Goal: Task Accomplishment & Management: Use online tool/utility

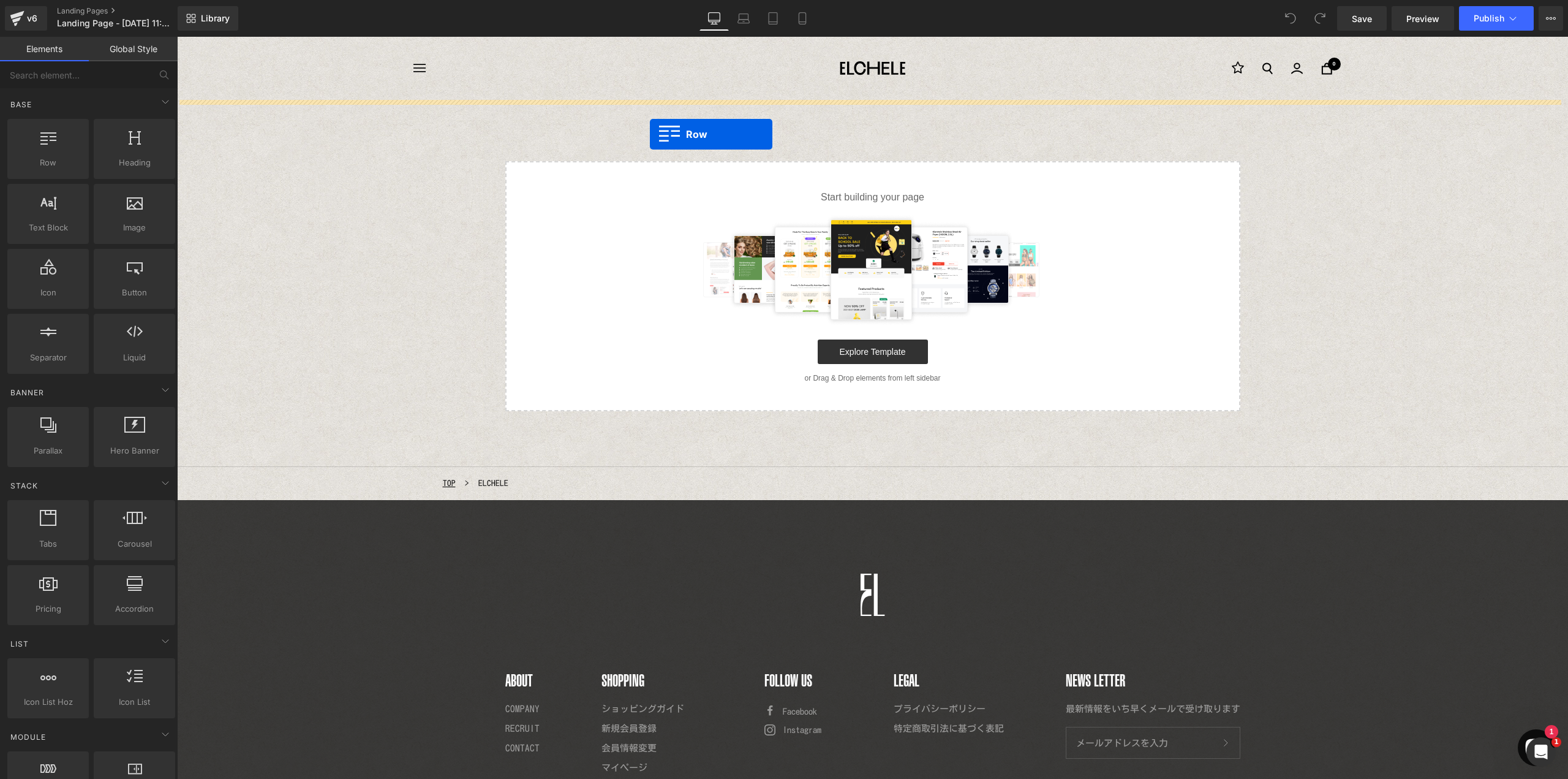
drag, startPoint x: 212, startPoint y: 195, endPoint x: 650, endPoint y: 134, distance: 442.2
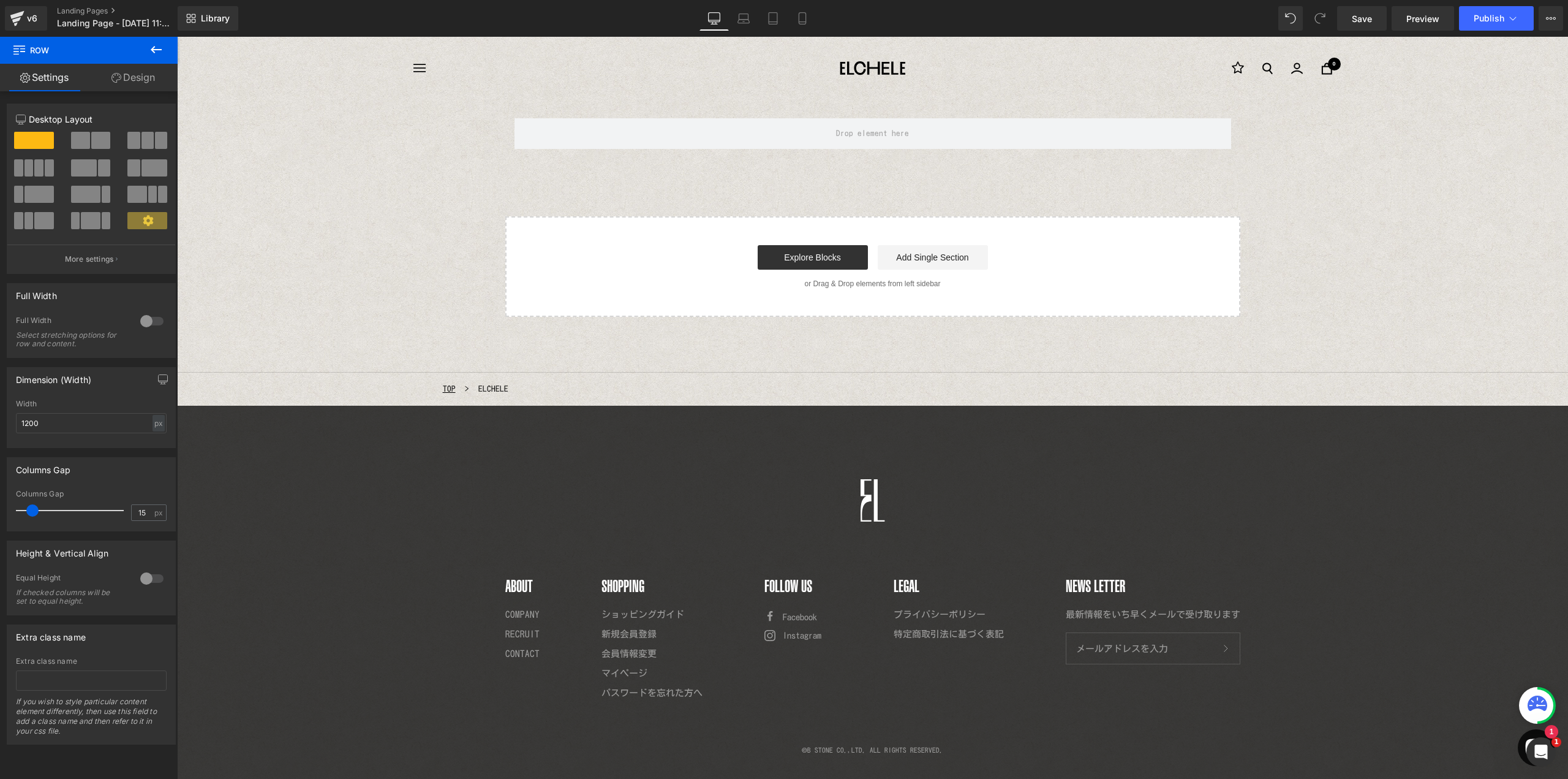
click at [156, 50] on icon at bounding box center [156, 50] width 11 height 7
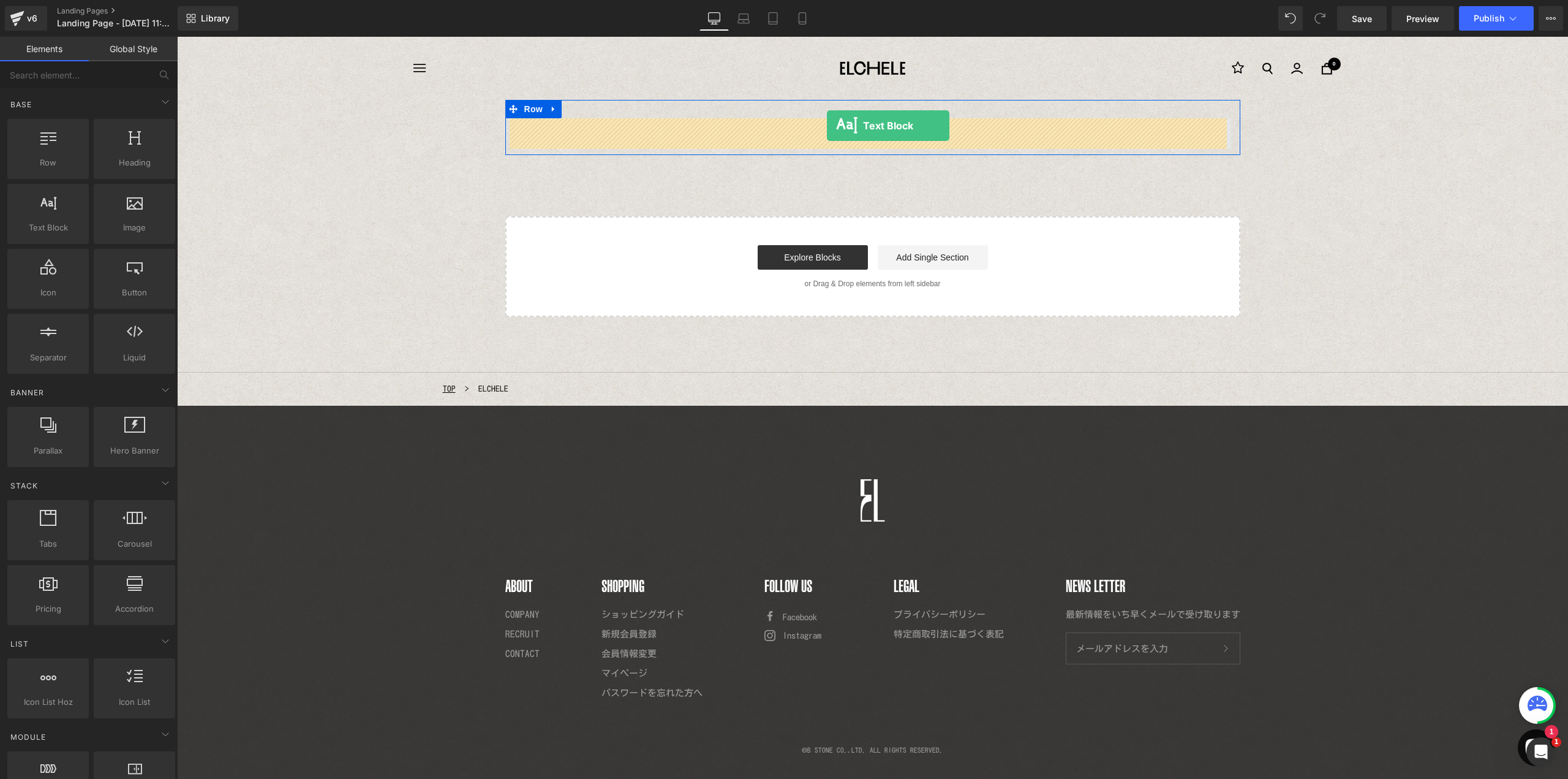
drag, startPoint x: 230, startPoint y: 261, endPoint x: 827, endPoint y: 126, distance: 612.1
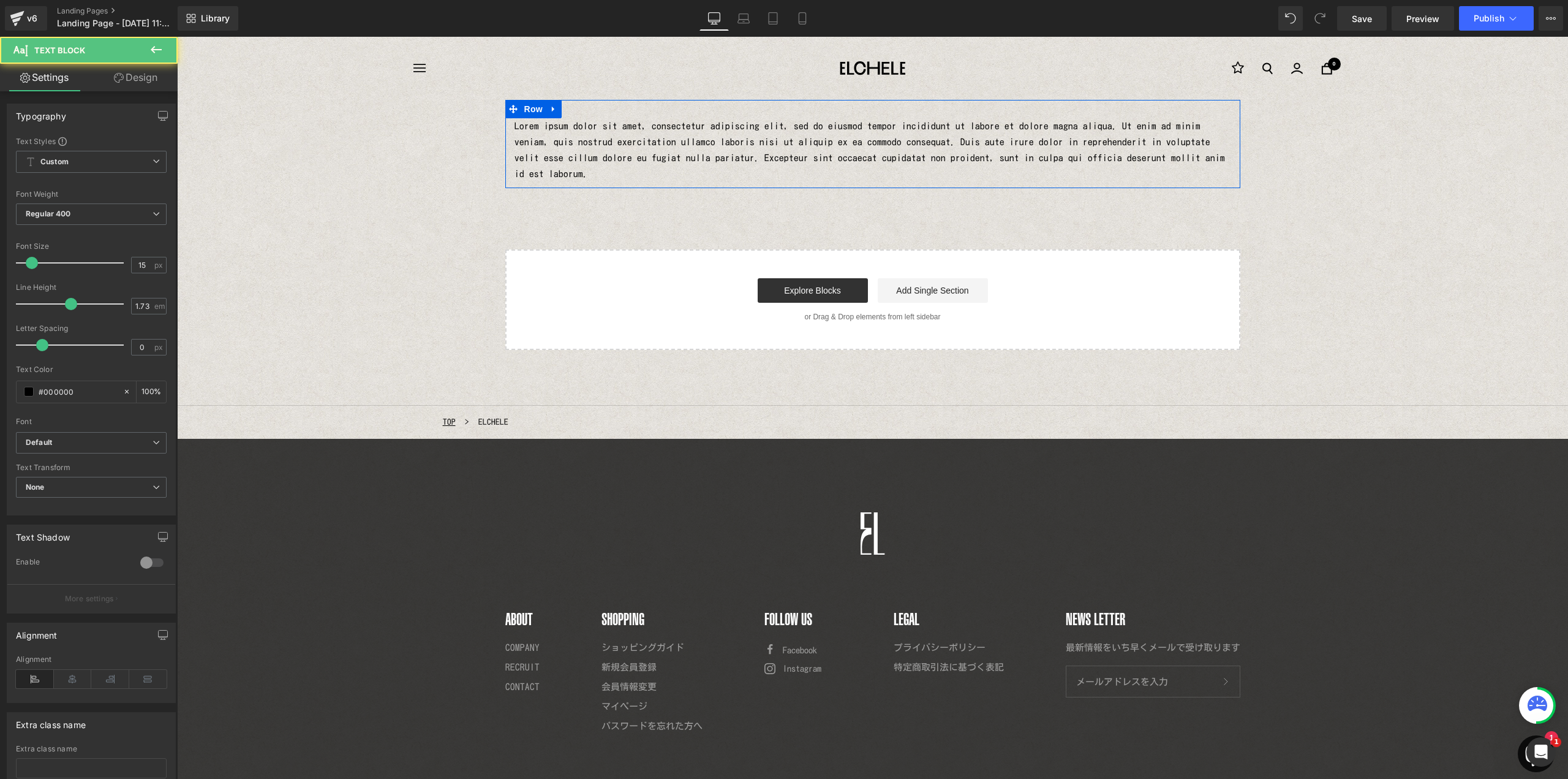
click at [821, 149] on p "Lorem ipsum dolor sit amet, consectetur adipiscing elit, sed do eiusmod tempor …" at bounding box center [872, 150] width 716 height 64
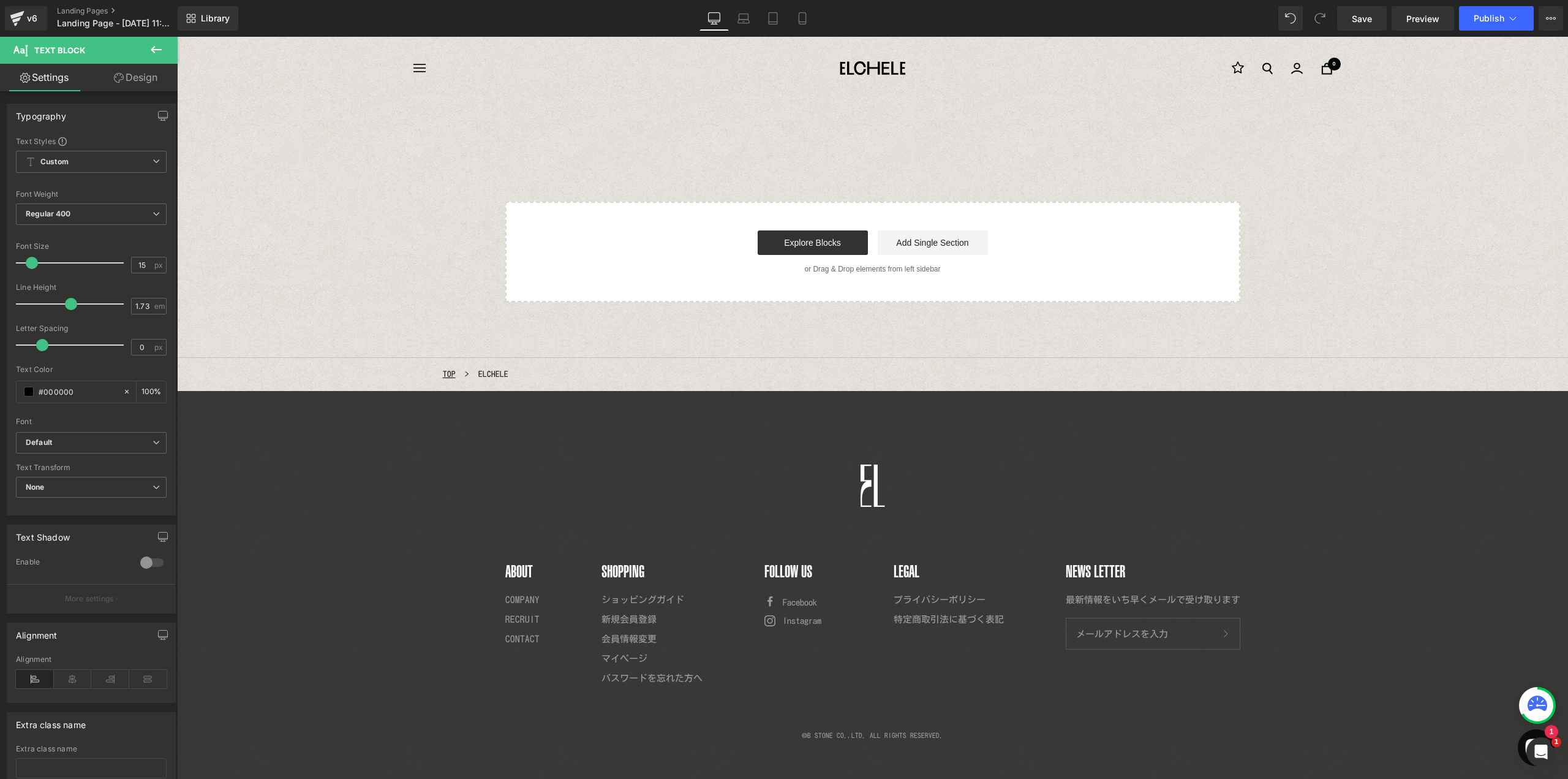
click at [161, 47] on icon at bounding box center [156, 50] width 15 height 15
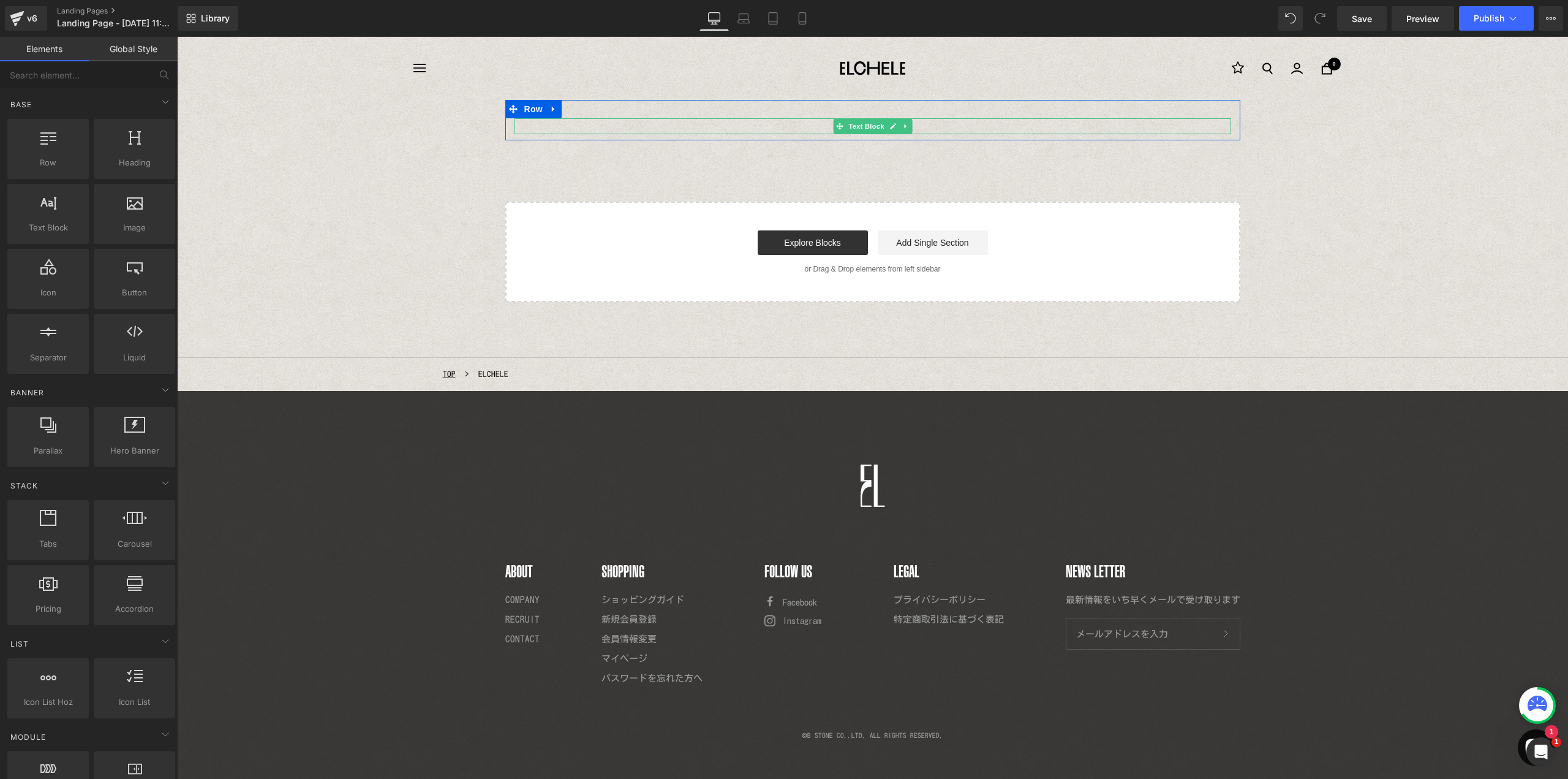
click at [579, 129] on p at bounding box center [872, 126] width 716 height 16
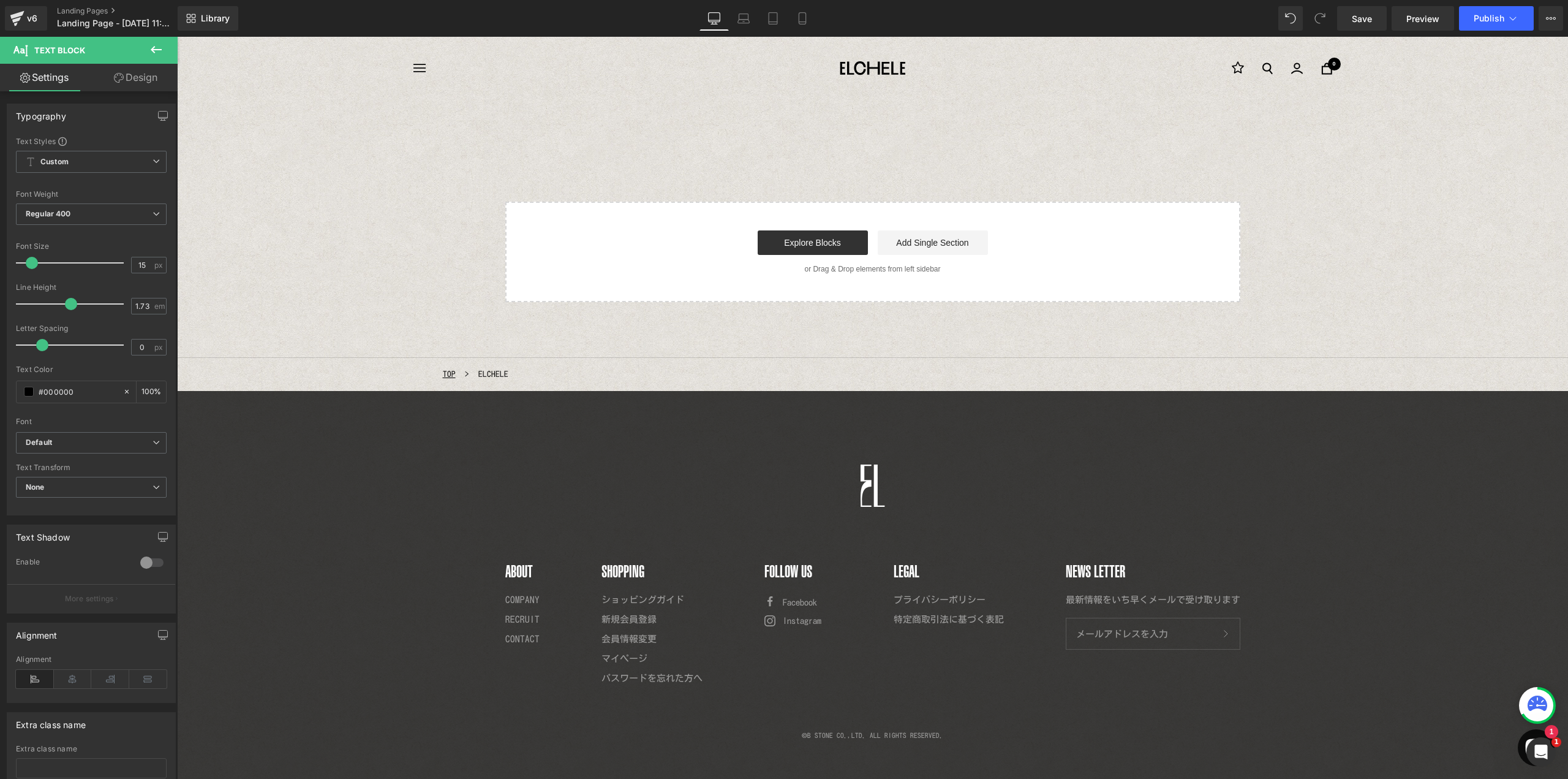
drag, startPoint x: 156, startPoint y: 49, endPoint x: 153, endPoint y: 54, distance: 5.8
click at [156, 49] on icon at bounding box center [156, 50] width 11 height 7
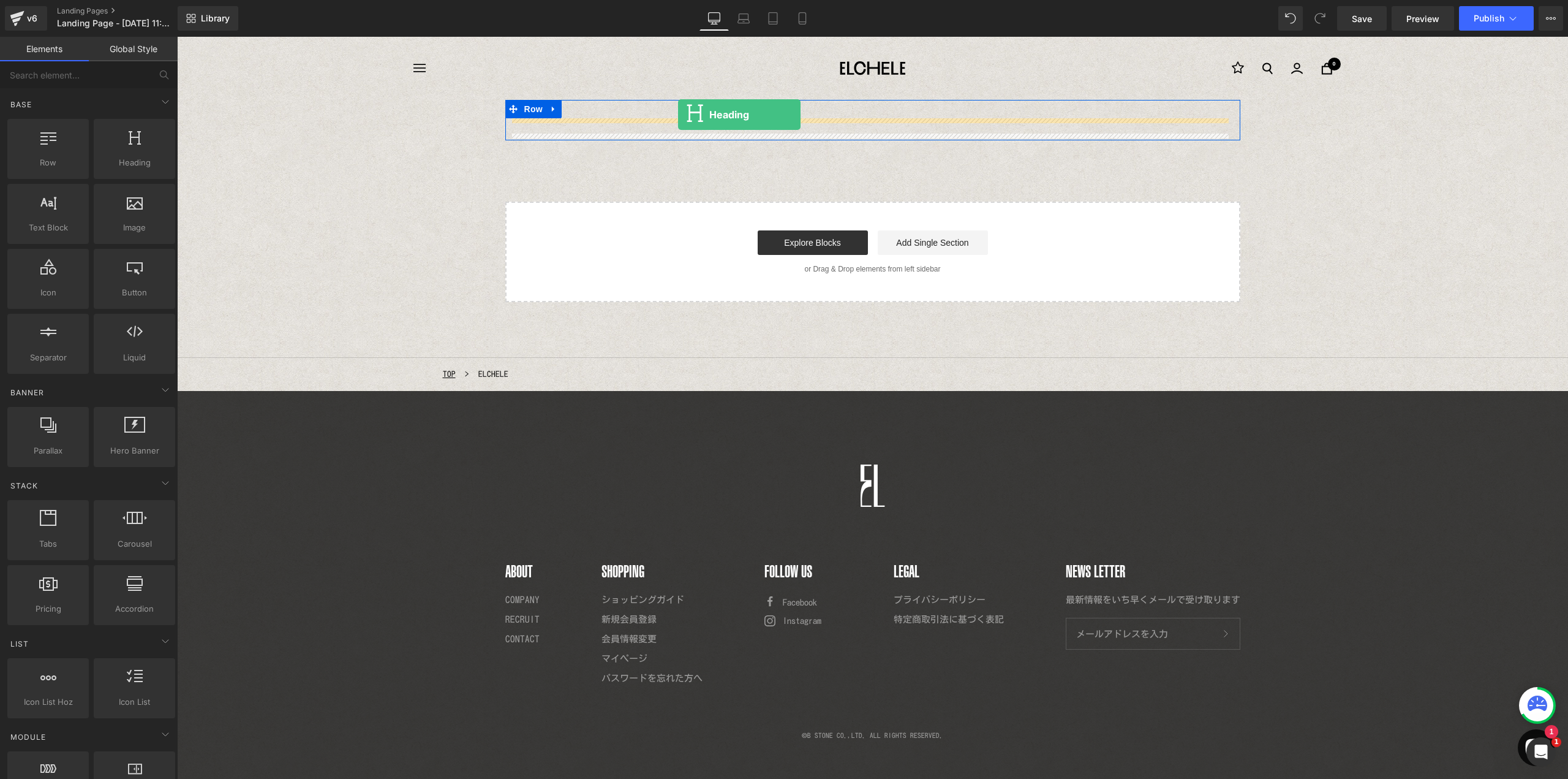
drag, startPoint x: 326, startPoint y: 197, endPoint x: 678, endPoint y: 115, distance: 361.4
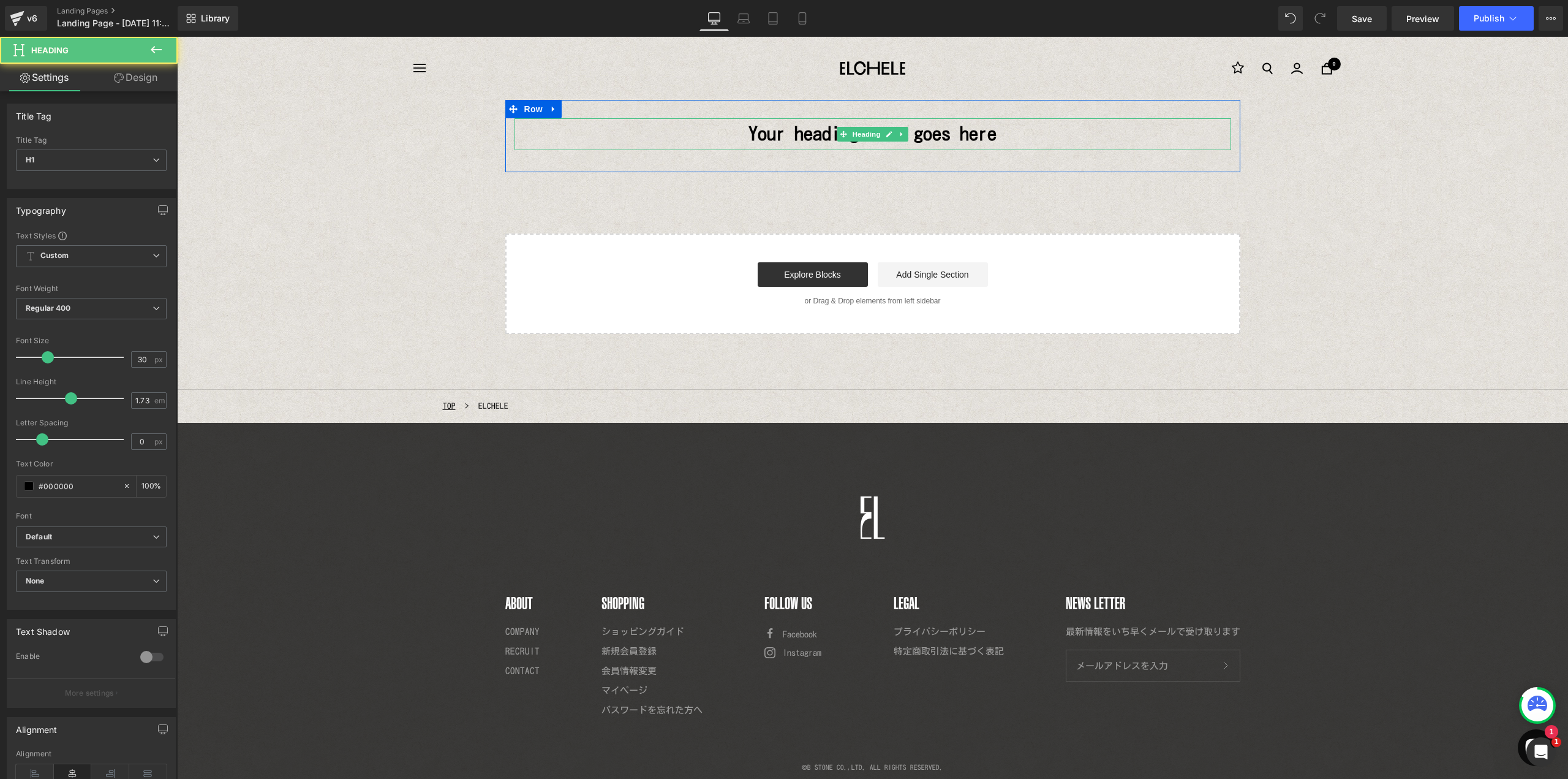
click at [797, 134] on h1 "Your heading text goes here" at bounding box center [872, 134] width 716 height 32
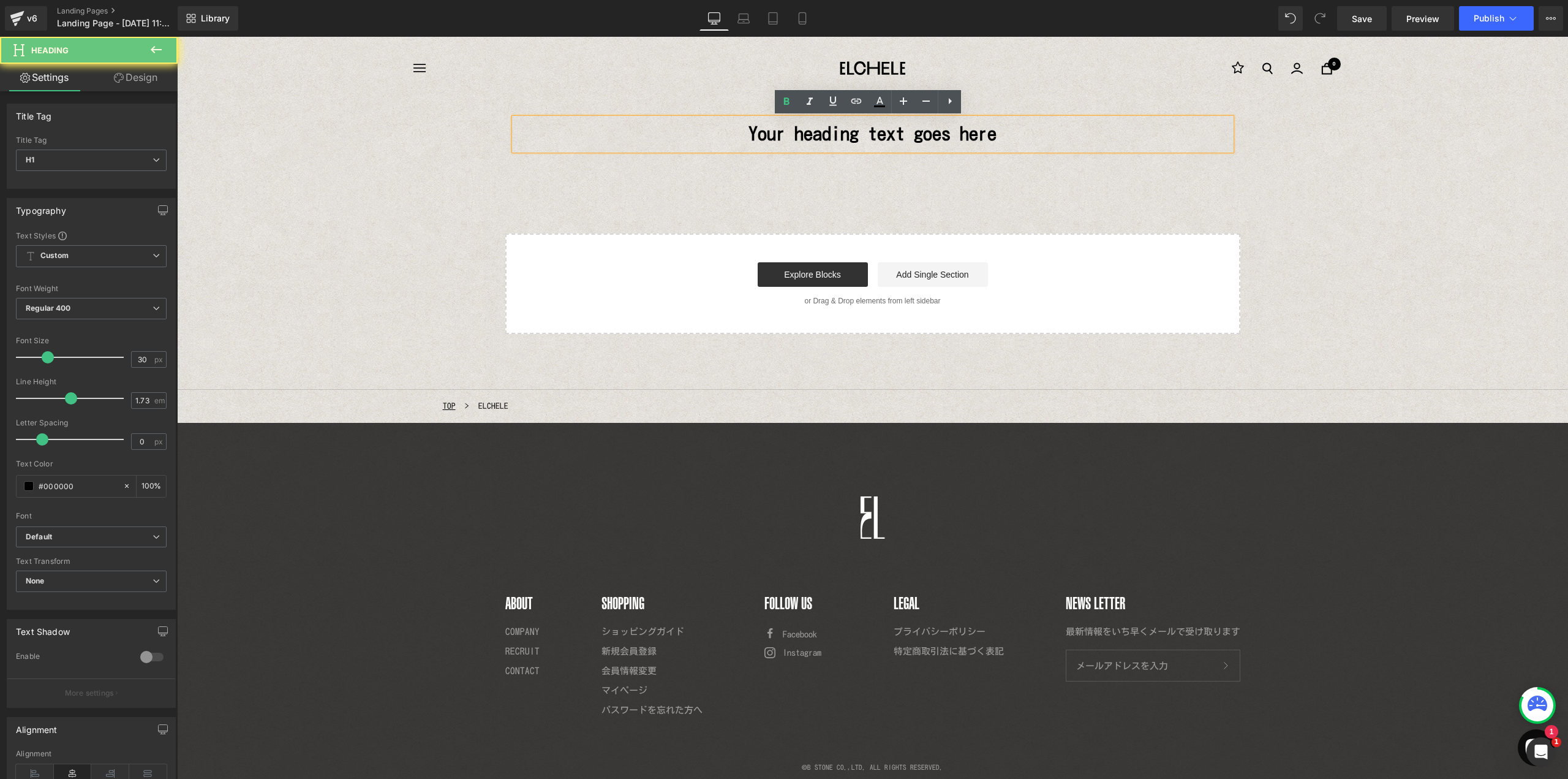
click at [734, 132] on h1 "Your heading text goes here" at bounding box center [872, 134] width 716 height 32
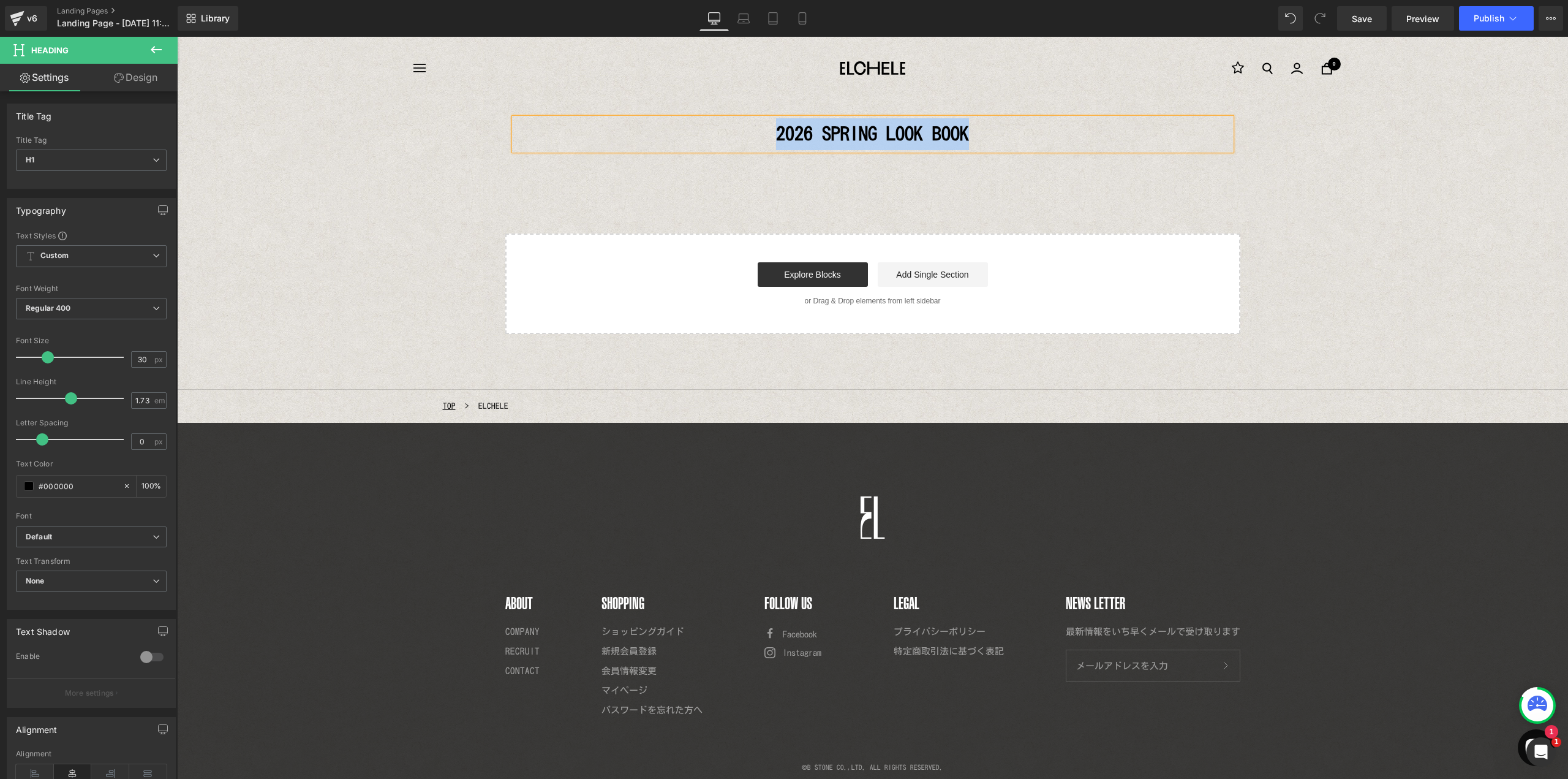
click at [743, 137] on h1 "2026 SPRING LOOK BOOK" at bounding box center [872, 134] width 716 height 32
click at [66, 260] on b "Custom" at bounding box center [54, 255] width 28 height 11
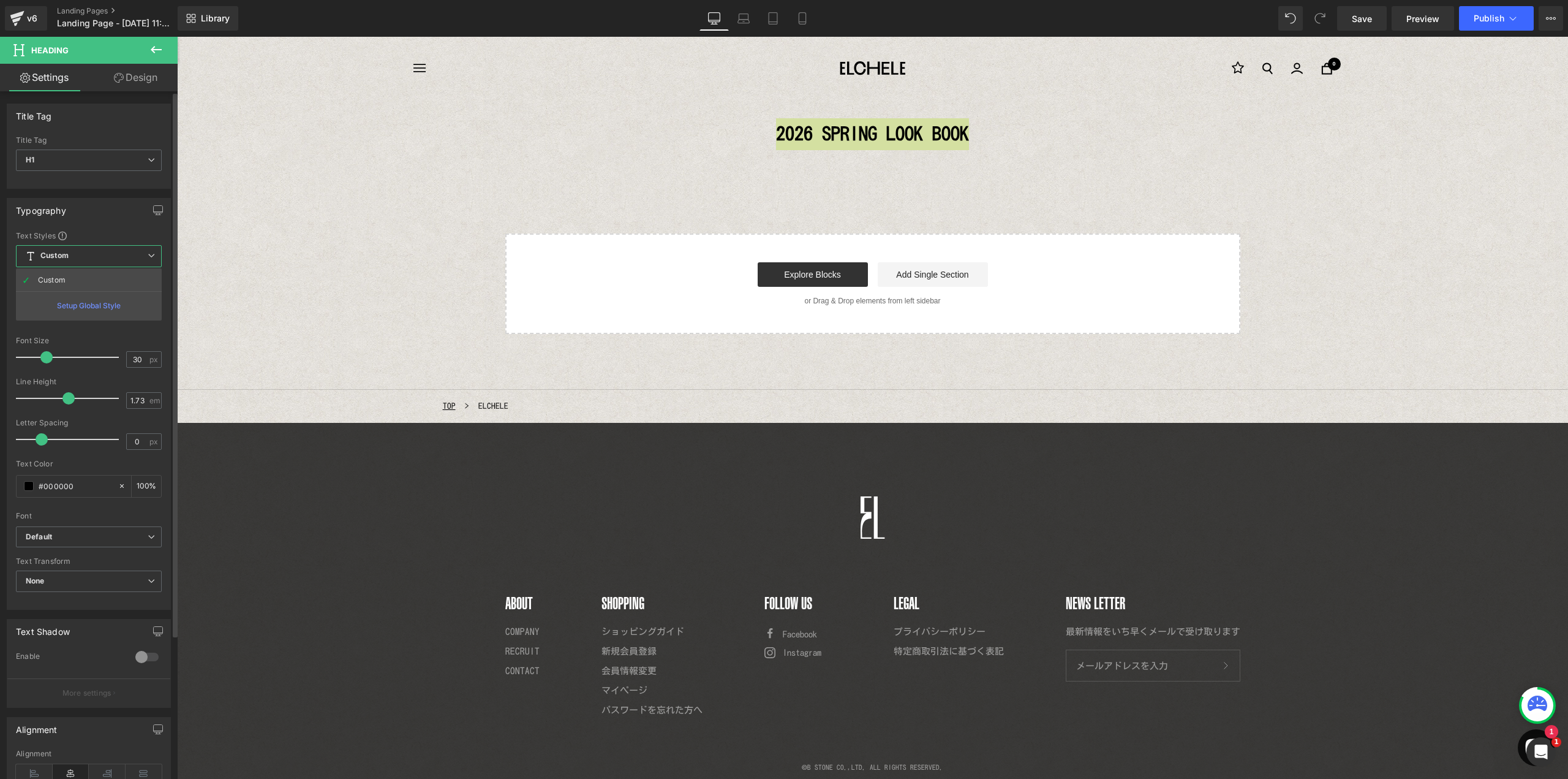
click at [74, 249] on span "Custom Setup Global Style" at bounding box center [89, 255] width 146 height 22
click at [89, 534] on b "Default" at bounding box center [88, 537] width 127 height 11
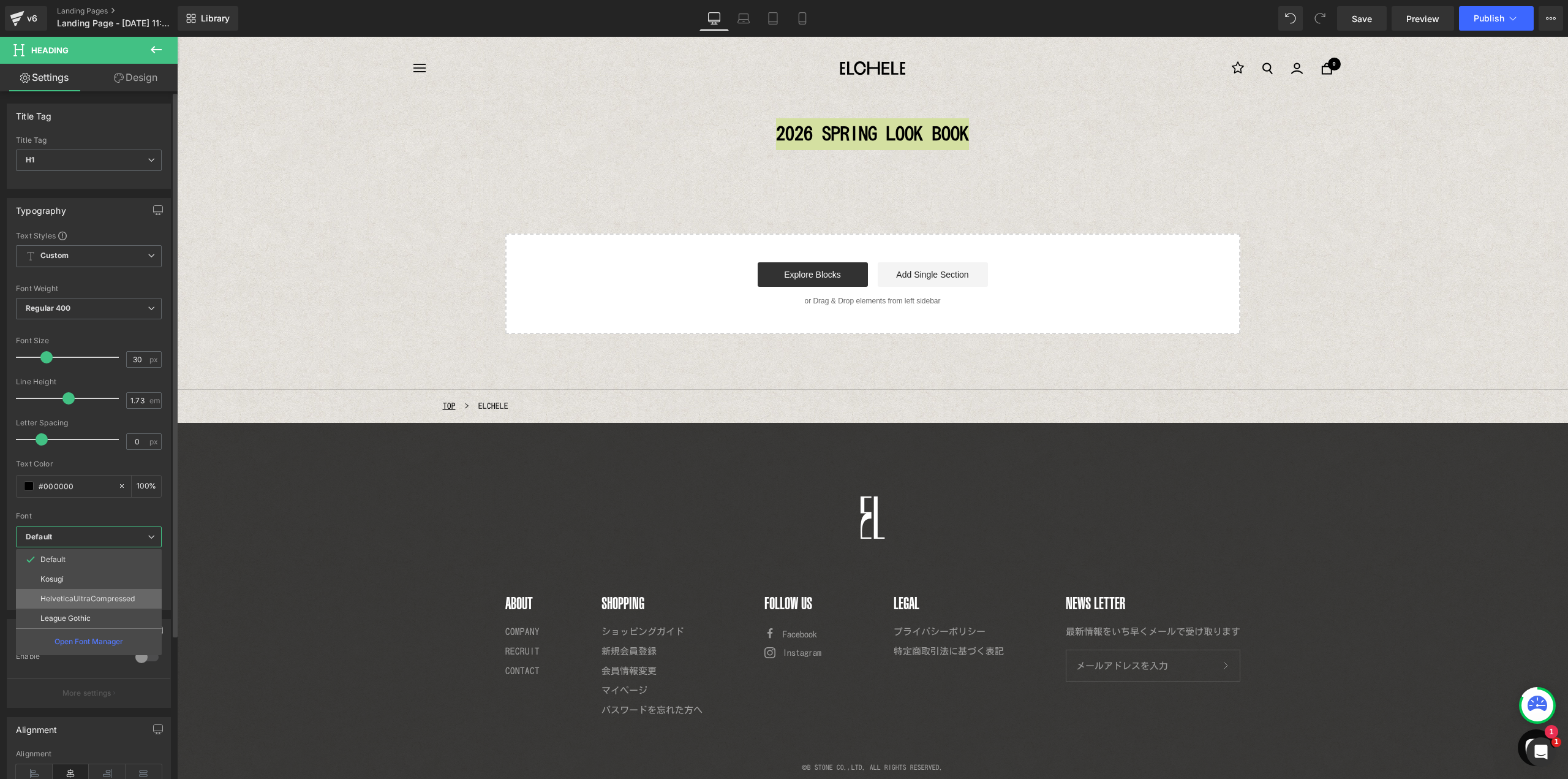
click at [81, 601] on p "HelveticaUltraCompressed" at bounding box center [87, 599] width 94 height 8
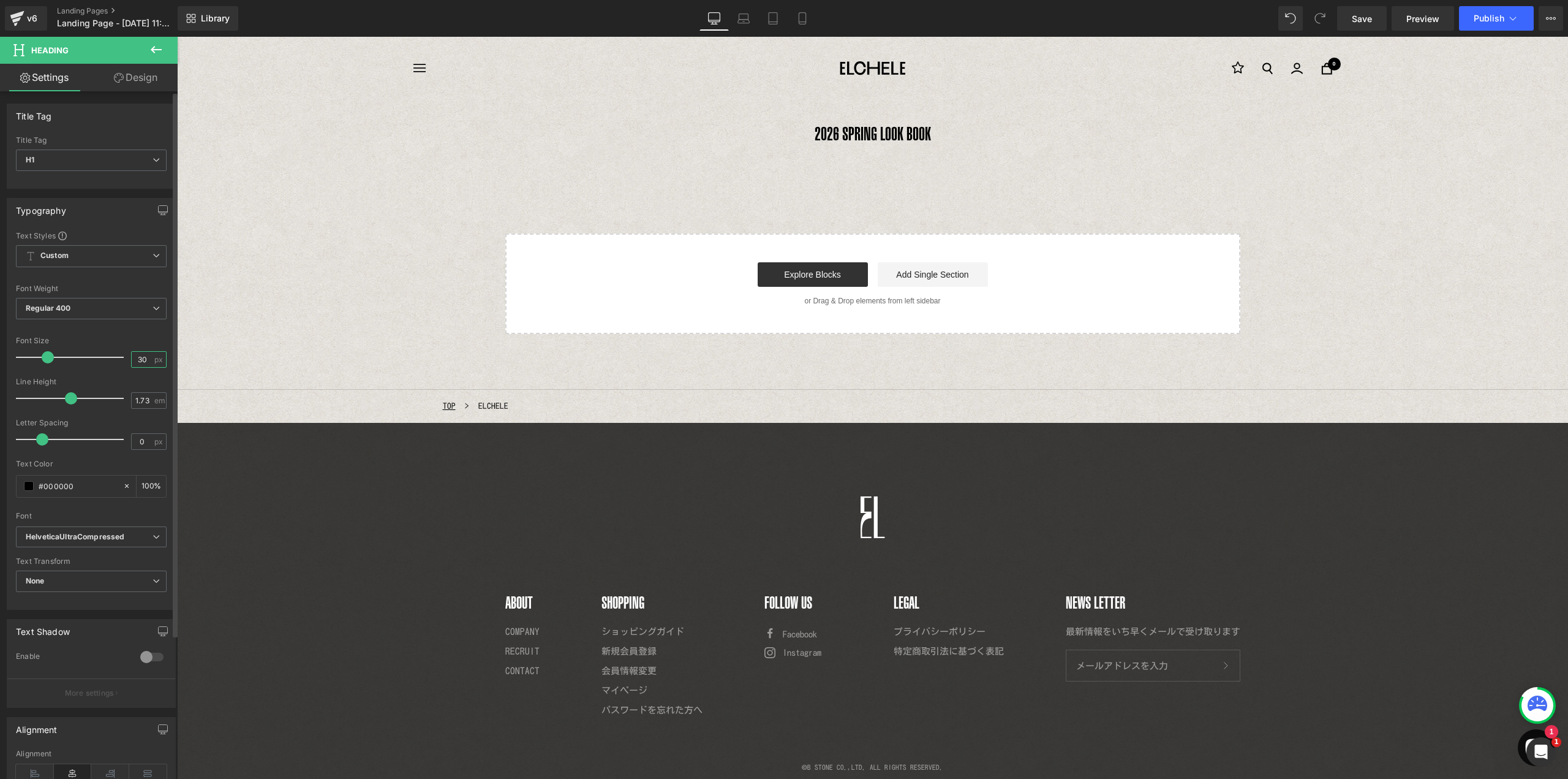
click at [139, 361] on input "30" at bounding box center [142, 359] width 21 height 16
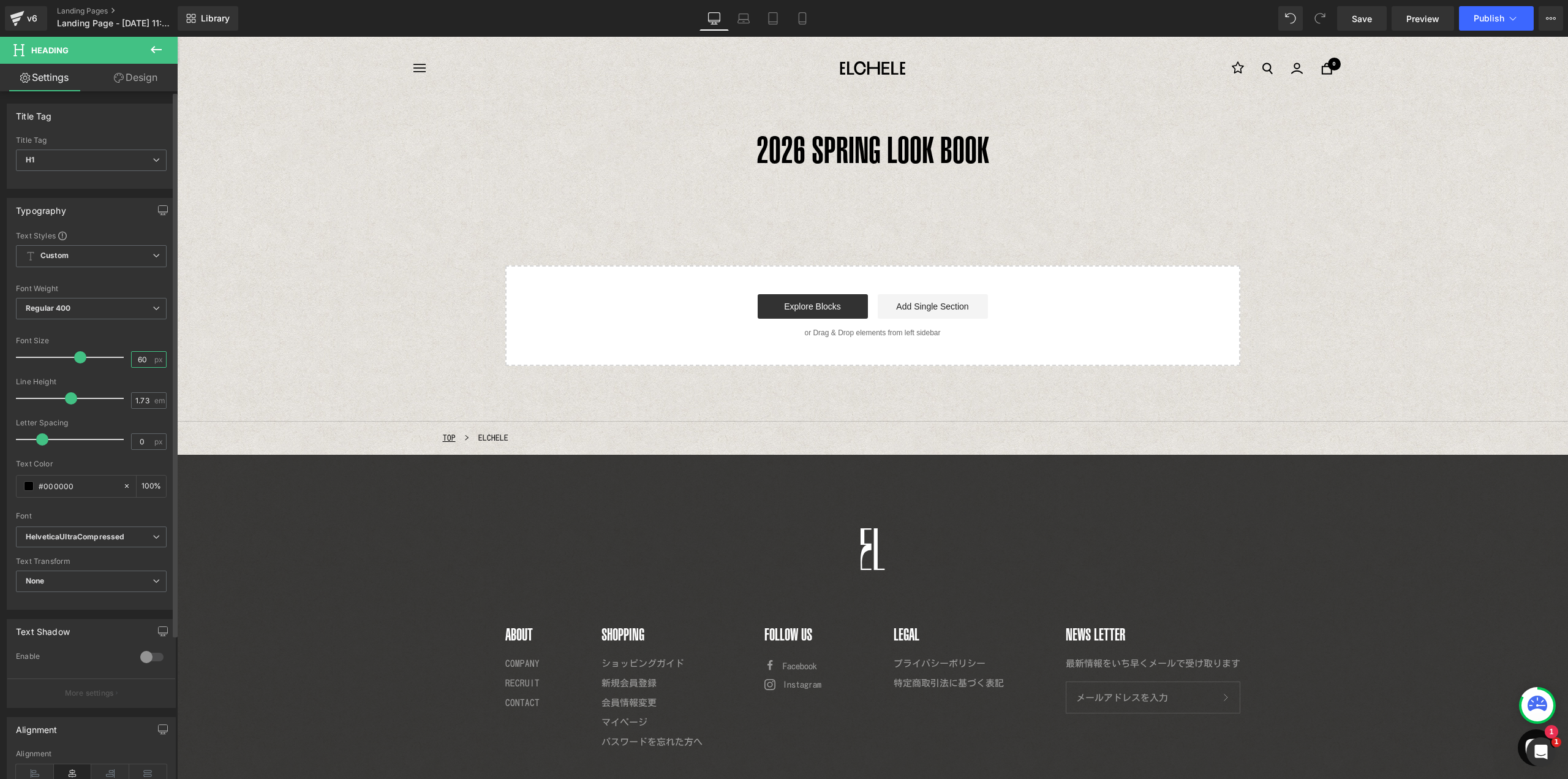
type input "60"
click at [135, 336] on div "Font Size" at bounding box center [91, 340] width 151 height 8
click at [177, 37] on div at bounding box center [177, 37] width 0 height 0
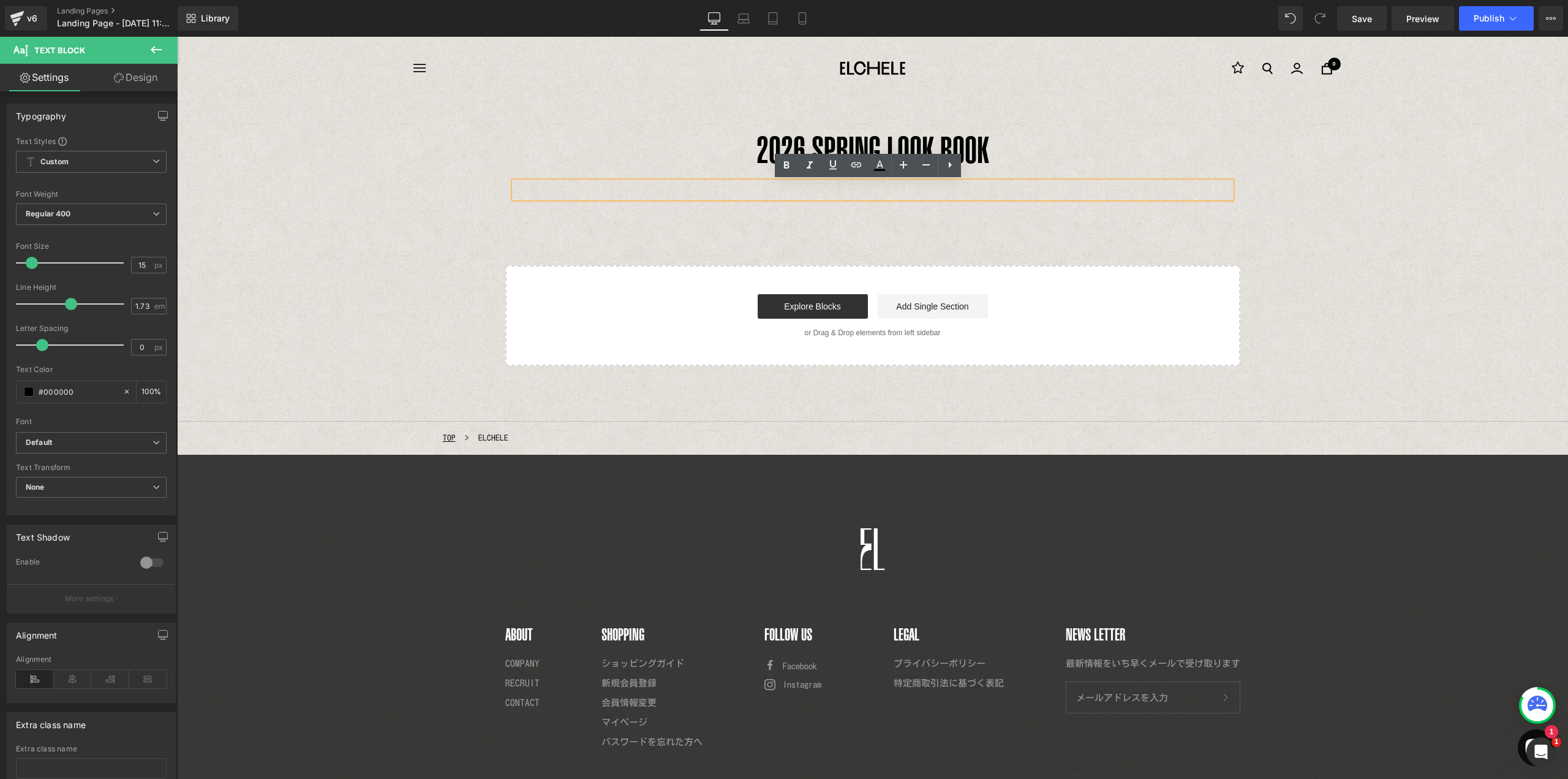
click at [861, 192] on p at bounding box center [872, 190] width 716 height 16
click at [681, 157] on h1 "2026 SPRING LOOK BOOK" at bounding box center [872, 150] width 716 height 64
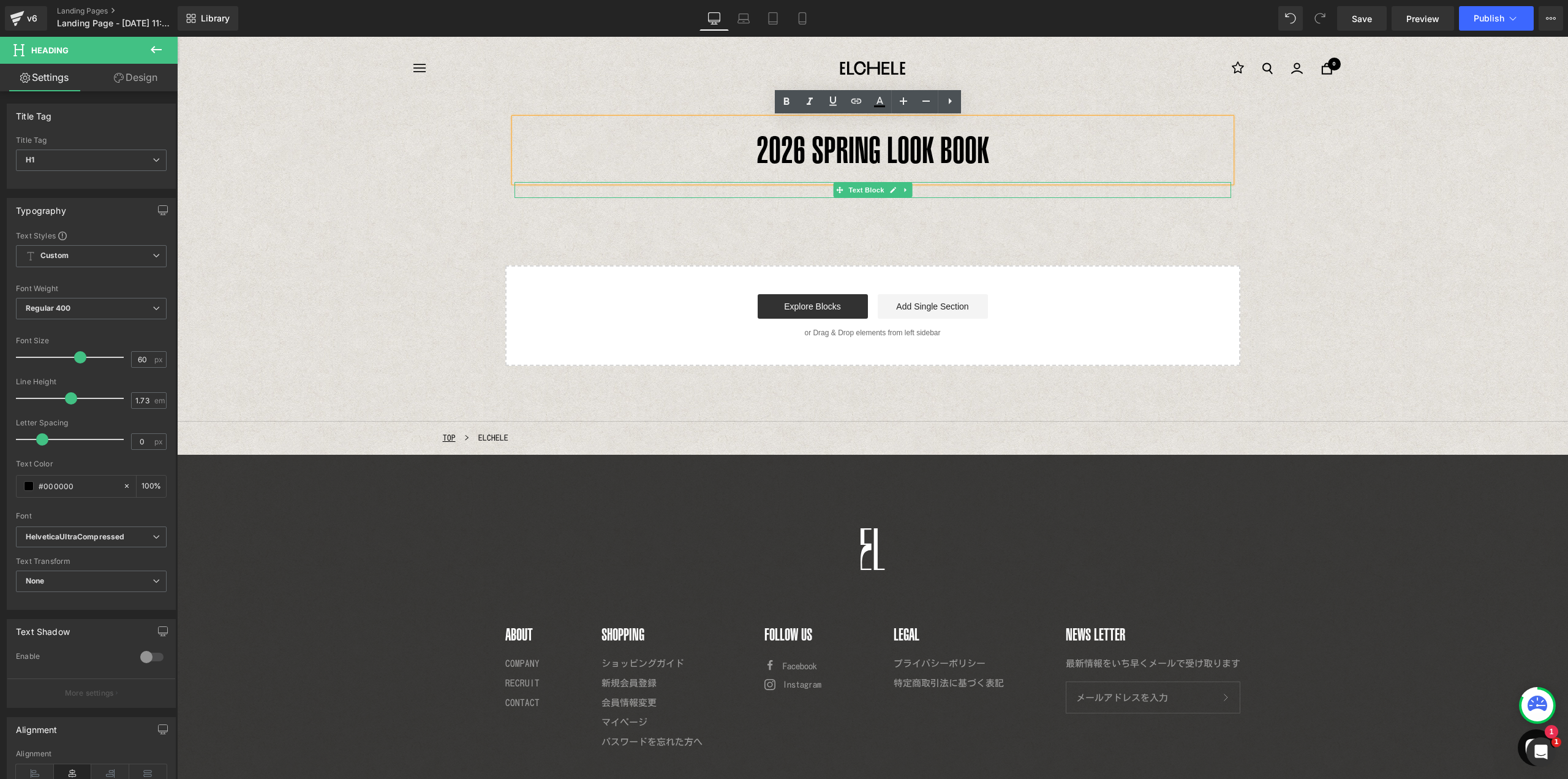
click at [788, 188] on p at bounding box center [872, 190] width 716 height 16
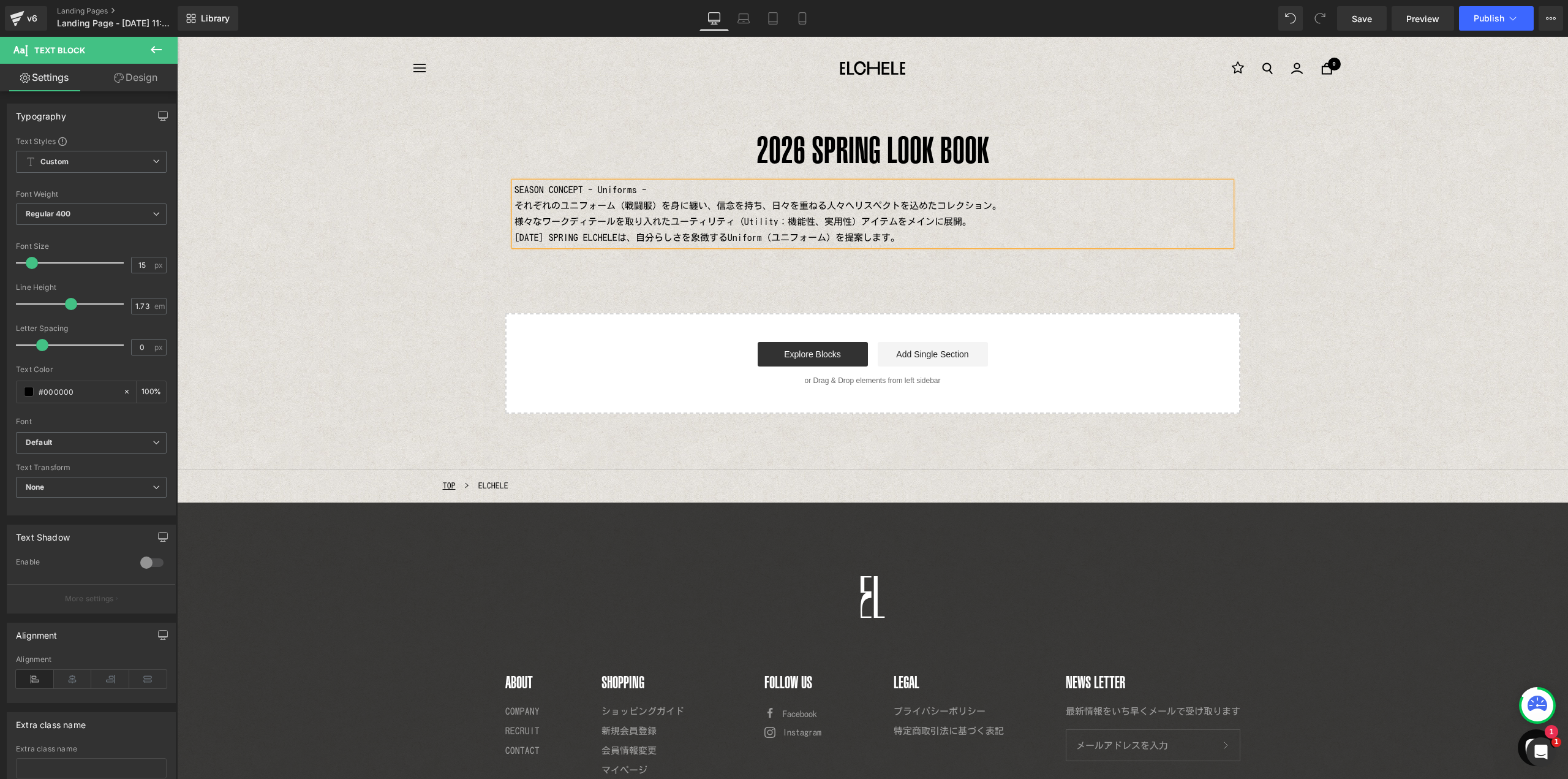
drag, startPoint x: 573, startPoint y: 192, endPoint x: 580, endPoint y: 191, distance: 7.1
click at [573, 191] on p "SEASON CONCEPT - Uniforms -" at bounding box center [872, 190] width 716 height 16
click at [911, 234] on p "[DATE] SPRING ELCHELEは、自分らしさを象徴するUniform（ユニフォーム）を提案します。" at bounding box center [872, 238] width 716 height 16
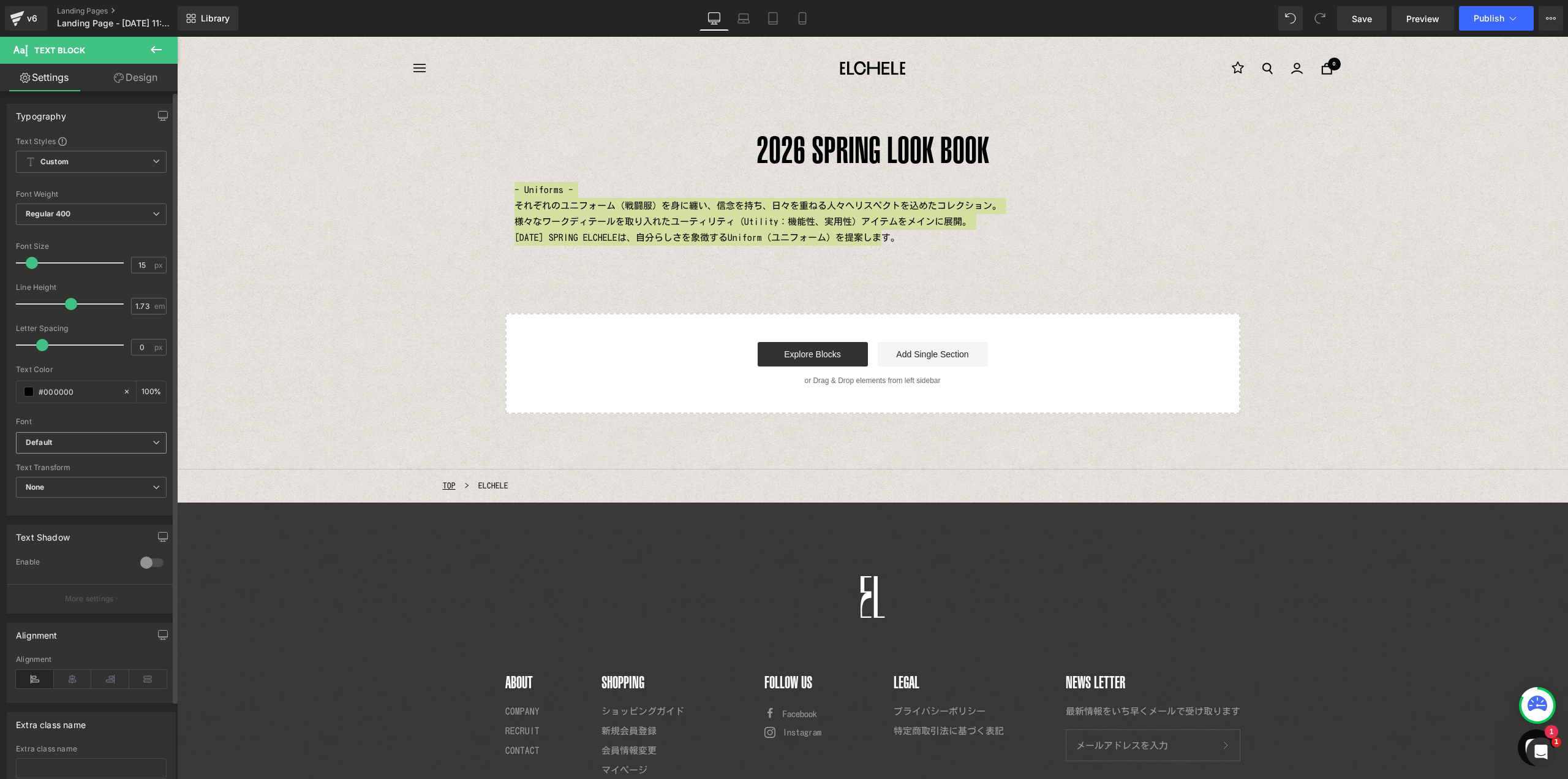
click at [34, 440] on icon "Default" at bounding box center [38, 442] width 26 height 11
click at [43, 504] on p "HelveticaUltraCompressed" at bounding box center [87, 504] width 94 height 8
click at [146, 267] on input "15" at bounding box center [142, 265] width 21 height 16
click at [70, 679] on icon at bounding box center [73, 679] width 38 height 18
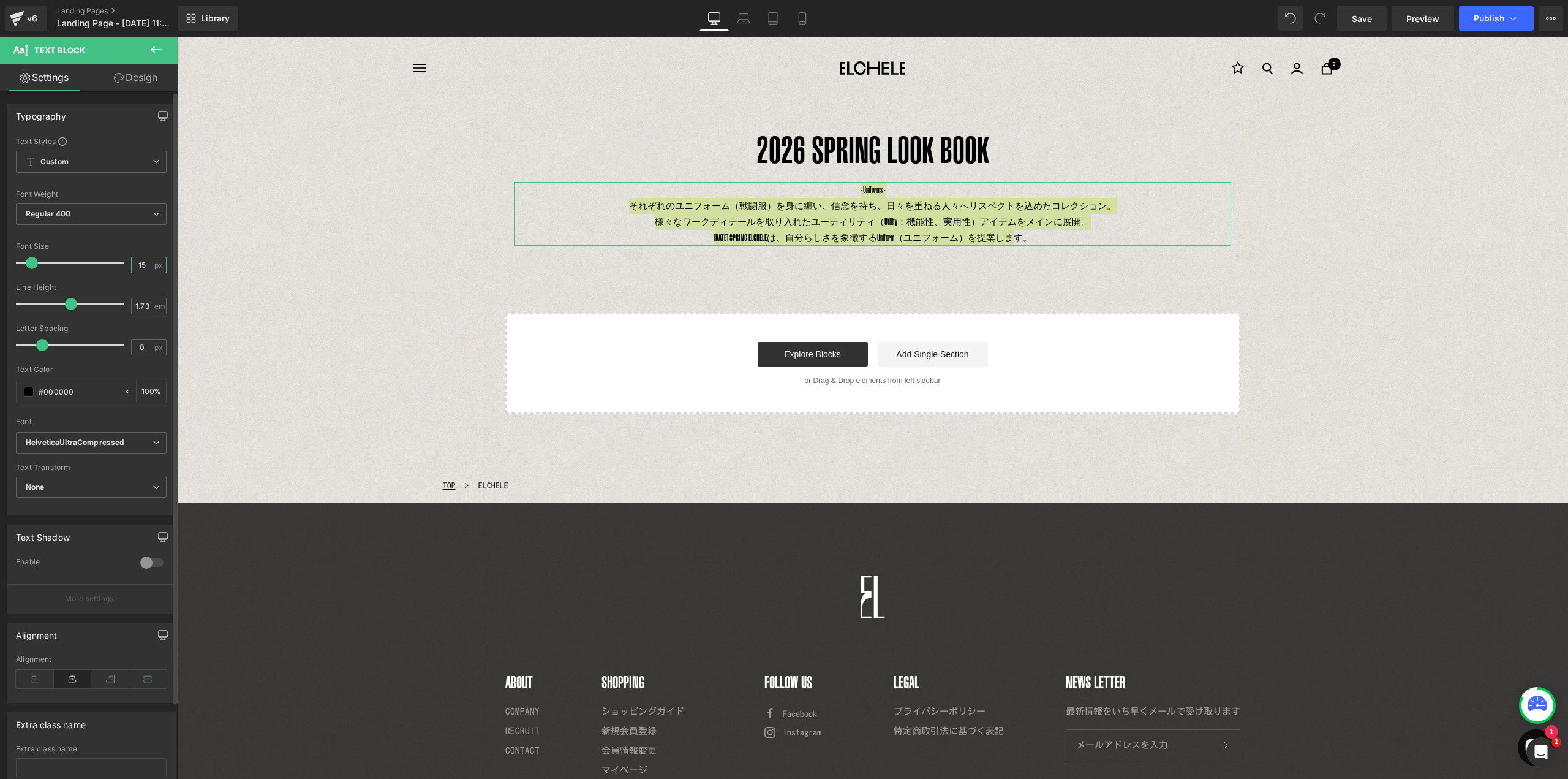
drag, startPoint x: 140, startPoint y: 264, endPoint x: 157, endPoint y: 270, distance: 18.0
click at [140, 263] on input "15" at bounding box center [142, 265] width 21 height 16
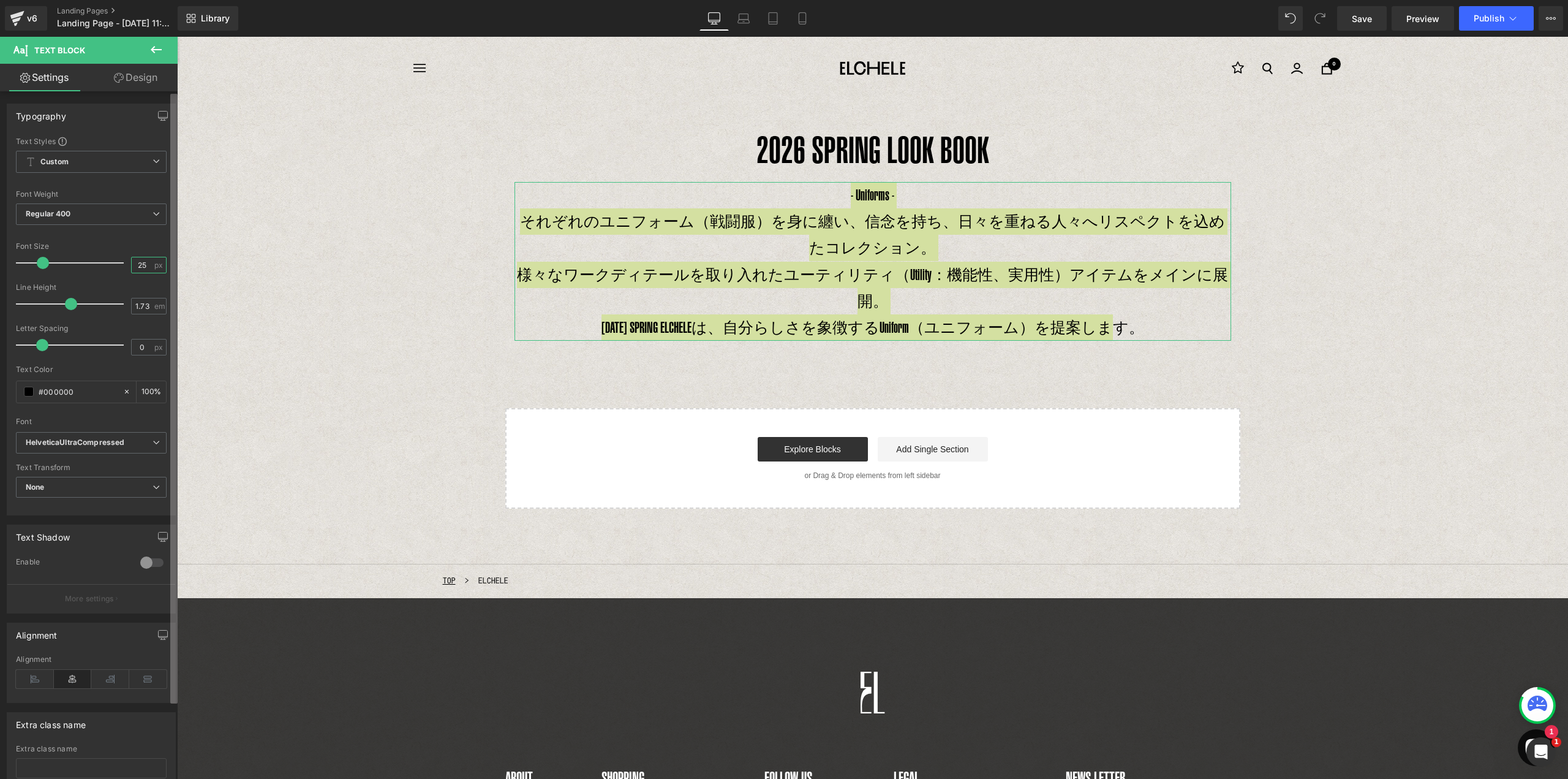
type input "25"
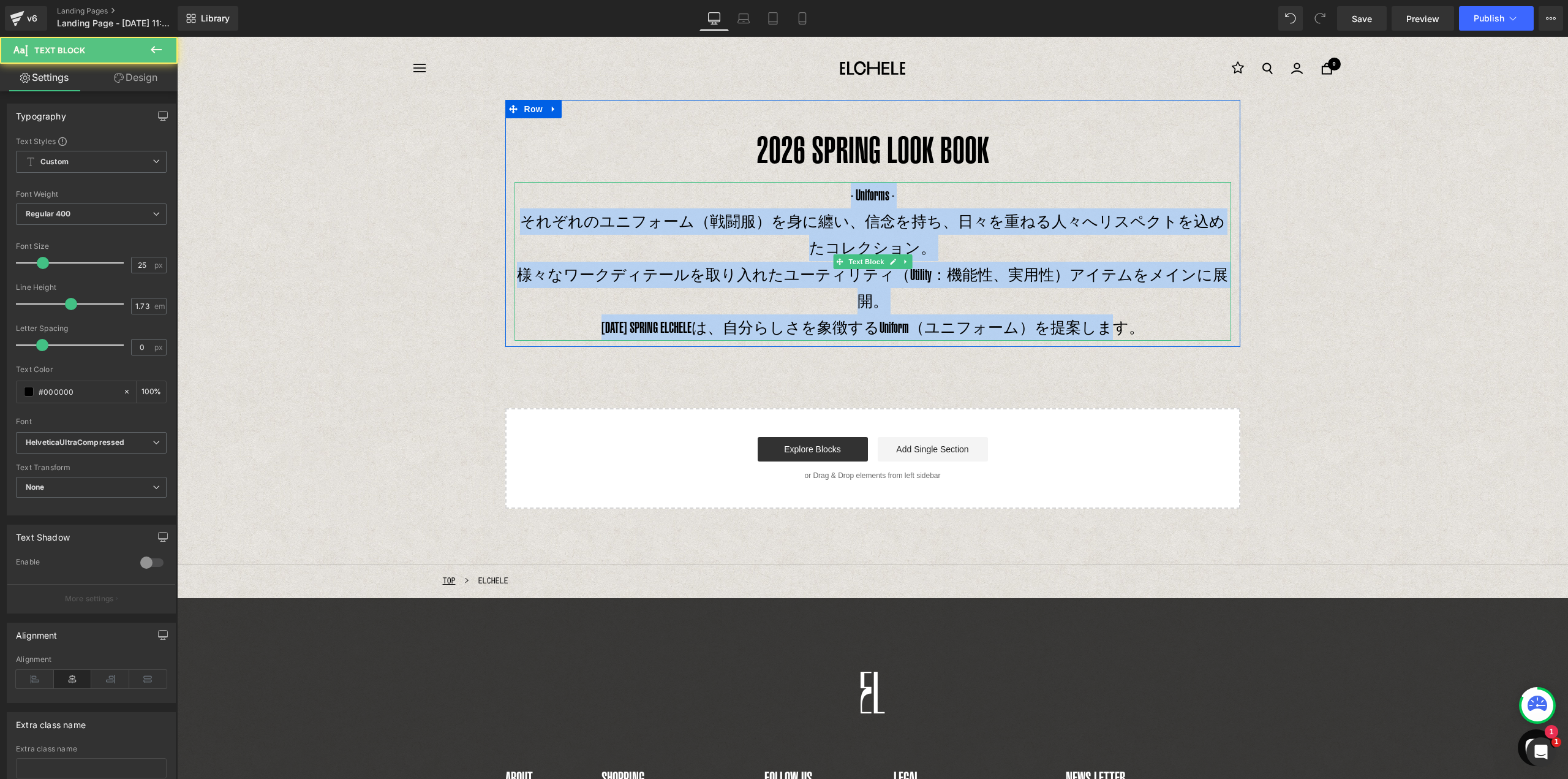
click at [856, 226] on p "それぞれのユニフォーム（戦闘服）を身に纏い、信念を持ち、日々を重ねる人々へリスペクトを込めたコレクション。" at bounding box center [872, 234] width 716 height 53
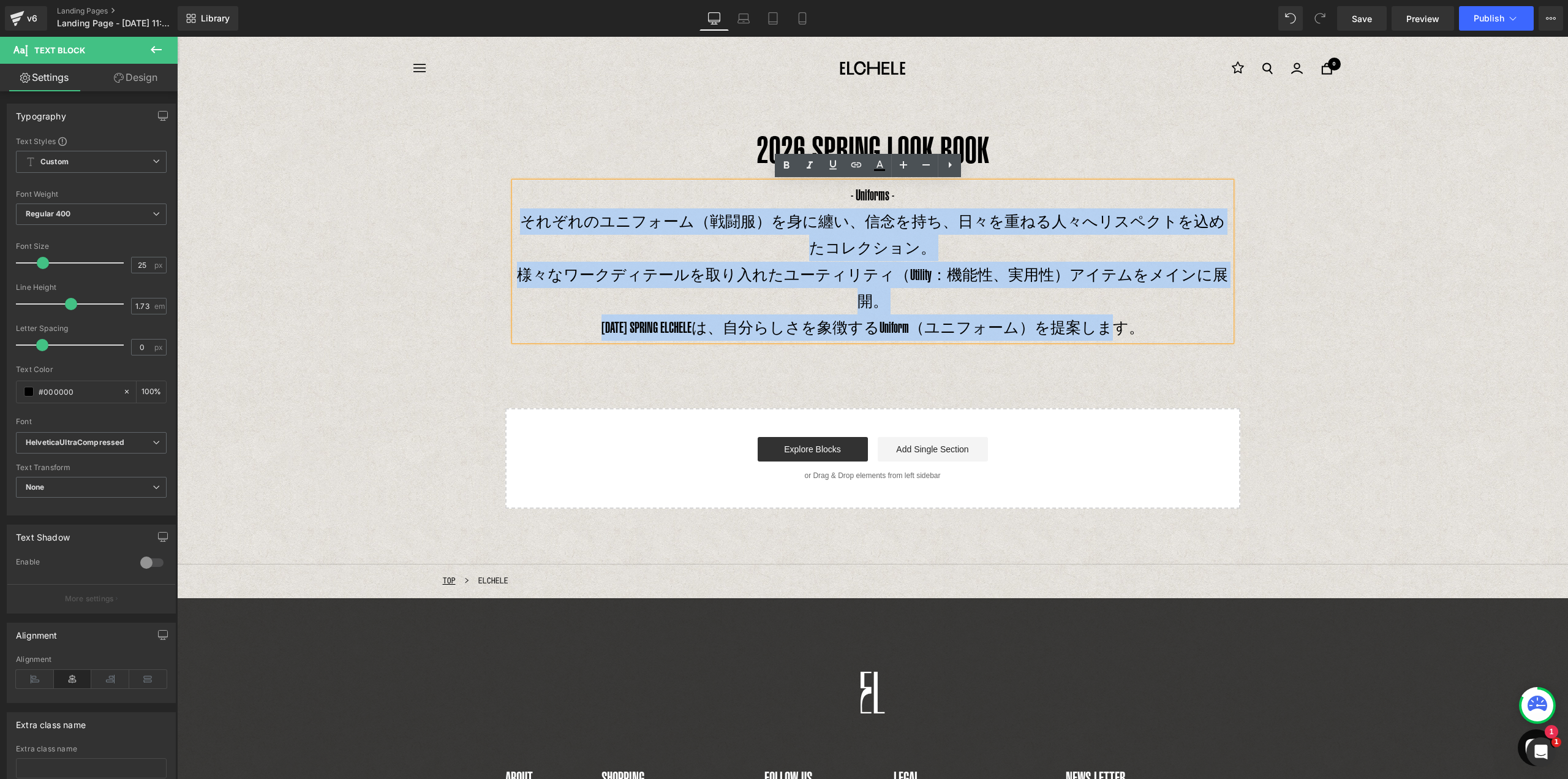
drag, startPoint x: 521, startPoint y: 221, endPoint x: 1137, endPoint y: 325, distance: 624.7
click at [1137, 325] on div "- Uniforms - それぞれのユニフォーム（戦闘服）を身に纏い、信念を持ち、日々を重ねる人々へリスペクトを込めたコレクション。 様々なワークディテールを…" at bounding box center [872, 261] width 716 height 159
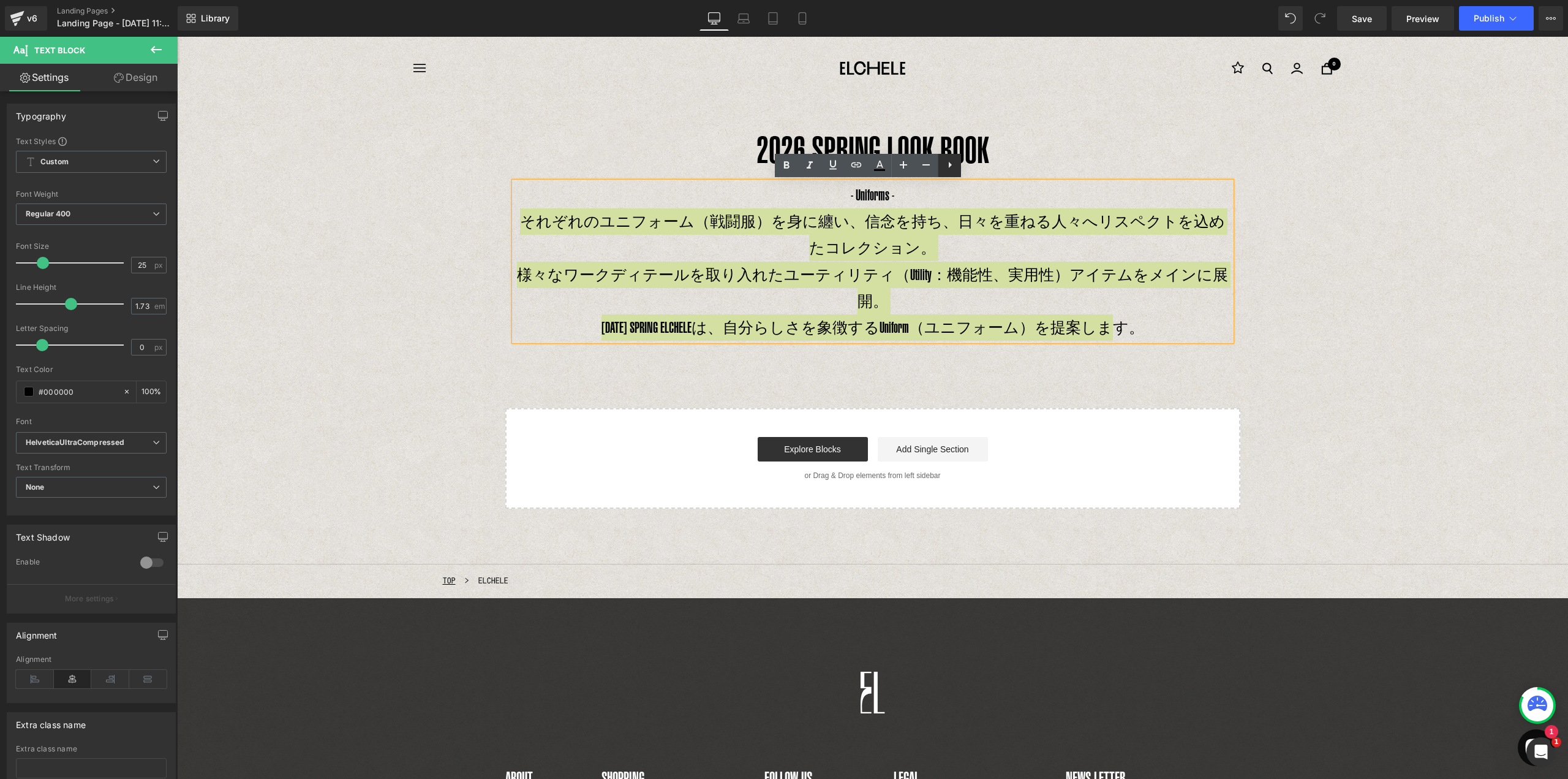
click at [952, 162] on icon at bounding box center [950, 165] width 15 height 15
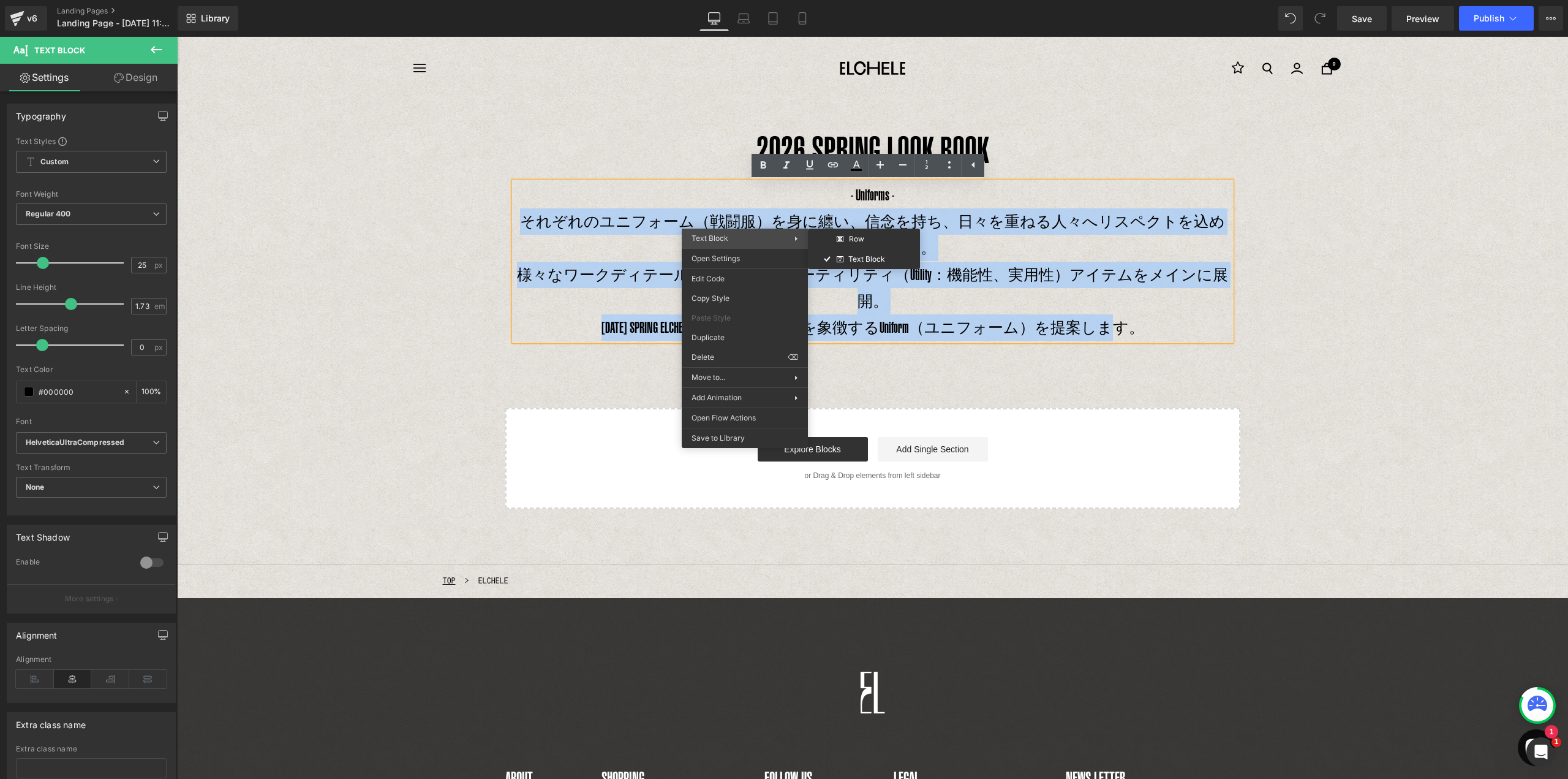
click at [741, 238] on span "Text Block" at bounding box center [743, 238] width 103 height 11
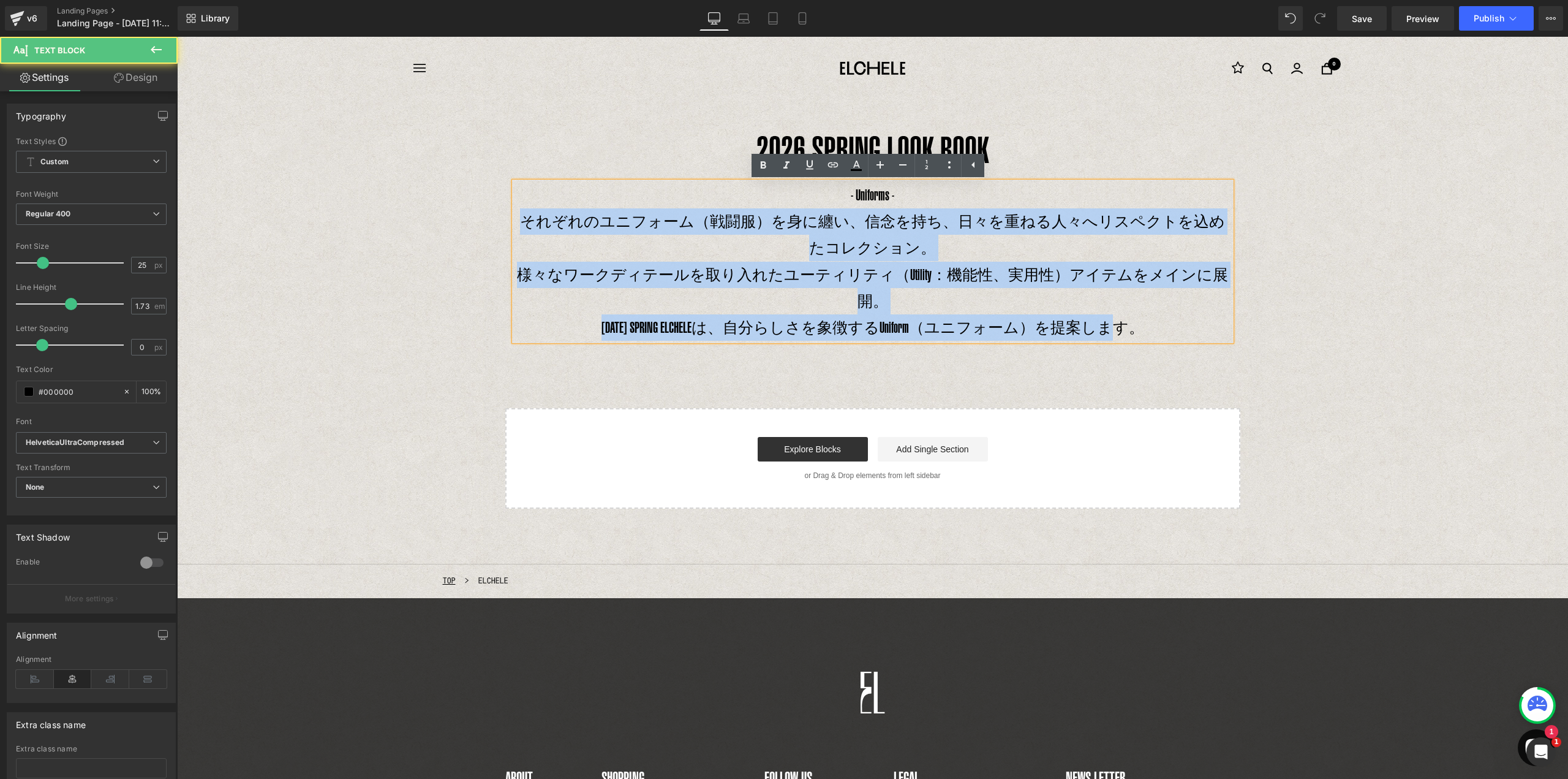
click at [747, 232] on p "それぞれのユニフォーム（戦闘服）を身に纏い、信念を持ち、日々を重ねる人々へリスペクトを込めたコレクション。" at bounding box center [872, 234] width 716 height 53
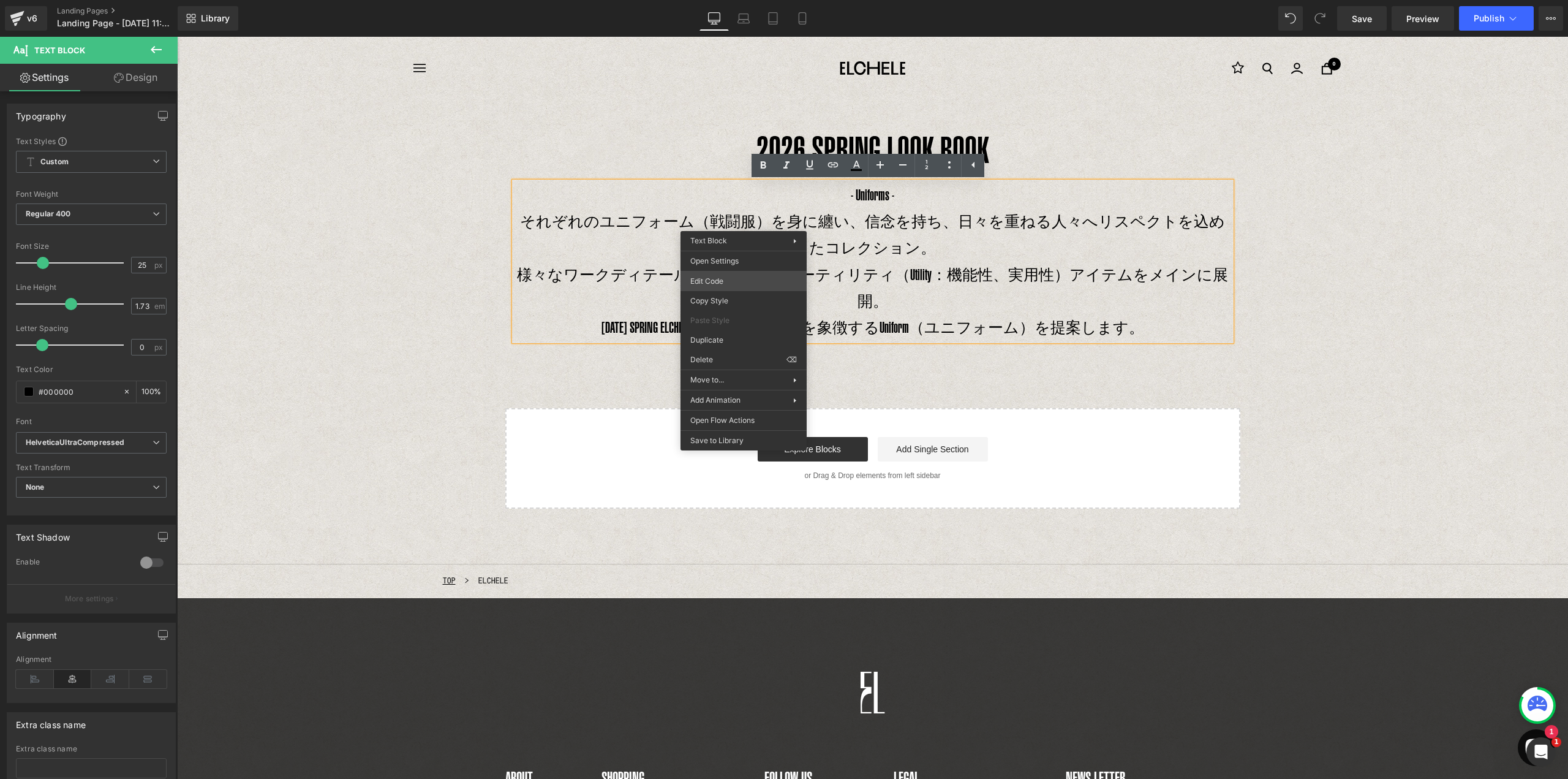
click at [736, 0] on div "Heading You are previewing how the will restyle your page. You can not edit Ele…" at bounding box center [784, 0] width 1568 height 0
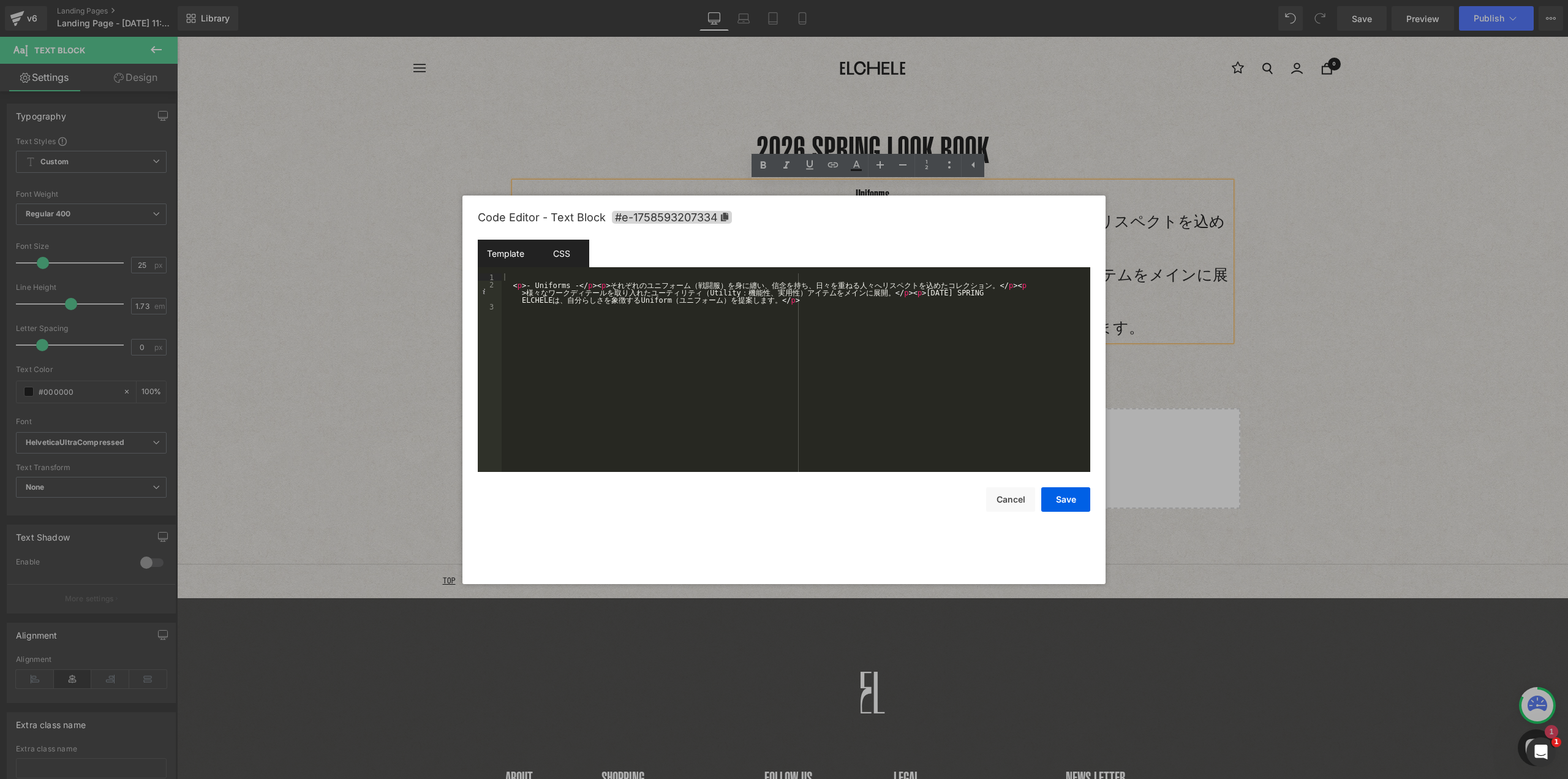
click at [579, 260] on div "CSS" at bounding box center [561, 253] width 56 height 28
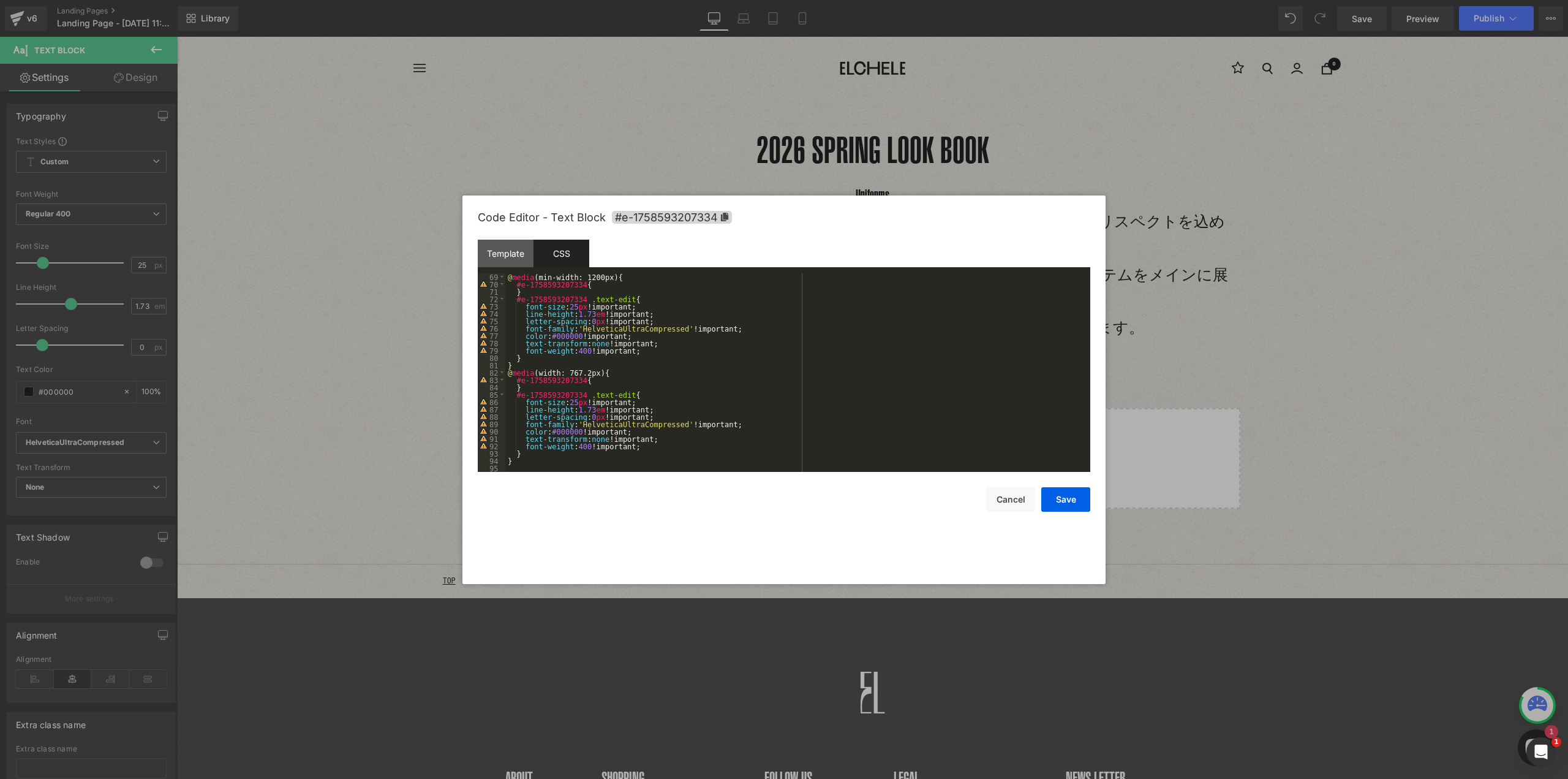
scroll to position [500, 0]
click at [93, 443] on div at bounding box center [784, 389] width 1568 height 779
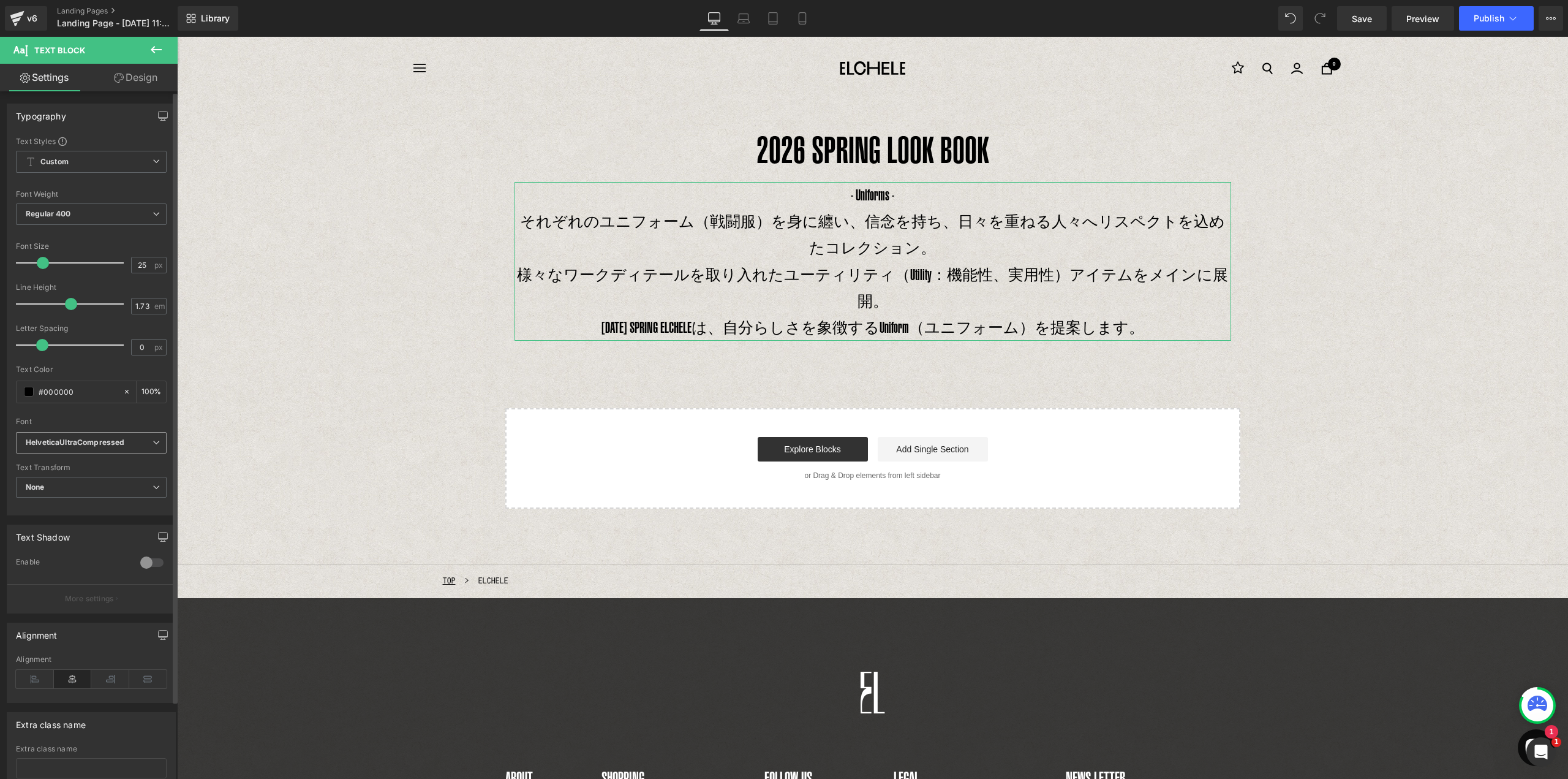
click at [94, 444] on icon "HelveticaUltraCompressed" at bounding box center [74, 442] width 98 height 11
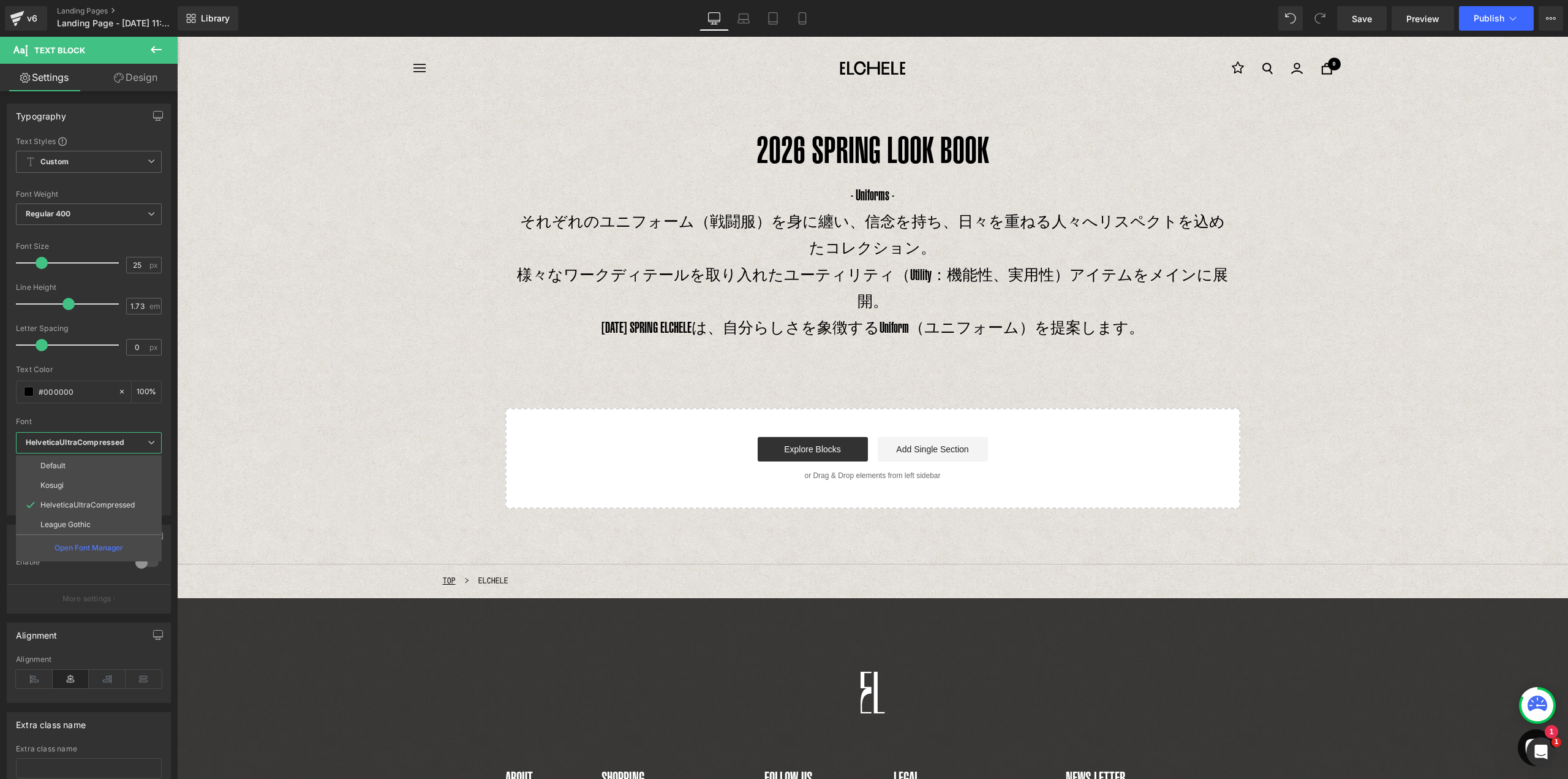
click at [861, 243] on body "コンテンツへスキップ ナビゲーション [GEOGRAPHIC_DATA] 0 CART カートが空です ショッピングを開始する 注文メモの追加 保存 [DAT…" at bounding box center [872, 517] width 1391 height 959
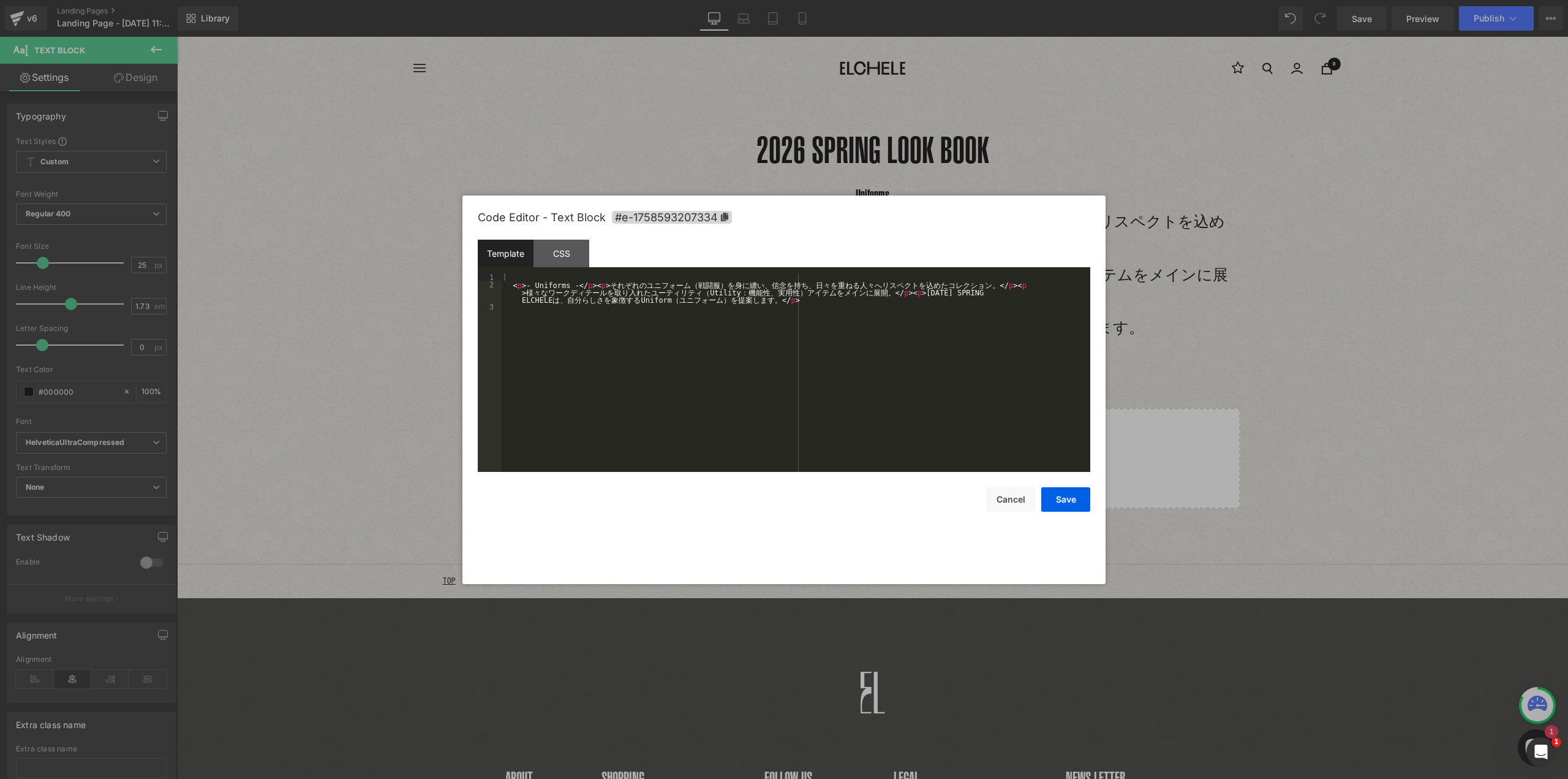
click at [817, 0] on div "Heading You are previewing how the will restyle your page. You can not edit Ele…" at bounding box center [784, 0] width 1568 height 0
click at [555, 253] on div "CSS" at bounding box center [561, 253] width 56 height 28
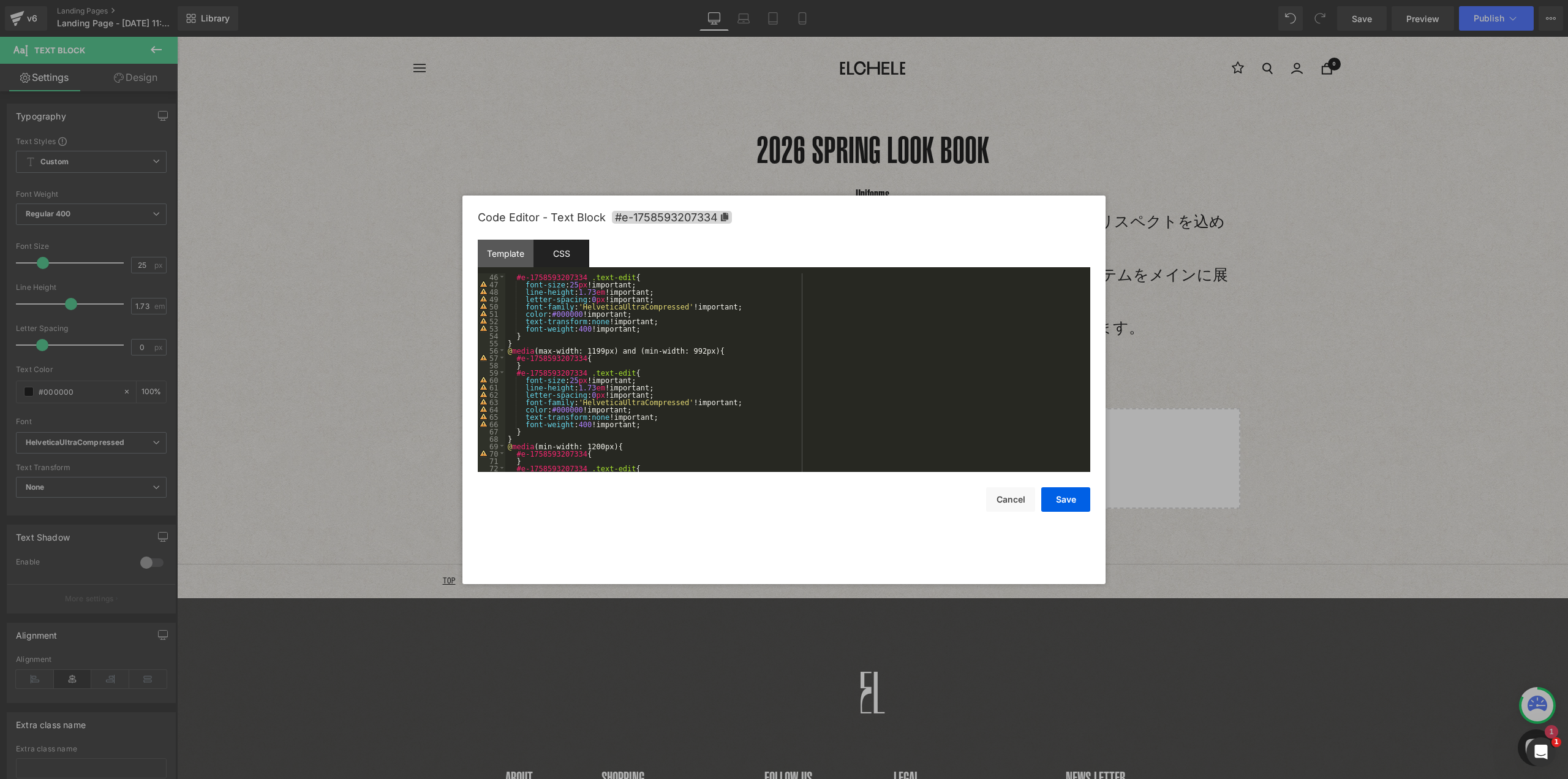
scroll to position [331, 0]
drag, startPoint x: 576, startPoint y: 403, endPoint x: 659, endPoint y: 403, distance: 83.0
click at [659, 403] on div "#e-1758593207334 .text-edit { font-size : 25 px !important; line-height : 1.73 …" at bounding box center [795, 379] width 580 height 213
click at [498, 256] on div "Template" at bounding box center [505, 253] width 56 height 28
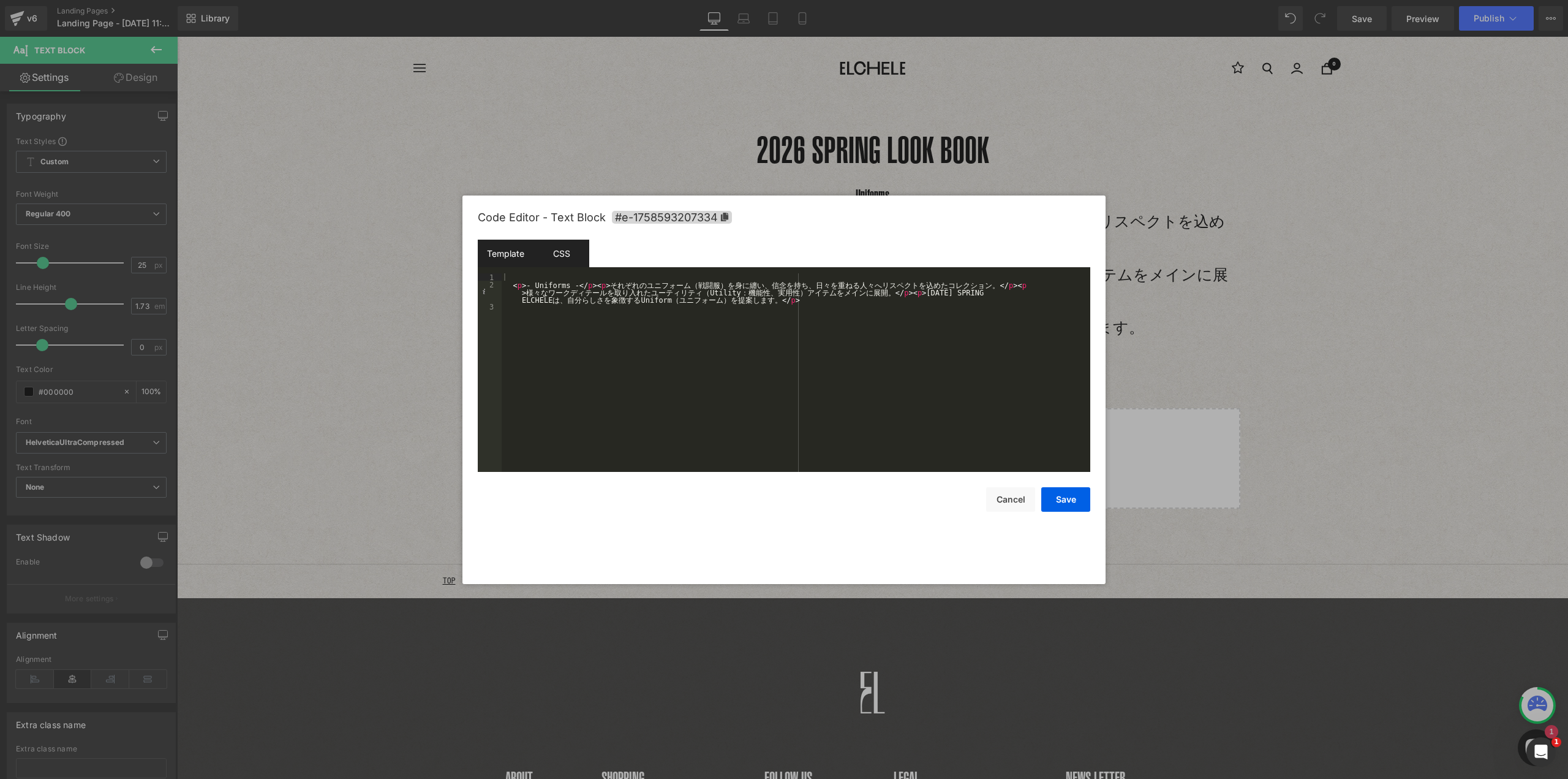
click at [566, 256] on div "CSS" at bounding box center [561, 253] width 56 height 28
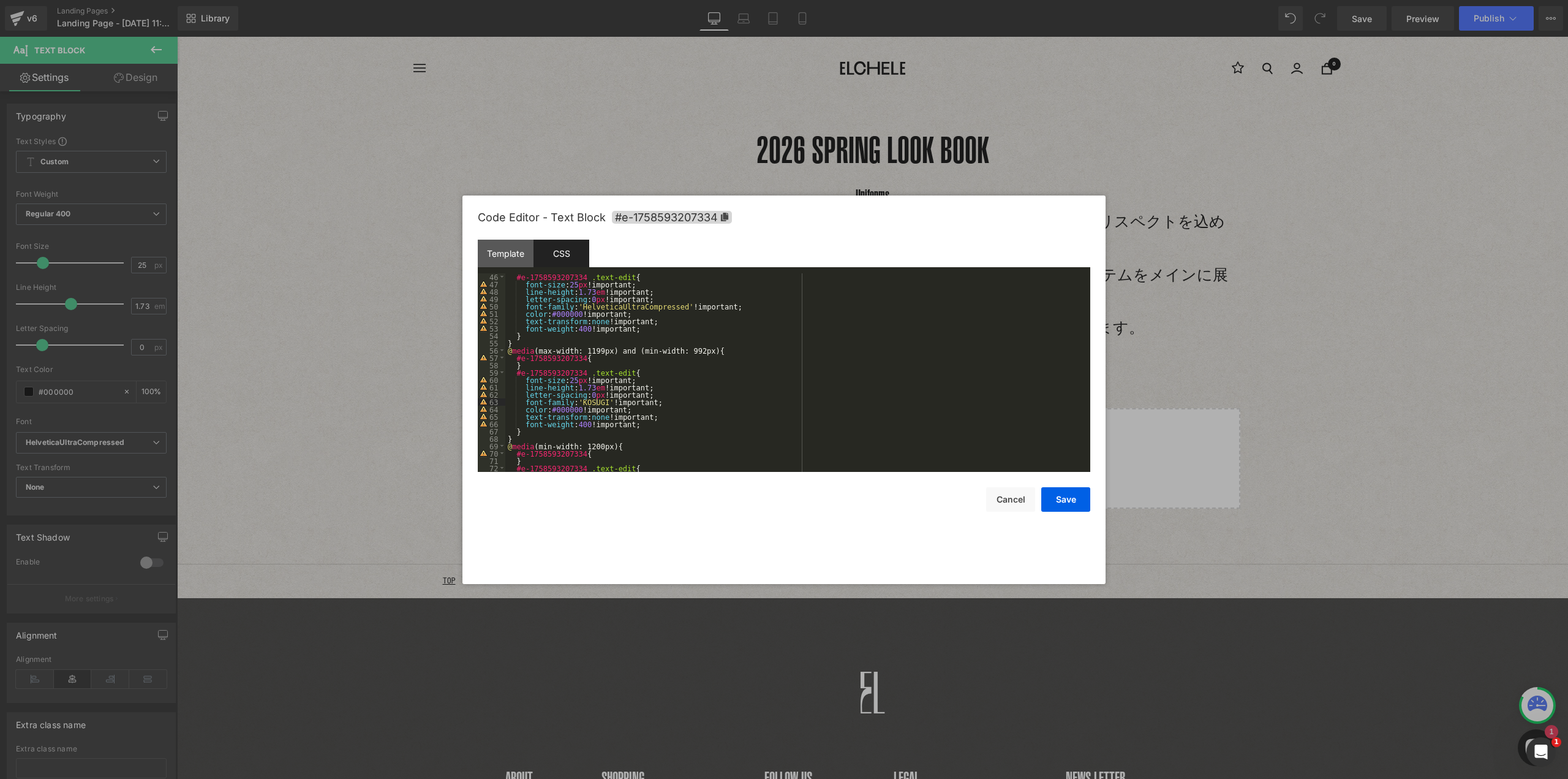
click at [1092, 504] on div "Code Editor - Text Block #e-1758593207334 Template CSS 1 2 3 < p > - Uniforms -…" at bounding box center [784, 389] width 643 height 388
click at [1085, 507] on button "Save" at bounding box center [1065, 499] width 49 height 25
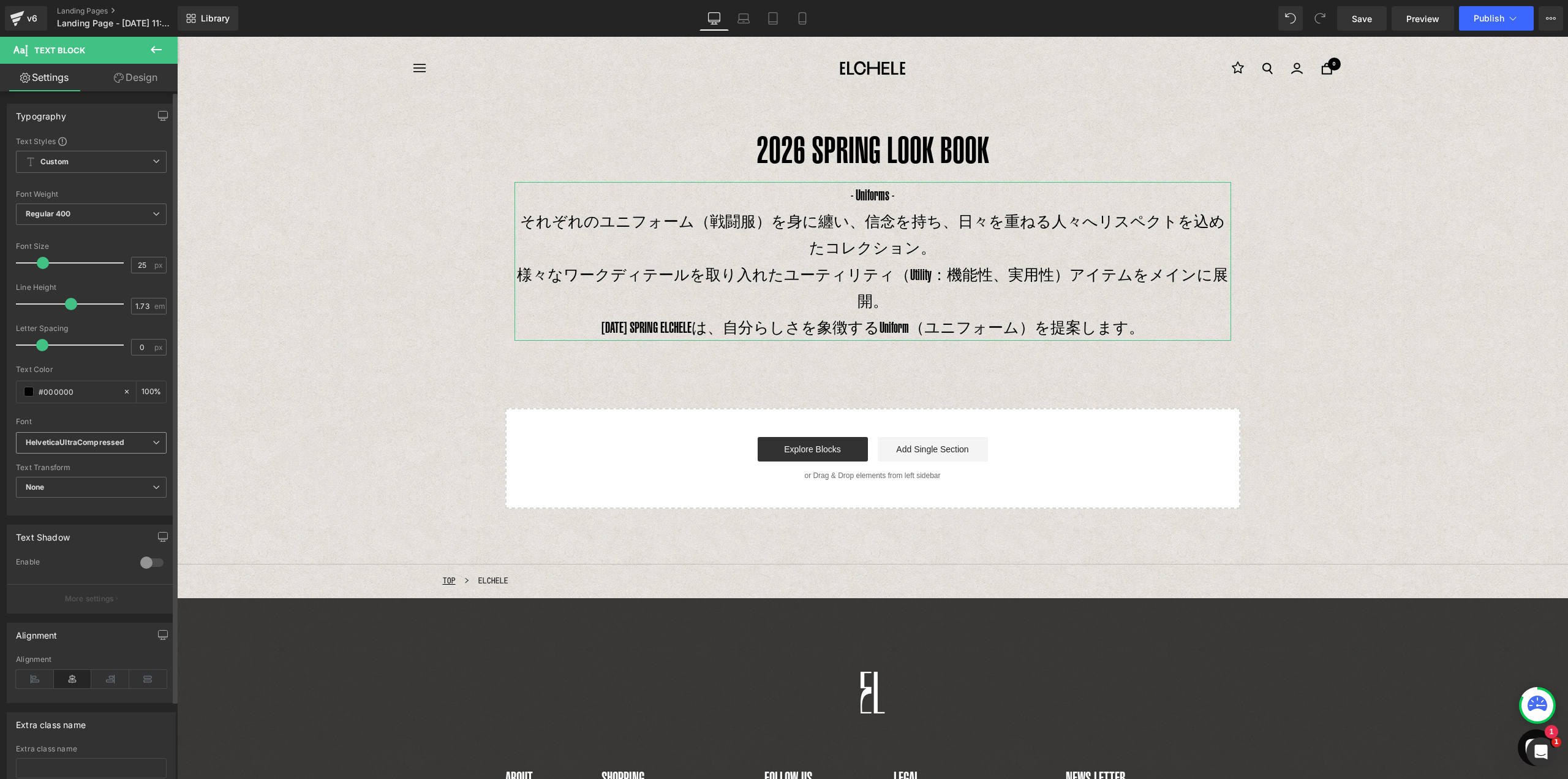
click at [84, 440] on icon "HelveticaUltraCompressed" at bounding box center [74, 442] width 98 height 11
click at [900, 255] on body "コンテンツへスキップ ナビゲーション [GEOGRAPHIC_DATA] 0 CART カートが空です ショッピングを開始する 注文メモの追加 保存 [DAT…" at bounding box center [872, 517] width 1391 height 959
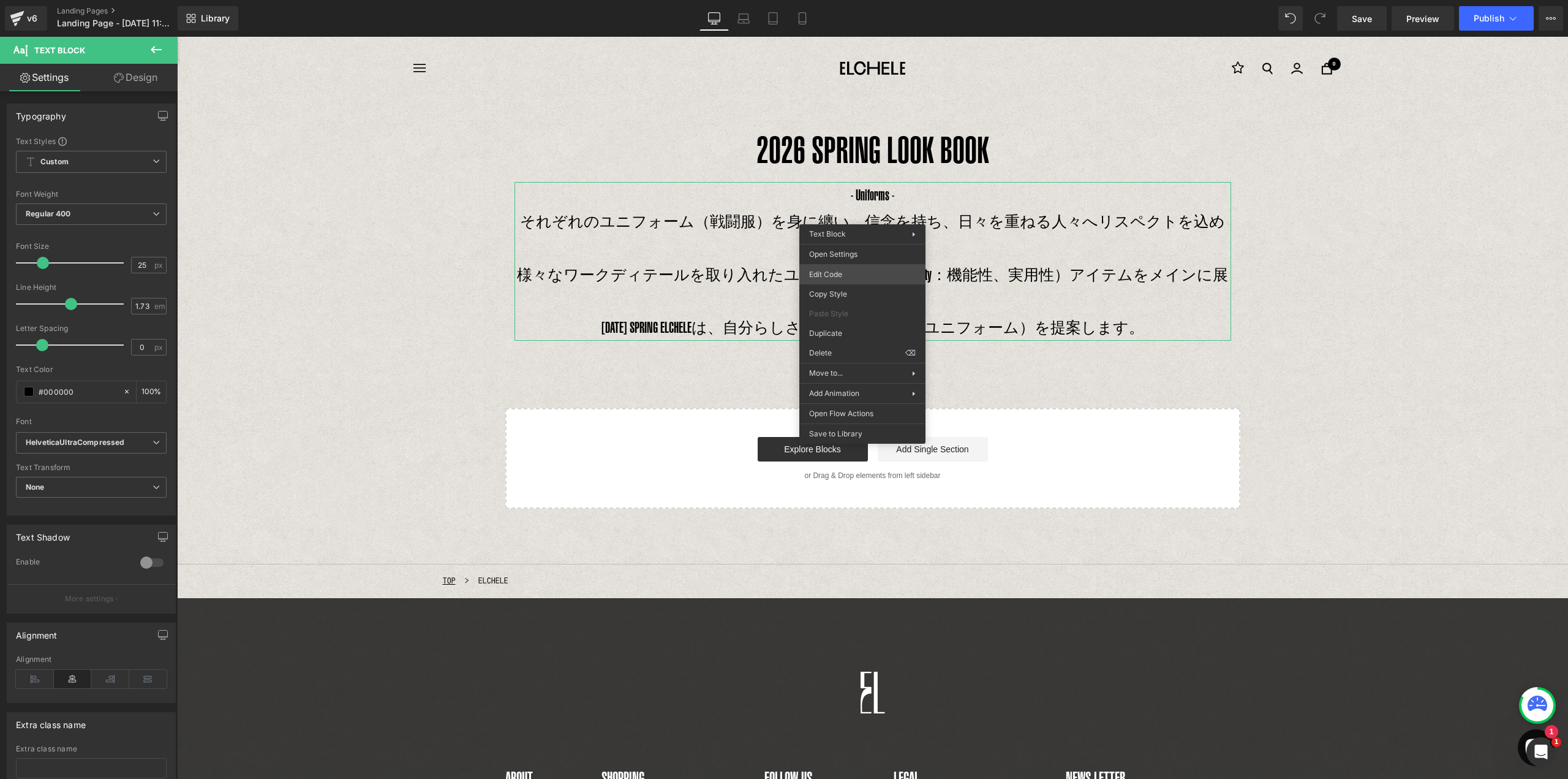
click at [850, 0] on div "Heading You are previewing how the will restyle your page. You can not edit Ele…" at bounding box center [784, 0] width 1568 height 0
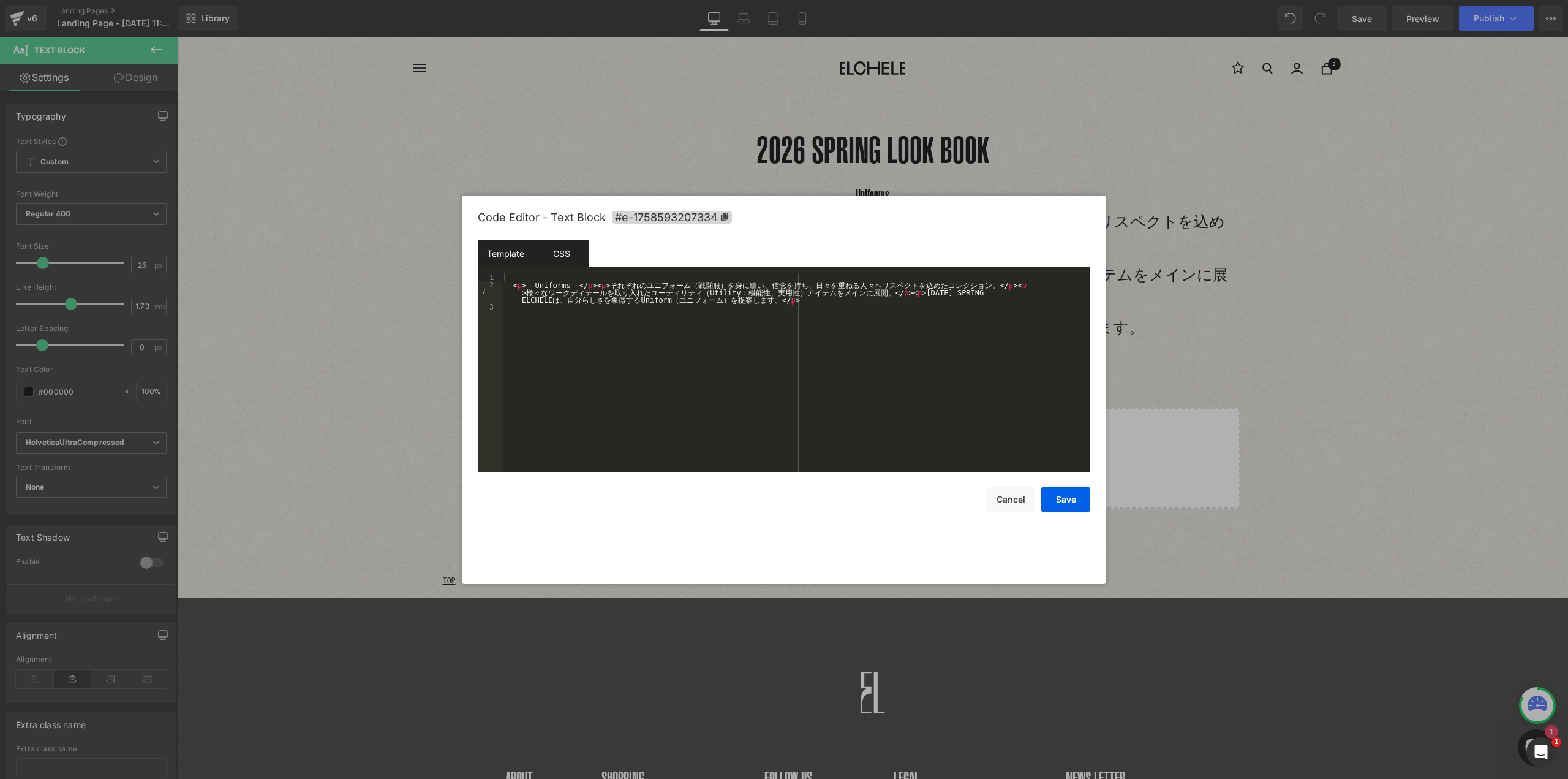
click at [579, 253] on div "CSS" at bounding box center [561, 253] width 56 height 28
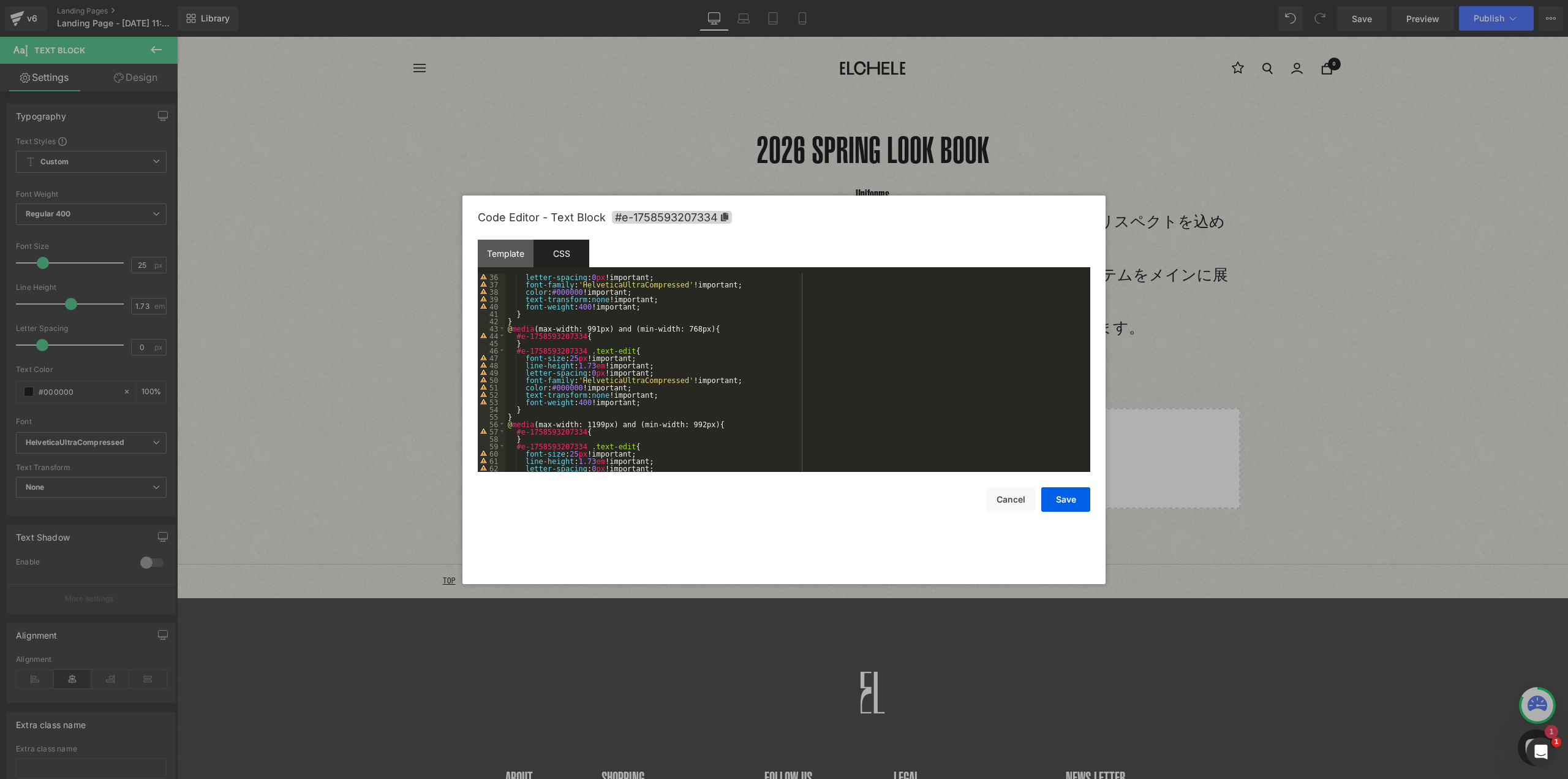
scroll to position [258, 0]
drag, startPoint x: 573, startPoint y: 380, endPoint x: 661, endPoint y: 380, distance: 88.0
click at [661, 380] on div "letter-spacing : 0 px !important; font-family : ' HelveticaUltraCompressed ' !i…" at bounding box center [795, 379] width 580 height 213
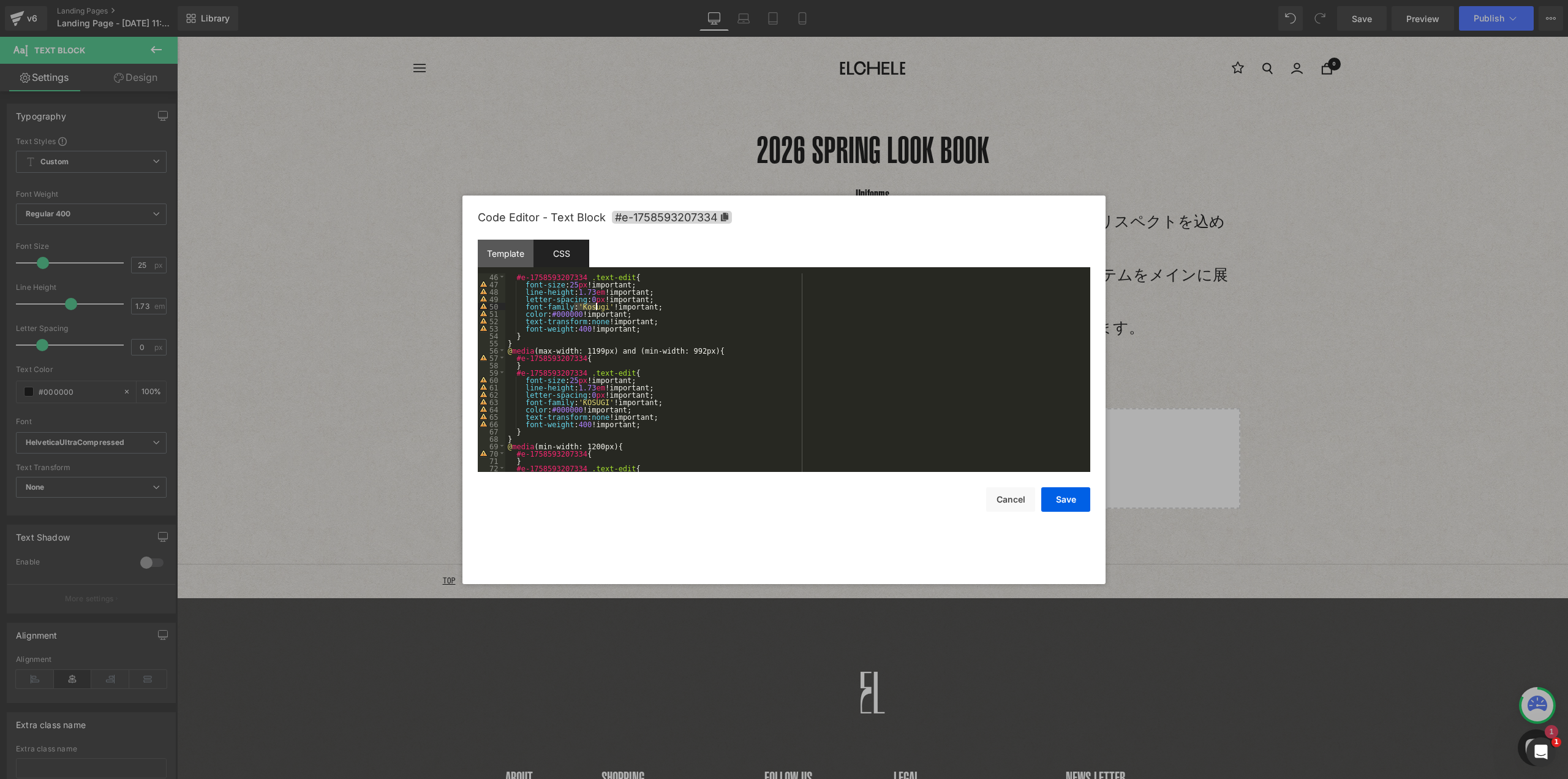
scroll to position [331, 0]
click at [591, 405] on div "#e-1758593207334 .text-edit { font-size : 25 px !important; line-height : 1.73 …" at bounding box center [795, 379] width 580 height 213
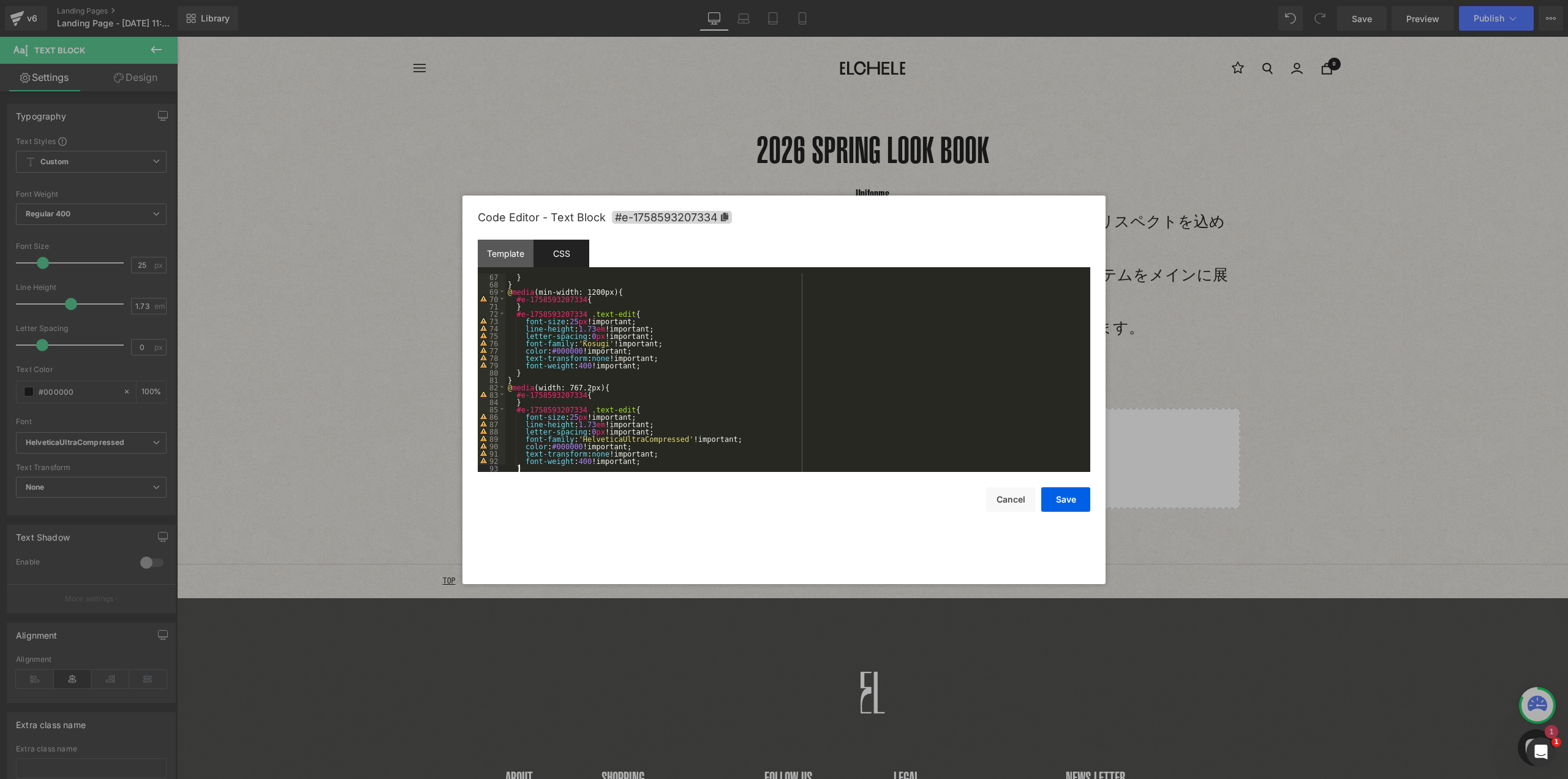
scroll to position [500, 0]
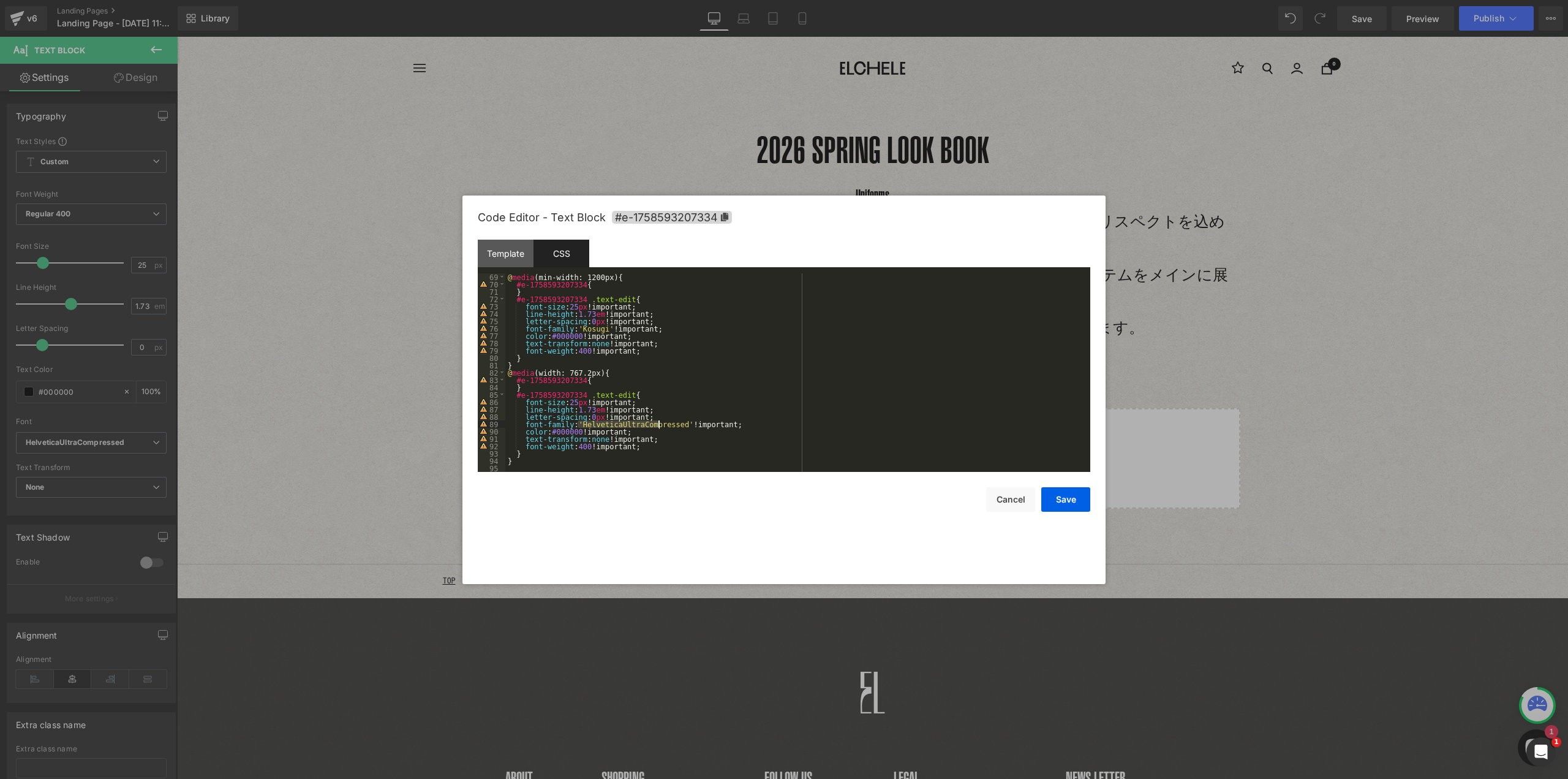
drag, startPoint x: 577, startPoint y: 425, endPoint x: 658, endPoint y: 423, distance: 81.0
click at [658, 423] on div "@ media (min-width: 1200px) { #e-1758593207334 { } #e-1758593207334 .text-edit …" at bounding box center [795, 379] width 580 height 213
click at [1072, 503] on button "Save" at bounding box center [1065, 499] width 49 height 25
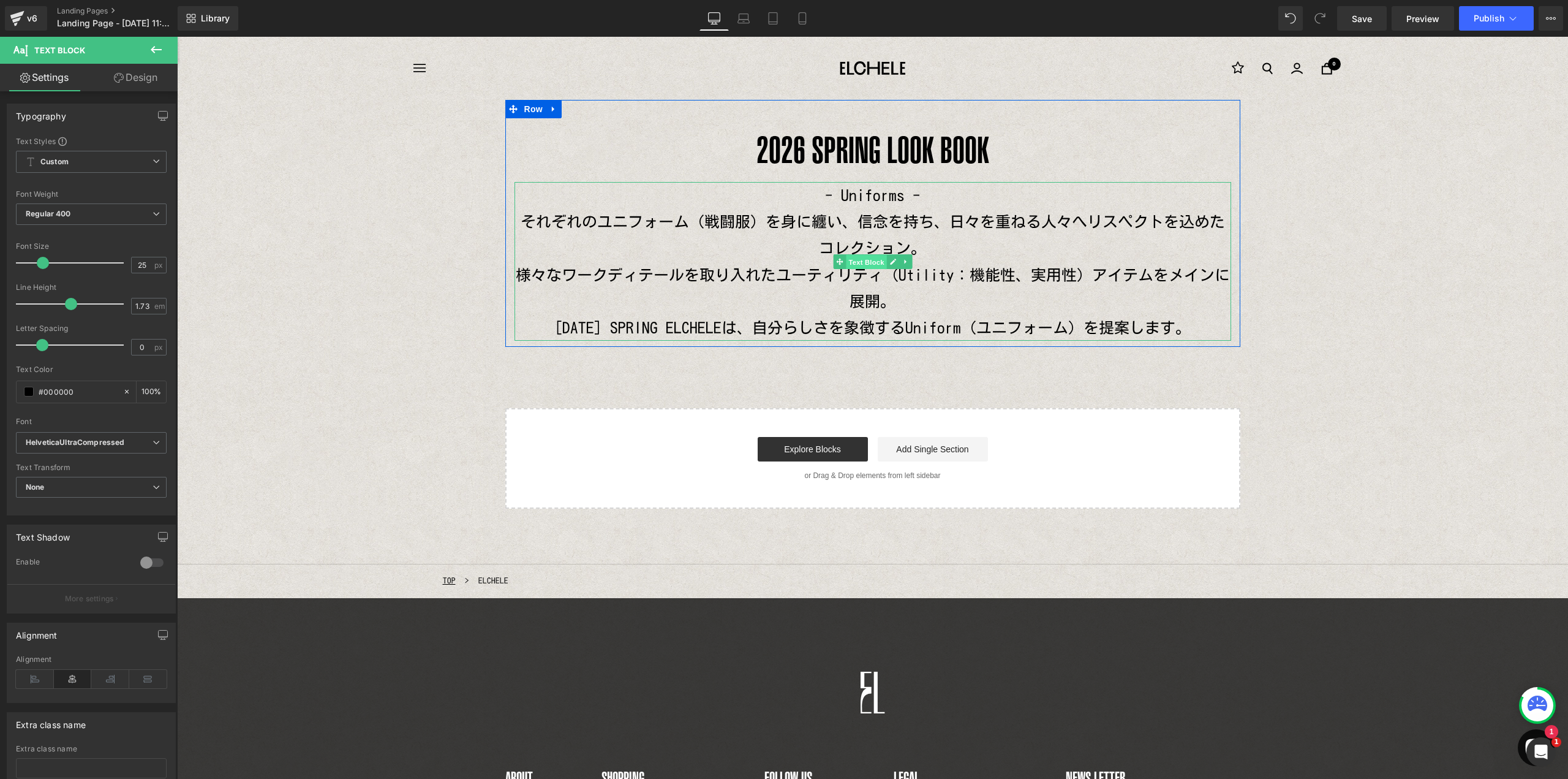
click at [847, 254] on span "Text Block" at bounding box center [866, 261] width 40 height 15
click at [784, 267] on p "様々なワークディテールを取り入れたユーティリティ（Utility：機能性、実用性）アイテムをメインに展開。" at bounding box center [872, 288] width 716 height 53
click at [871, 299] on p "様々なワークディテールを取り入れたユーティリティ（Utility：機能性、実用性）アイテムをメインに展開。" at bounding box center [872, 288] width 716 height 53
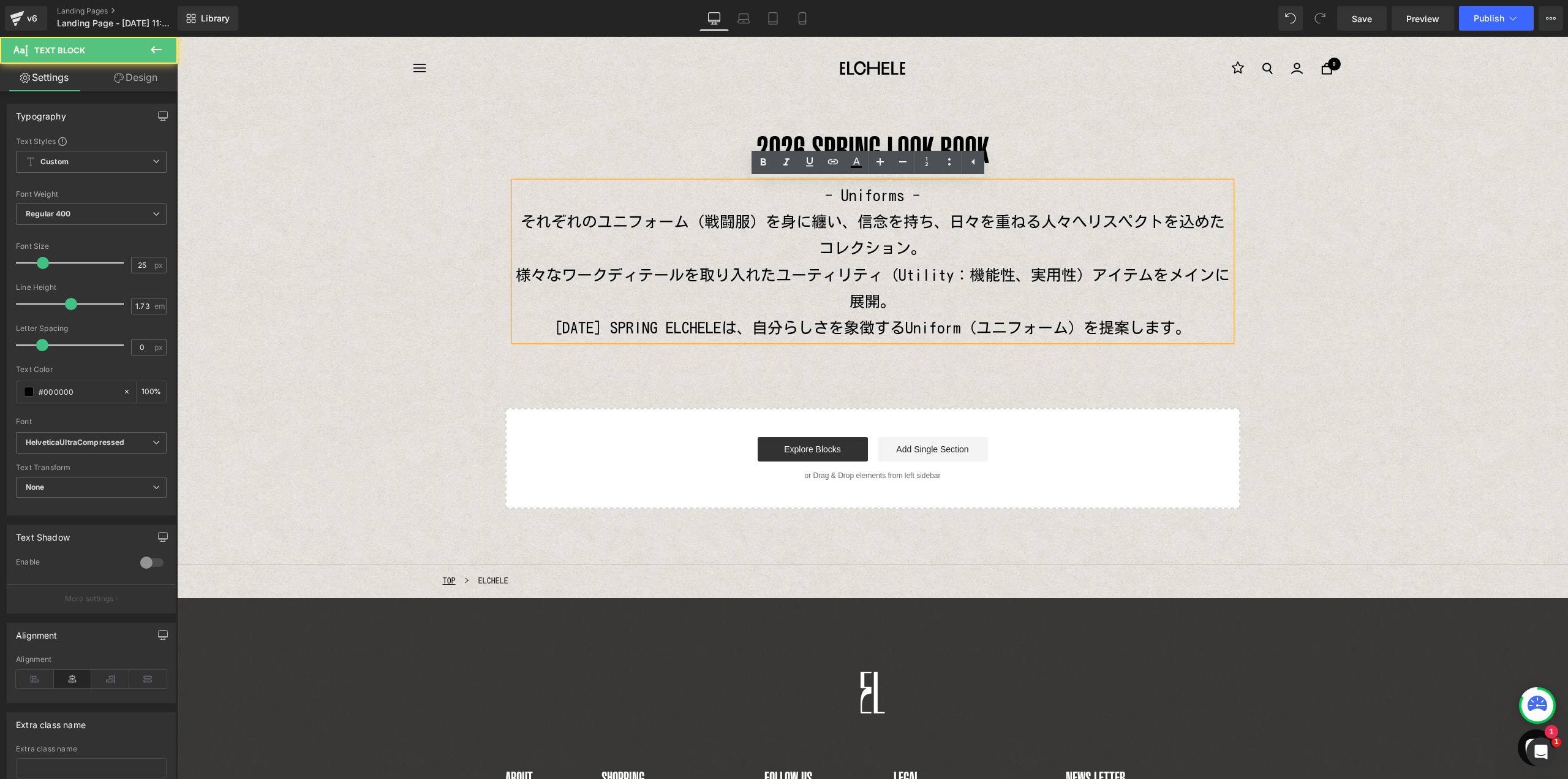
click at [918, 243] on p "それぞれのユニフォーム（戦闘服）を身に纏い、信念を持ち、日々を重ねる人々へリスペクトを込めたコレクション。" at bounding box center [872, 234] width 716 height 53
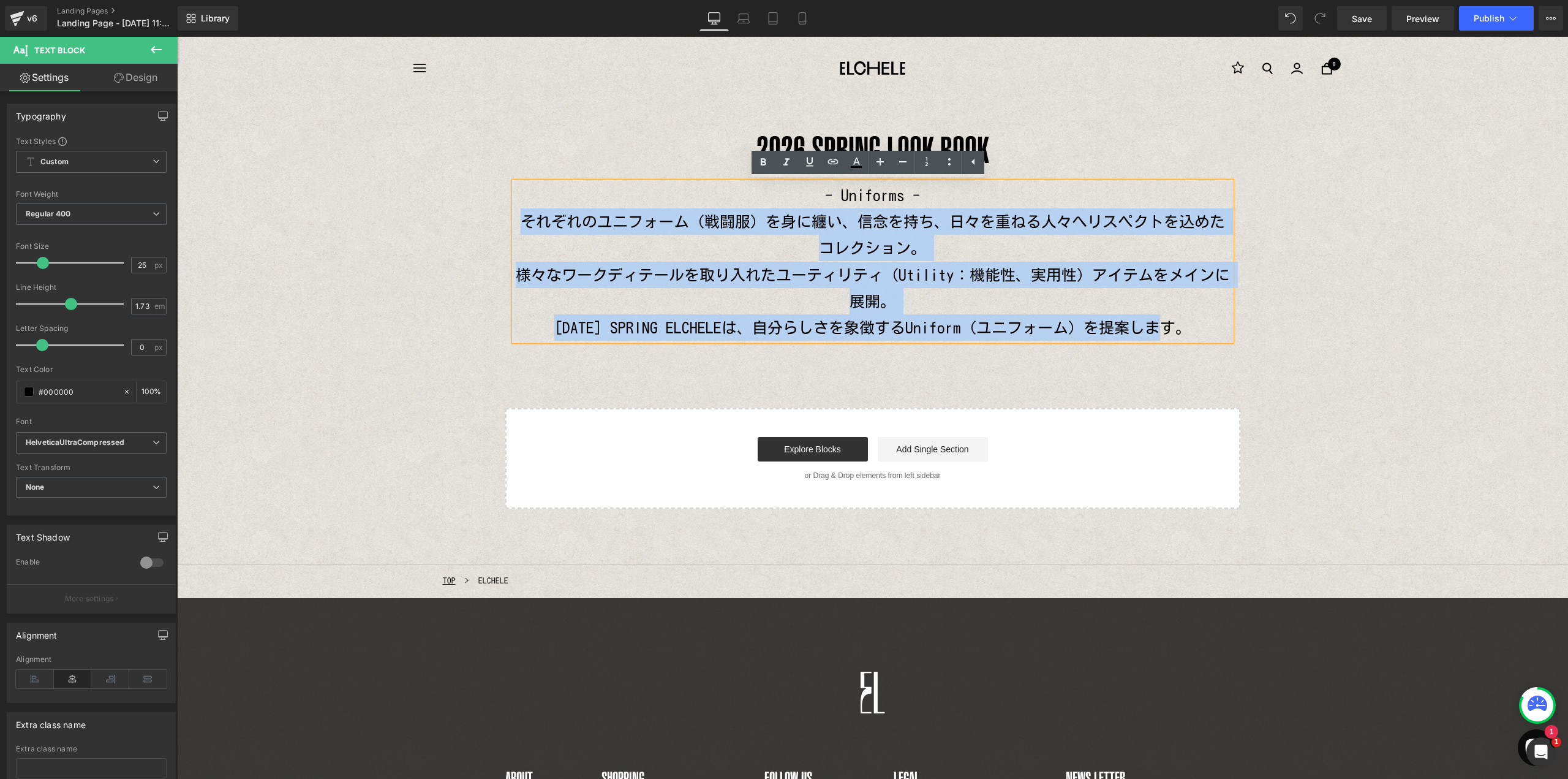
drag, startPoint x: 517, startPoint y: 224, endPoint x: 1167, endPoint y: 334, distance: 659.2
click at [1167, 334] on div "- Uniforms - それぞれのユニフォーム（戦闘服）を身に纏い、信念を持ち、日々を重ねる人々へリスペクトを込めたコレクション。 様々なワークディテールを…" at bounding box center [872, 261] width 716 height 159
click at [953, 257] on p "それぞれのユニフォーム（戦闘服）を身に纏い、信念を持ち、日々を重ねる人々へリスペクトを込めたコレクション。" at bounding box center [872, 234] width 716 height 53
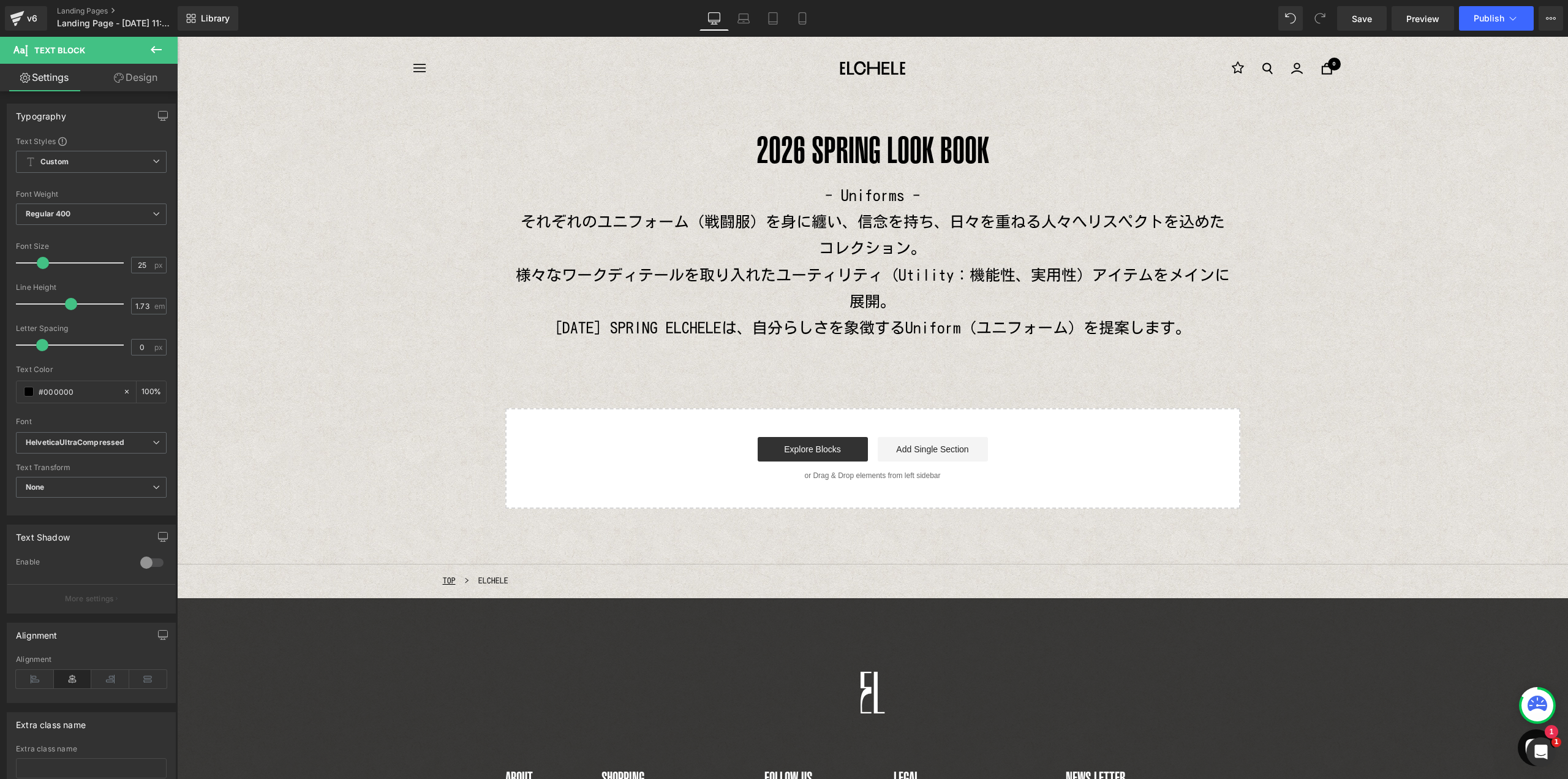
drag, startPoint x: 154, startPoint y: 49, endPoint x: 136, endPoint y: 117, distance: 70.3
click at [154, 52] on icon at bounding box center [156, 50] width 15 height 15
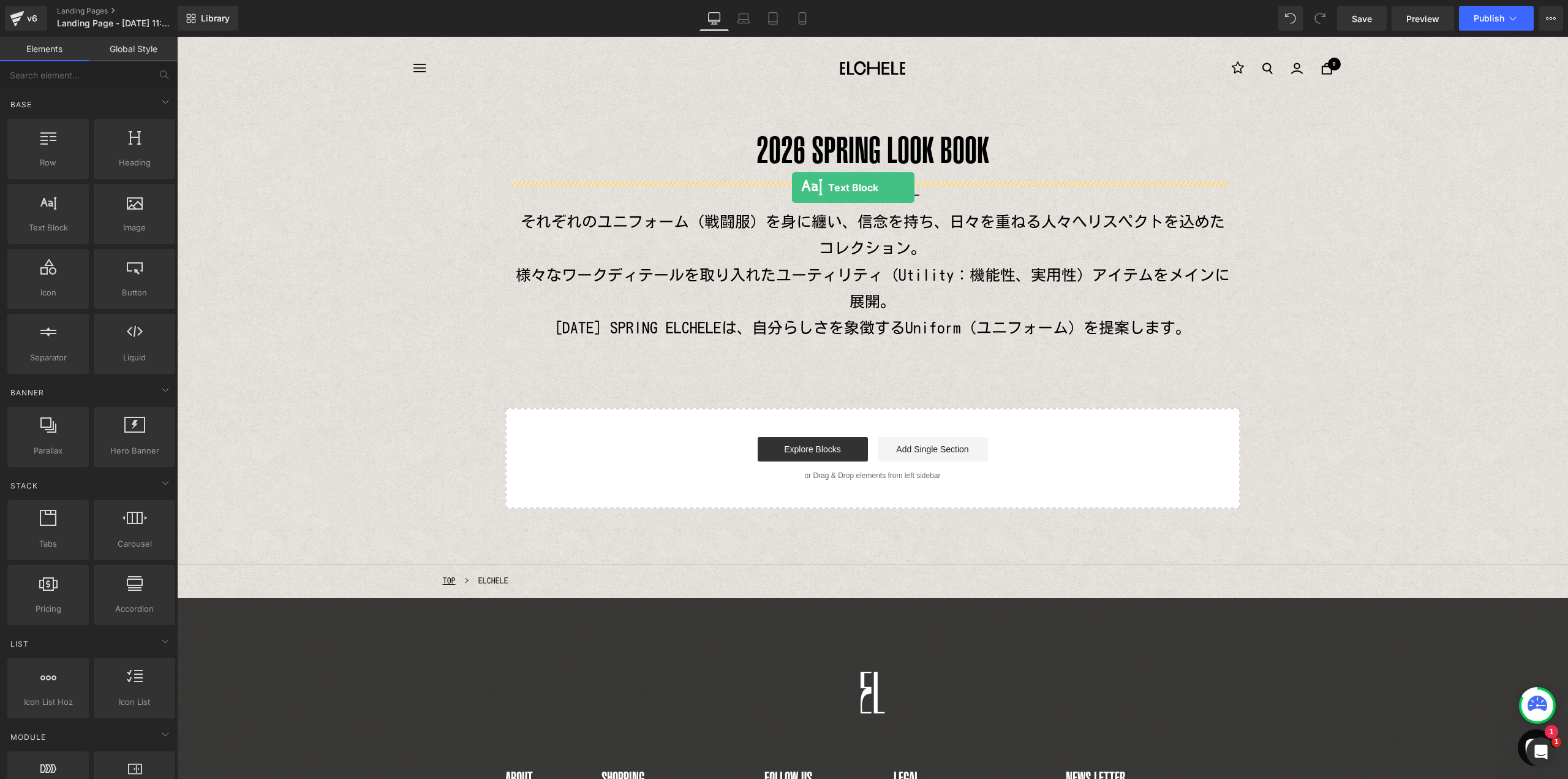
drag, startPoint x: 236, startPoint y: 253, endPoint x: 792, endPoint y: 187, distance: 559.9
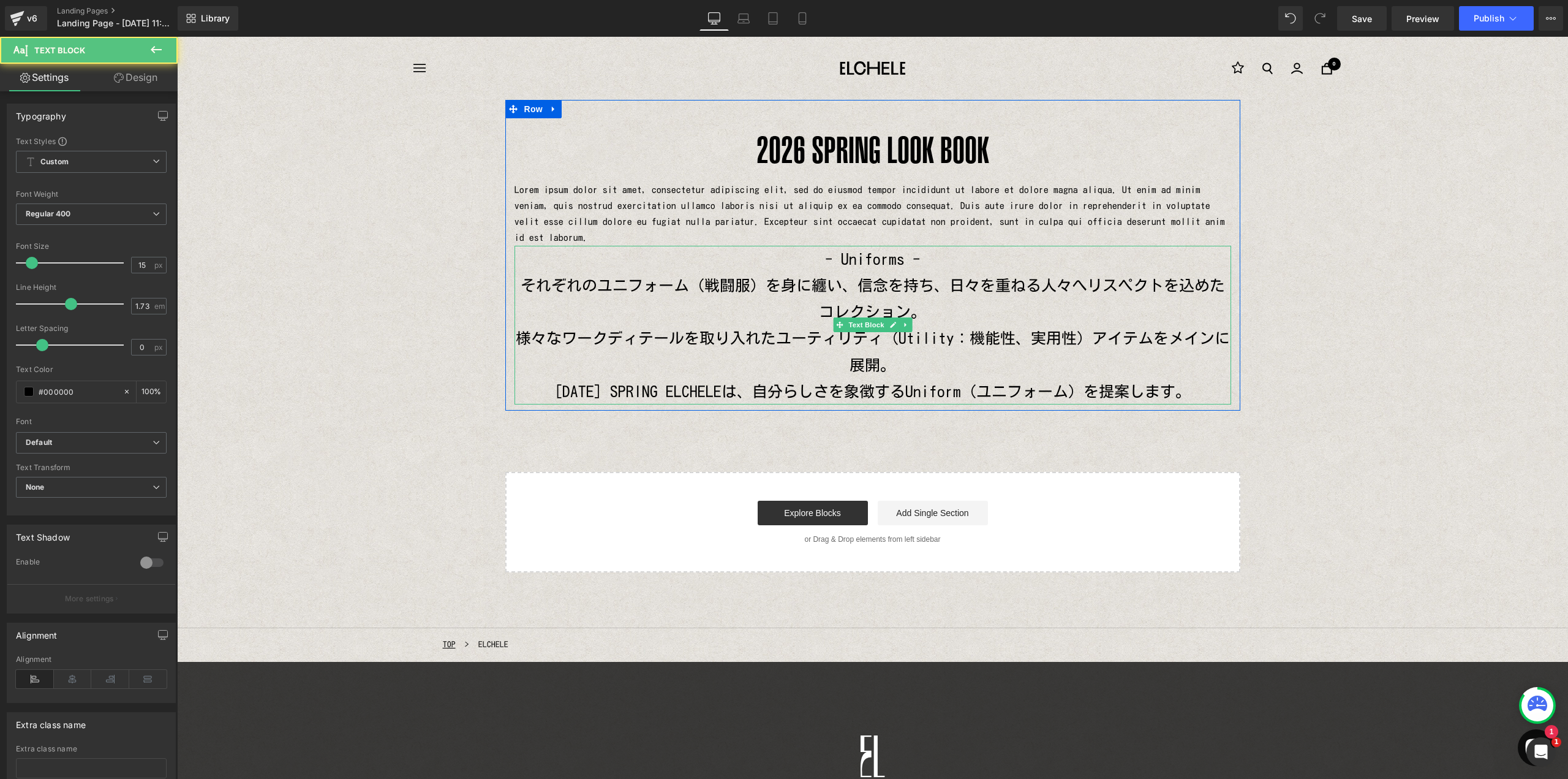
click at [830, 246] on p "- Uniforms -" at bounding box center [872, 258] width 716 height 26
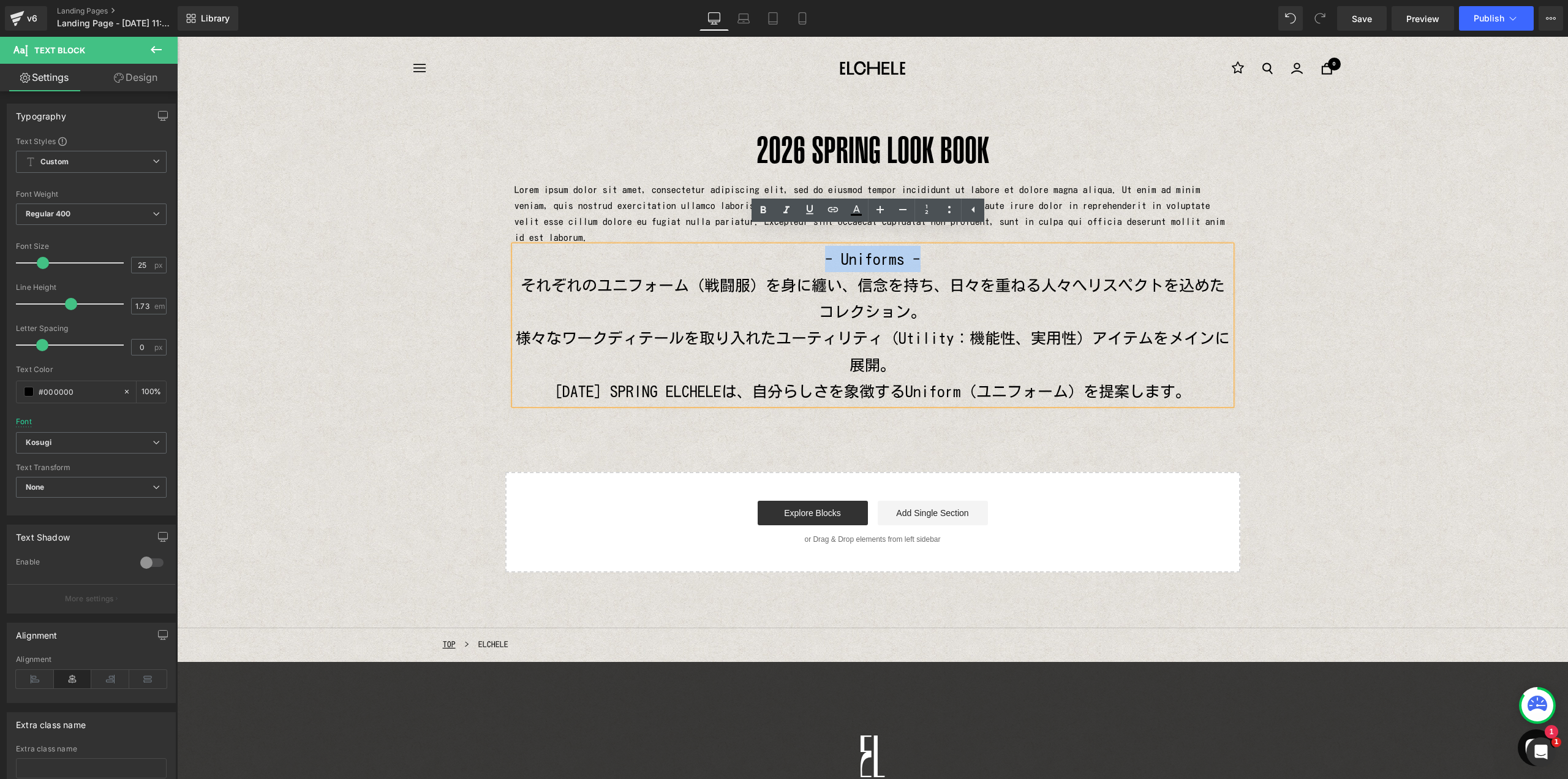
drag, startPoint x: 809, startPoint y: 241, endPoint x: 918, endPoint y: 236, distance: 109.1
click at [918, 246] on p "- Uniforms -" at bounding box center [872, 258] width 716 height 26
click at [919, 275] on p "それぞれのユニフォーム（戦闘服）を身に纏い、信念を持ち、日々を重ねる人々へリスペクトを込めたコレクション。" at bounding box center [872, 298] width 716 height 53
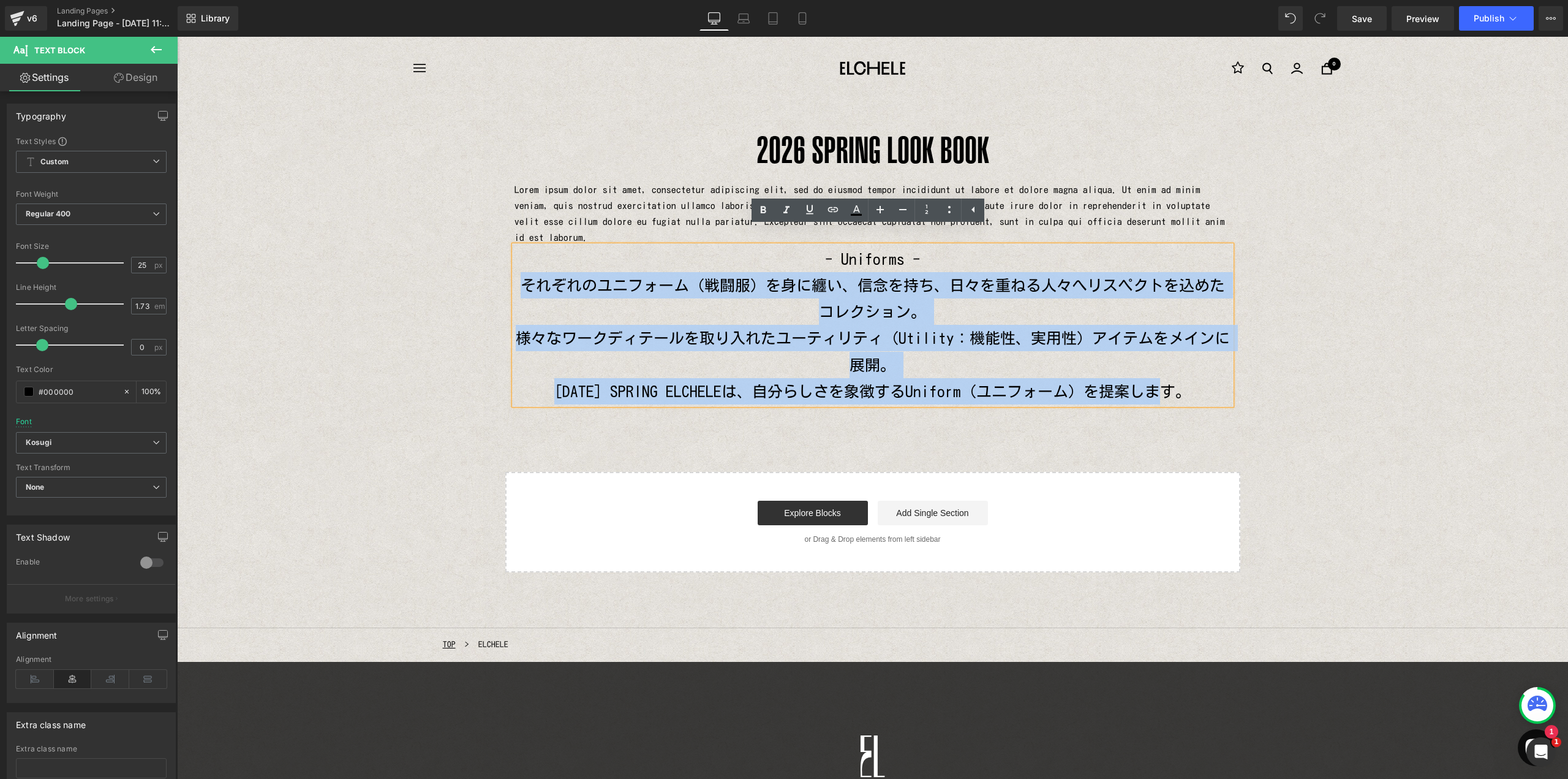
drag, startPoint x: 522, startPoint y: 267, endPoint x: 1184, endPoint y: 383, distance: 672.1
click at [1184, 383] on div "- Uniforms - それぞれのユニフォーム（戦闘服）を身に纏い、信念を持ち、日々を重ねる人々へリスペクトを込めたコレクション。 様々なワークディテールを…" at bounding box center [872, 325] width 716 height 159
click at [1076, 306] on p "それぞれのユニフォーム（戦闘服）を身に纏い、信念を持ち、日々を重ねる人々へリスペクトを込めたコレクション。" at bounding box center [872, 298] width 716 height 53
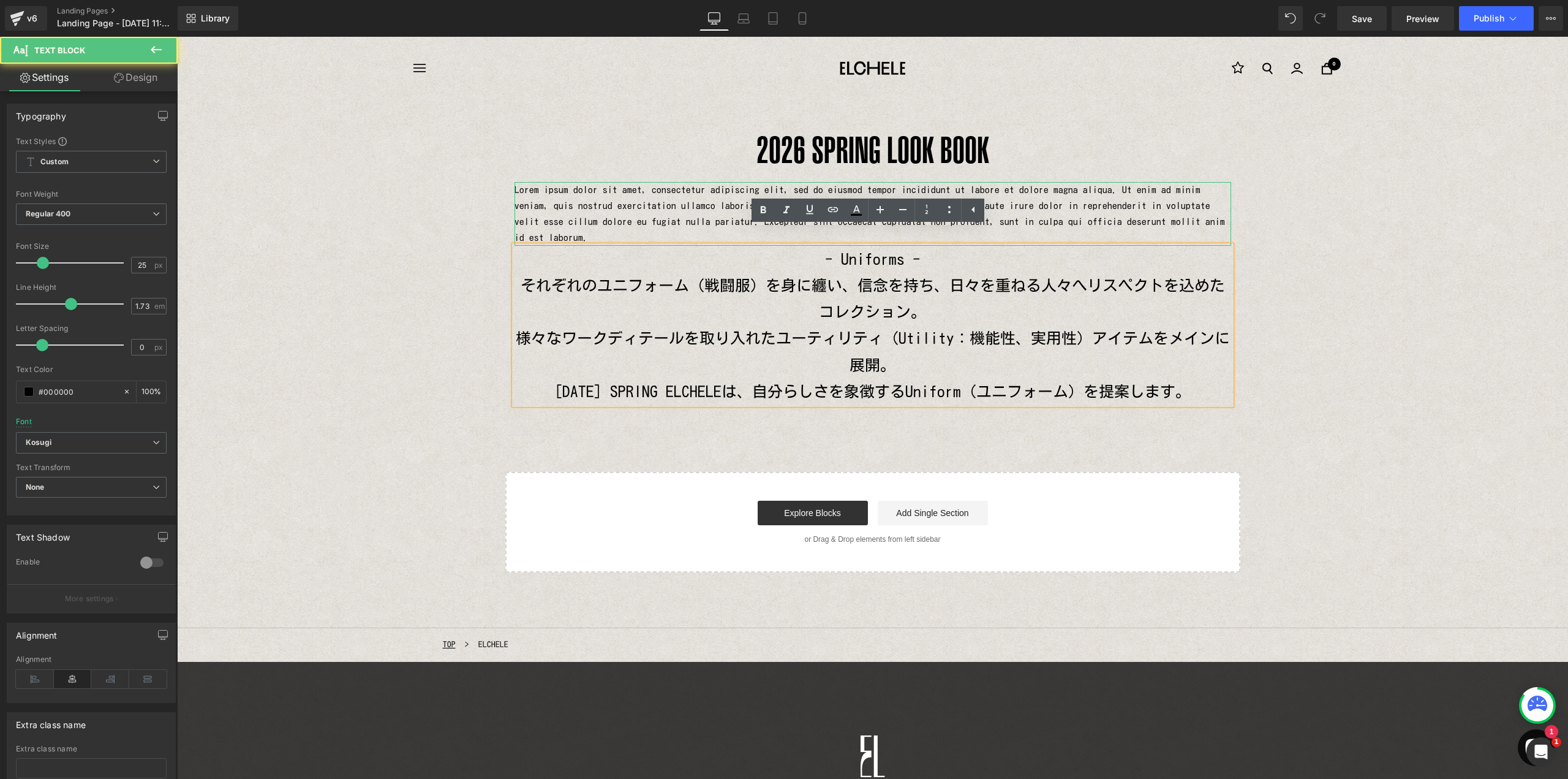
click at [1096, 198] on p "Lorem ipsum dolor sit amet, consectetur adipiscing elit, sed do eiusmod tempor …" at bounding box center [872, 214] width 716 height 64
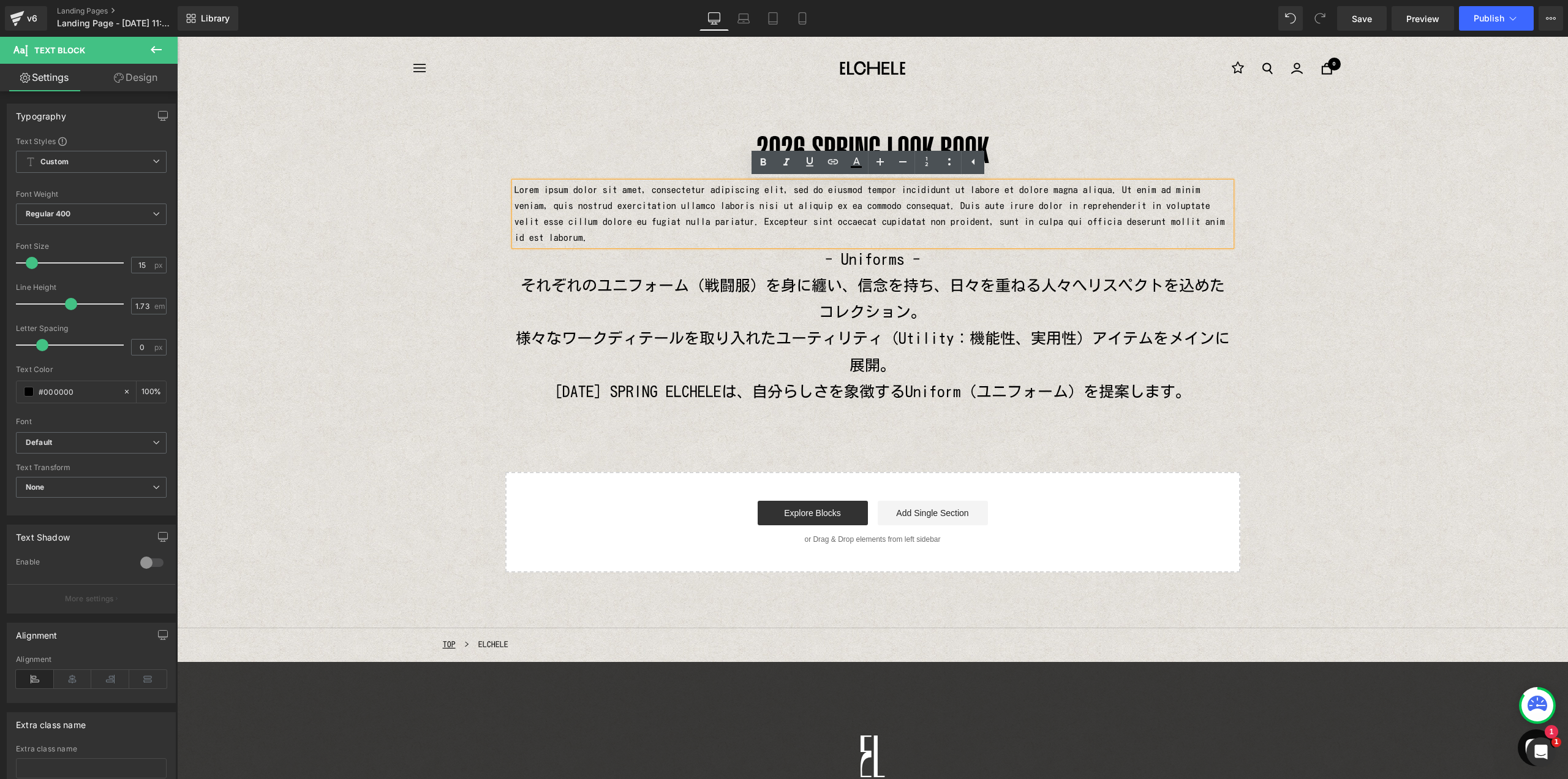
drag, startPoint x: 988, startPoint y: 221, endPoint x: 993, endPoint y: 234, distance: 13.9
click at [989, 222] on p "Lorem ipsum dolor sit amet, consectetur adipiscing elit, sed do eiusmod tempor …" at bounding box center [872, 214] width 716 height 64
click at [968, 327] on p "様々なワークディテールを取り入れたユーティリティ（Utility：機能性、実用性）アイテムをメインに展開。" at bounding box center [872, 351] width 716 height 53
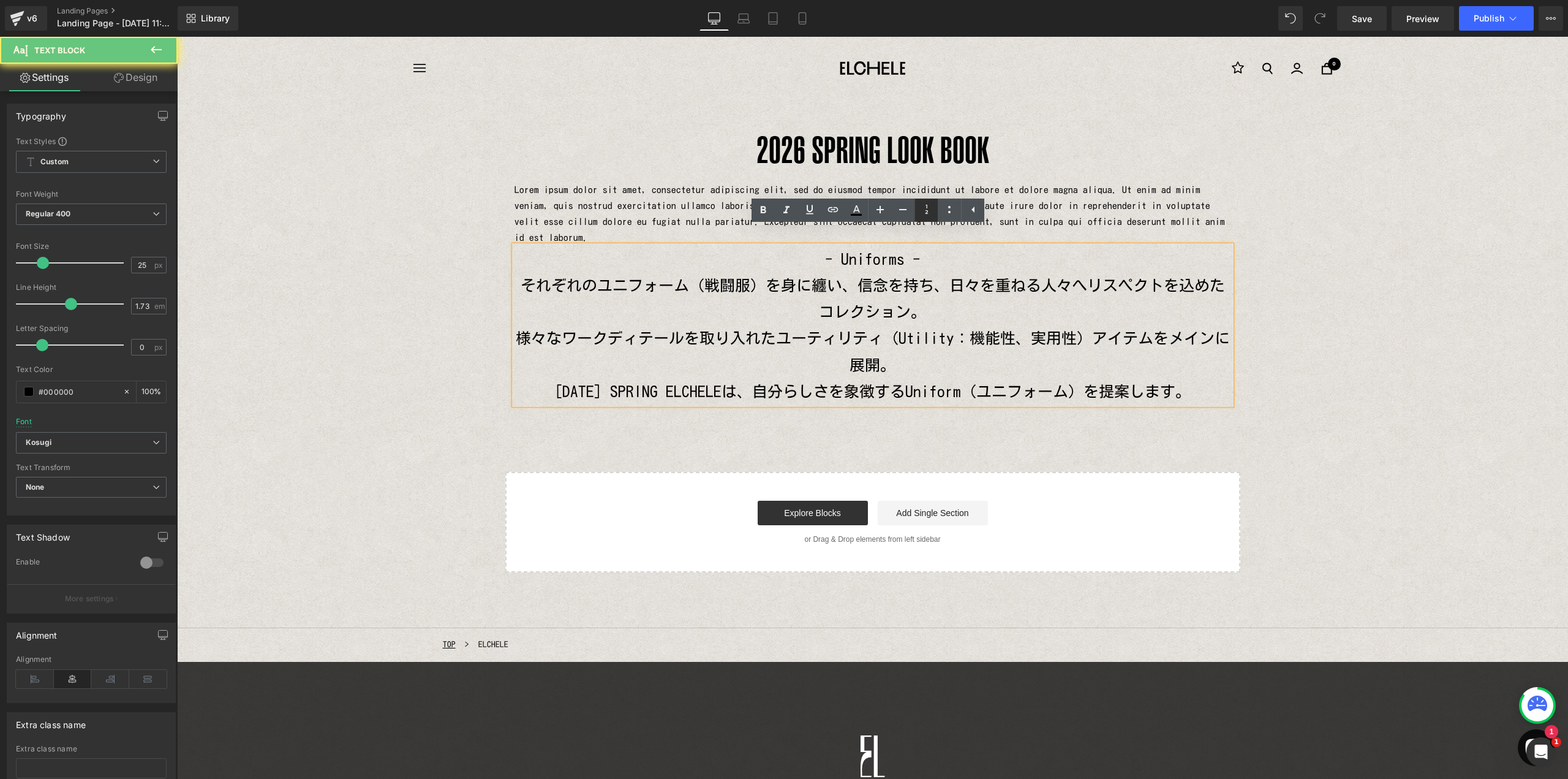
click at [921, 212] on icon at bounding box center [927, 209] width 15 height 15
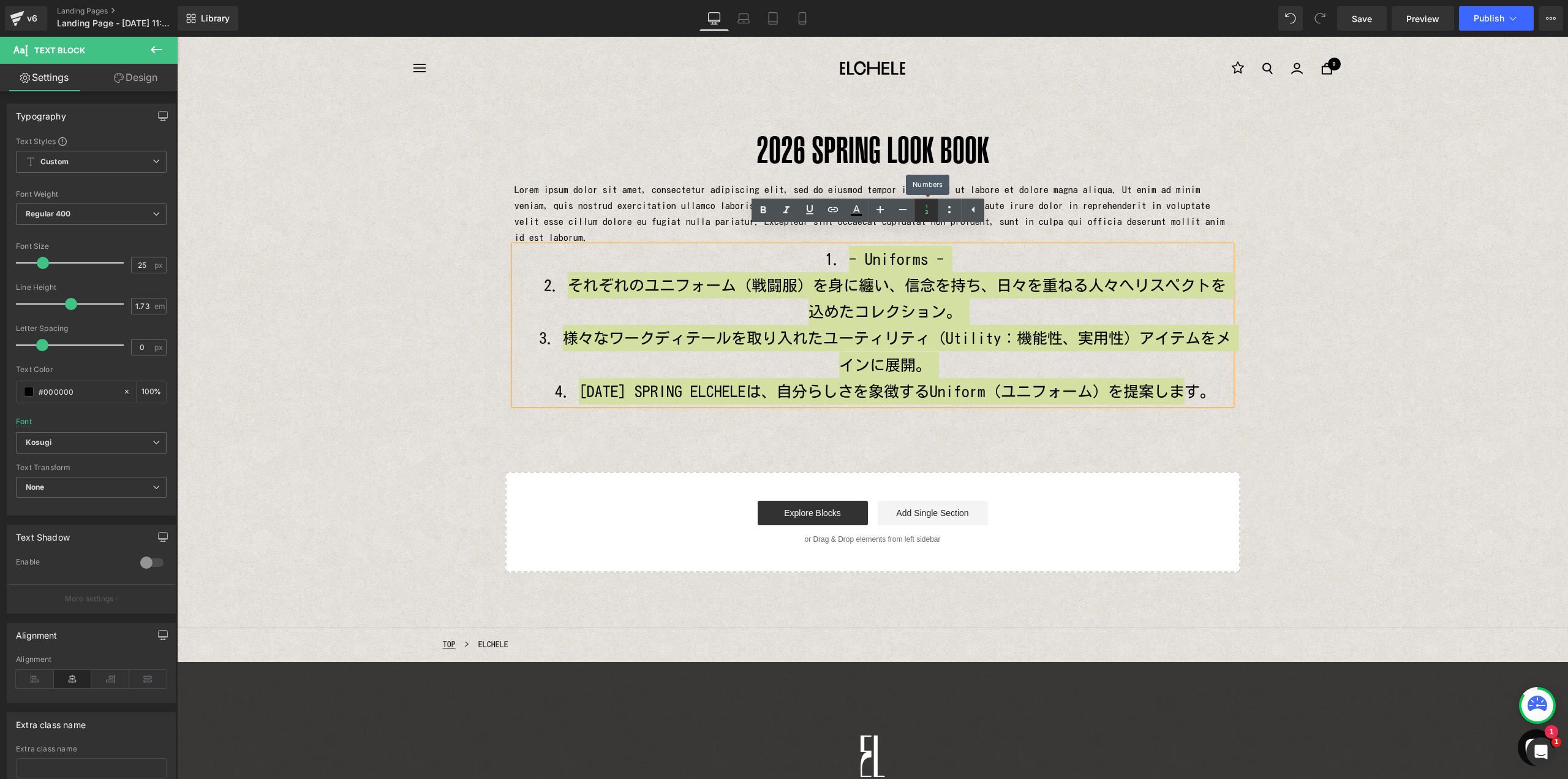
click at [927, 211] on icon at bounding box center [927, 209] width 15 height 15
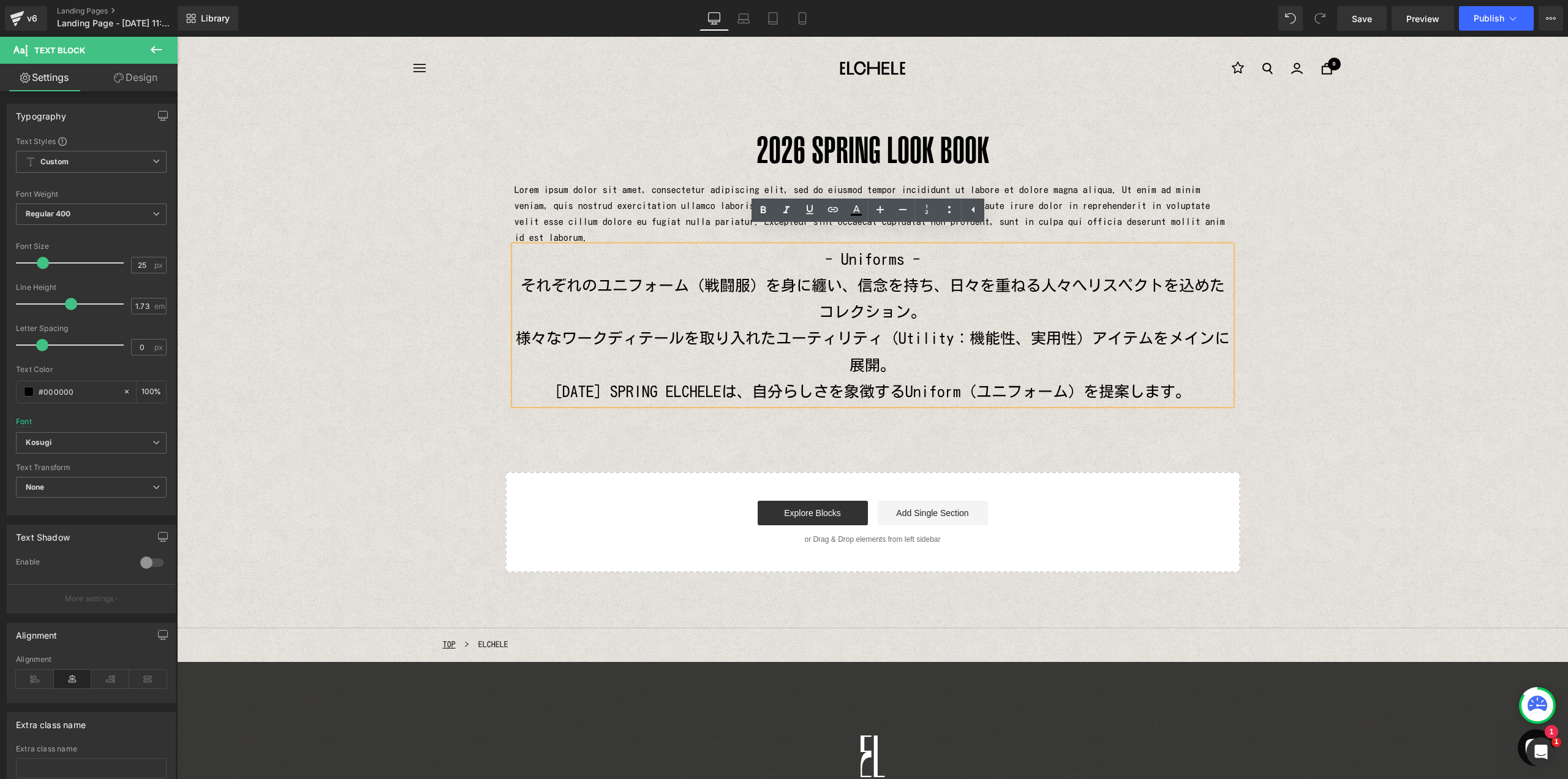
click at [1053, 208] on p "Lorem ipsum dolor sit amet, consectetur adipiscing elit, sed do eiusmod tempor …" at bounding box center [872, 214] width 716 height 64
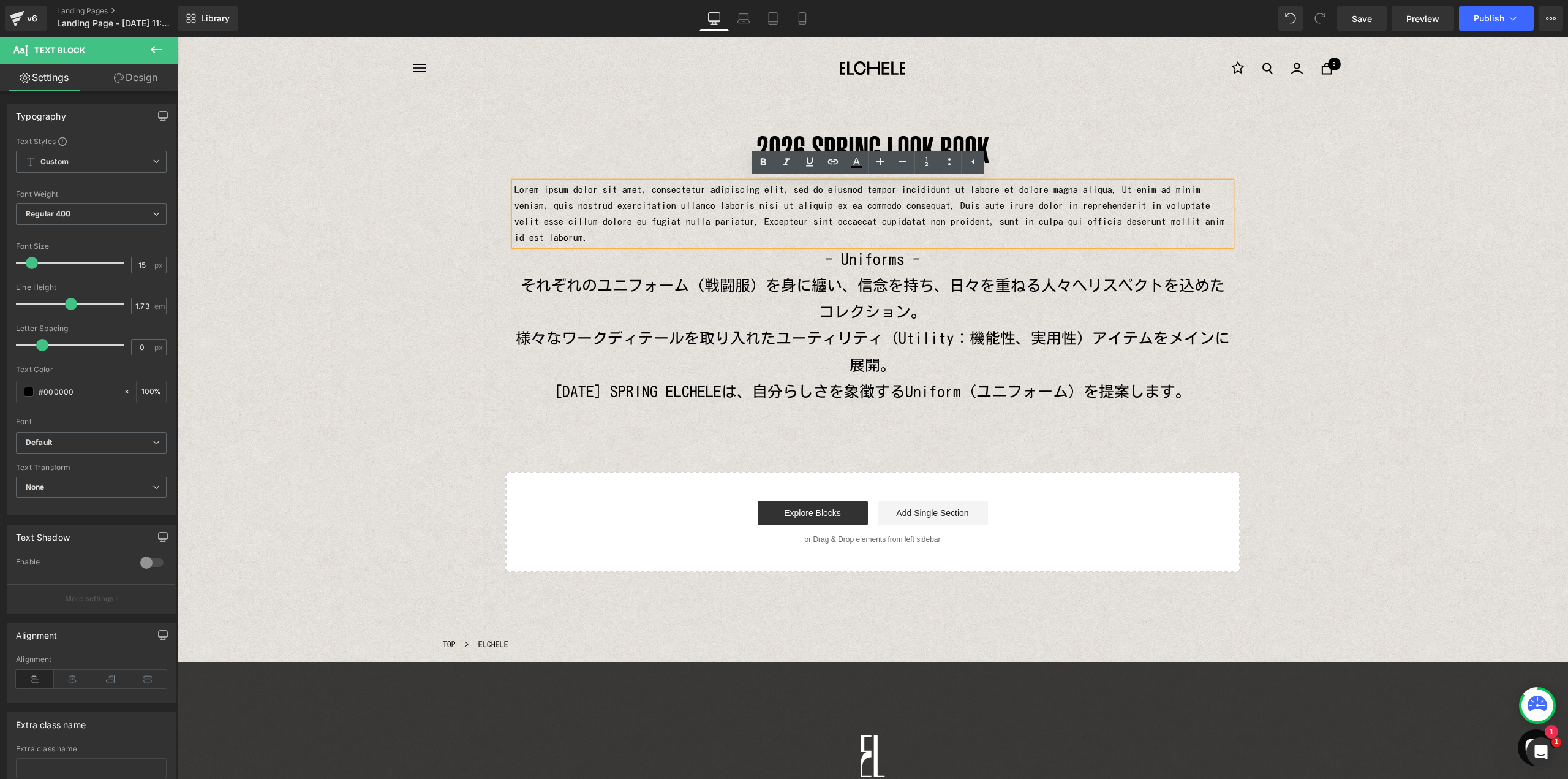
click at [929, 229] on p "Lorem ipsum dolor sit amet, consectetur adipiscing elit, sed do eiusmod tempor …" at bounding box center [872, 214] width 716 height 64
click at [480, 276] on div "[DATE] SPRING LOOK BOOK Heading Lorem ipsum dolor sit amet, consectetur adipisc…" at bounding box center [872, 336] width 1391 height 473
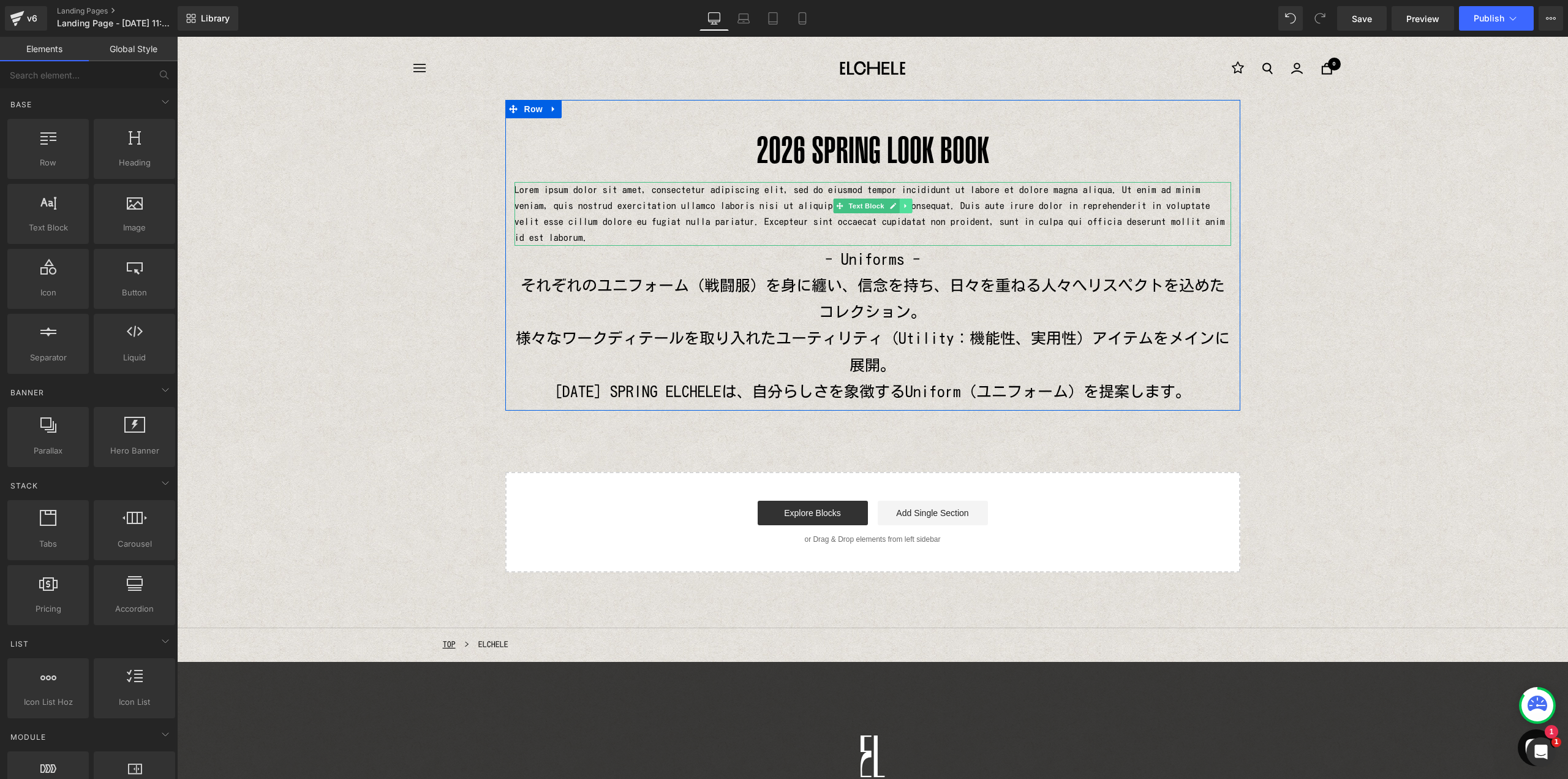
click at [904, 205] on icon at bounding box center [905, 205] width 2 height 4
click at [908, 208] on icon at bounding box center [912, 206] width 7 height 7
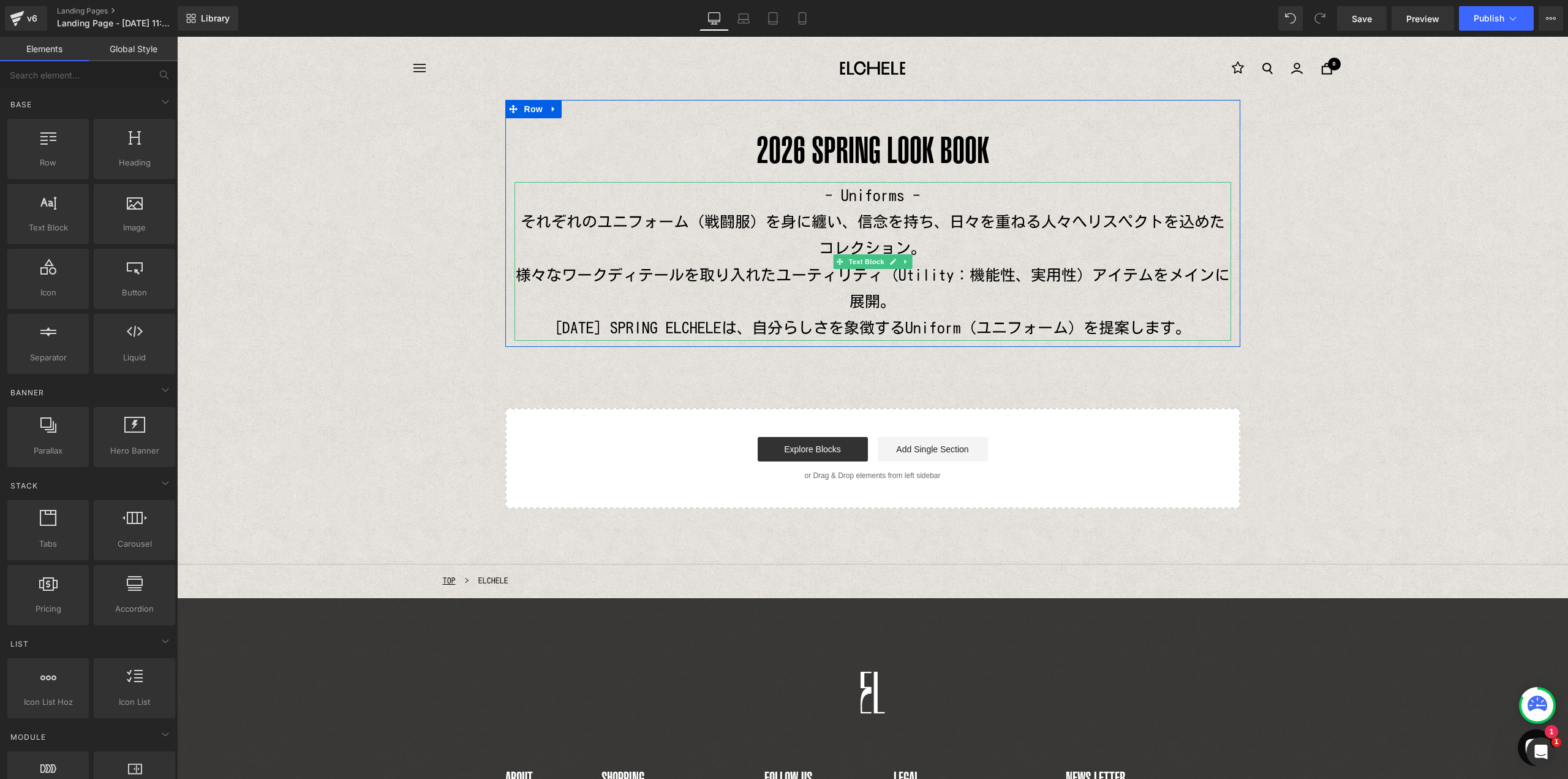
click at [806, 196] on p "- Uniforms - それぞれのユニフォーム（戦闘服）を身に纏い、信念を持ち、日々を重ねる人々へリスペクトを込めたコレクション。 様々なワークディテールを…" at bounding box center [872, 261] width 716 height 159
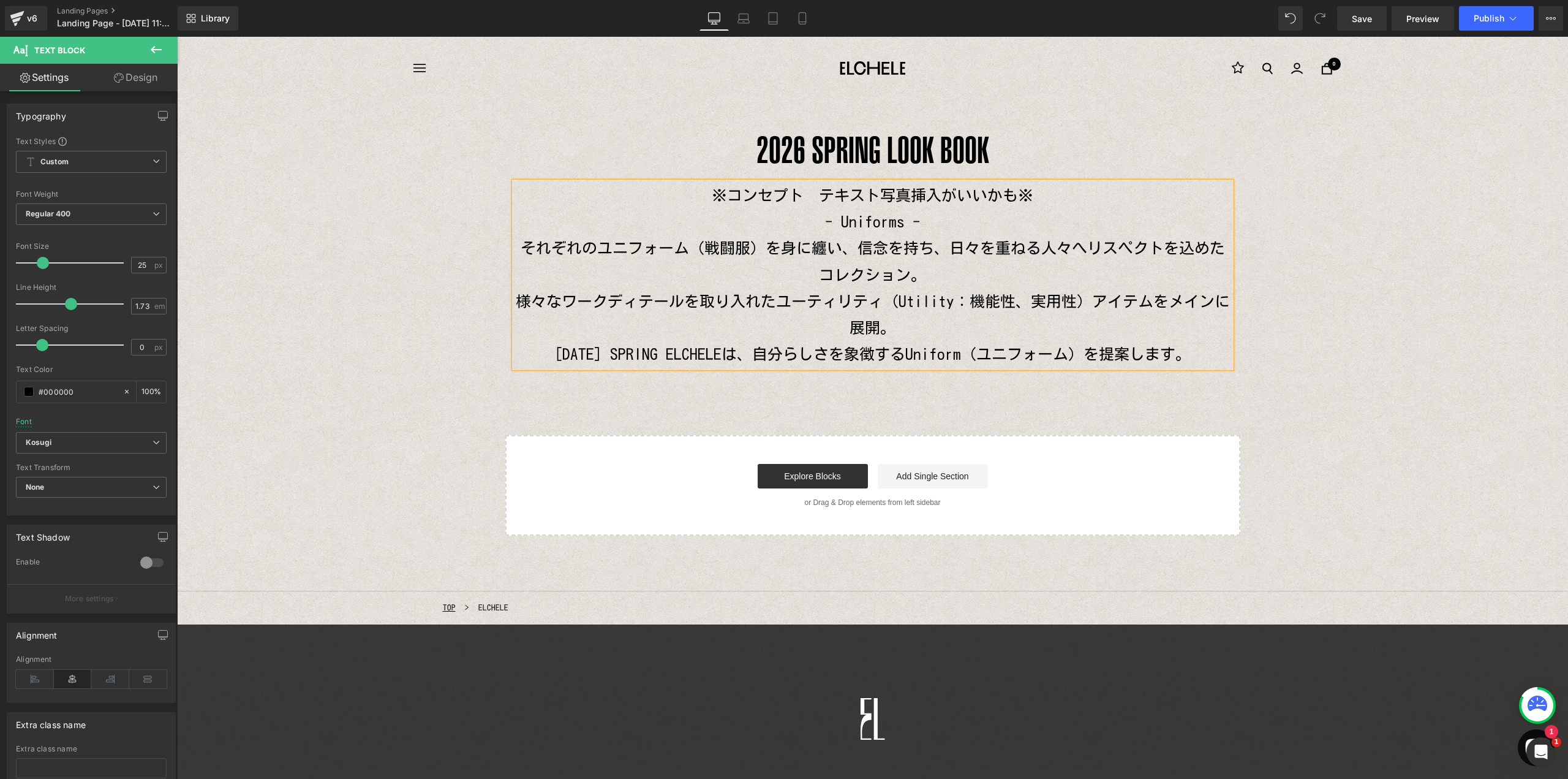
click at [724, 233] on p "- Uniforms - それぞれのユニフォーム（戦闘服）を身に纏い、信念を持ち、日々を重ねる人々へリスペクトを込めたコレクション。 様々なワークディテールを…" at bounding box center [872, 287] width 716 height 159
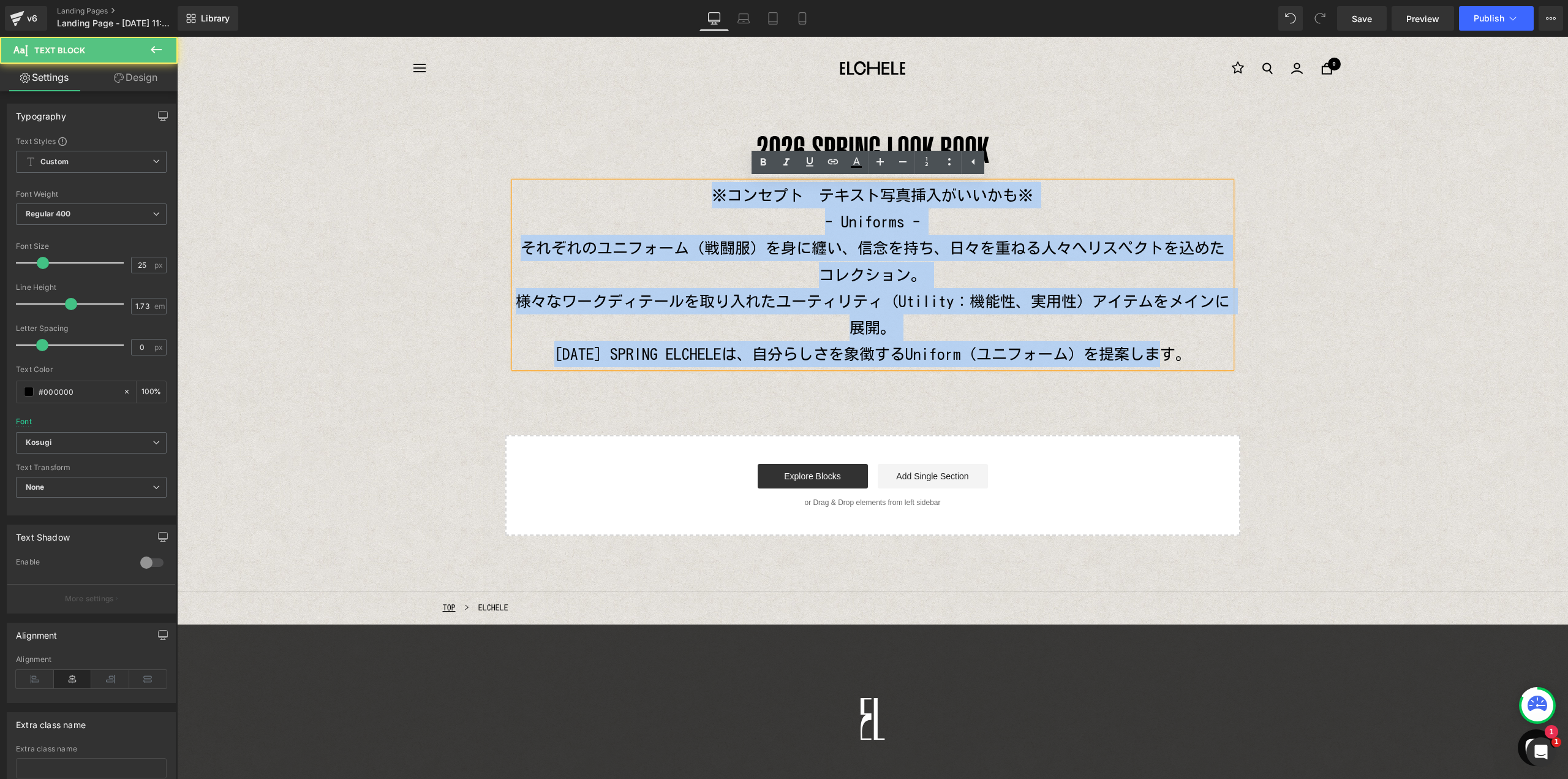
drag, startPoint x: 690, startPoint y: 195, endPoint x: 1204, endPoint y: 343, distance: 534.9
click at [1204, 343] on div "※コンセプト　テキスト写真挿入がいいかも※ - Uniforms - それぞれのユニフォーム（戦闘服）を身に纏い、信念を持ち、日々を重ねる人々へリスペクトを込…" at bounding box center [872, 275] width 716 height 185
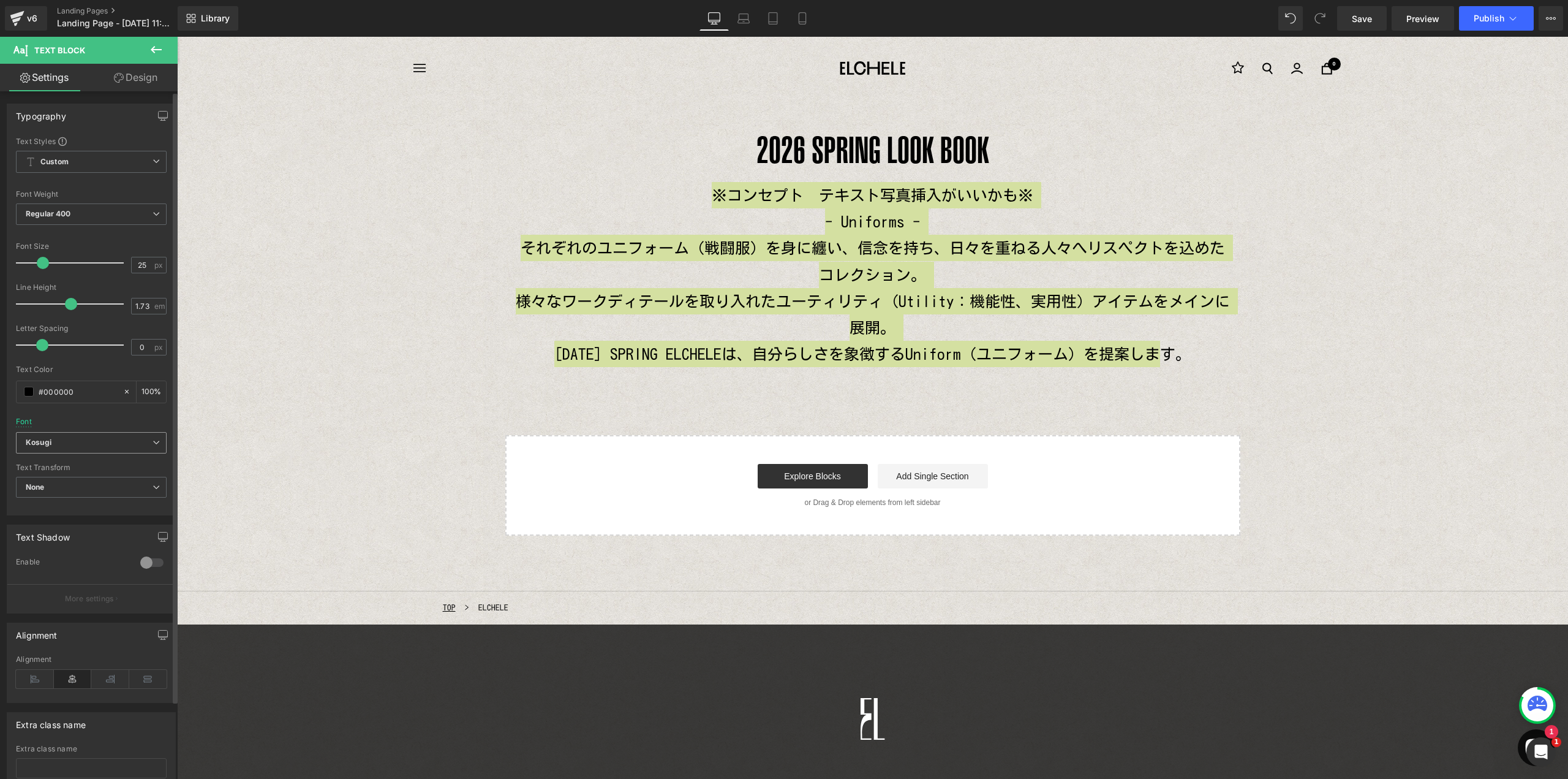
drag, startPoint x: 55, startPoint y: 439, endPoint x: 62, endPoint y: 466, distance: 27.9
click at [56, 439] on b "Kosugi" at bounding box center [88, 442] width 127 height 11
click at [66, 468] on li "Default" at bounding box center [89, 466] width 146 height 20
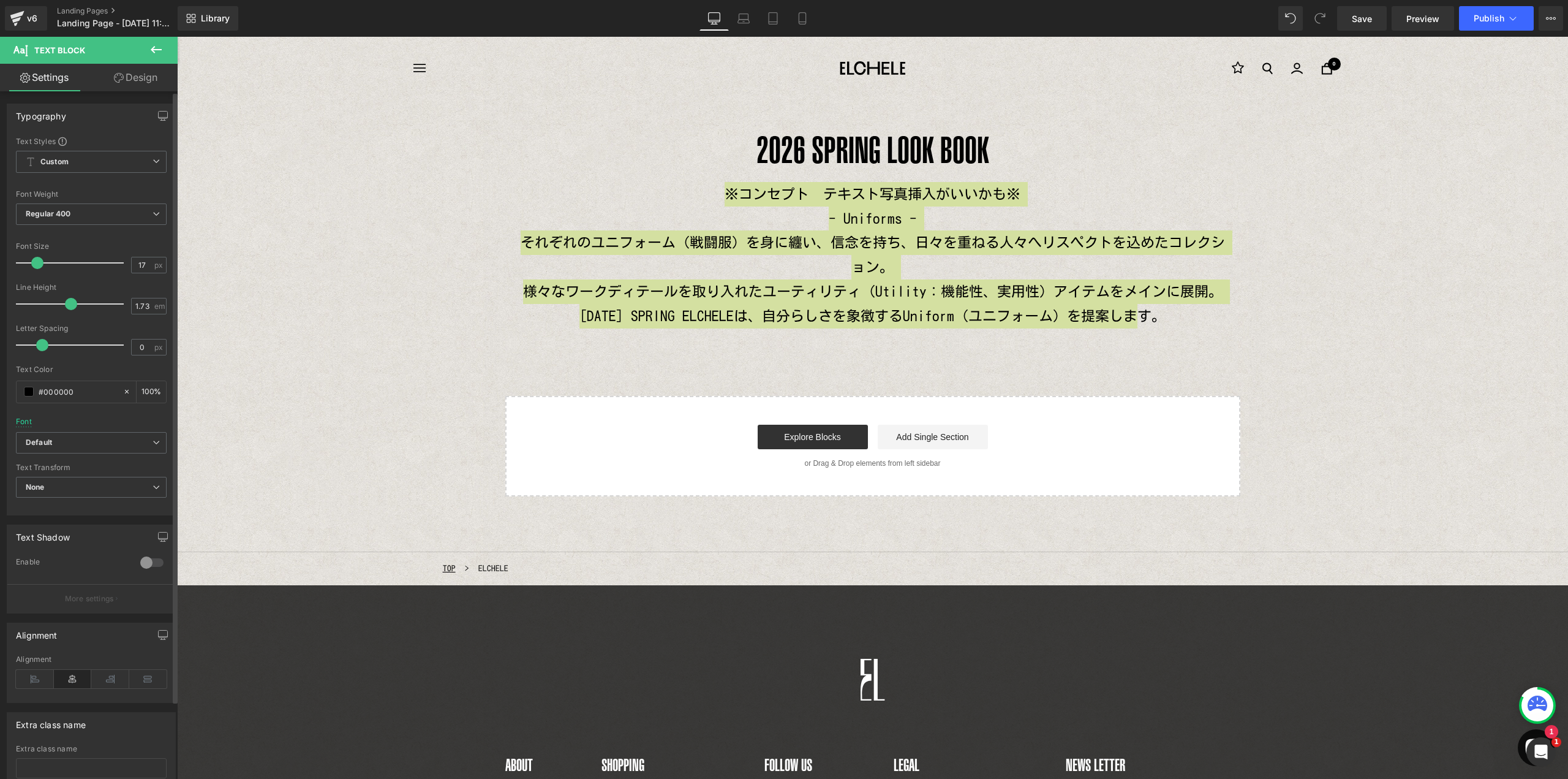
type input "16"
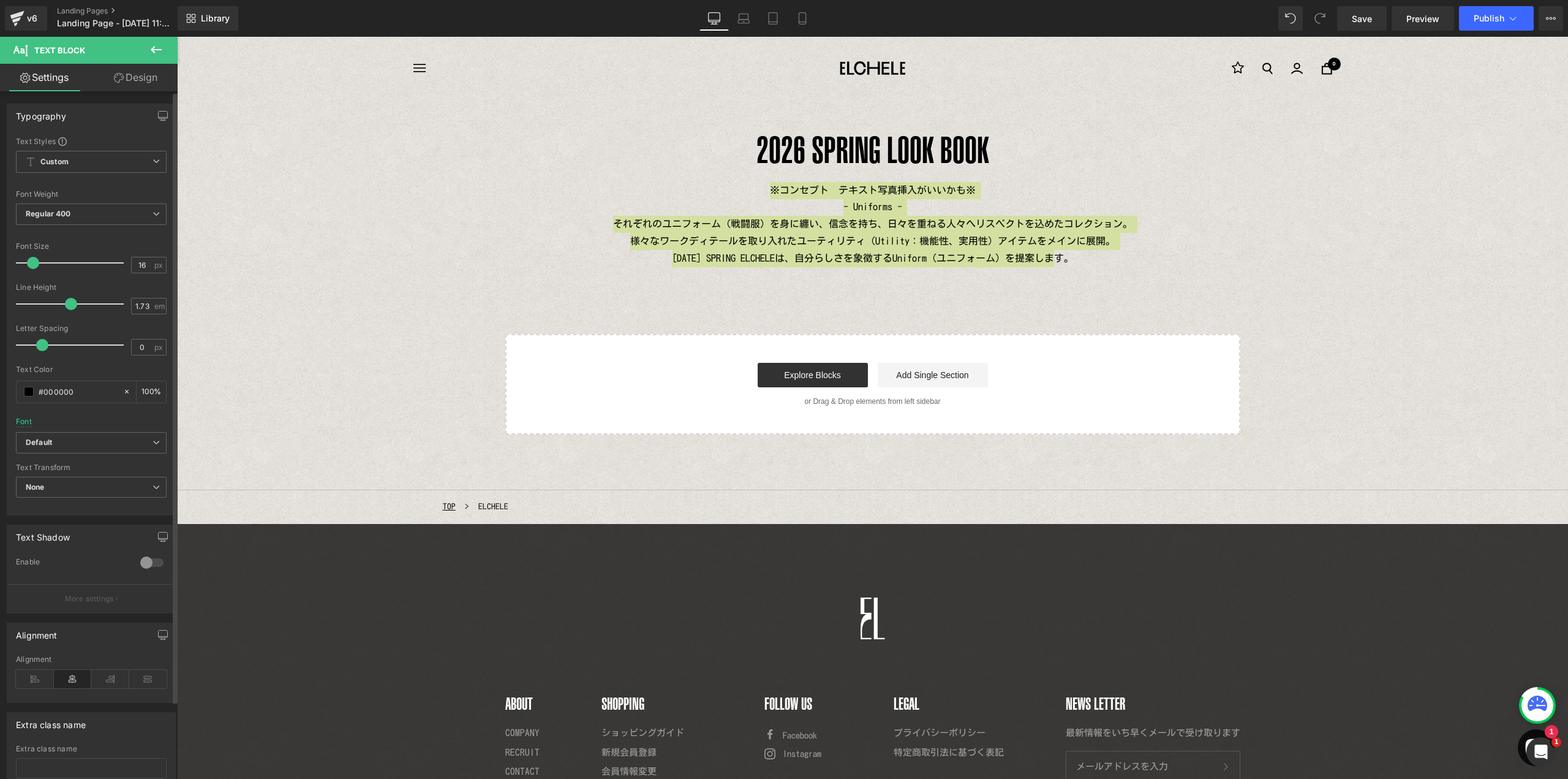
drag, startPoint x: 40, startPoint y: 265, endPoint x: 30, endPoint y: 264, distance: 10.0
click at [30, 264] on span at bounding box center [33, 262] width 12 height 12
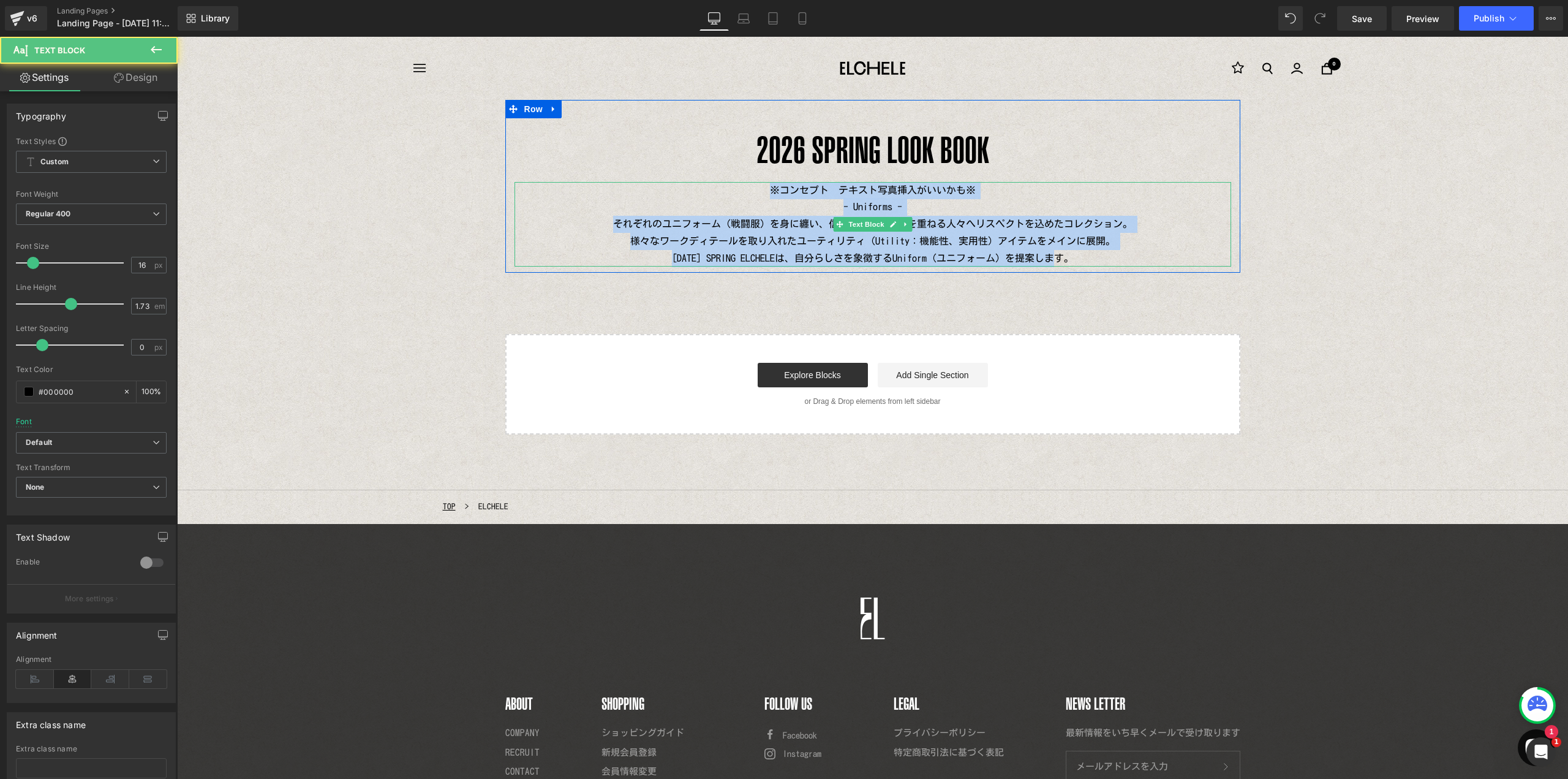
click at [812, 196] on p "※コンセプト　テキスト写真挿入がいいかも※" at bounding box center [872, 190] width 716 height 17
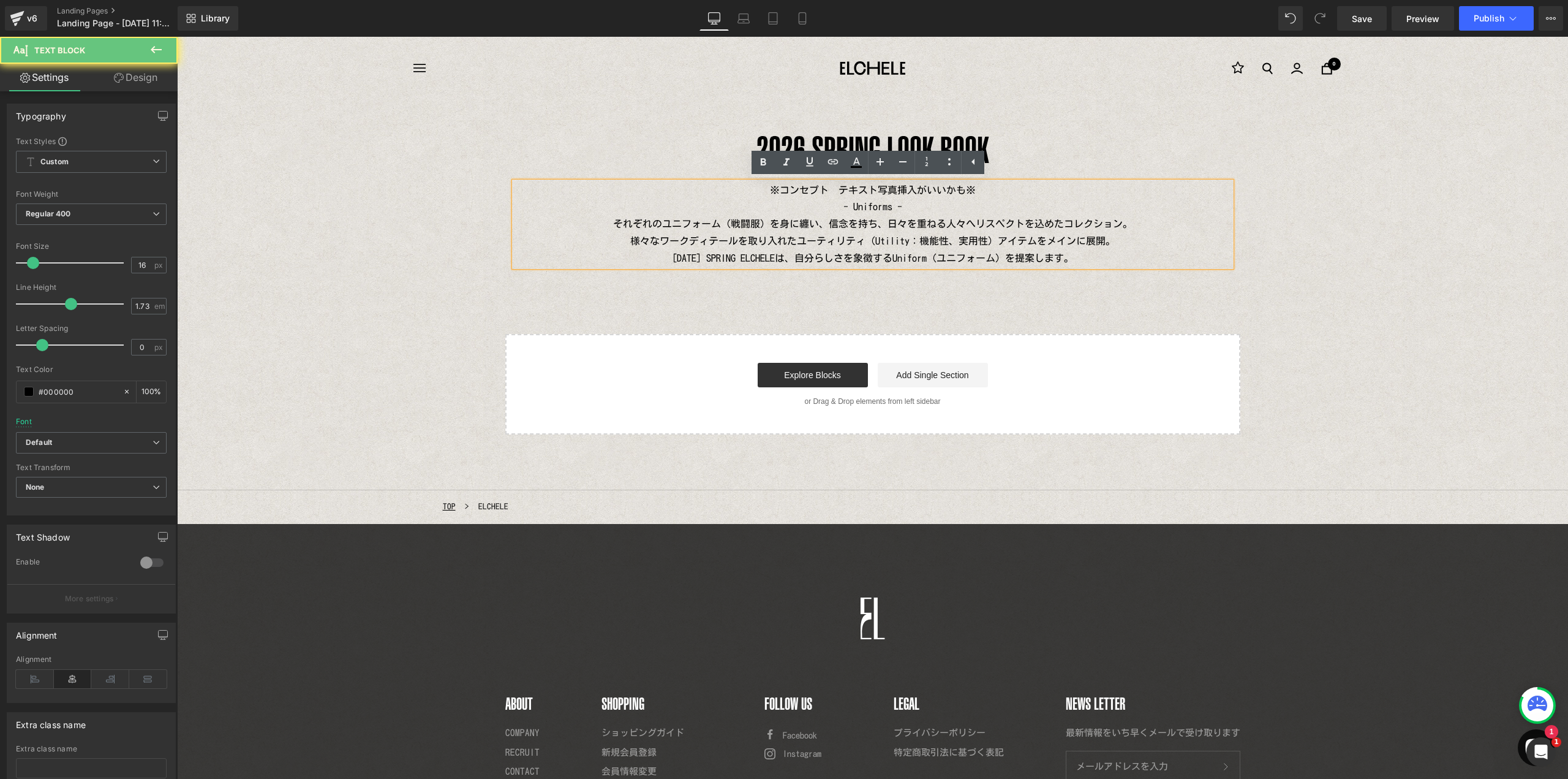
click at [829, 209] on p "- Uniforms - それぞれのユニフォーム（戦闘服）を身に纏い、信念を持ち、日々を重ねる人々へリスペクトを込めたコレクション。 様々なワークディテールを…" at bounding box center [872, 233] width 716 height 68
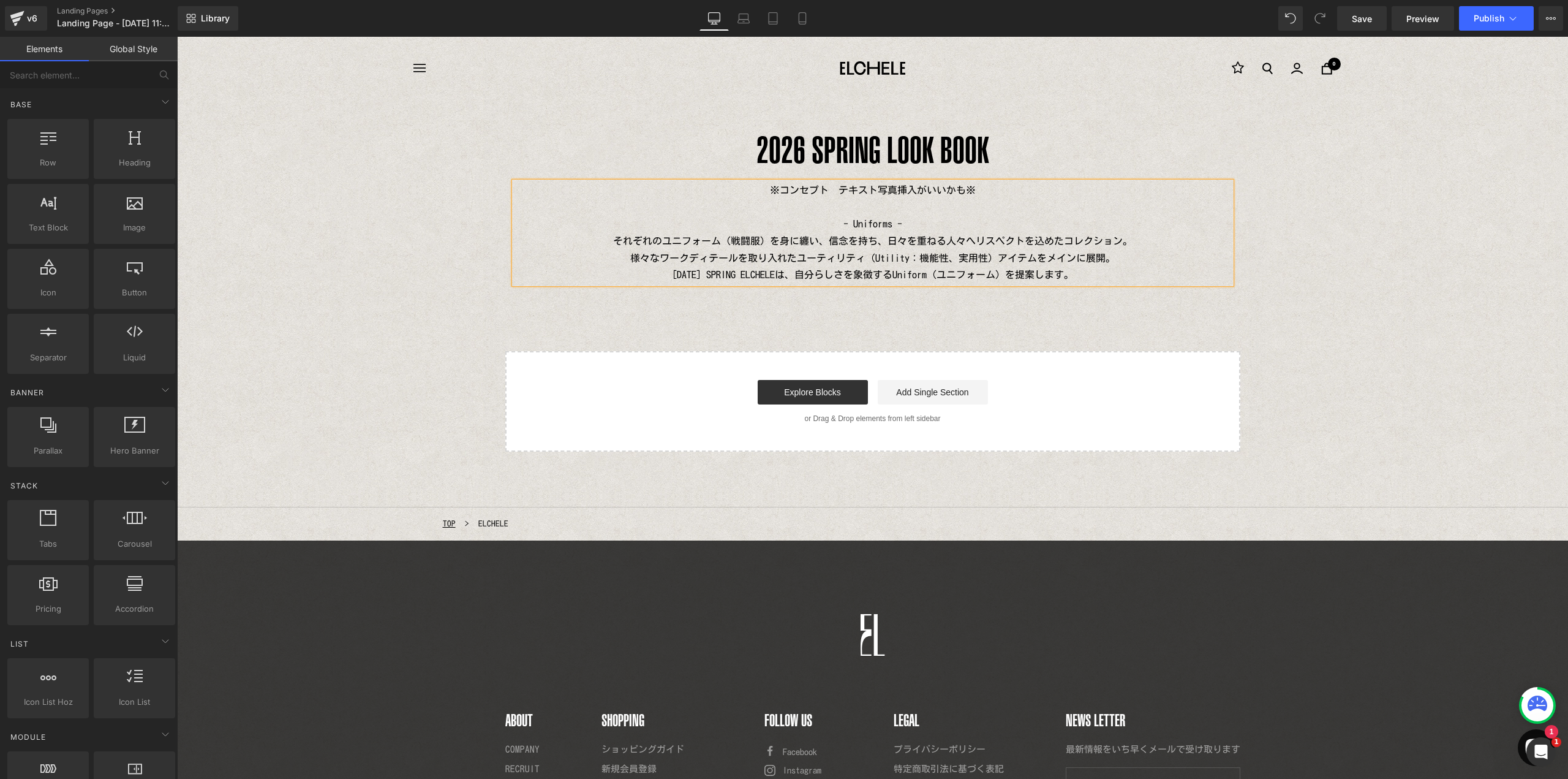
click at [827, 292] on div "[DATE] SPRING LOOK BOOK Heading ※コンセプト　テキスト写真挿入がいいかも※ - Uniforms - それぞれのユニフォーム（…" at bounding box center [872, 275] width 1391 height 352
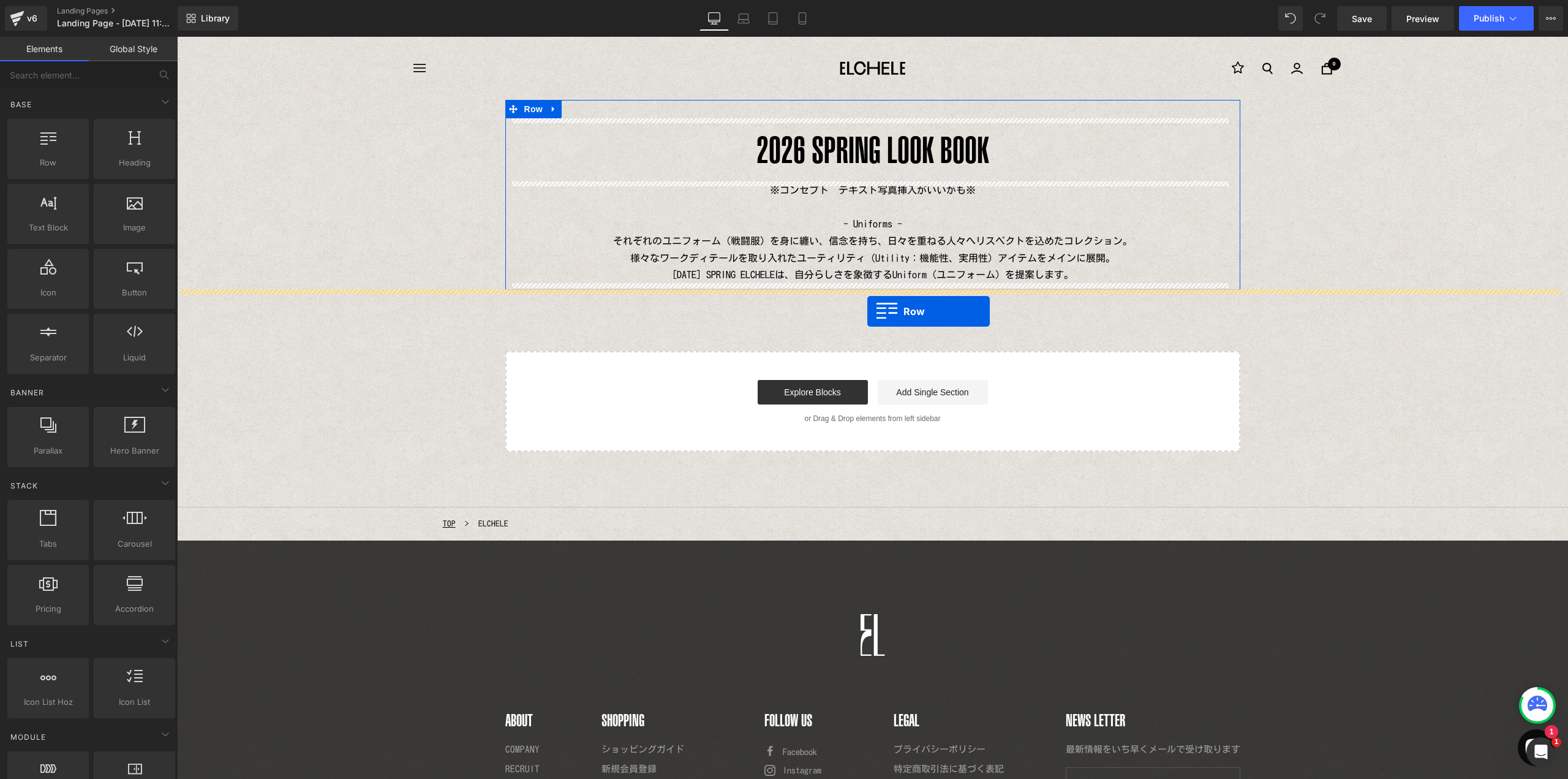
drag, startPoint x: 237, startPoint y: 195, endPoint x: 867, endPoint y: 312, distance: 640.8
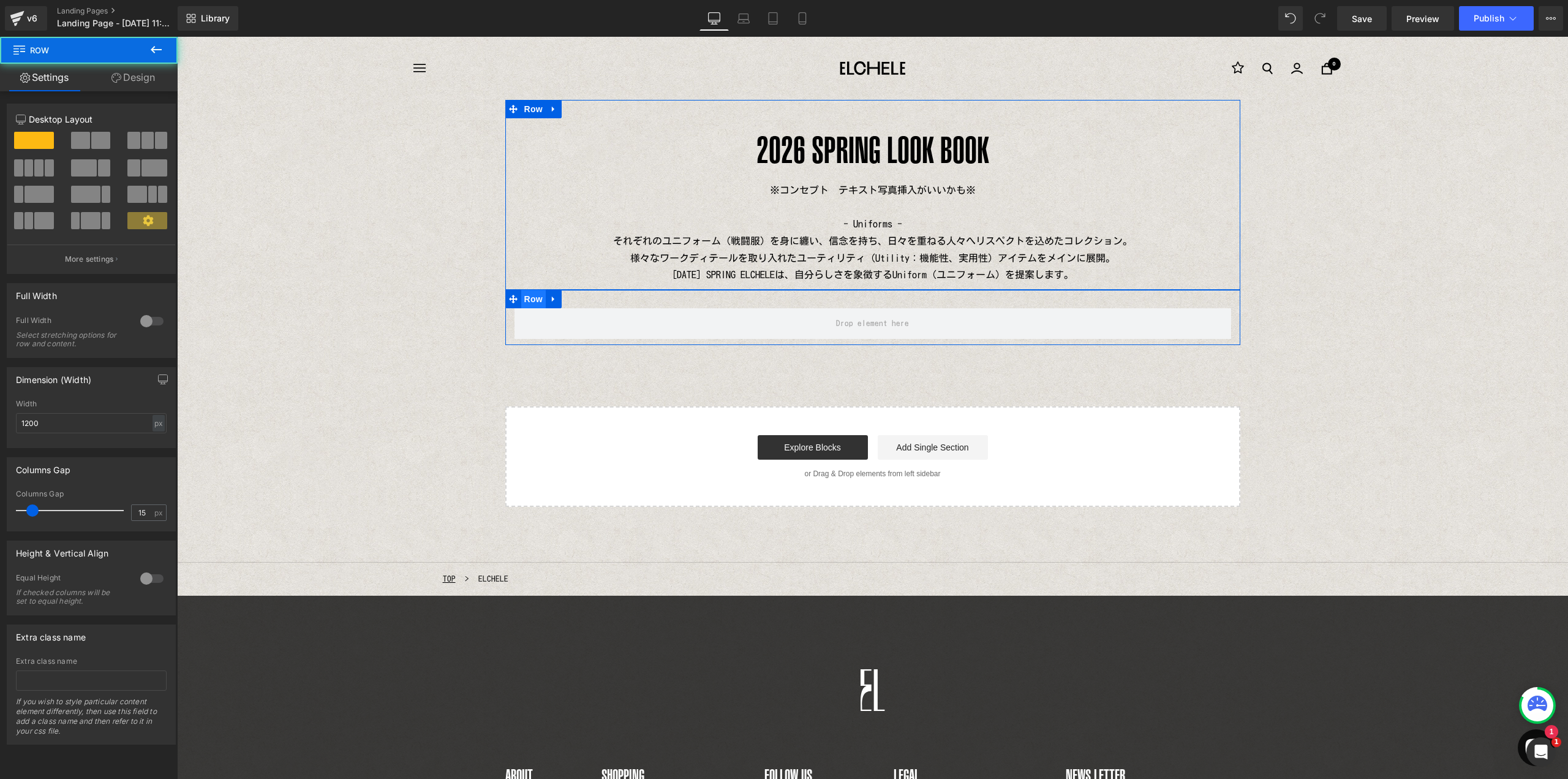
drag, startPoint x: 586, startPoint y: 318, endPoint x: 531, endPoint y: 304, distance: 56.8
click at [585, 318] on span at bounding box center [872, 323] width 716 height 30
click at [143, 127] on div at bounding box center [91, 185] width 151 height 119
click at [144, 136] on span at bounding box center [147, 140] width 12 height 17
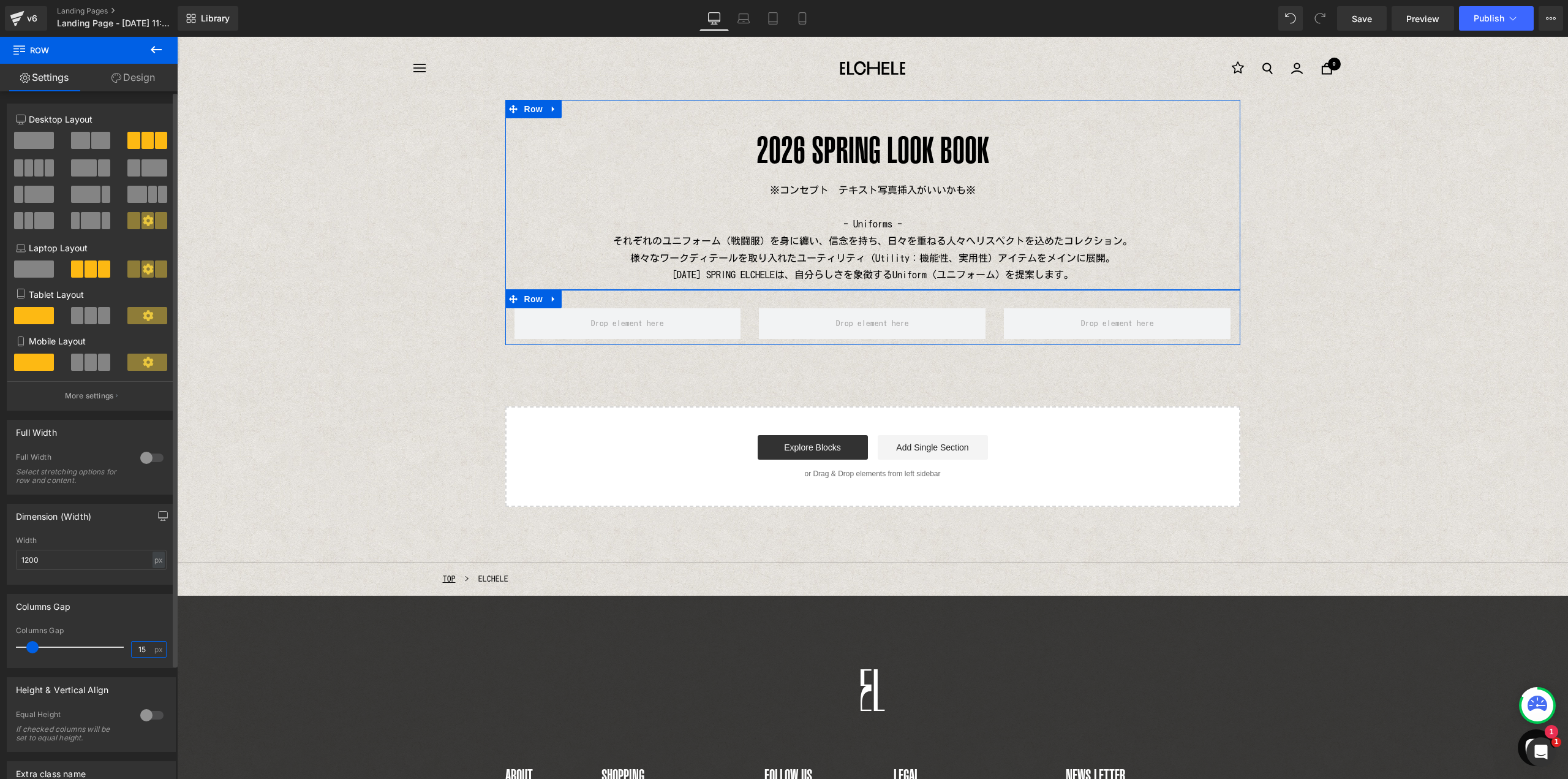
drag, startPoint x: 141, startPoint y: 651, endPoint x: 134, endPoint y: 649, distance: 7.3
click at [134, 649] on input "15" at bounding box center [142, 650] width 21 height 16
type input "2"
click at [530, 108] on span "Row" at bounding box center [533, 109] width 25 height 18
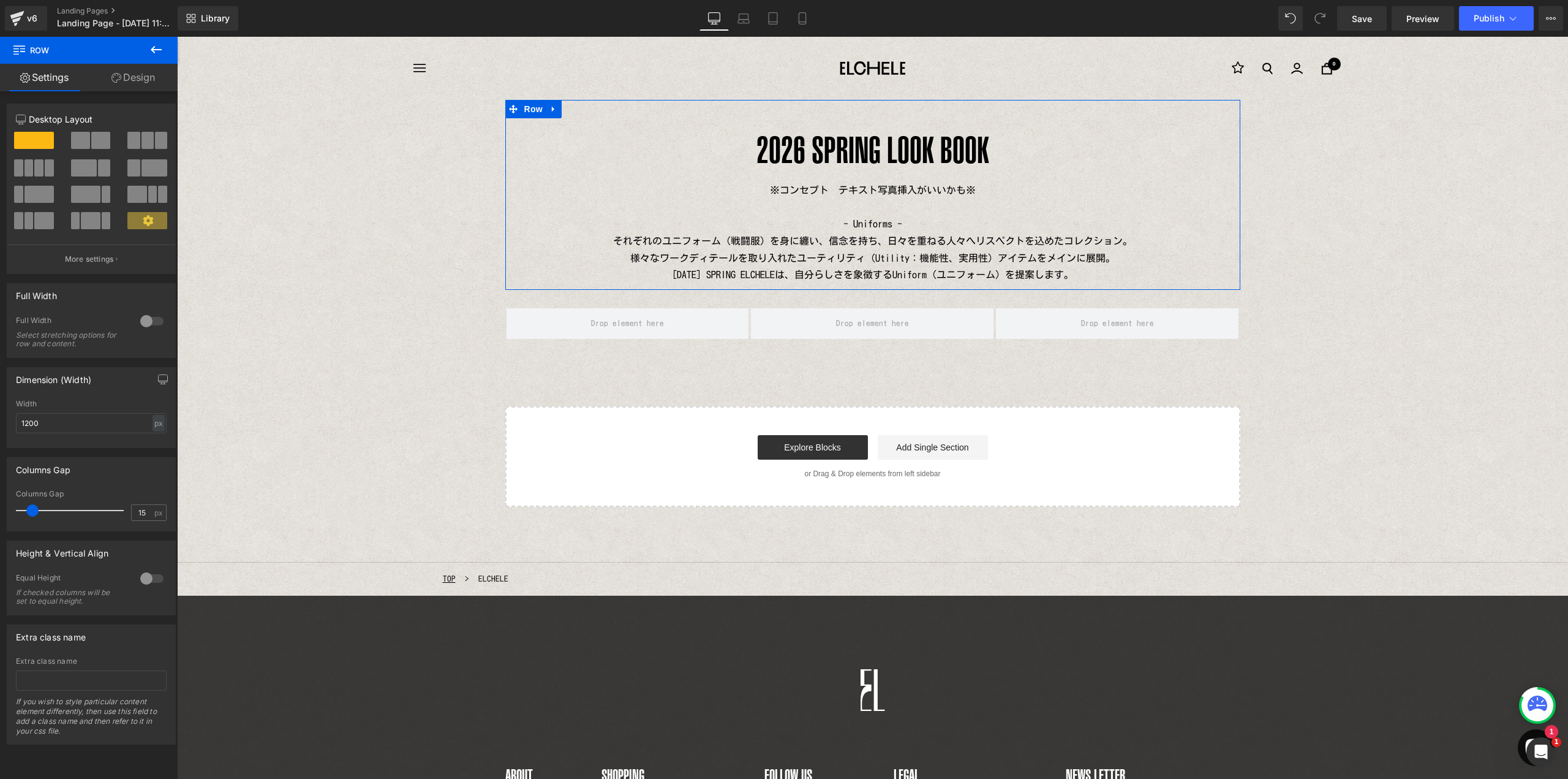
drag, startPoint x: 153, startPoint y: 311, endPoint x: 153, endPoint y: 318, distance: 7.0
click at [153, 318] on div "Full Width 0 Full Width Select stretching options for row and content." at bounding box center [91, 321] width 169 height 75
click at [153, 318] on div at bounding box center [152, 321] width 30 height 20
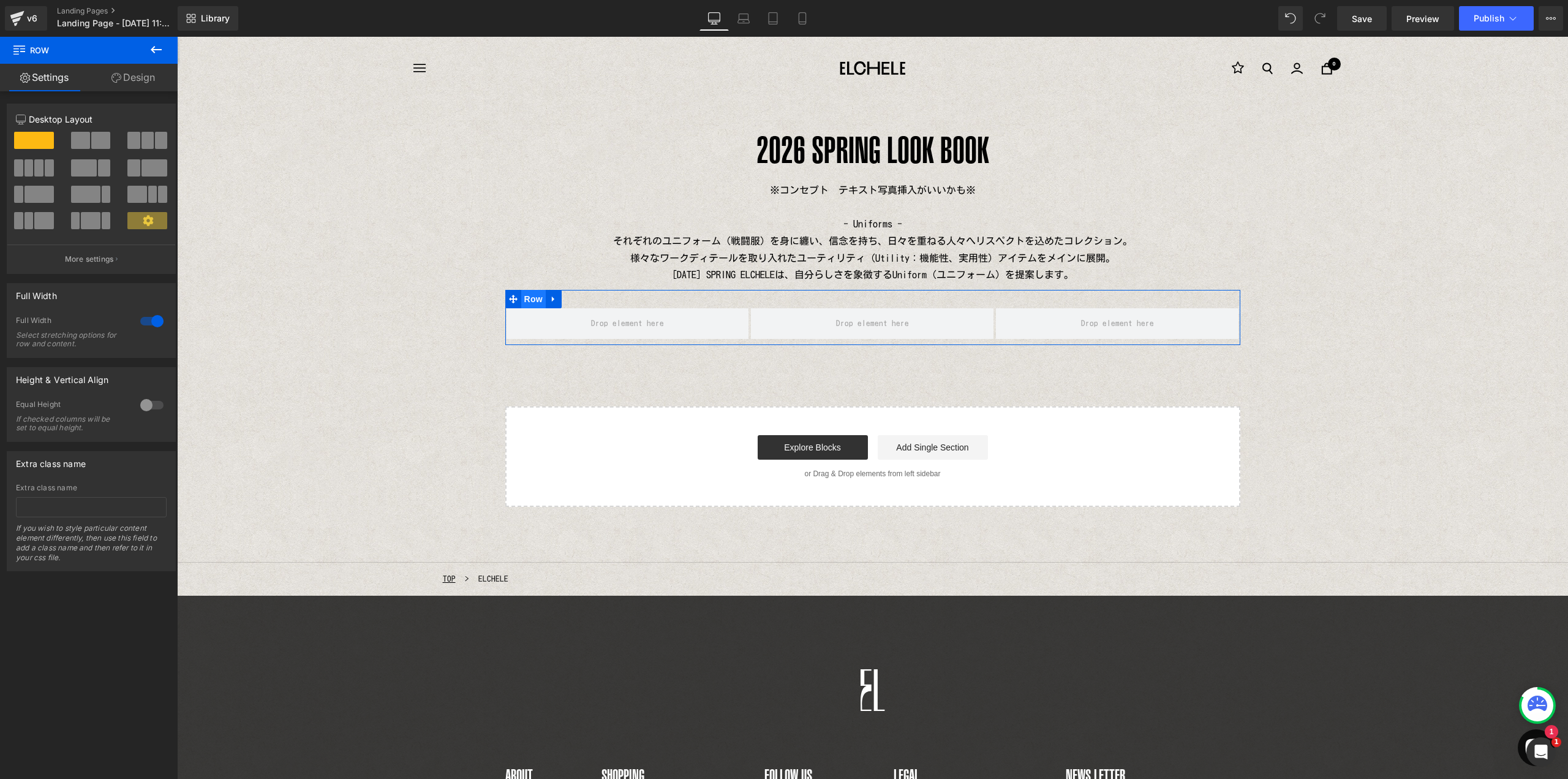
click at [529, 297] on span "Row" at bounding box center [533, 299] width 25 height 18
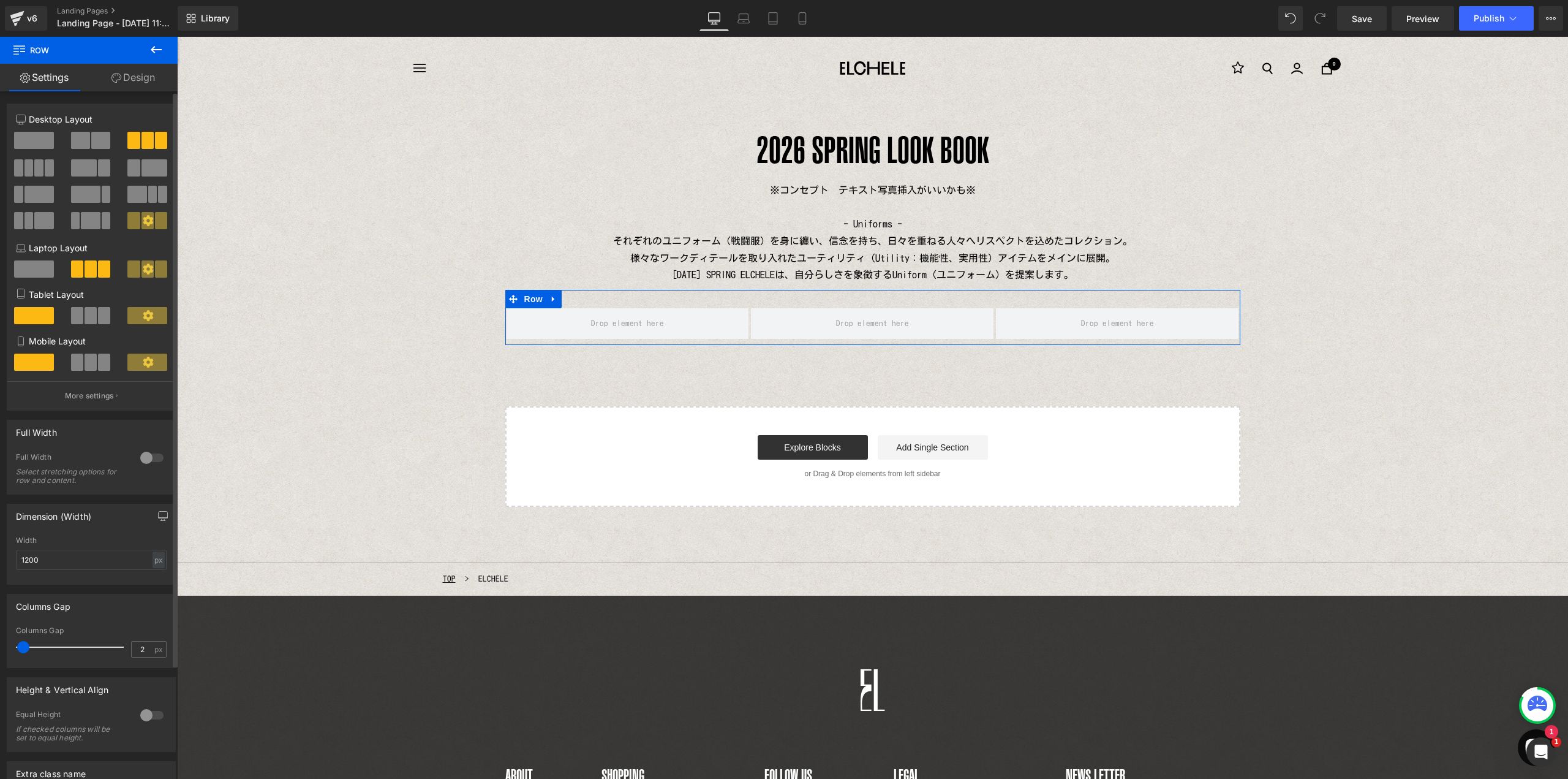
click at [151, 456] on div at bounding box center [152, 458] width 30 height 20
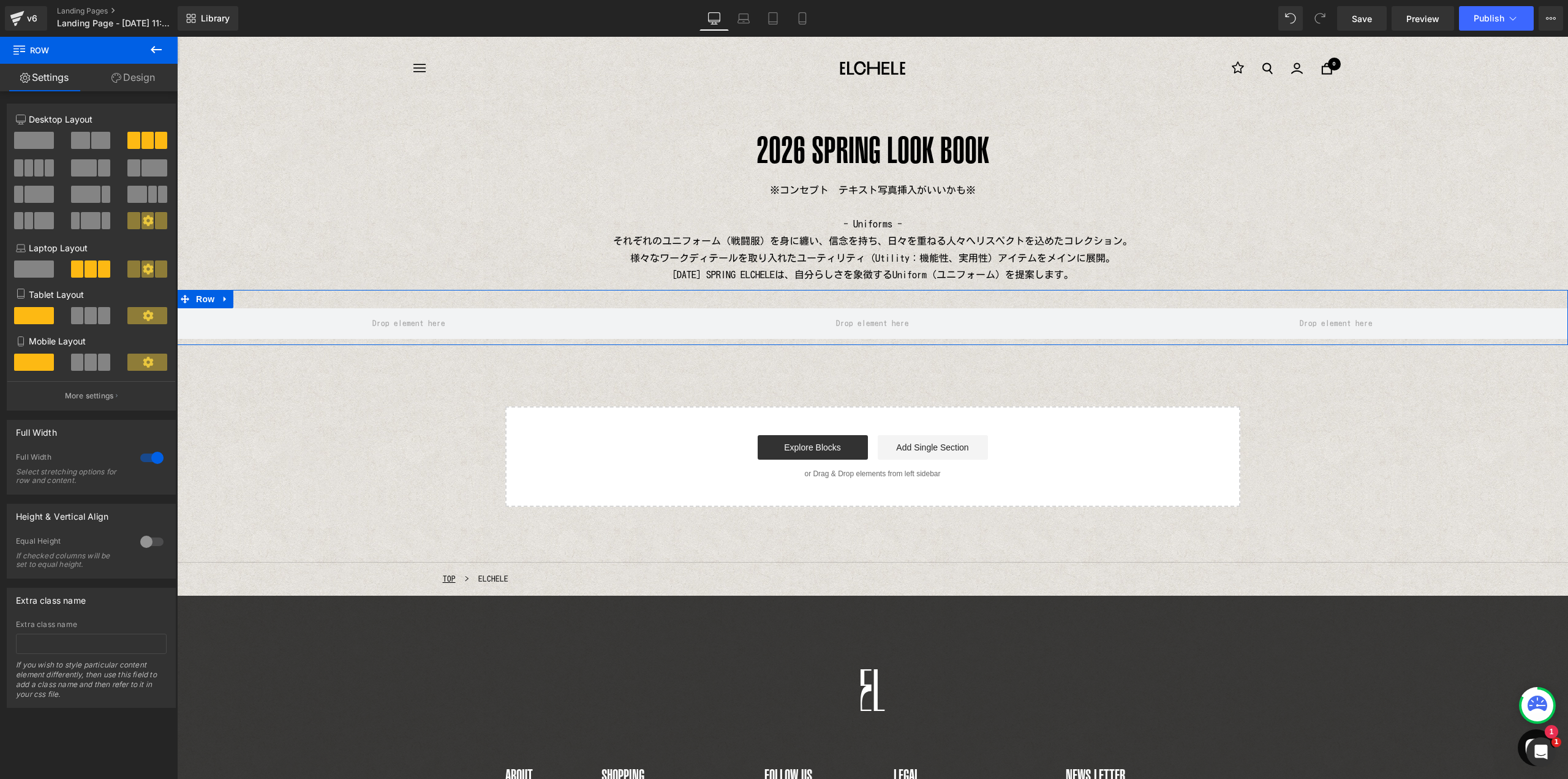
click at [150, 543] on div at bounding box center [152, 542] width 30 height 20
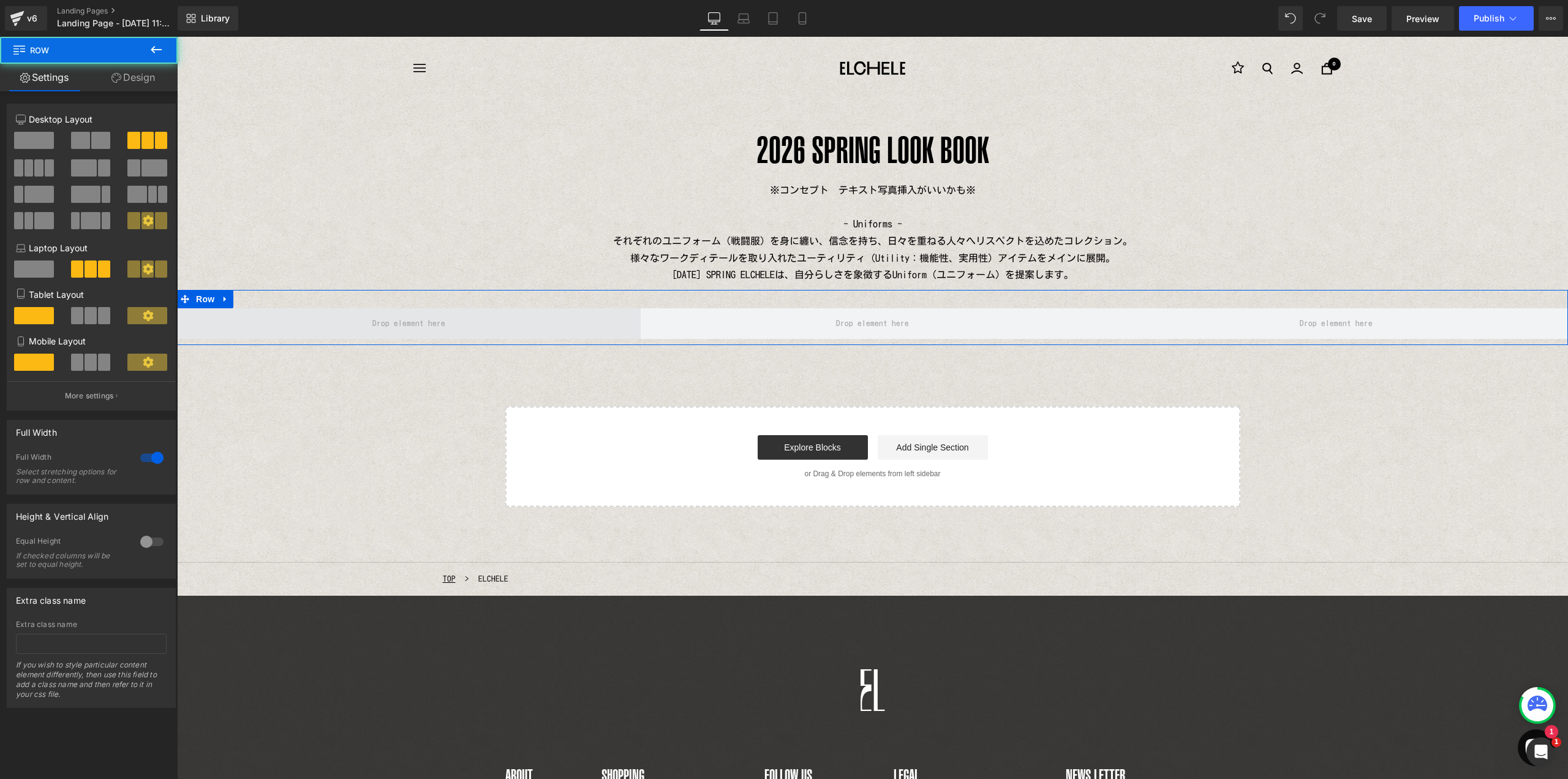
click at [327, 321] on span at bounding box center [409, 323] width 464 height 30
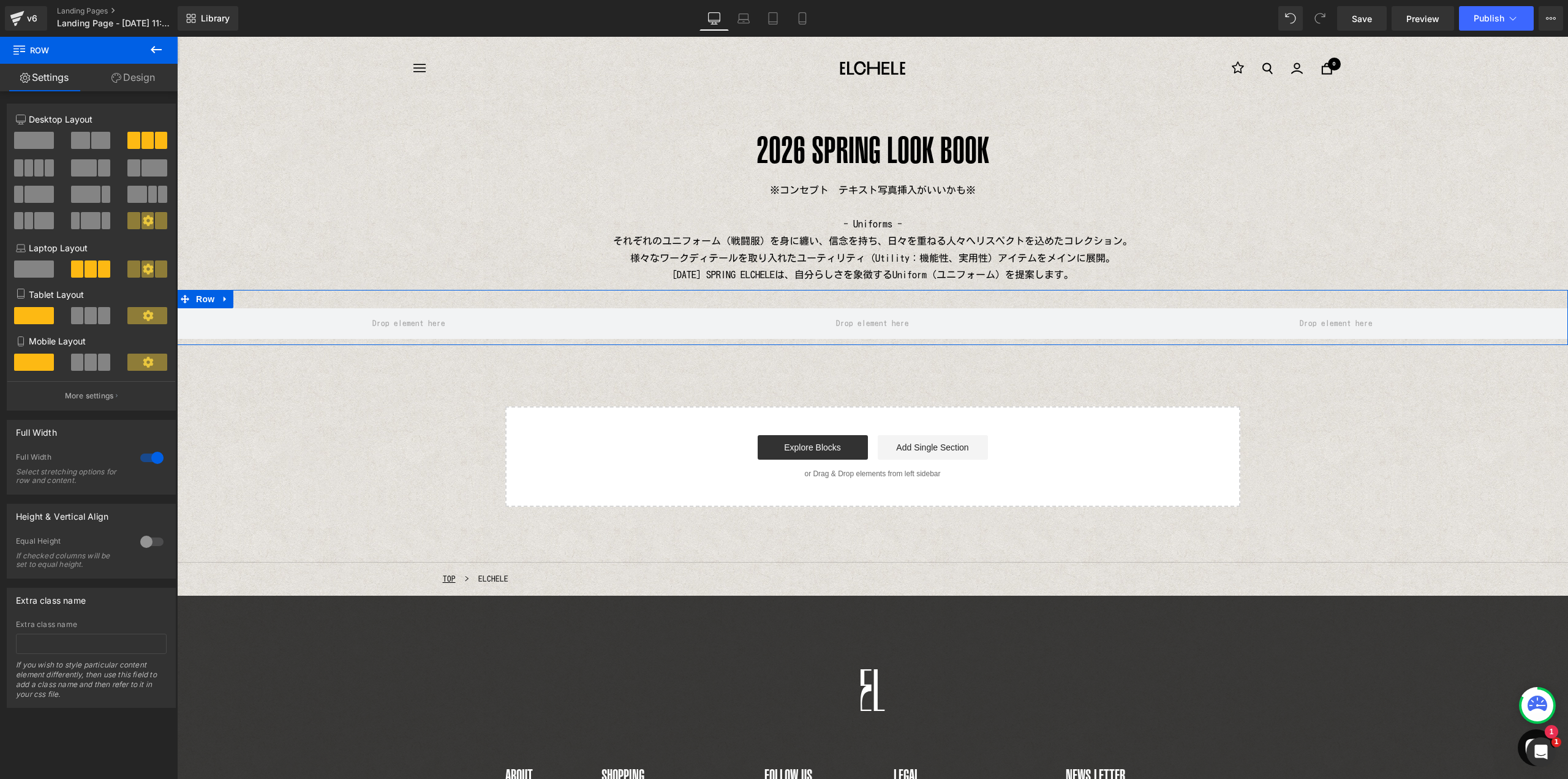
drag, startPoint x: 80, startPoint y: 313, endPoint x: 81, endPoint y: 342, distance: 29.0
click at [81, 313] on span at bounding box center [76, 316] width 12 height 17
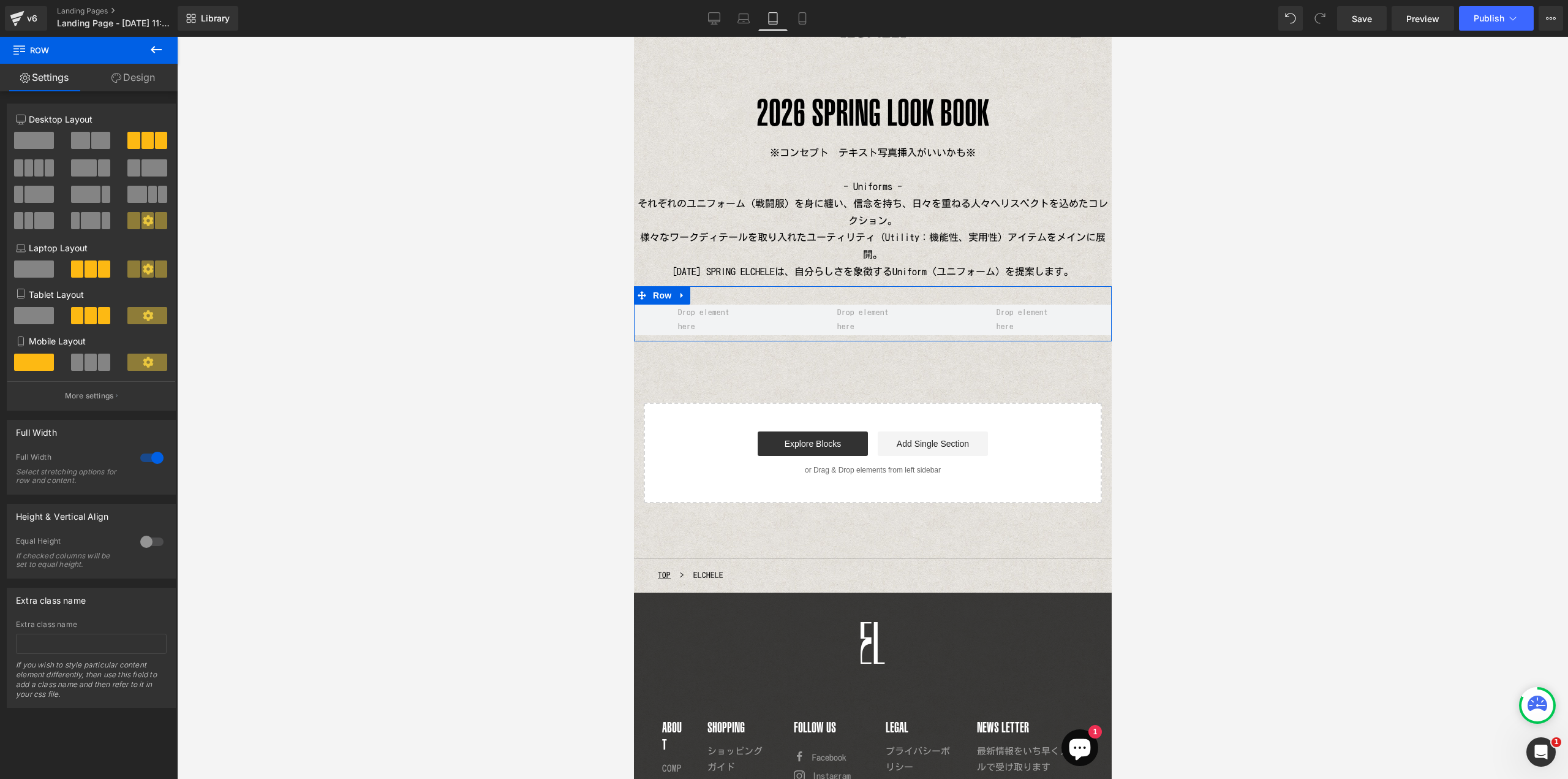
click at [81, 357] on button at bounding box center [91, 362] width 41 height 17
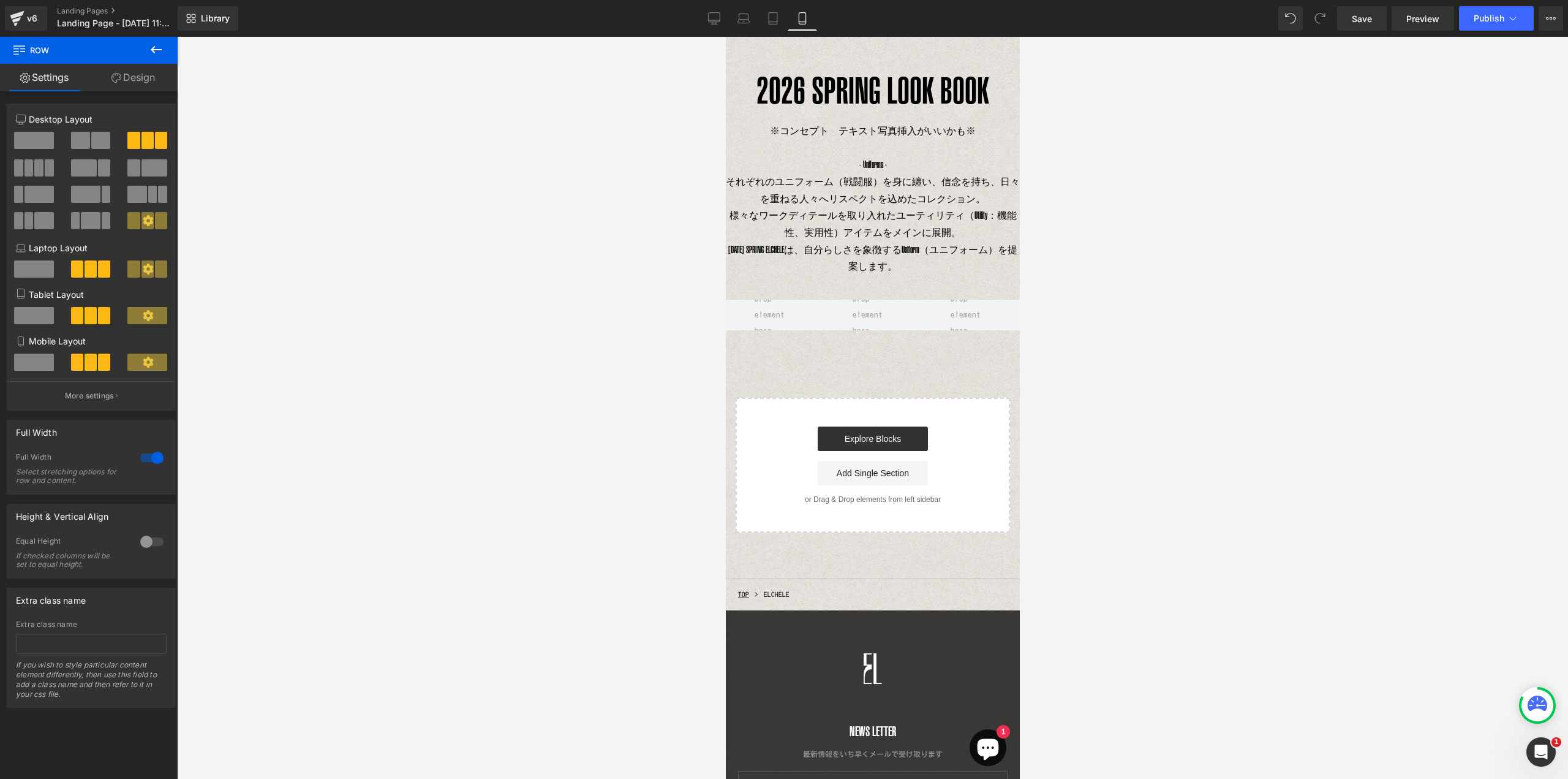
scroll to position [36, 0]
click at [712, 20] on icon at bounding box center [714, 18] width 12 height 12
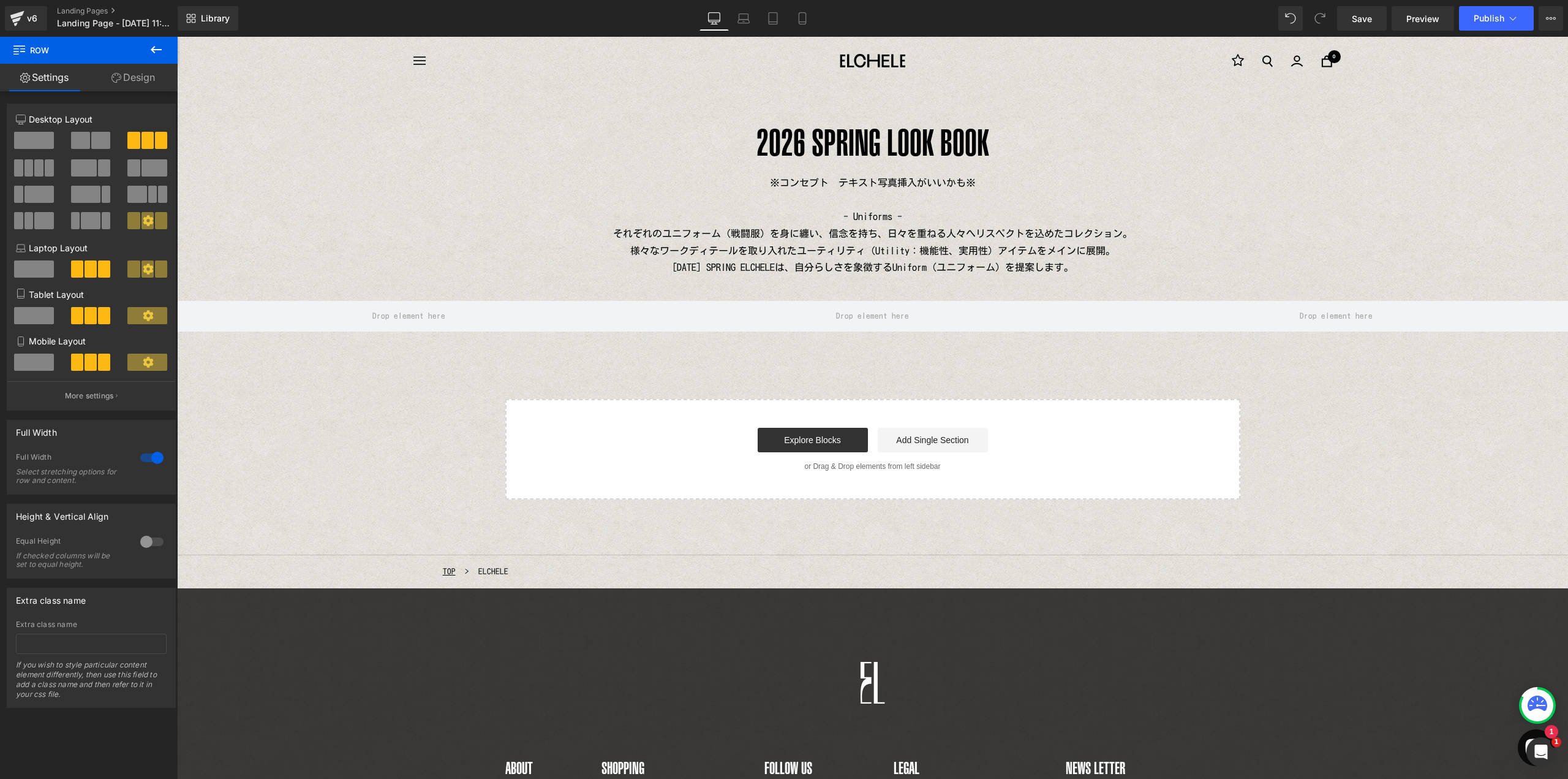
scroll to position [12, 0]
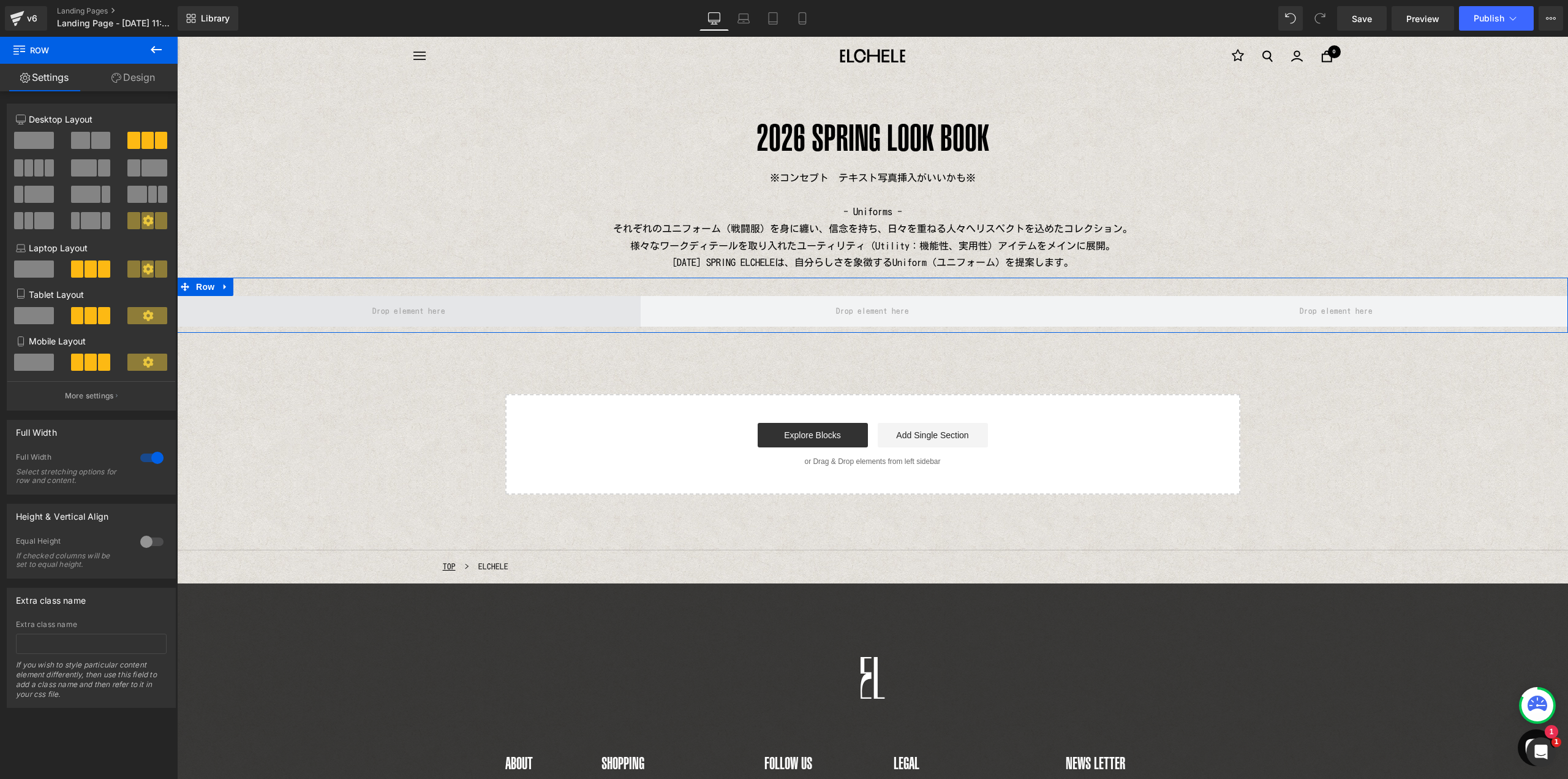
click at [479, 313] on span at bounding box center [409, 311] width 464 height 30
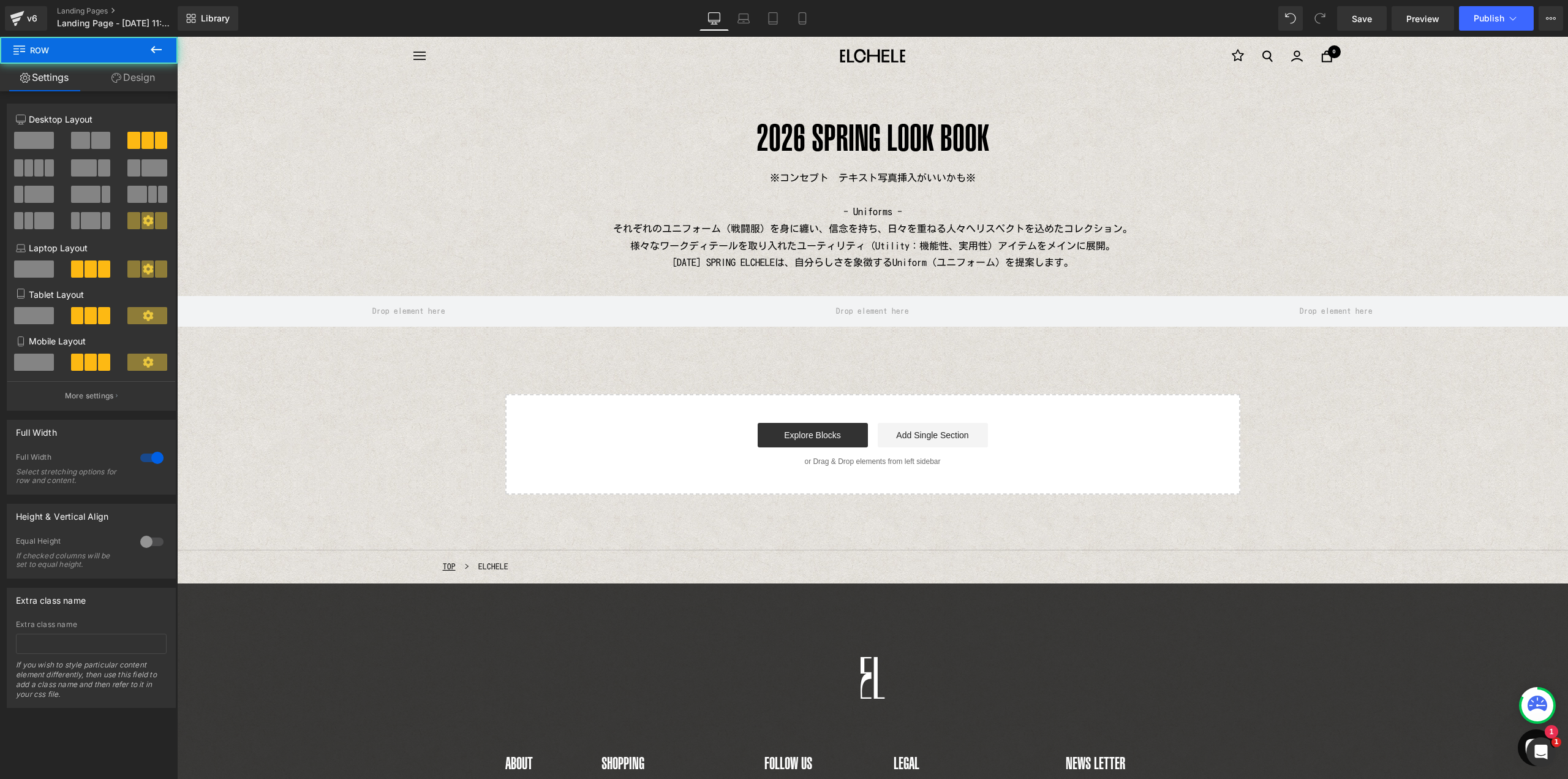
click at [165, 47] on button at bounding box center [156, 50] width 43 height 27
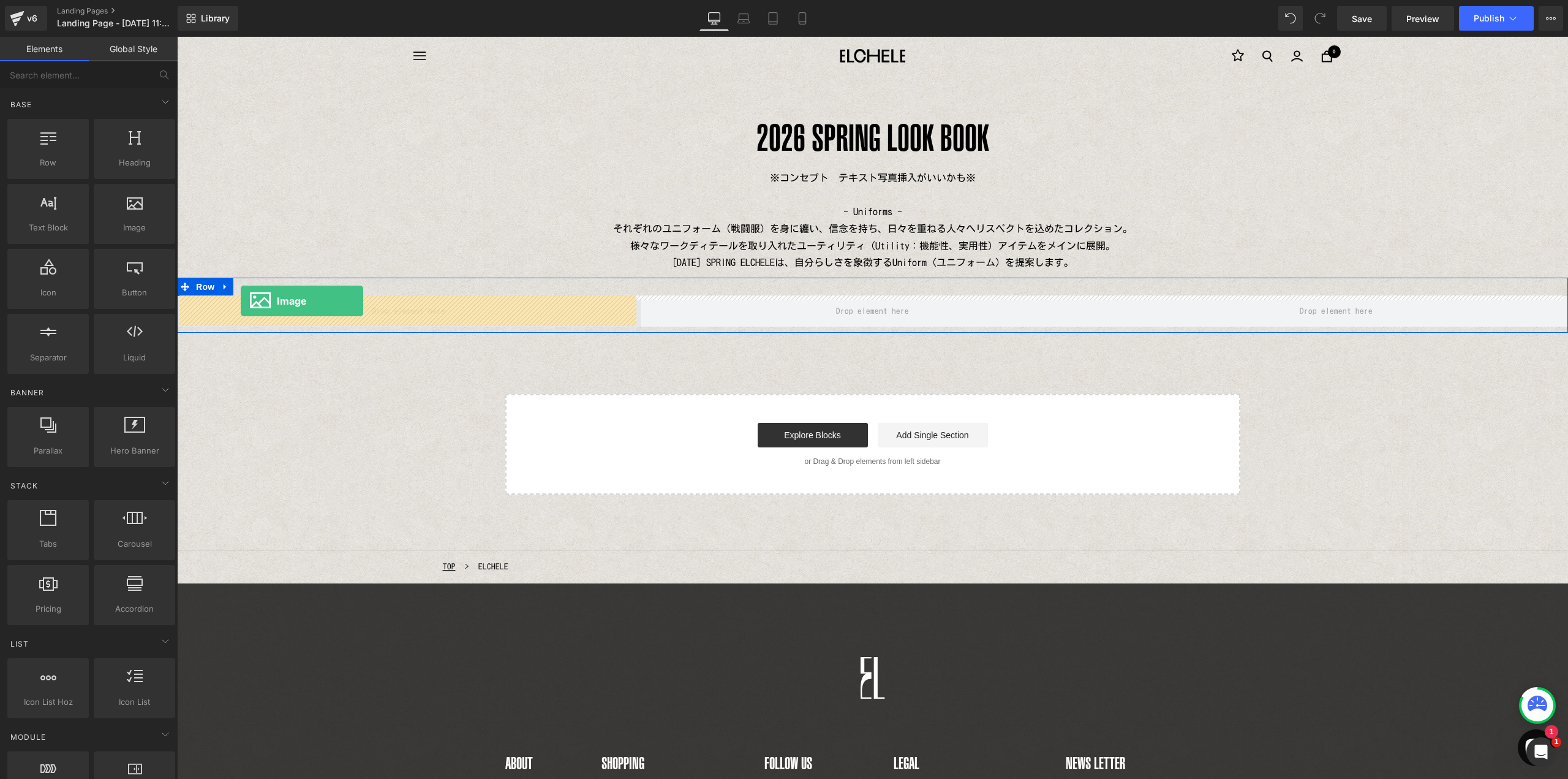
drag, startPoint x: 298, startPoint y: 273, endPoint x: 243, endPoint y: 304, distance: 63.1
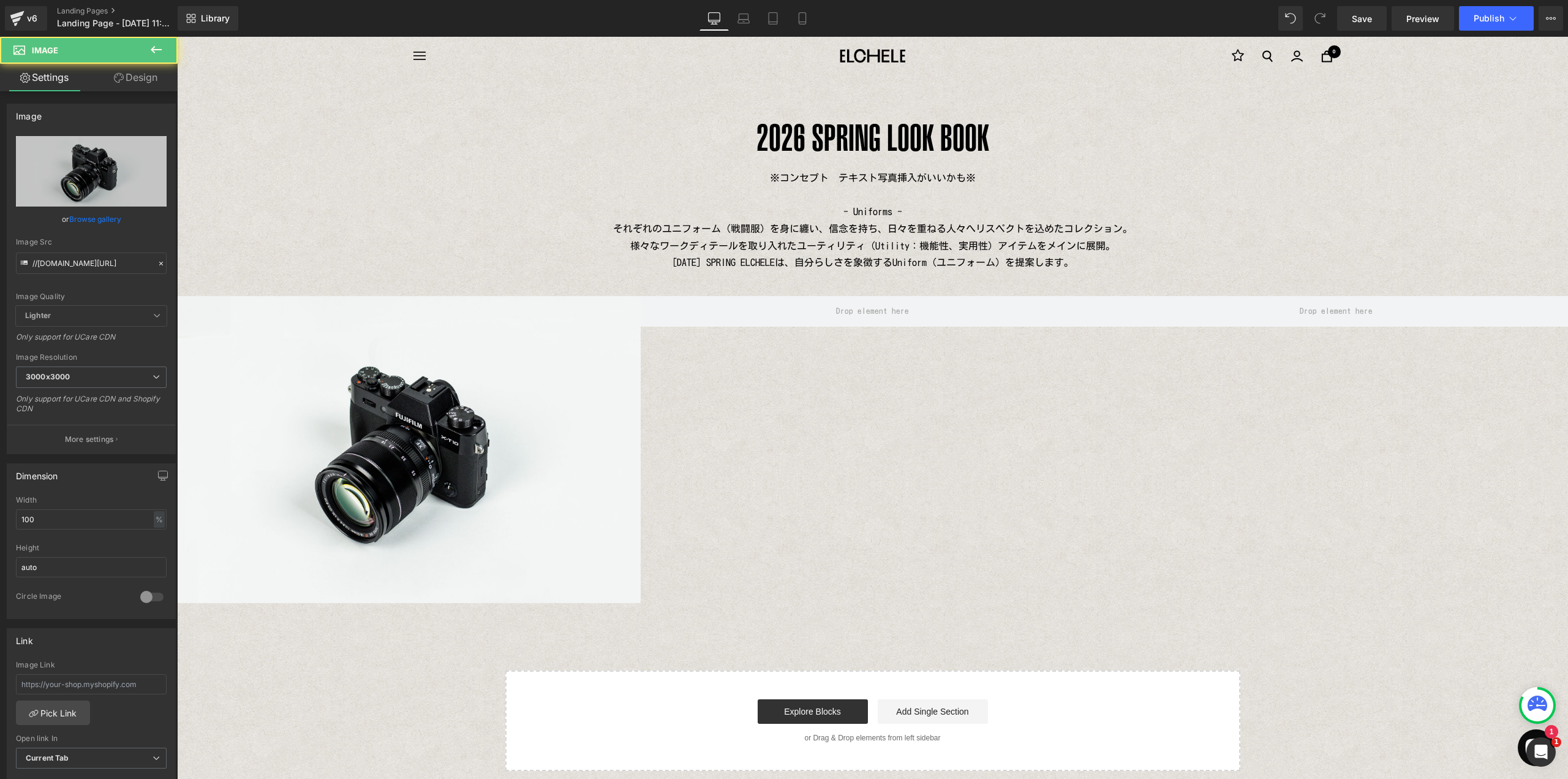
click at [153, 48] on icon at bounding box center [156, 50] width 11 height 7
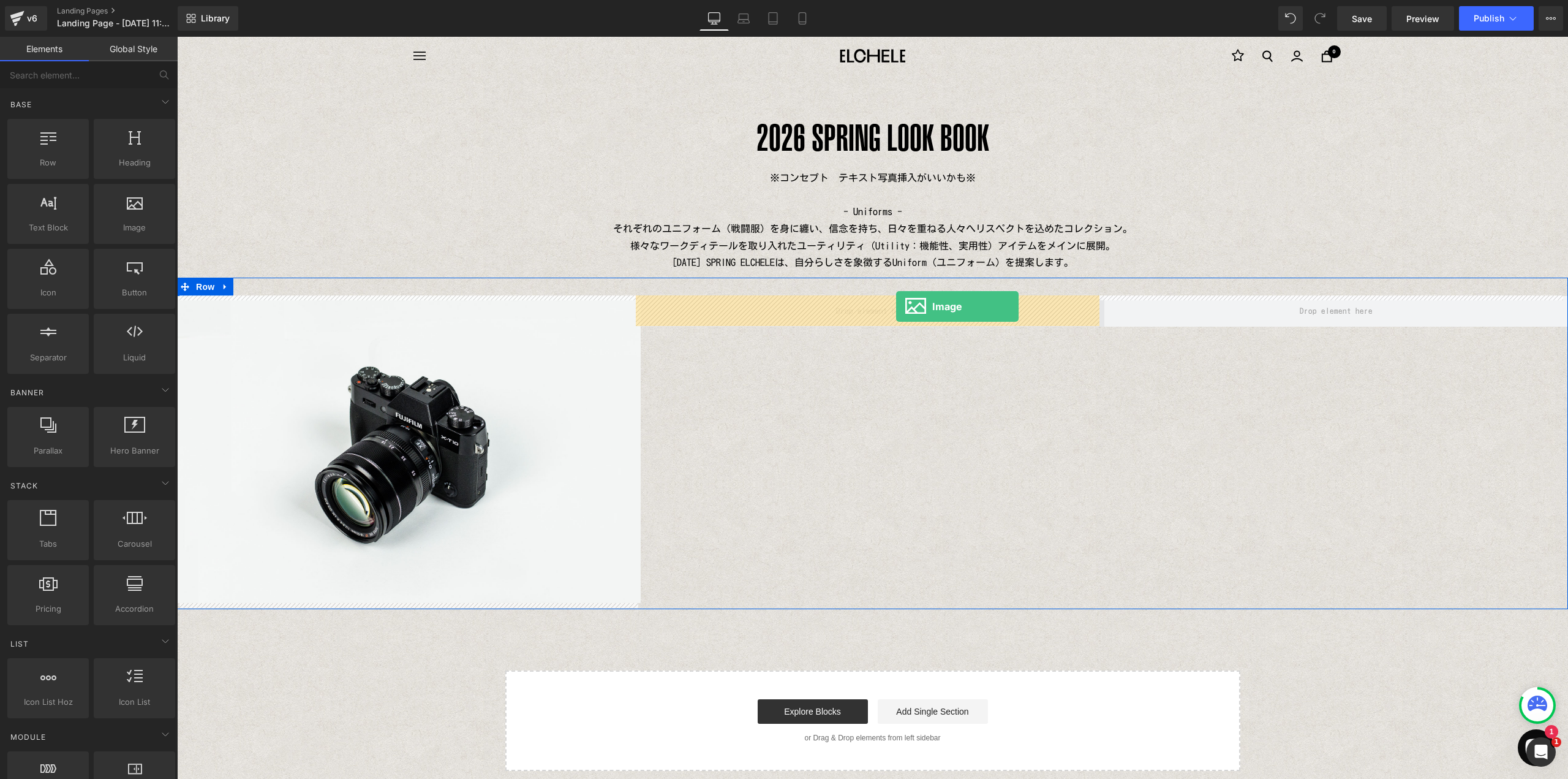
drag, startPoint x: 345, startPoint y: 277, endPoint x: 896, endPoint y: 308, distance: 551.9
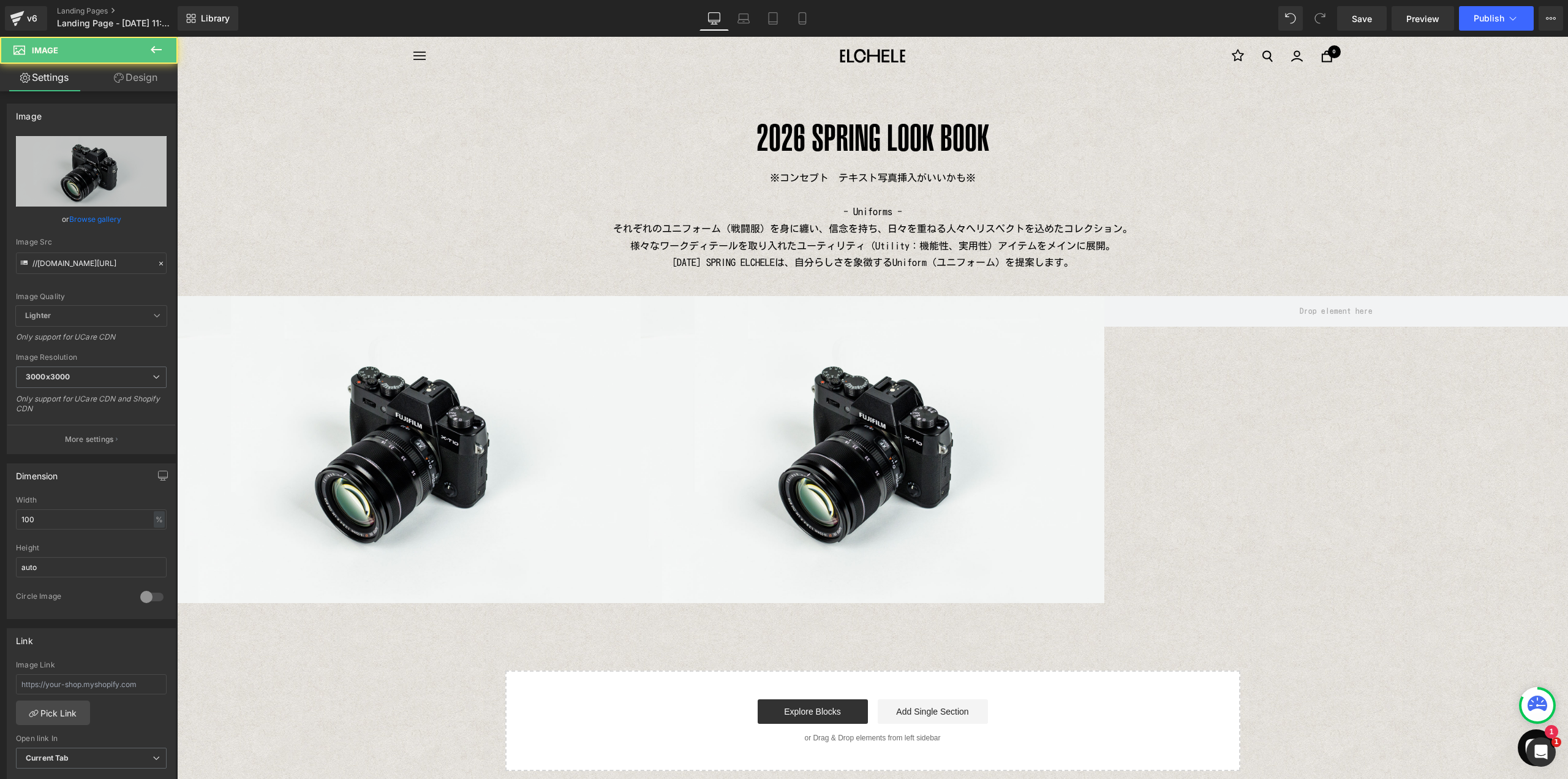
click at [161, 47] on icon at bounding box center [156, 50] width 15 height 15
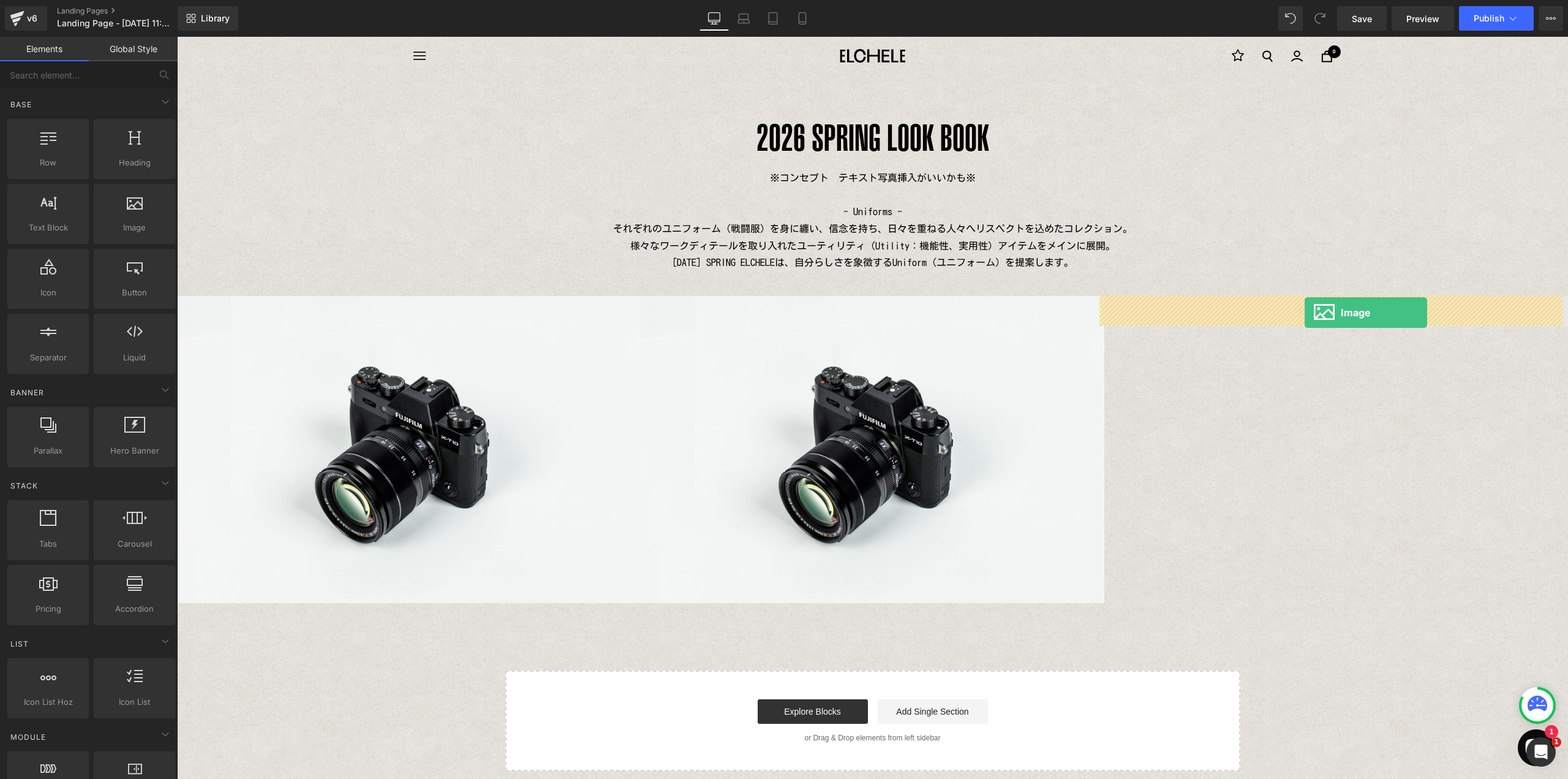
drag, startPoint x: 310, startPoint y: 261, endPoint x: 1304, endPoint y: 313, distance: 995.4
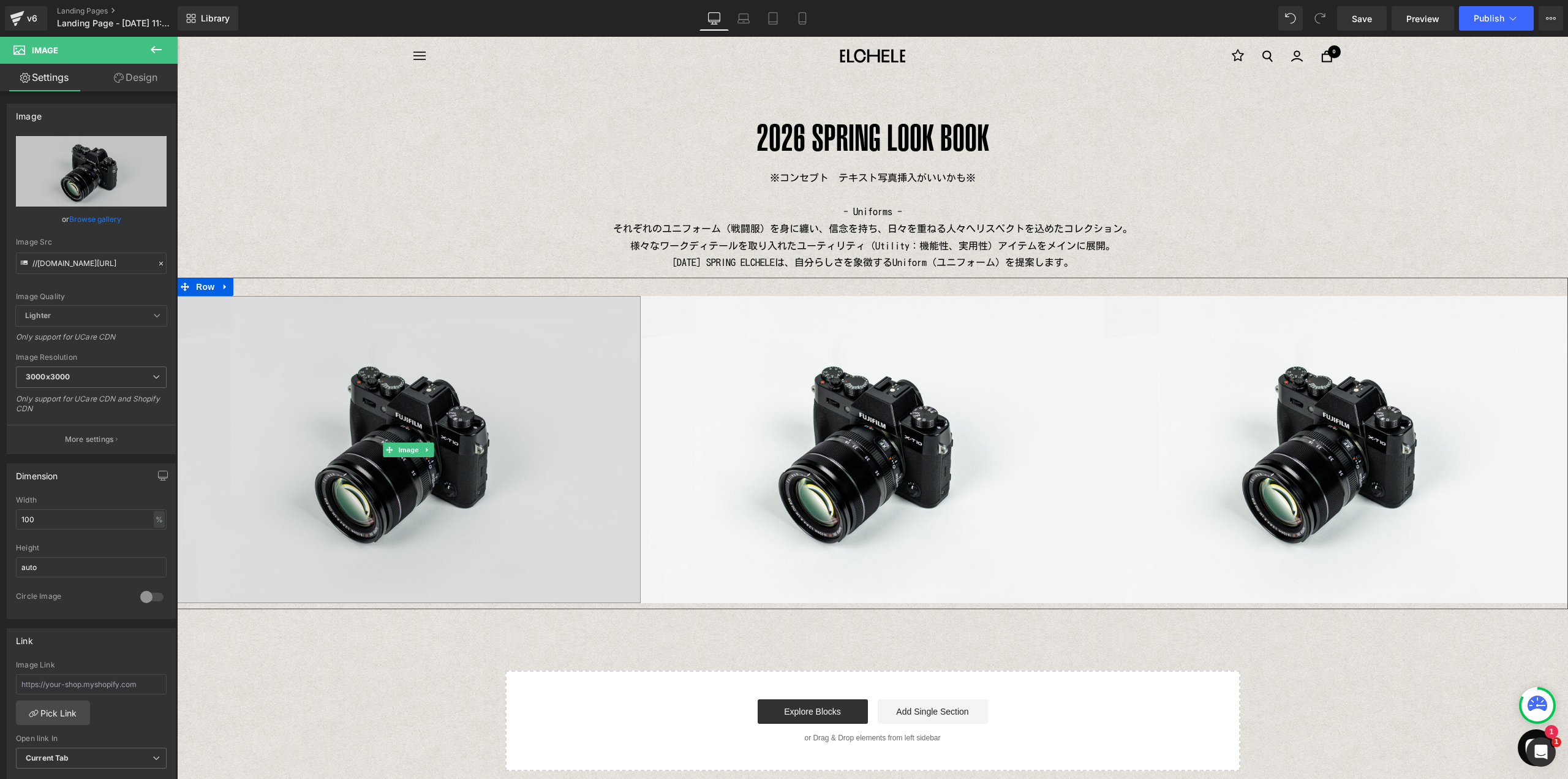
drag, startPoint x: 486, startPoint y: 415, endPoint x: 266, endPoint y: 323, distance: 238.5
click at [486, 415] on img at bounding box center [409, 449] width 464 height 308
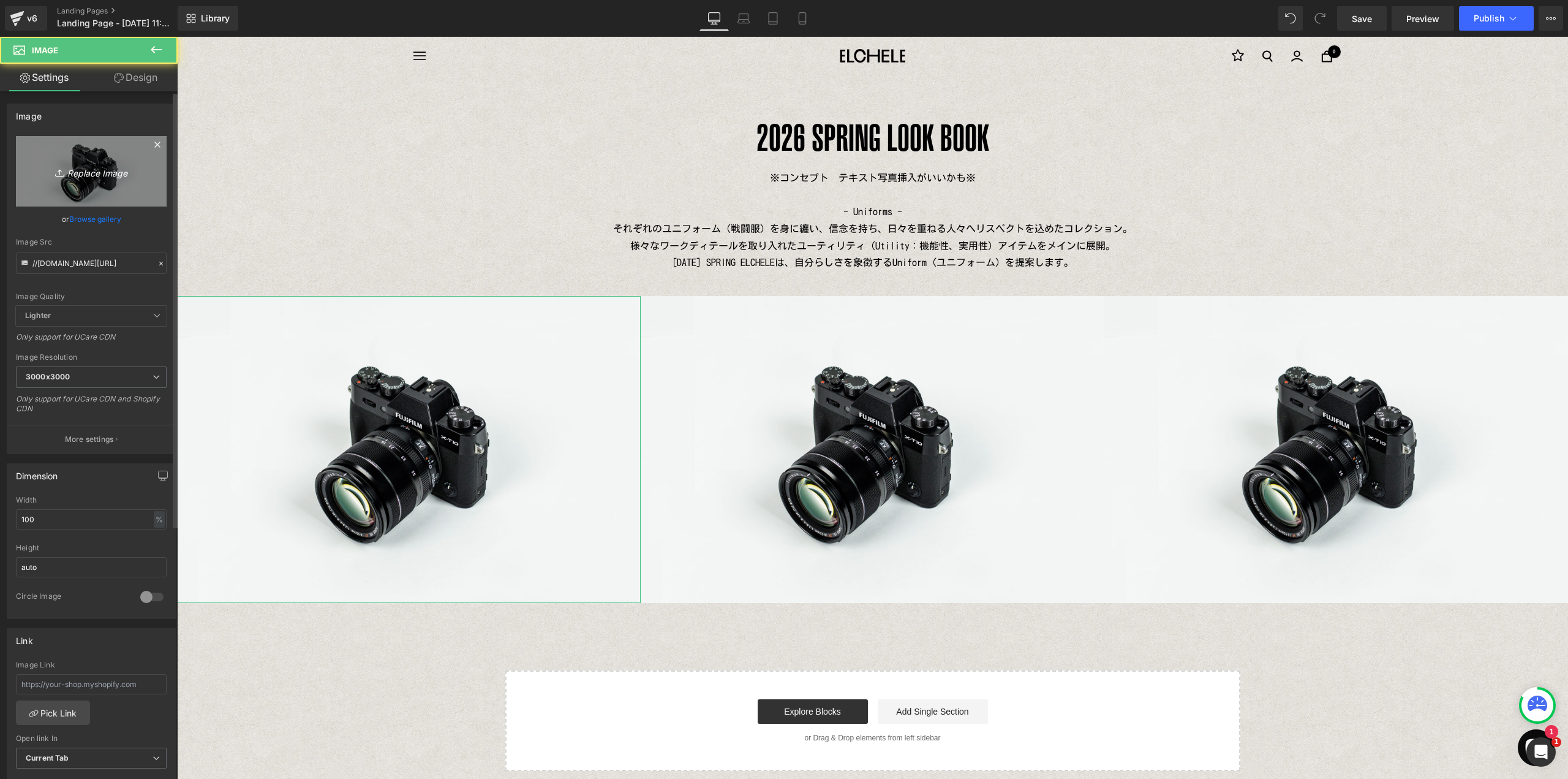
click at [91, 173] on icon "Replace Image" at bounding box center [91, 171] width 98 height 16
type input "C:\fakepath\1.jpg"
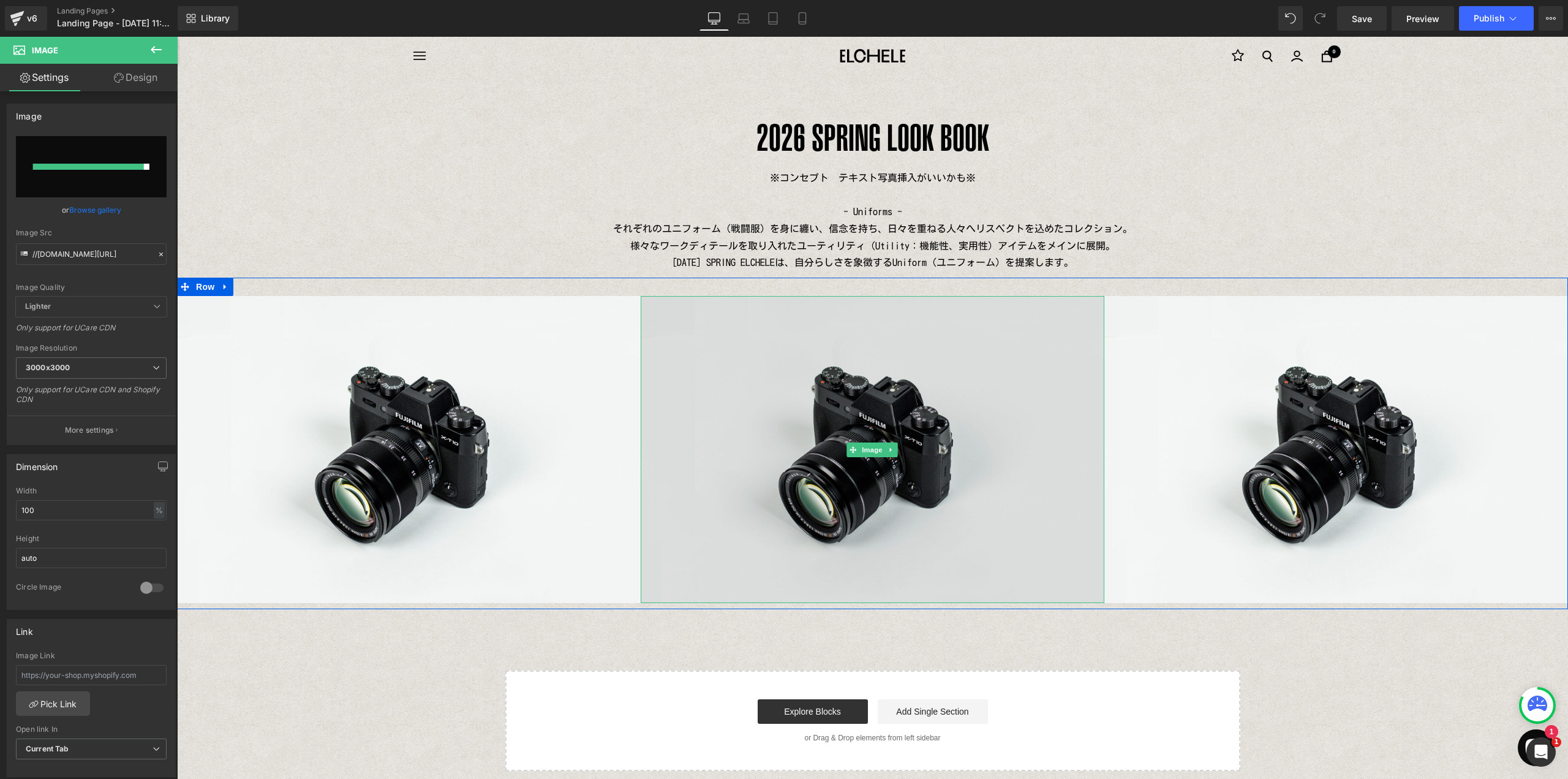
type input "[URL][DOMAIN_NAME]"
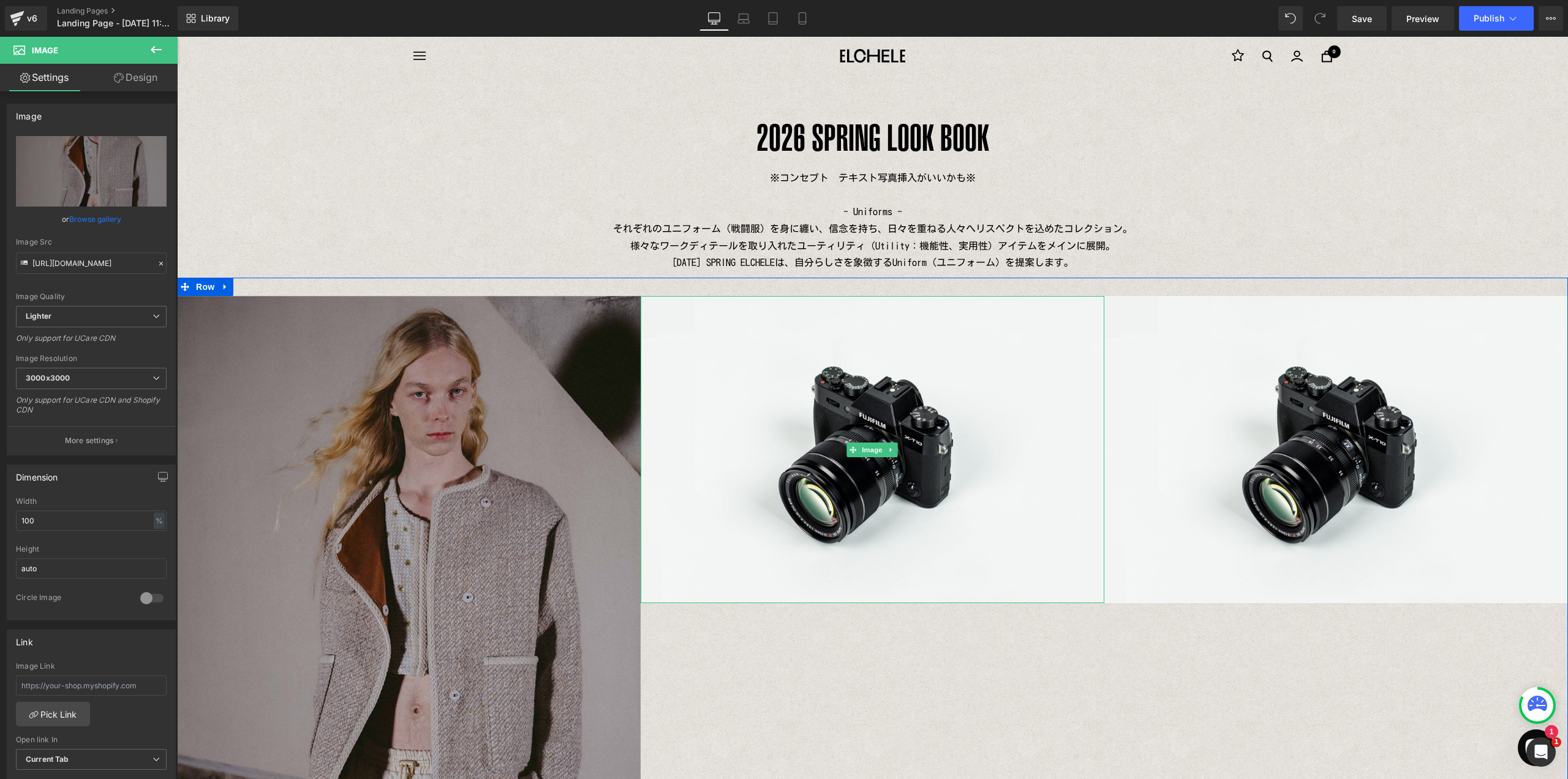
drag, startPoint x: 801, startPoint y: 379, endPoint x: 462, endPoint y: 247, distance: 363.8
click at [801, 379] on img at bounding box center [873, 449] width 464 height 308
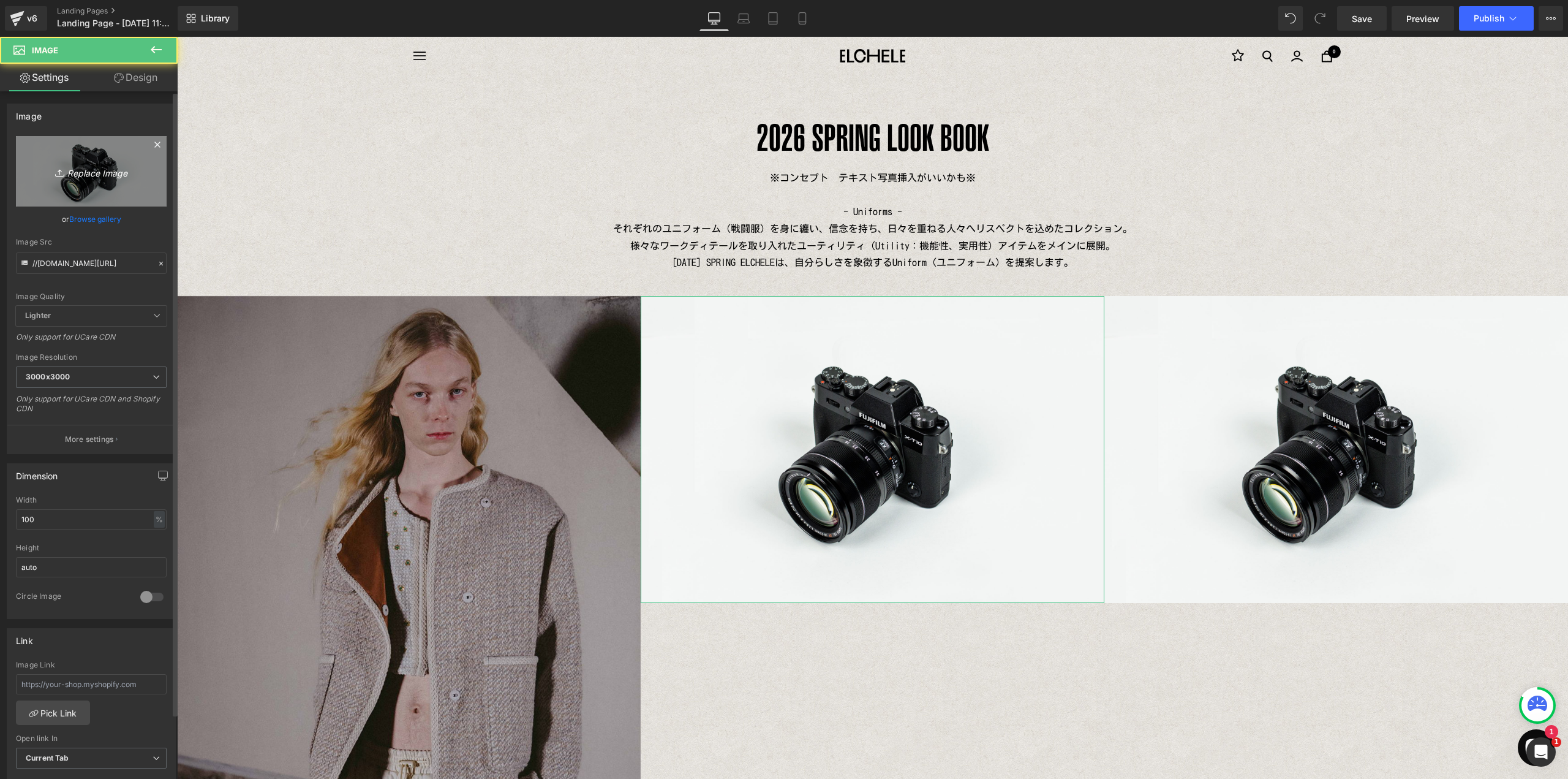
click at [118, 188] on link "Replace Image" at bounding box center [91, 171] width 151 height 71
type input "C:\fakepath\2.jpg"
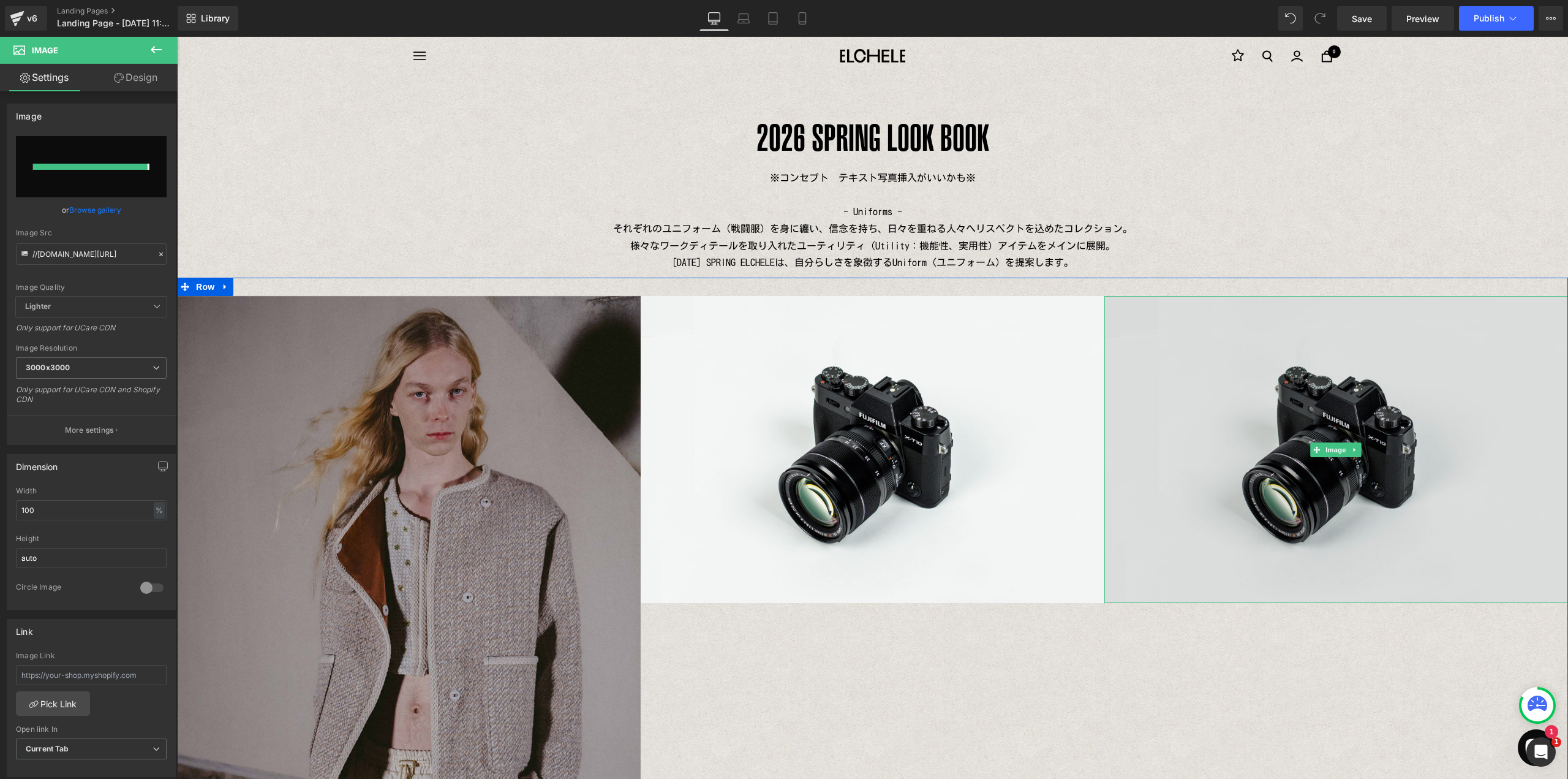
type input "[URL][DOMAIN_NAME]"
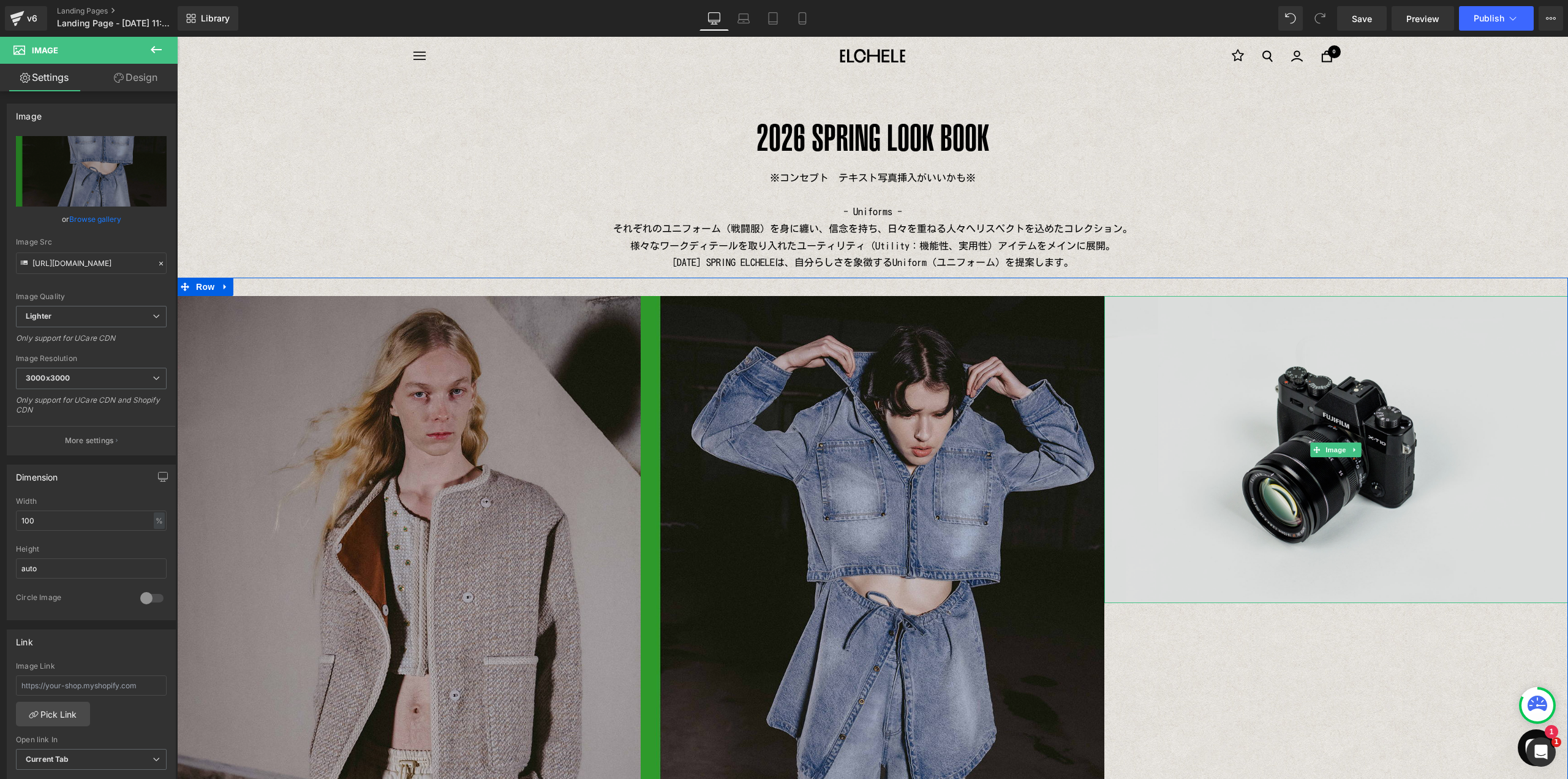
click at [1202, 354] on img at bounding box center [1336, 449] width 464 height 308
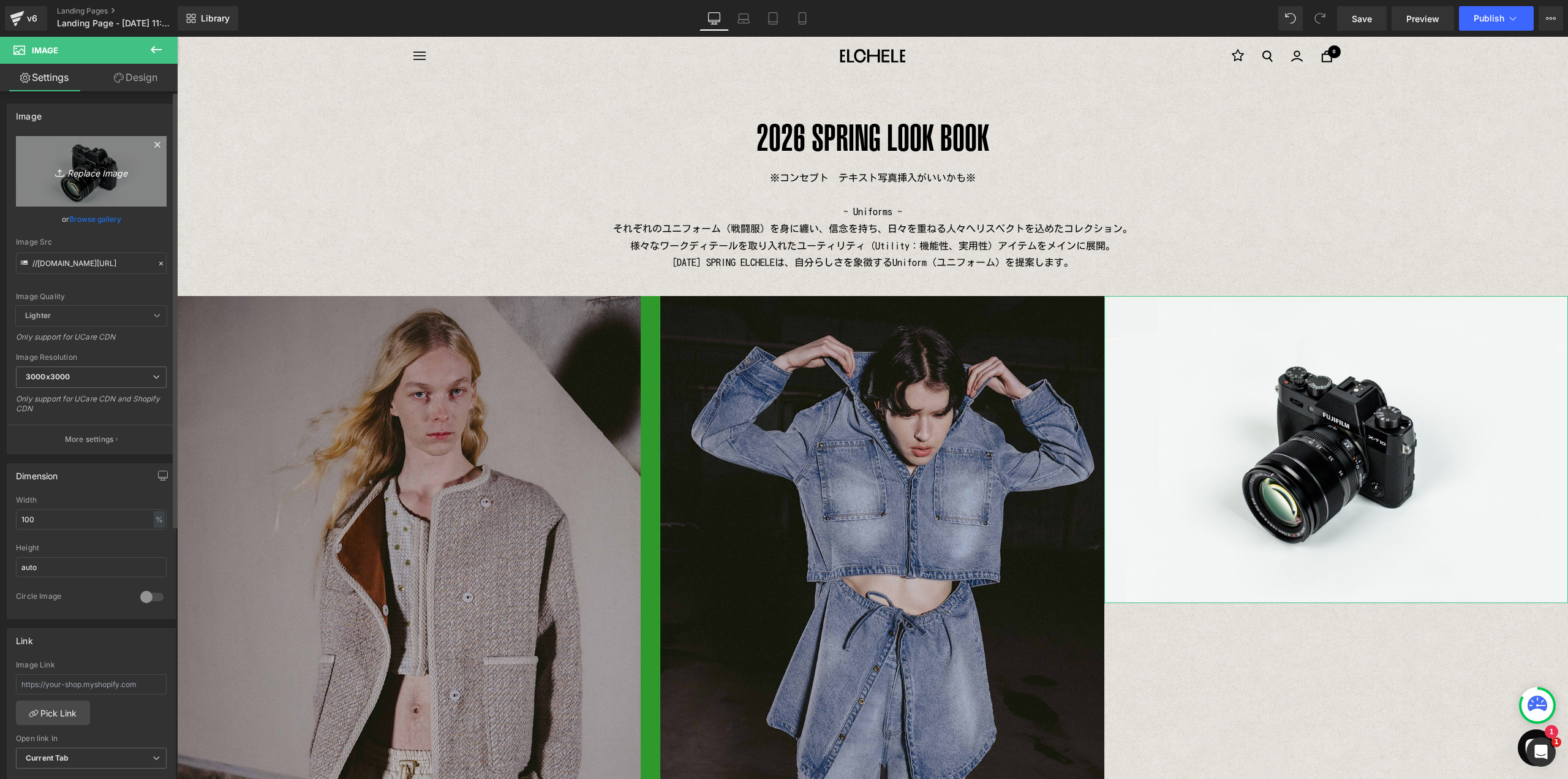
click at [107, 154] on link "Replace Image" at bounding box center [91, 171] width 151 height 71
type input "C:\fakepath\2-1.jpg"
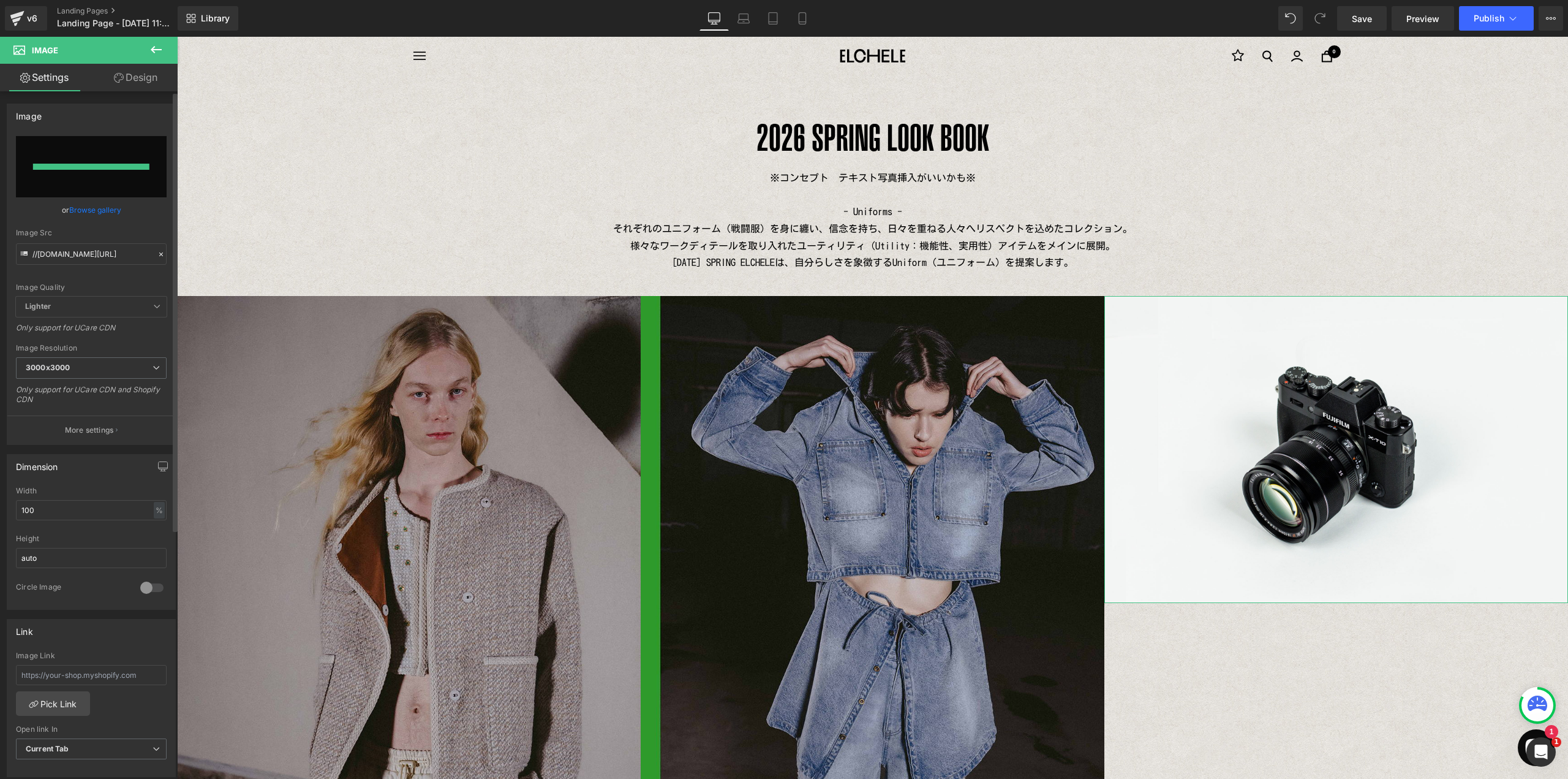
type input "[URL][DOMAIN_NAME]"
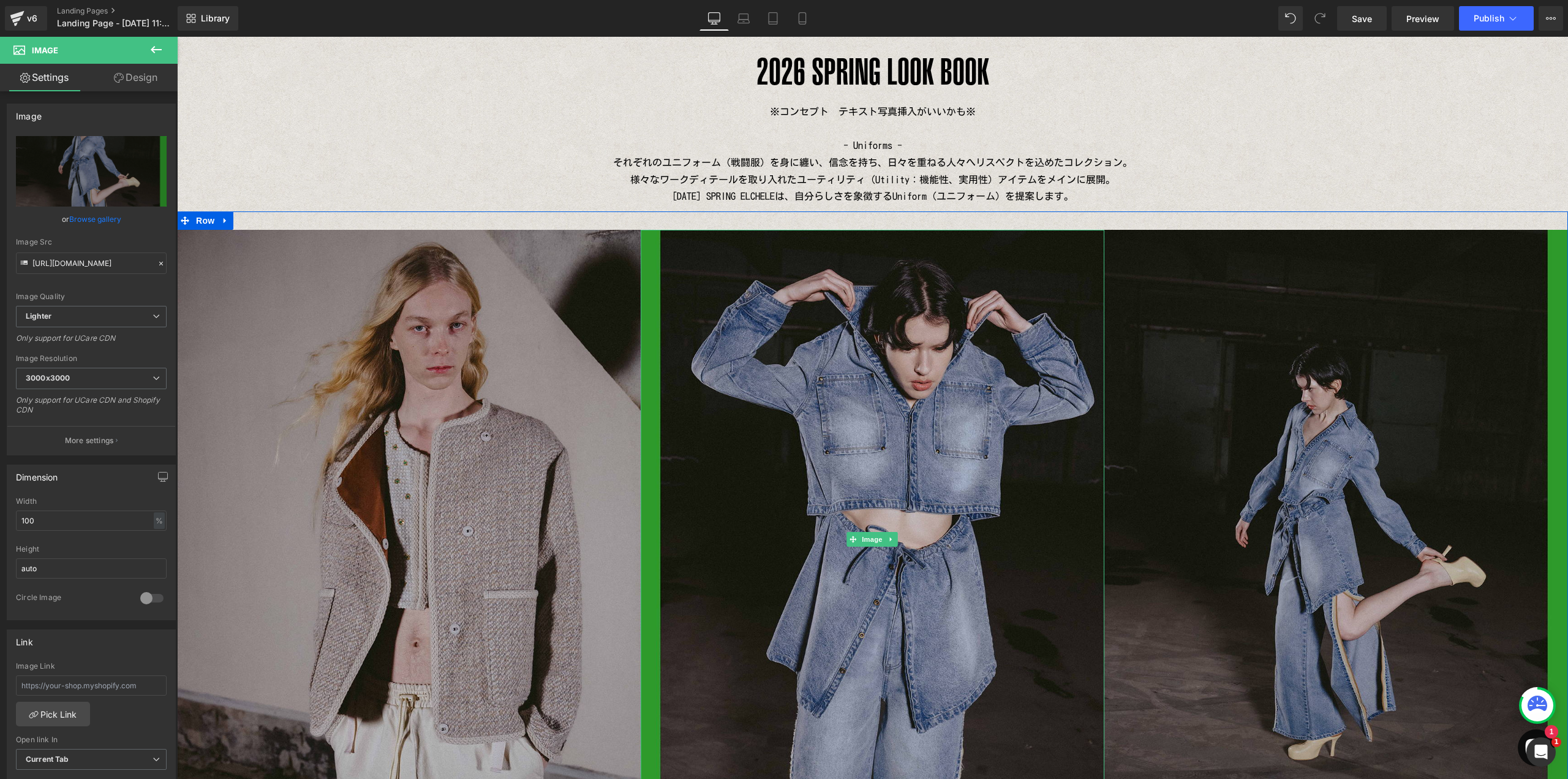
scroll to position [74, 0]
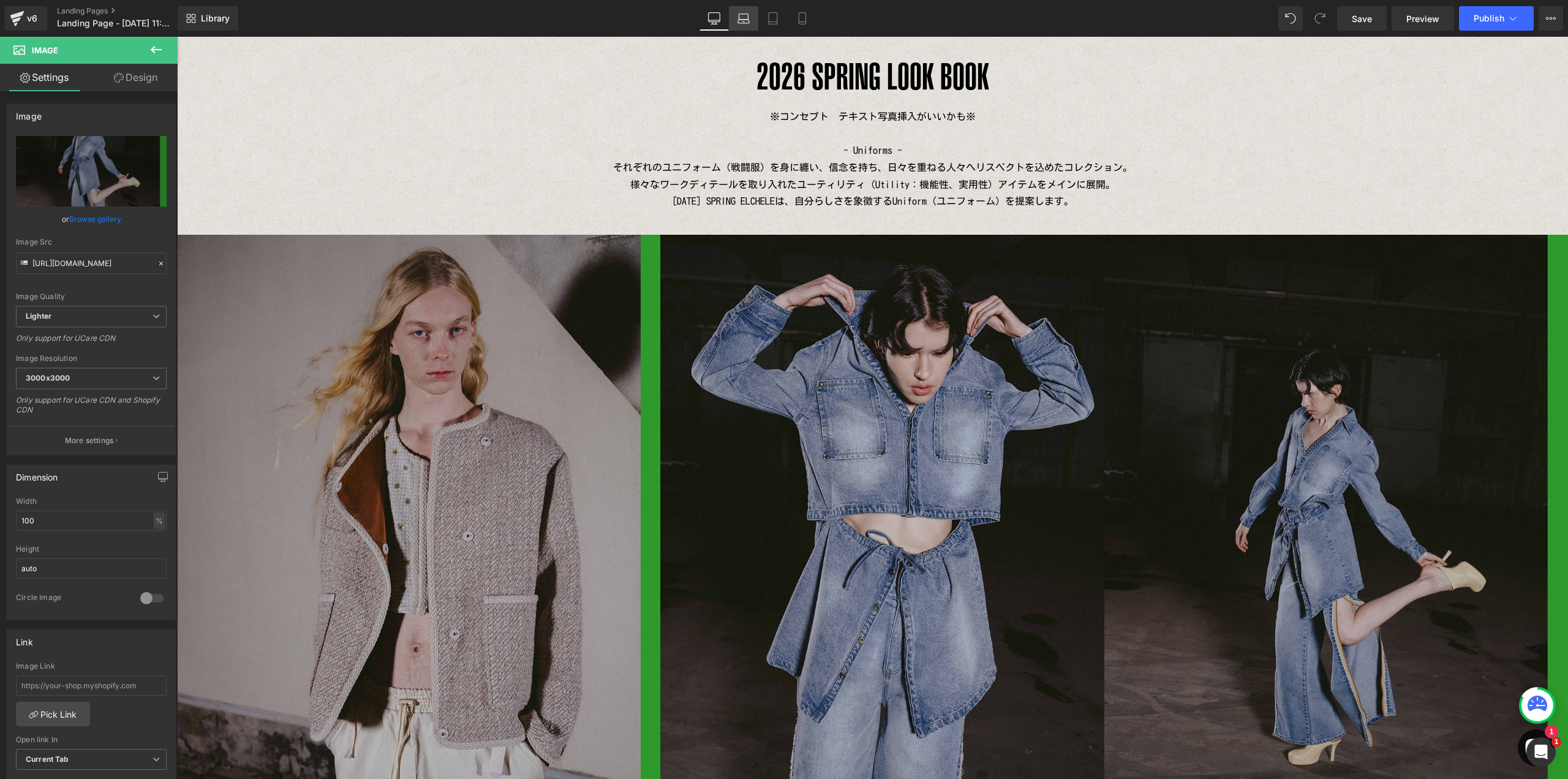
click at [748, 21] on icon at bounding box center [743, 18] width 12 height 12
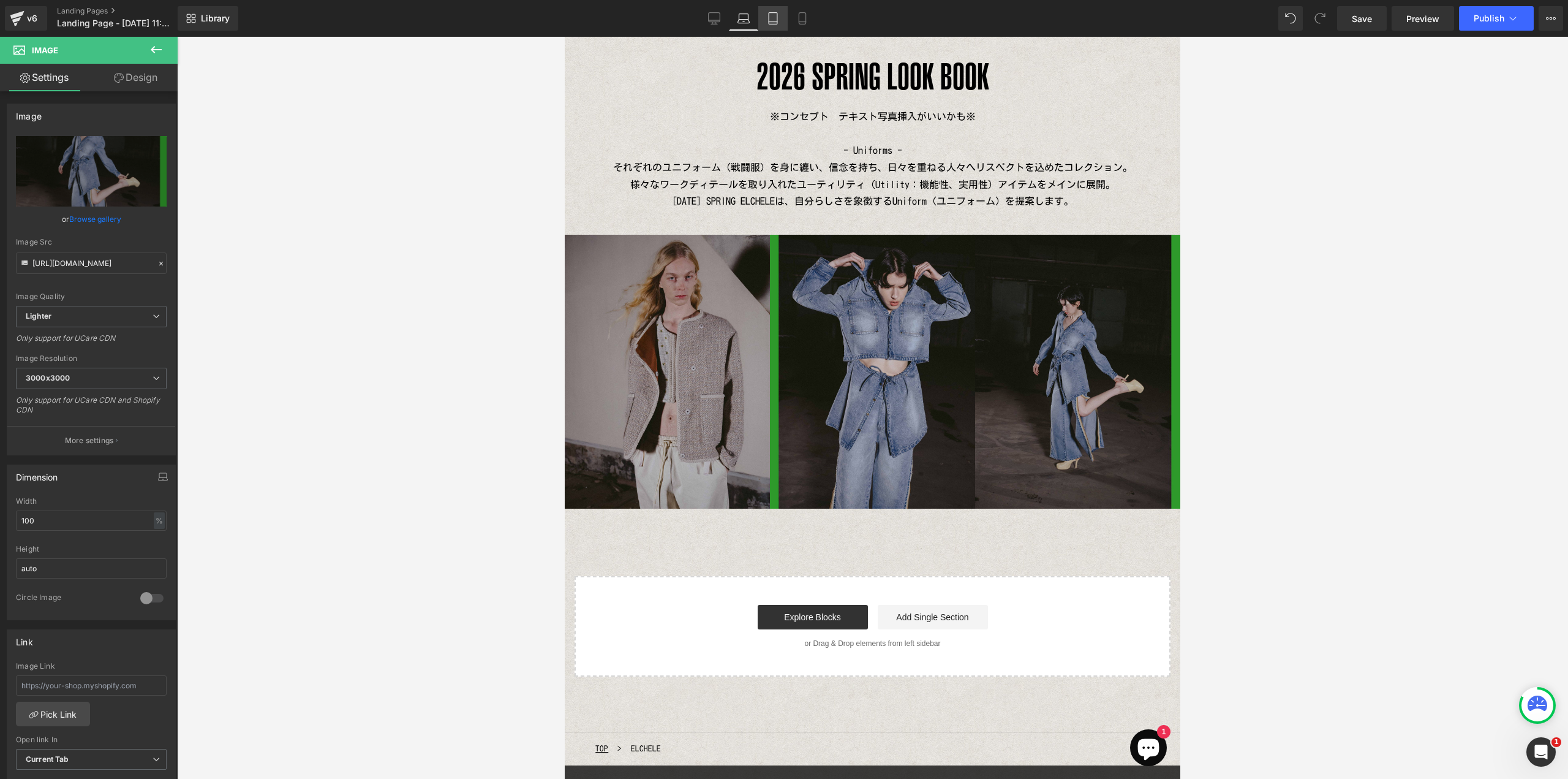
click at [770, 21] on icon at bounding box center [772, 18] width 12 height 12
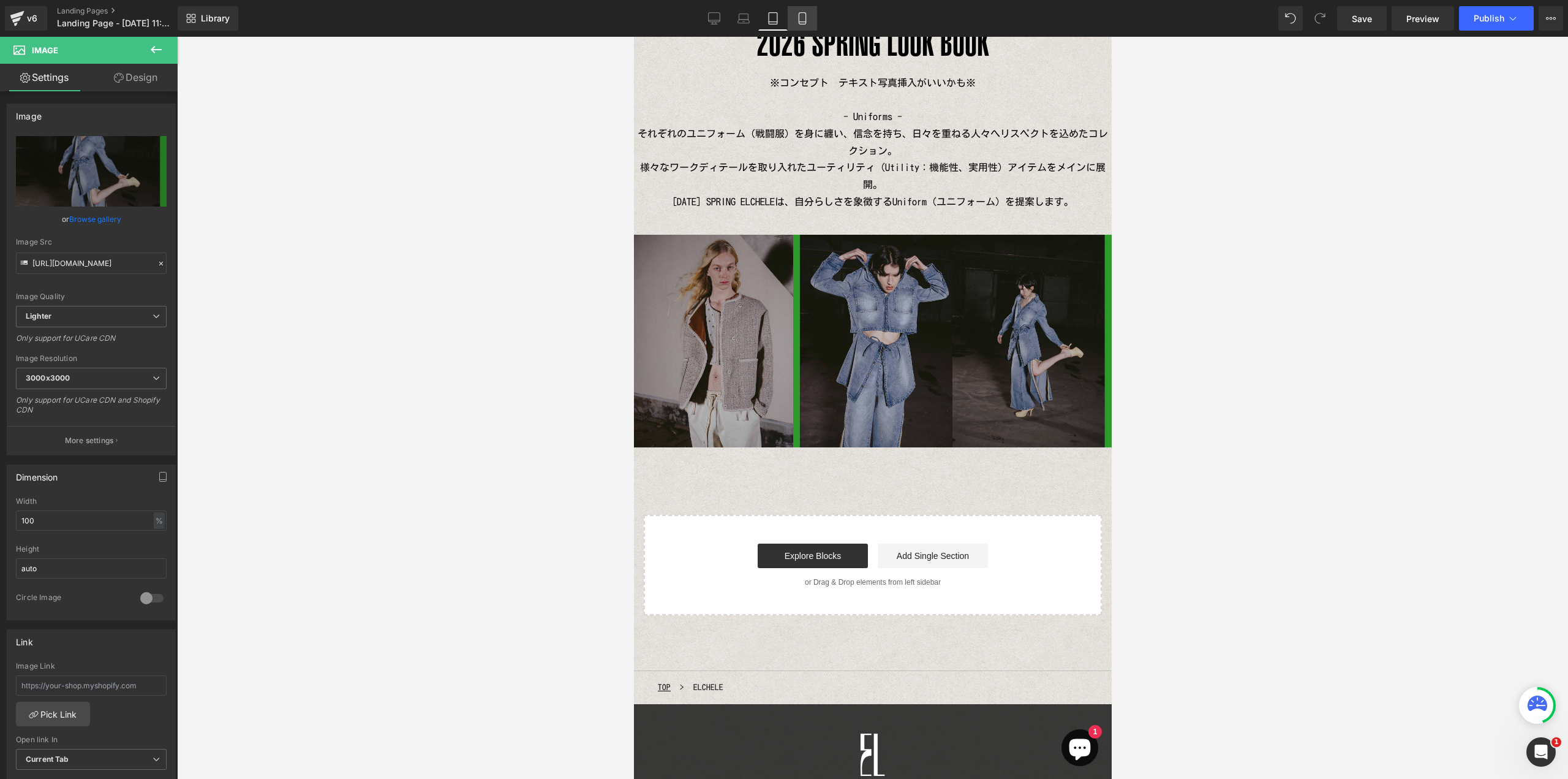
click at [798, 21] on icon at bounding box center [802, 18] width 12 height 12
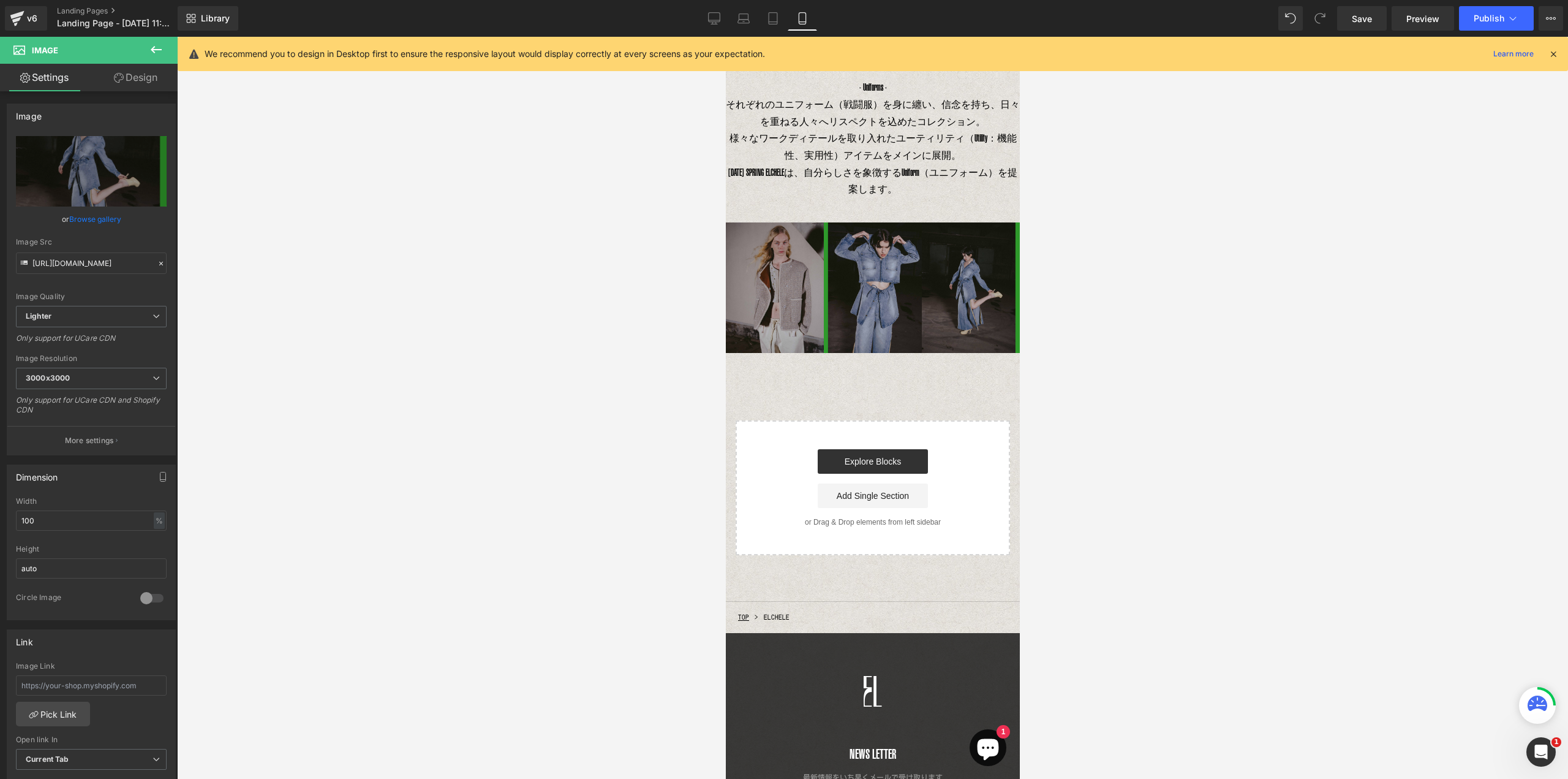
scroll to position [105, 0]
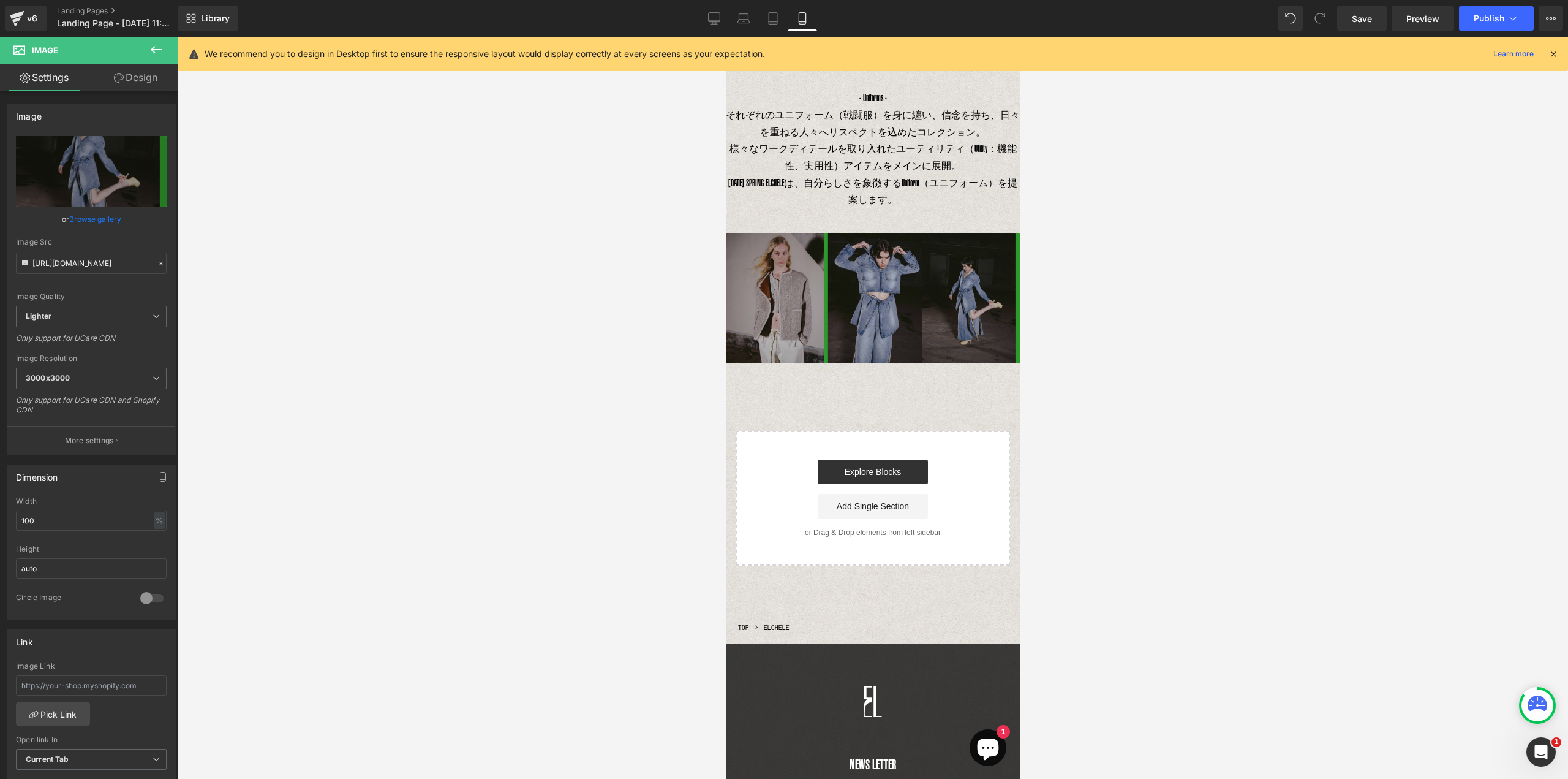
drag, startPoint x: 724, startPoint y: 16, endPoint x: 709, endPoint y: 37, distance: 25.8
click at [724, 16] on link "Desktop" at bounding box center [714, 18] width 30 height 25
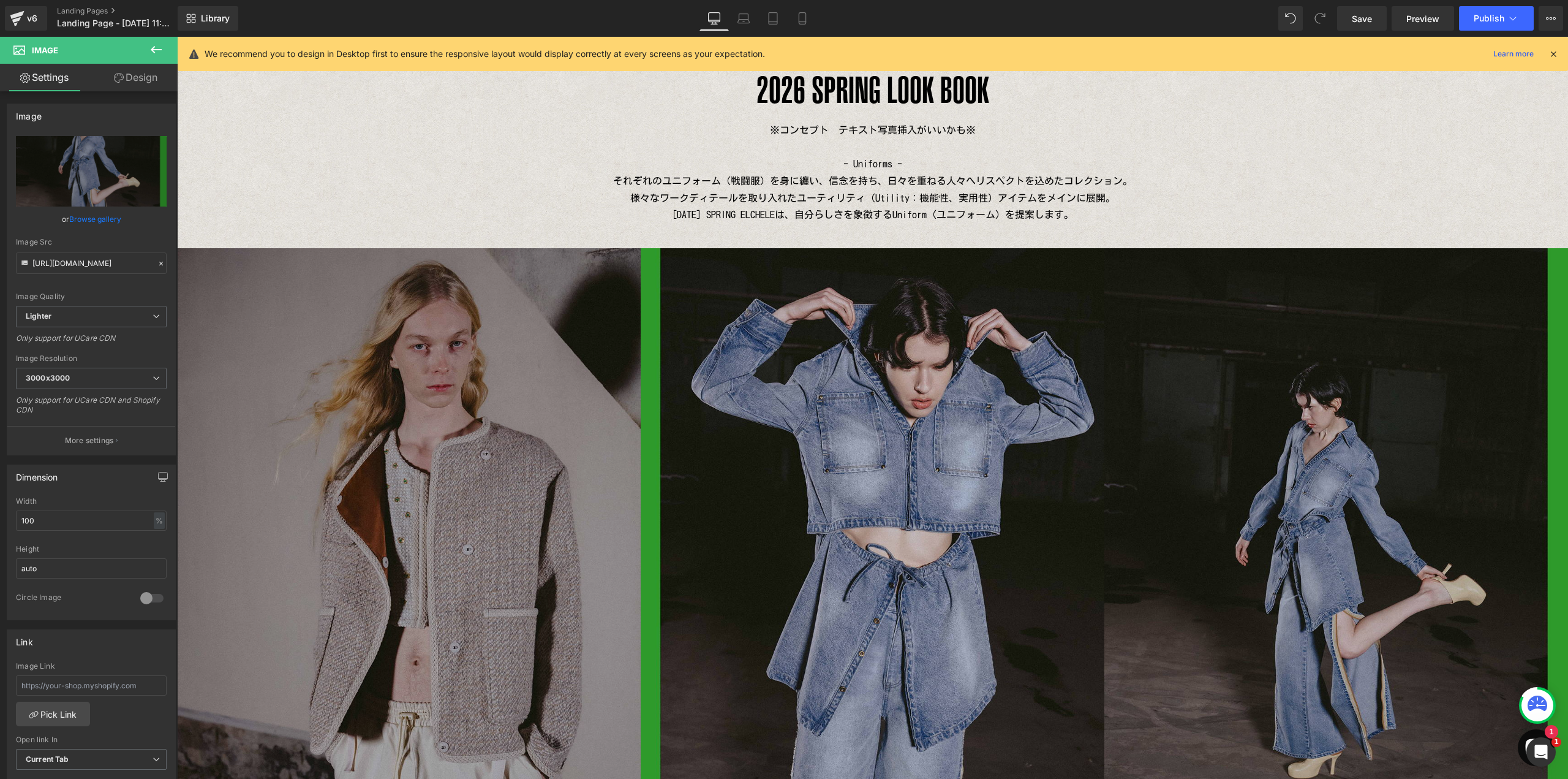
scroll to position [68, 0]
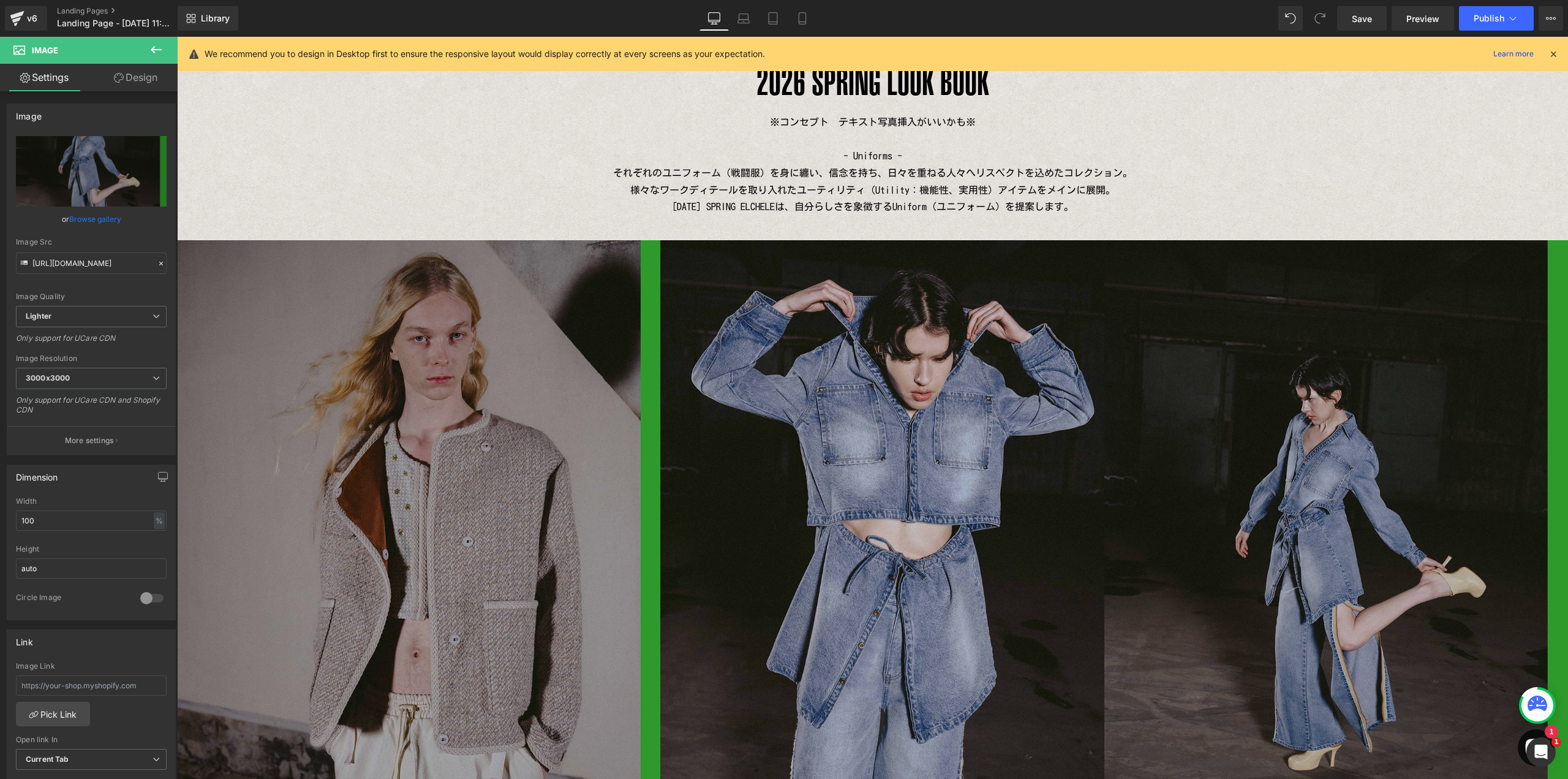
click at [493, 415] on img at bounding box center [409, 549] width 464 height 618
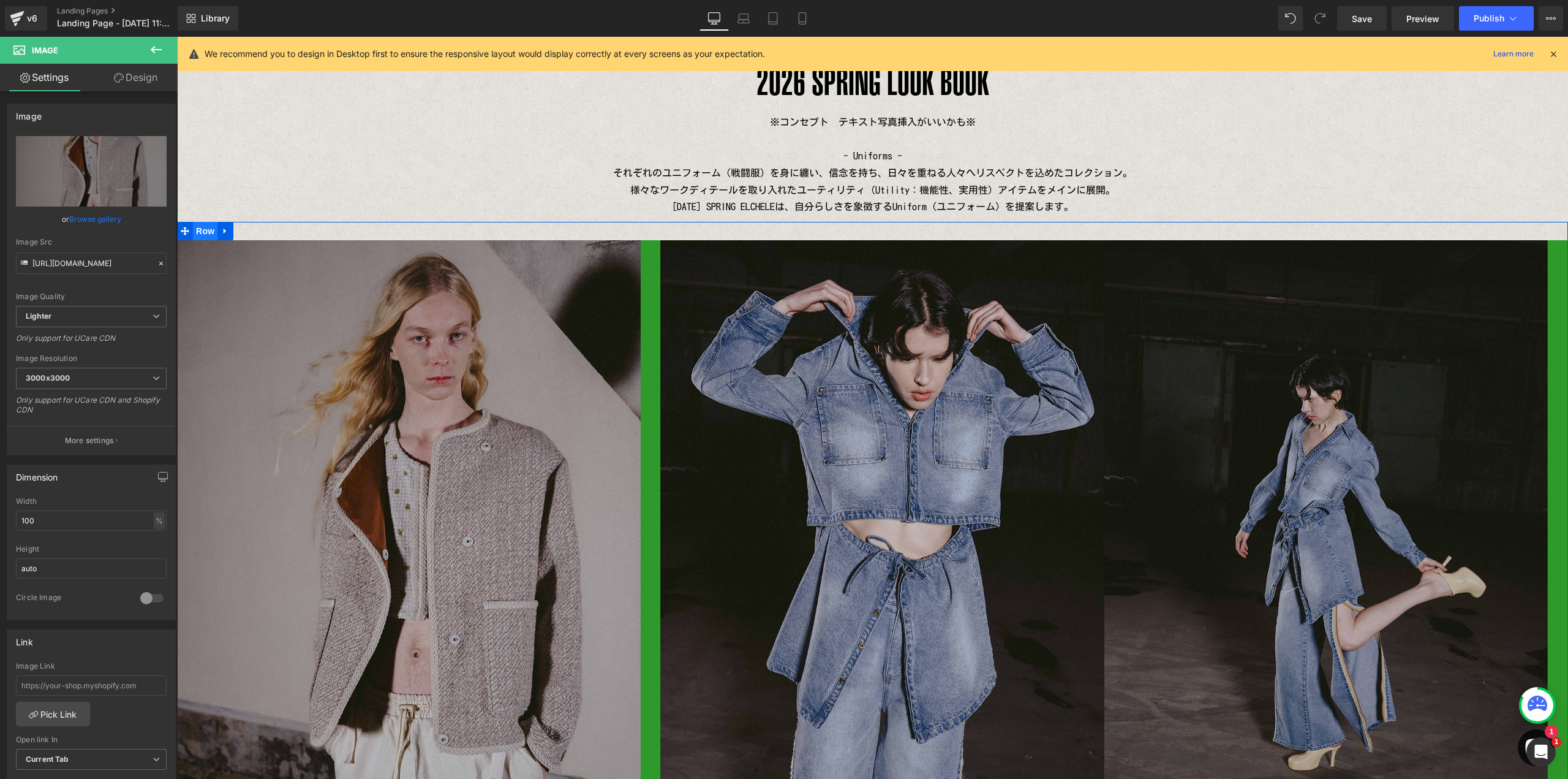
click at [199, 230] on span "Row" at bounding box center [205, 231] width 25 height 18
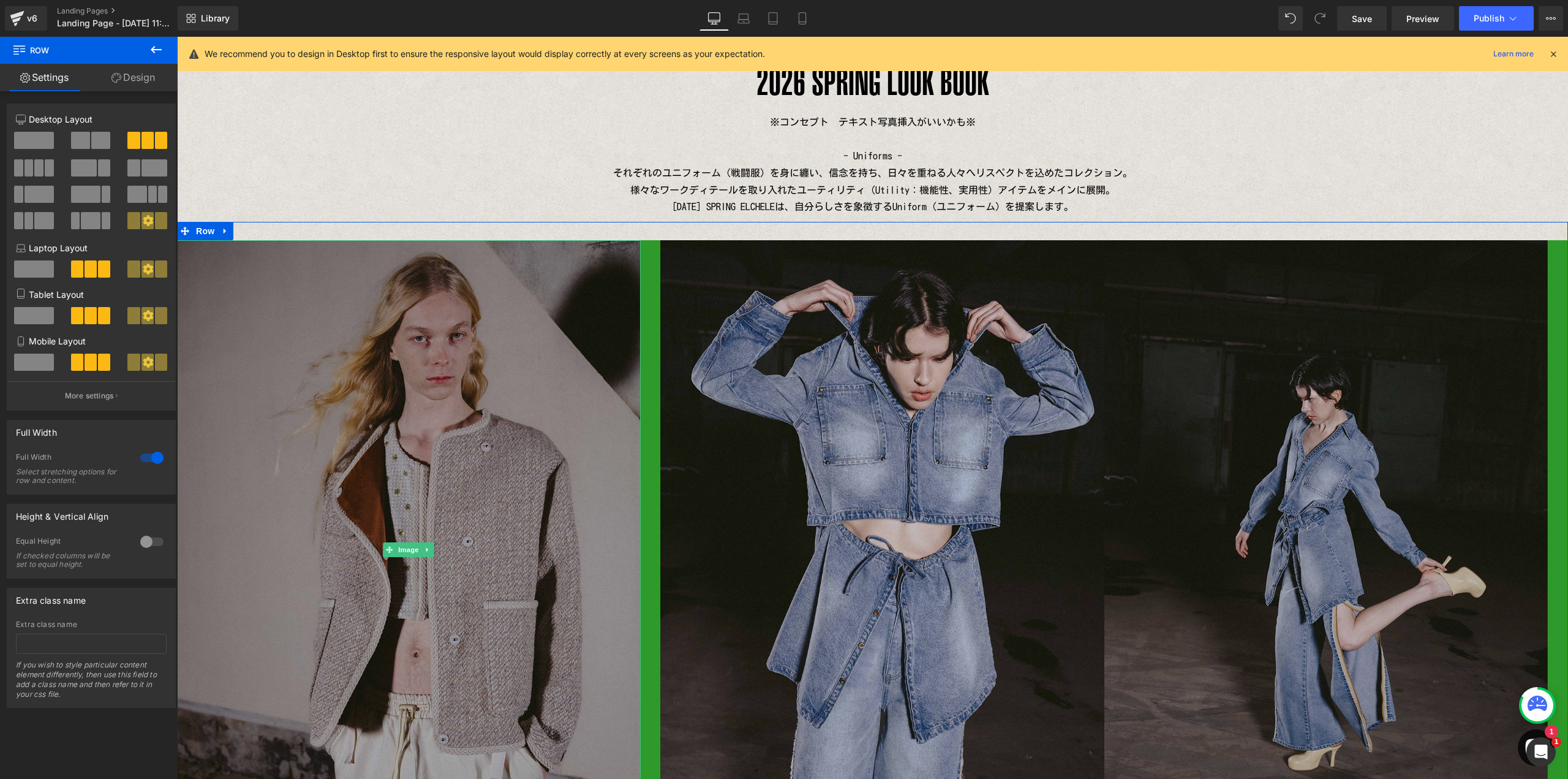
click at [405, 384] on img at bounding box center [409, 549] width 464 height 618
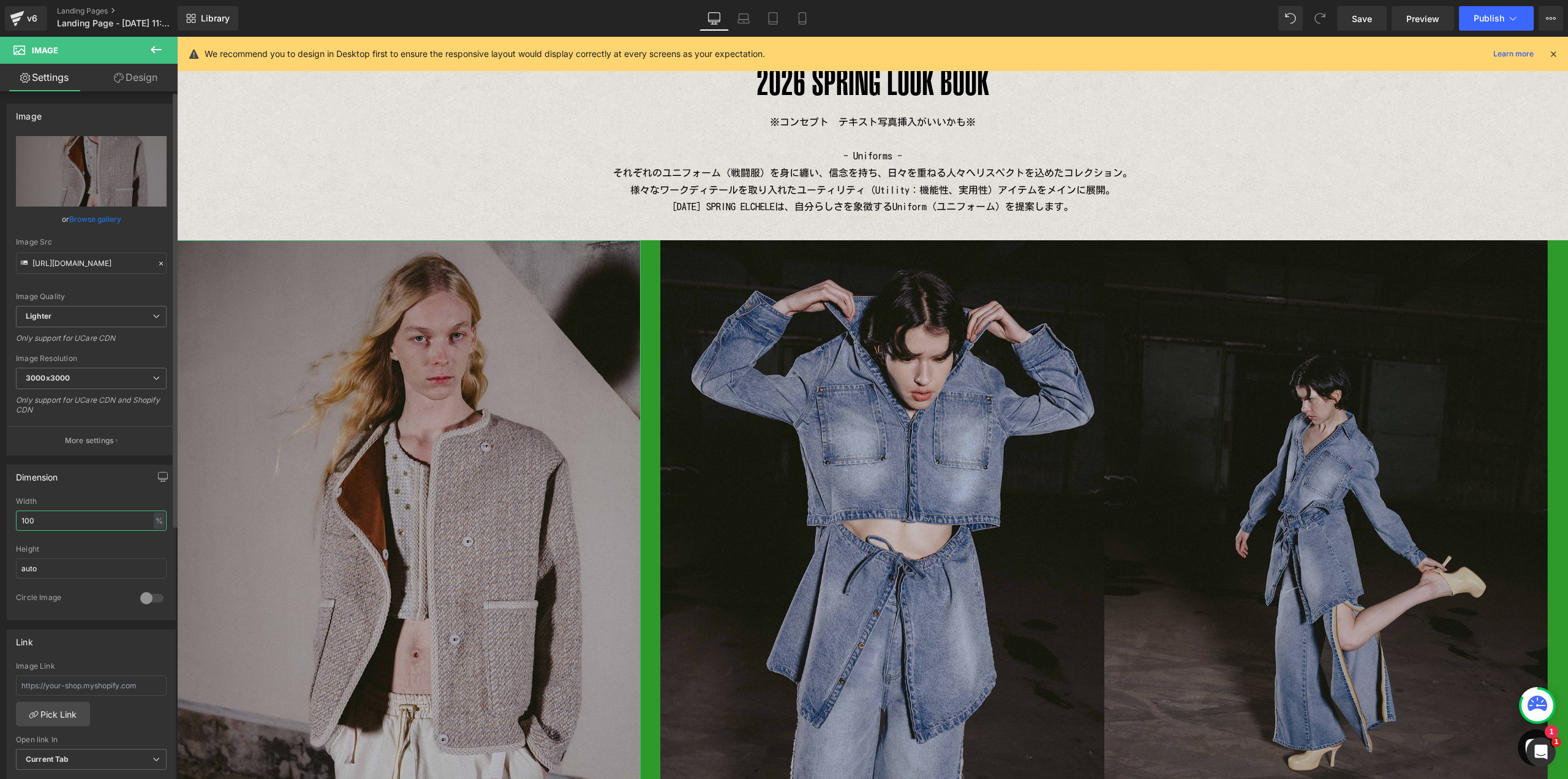
drag, startPoint x: 53, startPoint y: 522, endPoint x: 0, endPoint y: 521, distance: 53.0
click at [0, 521] on div "Dimension 100% Width 100 % % px auto Height auto 0 Circle Image" at bounding box center [91, 537] width 183 height 165
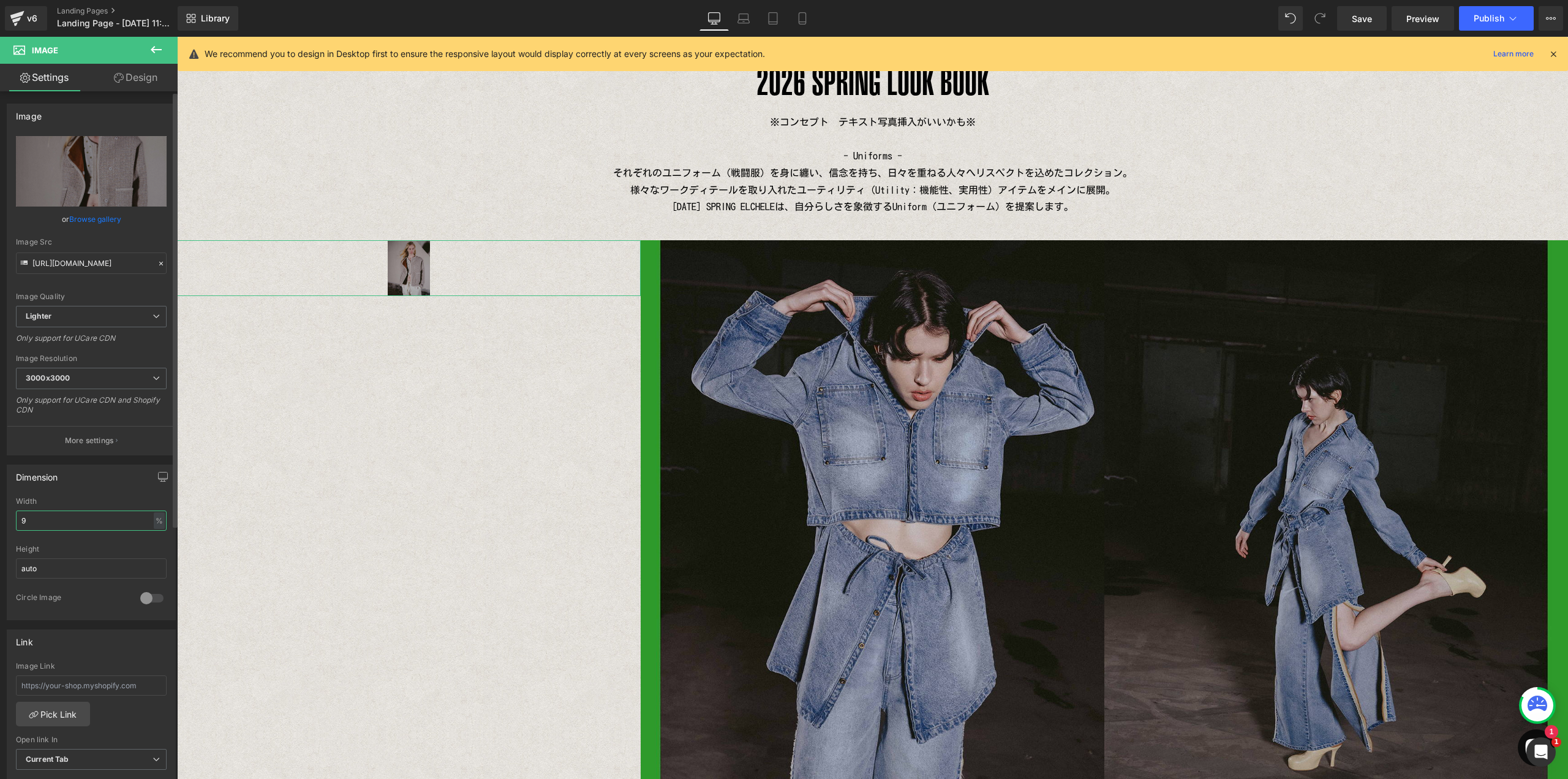
type input "98"
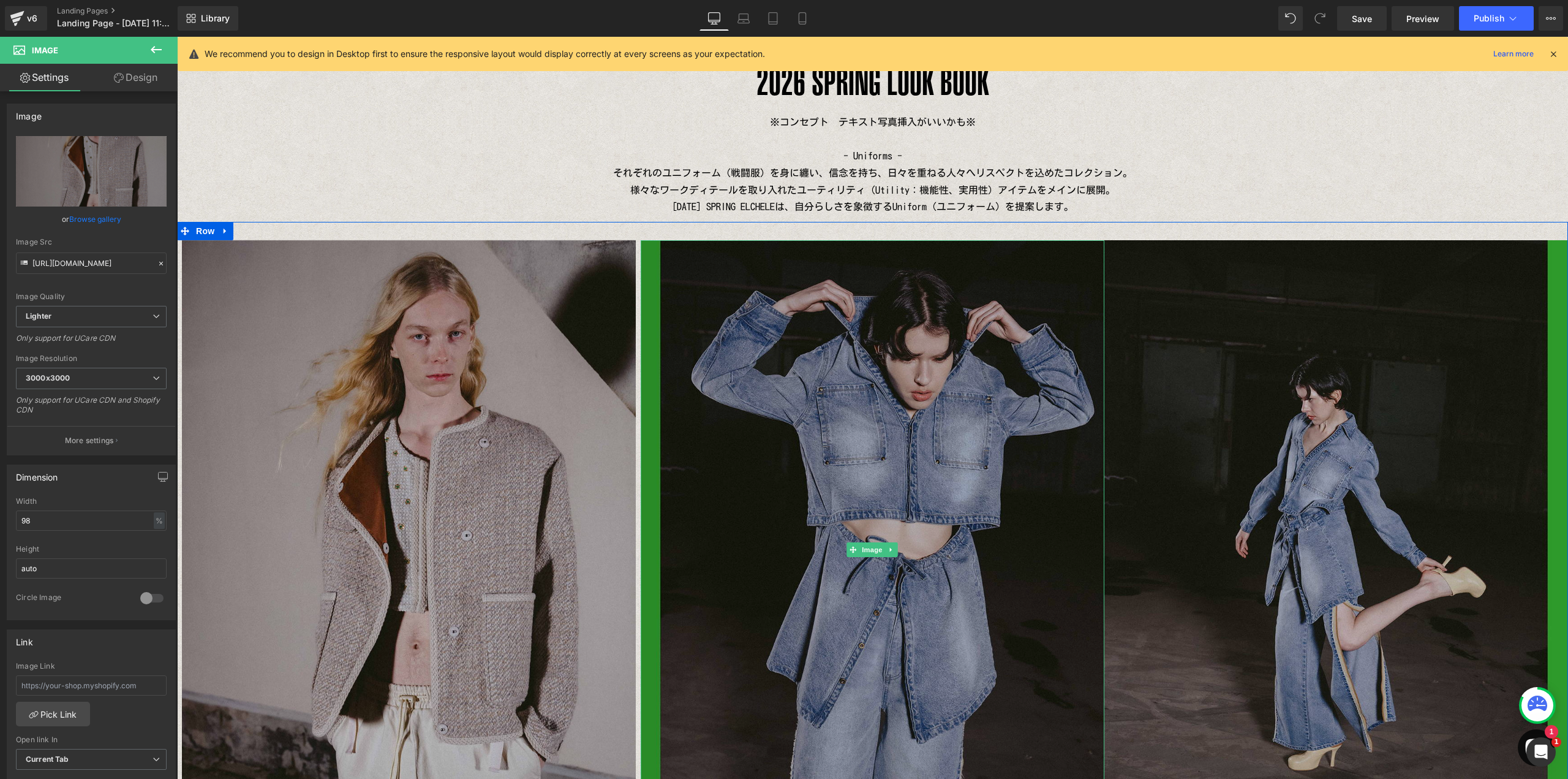
click at [838, 538] on img at bounding box center [873, 549] width 464 height 618
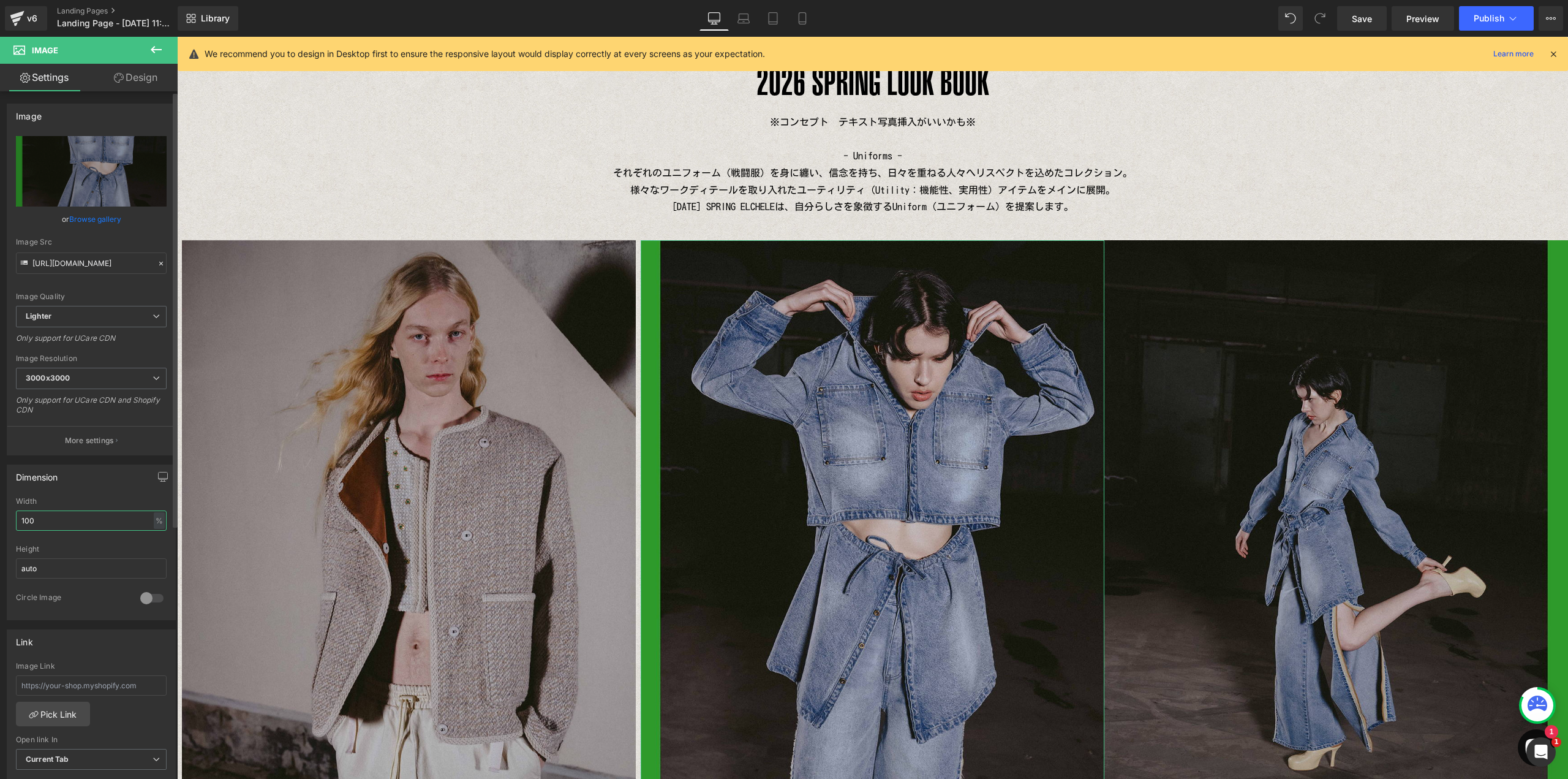
drag, startPoint x: 76, startPoint y: 520, endPoint x: 0, endPoint y: 517, distance: 76.1
click at [0, 517] on div "Dimension 100% Width 100 % % px auto Height auto 0 Circle Image" at bounding box center [91, 537] width 183 height 165
type input "98"
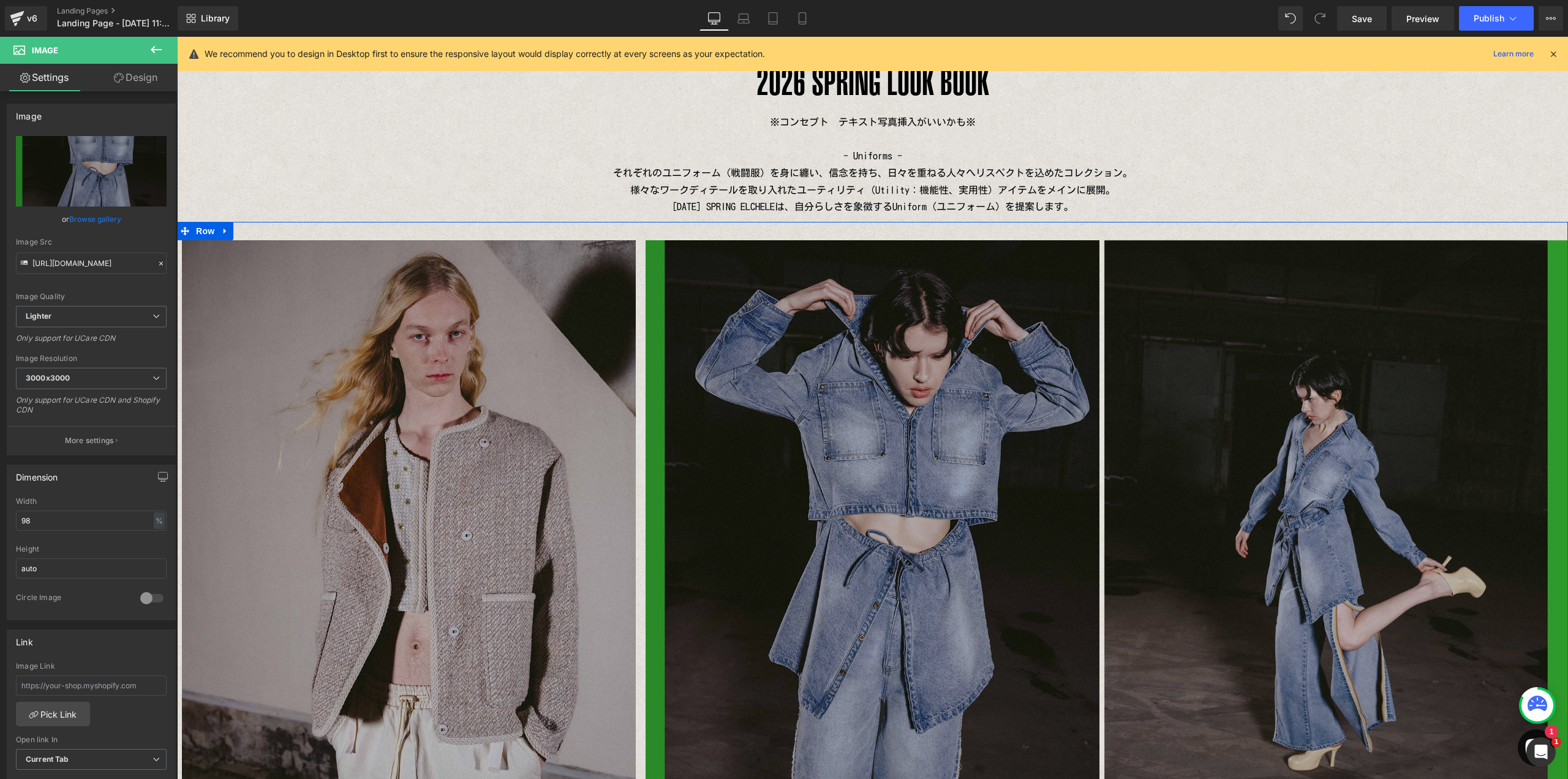
click at [1246, 426] on img at bounding box center [1336, 549] width 464 height 618
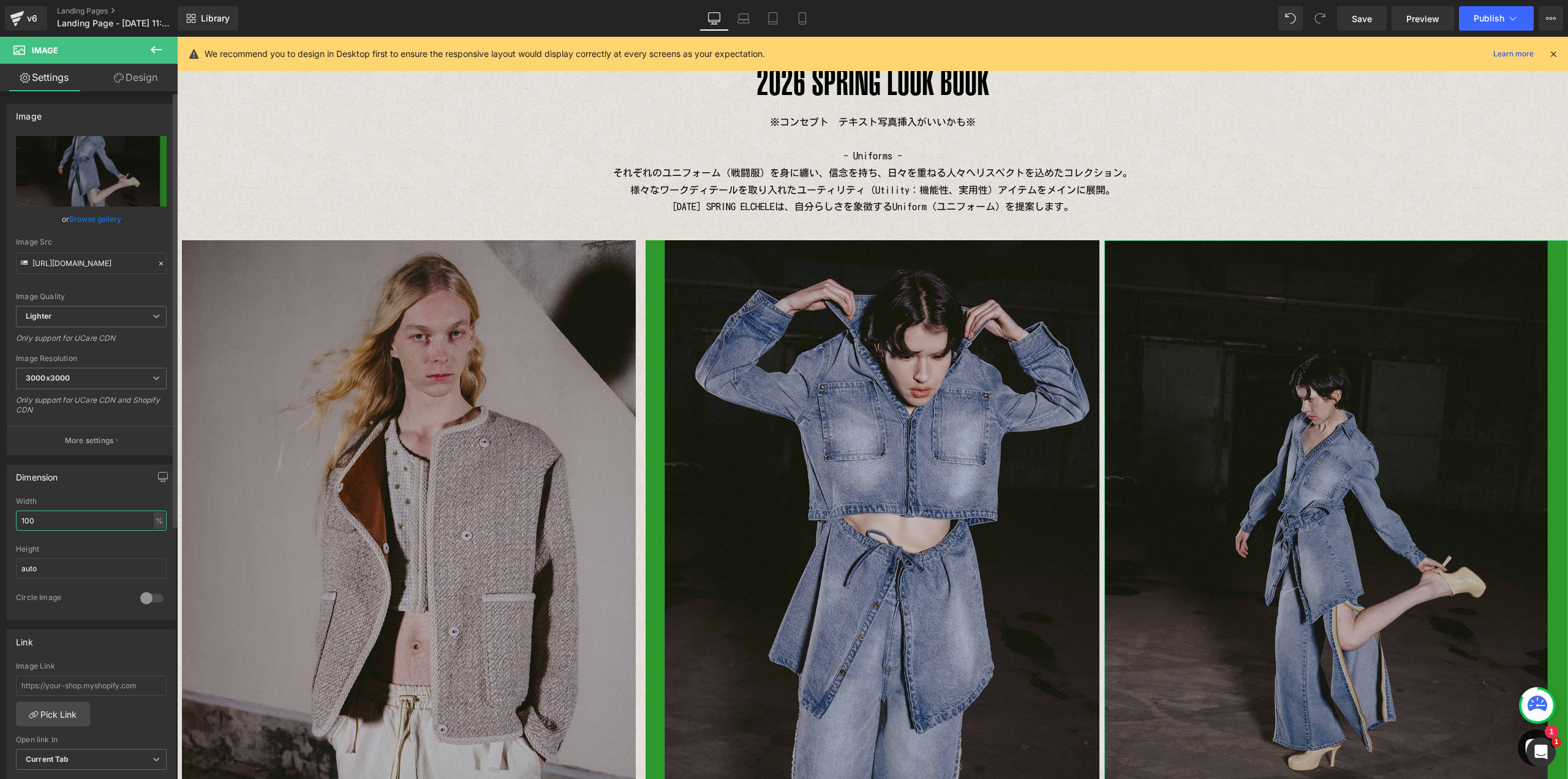
drag, startPoint x: 48, startPoint y: 513, endPoint x: 0, endPoint y: 500, distance: 49.7
click at [0, 505] on div "Dimension 100% Width 100 % % px auto Height auto 0 Circle Image" at bounding box center [91, 537] width 183 height 165
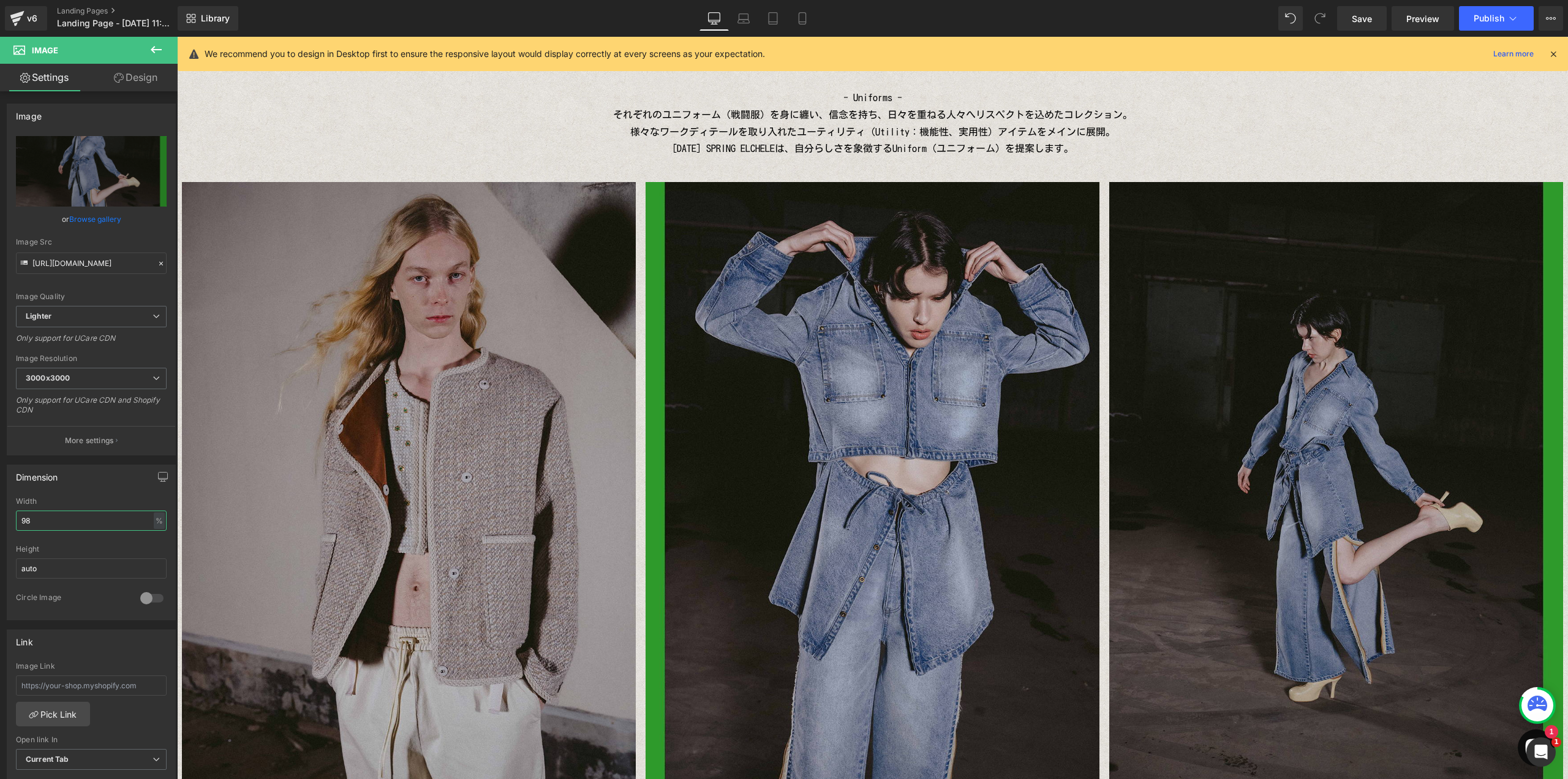
scroll to position [127, 0]
type input "98"
click at [741, 16] on icon at bounding box center [743, 18] width 12 height 12
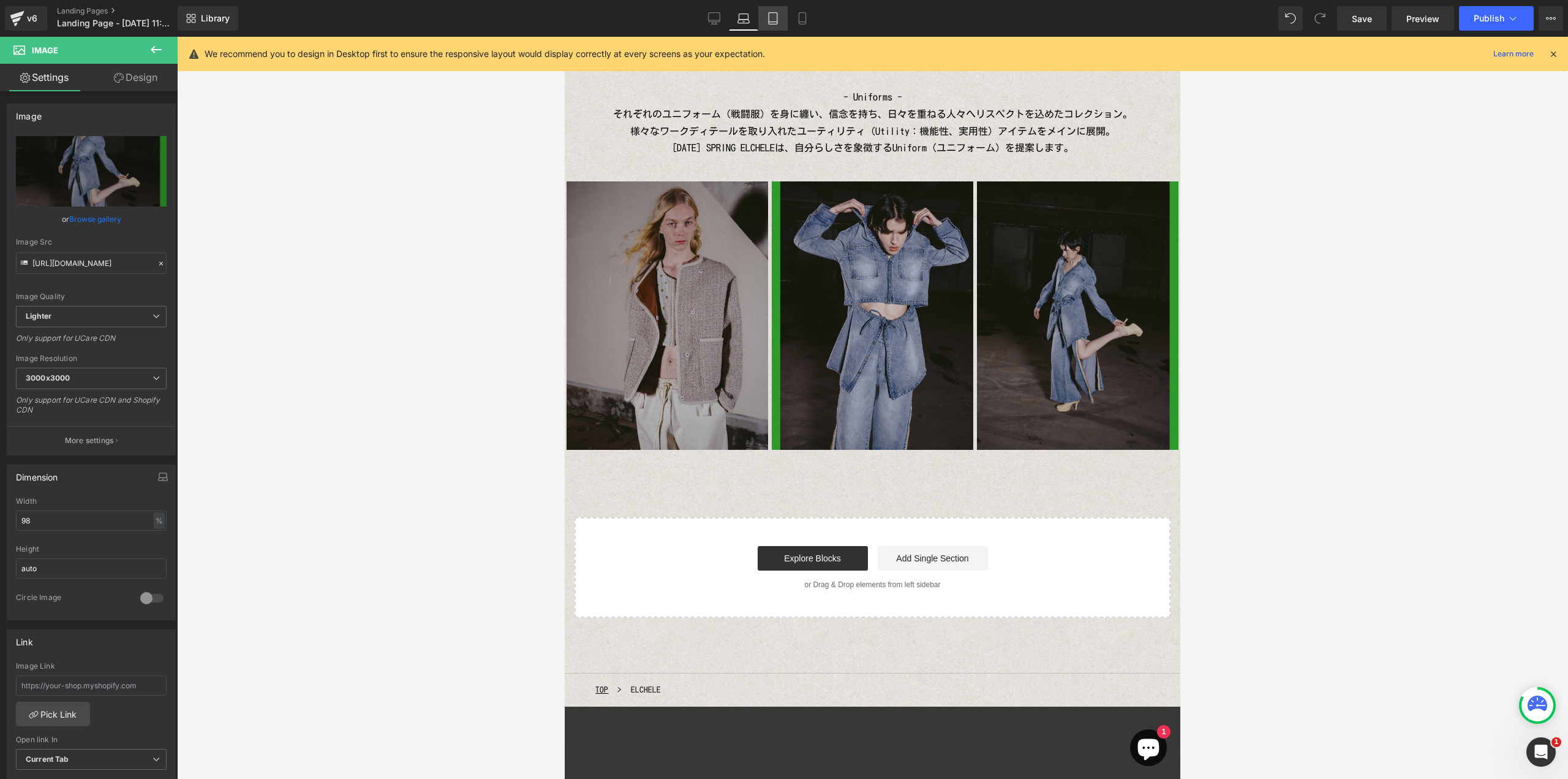
click at [770, 16] on icon at bounding box center [773, 18] width 8 height 11
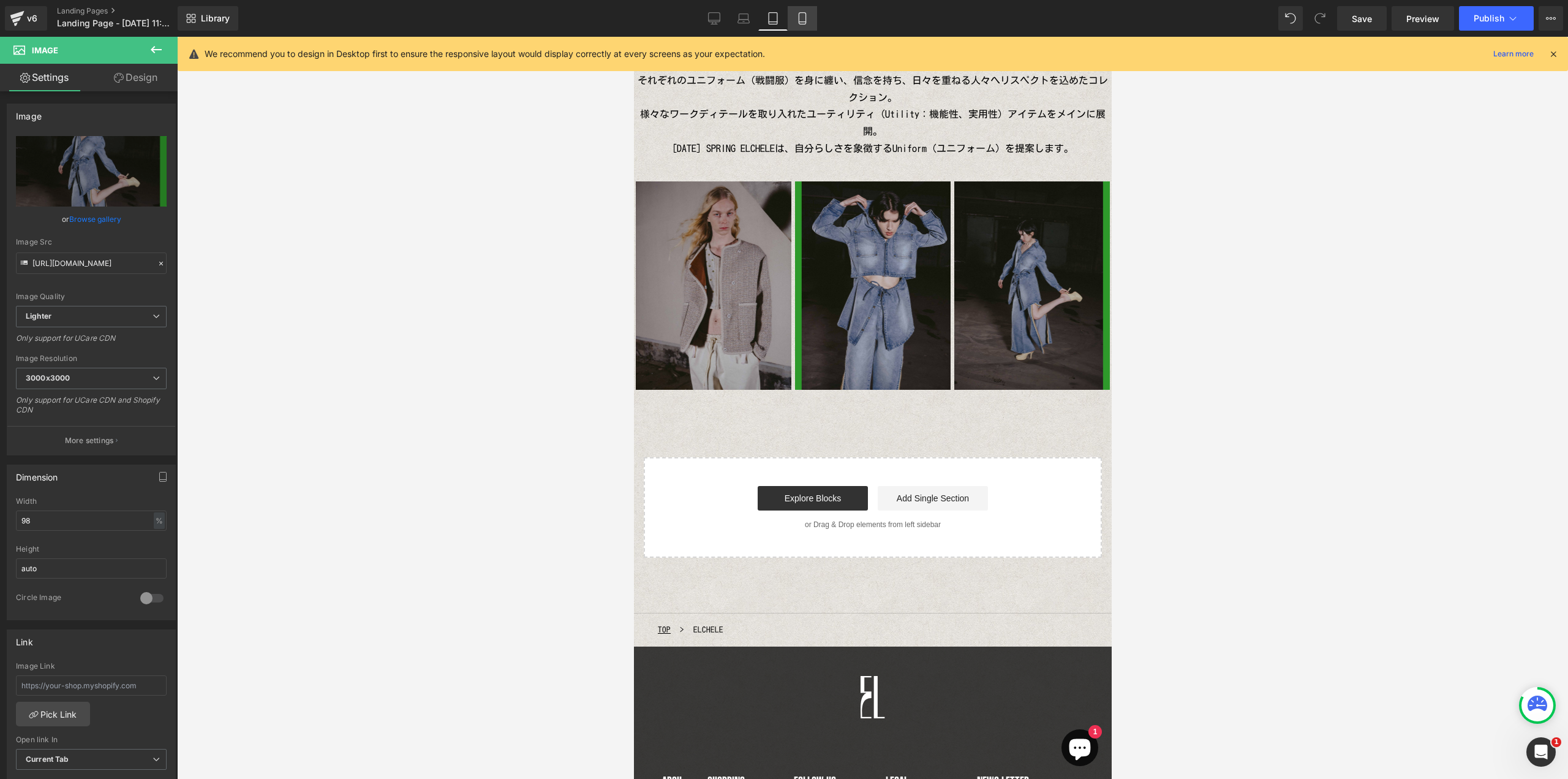
click at [795, 23] on link "Mobile" at bounding box center [803, 18] width 30 height 25
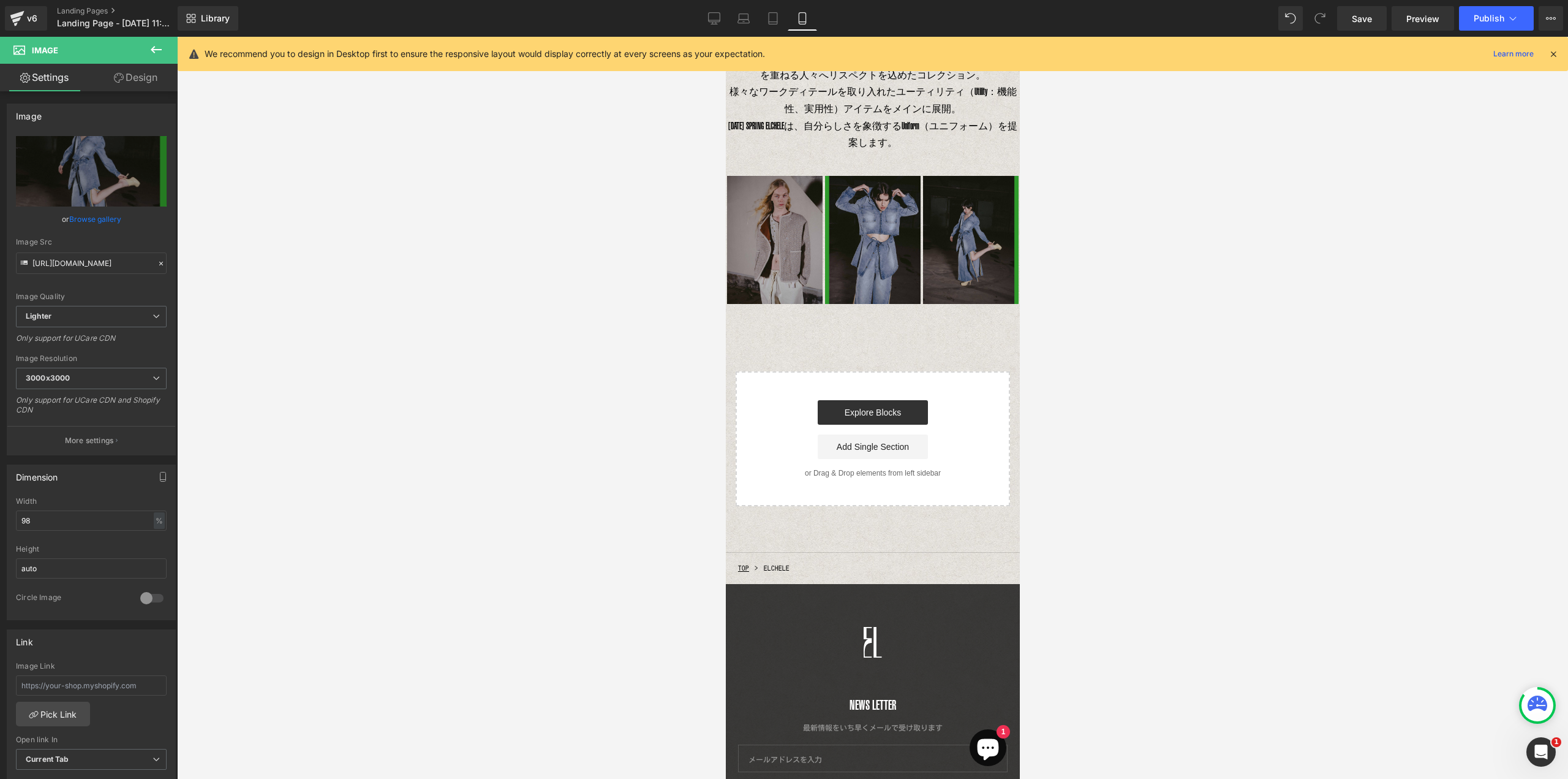
scroll to position [158, 0]
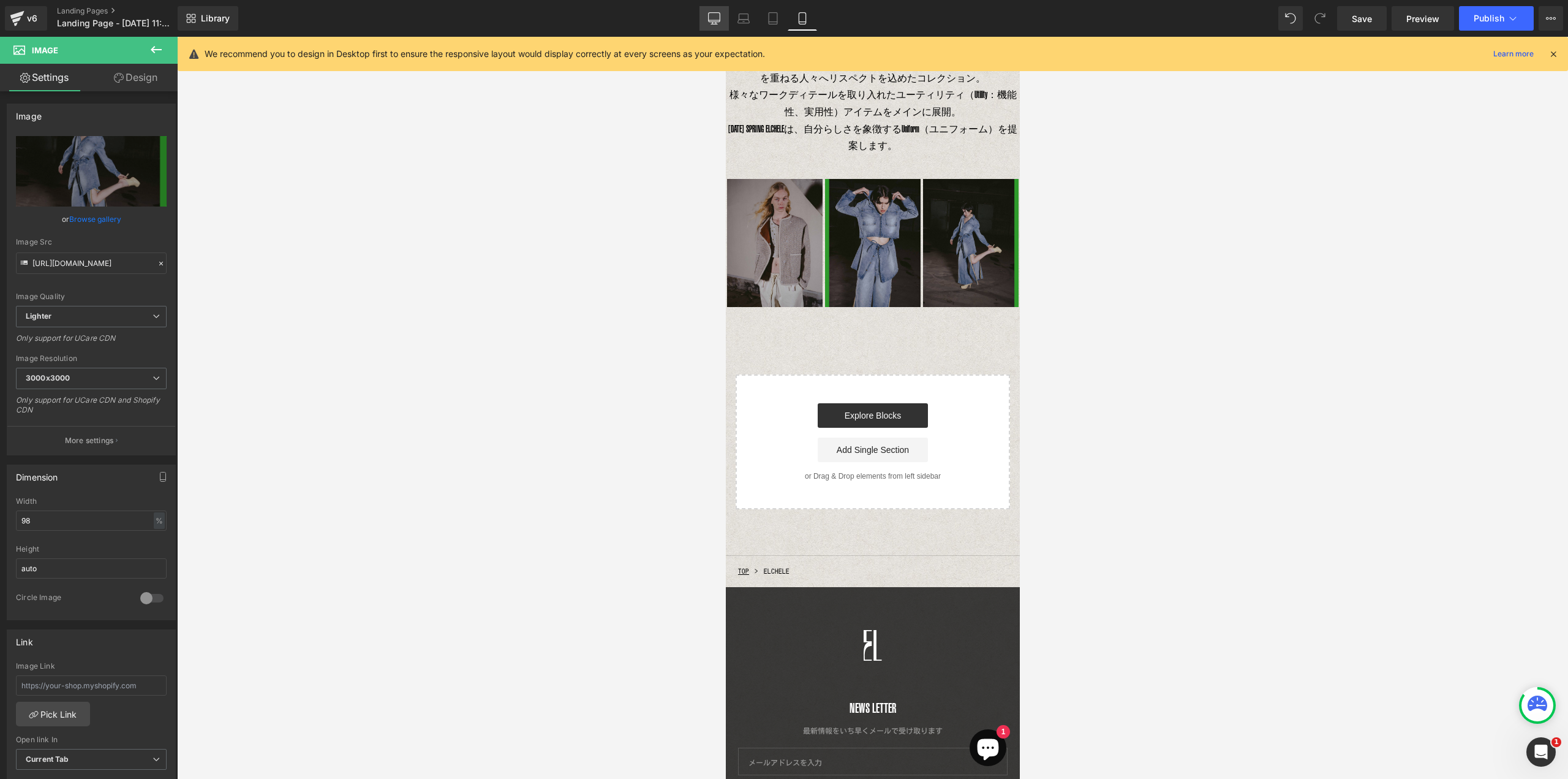
click at [710, 22] on icon at bounding box center [714, 17] width 11 height 9
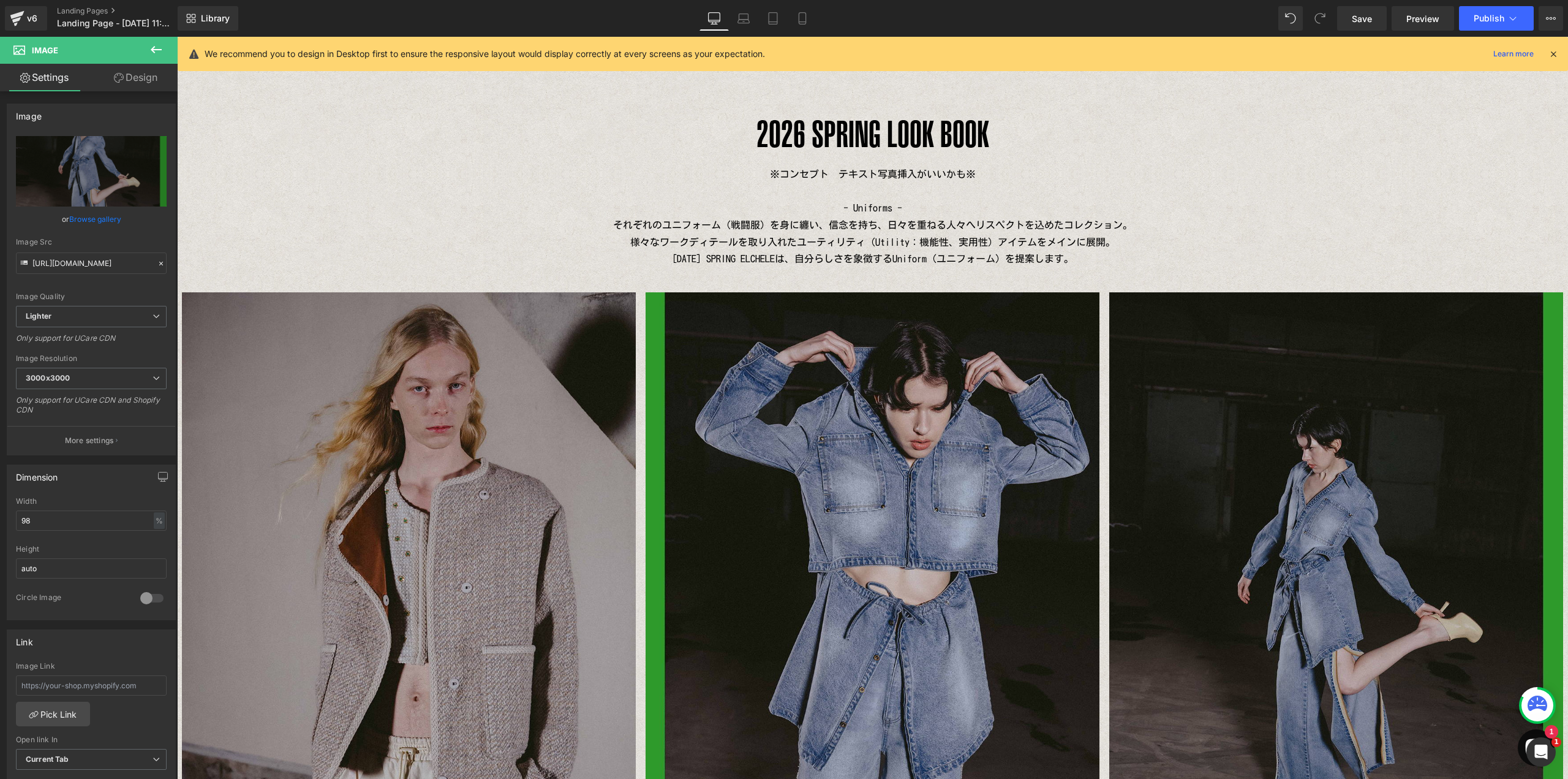
scroll to position [0, 0]
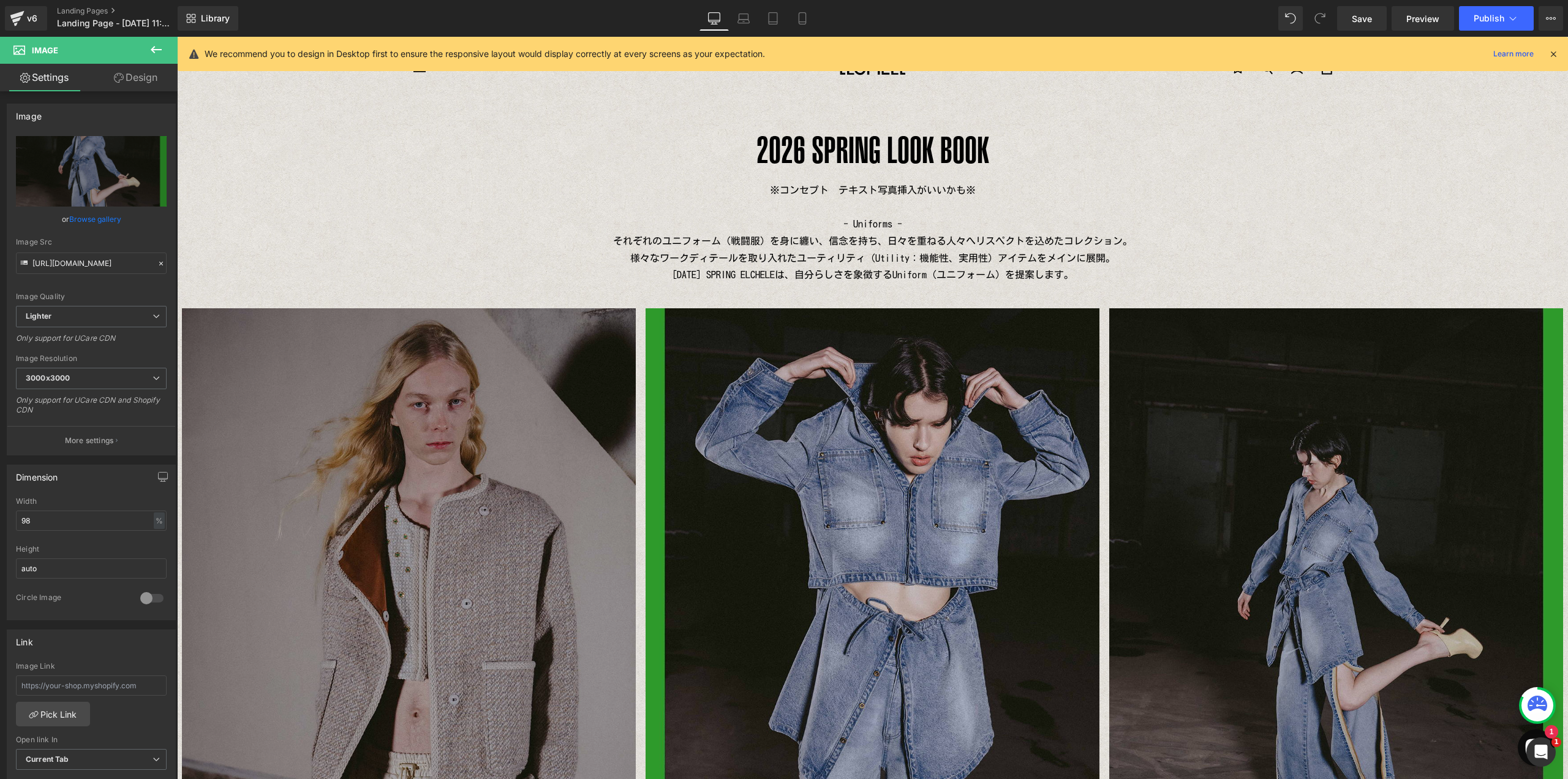
drag, startPoint x: 288, startPoint y: 404, endPoint x: 265, endPoint y: 367, distance: 43.6
click at [289, 404] on img at bounding box center [409, 611] width 455 height 606
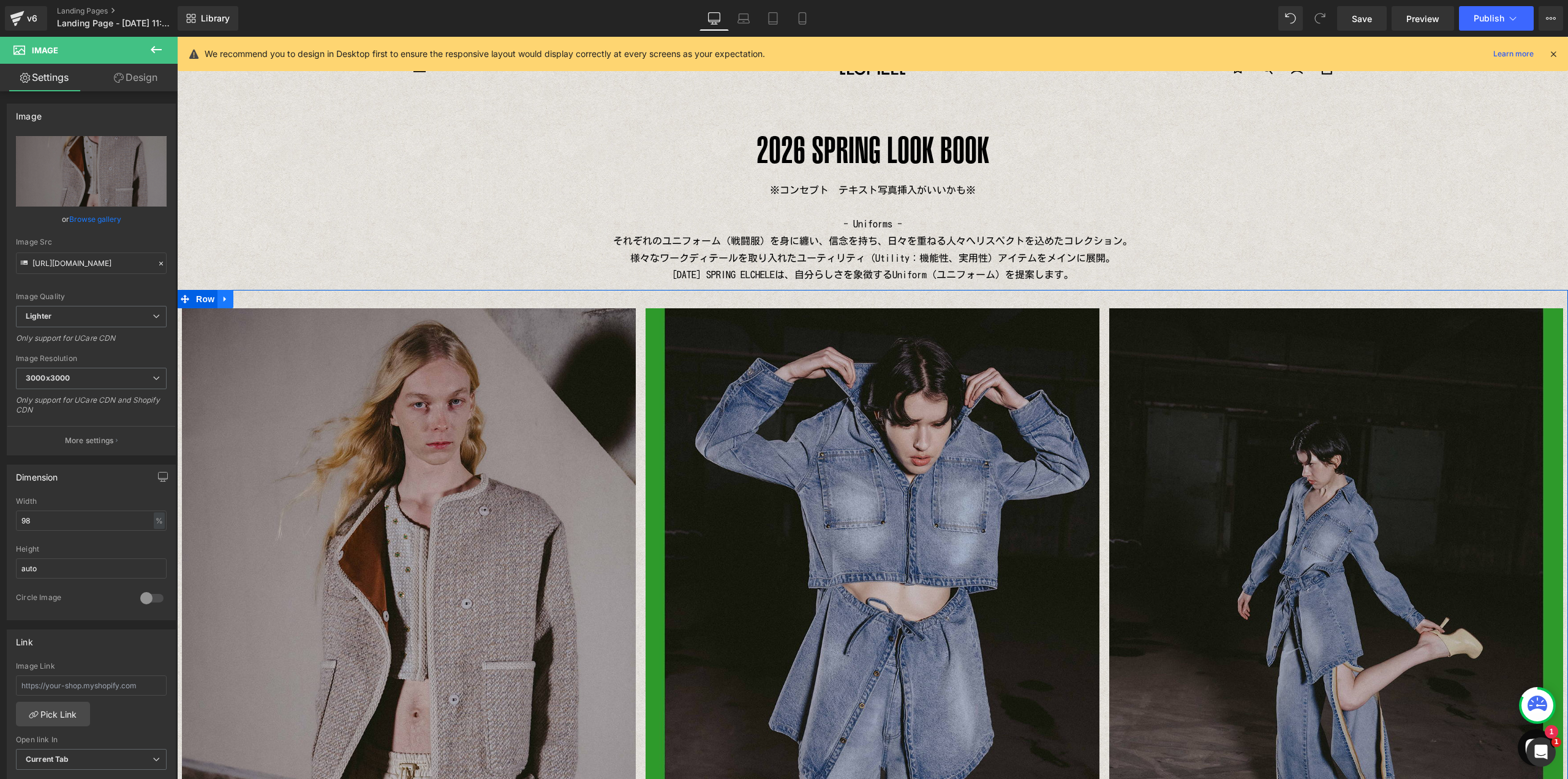
click at [225, 299] on icon at bounding box center [226, 299] width 8 height 9
click at [237, 299] on icon at bounding box center [241, 299] width 8 height 8
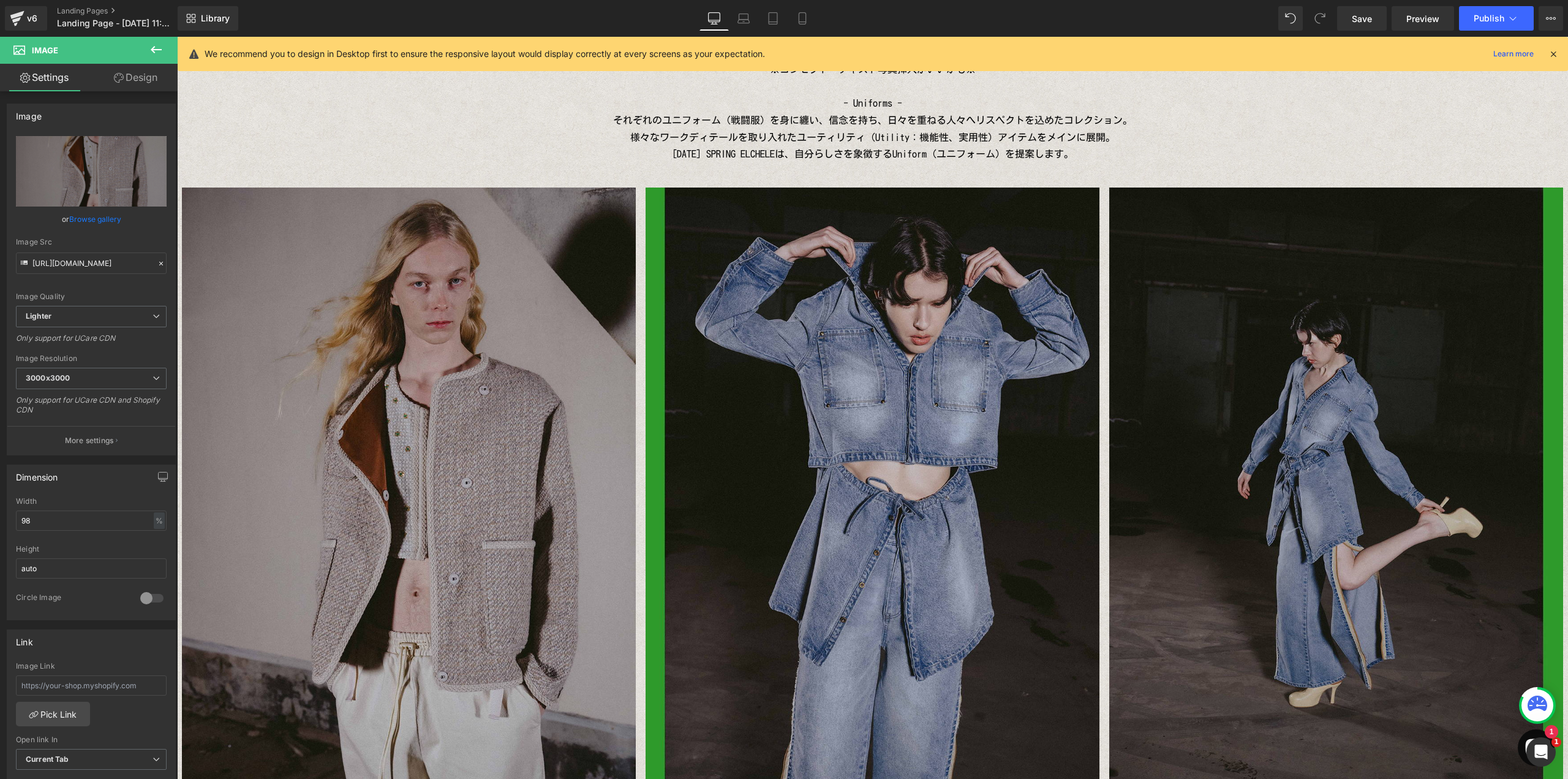
scroll to position [117, 0]
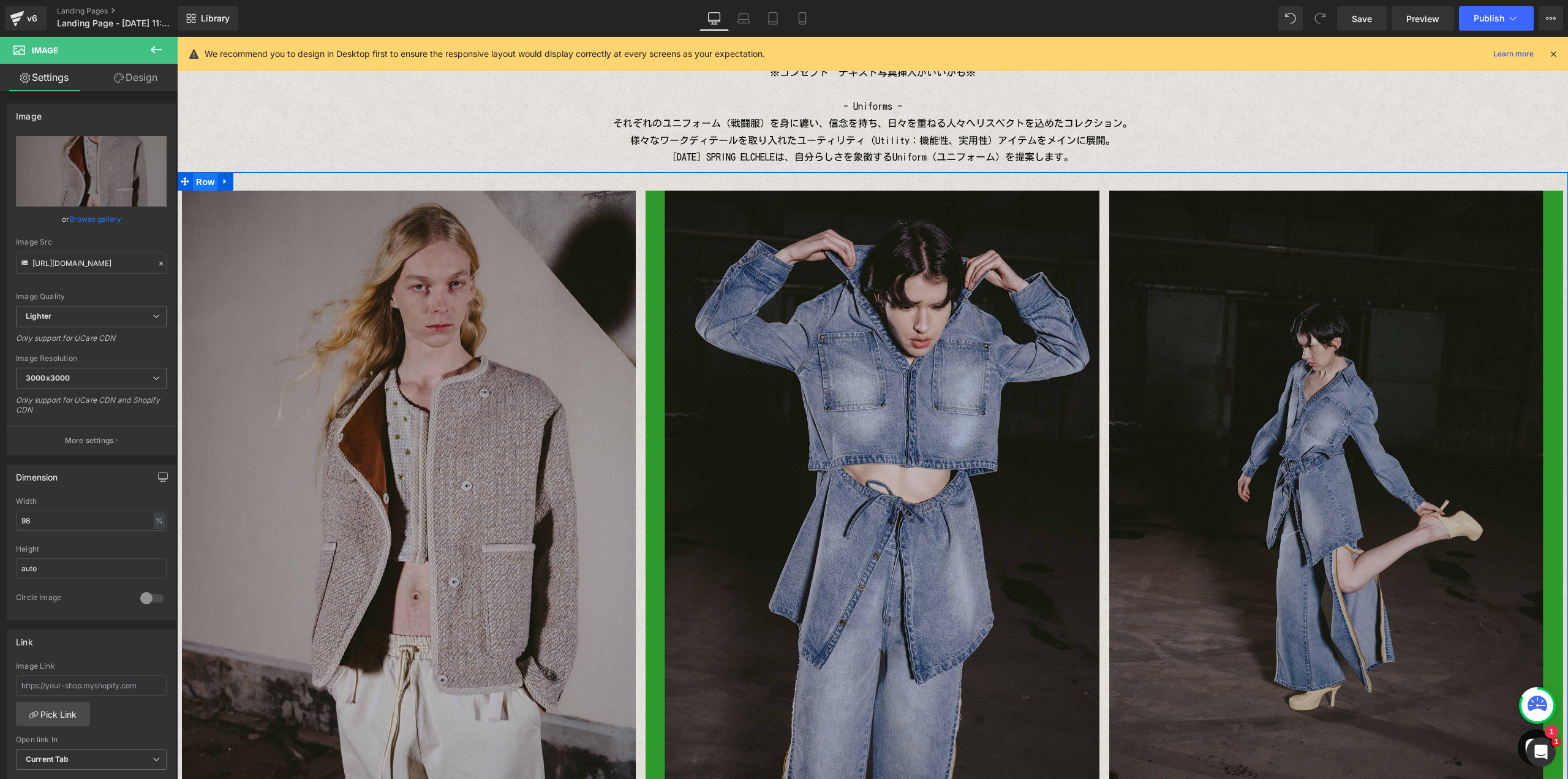
click at [199, 180] on span "Row" at bounding box center [205, 182] width 25 height 18
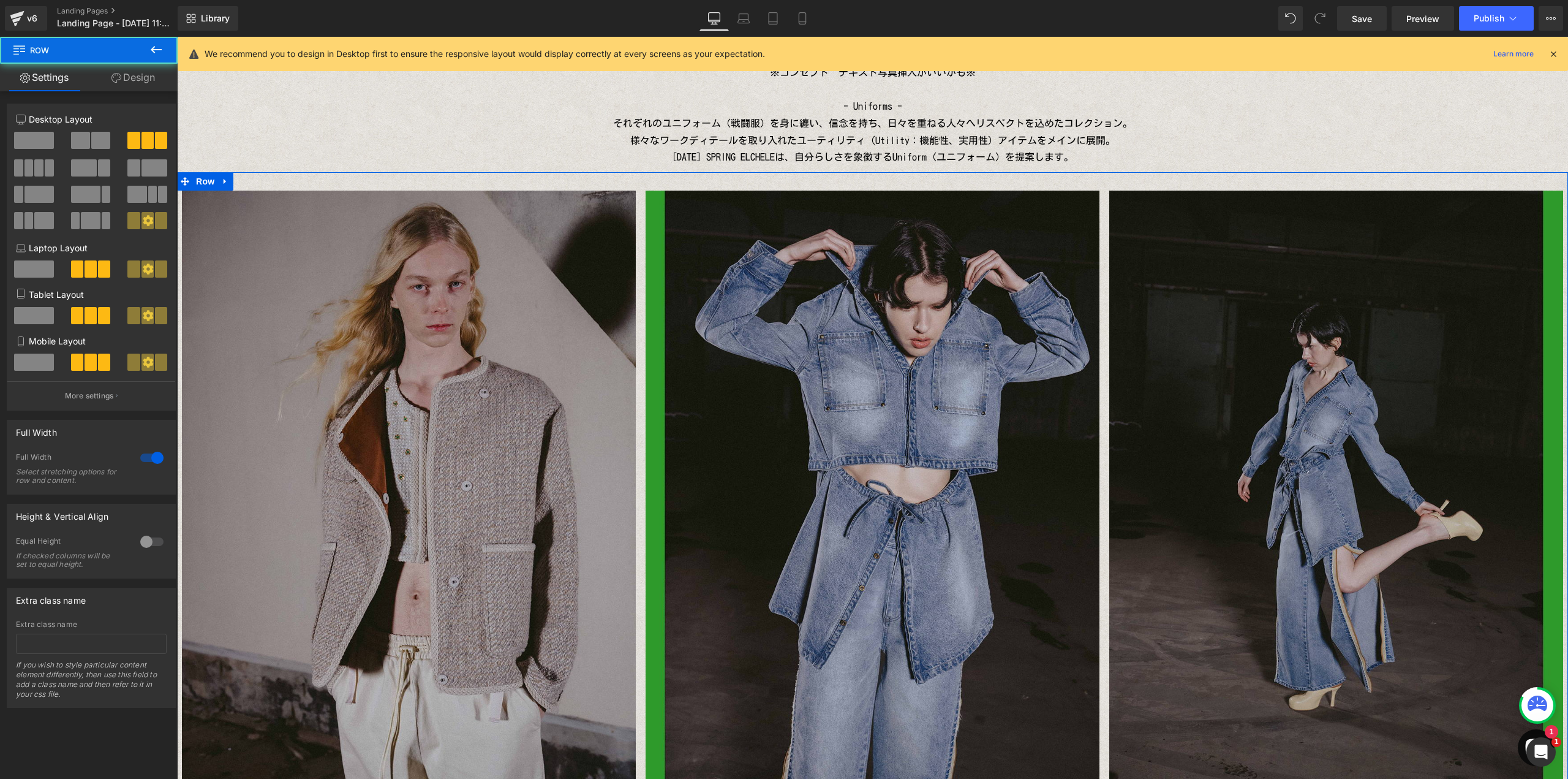
click at [134, 81] on link "Design" at bounding box center [134, 77] width 89 height 28
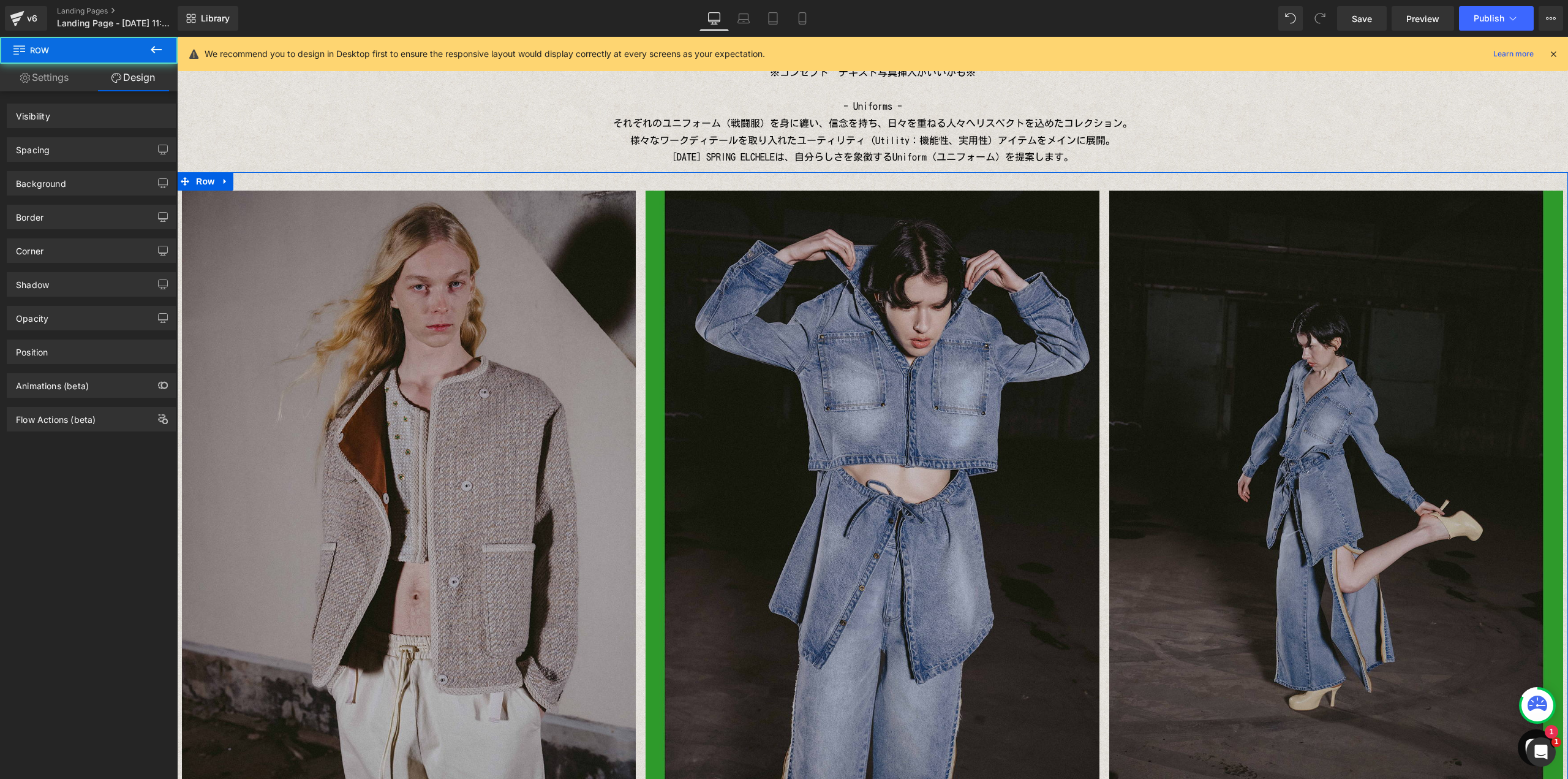
click at [93, 151] on div "Spacing" at bounding box center [91, 149] width 168 height 23
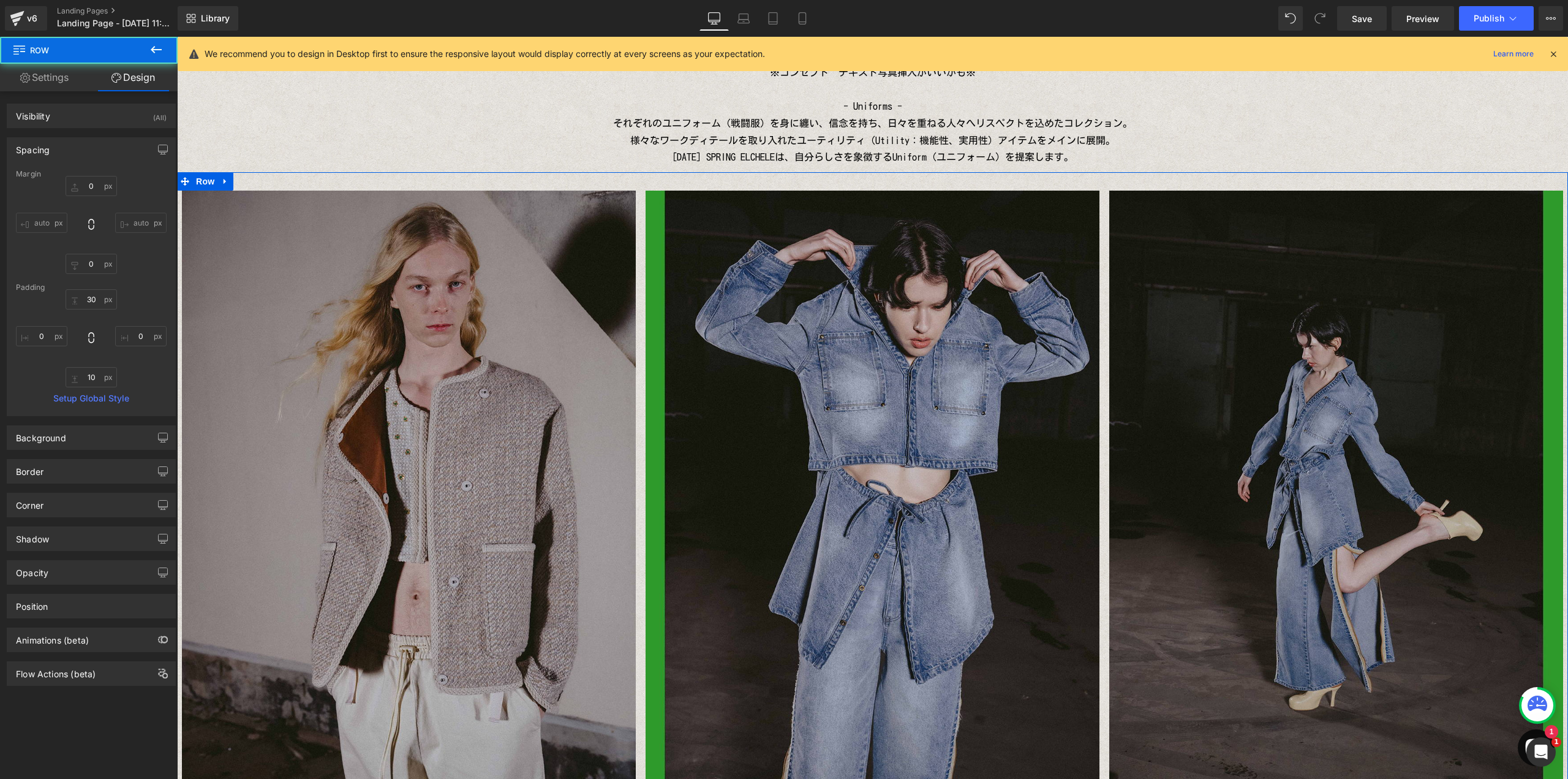
type input "0"
type input "30"
type input "0"
type input "10"
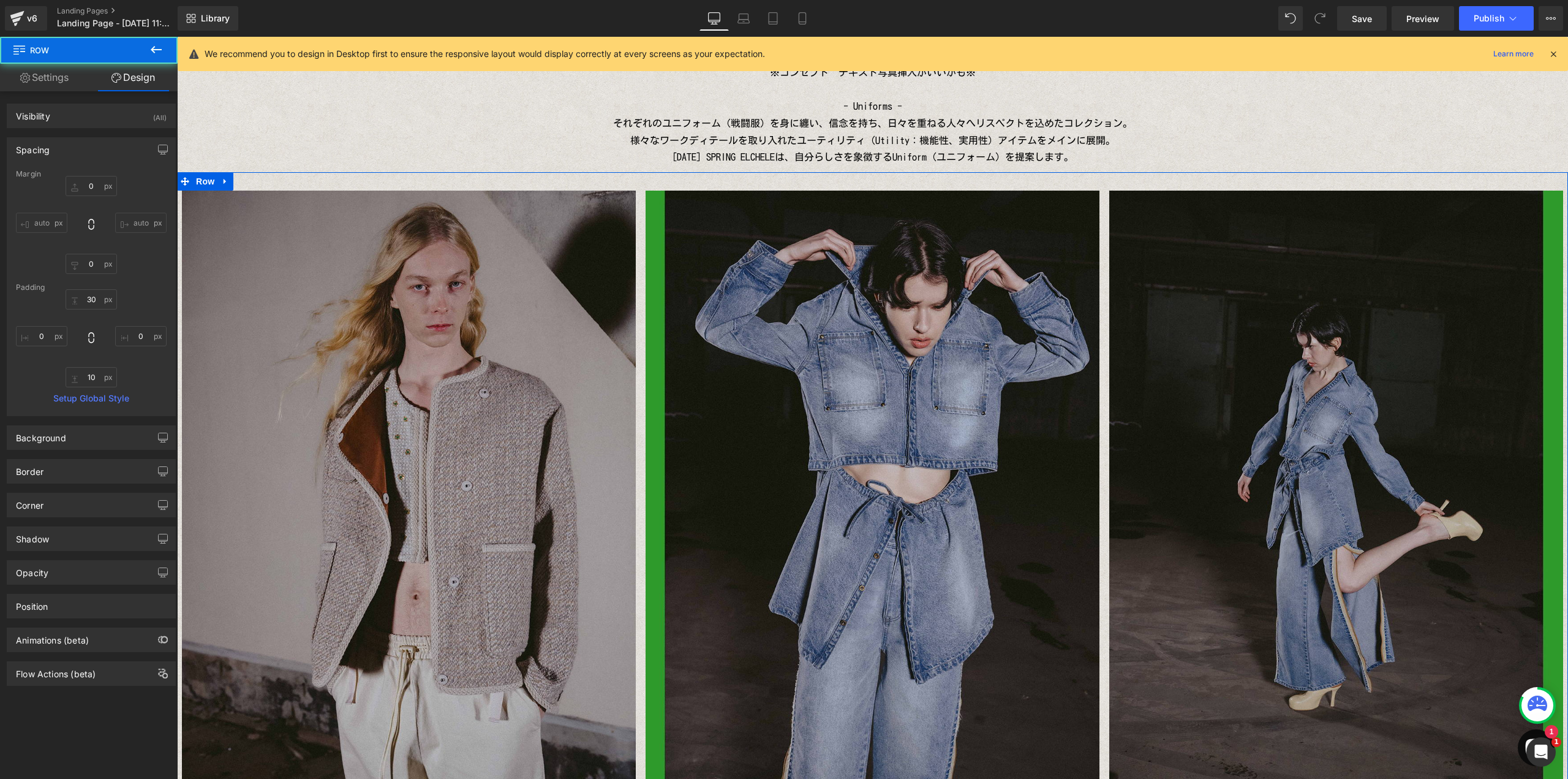
type input "0"
drag, startPoint x: 88, startPoint y: 375, endPoint x: 141, endPoint y: 371, distance: 53.2
click at [88, 375] on input "10" at bounding box center [91, 377] width 52 height 21
click at [140, 379] on div "30px 30 0px 0 0px 0" at bounding box center [91, 338] width 151 height 98
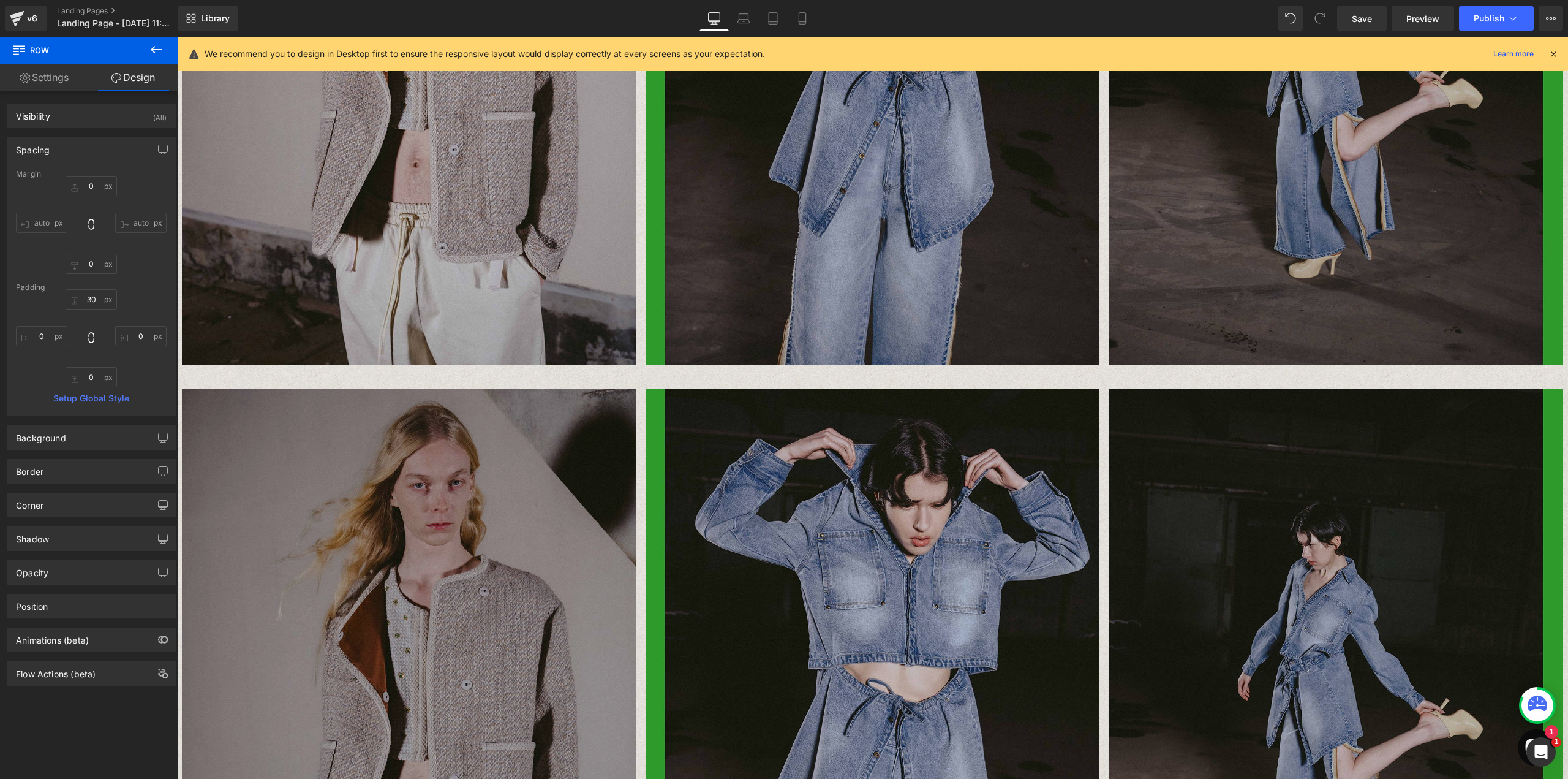
scroll to position [527, 0]
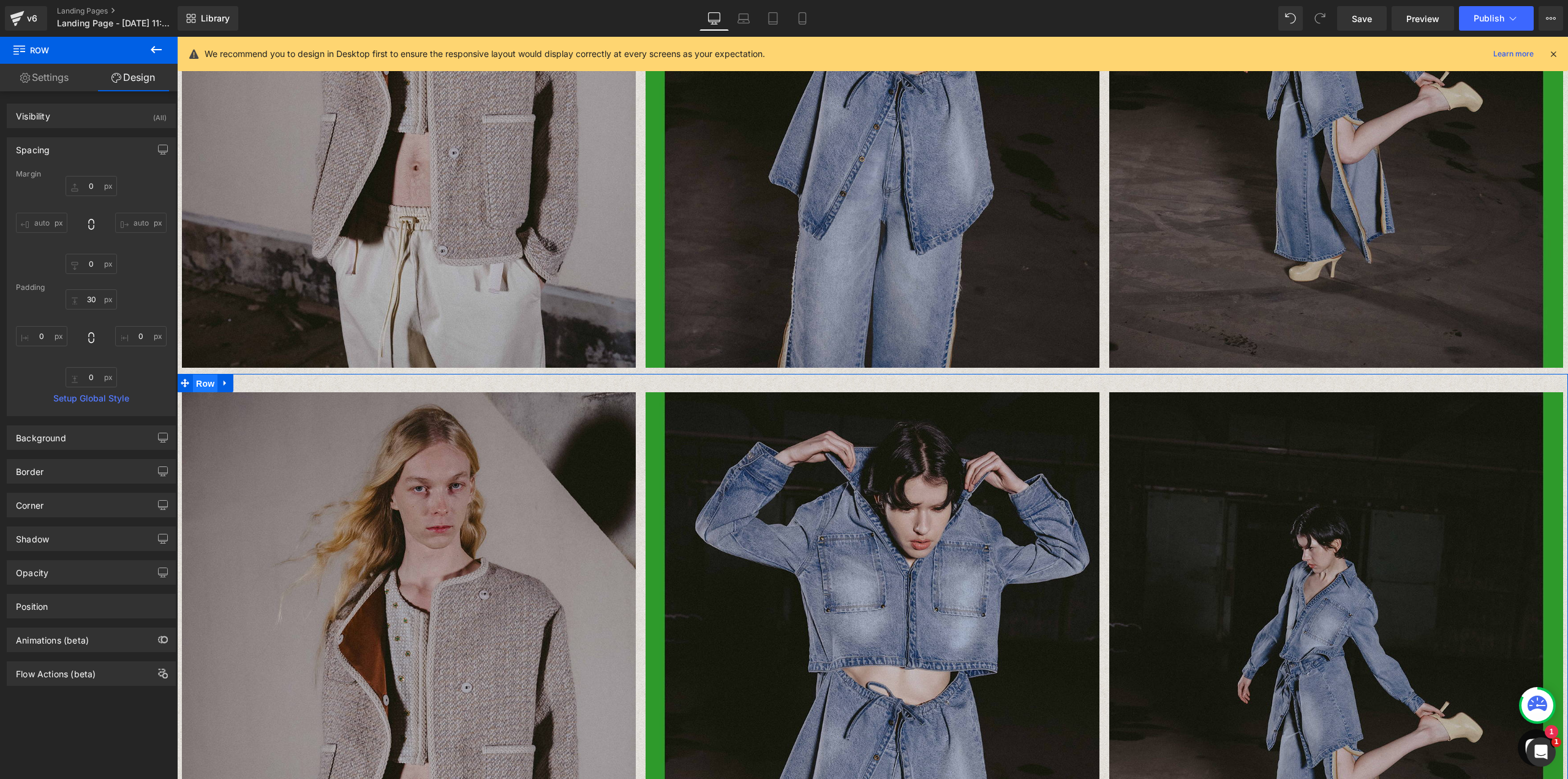
click at [207, 386] on span "Row" at bounding box center [205, 383] width 25 height 18
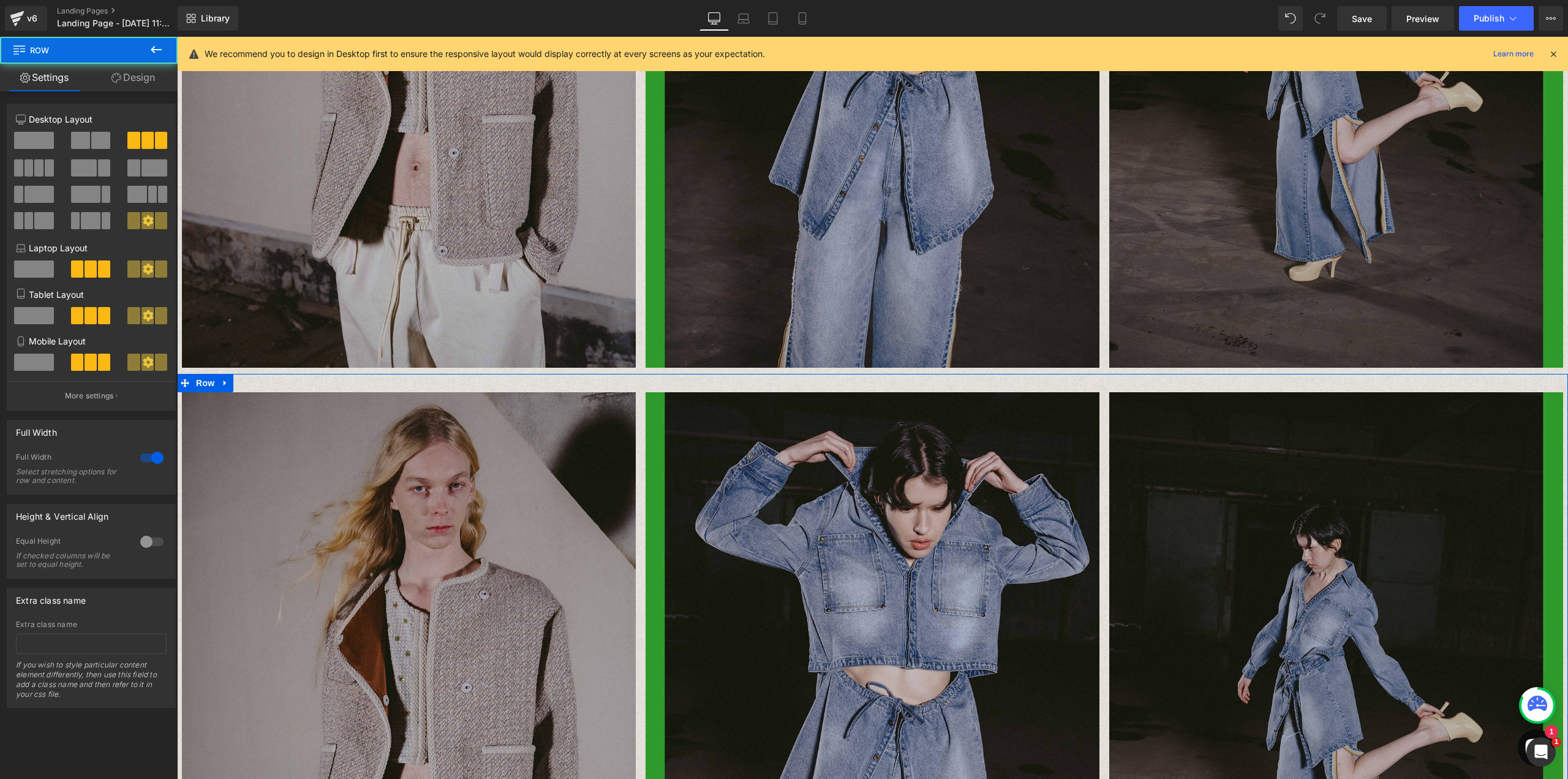
click at [122, 80] on link "Design" at bounding box center [134, 77] width 89 height 28
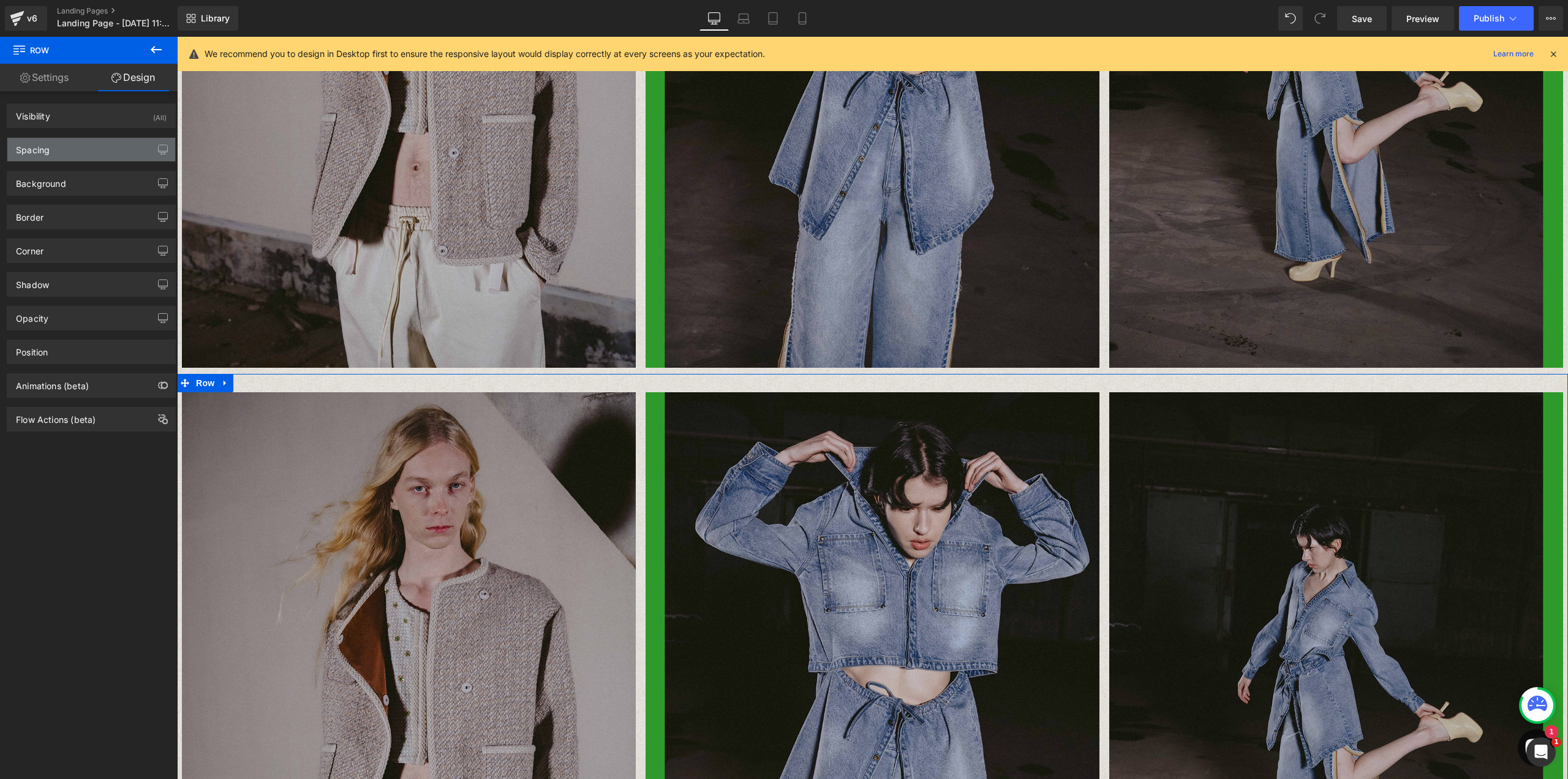
click at [69, 147] on div "Spacing" at bounding box center [91, 149] width 168 height 23
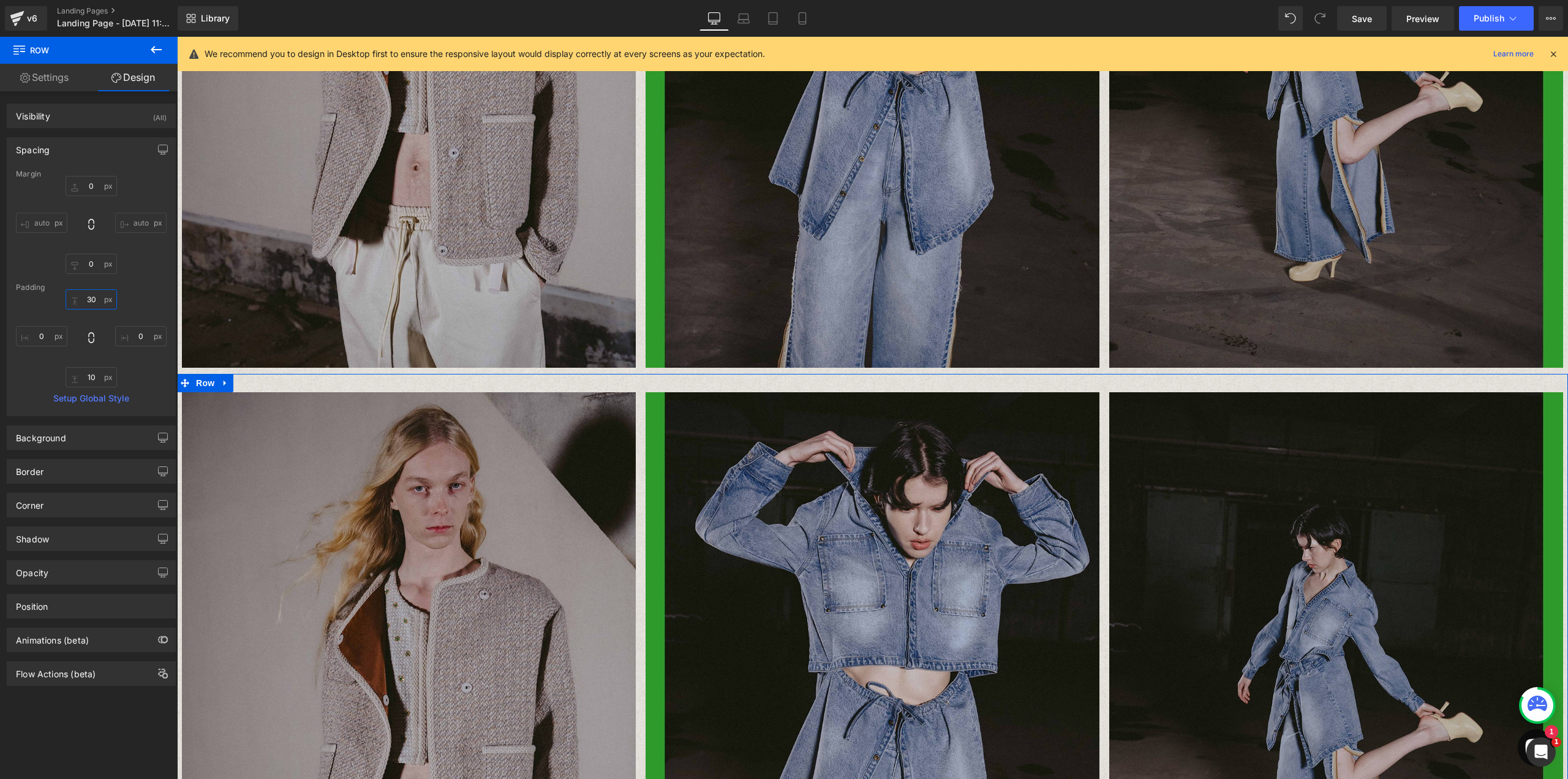
click at [87, 305] on input "30" at bounding box center [91, 299] width 52 height 21
click at [93, 381] on input "10" at bounding box center [91, 377] width 52 height 21
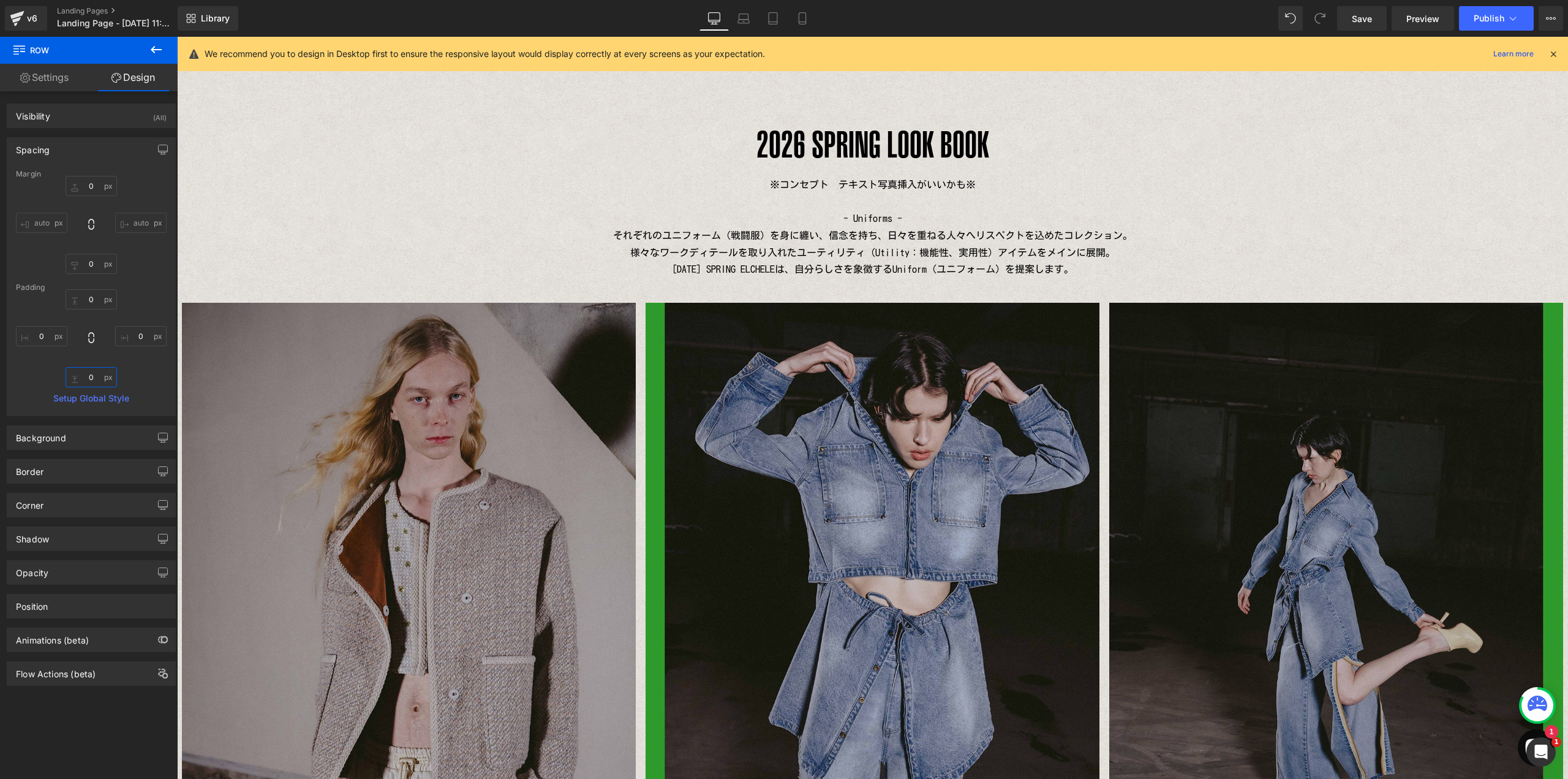
scroll to position [0, 0]
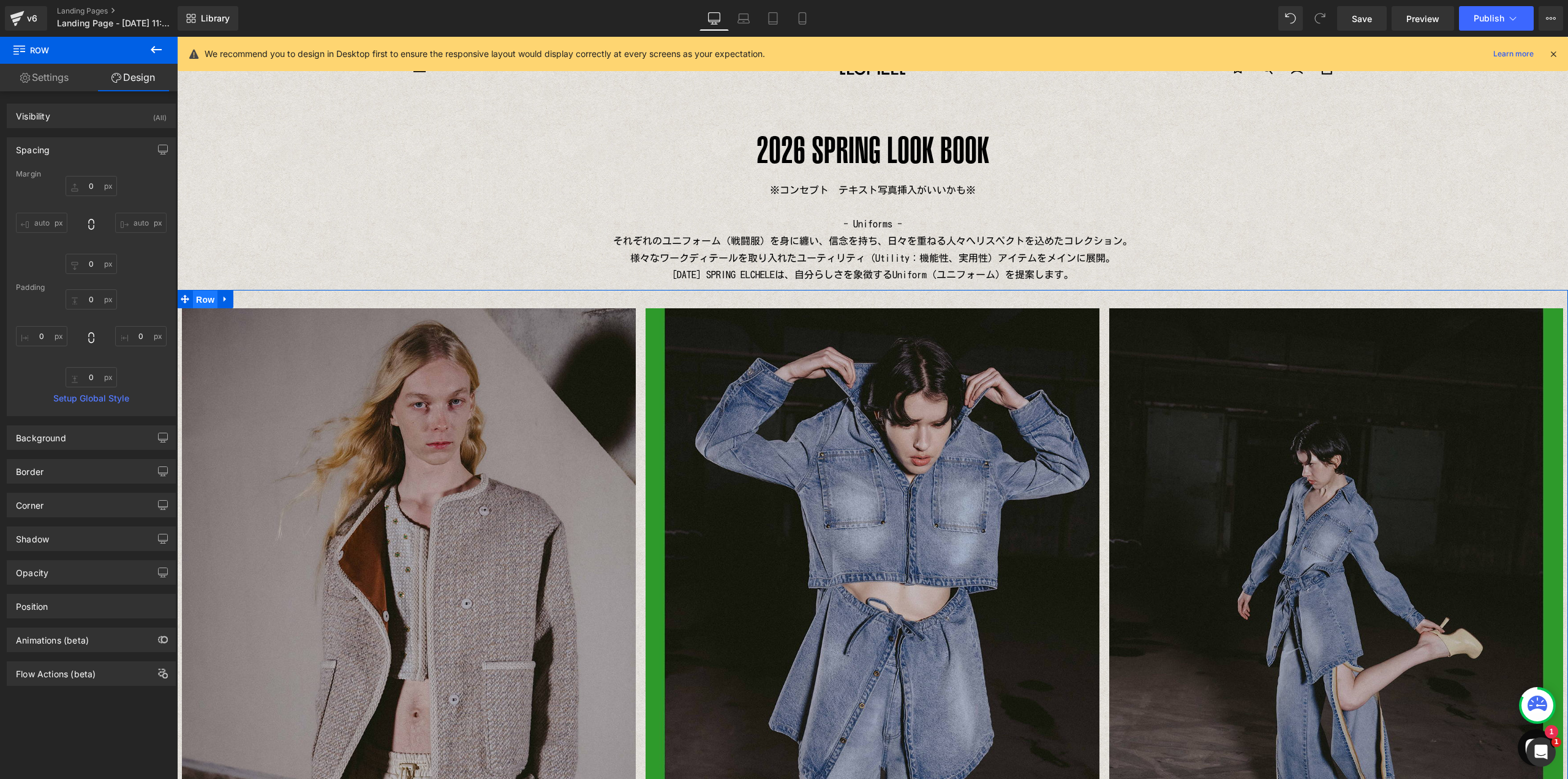
click at [204, 294] on span "Row" at bounding box center [205, 299] width 25 height 18
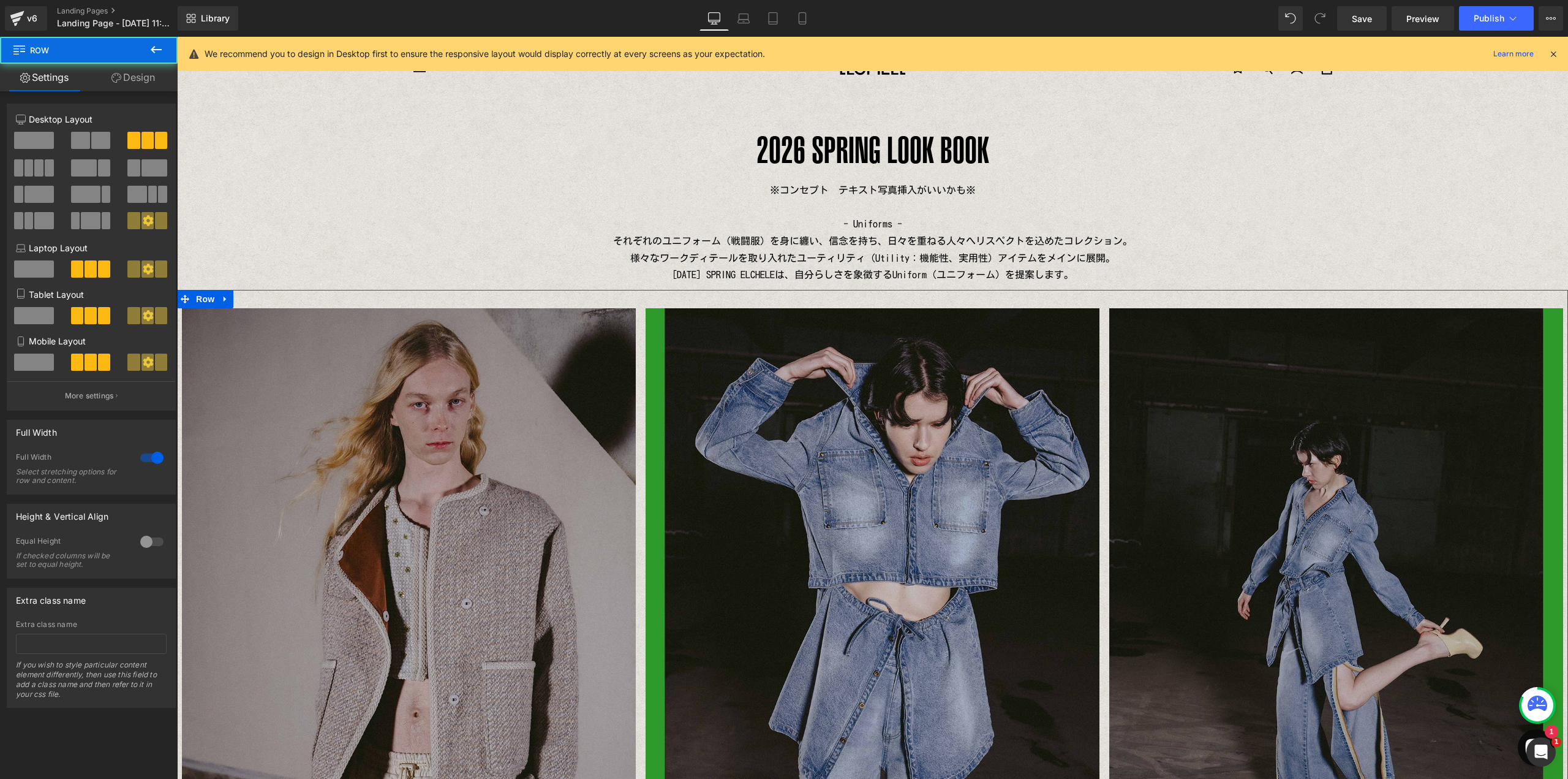
click at [130, 83] on link "Design" at bounding box center [134, 77] width 89 height 28
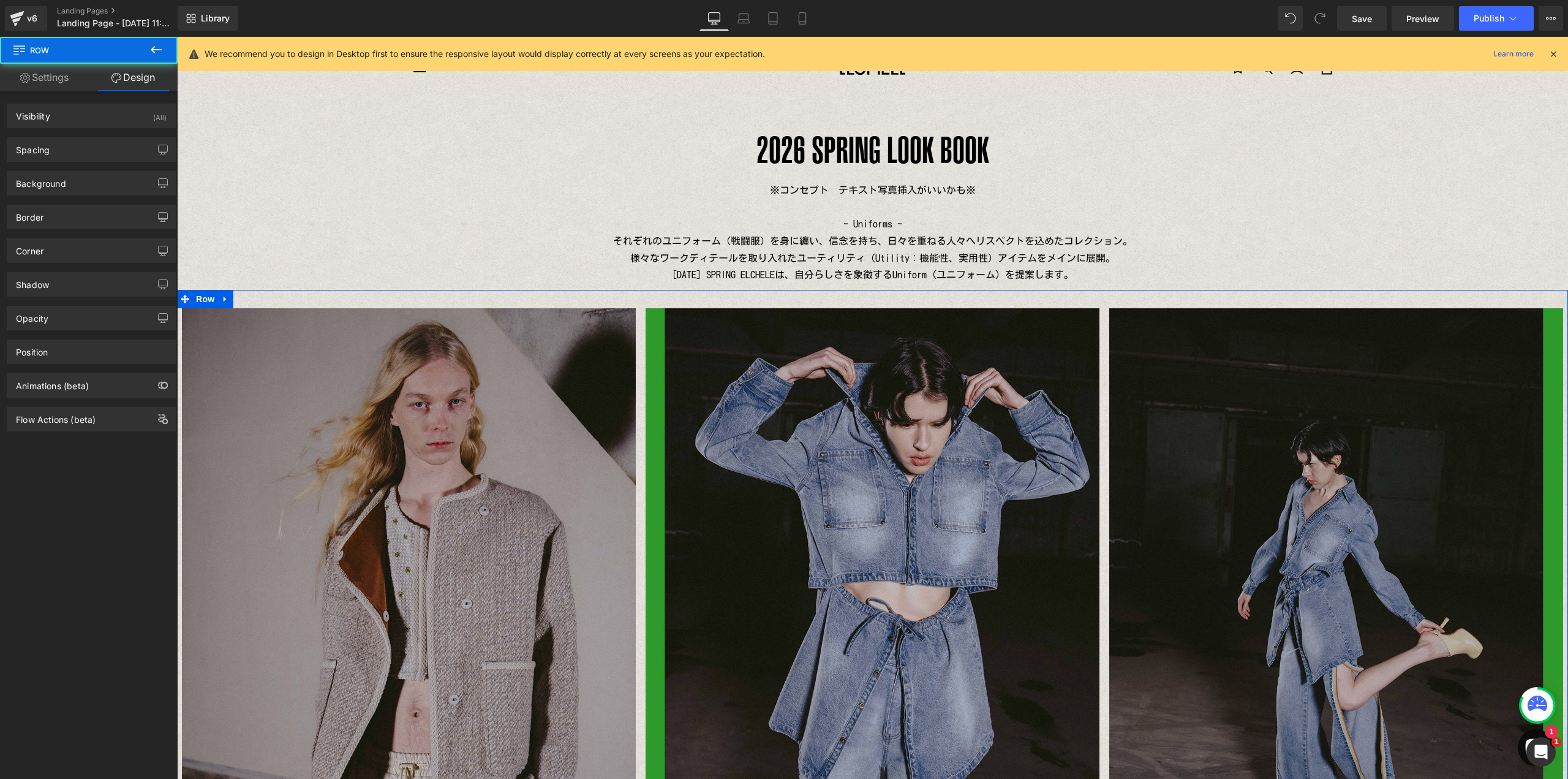
drag, startPoint x: 61, startPoint y: 151, endPoint x: 61, endPoint y: 175, distance: 24.0
click at [61, 151] on div "Spacing" at bounding box center [91, 149] width 168 height 23
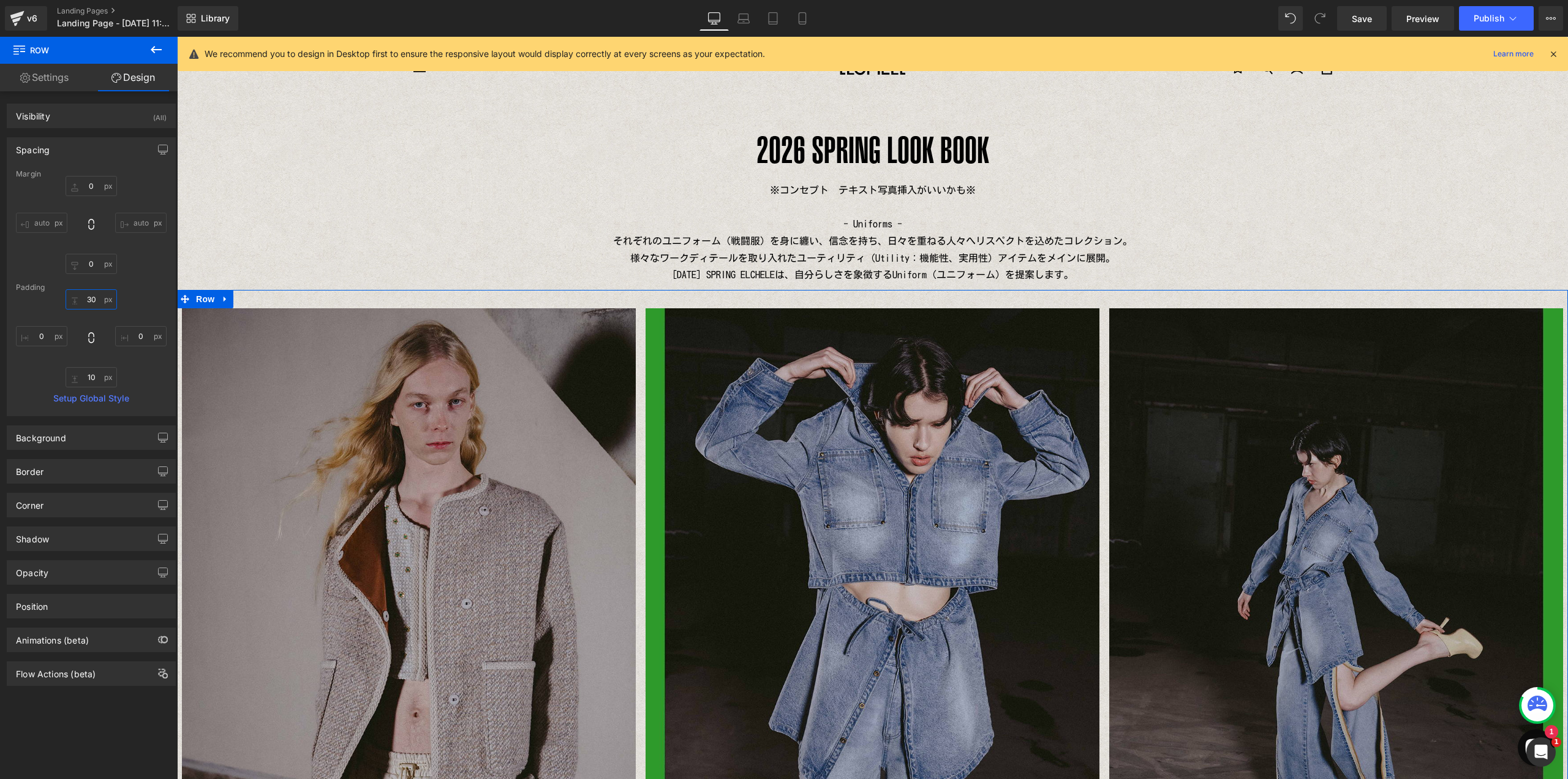
click at [91, 297] on input "30" at bounding box center [91, 299] width 52 height 21
click at [93, 383] on input "10" at bounding box center [91, 377] width 52 height 21
click at [159, 313] on div "0px 0 0px 0" at bounding box center [91, 338] width 151 height 98
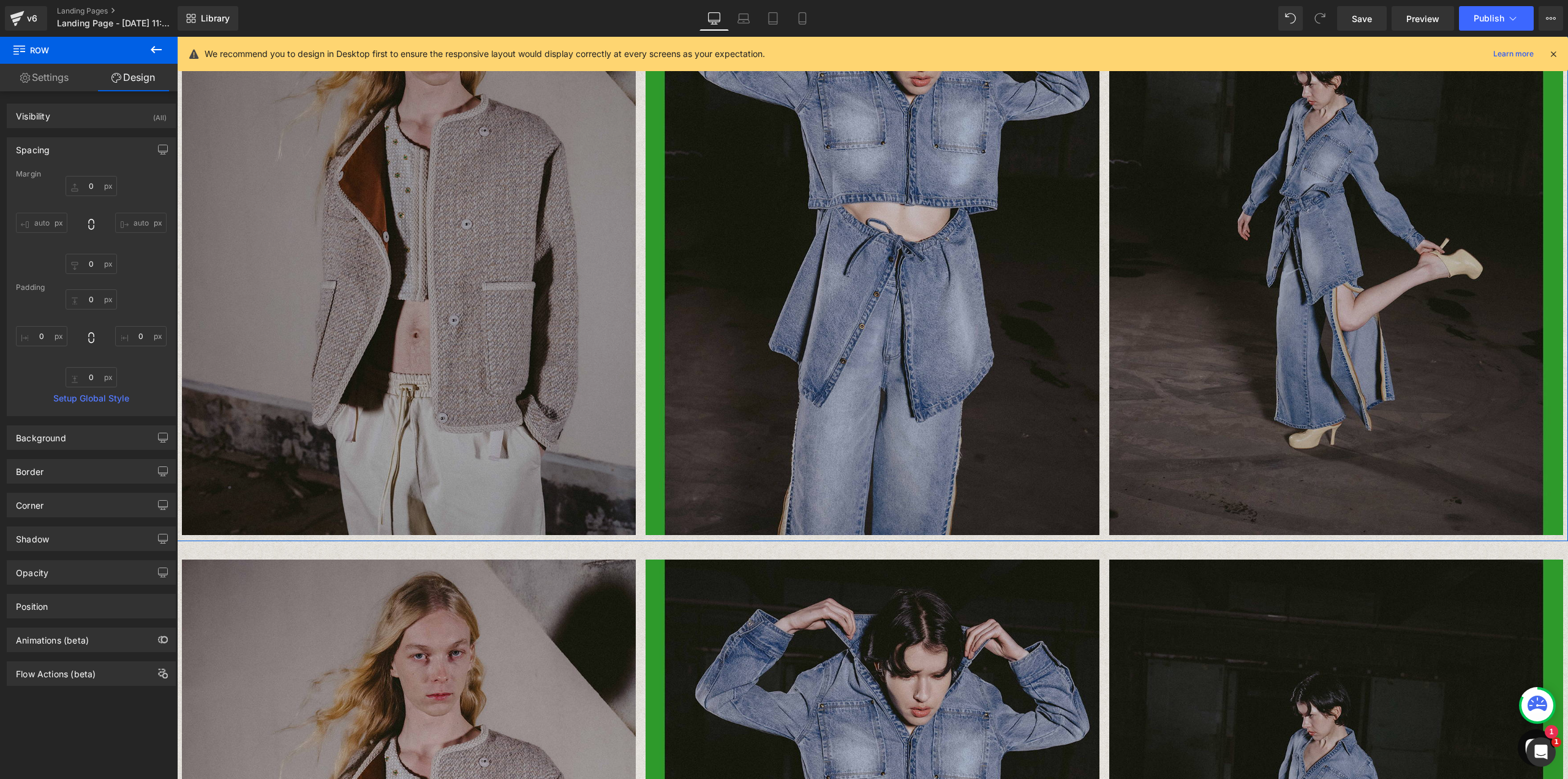
scroll to position [654, 0]
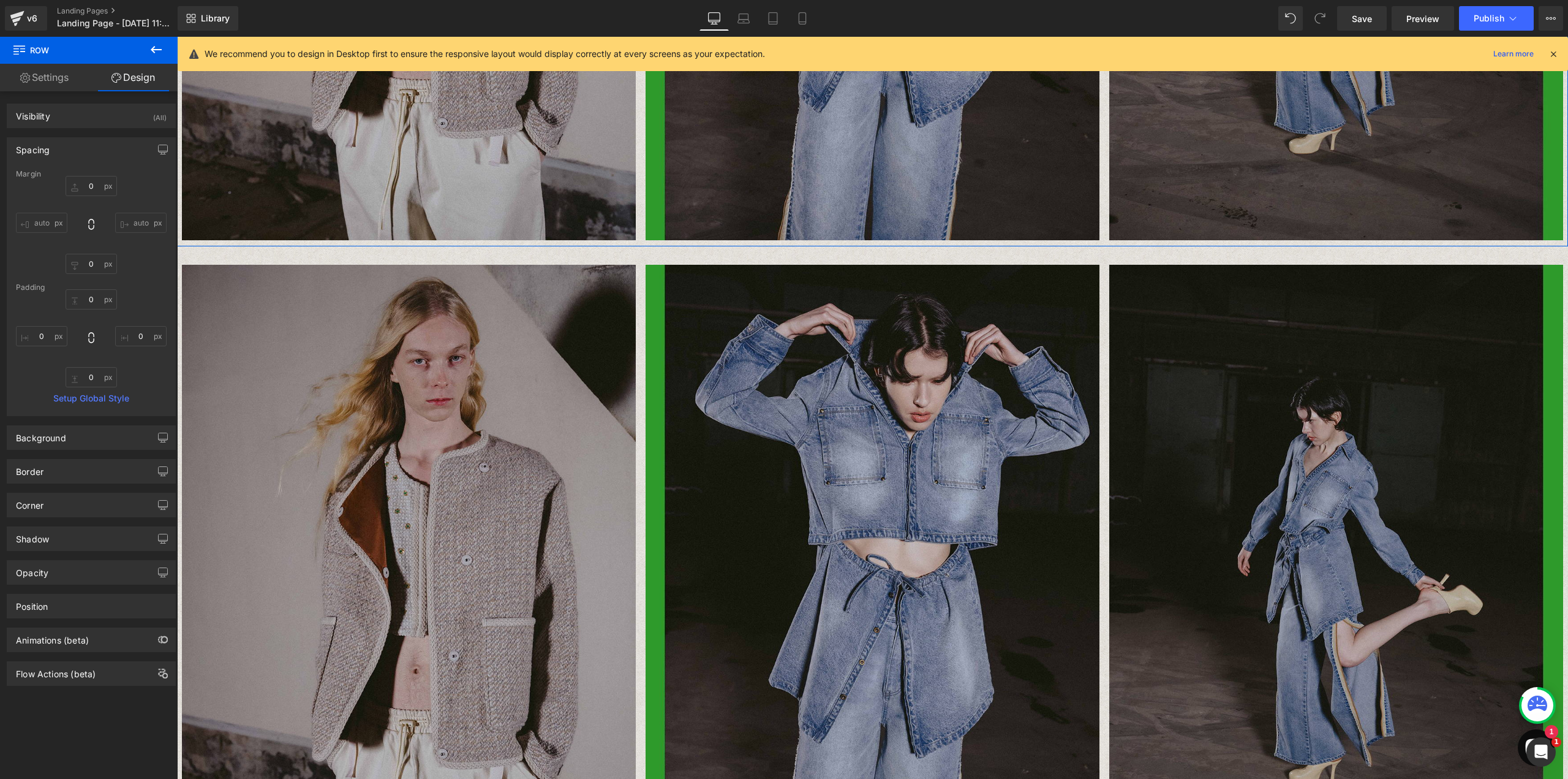
click at [134, 187] on div "0px 0 auto auto 0px 0 auto auto" at bounding box center [91, 225] width 151 height 98
click at [64, 77] on link "Settings" at bounding box center [45, 77] width 89 height 28
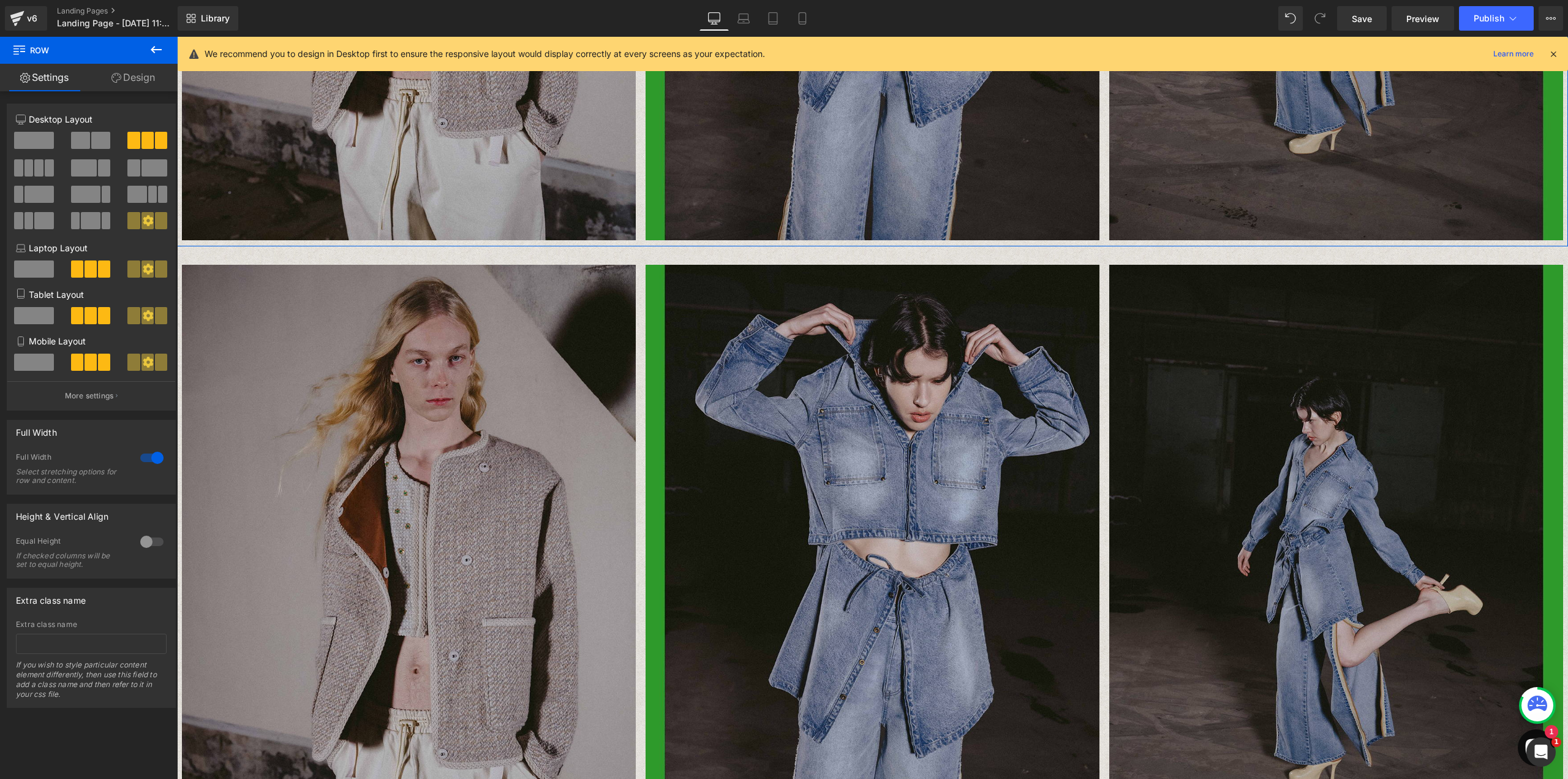
click at [137, 79] on link "Design" at bounding box center [134, 77] width 89 height 28
type input "0"
type input "30"
type input "0"
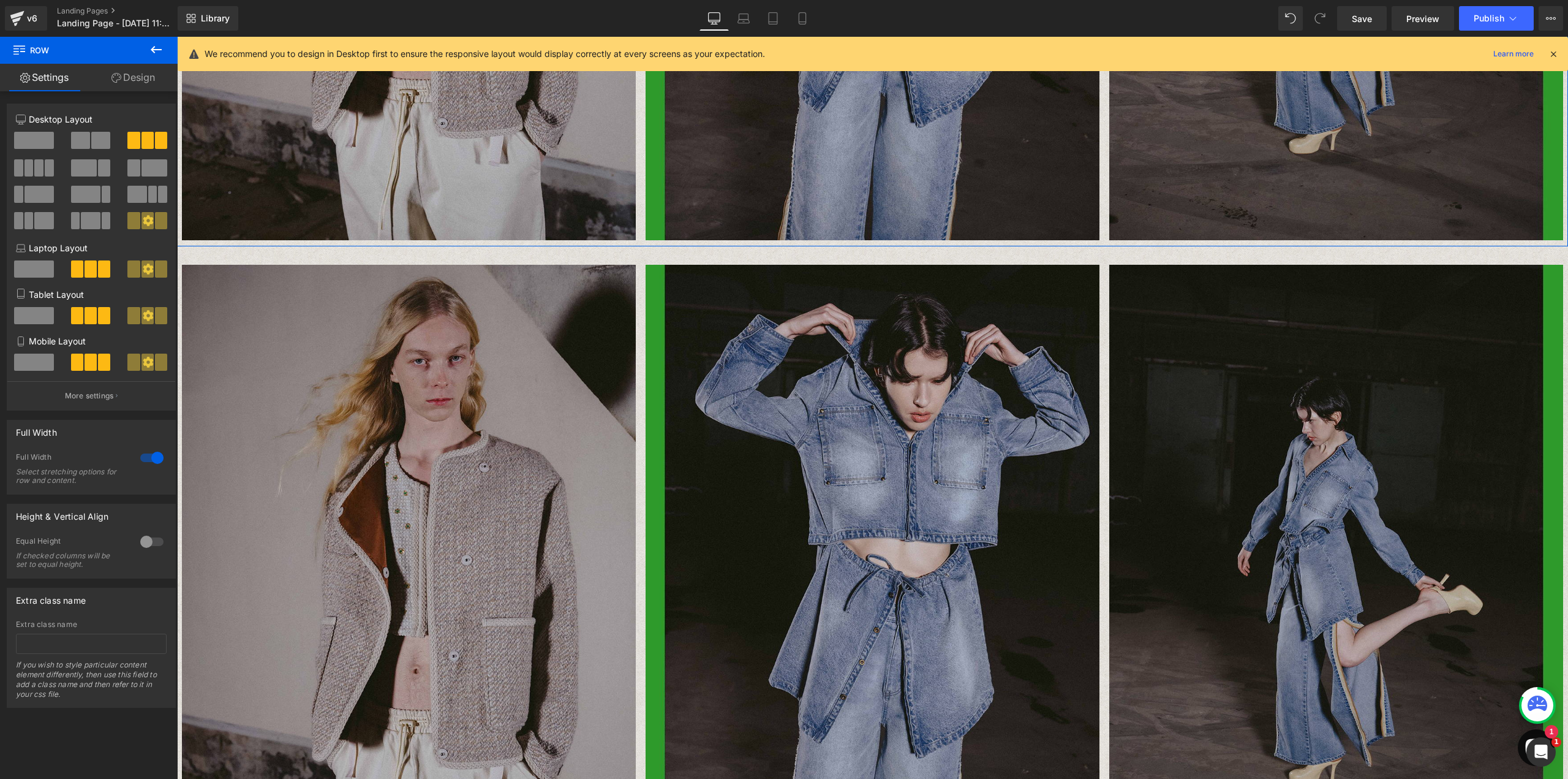
type input "10"
type input "0"
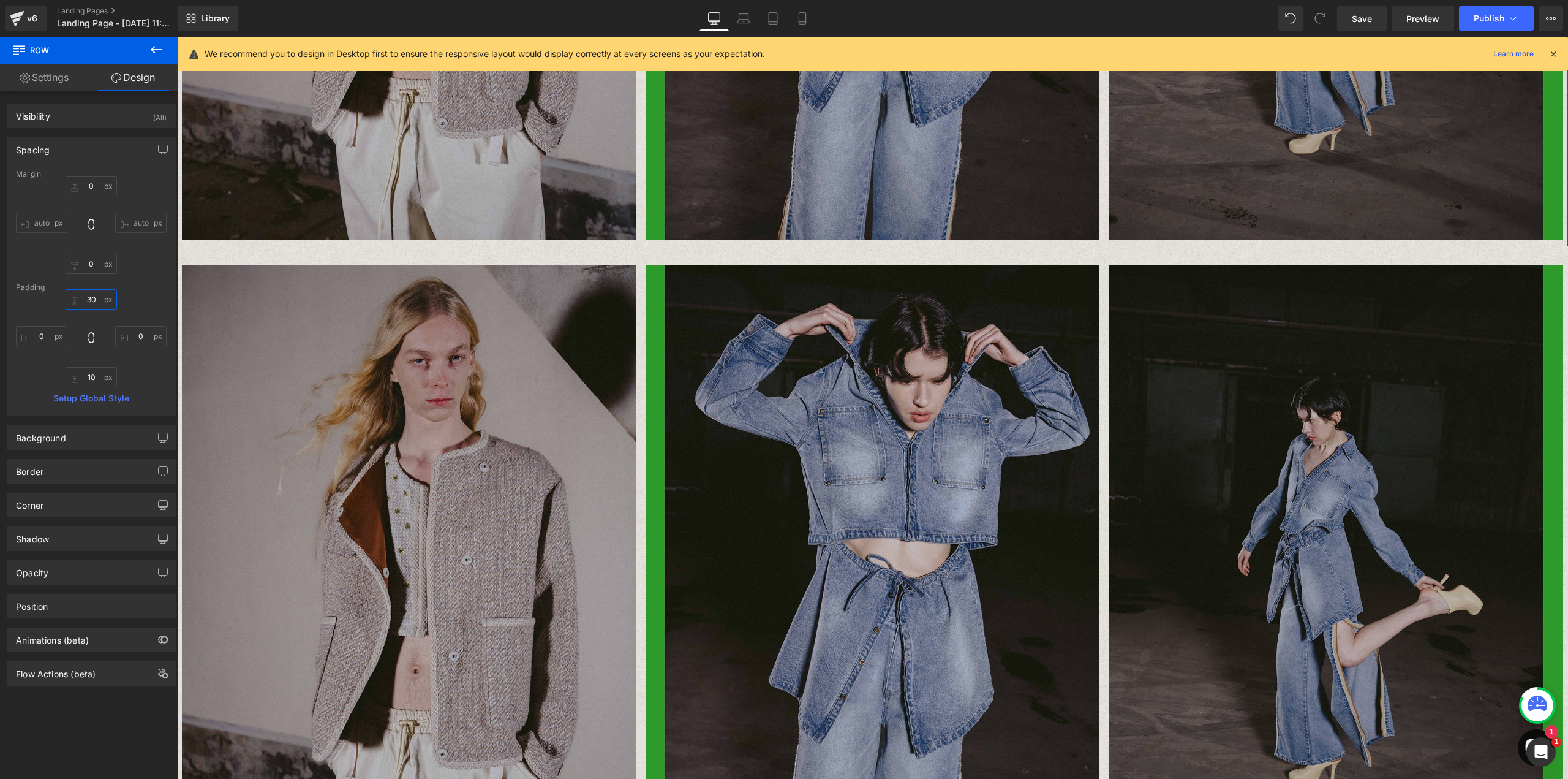
click at [81, 304] on input "30" at bounding box center [91, 299] width 52 height 21
click at [98, 304] on input "30" at bounding box center [91, 299] width 52 height 21
type input "3"
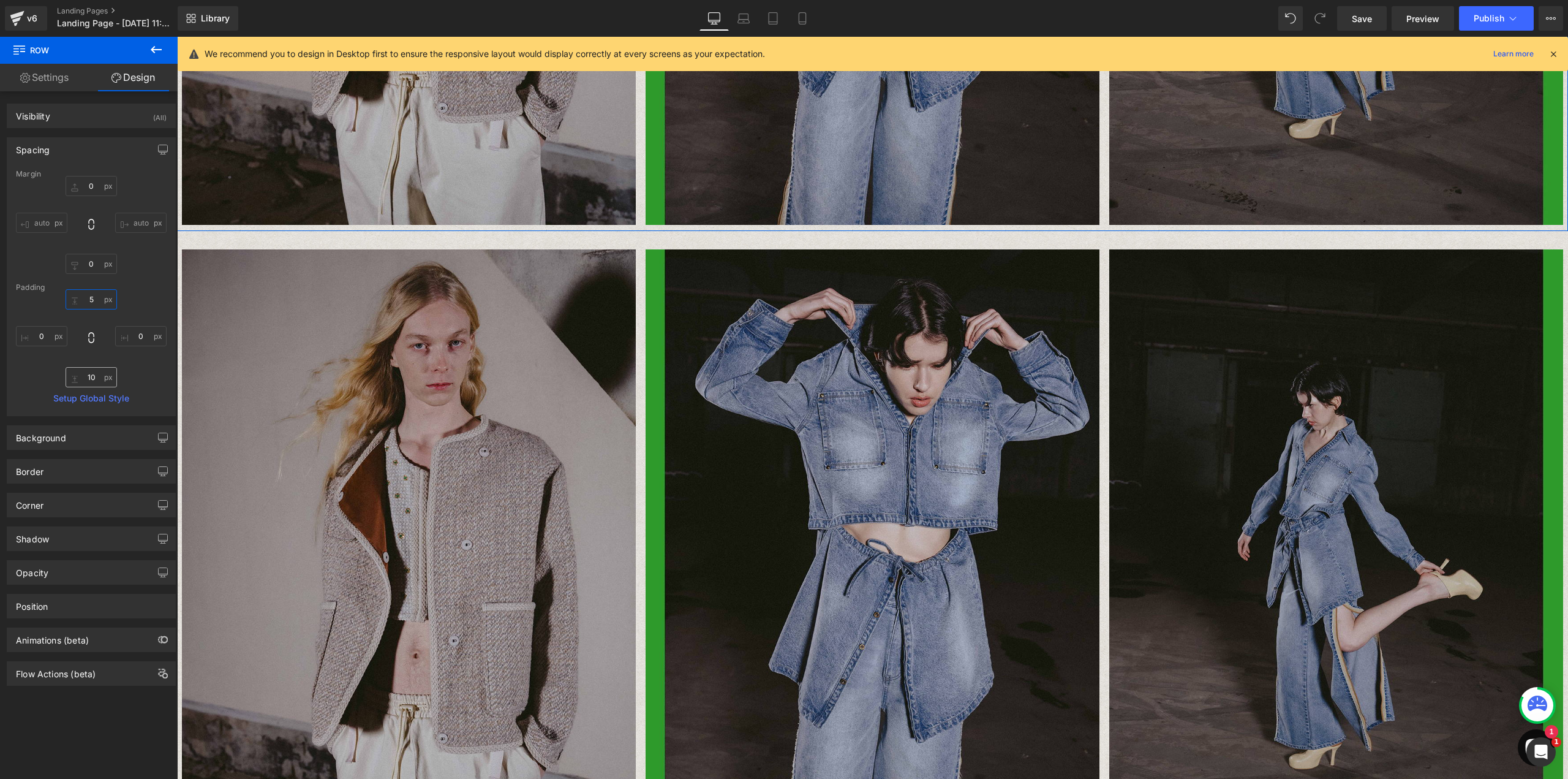
type input "5"
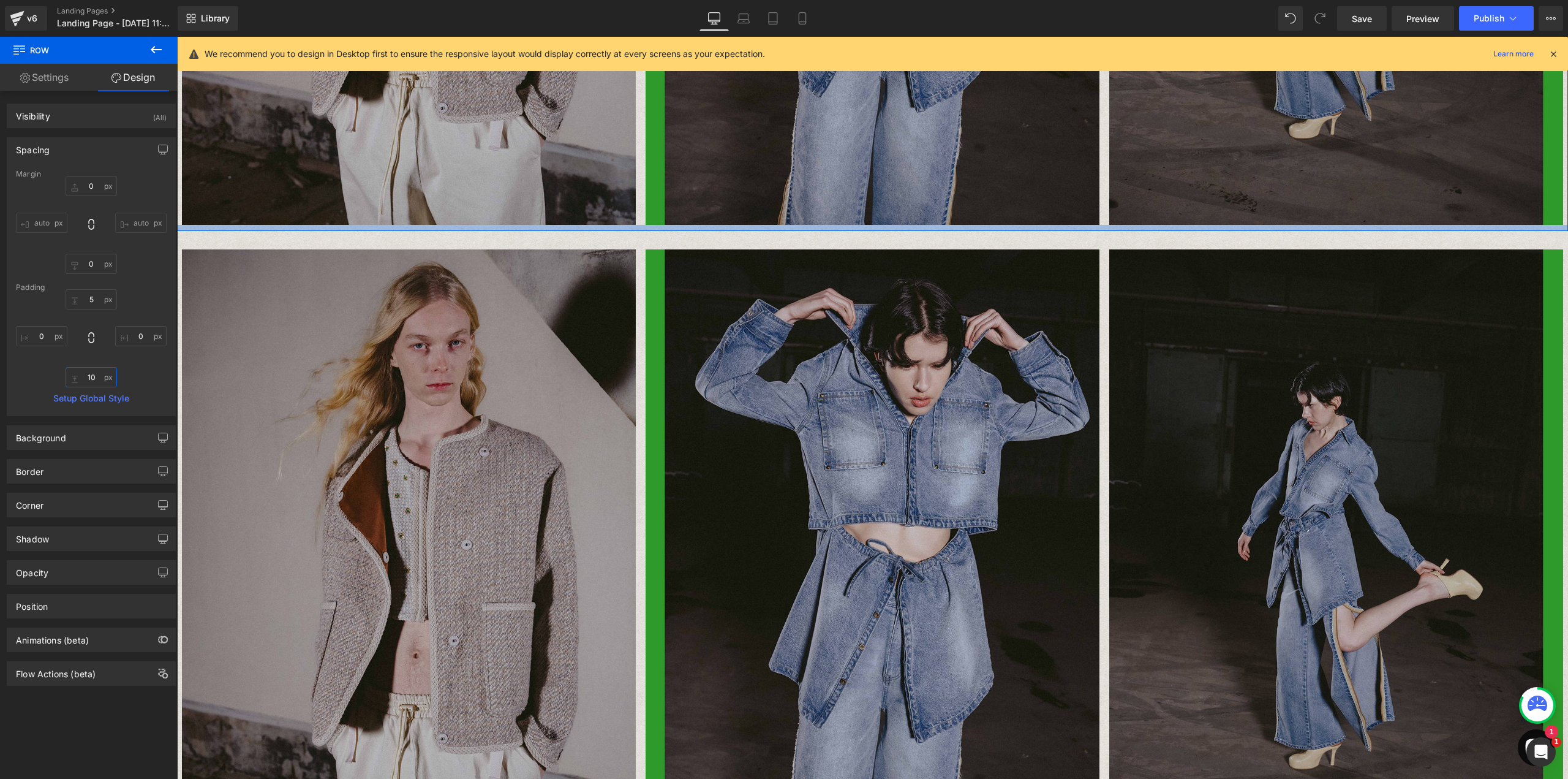
click at [88, 371] on input "10" at bounding box center [91, 377] width 52 height 21
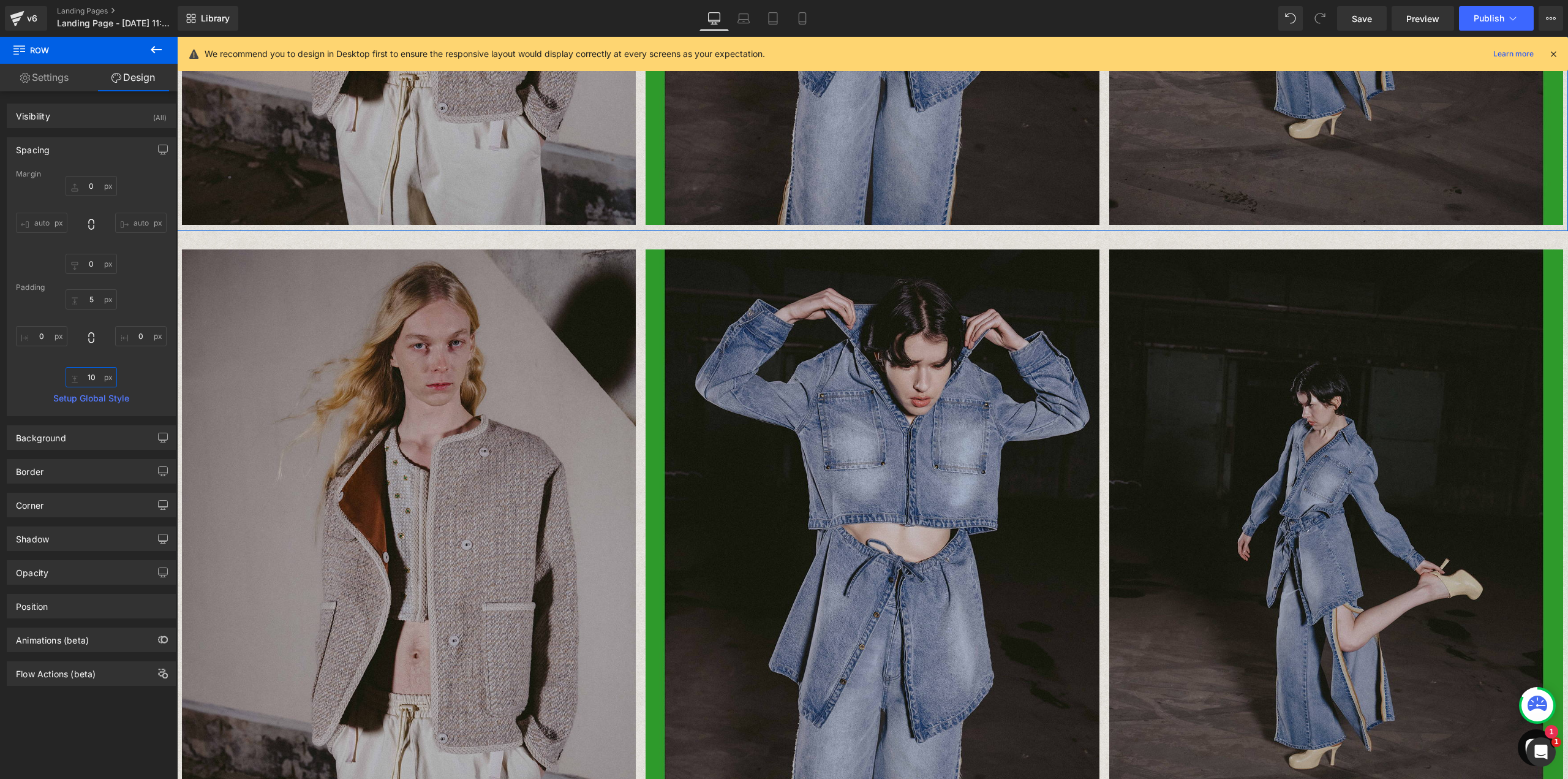
drag, startPoint x: 95, startPoint y: 378, endPoint x: 76, endPoint y: 379, distance: 19.0
click at [76, 379] on input "10" at bounding box center [91, 377] width 52 height 21
type input "4"
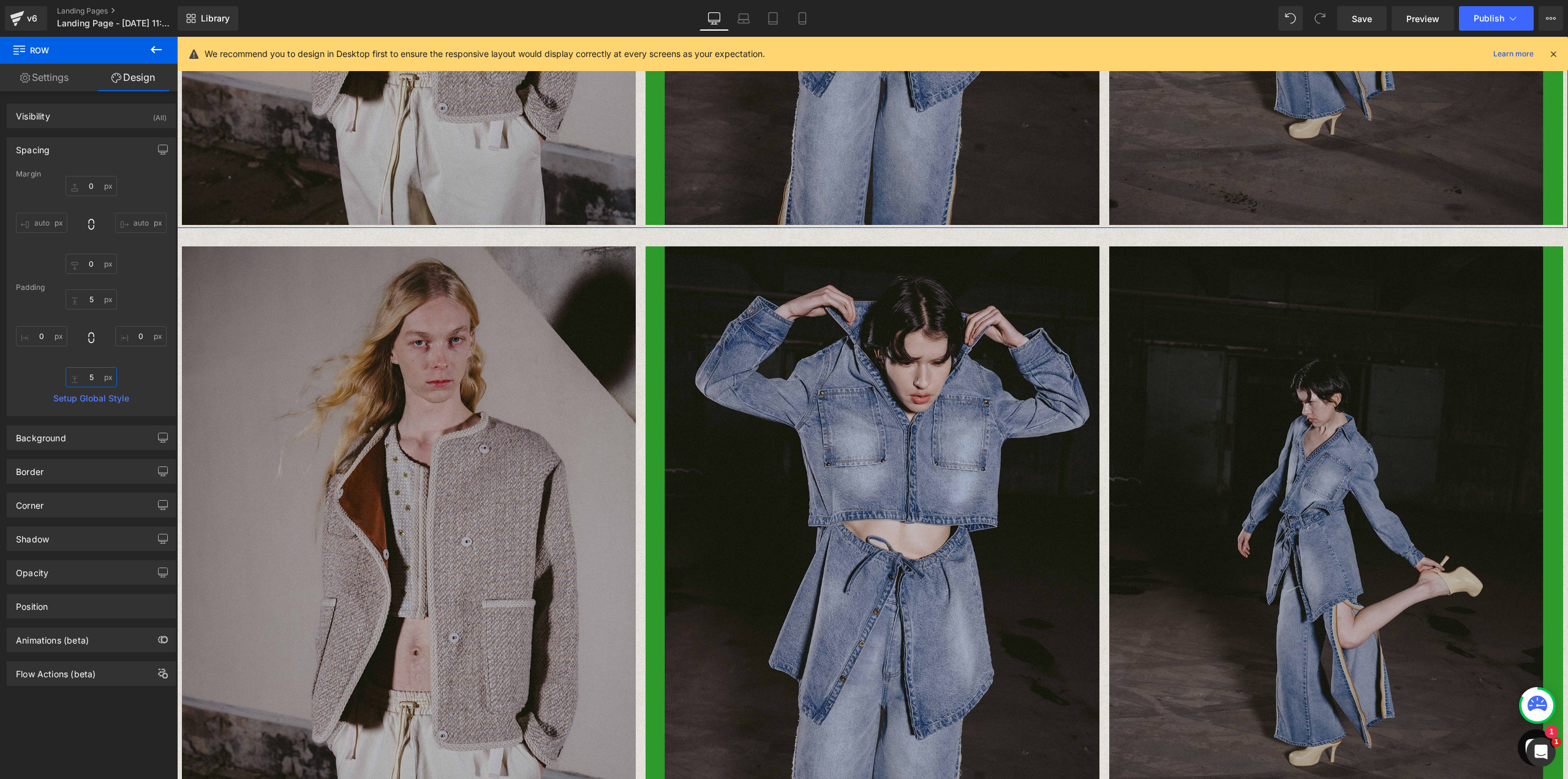
type input "5"
click at [223, 239] on icon at bounding box center [224, 238] width 2 height 6
click at [253, 238] on icon at bounding box center [257, 237] width 8 height 8
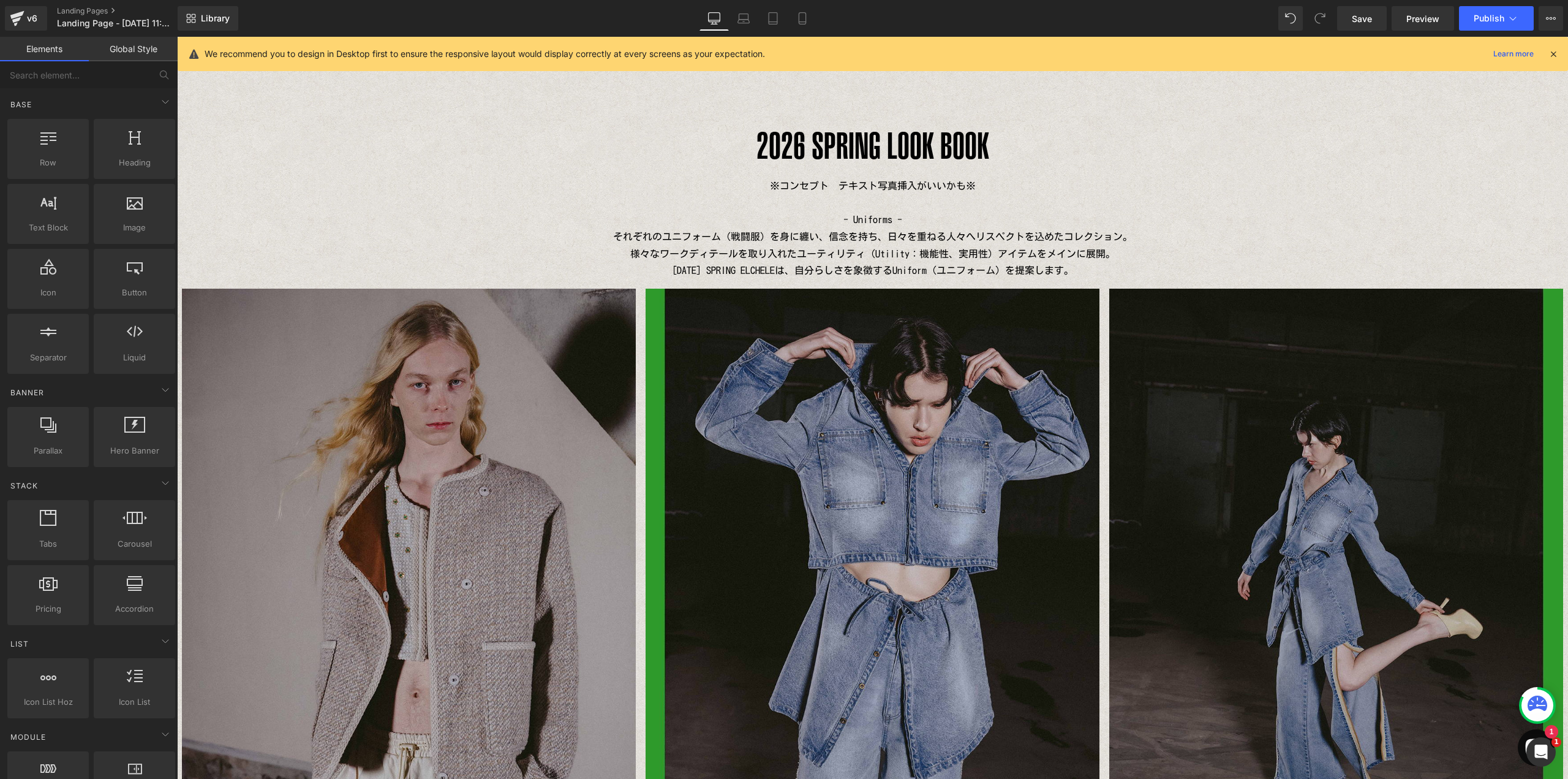
scroll to position [10, 0]
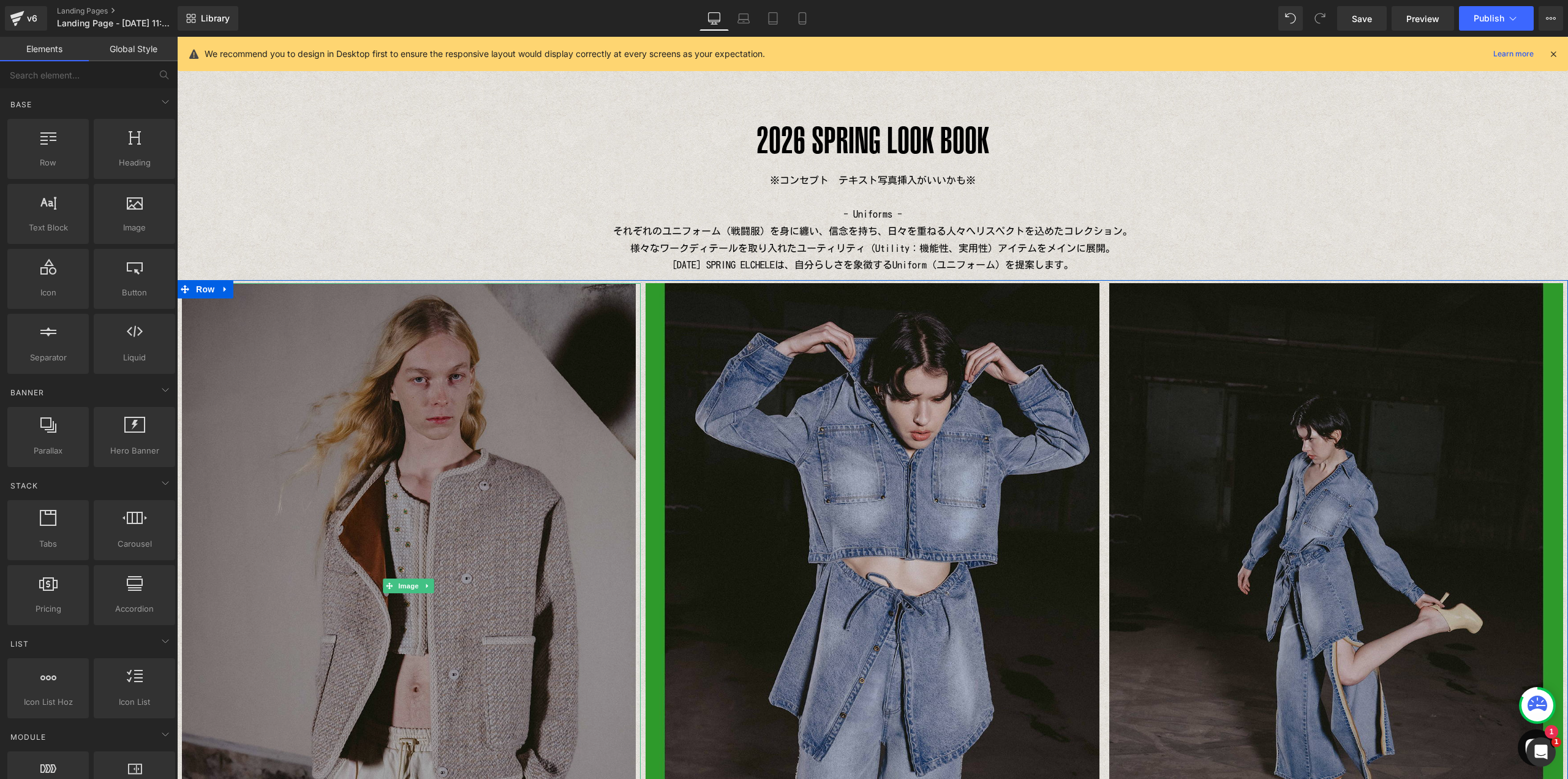
click at [220, 319] on img at bounding box center [409, 586] width 455 height 606
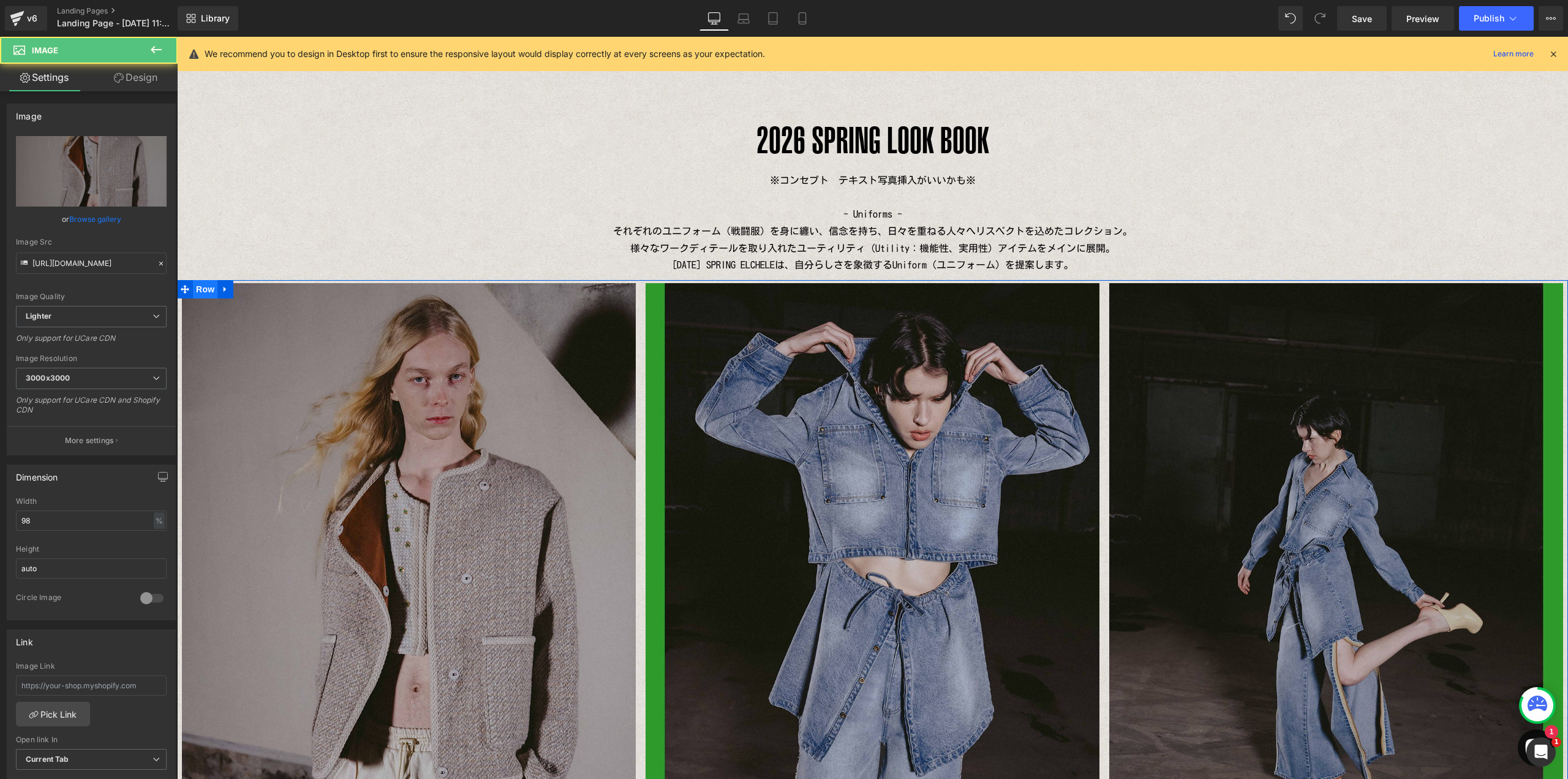
click at [199, 288] on span "Row" at bounding box center [205, 289] width 25 height 18
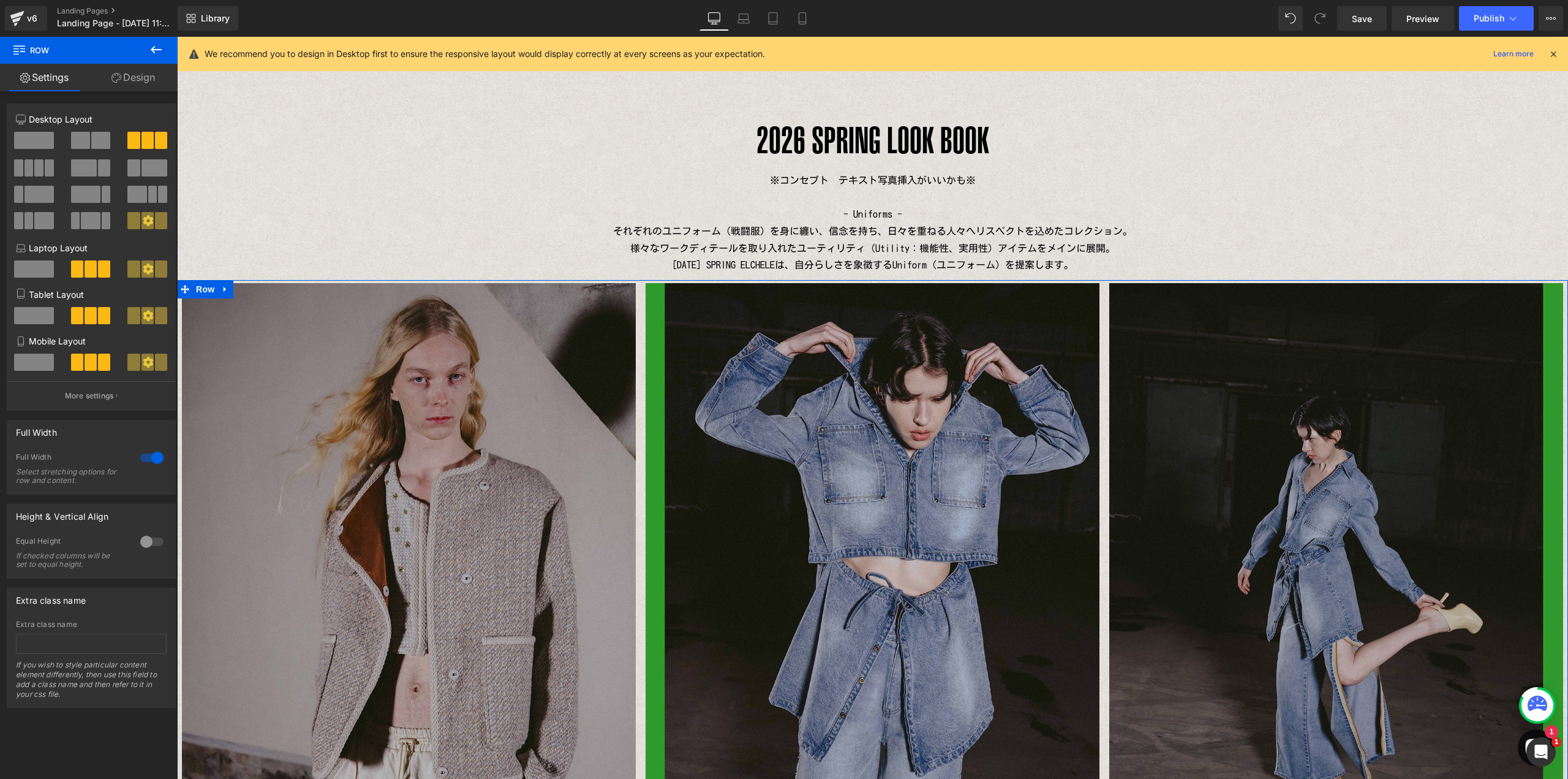
drag, startPoint x: 141, startPoint y: 77, endPoint x: 91, endPoint y: 268, distance: 197.4
click at [141, 77] on link "Design" at bounding box center [134, 77] width 89 height 28
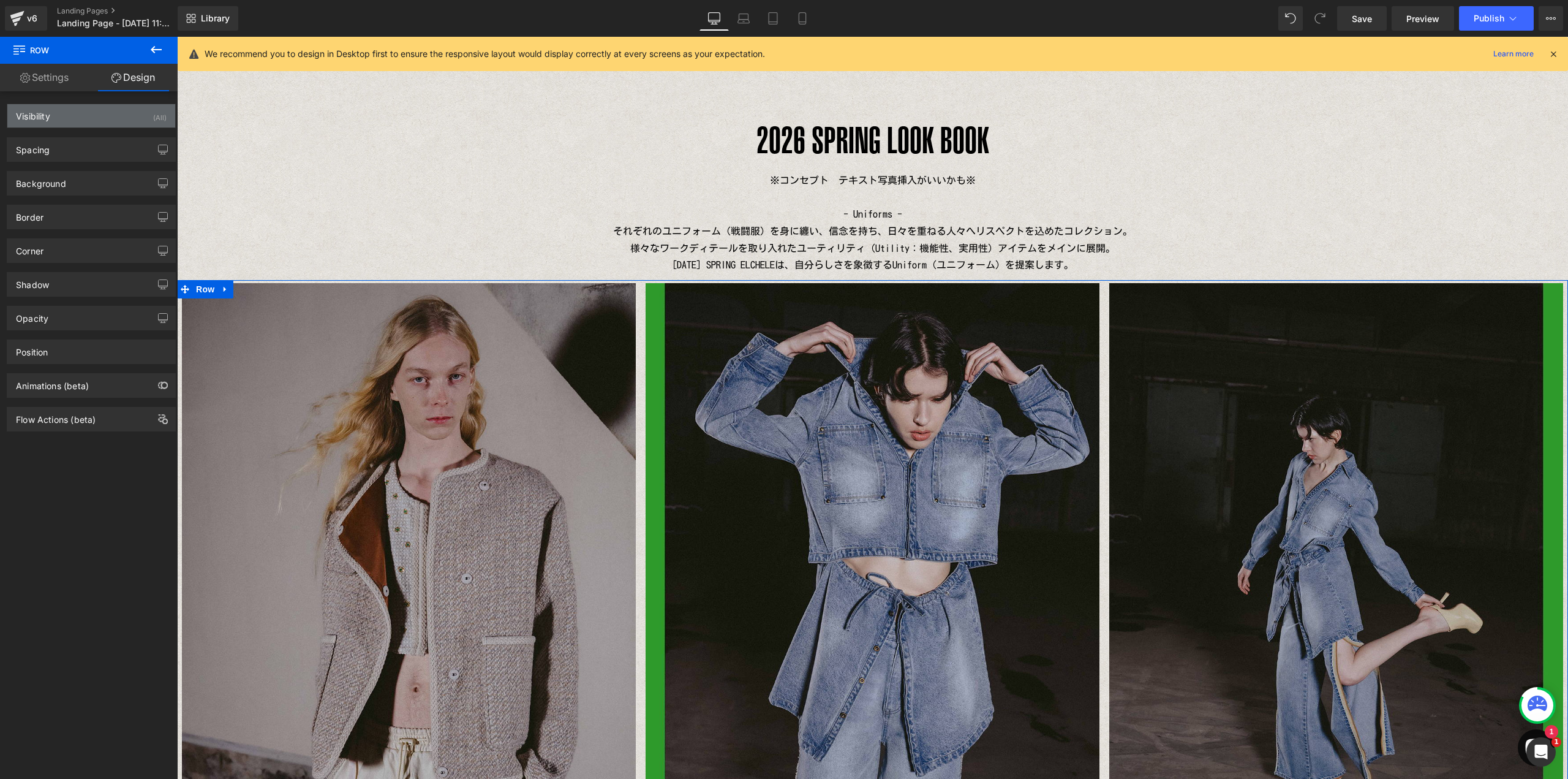
type input "0"
type input "5"
type input "0"
type input "5"
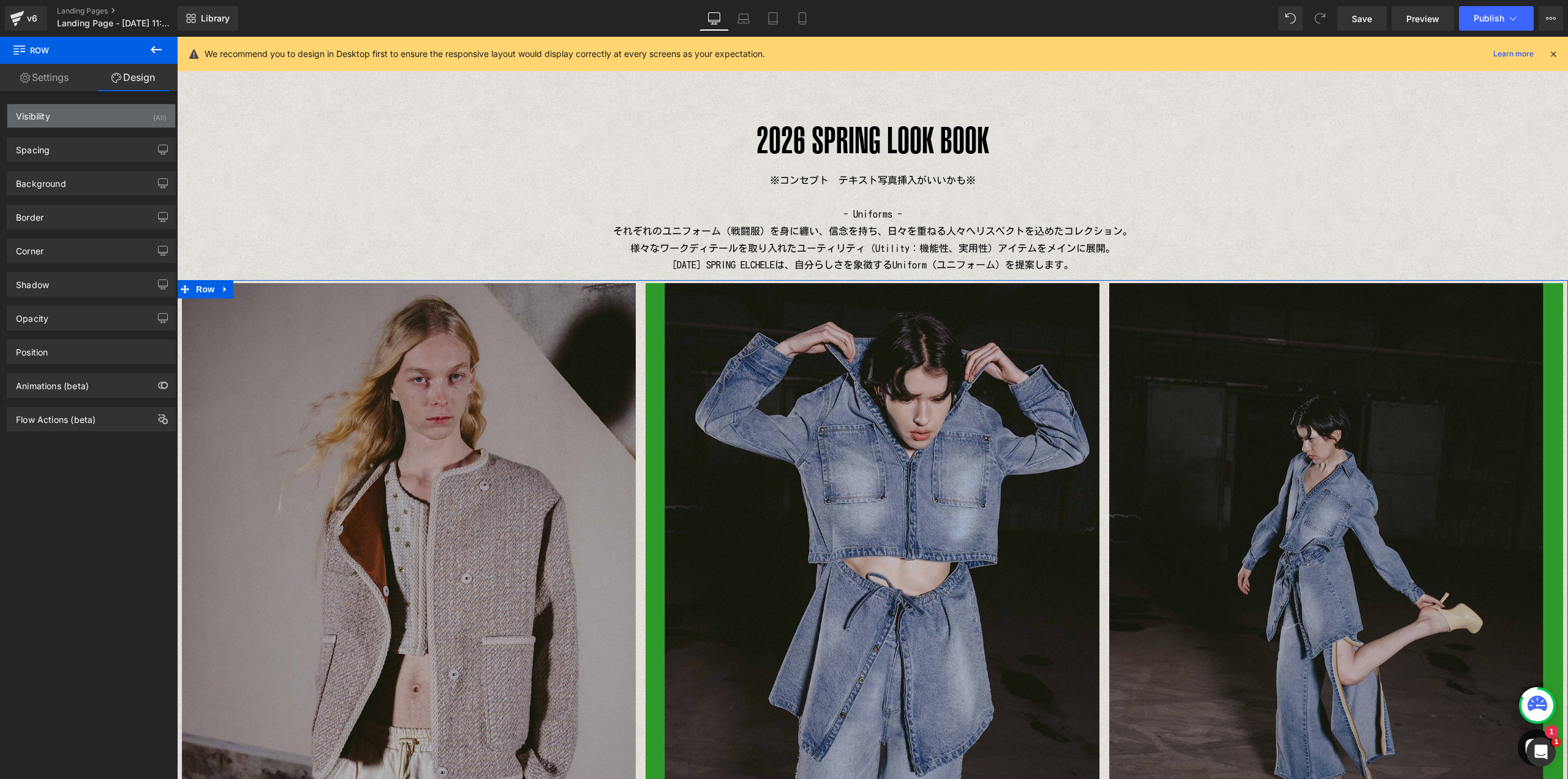
type input "0"
drag, startPoint x: 37, startPoint y: 150, endPoint x: 57, endPoint y: 163, distance: 23.9
click at [37, 149] on div "Spacing" at bounding box center [33, 146] width 34 height 17
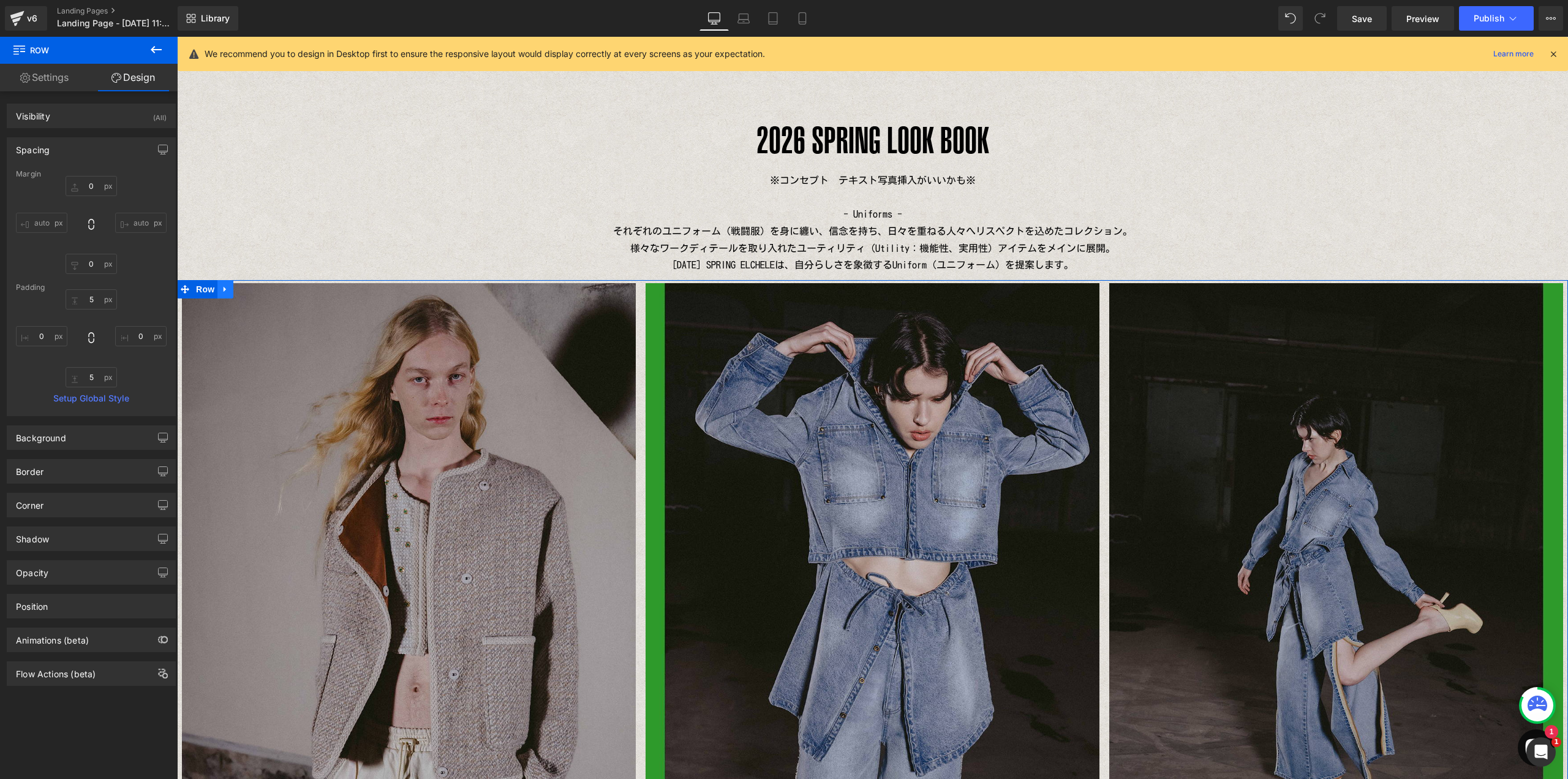
click at [223, 291] on icon at bounding box center [224, 289] width 2 height 6
click at [237, 289] on icon at bounding box center [241, 289] width 8 height 8
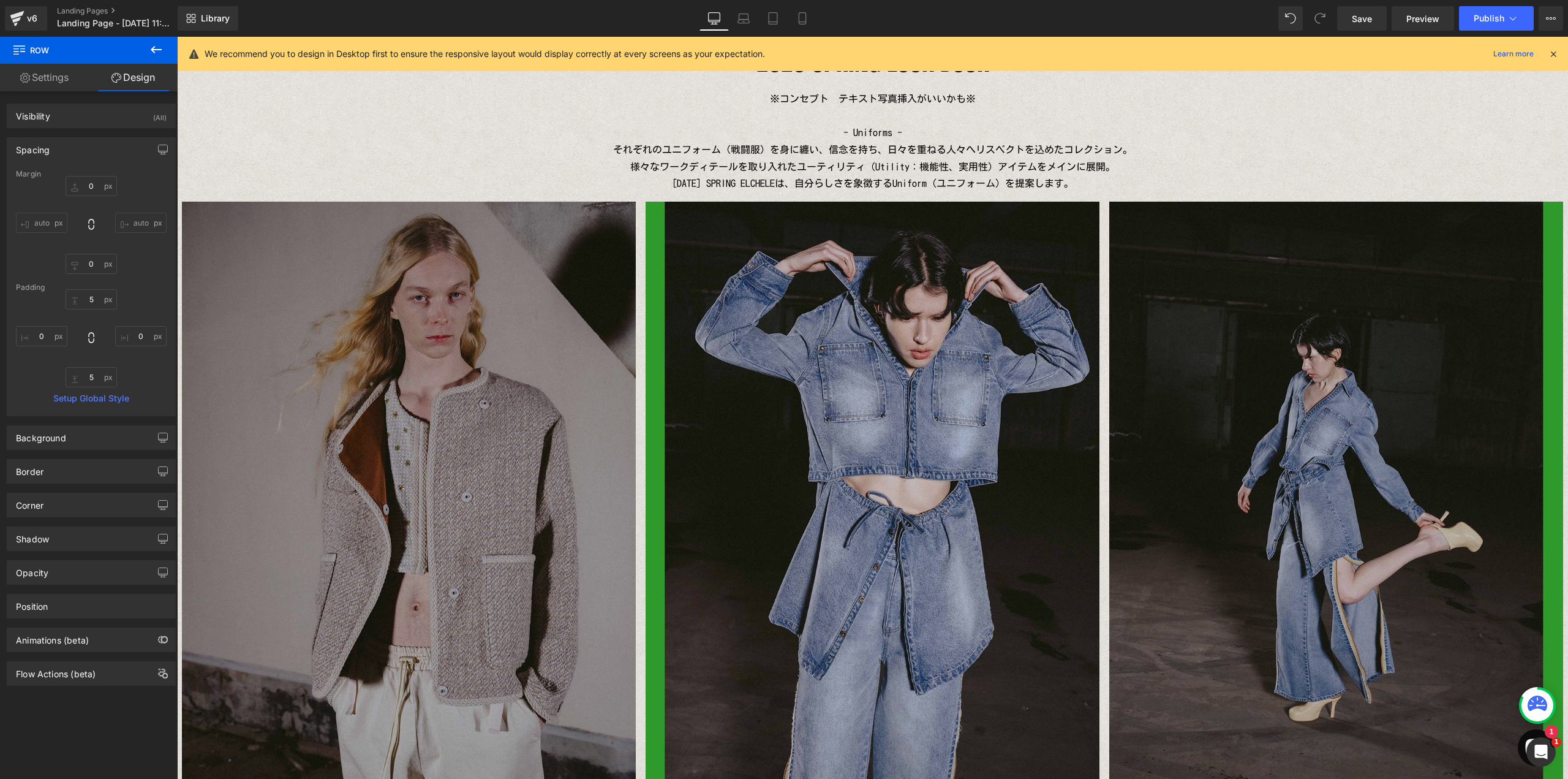
scroll to position [99, 0]
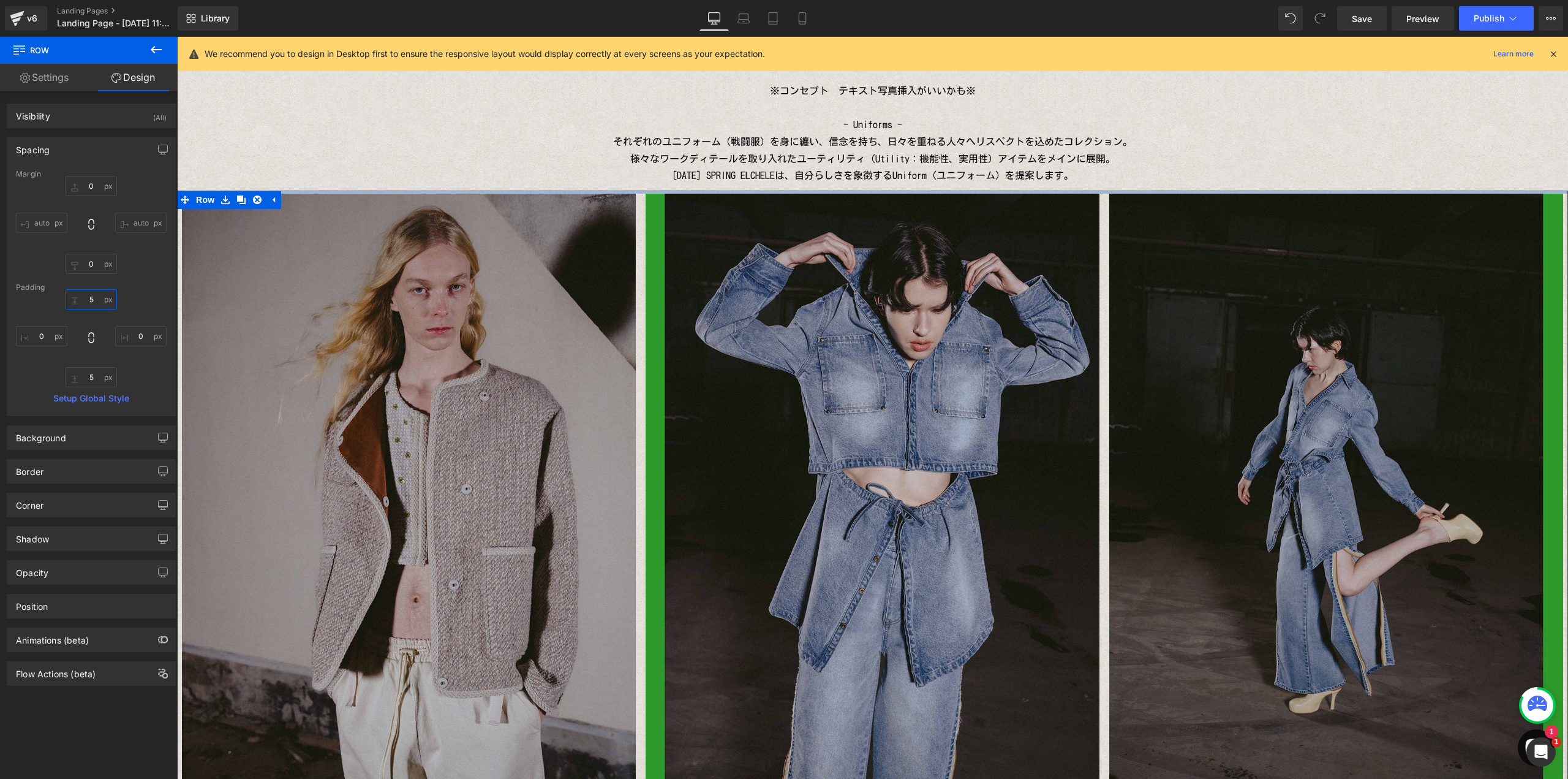
click at [93, 301] on input "5" at bounding box center [91, 299] width 52 height 21
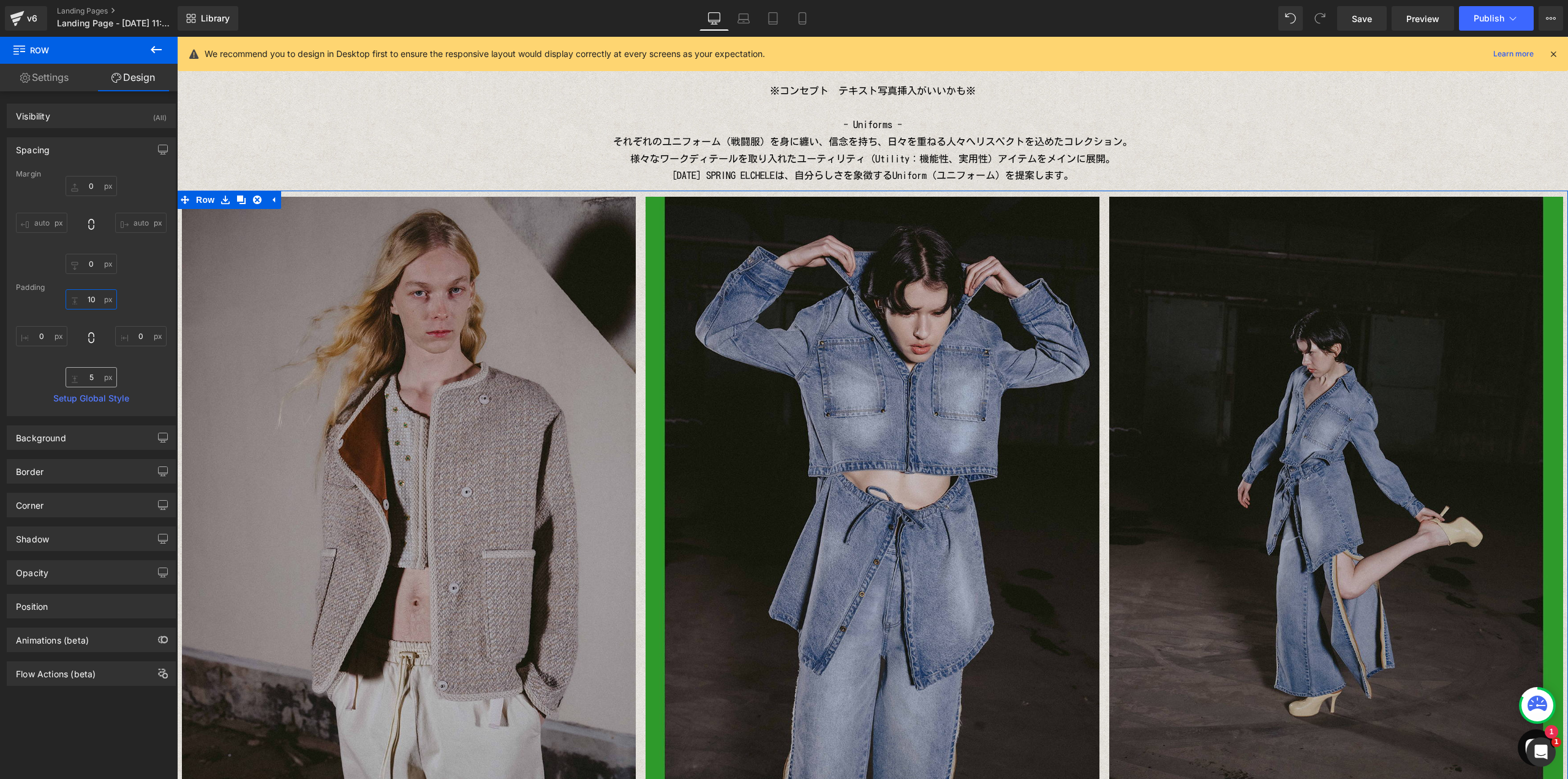
type input "10"
click at [88, 380] on input "5" at bounding box center [91, 377] width 52 height 21
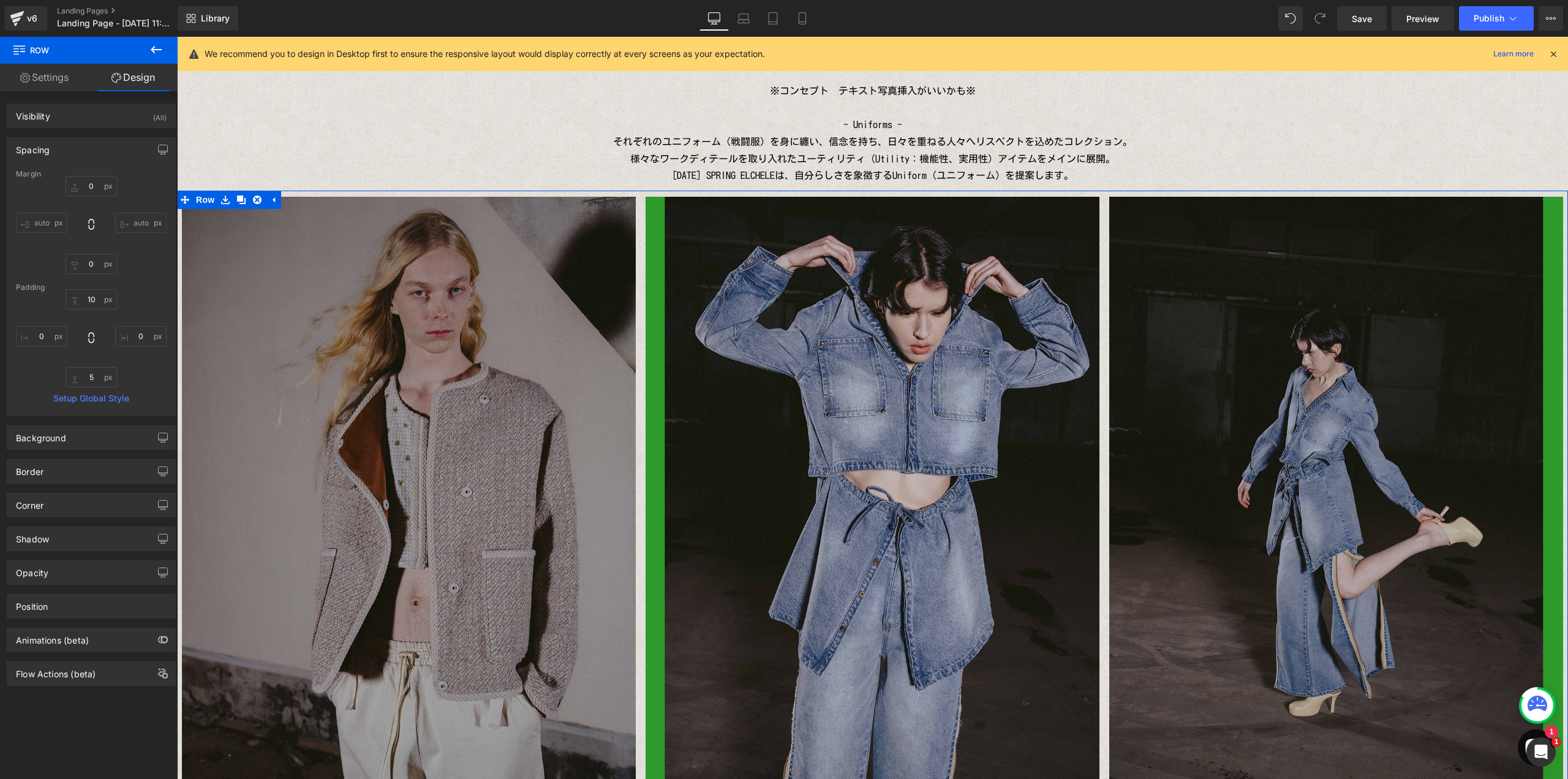
click at [238, 203] on icon at bounding box center [241, 200] width 8 height 8
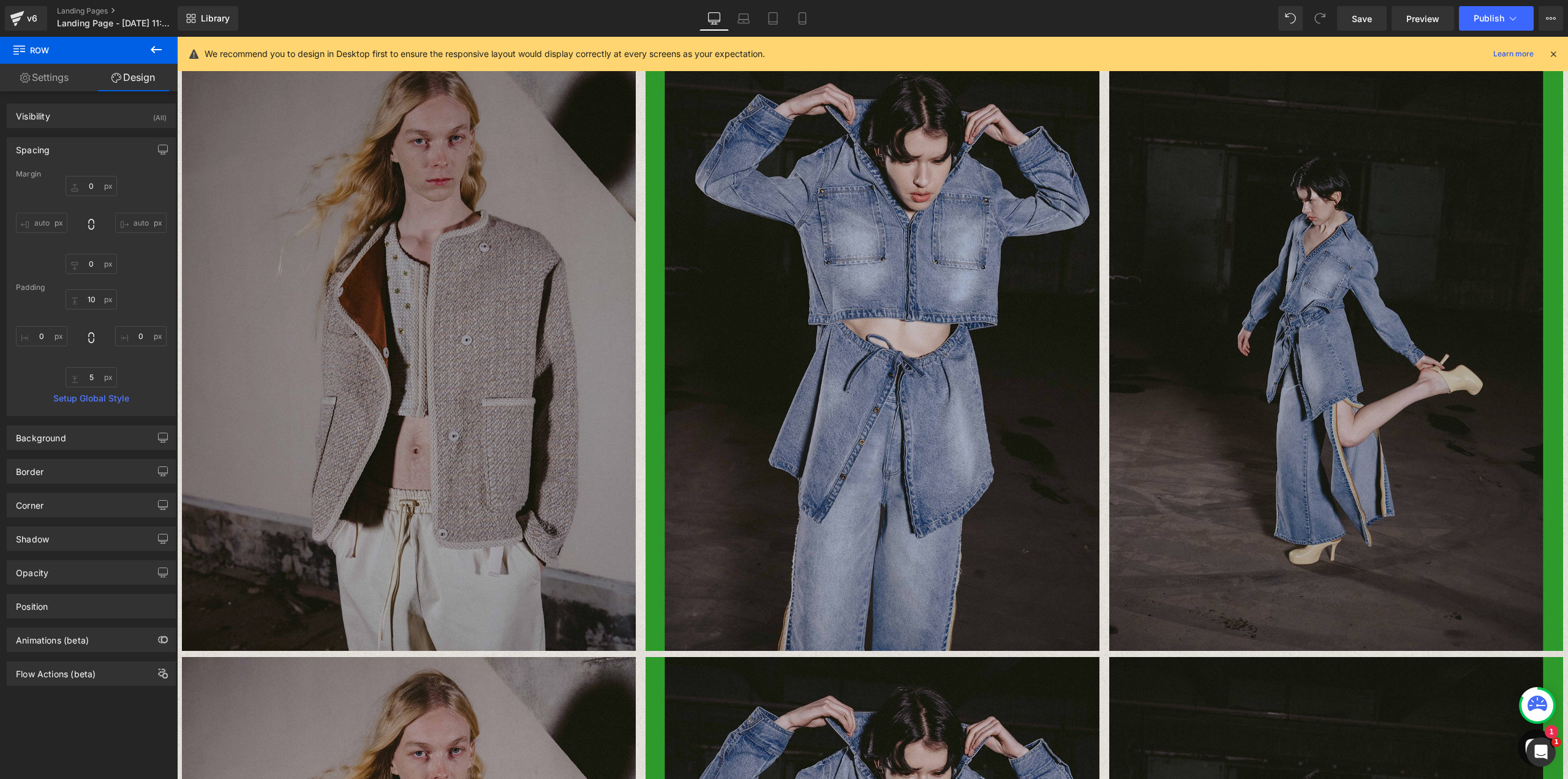
scroll to position [942, 0]
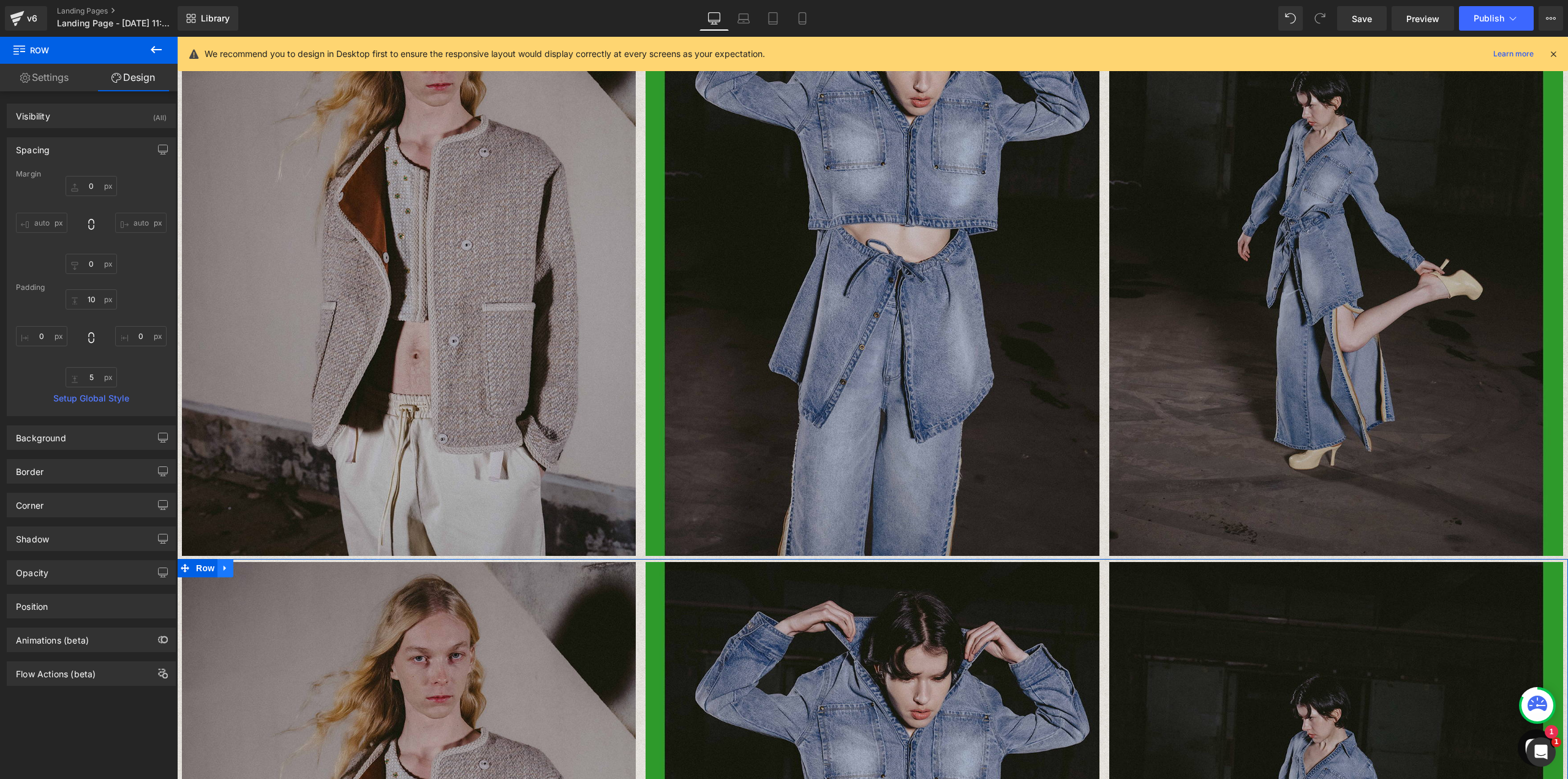
click at [221, 570] on icon at bounding box center [226, 568] width 8 height 9
click at [249, 569] on link at bounding box center [257, 568] width 16 height 18
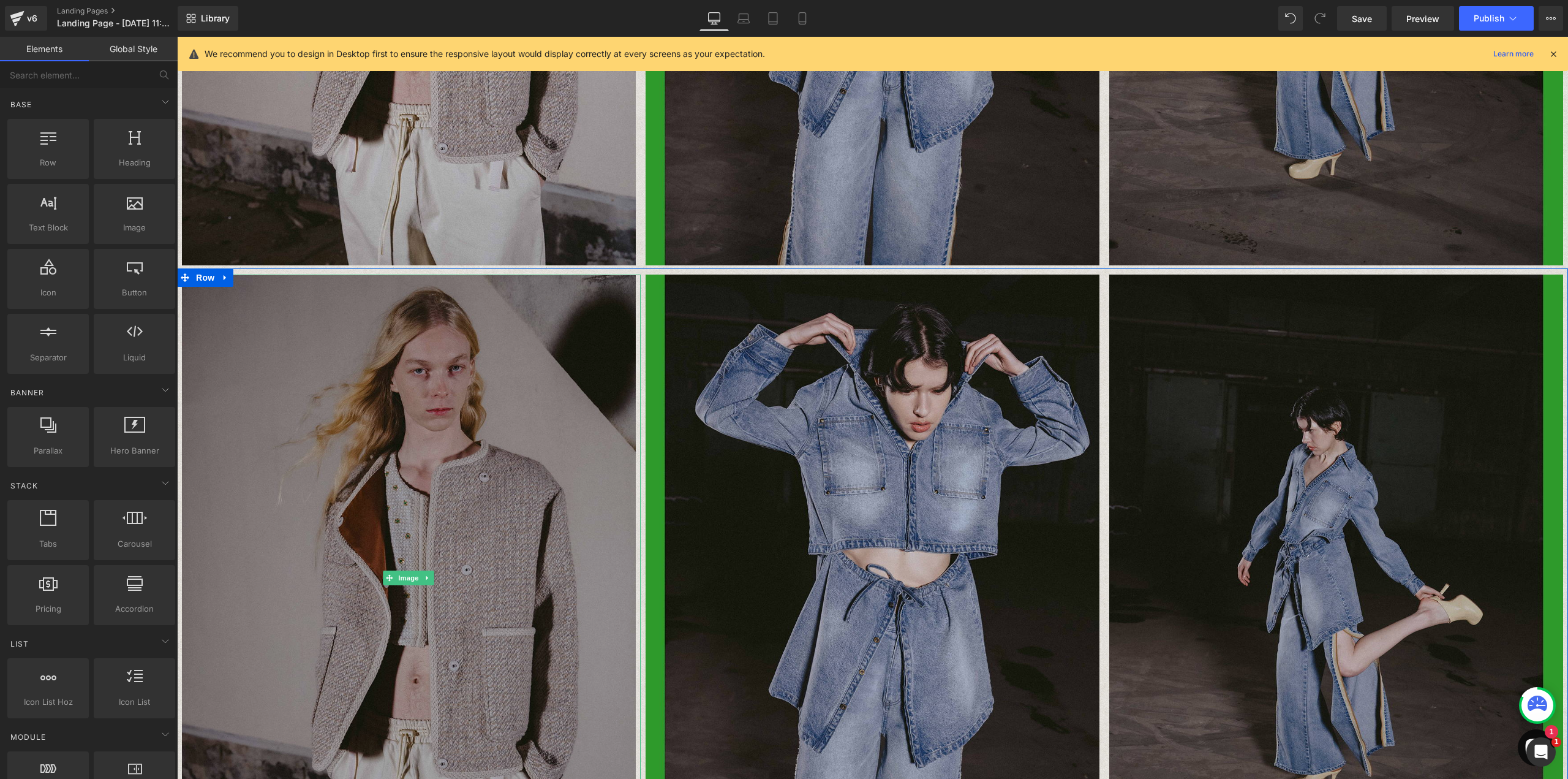
scroll to position [513, 0]
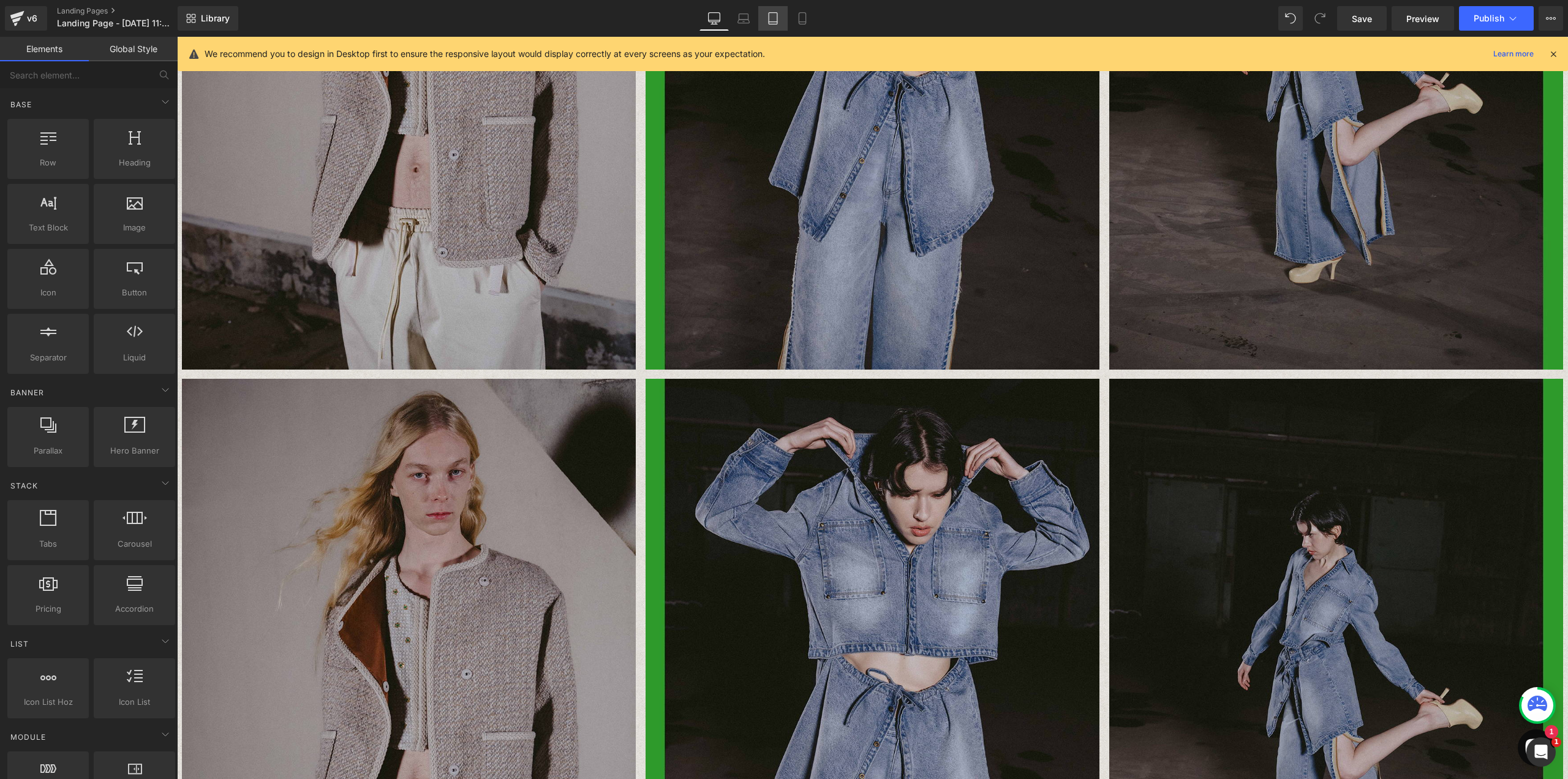
drag, startPoint x: 803, startPoint y: 16, endPoint x: 786, endPoint y: 21, distance: 17.7
click at [802, 16] on icon at bounding box center [802, 18] width 12 height 12
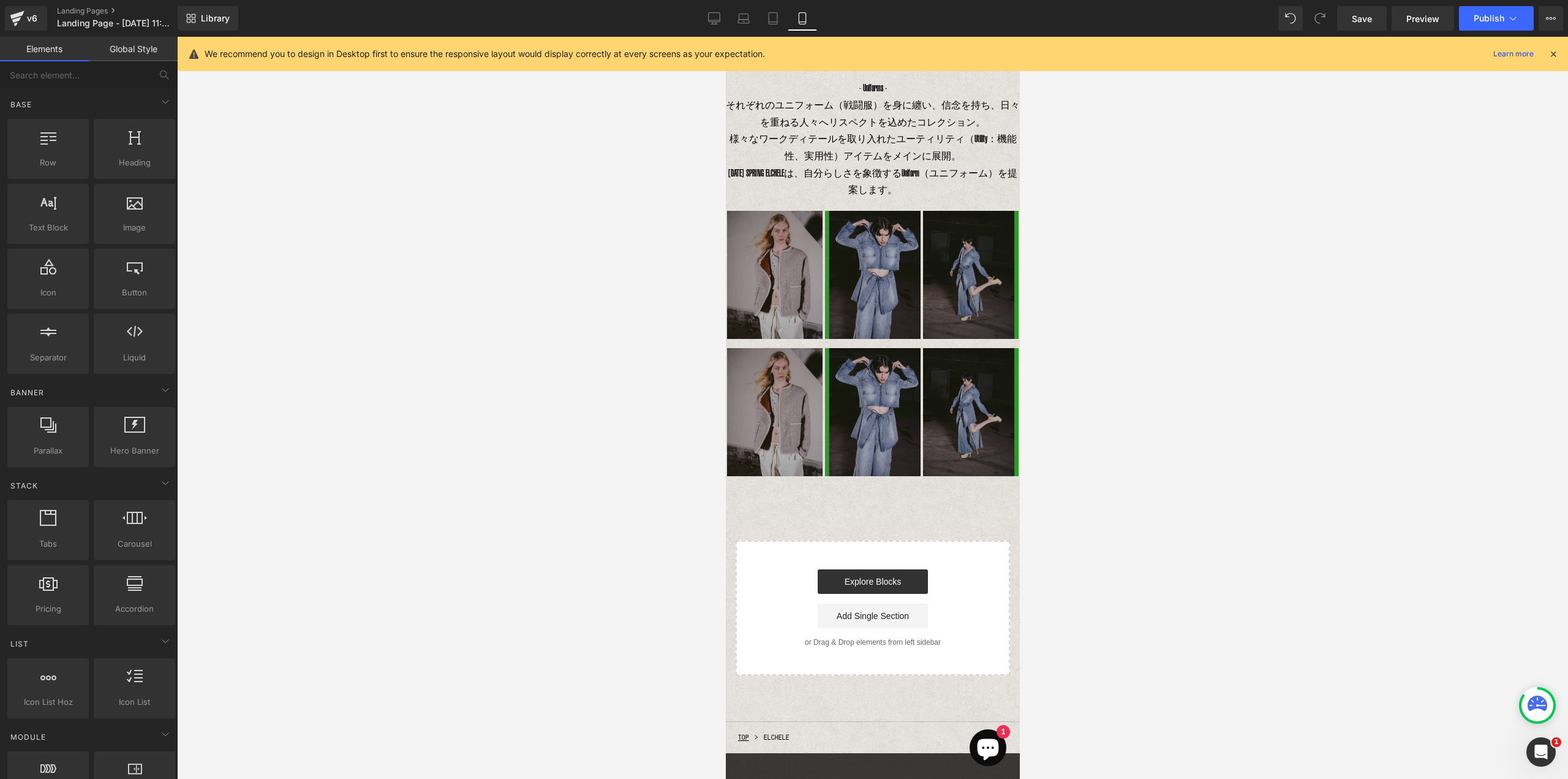
scroll to position [117, 0]
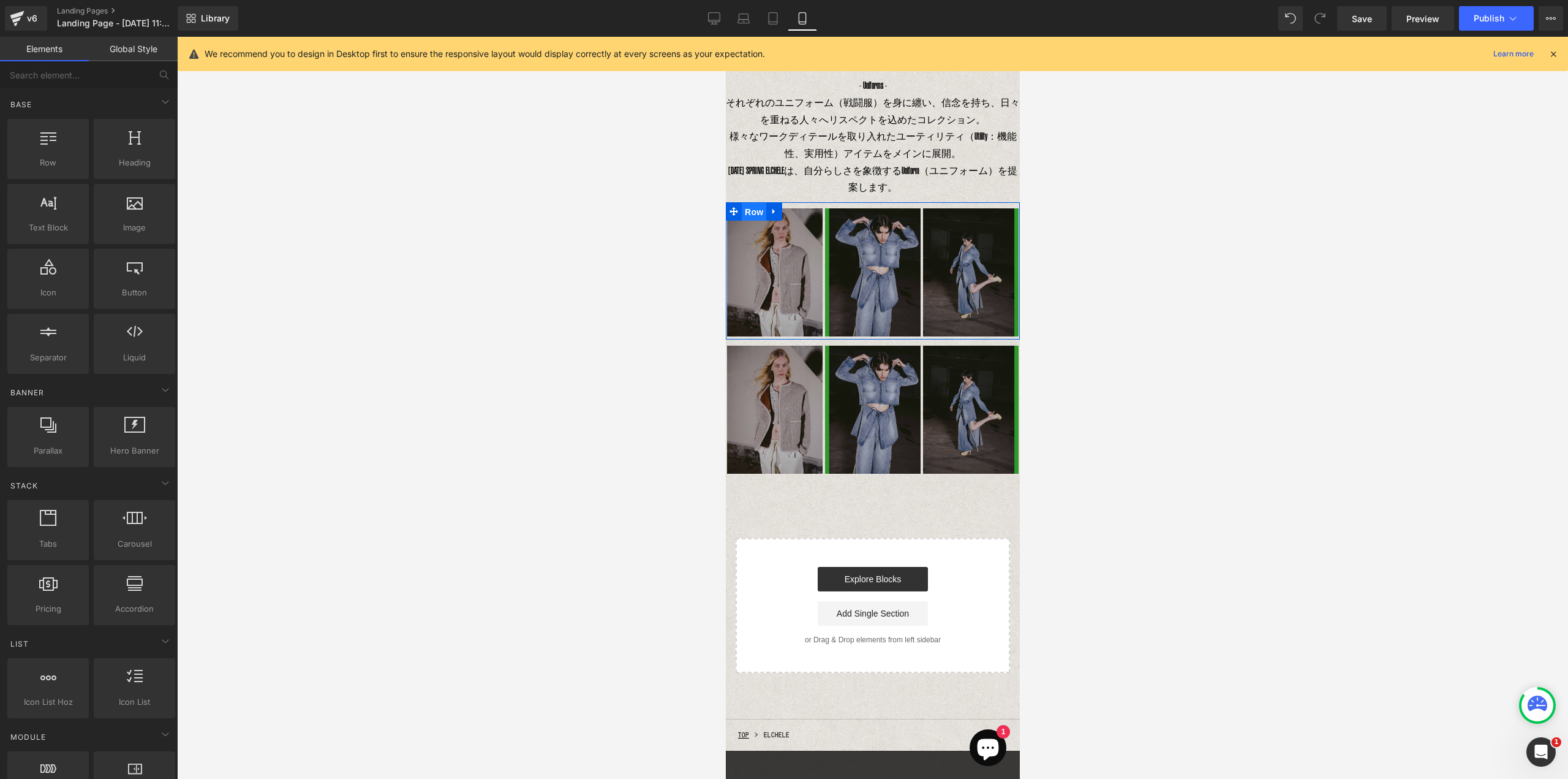
drag, startPoint x: 744, startPoint y: 209, endPoint x: 1407, endPoint y: 236, distance: 663.5
click at [744, 209] on span "Row" at bounding box center [753, 212] width 25 height 18
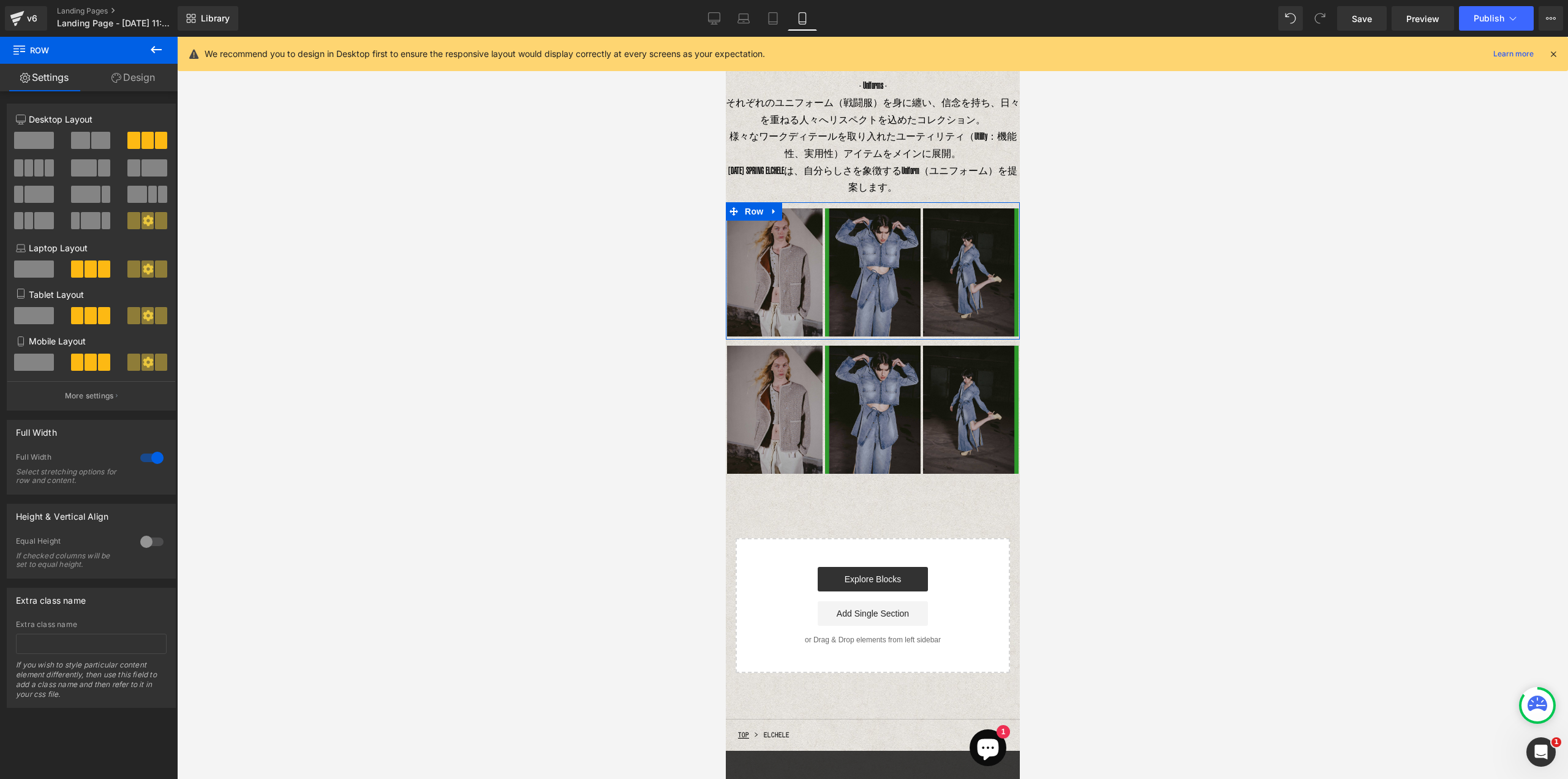
click at [137, 76] on link "Design" at bounding box center [134, 77] width 89 height 28
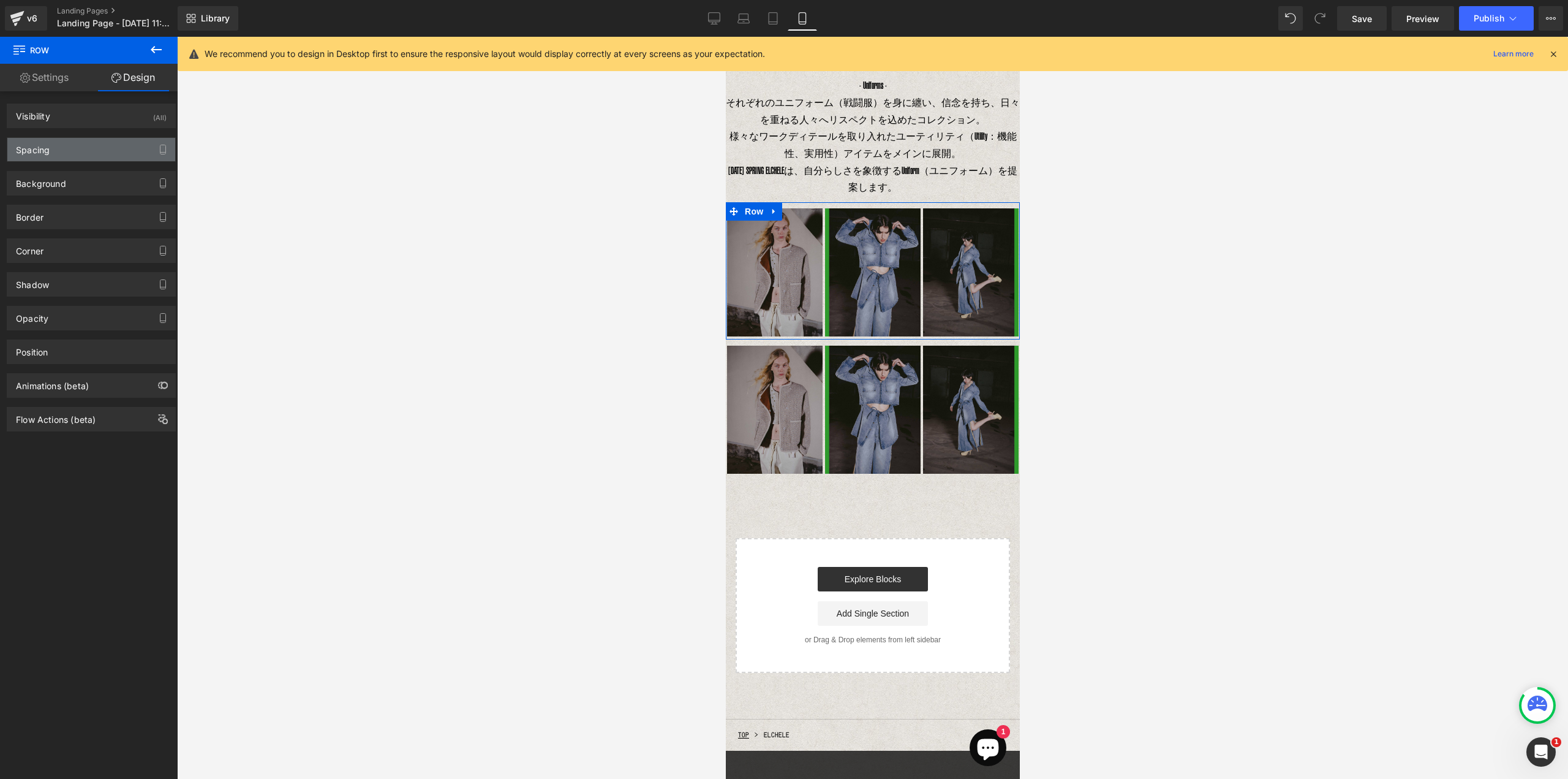
type input "0"
type input "10"
type input "0"
type input "5"
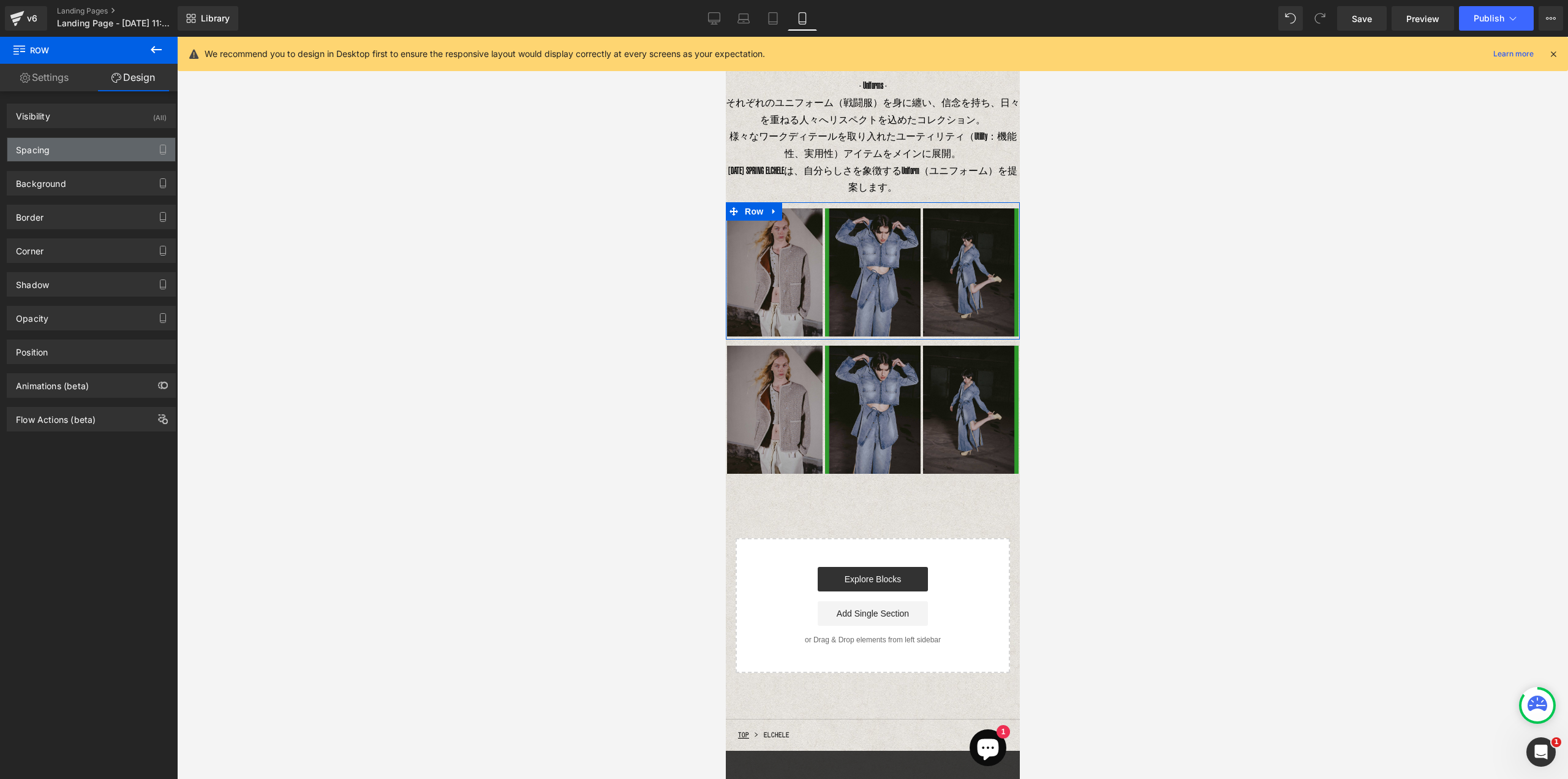
type input "0"
click at [103, 151] on div "Spacing" at bounding box center [91, 149] width 168 height 23
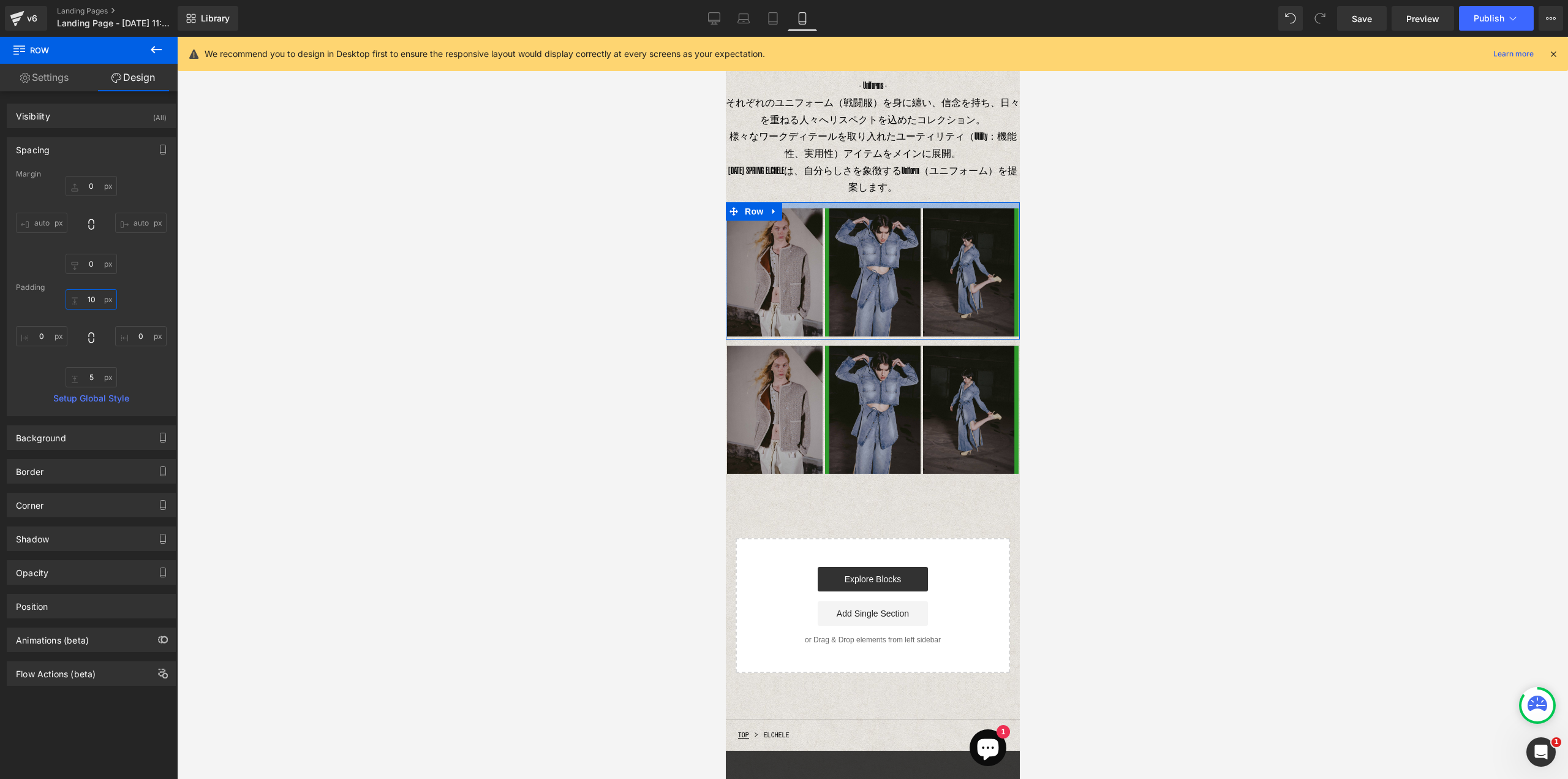
click at [90, 304] on input "10" at bounding box center [91, 299] width 52 height 21
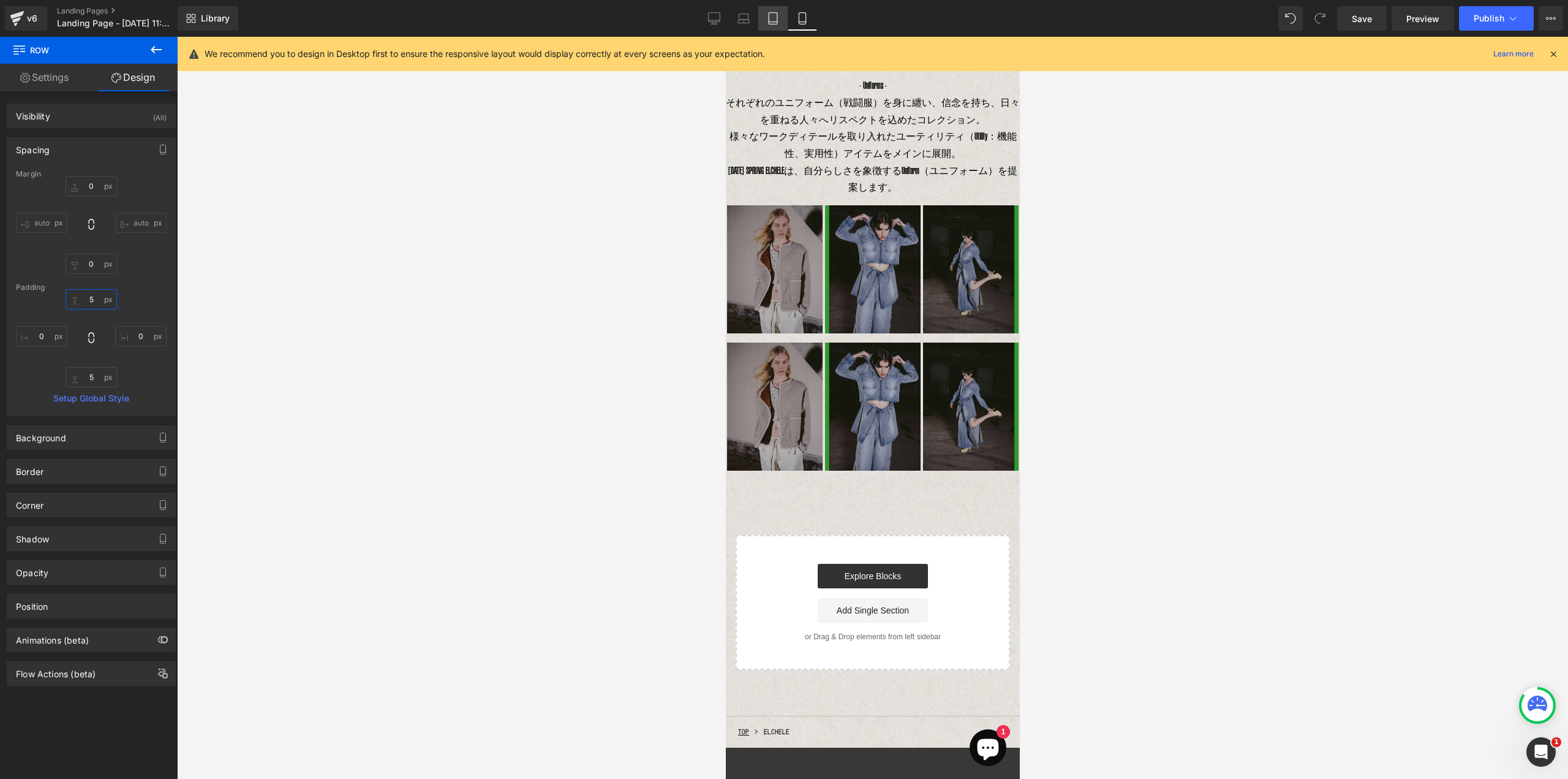
type input "5"
click at [774, 14] on icon at bounding box center [772, 18] width 12 height 12
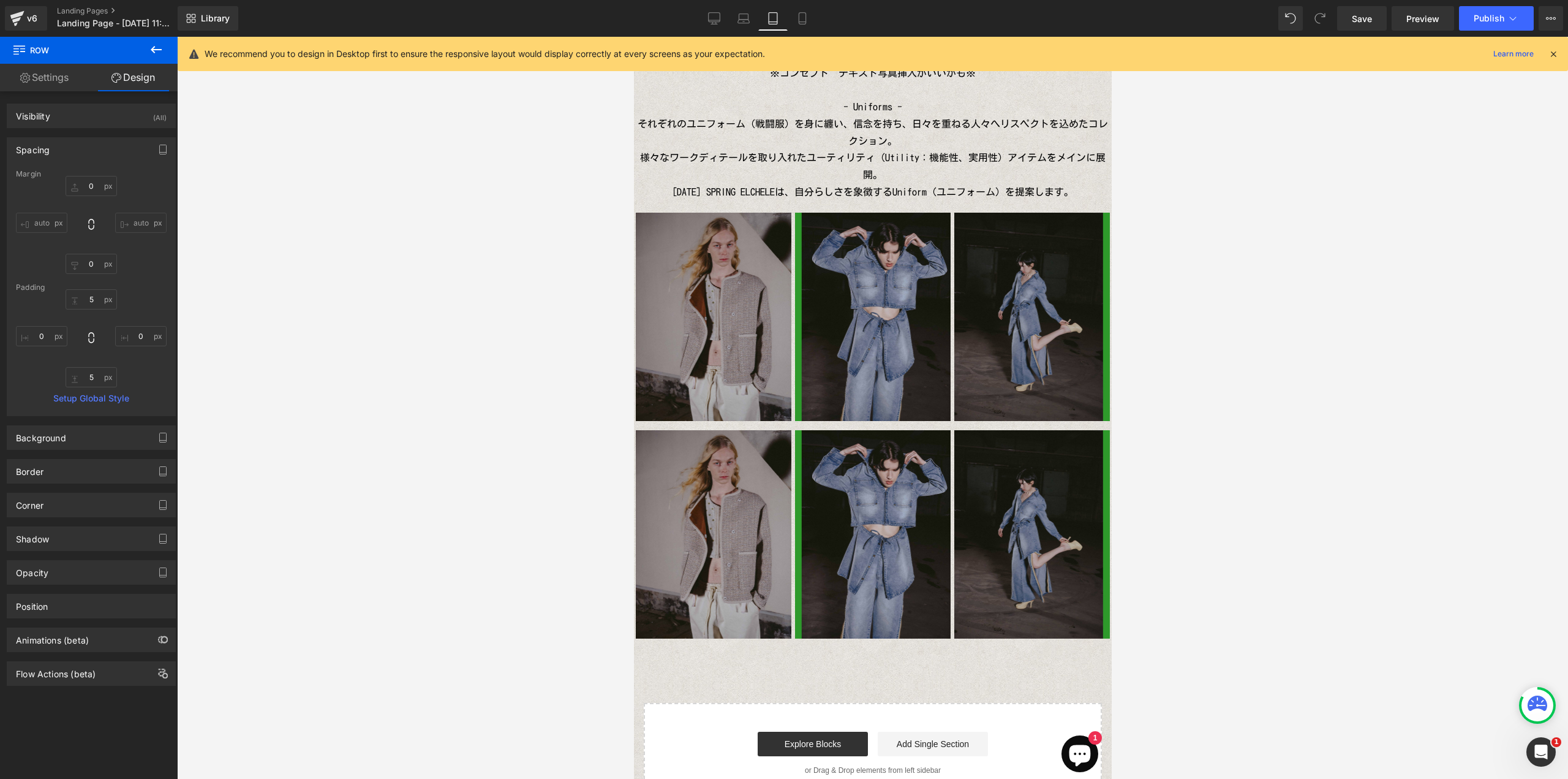
type input "0"
type input "10"
type input "0"
type input "5"
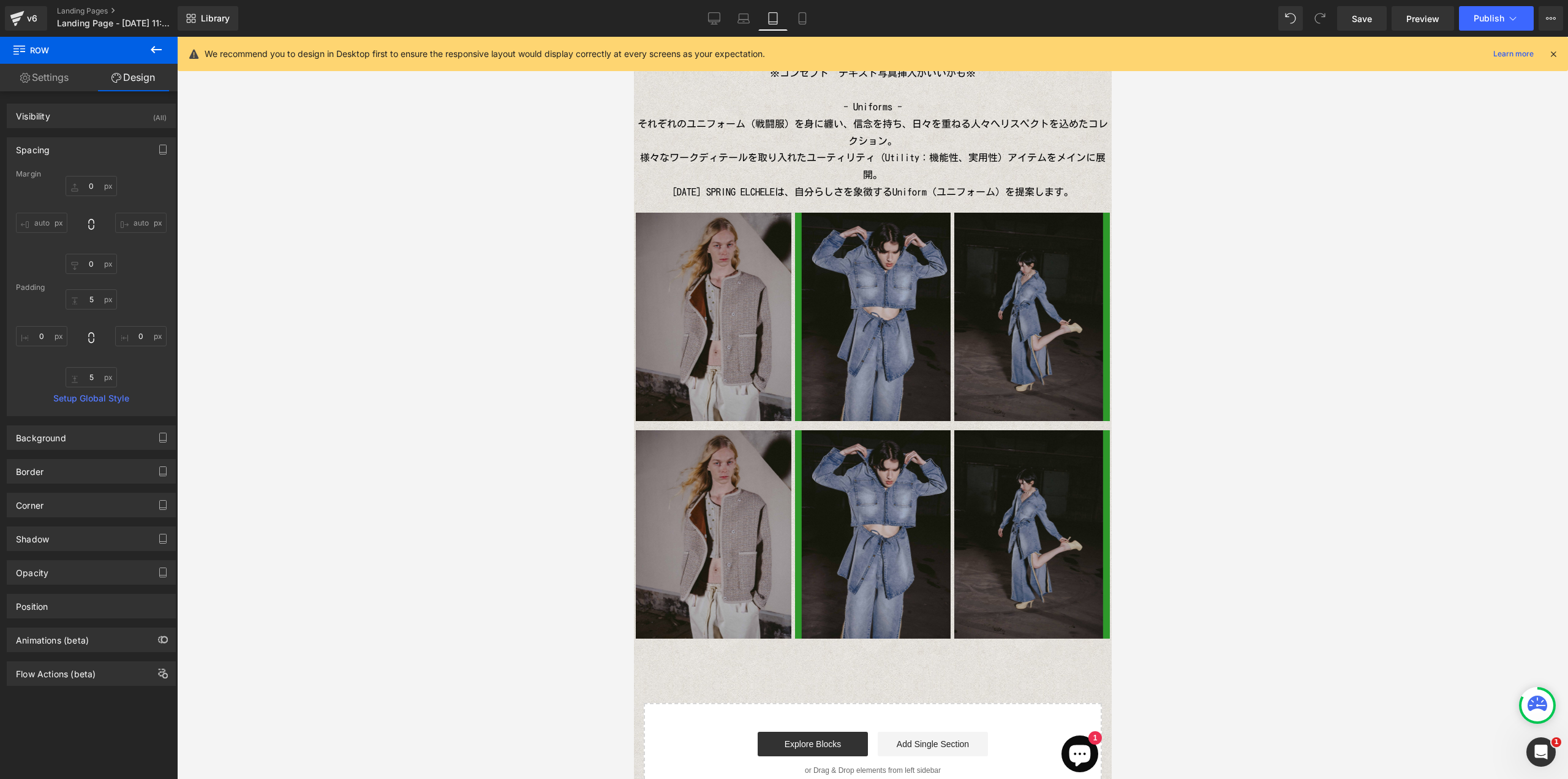
type input "0"
drag, startPoint x: 93, startPoint y: 299, endPoint x: 100, endPoint y: 300, distance: 7.1
click at [93, 299] on input "10" at bounding box center [91, 299] width 52 height 21
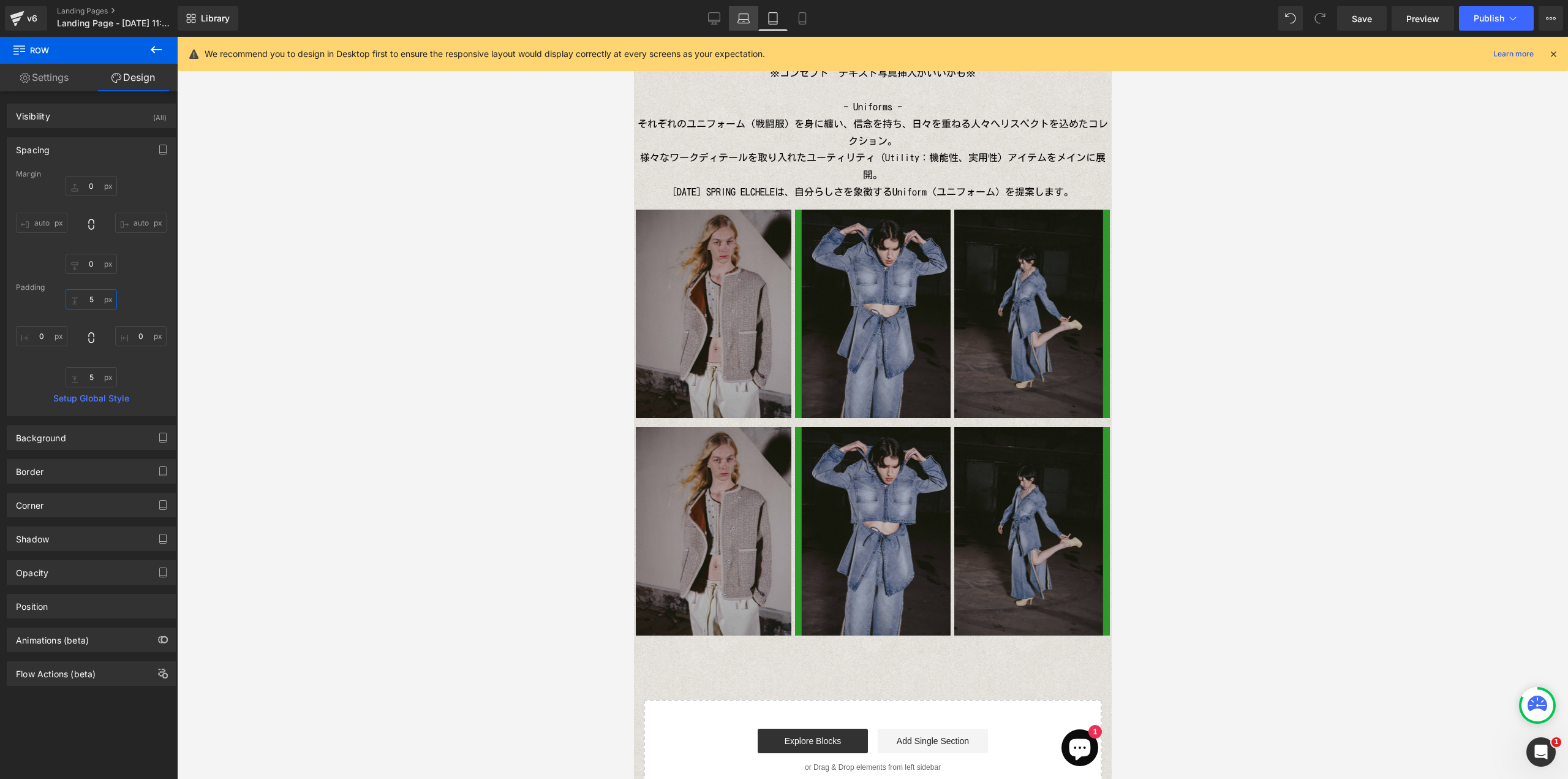
type input "5"
click at [735, 22] on link "Laptop" at bounding box center [743, 18] width 30 height 25
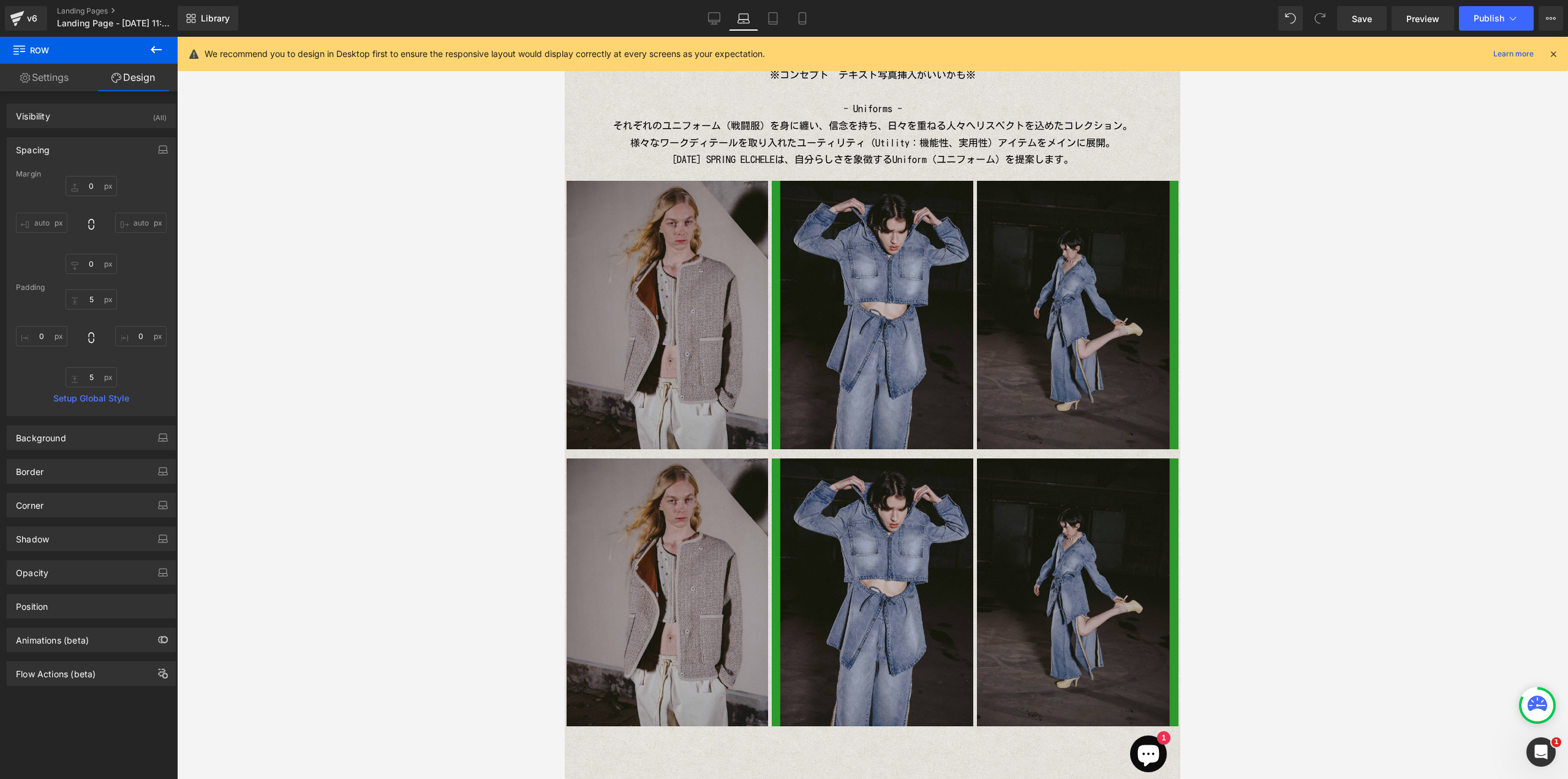
type input "0"
type input "10"
type input "0"
type input "5"
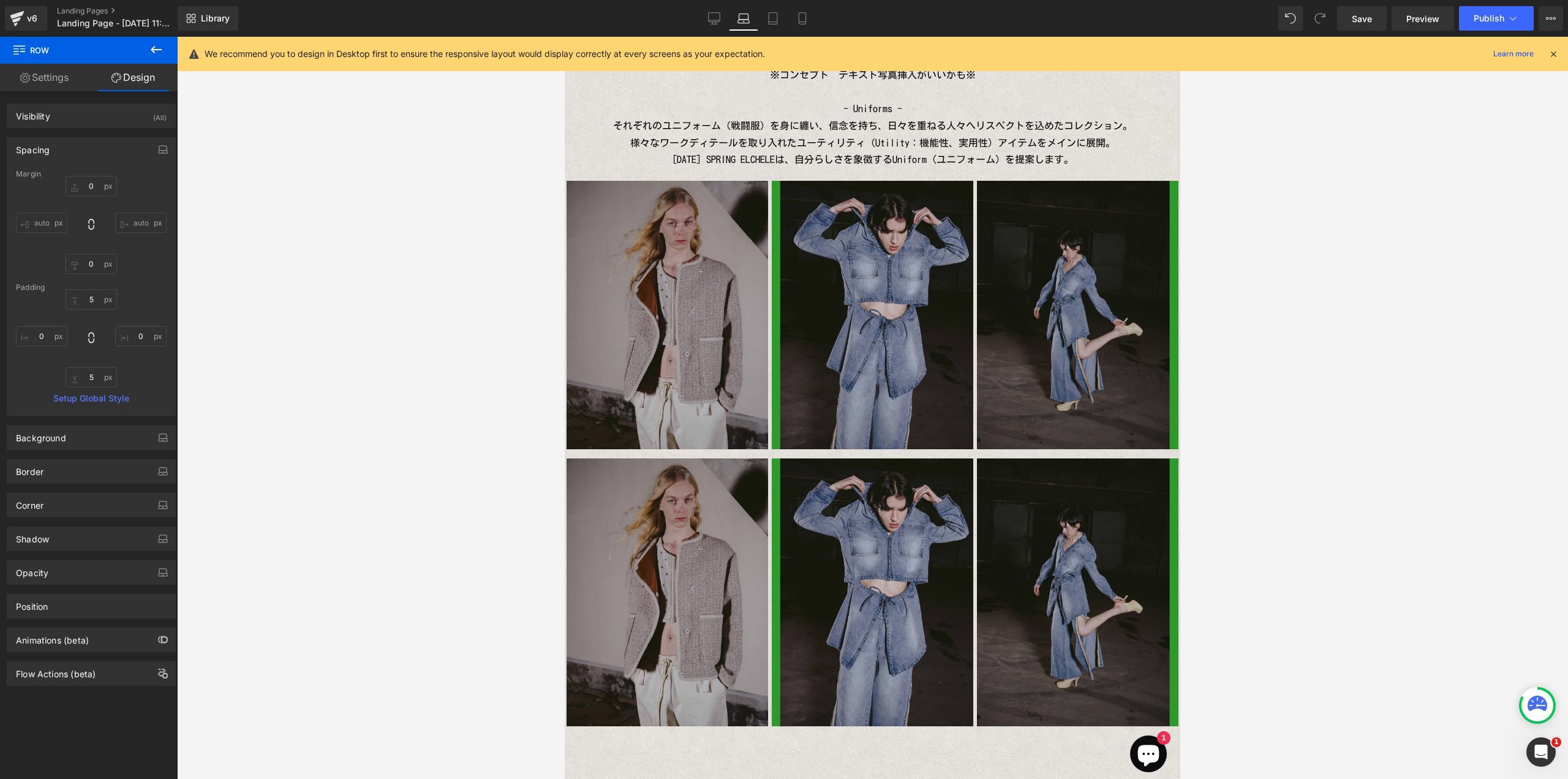
type input "0"
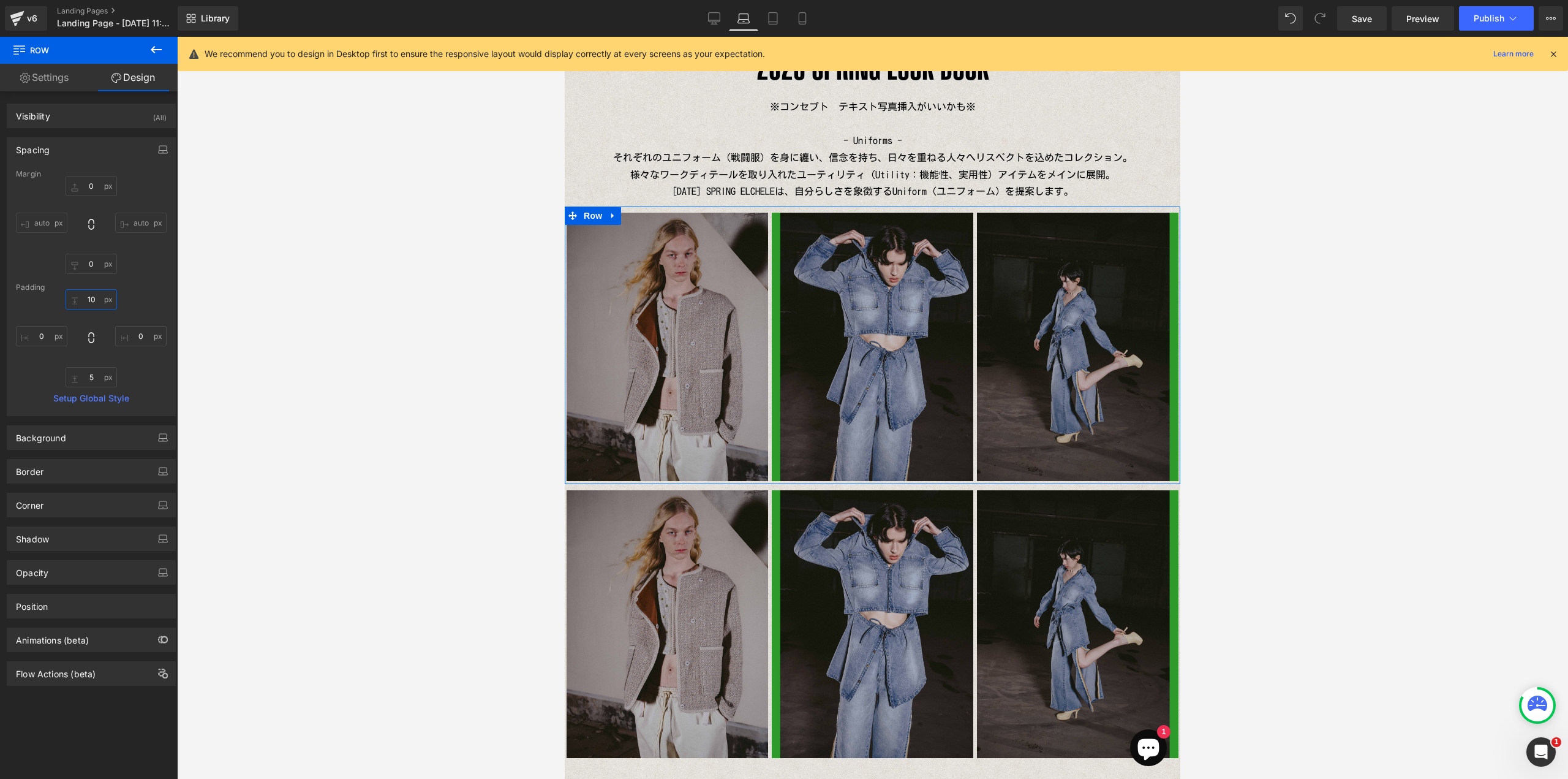
drag, startPoint x: 91, startPoint y: 301, endPoint x: 245, endPoint y: 299, distance: 154.0
click at [93, 301] on input "10" at bounding box center [91, 299] width 52 height 21
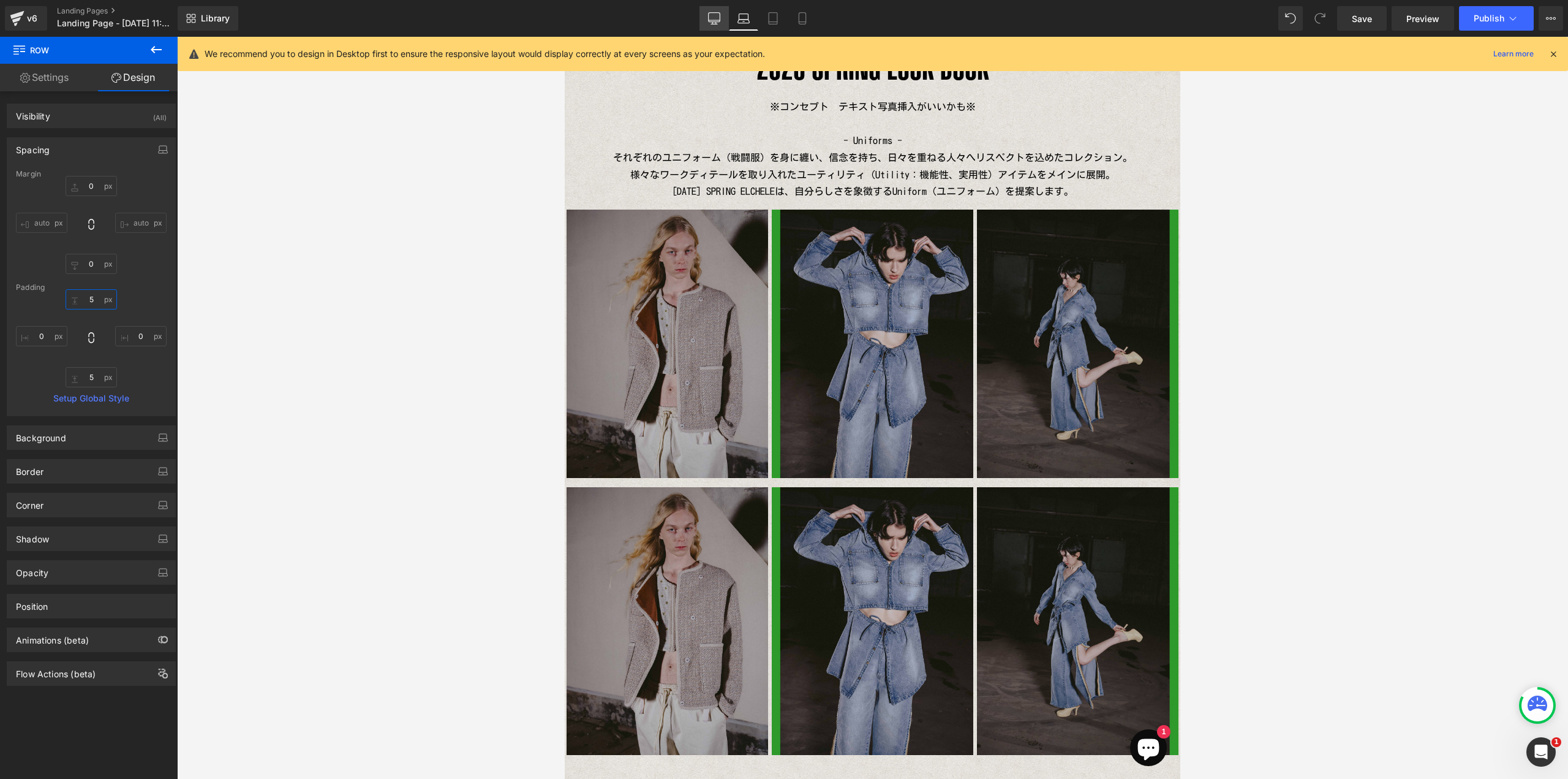
type input "5"
click at [724, 19] on link "Desktop" at bounding box center [714, 18] width 30 height 25
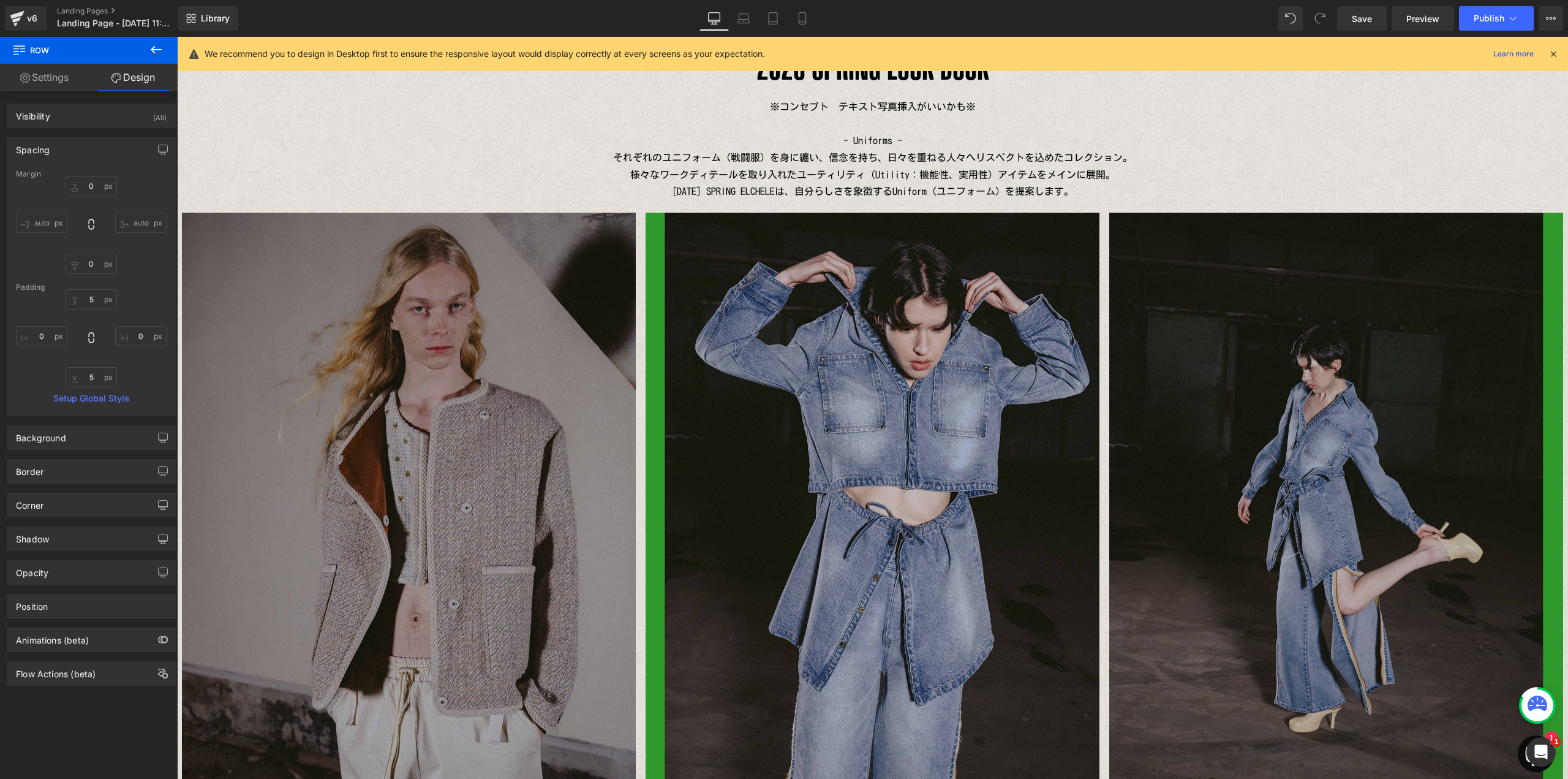
type input "0"
type input "10"
type input "0"
type input "5"
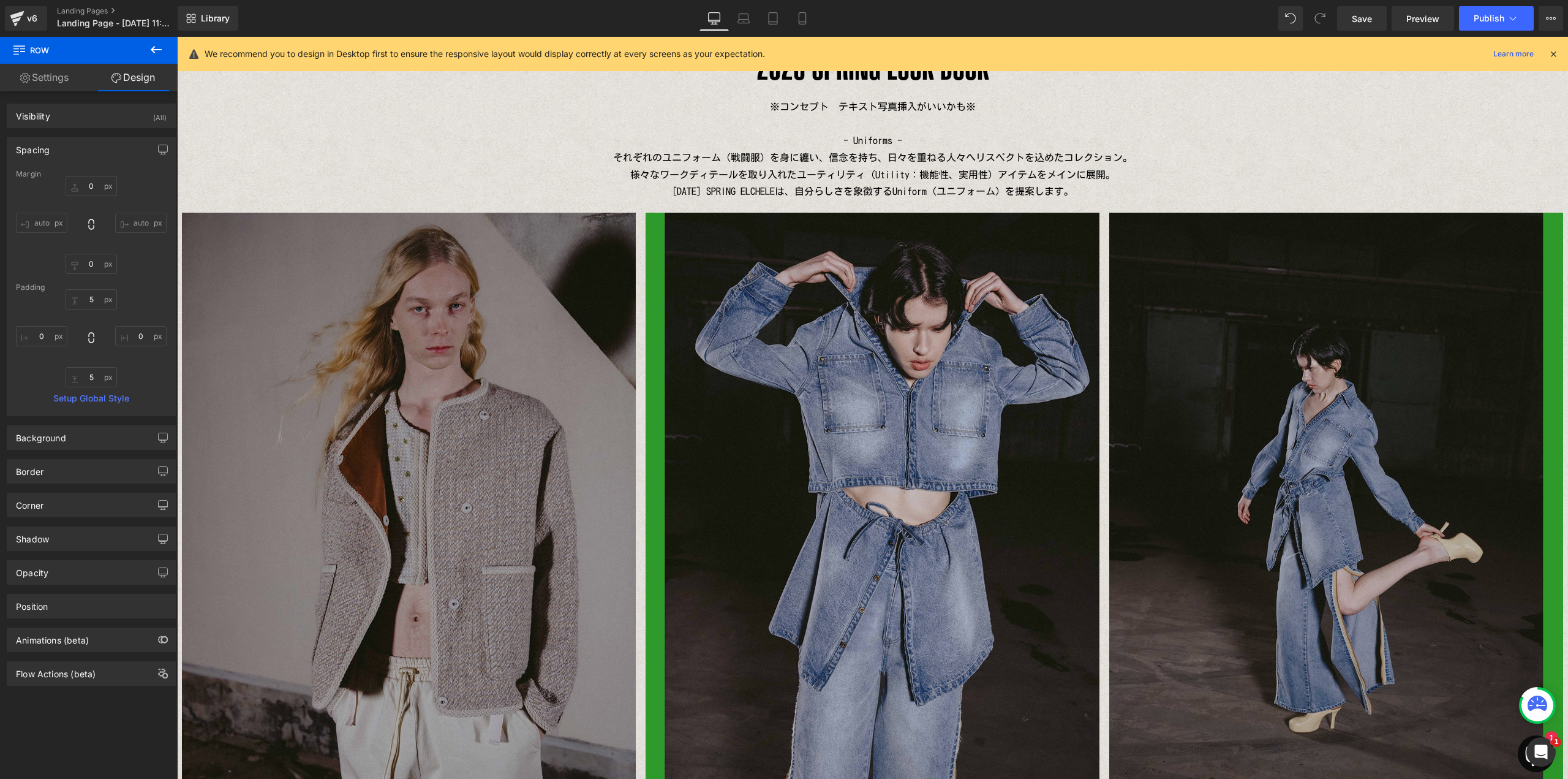
type input "0"
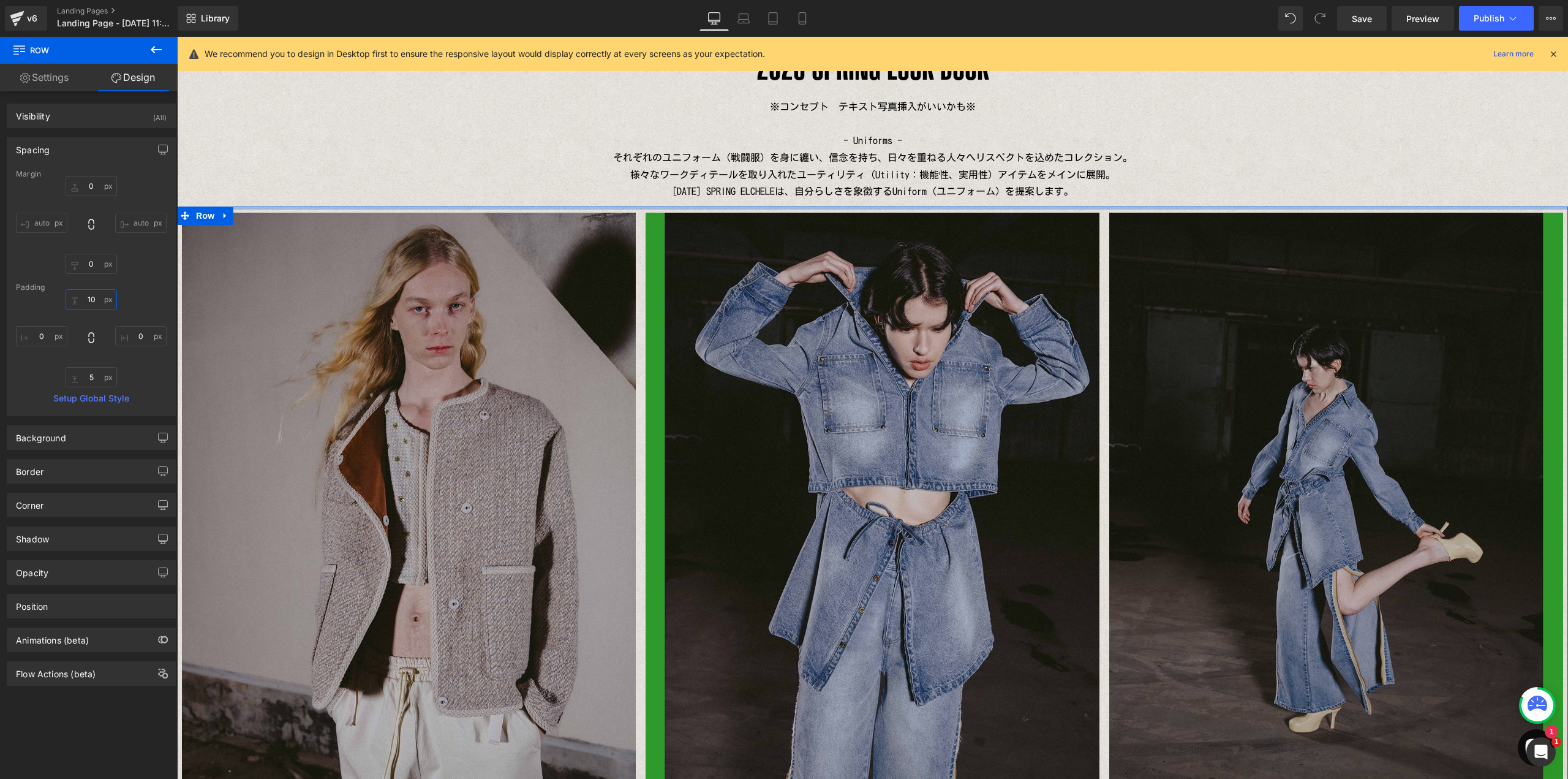
click at [93, 301] on input "10" at bounding box center [91, 299] width 52 height 21
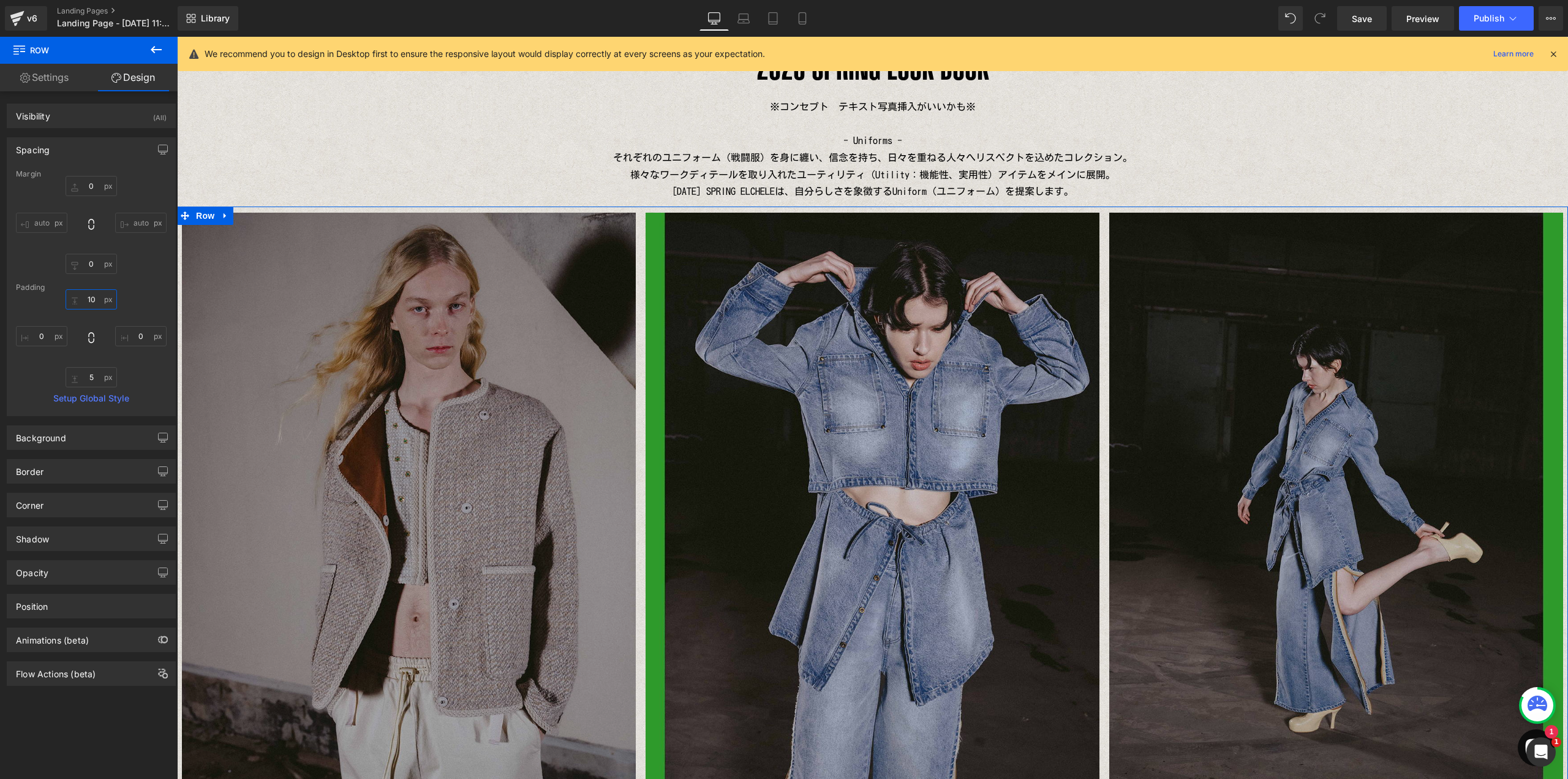
type input "5"
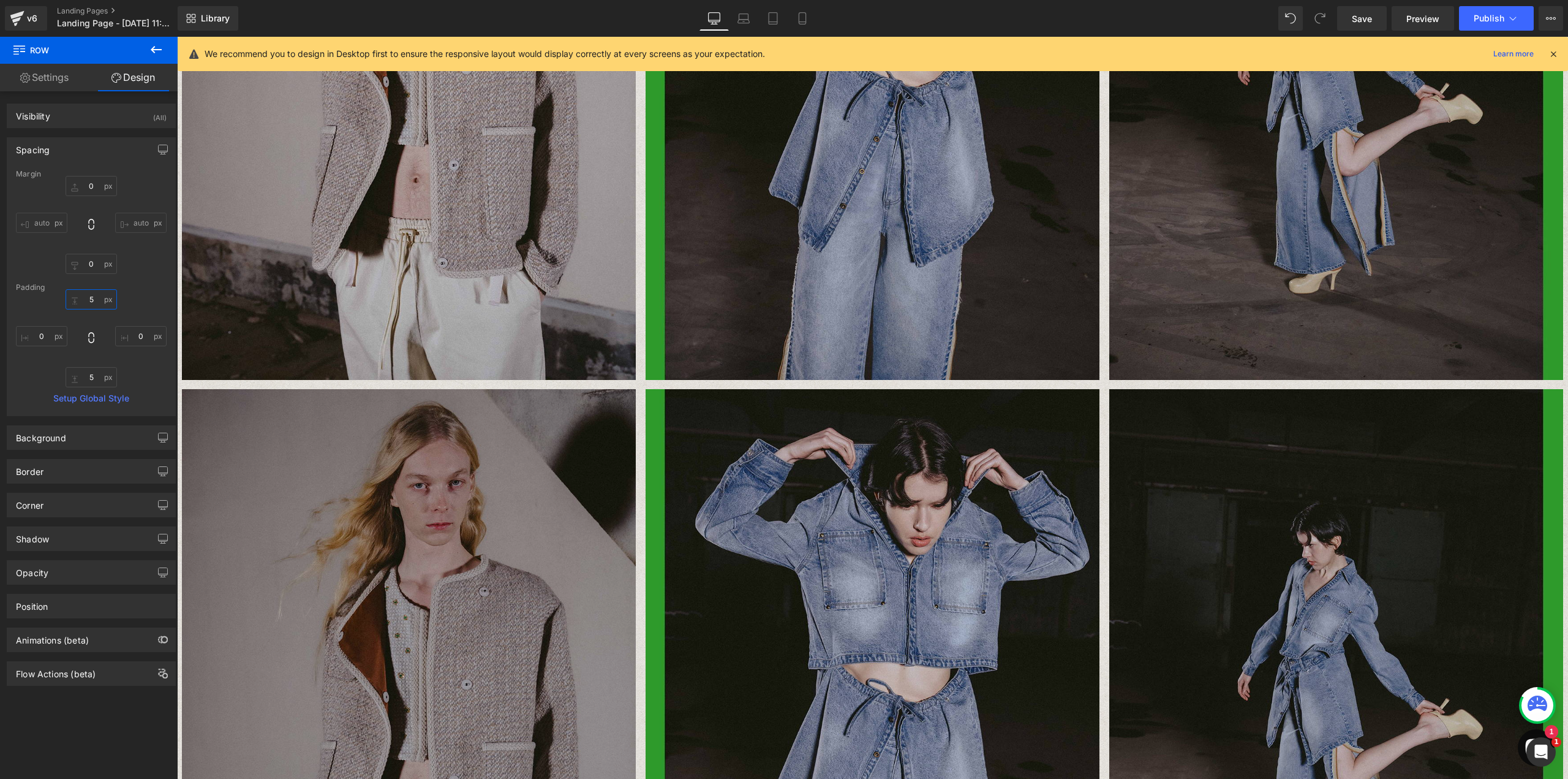
scroll to position [492, 0]
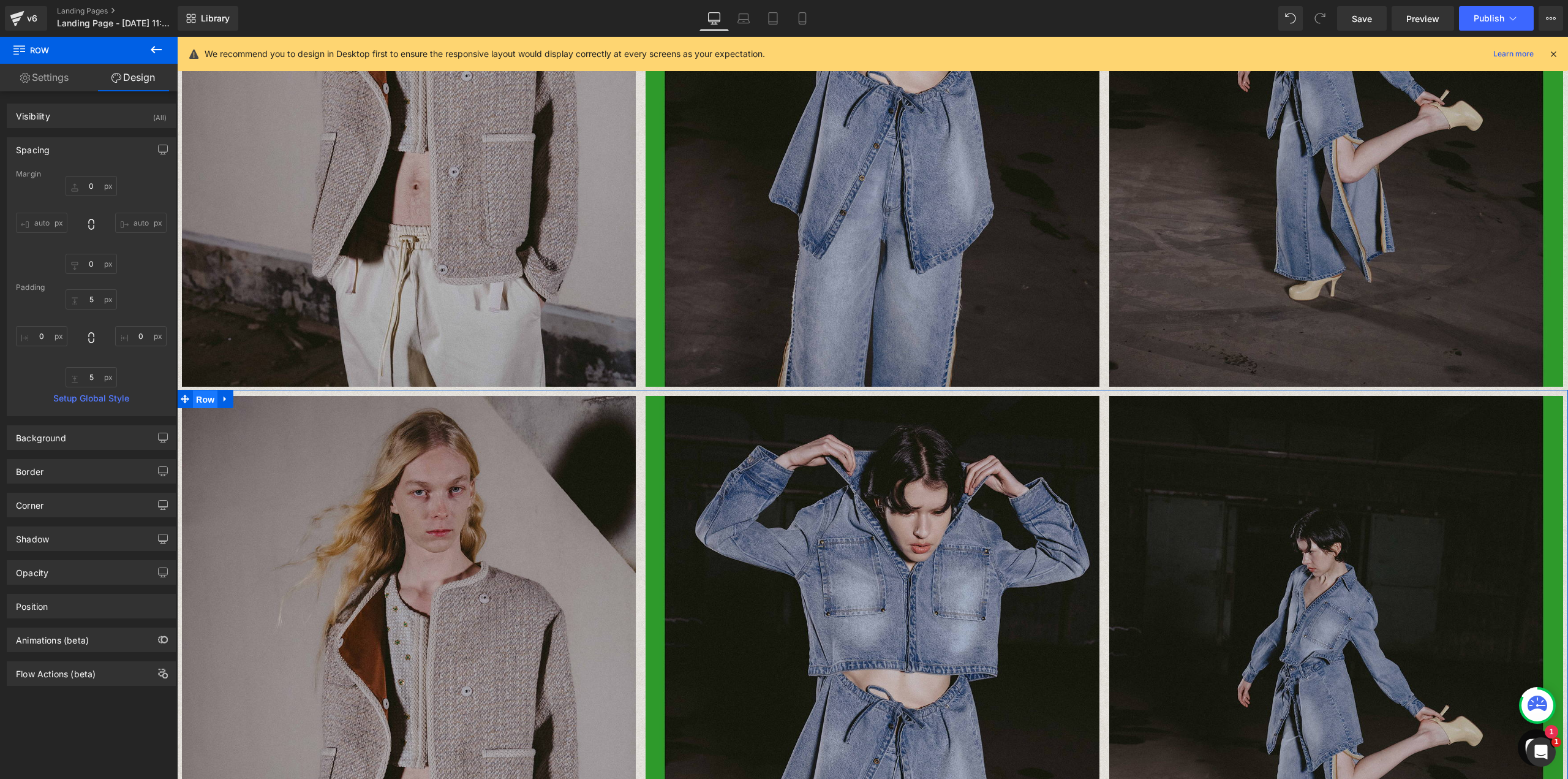
click at [198, 400] on span "Row" at bounding box center [205, 400] width 25 height 18
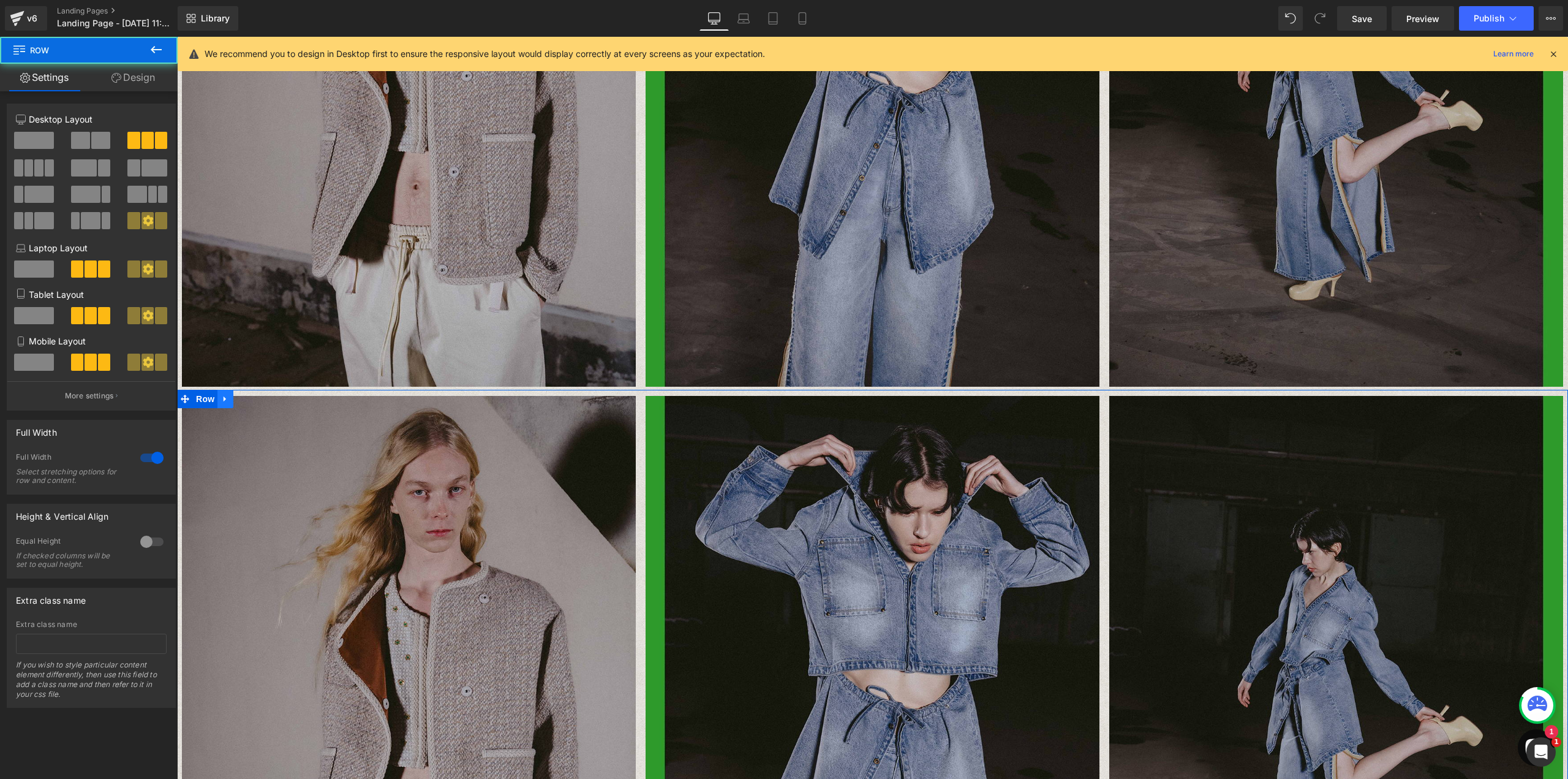
click at [226, 397] on link at bounding box center [225, 399] width 16 height 18
click at [249, 398] on link at bounding box center [257, 399] width 16 height 18
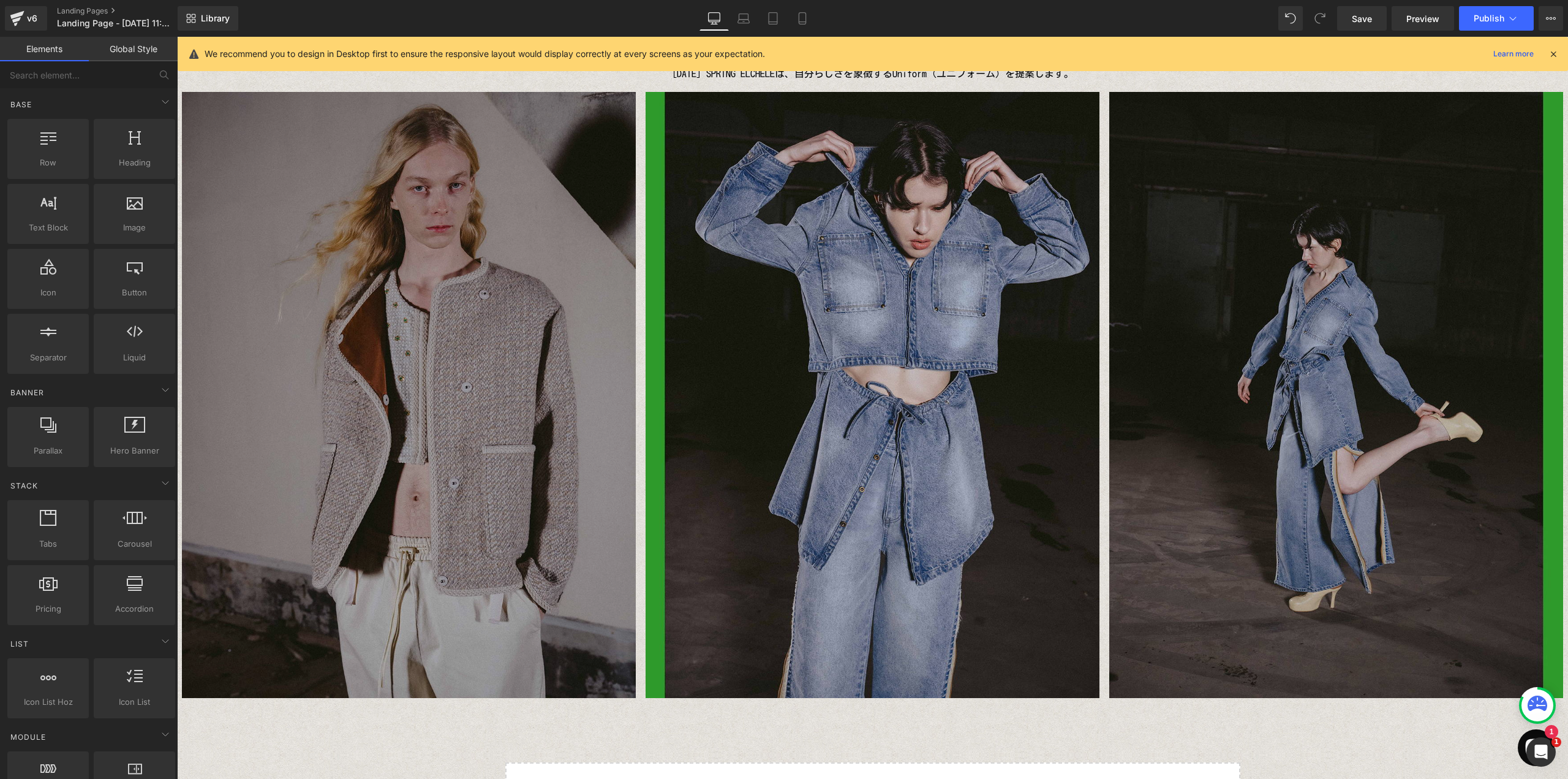
scroll to position [203, 0]
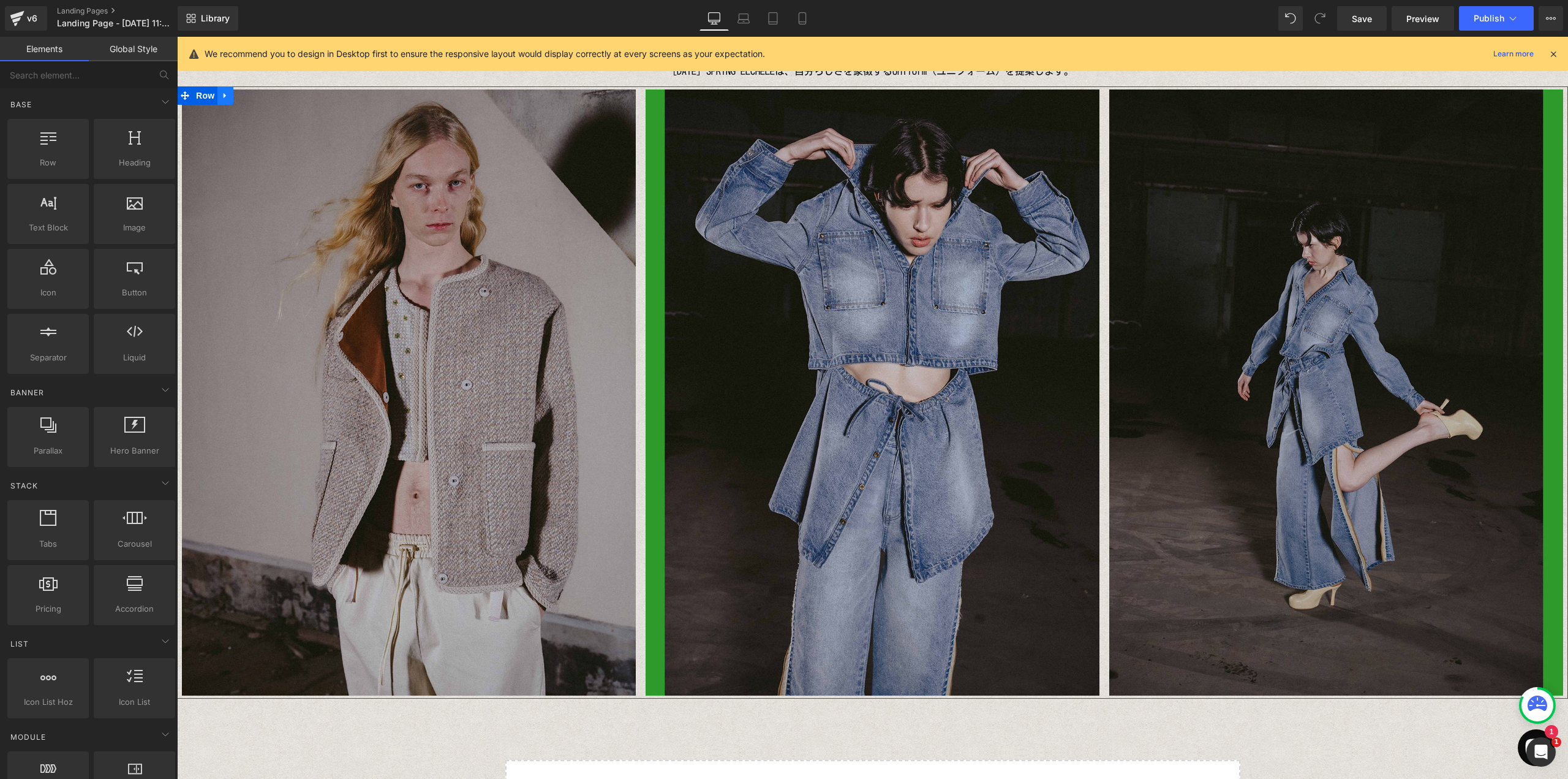
click at [221, 100] on icon at bounding box center [226, 95] width 8 height 9
click at [237, 96] on icon at bounding box center [241, 96] width 8 height 8
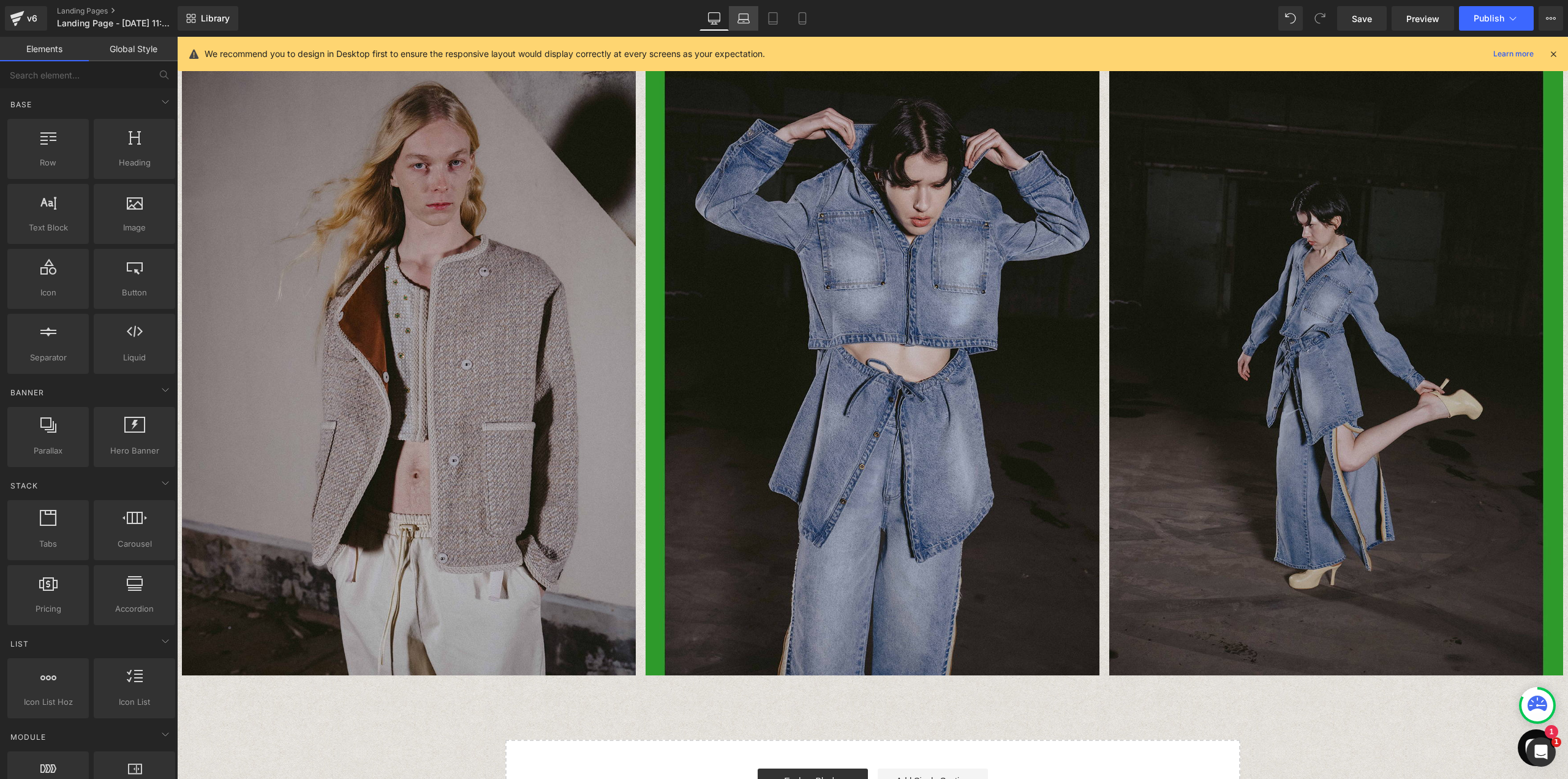
click at [751, 18] on link "Laptop" at bounding box center [743, 18] width 30 height 25
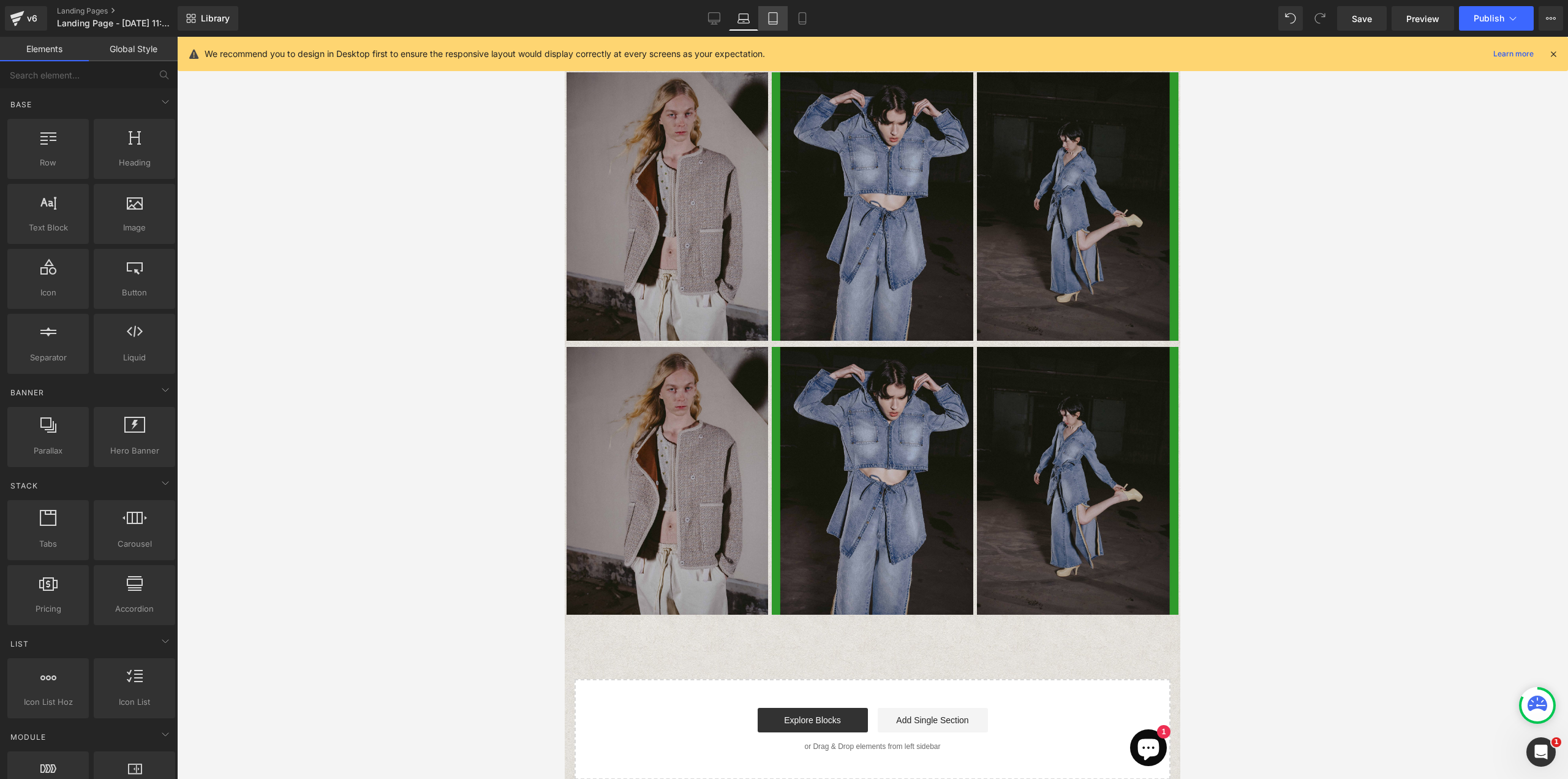
click at [765, 16] on link "Tablet" at bounding box center [773, 18] width 30 height 25
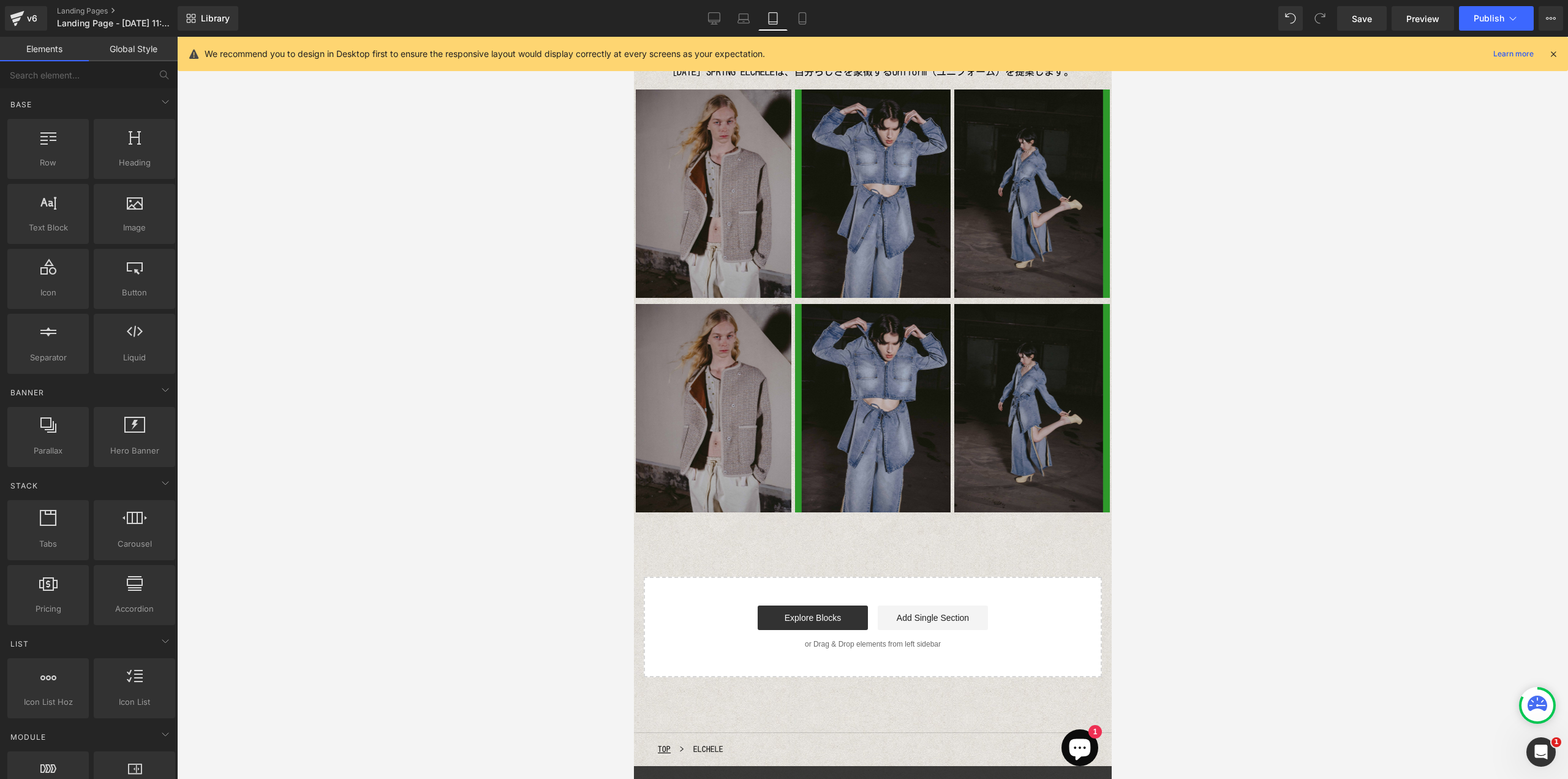
scroll to position [103, 0]
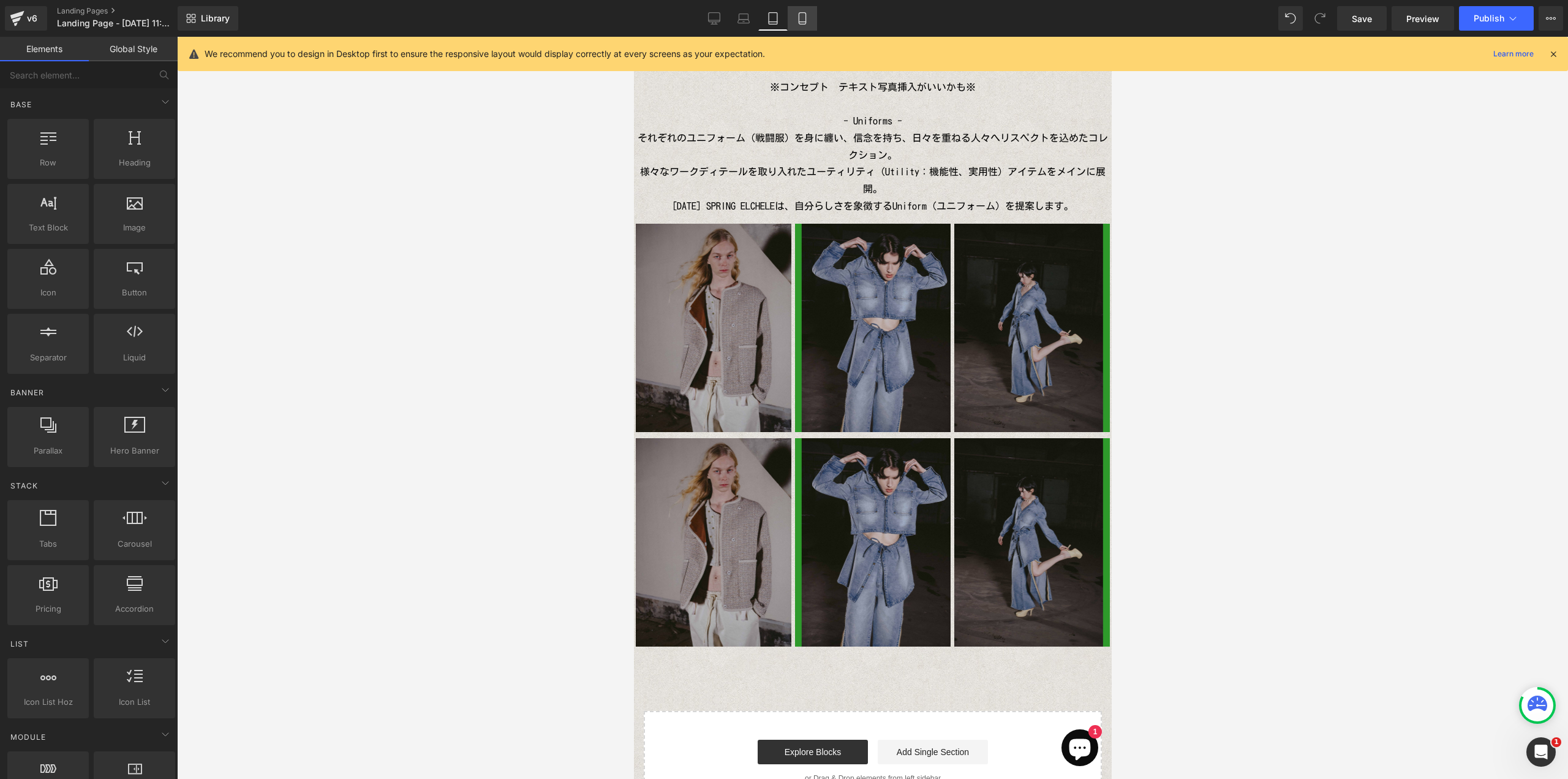
click at [793, 23] on link "Mobile" at bounding box center [803, 18] width 30 height 25
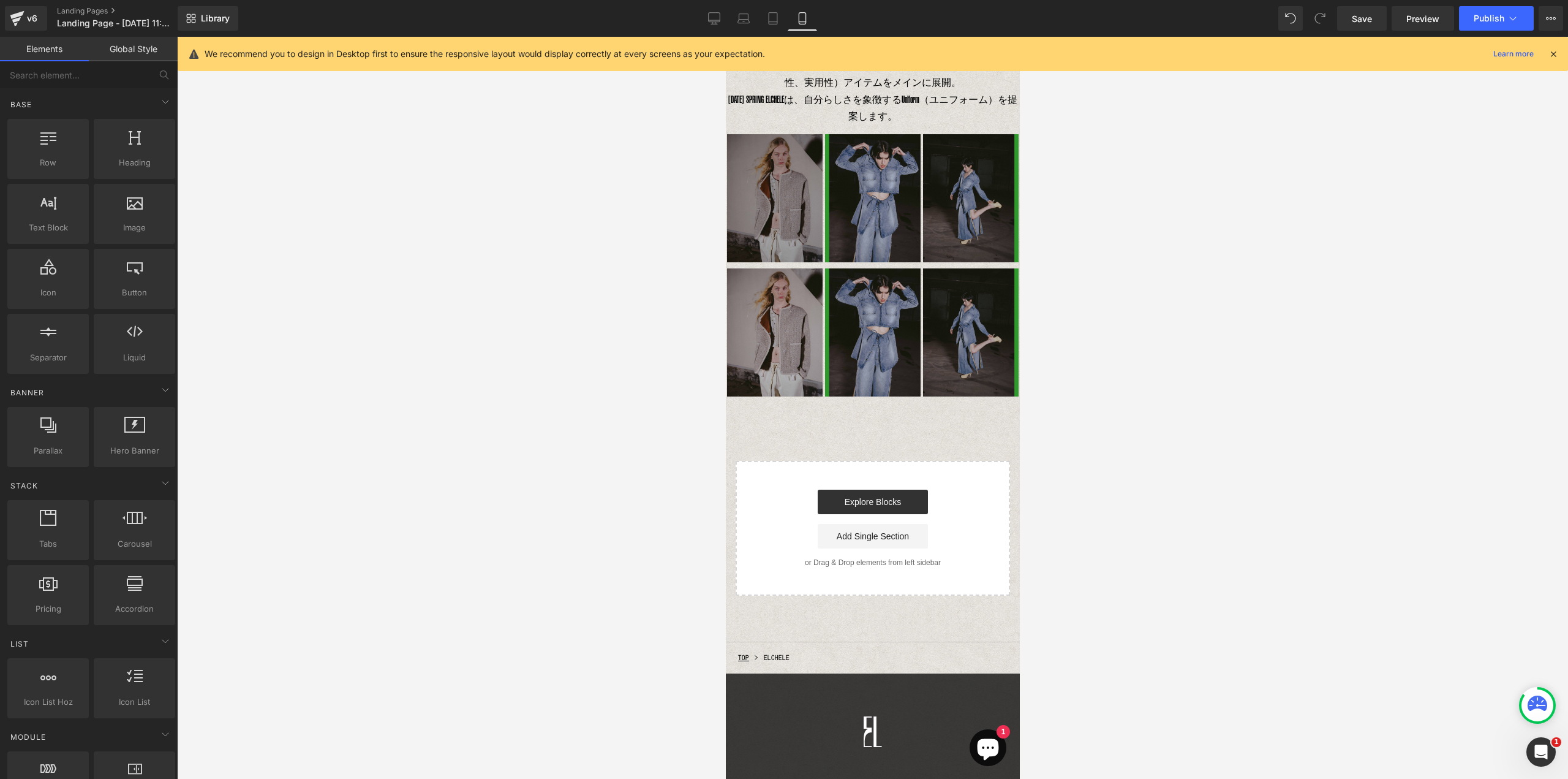
scroll to position [52, 0]
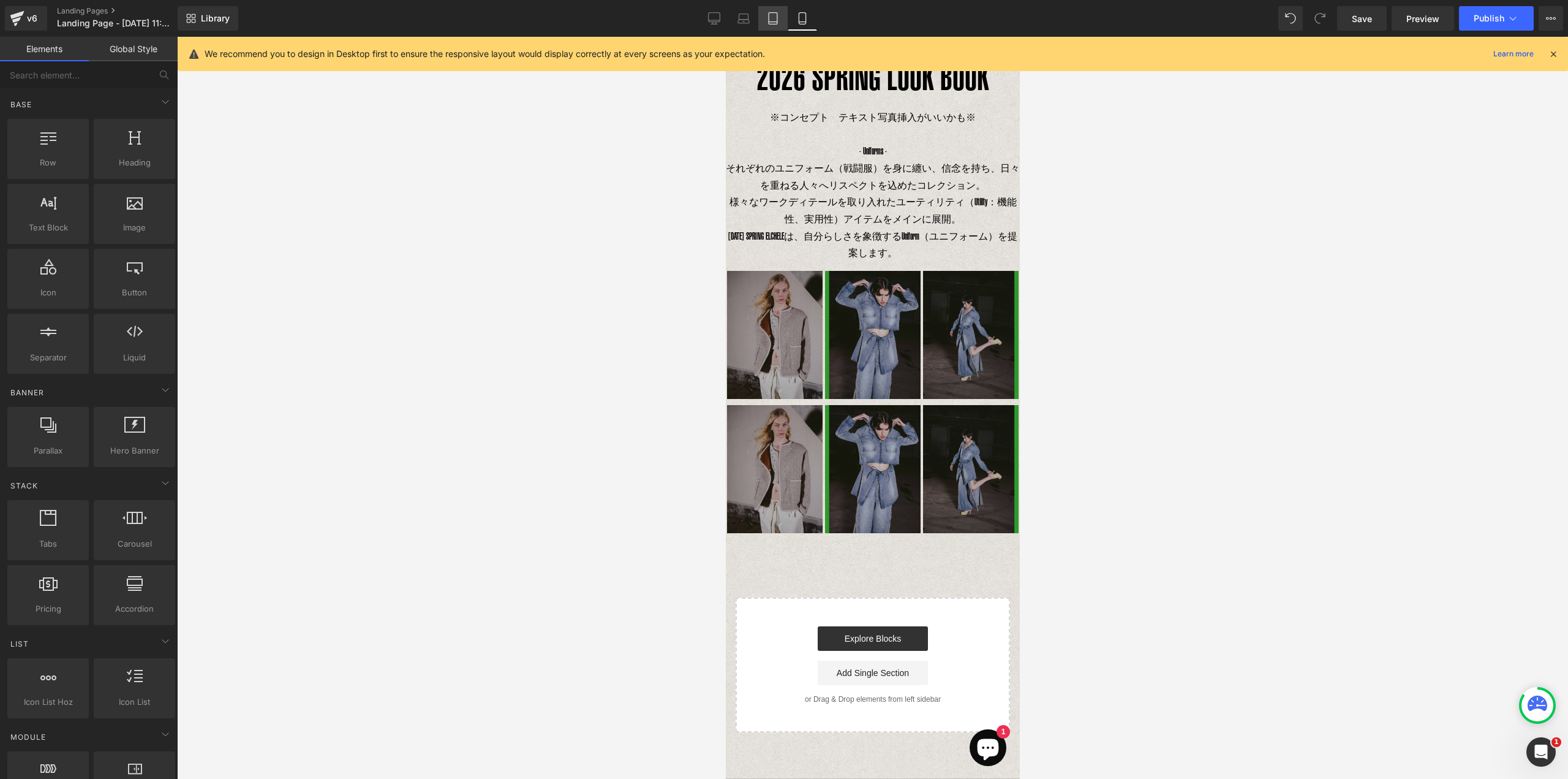
click at [770, 25] on link "Tablet" at bounding box center [773, 18] width 30 height 25
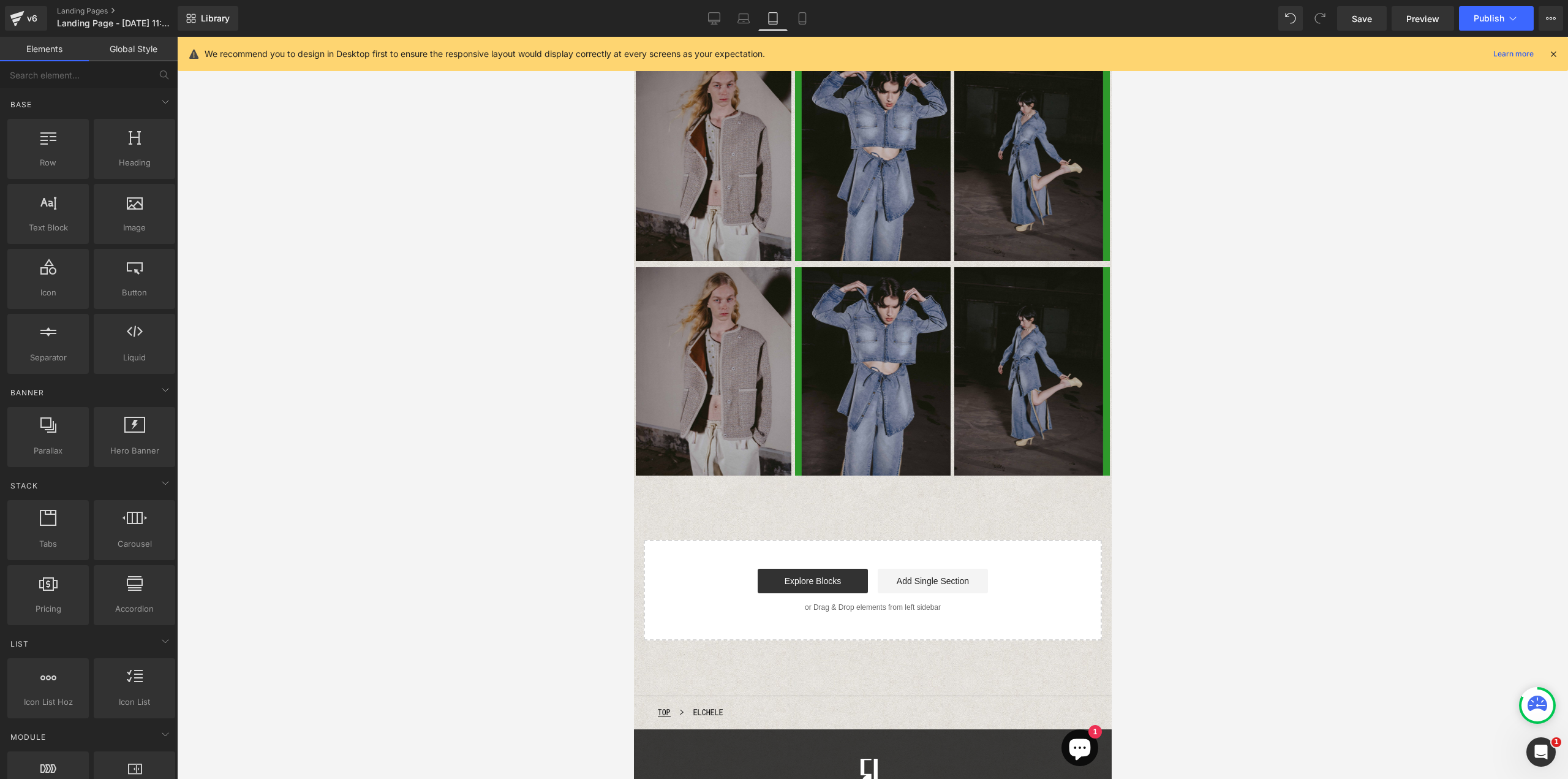
scroll to position [29, 0]
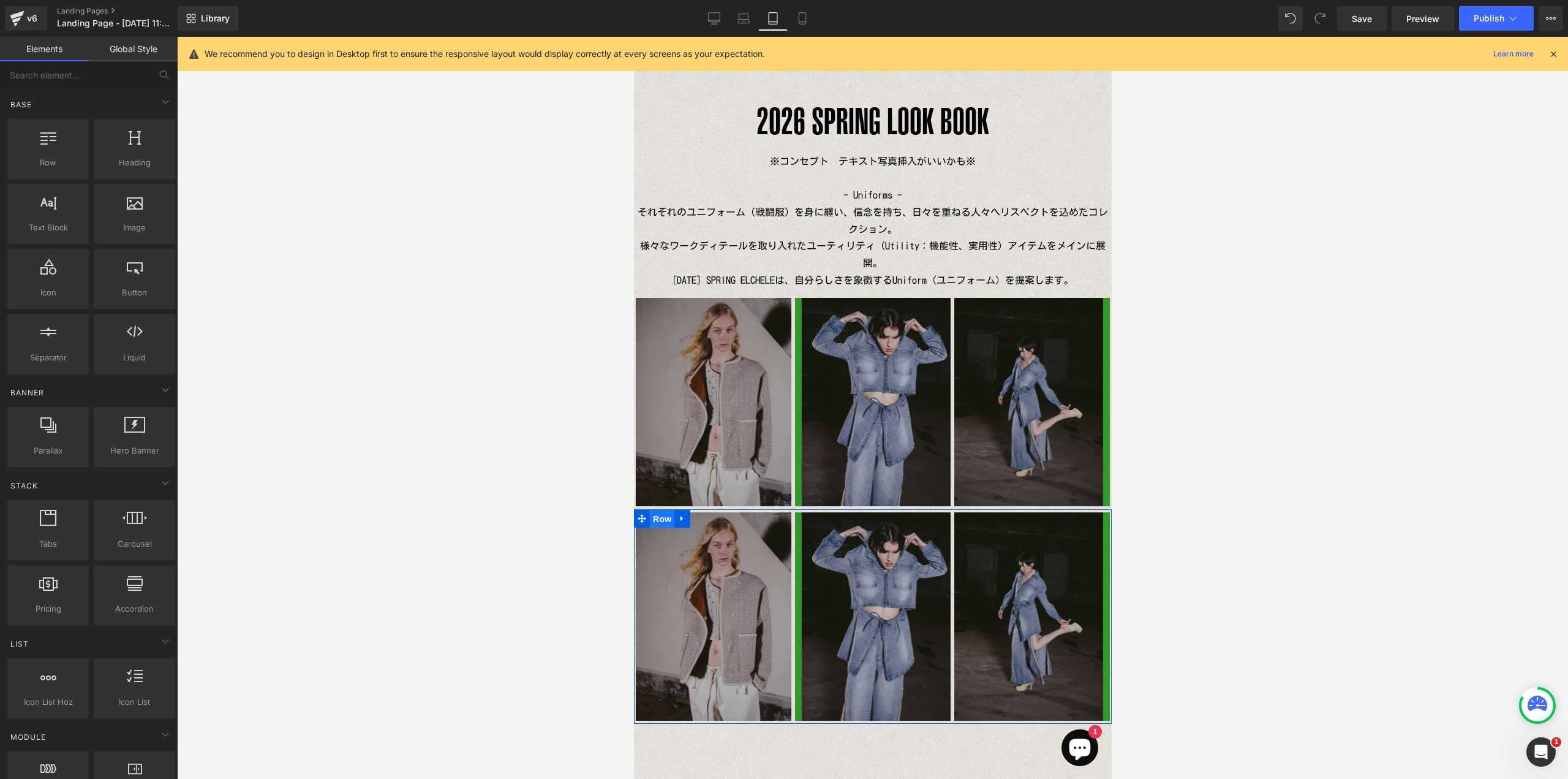
click at [658, 519] on span "Row" at bounding box center [661, 519] width 25 height 18
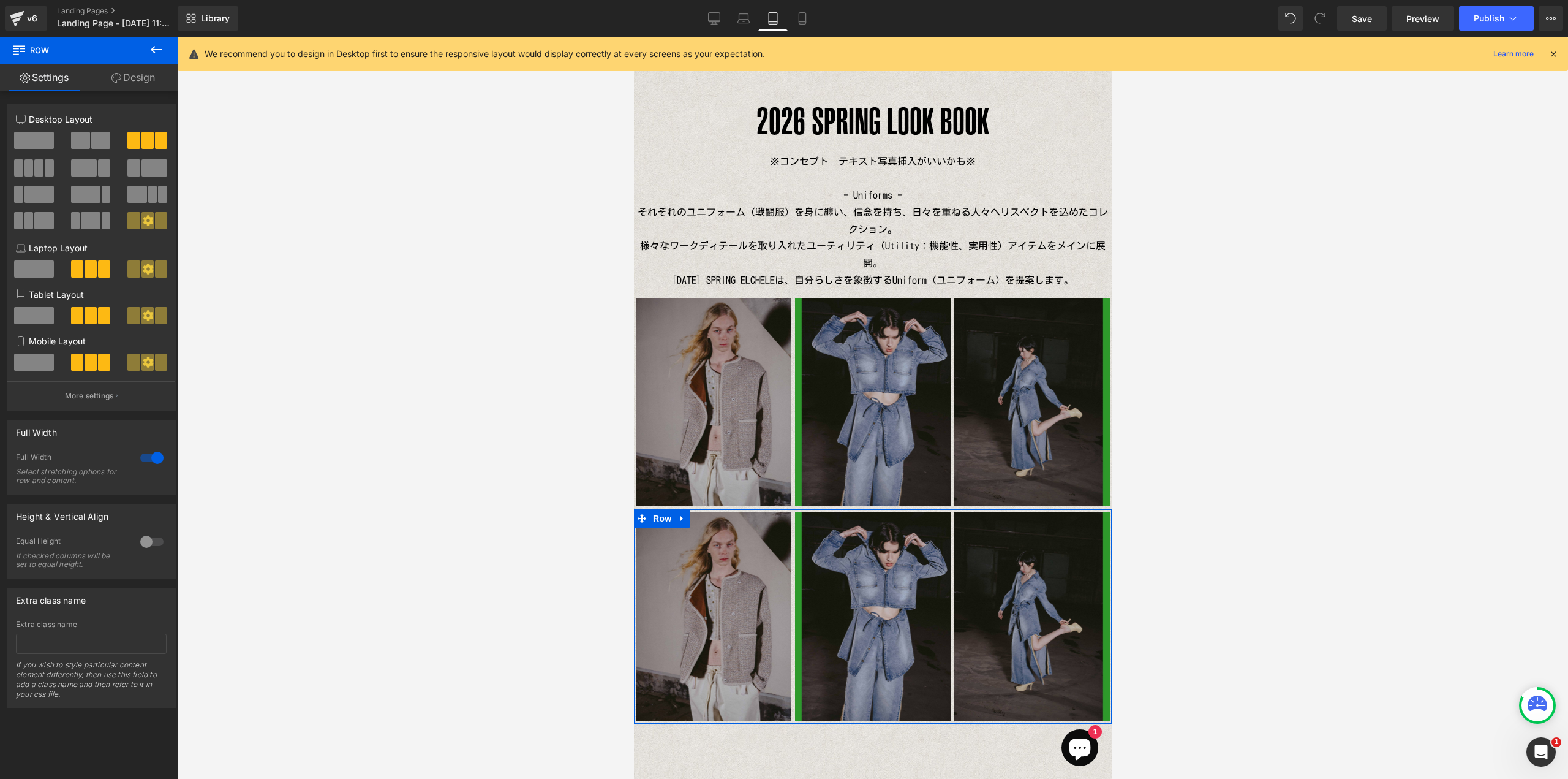
click at [138, 79] on link "Design" at bounding box center [134, 77] width 89 height 28
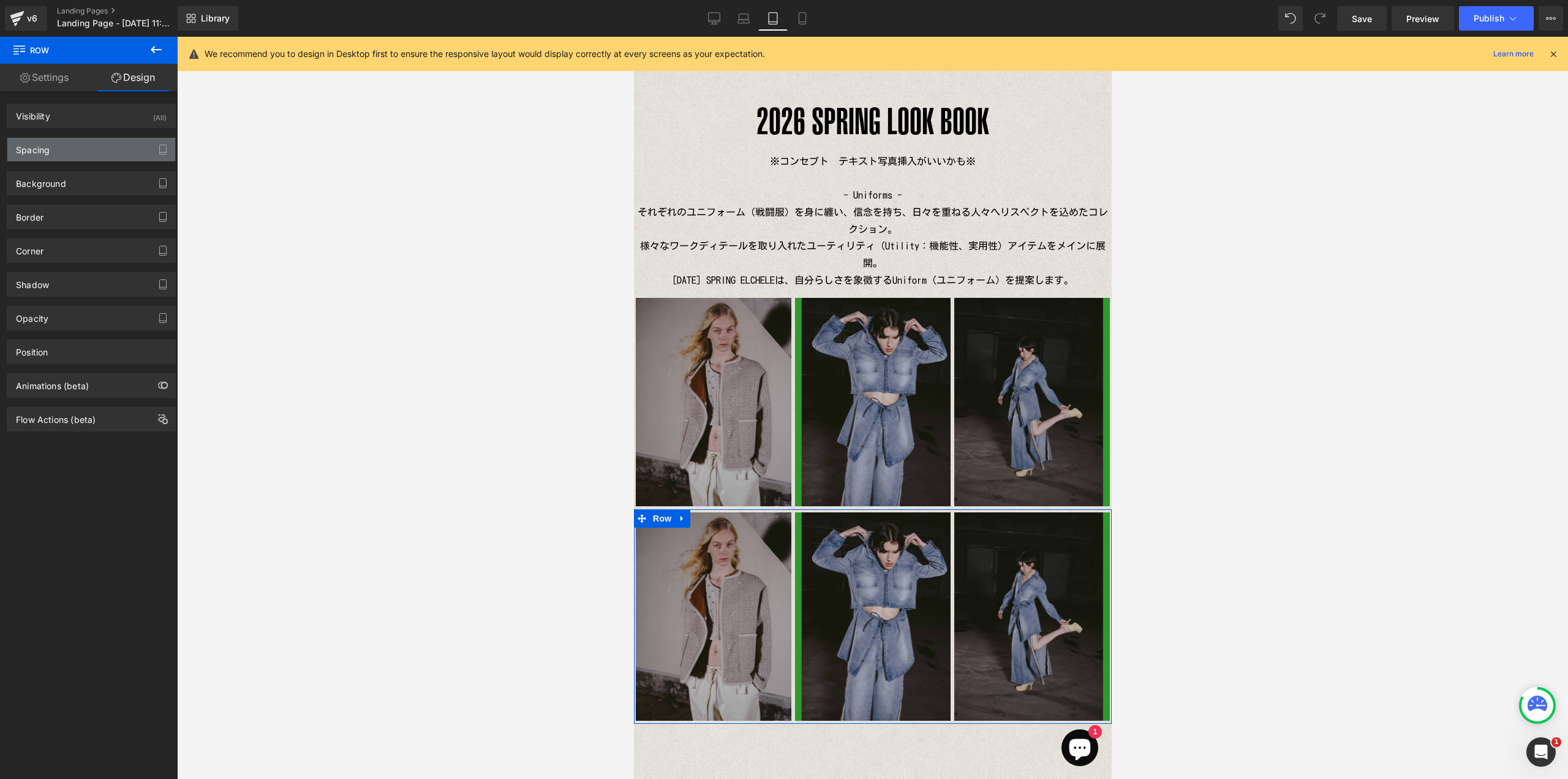
type input "0"
type input "5"
type input "0"
type input "5"
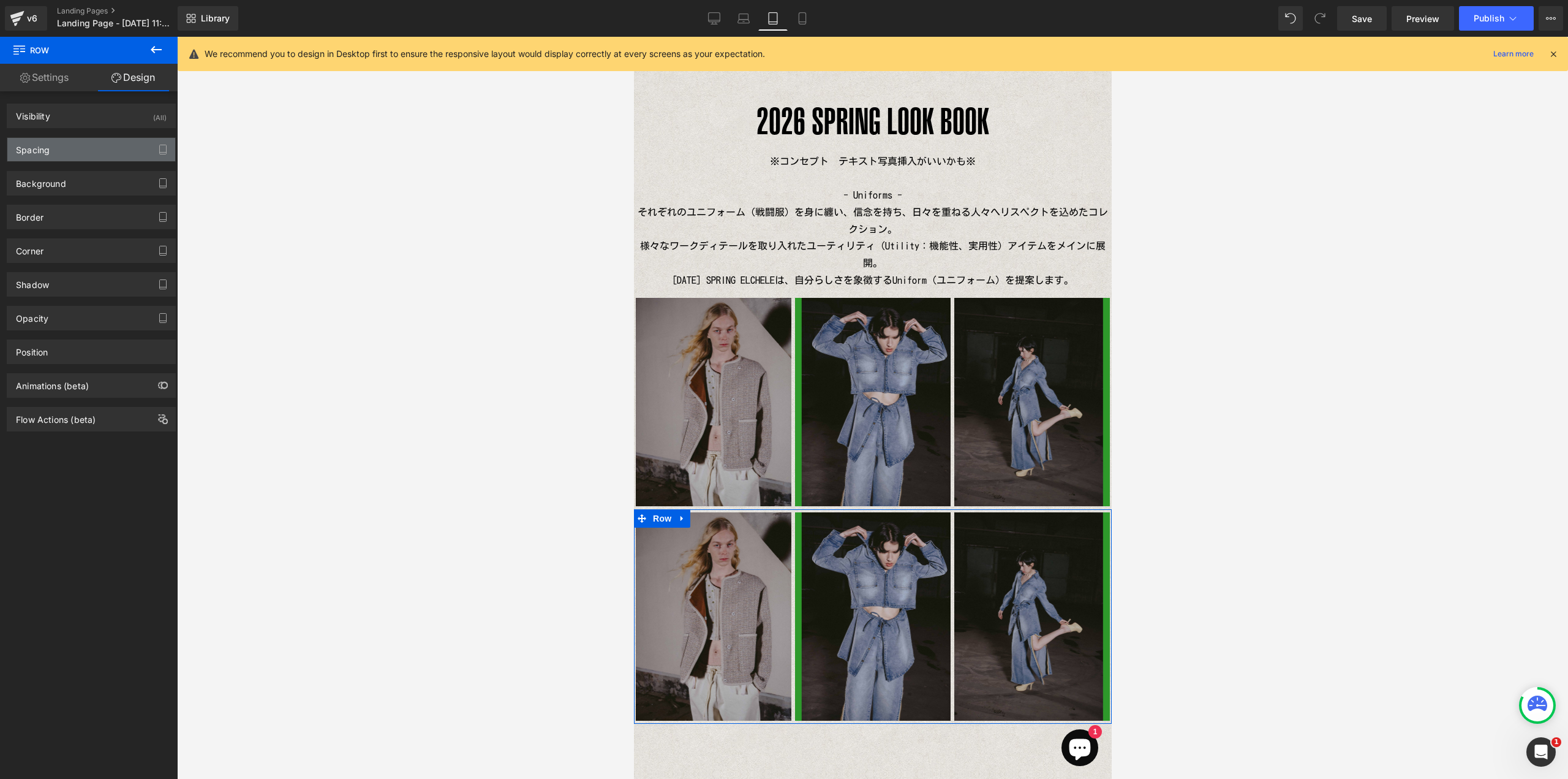
type input "0"
click at [76, 149] on div "Spacing" at bounding box center [91, 149] width 168 height 23
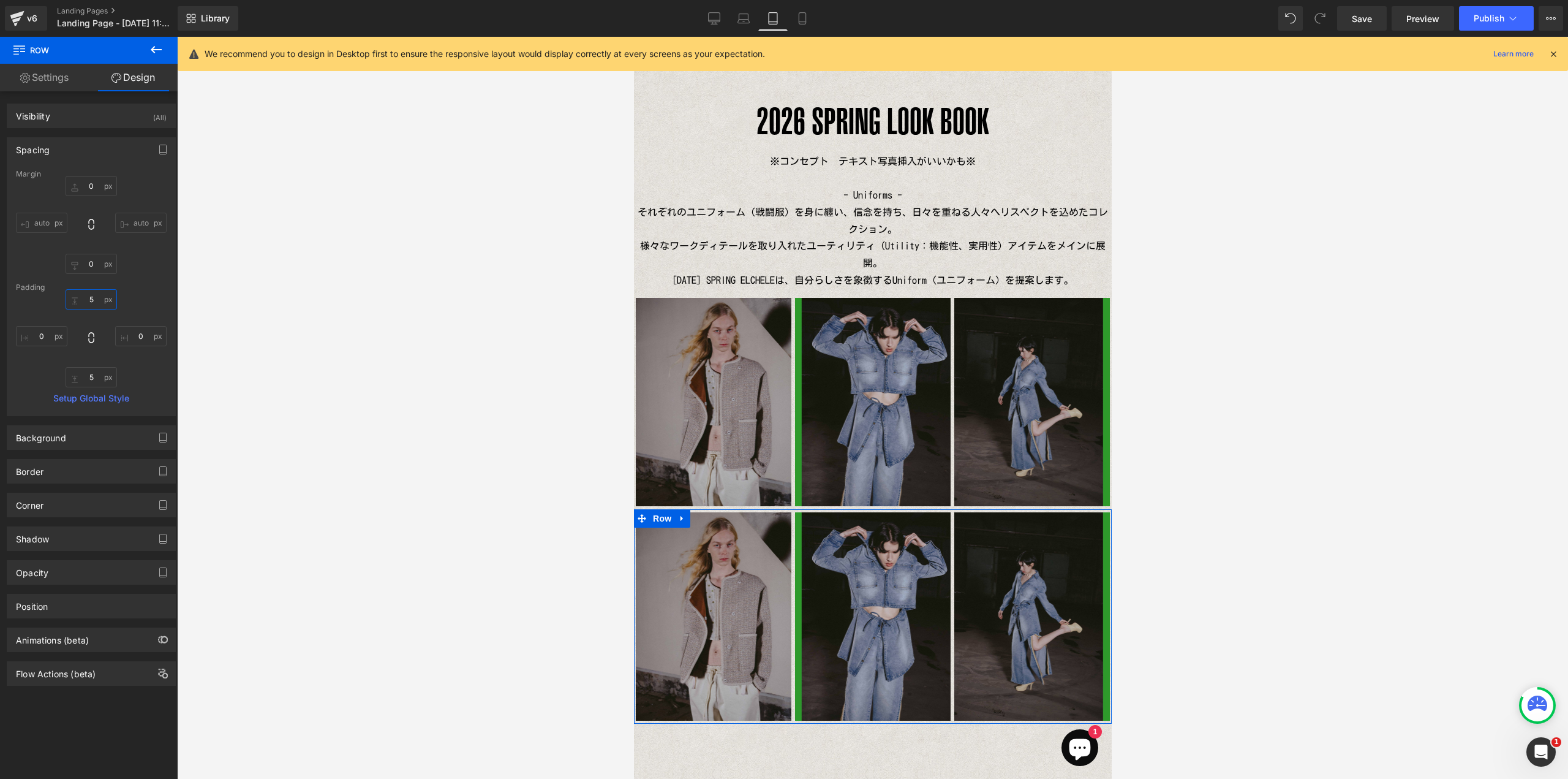
click at [91, 302] on input "5" at bounding box center [91, 299] width 52 height 21
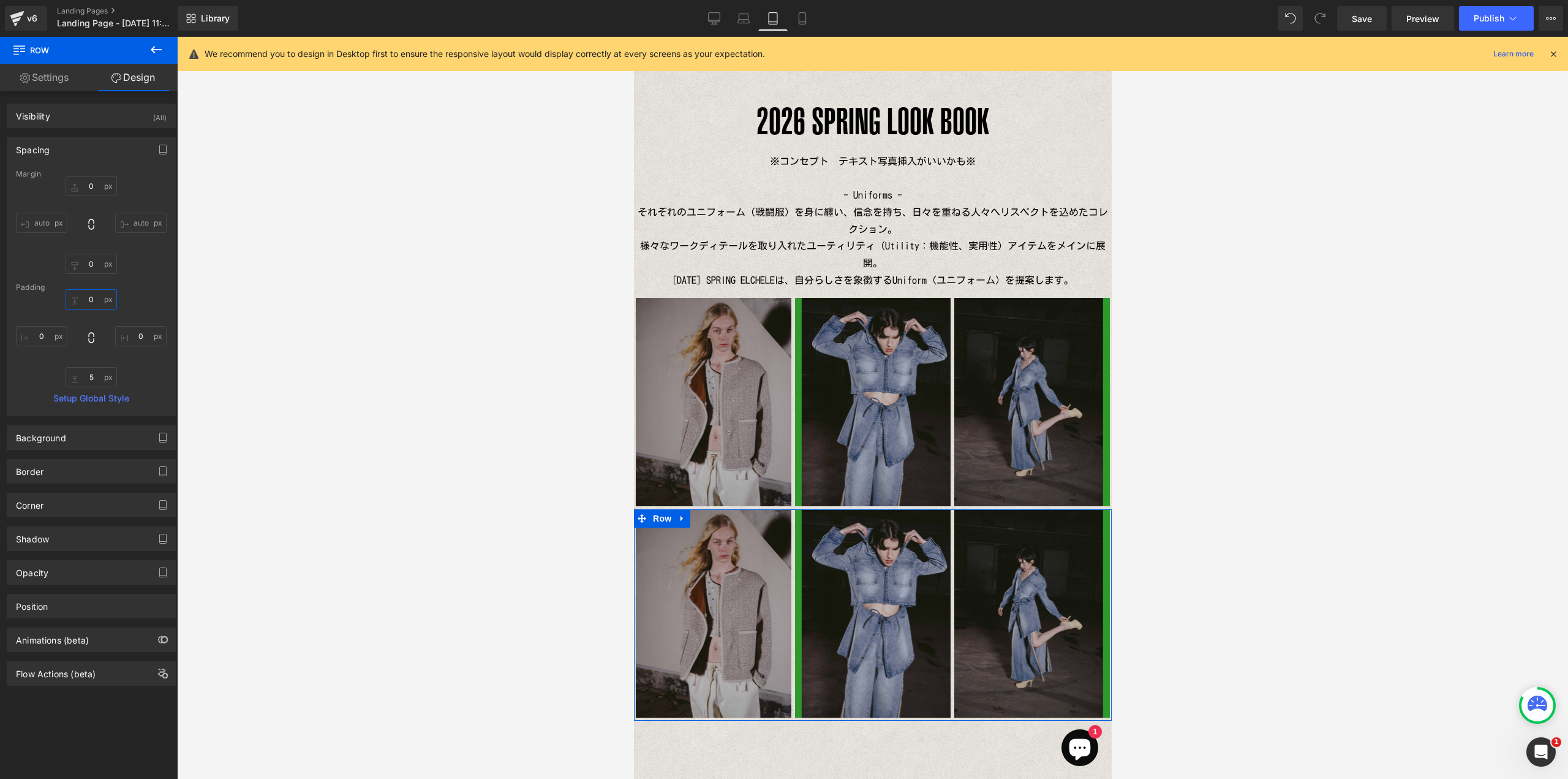
type input "0"
click at [149, 299] on div "0 0 0px 0 5px 5 0px 0" at bounding box center [91, 338] width 151 height 98
click at [806, 21] on icon at bounding box center [802, 18] width 7 height 11
type input "0"
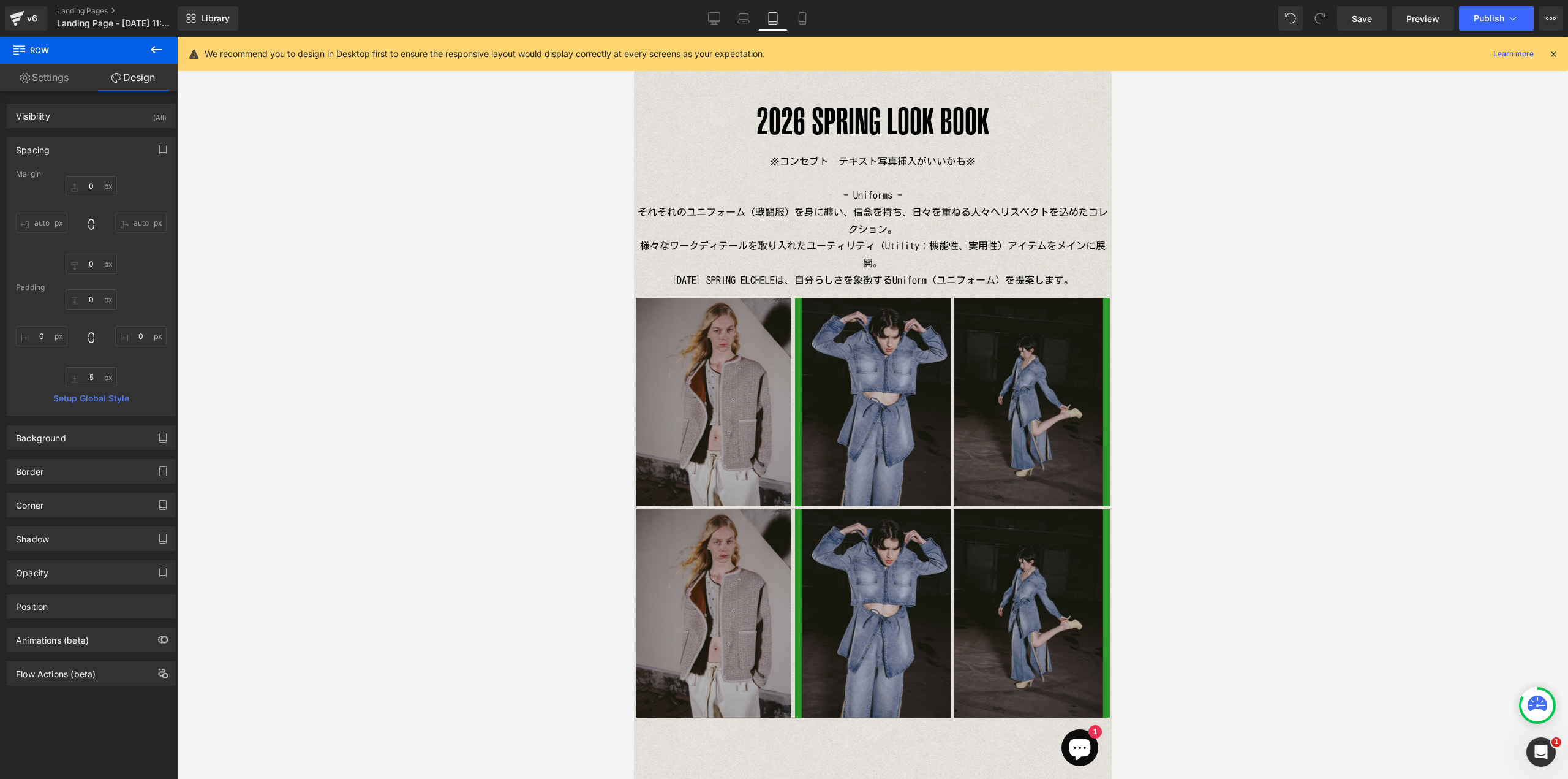
type input "5"
type input "0"
type input "5"
type input "0"
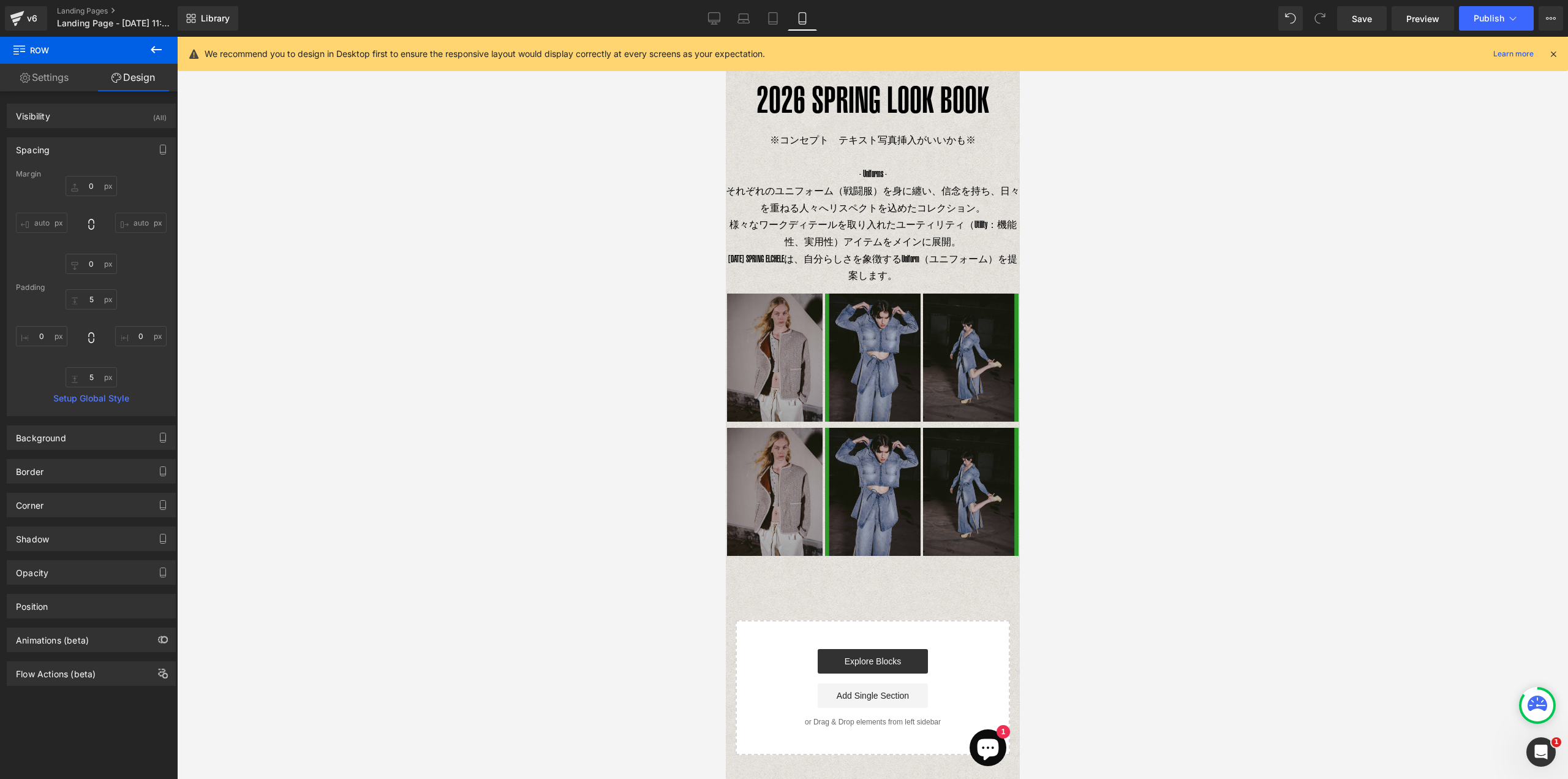
scroll to position [0, 0]
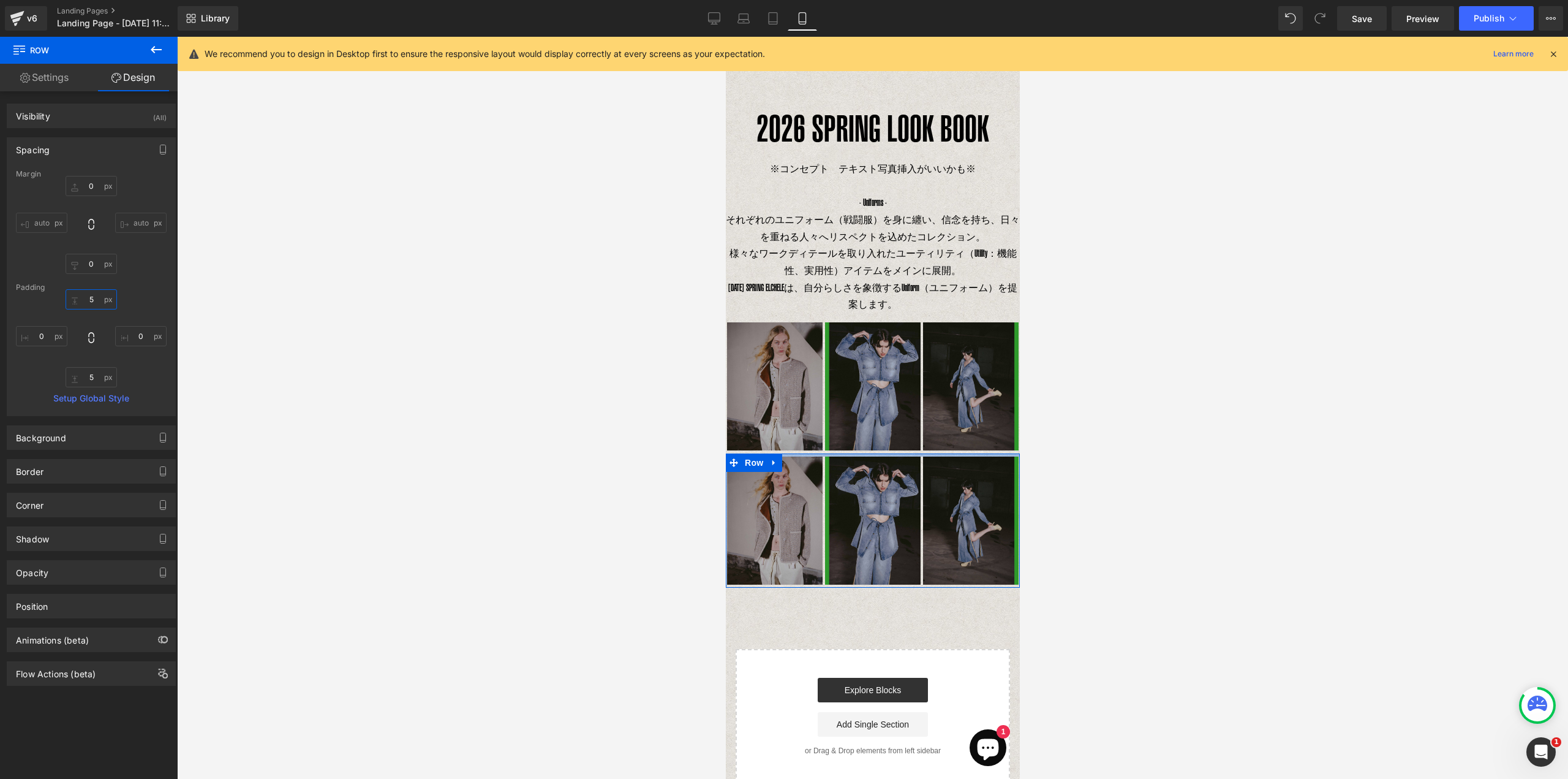
click at [93, 304] on input "5" at bounding box center [91, 299] width 52 height 21
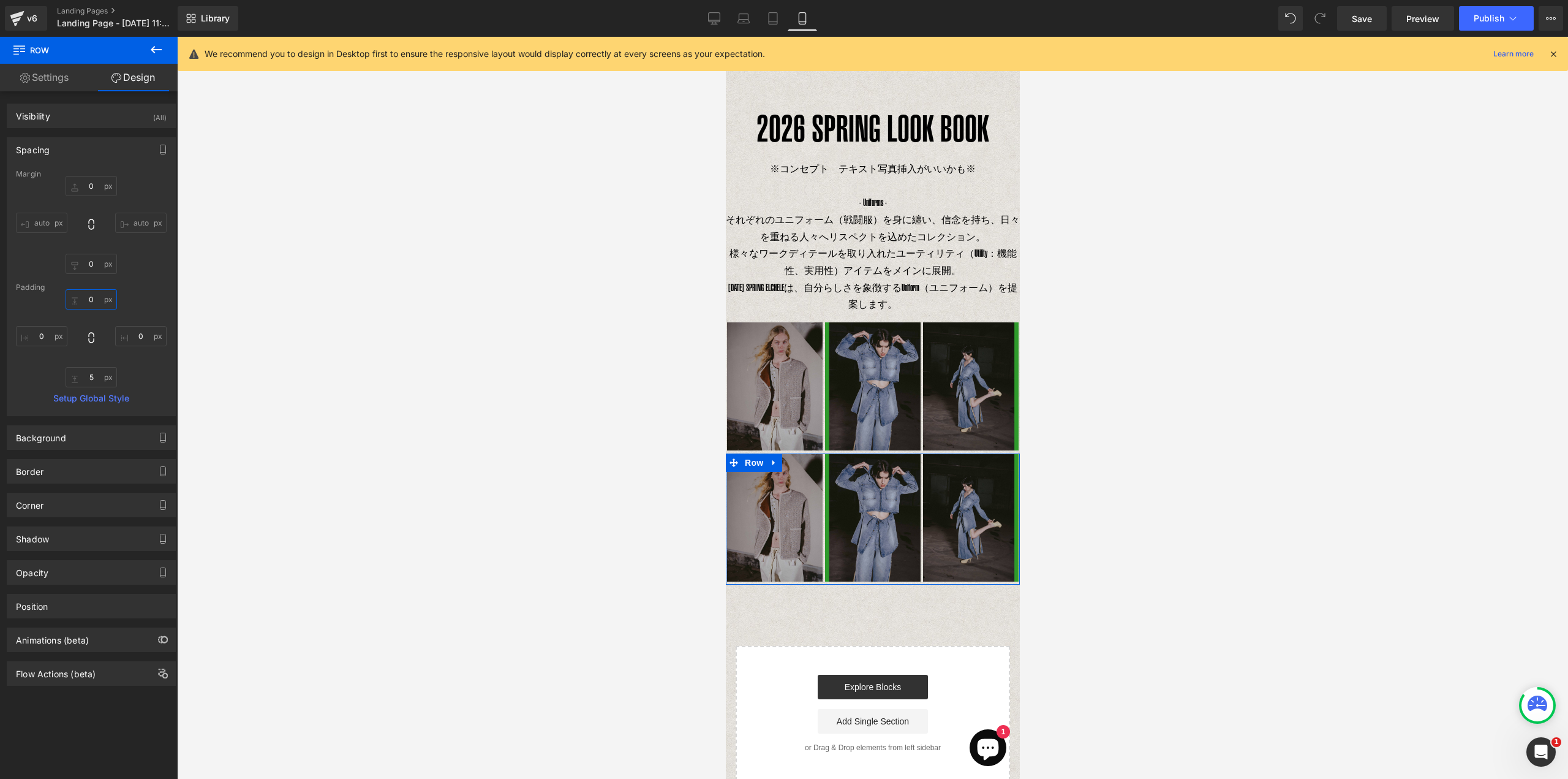
type input "0"
click at [144, 281] on div "Margin 0px 0 auto auto 0px 0 auto auto [GEOGRAPHIC_DATA] 0 0 0px 0 5px 5 0px 0 …" at bounding box center [91, 292] width 168 height 246
click at [718, 21] on icon at bounding box center [714, 18] width 12 height 12
type input "0"
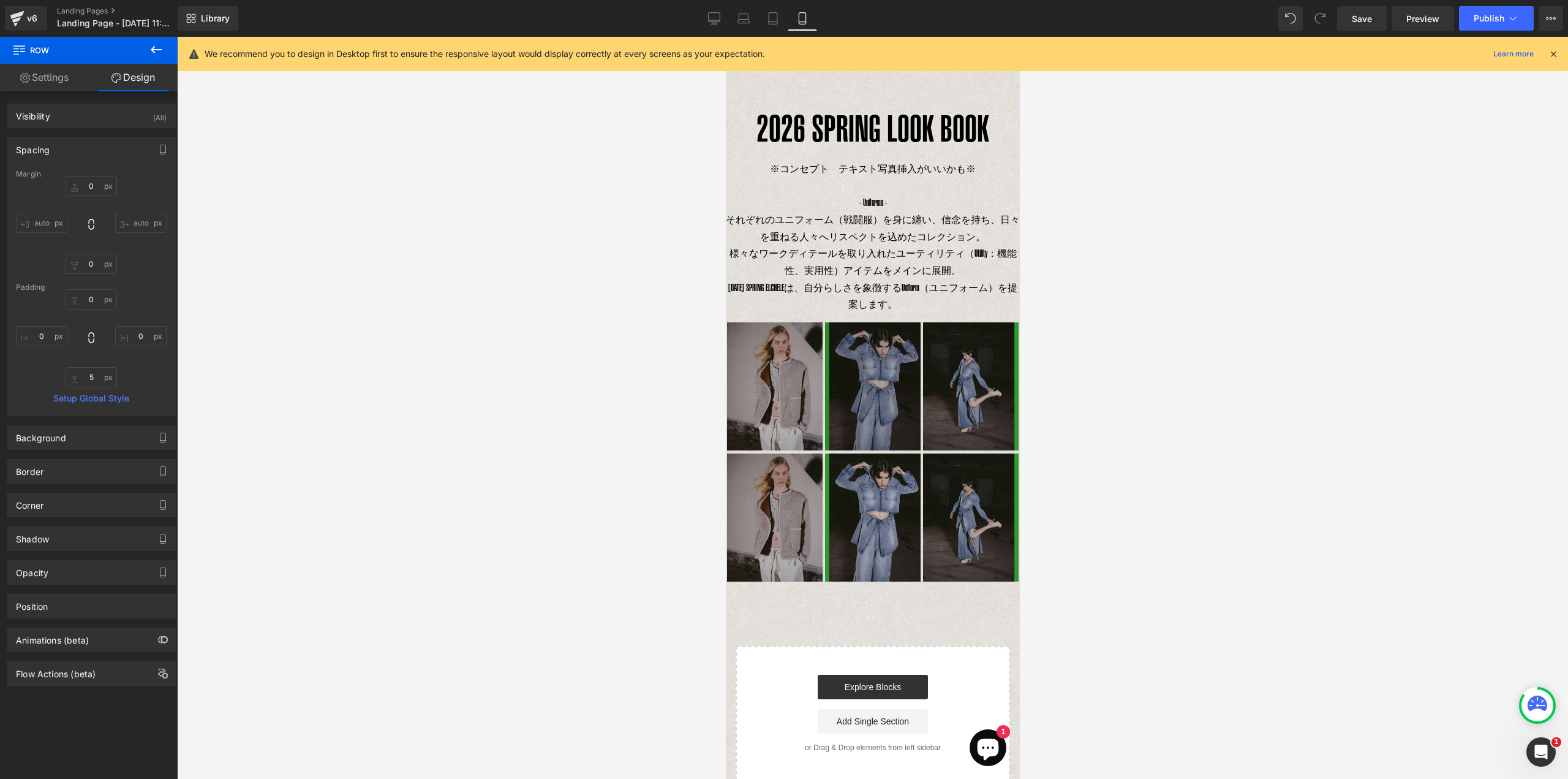
type input "5"
type input "0"
type input "5"
type input "0"
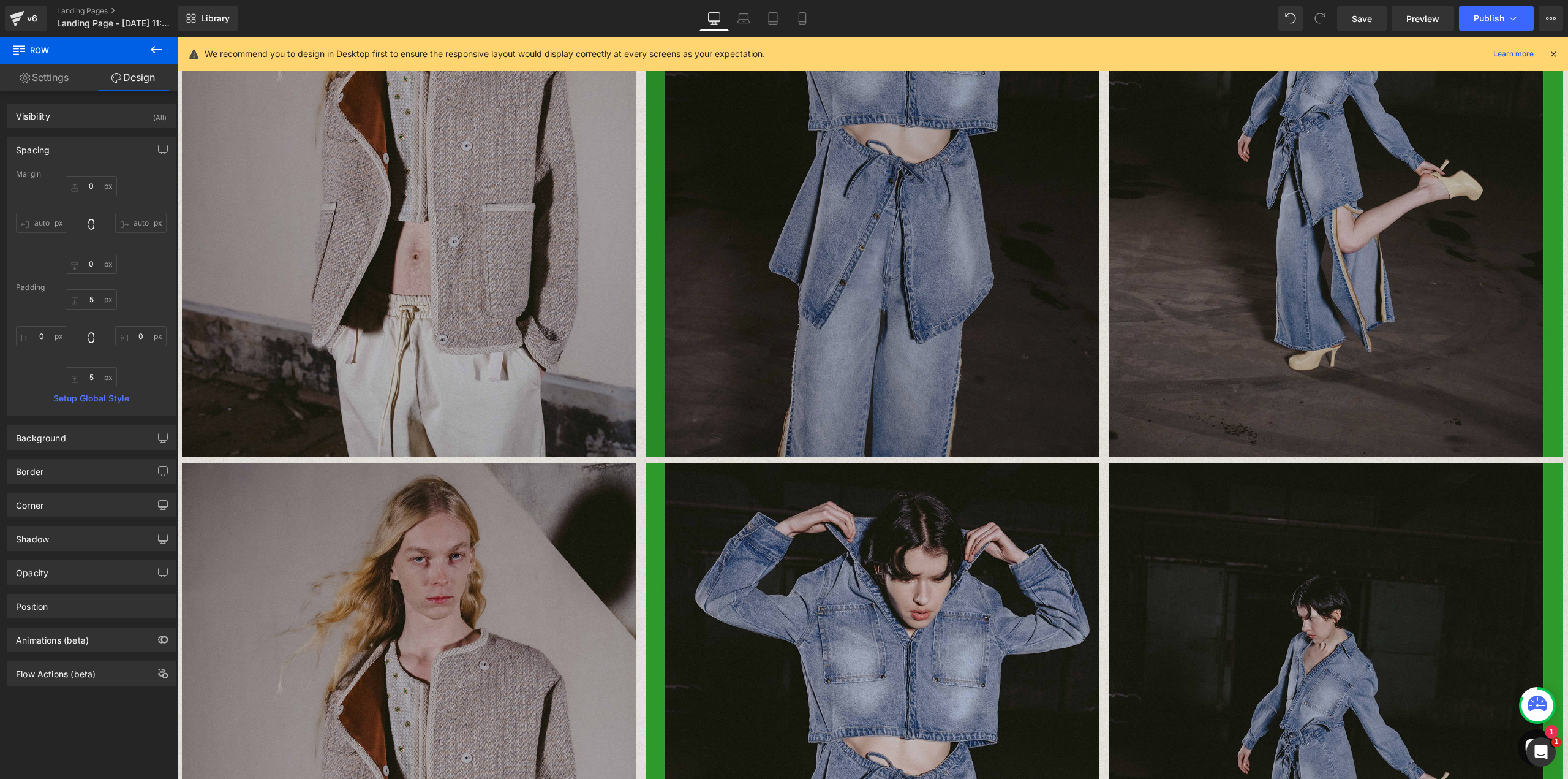
scroll to position [427, 0]
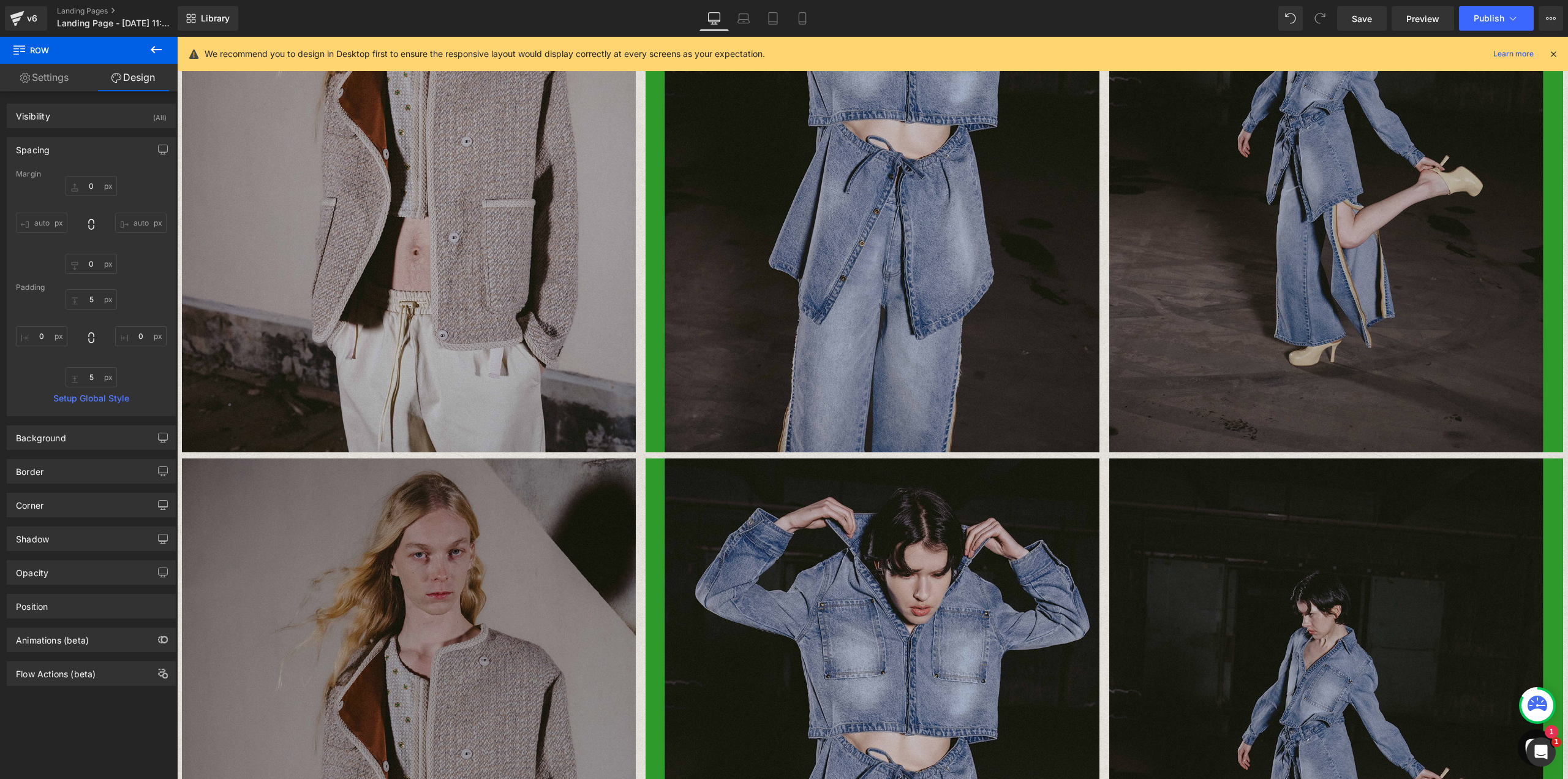
click at [217, 514] on img at bounding box center [409, 761] width 455 height 606
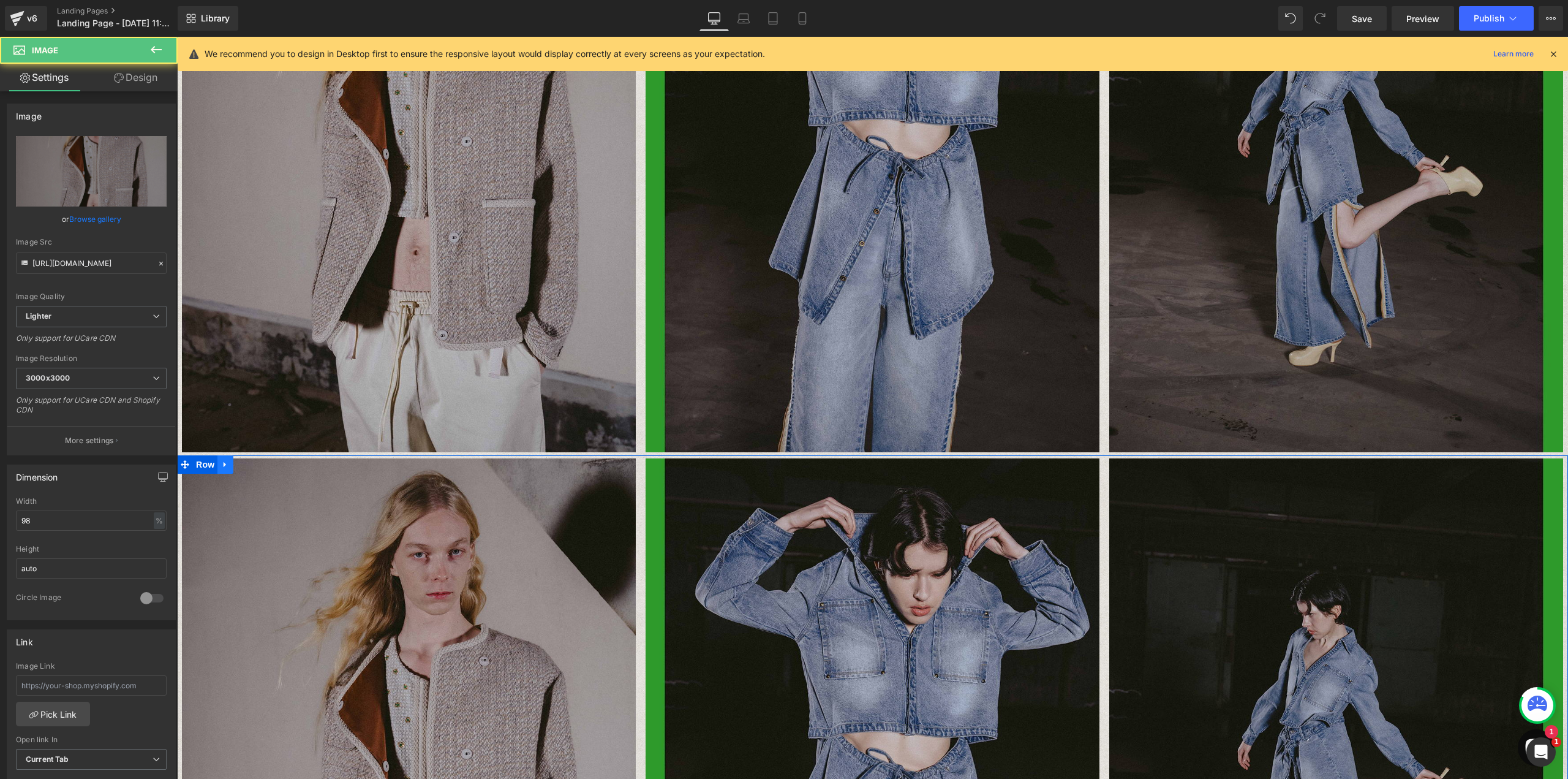
click at [221, 461] on icon at bounding box center [226, 464] width 8 height 9
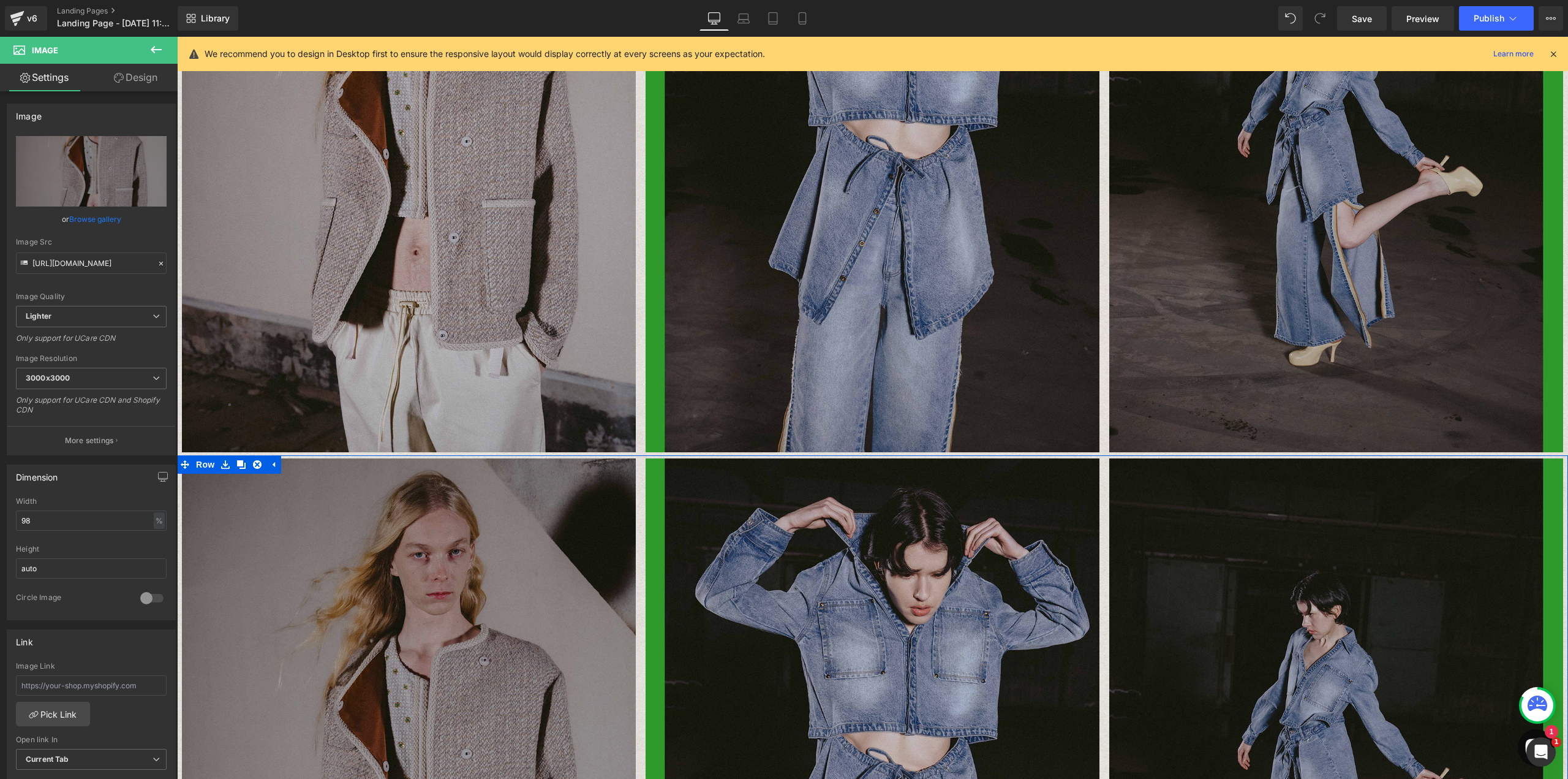
drag, startPoint x: 236, startPoint y: 465, endPoint x: 241, endPoint y: 478, distance: 13.9
click at [237, 465] on icon at bounding box center [241, 464] width 8 height 8
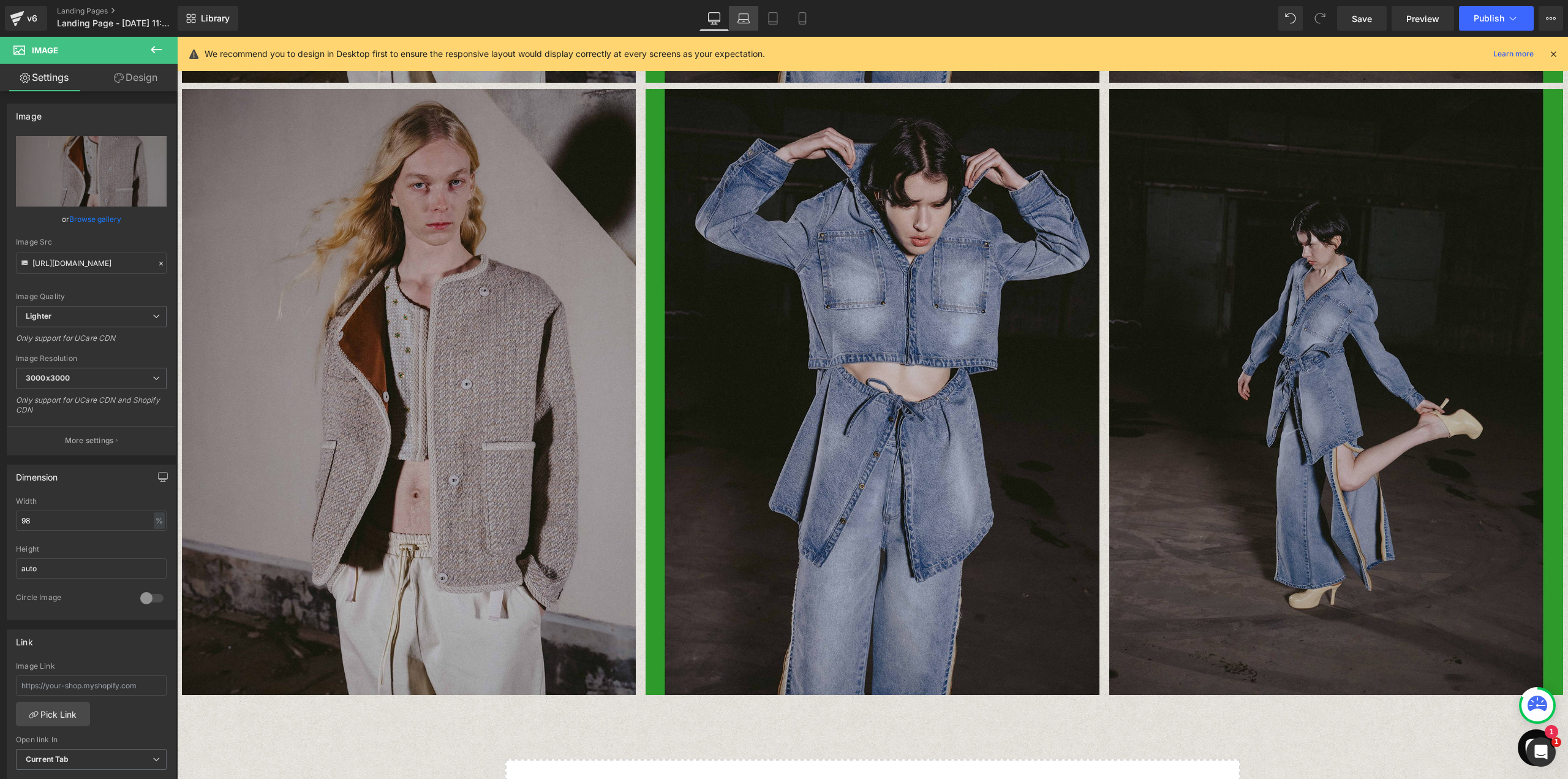
click at [750, 21] on icon at bounding box center [743, 21] width 11 height 4
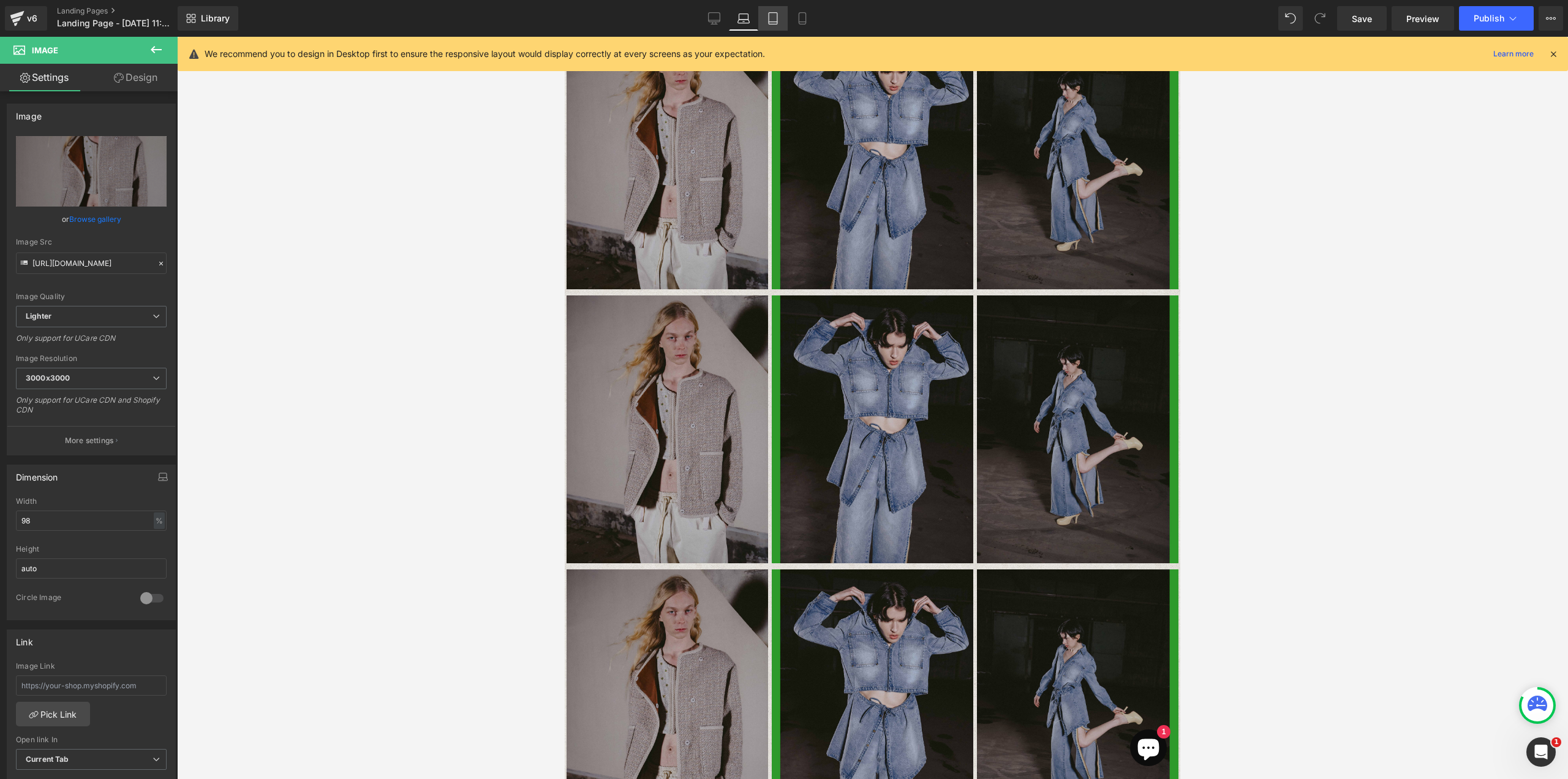
click at [772, 21] on icon at bounding box center [772, 18] width 12 height 12
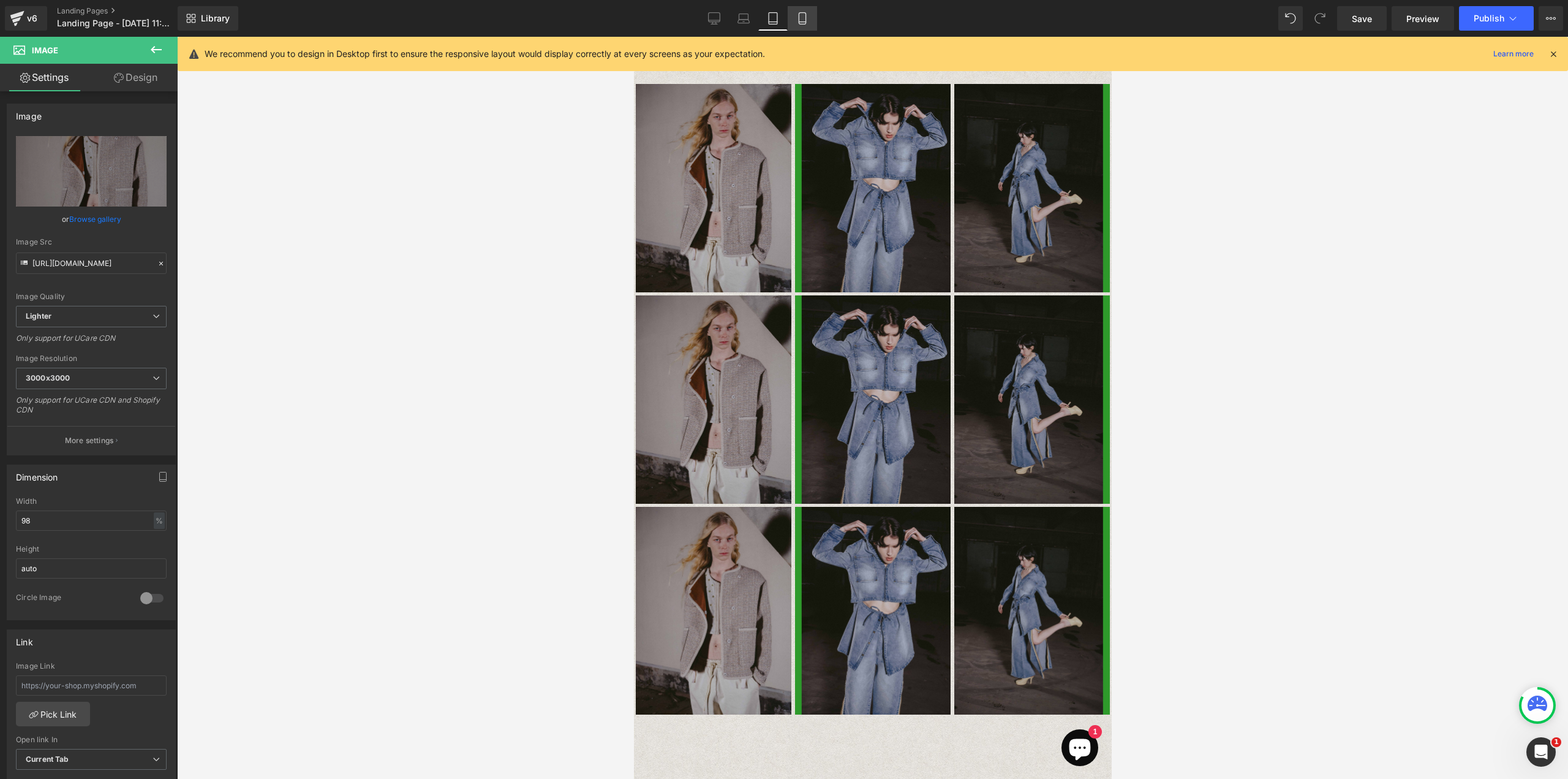
click at [796, 20] on icon at bounding box center [802, 18] width 12 height 12
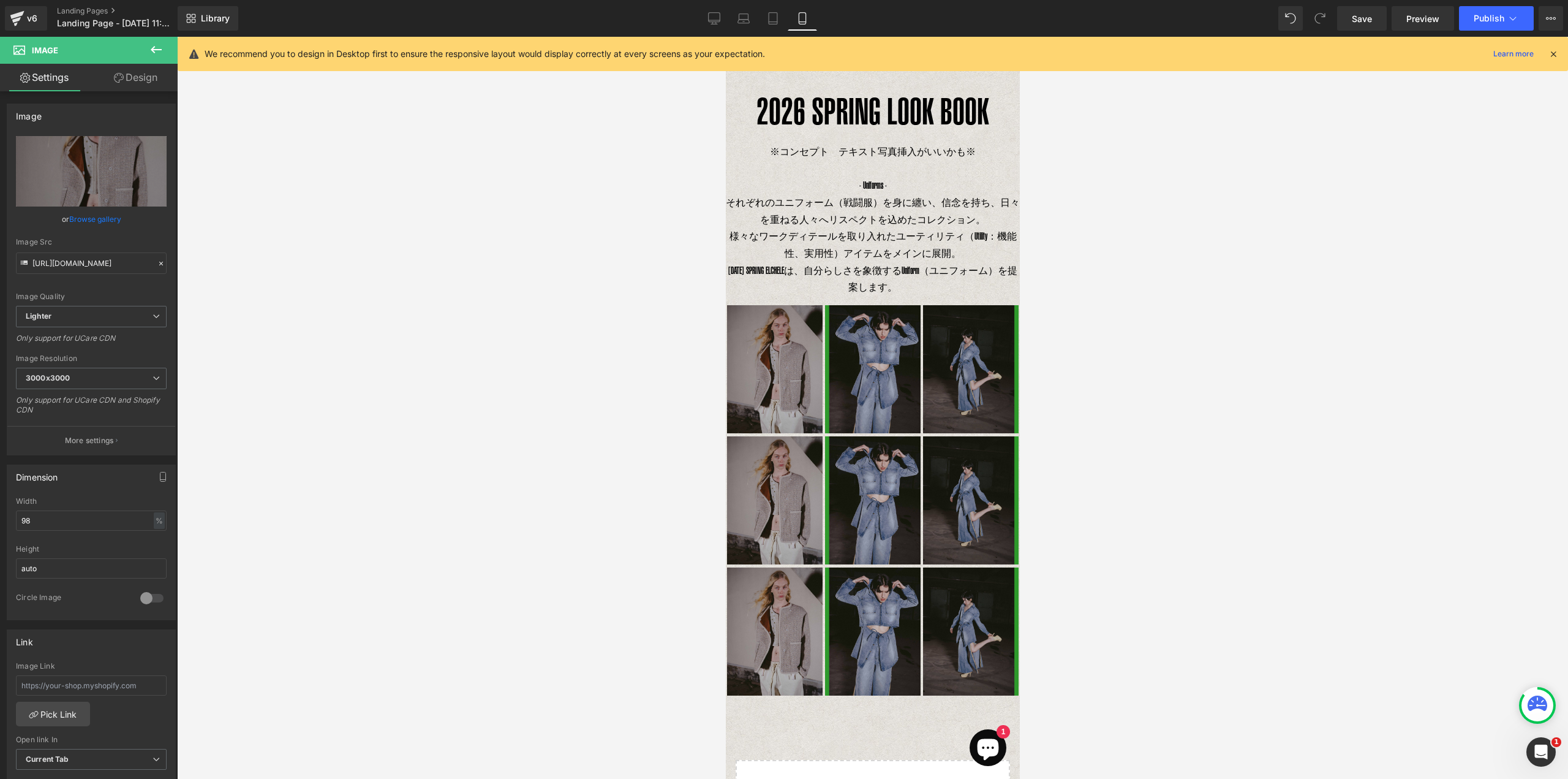
scroll to position [0, 0]
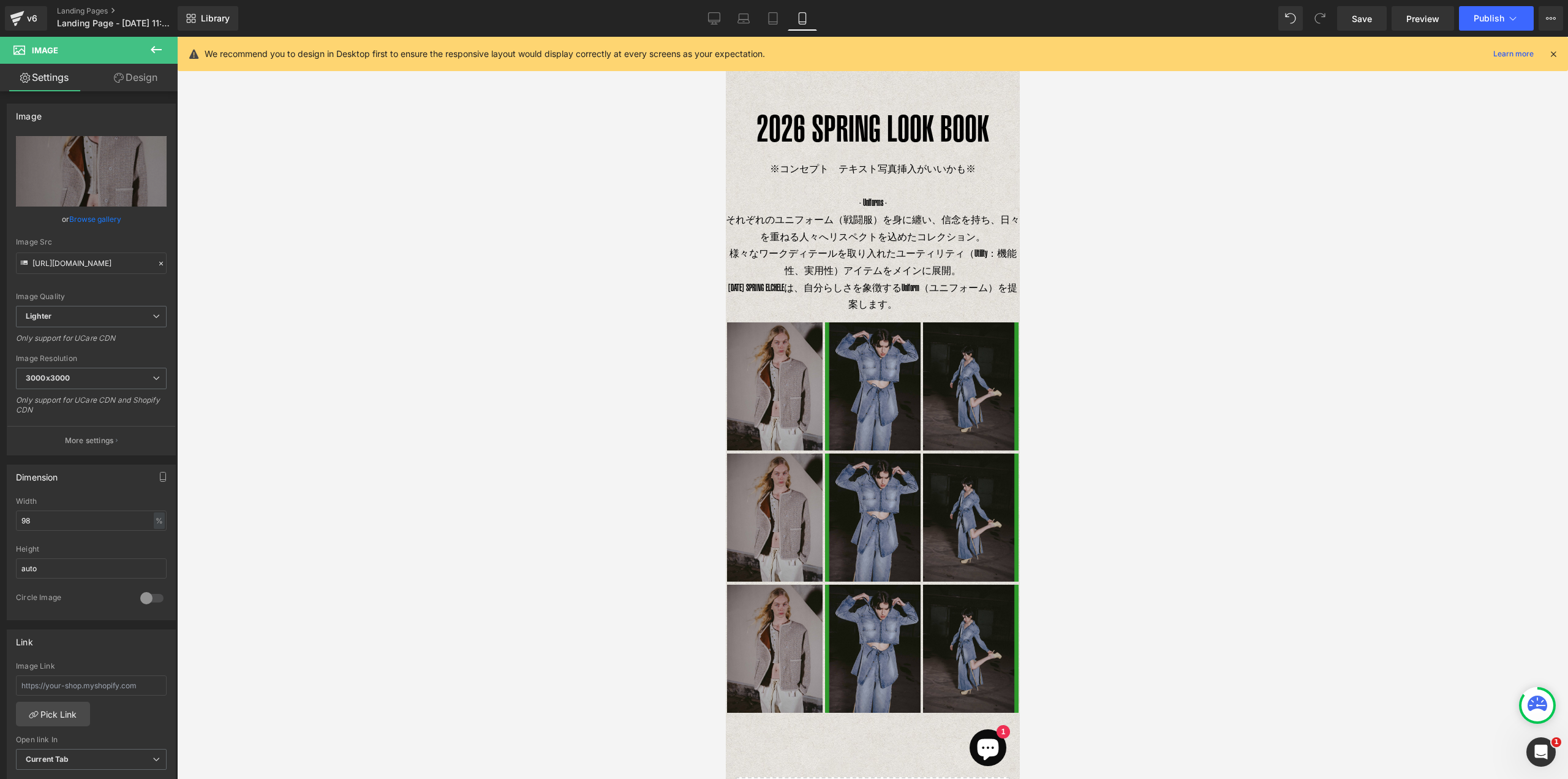
click at [847, 217] on span "それぞれのユニフォーム（戦闘服）を身に纏い、信念を持ち、日々を重ねる人々へリスペクトを込めたコレクション。" at bounding box center [872, 228] width 294 height 28
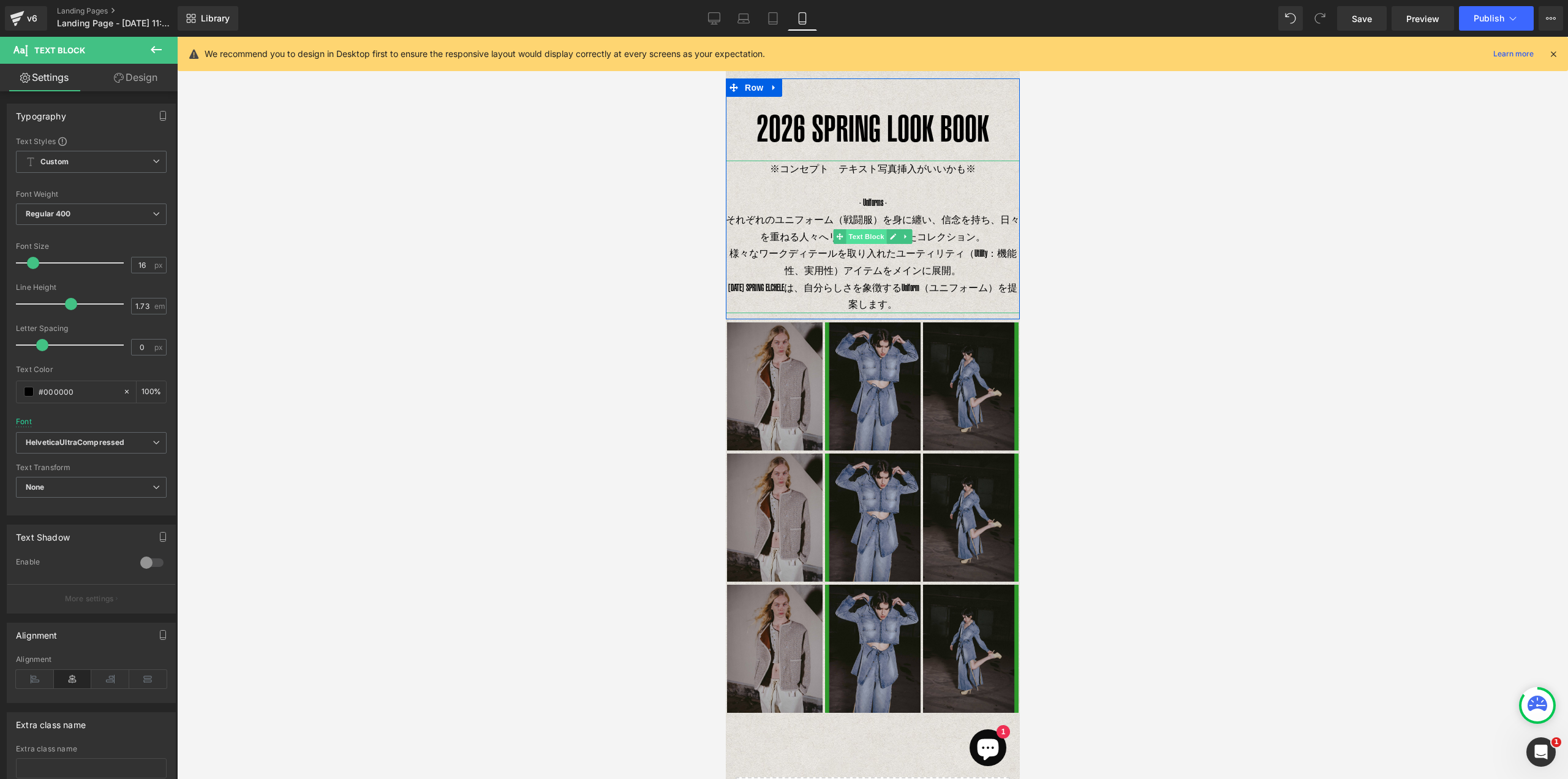
click at [868, 236] on span "Text Block" at bounding box center [865, 236] width 40 height 15
click at [878, 248] on span "様々なワークディテールを取り入れたユーティリティ（Utility：機能性、実用性）アイテムをメインに展開。" at bounding box center [872, 262] width 287 height 28
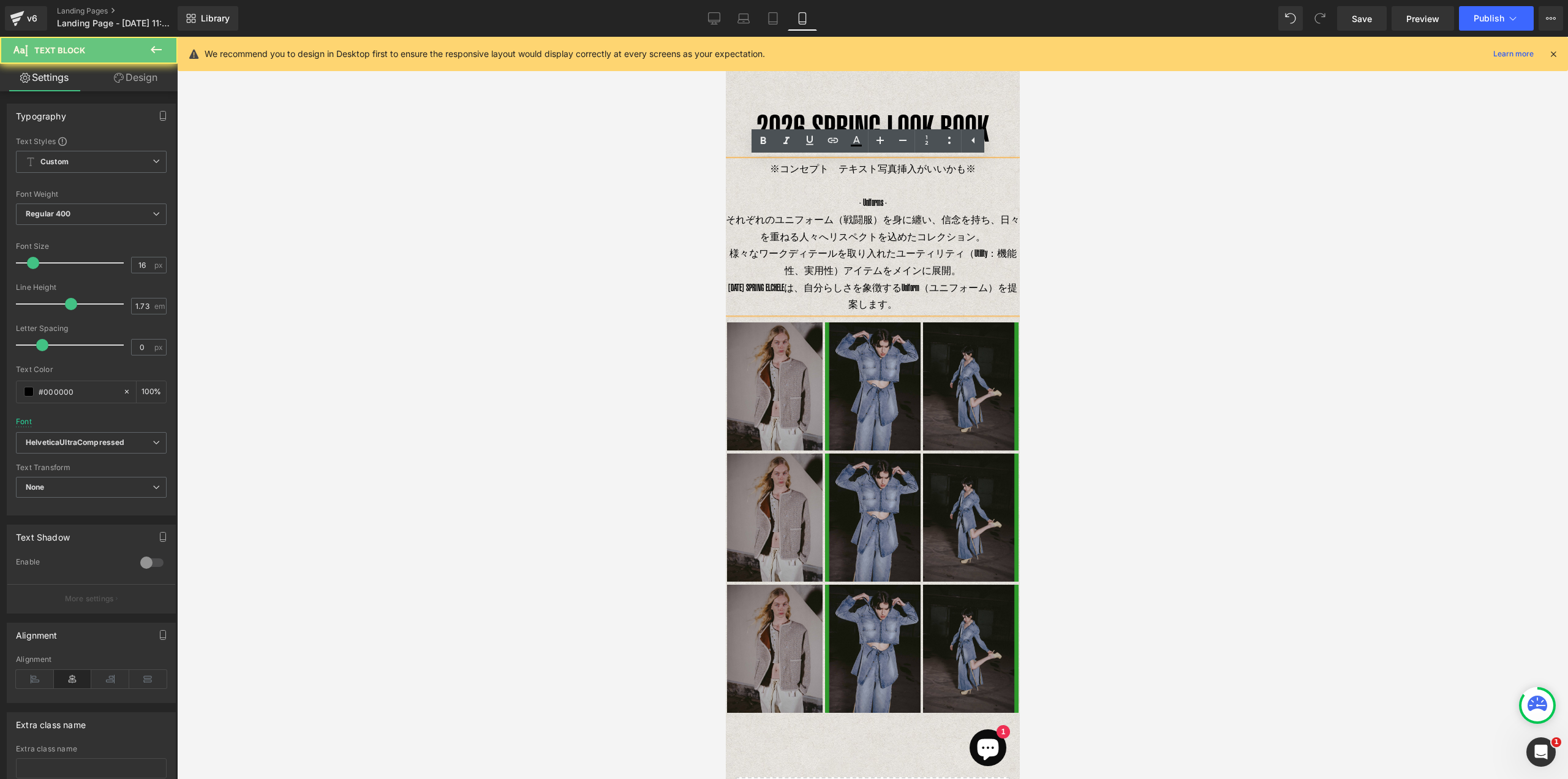
click at [863, 229] on p "- Uniforms - それぞれのユニフォーム（戦闘服）を身に纏い、信念を持ち、日々を重ねる人々へリスペクトを込めたコレクション。 様々なワークディテールを…" at bounding box center [872, 254] width 294 height 119
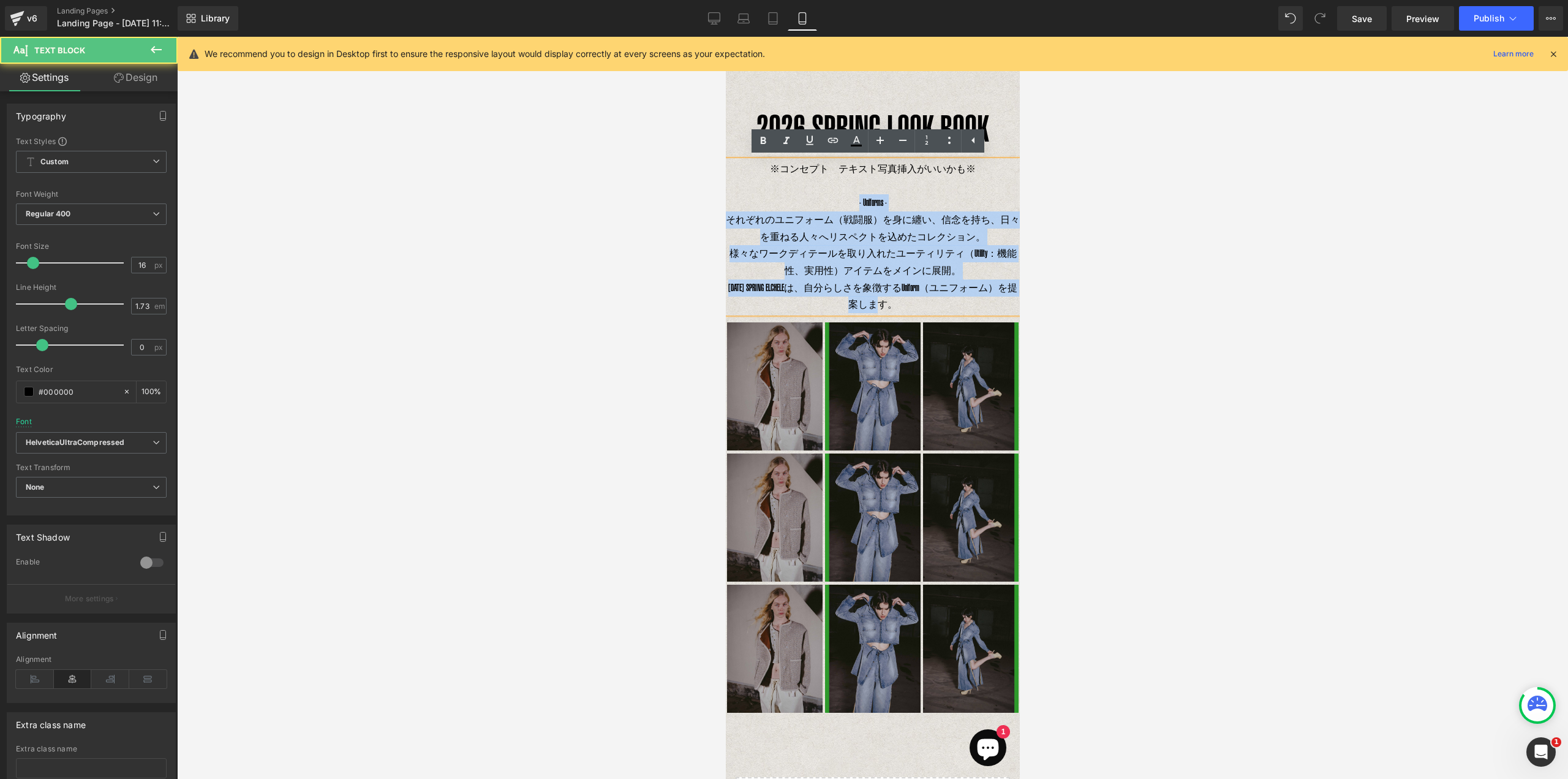
drag, startPoint x: 844, startPoint y: 198, endPoint x: 898, endPoint y: 311, distance: 125.2
click at [898, 311] on p "- Uniforms - それぞれのユニフォーム（戦闘服）を身に纏い、信念を持ち、日々を重ねる人々へリスペクトを込めたコレクション。 様々なワークディテールを…" at bounding box center [872, 254] width 294 height 119
copy p "- Uniforms - それぞれのユニフォーム（戦闘服）を身に纏い、信念を持ち、日々を重ねる人々へリスペクトを込めたコレクション。 様々なワークディテールを…"
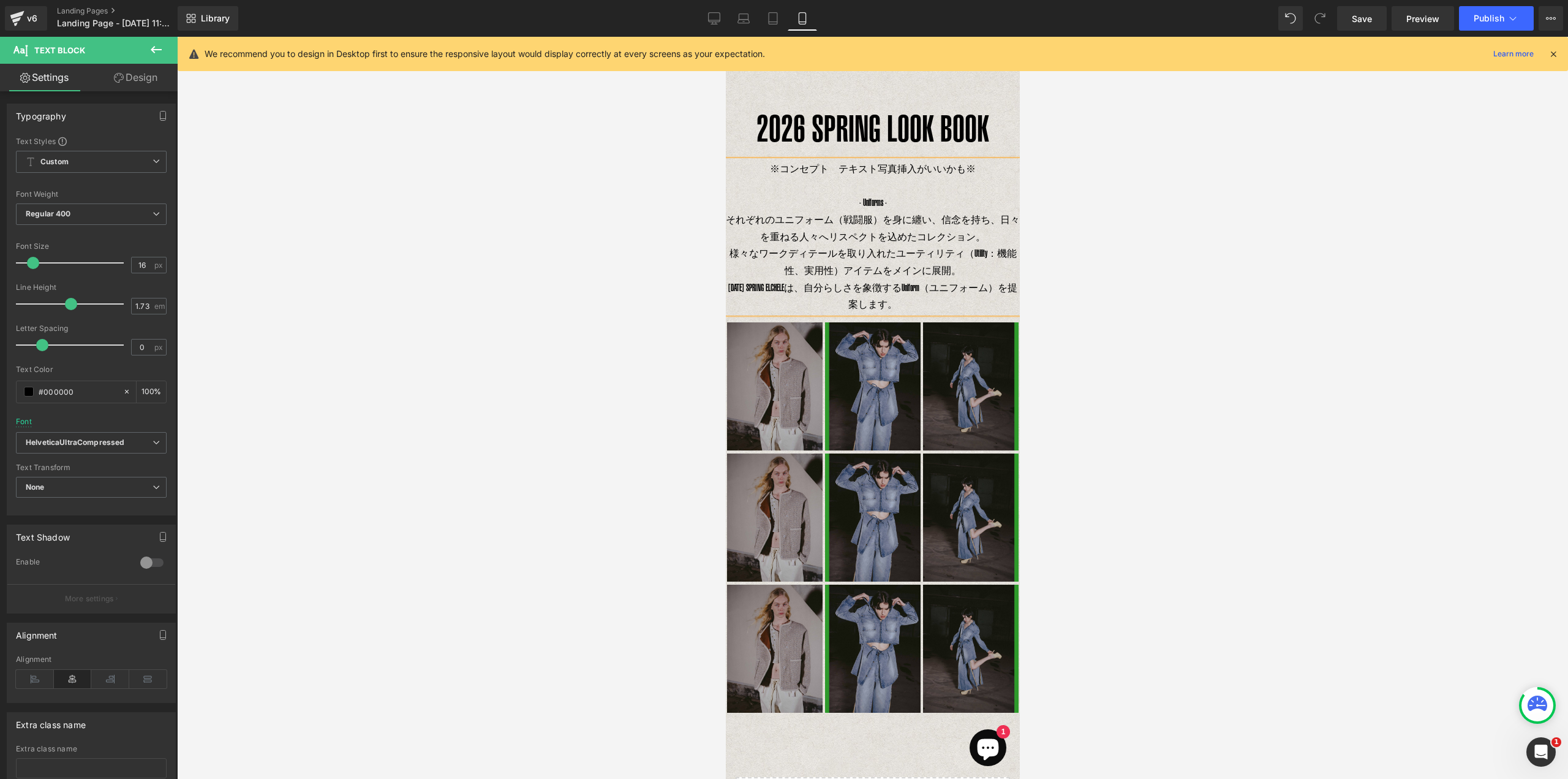
drag, startPoint x: 898, startPoint y: 175, endPoint x: 888, endPoint y: 173, distance: 10.2
click at [898, 175] on p "※コンセプト　テキスト写真挿入がいいかも※" at bounding box center [872, 169] width 294 height 17
drag, startPoint x: 719, startPoint y: 18, endPoint x: 709, endPoint y: 34, distance: 18.9
click at [719, 21] on icon at bounding box center [714, 18] width 12 height 12
type input "100"
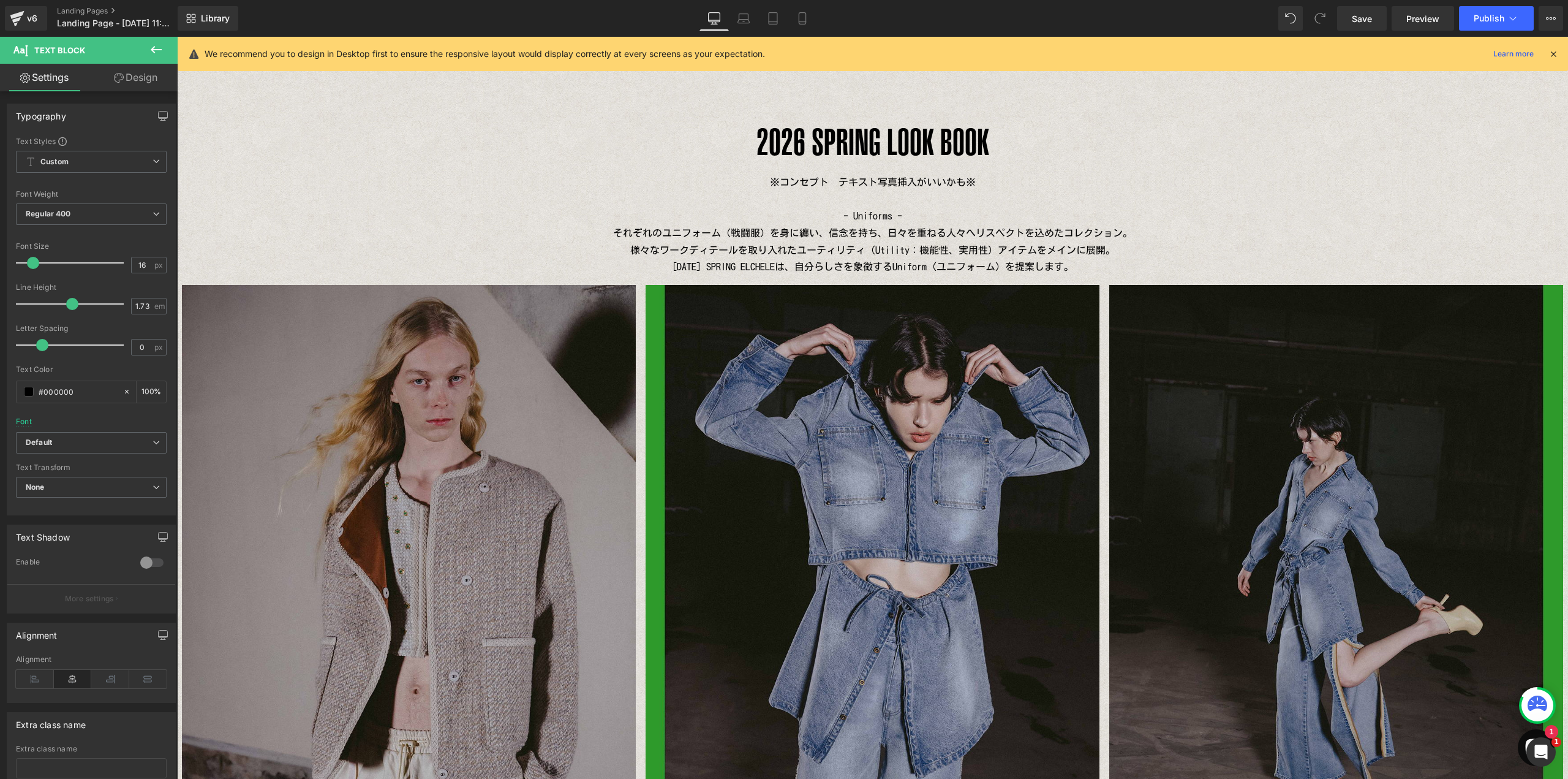
scroll to position [17, 0]
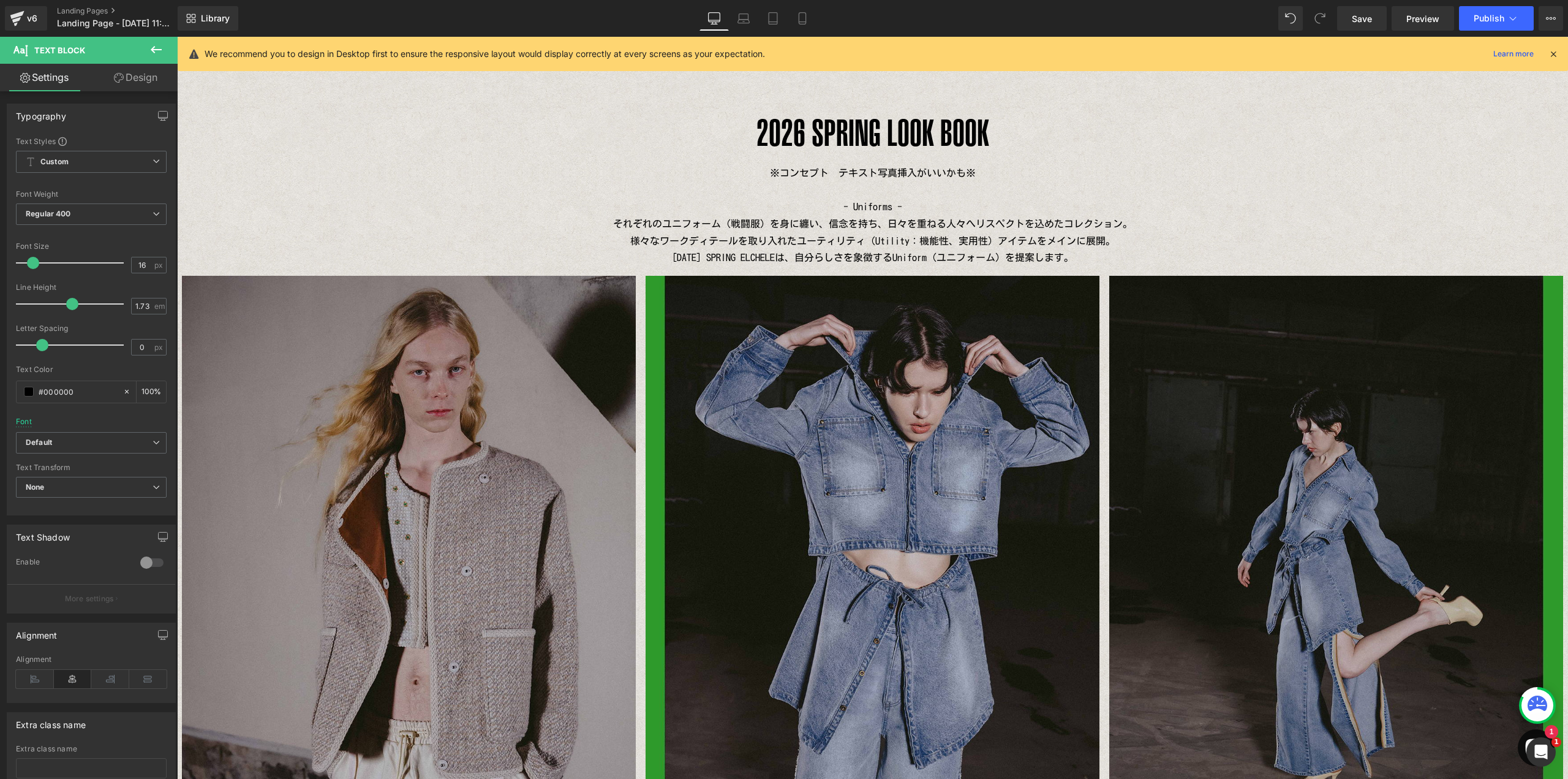
click at [158, 42] on button at bounding box center [156, 50] width 43 height 27
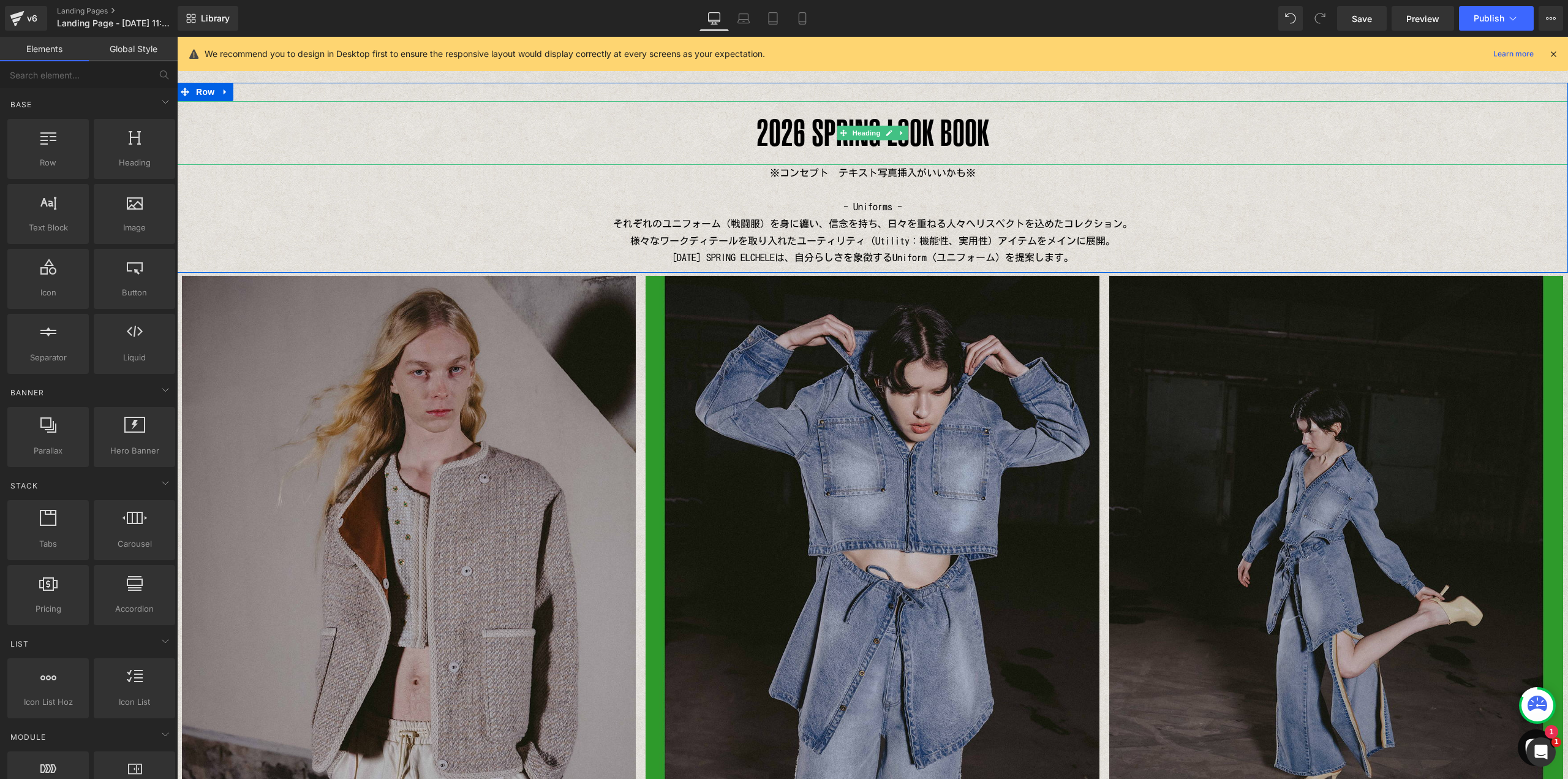
click at [807, 149] on h1 "2026 SPRING LOOK BOOK" at bounding box center [872, 133] width 1391 height 64
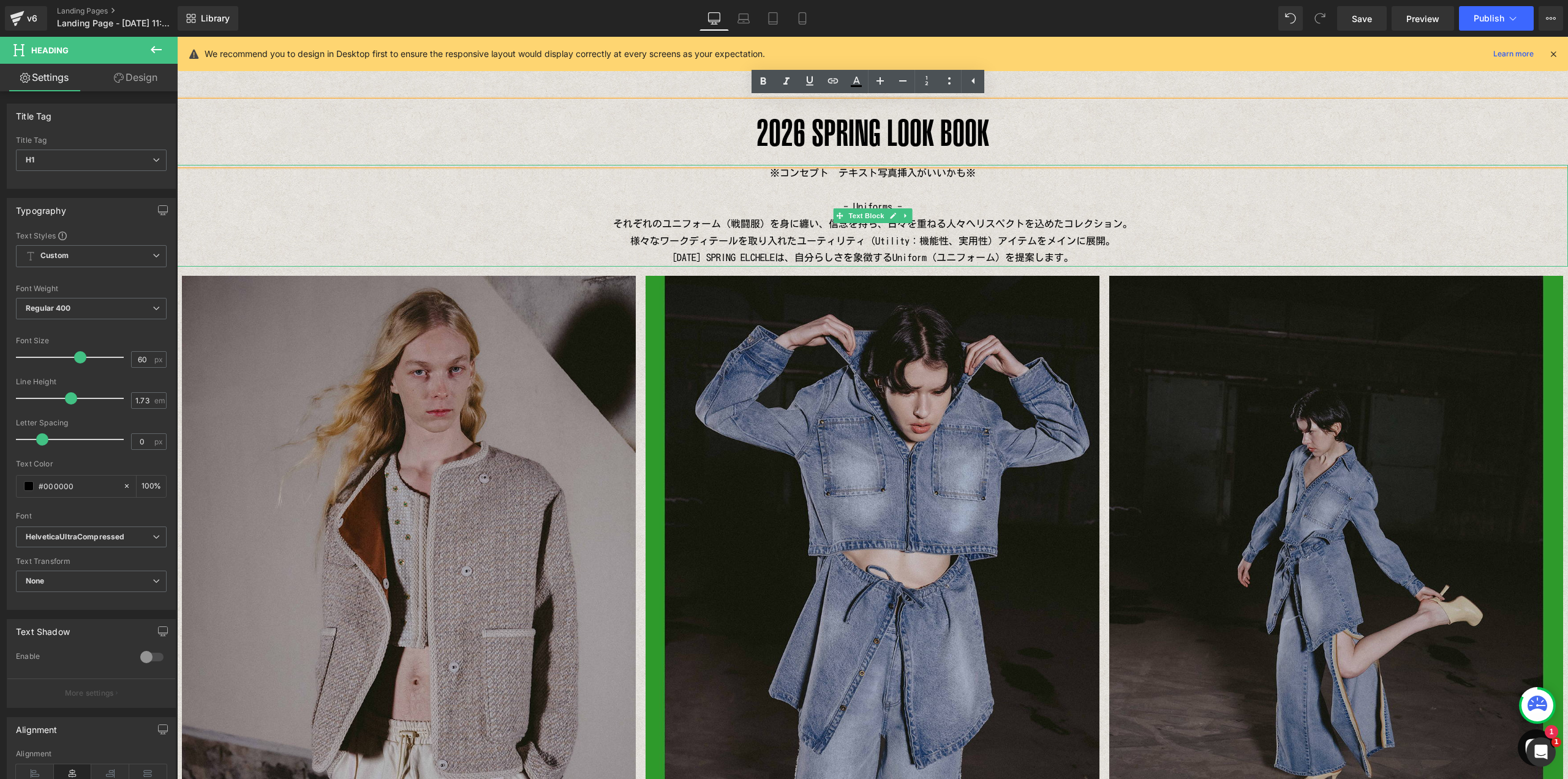
drag, startPoint x: 757, startPoint y: 178, endPoint x: 779, endPoint y: 203, distance: 33.3
click at [757, 178] on p "※コンセプト　テキスト写真挿入がいいかも※" at bounding box center [872, 173] width 1391 height 17
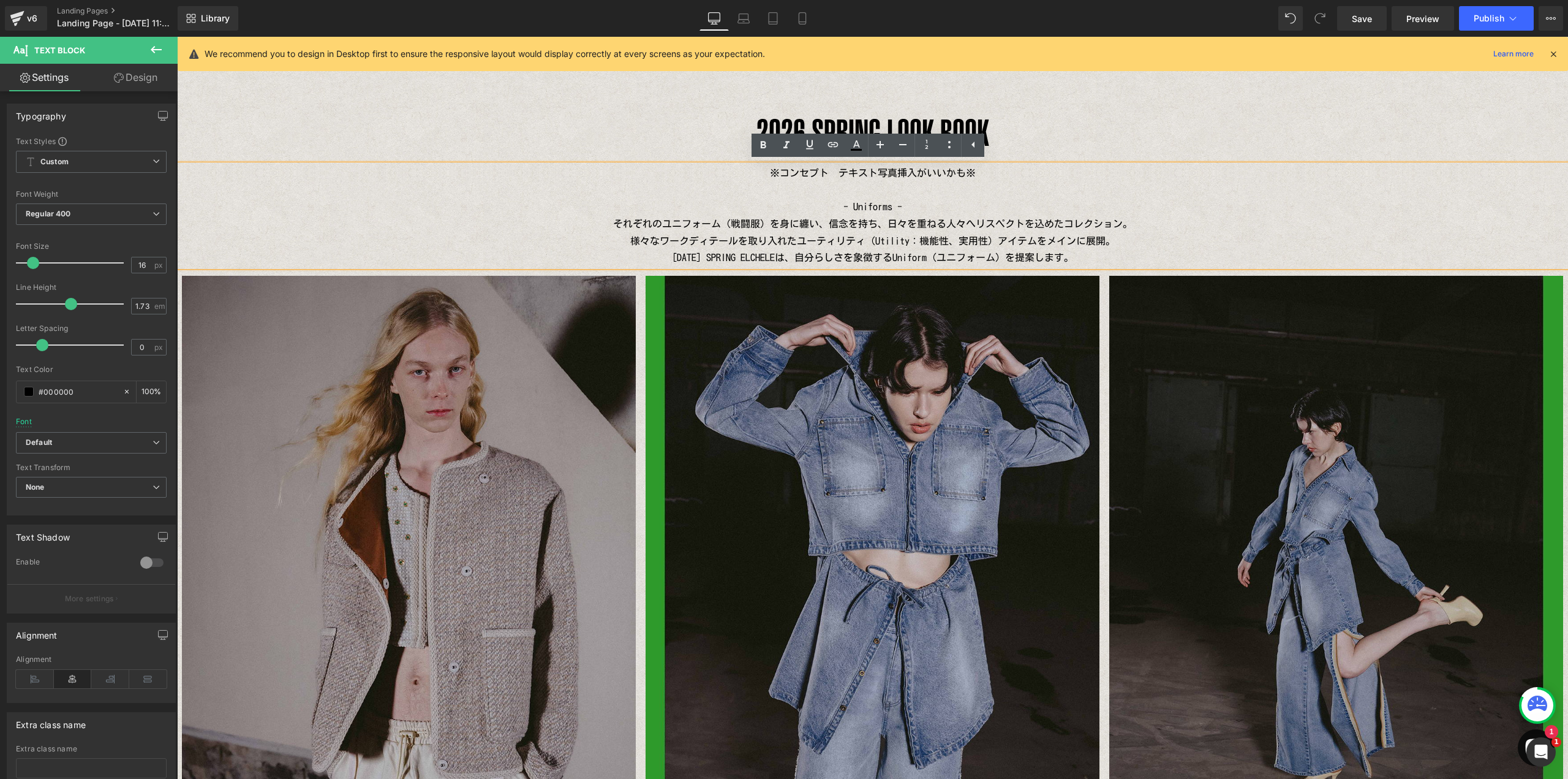
drag, startPoint x: 772, startPoint y: 204, endPoint x: 782, endPoint y: 204, distance: 10.0
click at [774, 204] on p "- Uniforms - それぞれのユニフォーム（戦闘服）を身に纏い、信念を持ち、日々を重ねる人々へリスペクトを込めたコレクション。 様々なワークディテールを…" at bounding box center [872, 233] width 1391 height 68
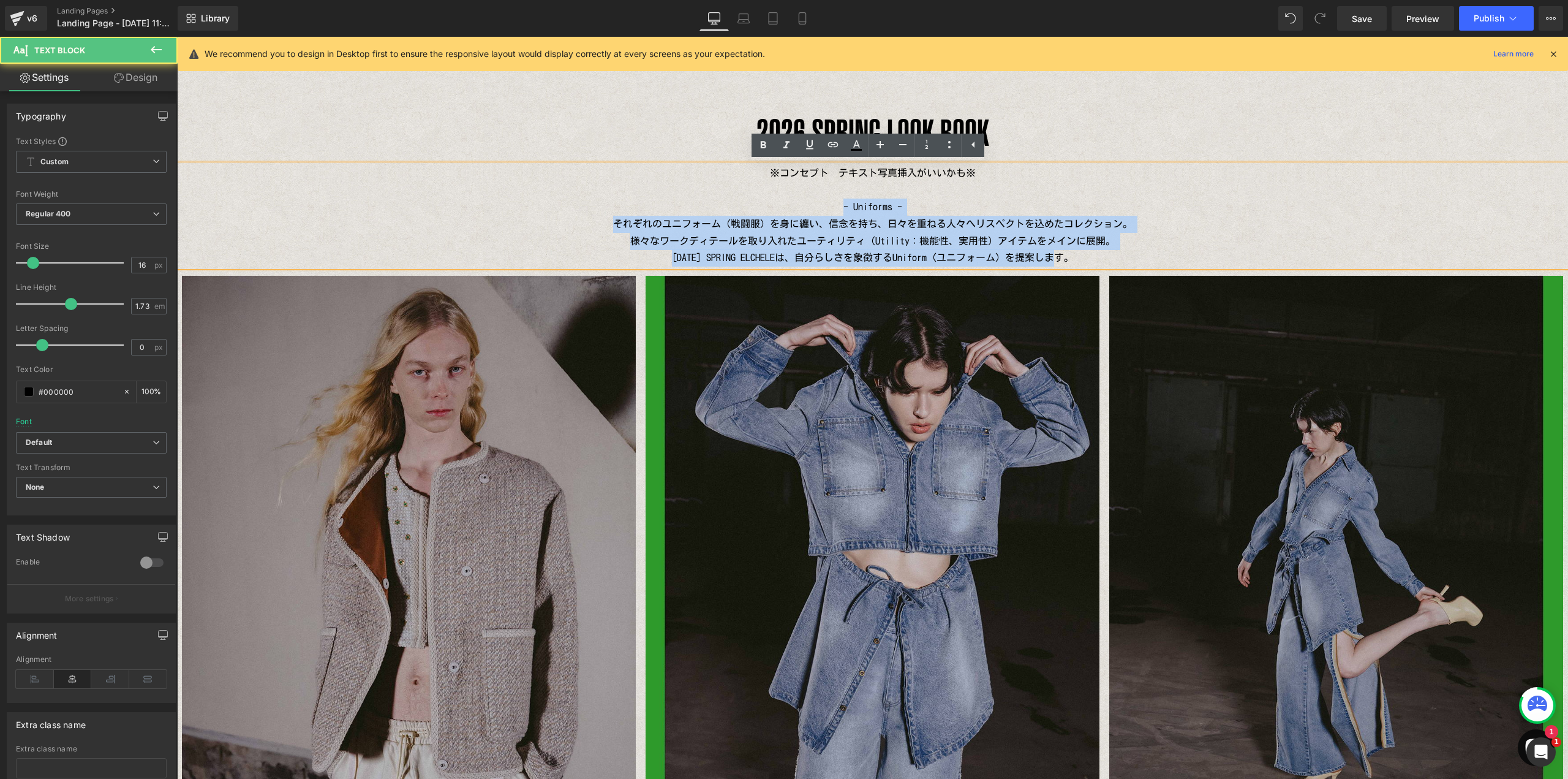
click at [1100, 258] on p "- Uniforms - それぞれのユニフォーム（戦闘服）を身に纏い、信念を持ち、日々を重ねる人々へリスペクトを込めたコレクション。 様々なワークディテールを…" at bounding box center [872, 233] width 1391 height 68
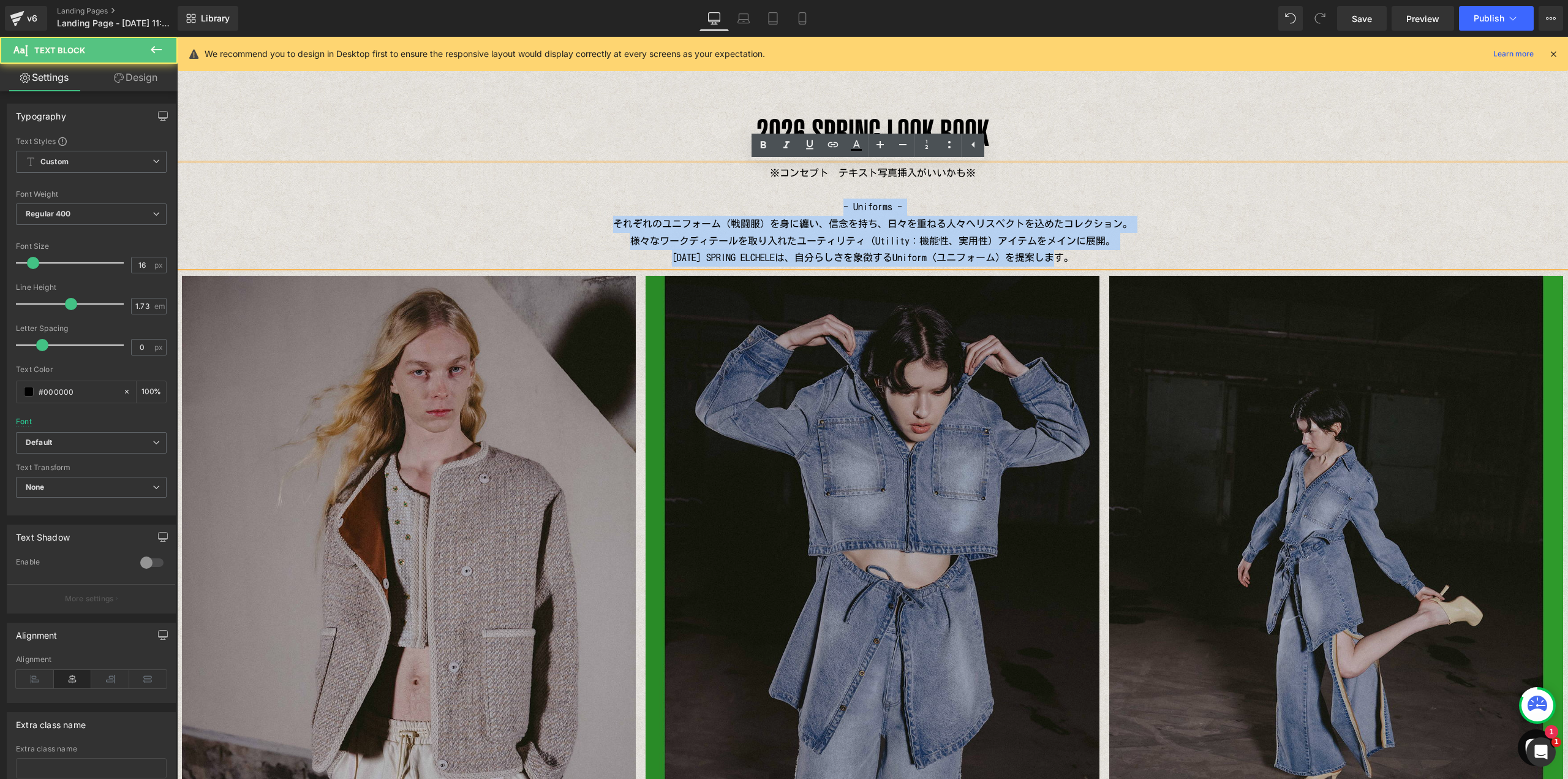
copy p "- Uniforms - それぞれのユニフォーム（戦闘服）を身に纏い、信念を持ち、日々を重ねる人々へリスペクトを込めたコレクション。 様々なワークディテールを…"
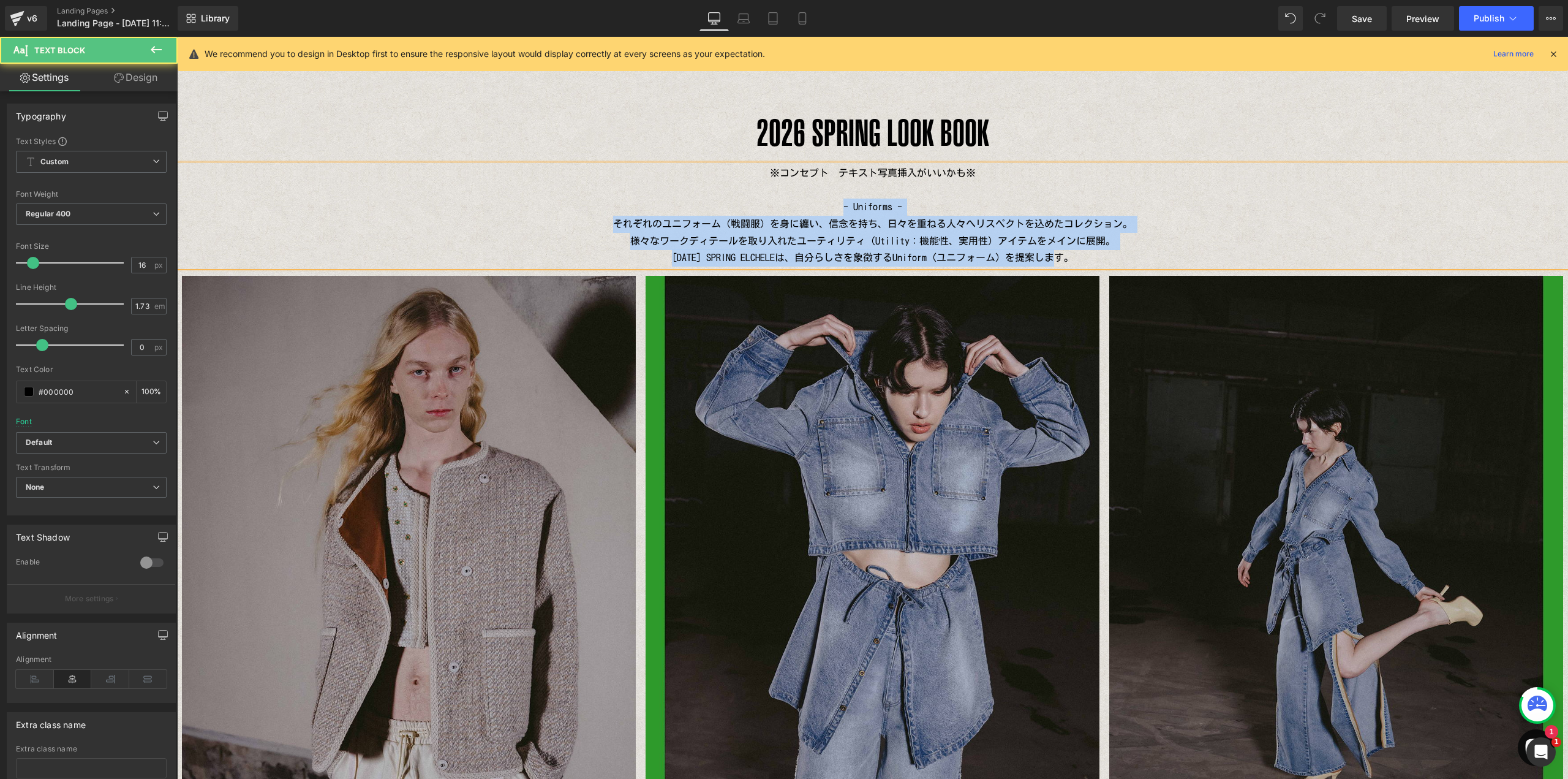
click at [893, 214] on p "- Uniforms - それぞれのユニフォーム（戦闘服）を身に纏い、信念を持ち、日々を重ねる人々へリスペクトを込めたコレクション。 様々なワークディテールを…" at bounding box center [872, 233] width 1391 height 68
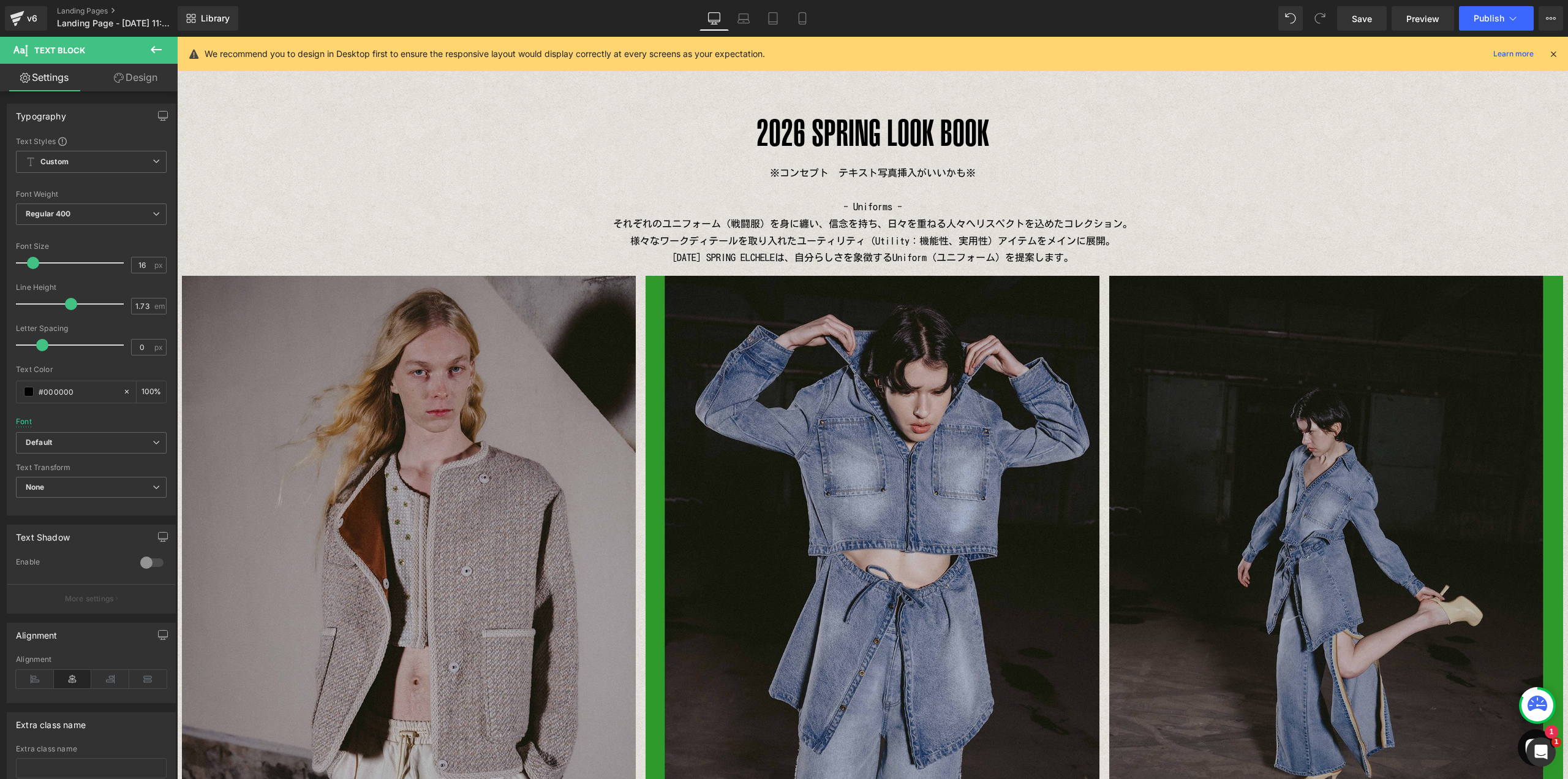
click at [157, 52] on icon at bounding box center [156, 50] width 15 height 15
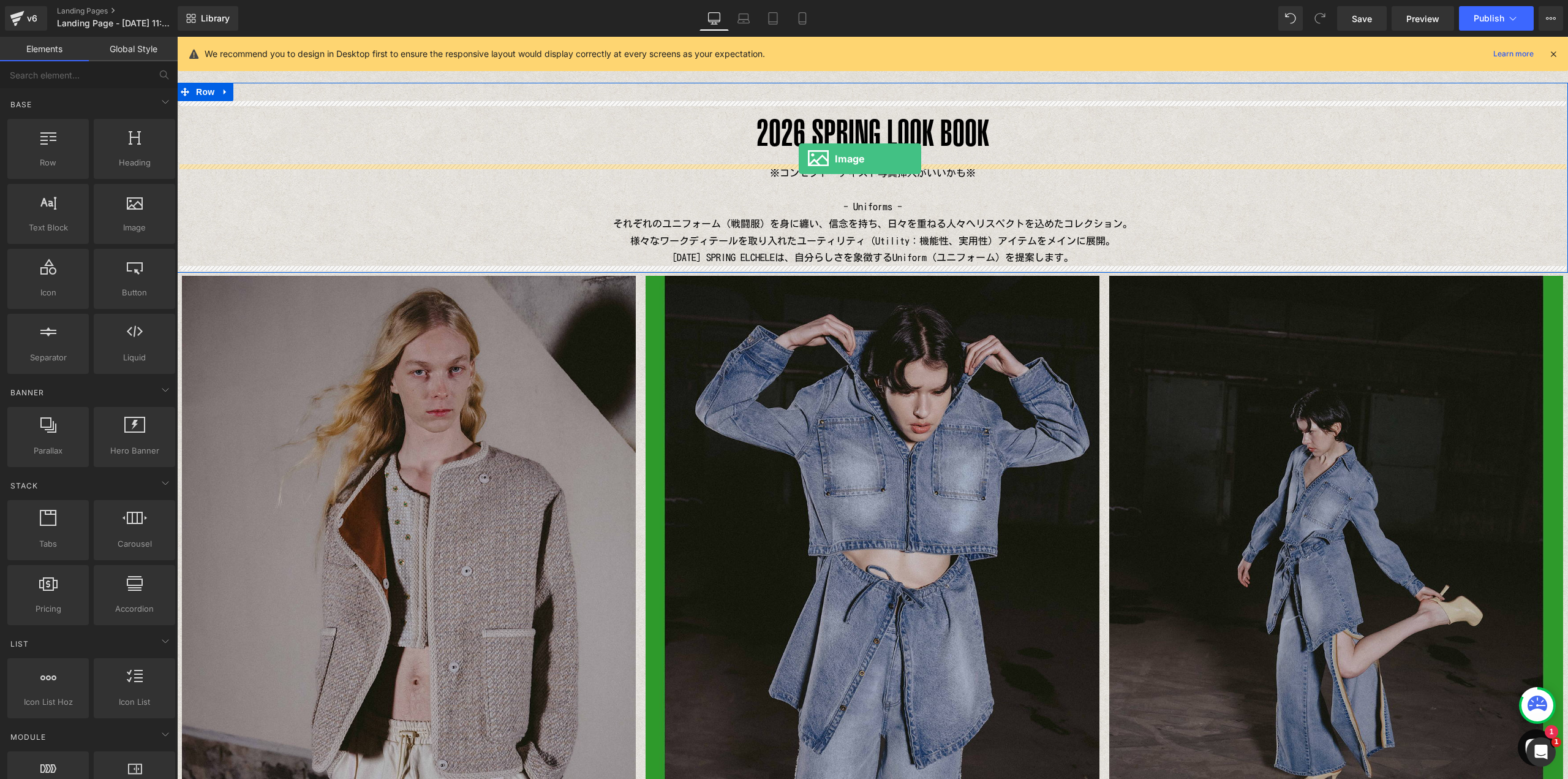
drag, startPoint x: 303, startPoint y: 265, endPoint x: 803, endPoint y: 158, distance: 511.3
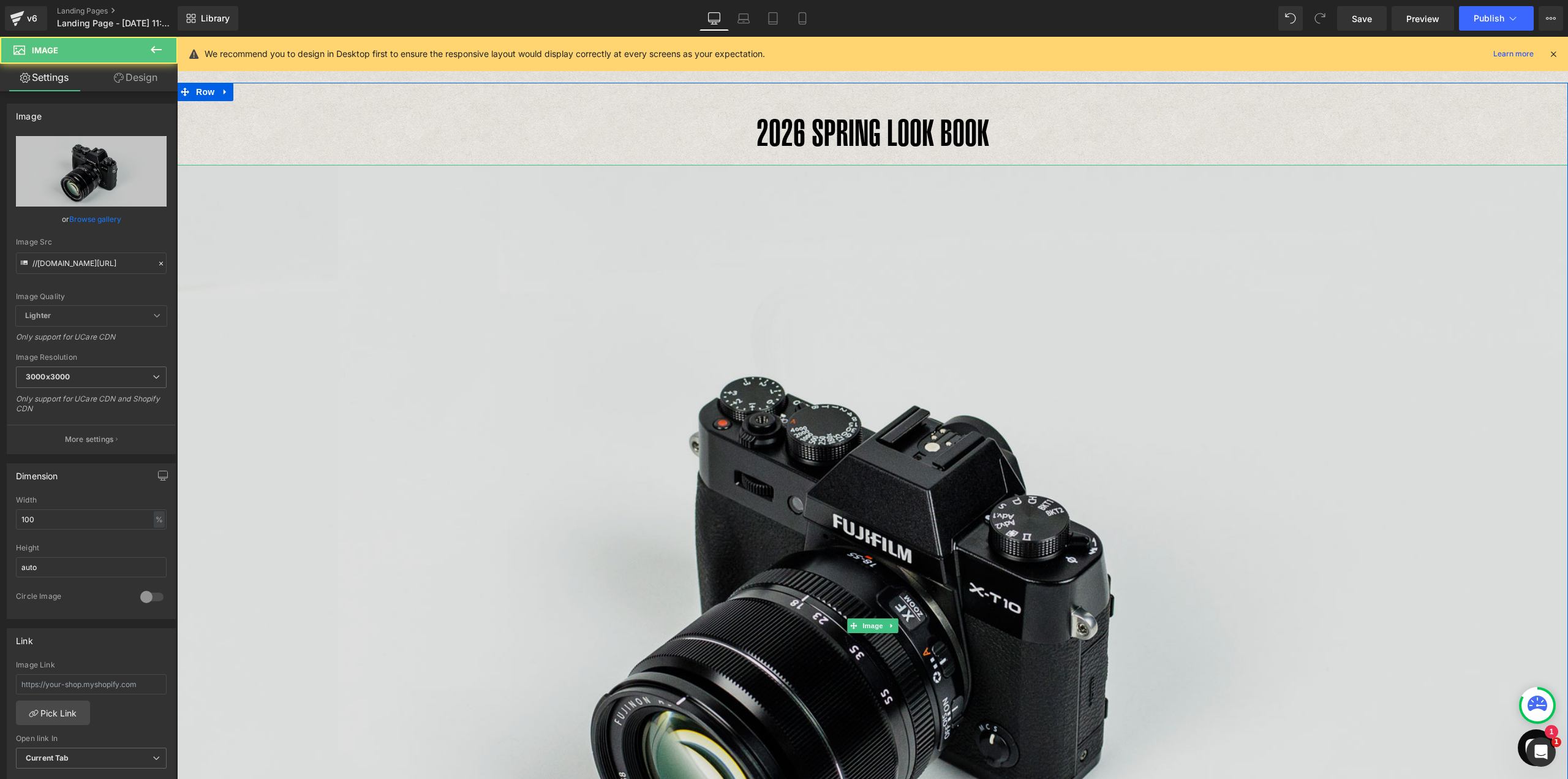
click at [816, 217] on img at bounding box center [872, 625] width 1391 height 922
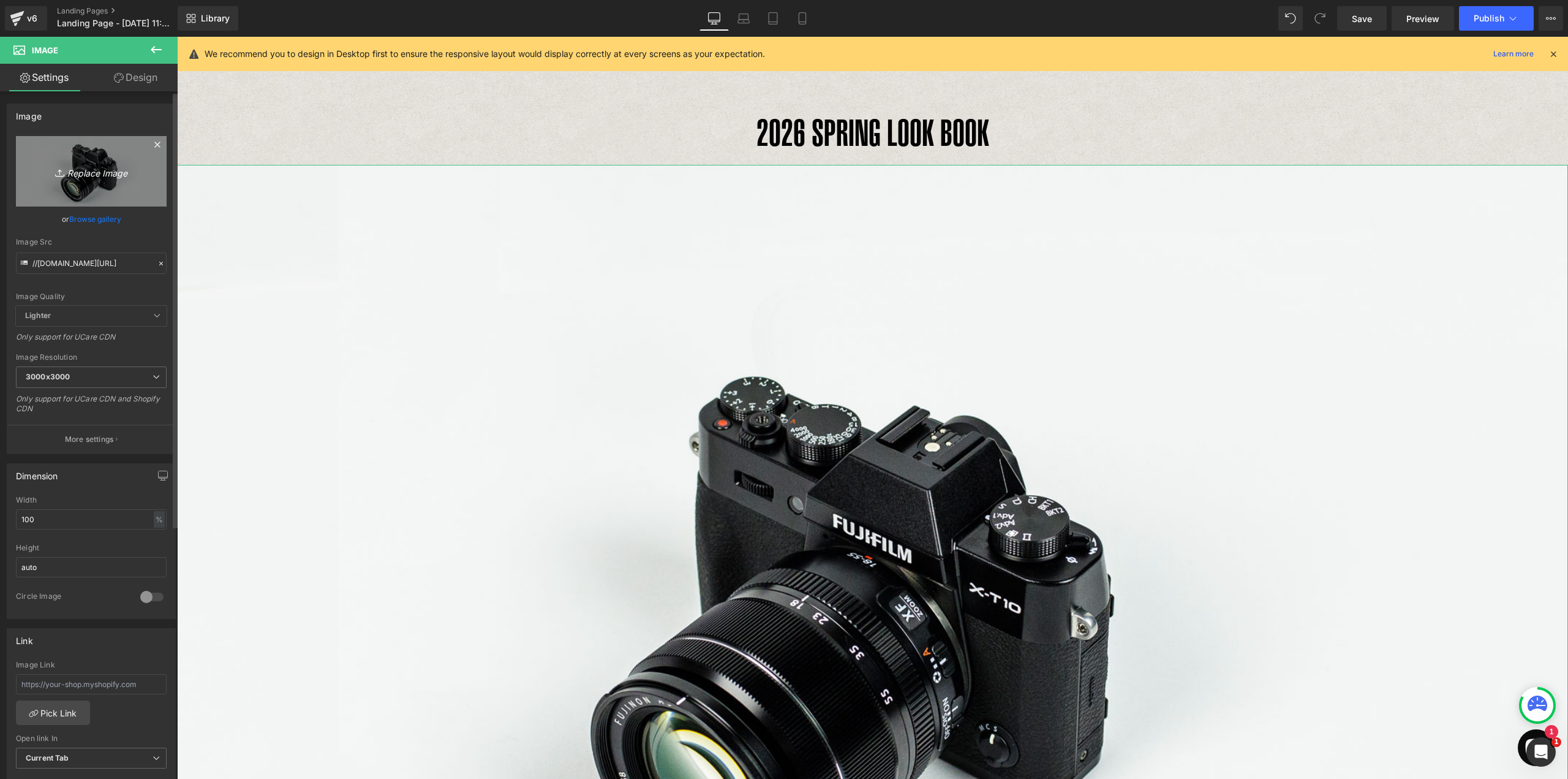
click at [129, 177] on icon "Replace Image" at bounding box center [91, 171] width 98 height 16
type input "C:\fakepath\26 SPRING CONCEPT.png"
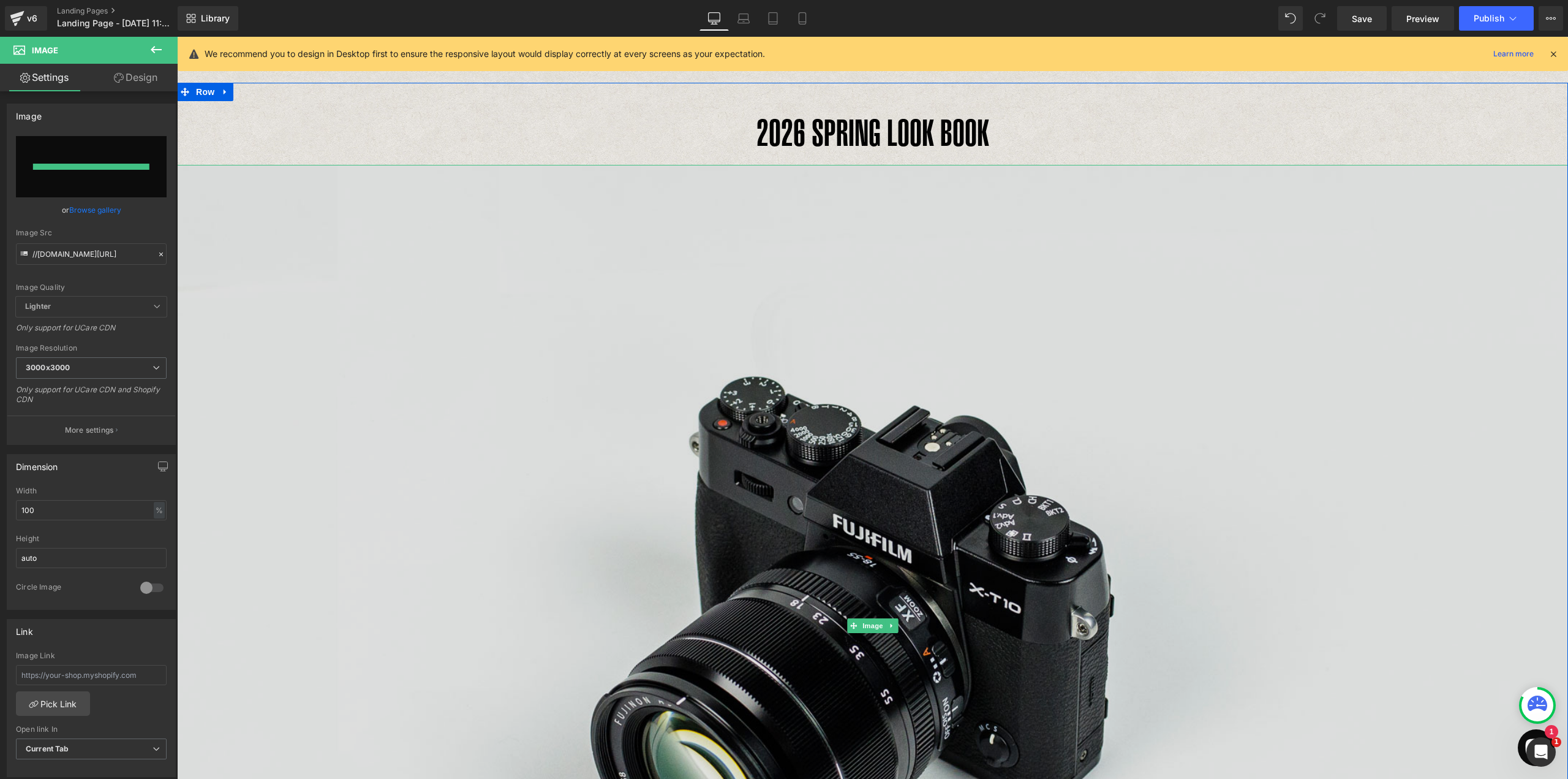
type input "[URL][DOMAIN_NAME]"
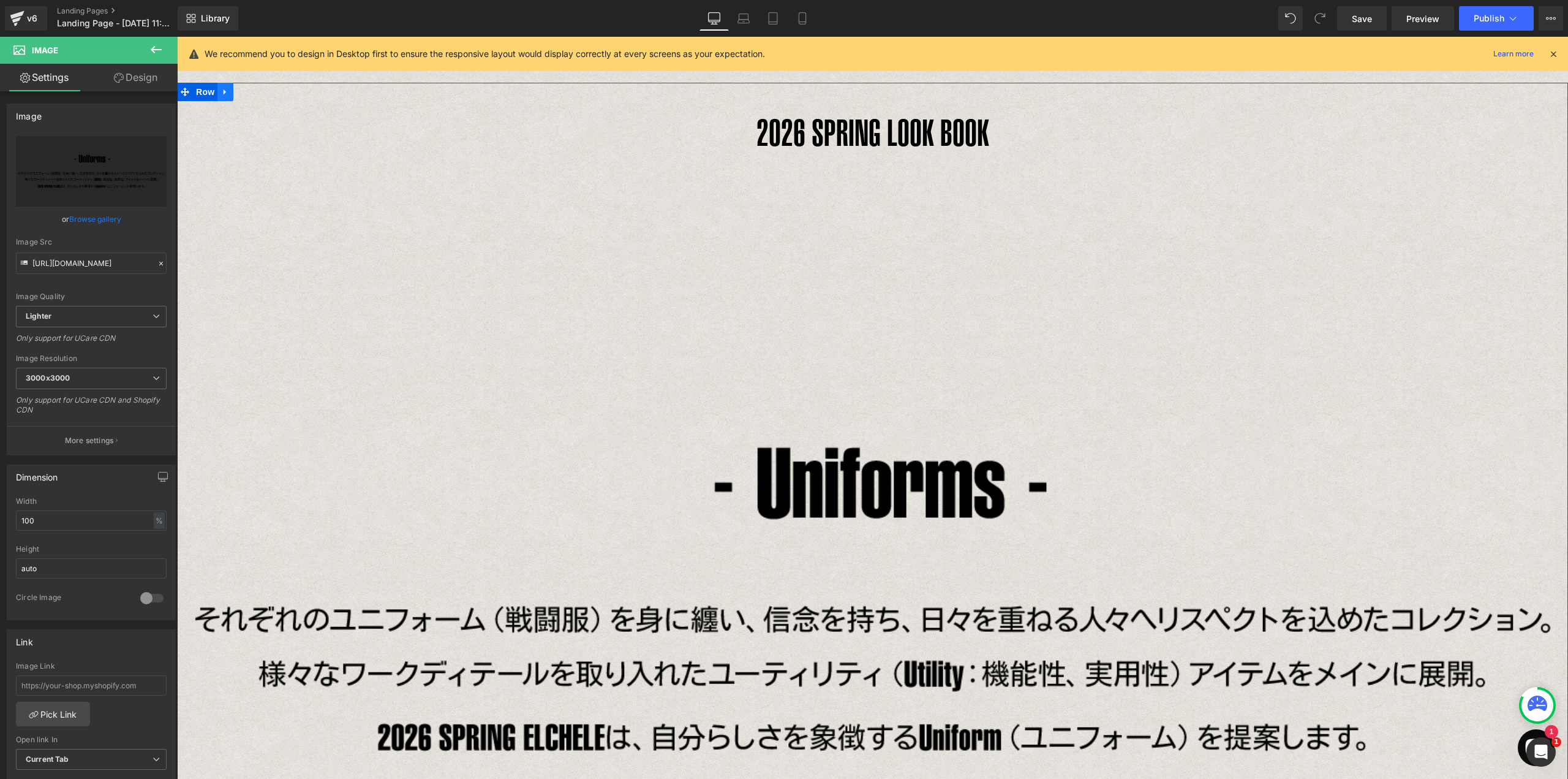
click at [221, 94] on icon at bounding box center [226, 92] width 8 height 9
click at [237, 95] on icon at bounding box center [241, 92] width 8 height 9
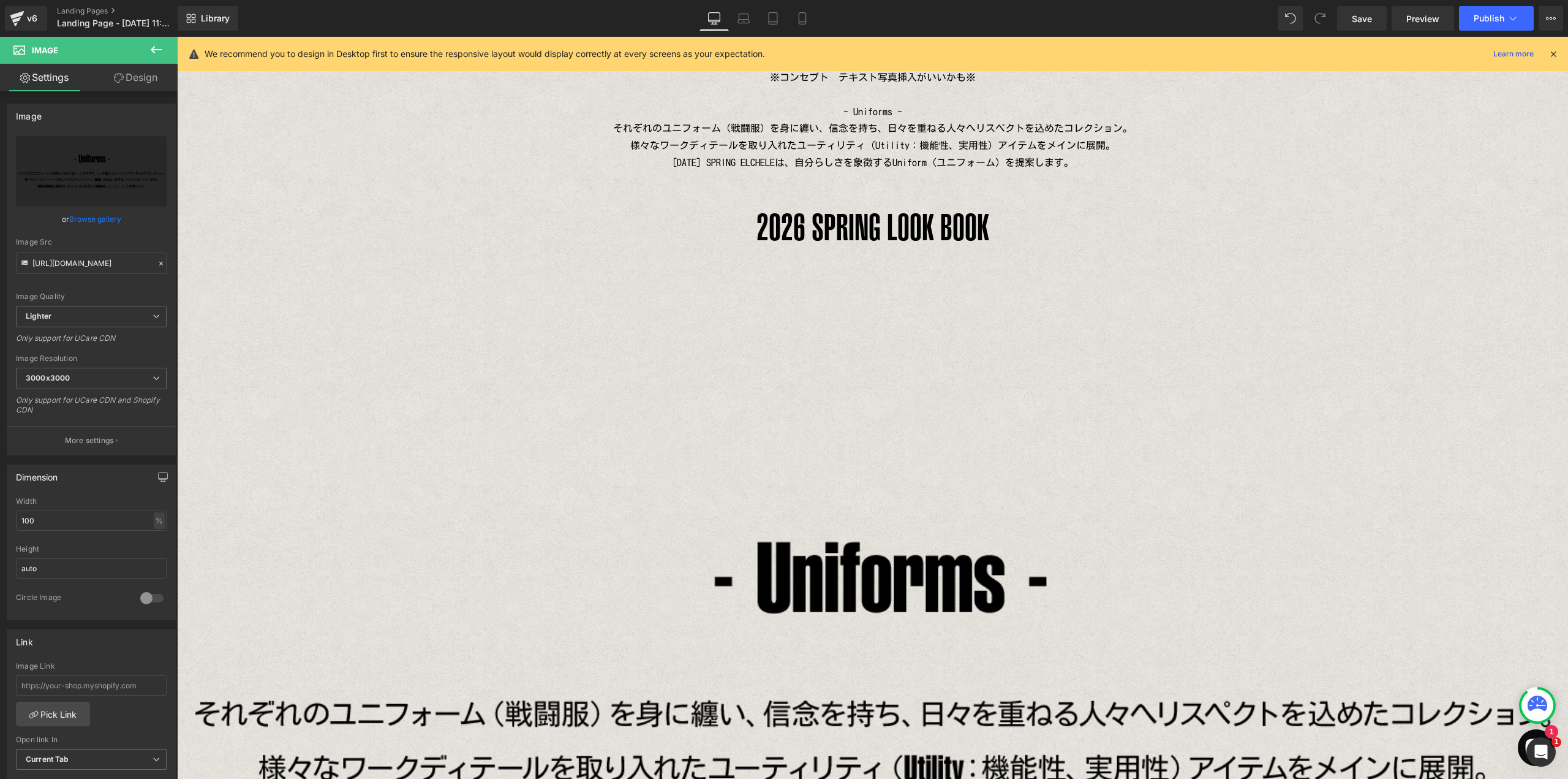
scroll to position [829, 0]
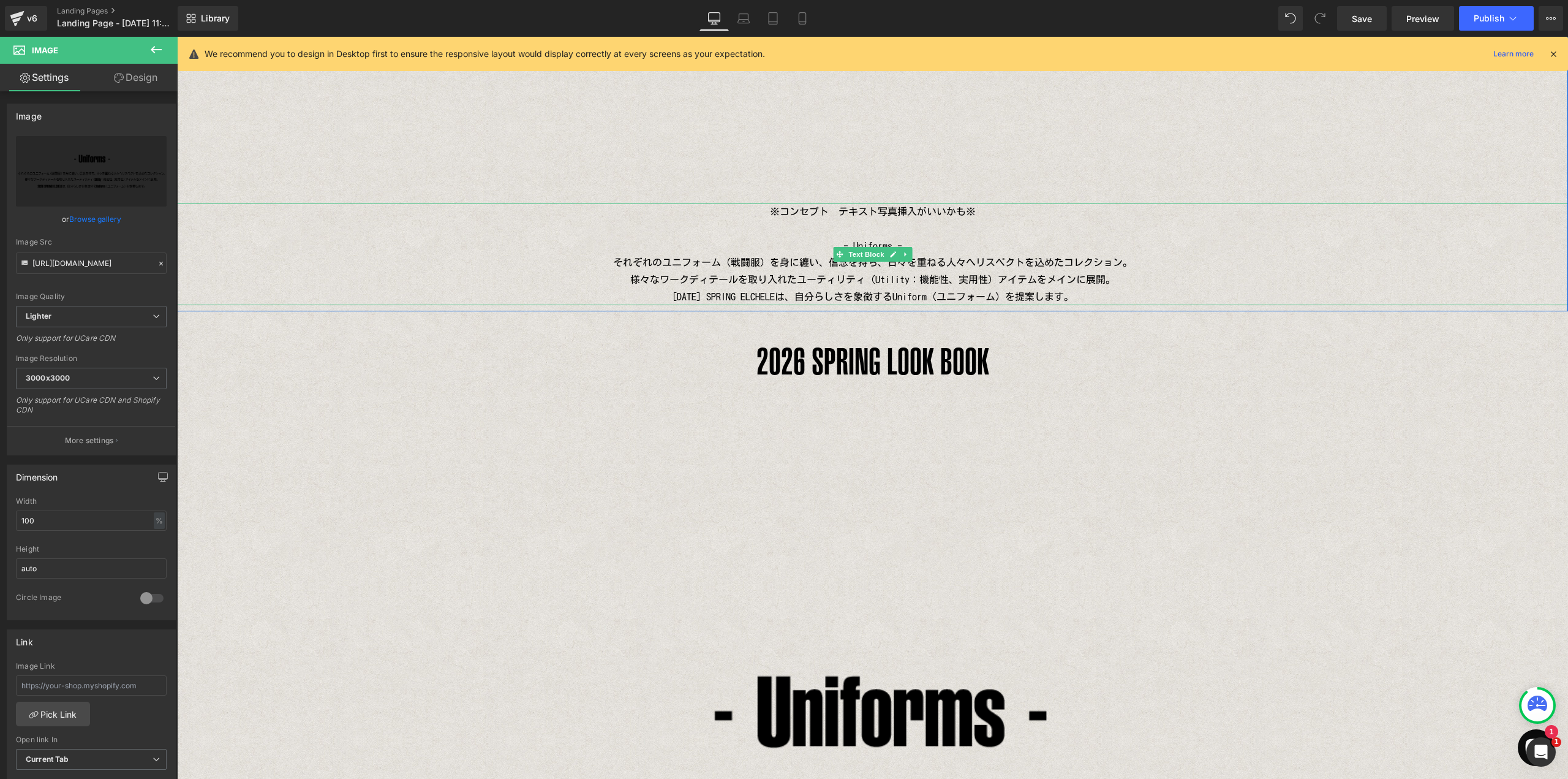
click at [837, 241] on p "- Uniforms - それぞれのユニフォーム（戦闘服）を身に纏い、信念を持ち、日々を重ねる人々へリスペクトを込めたコレクション。 様々なワークディテールを…" at bounding box center [872, 272] width 1391 height 68
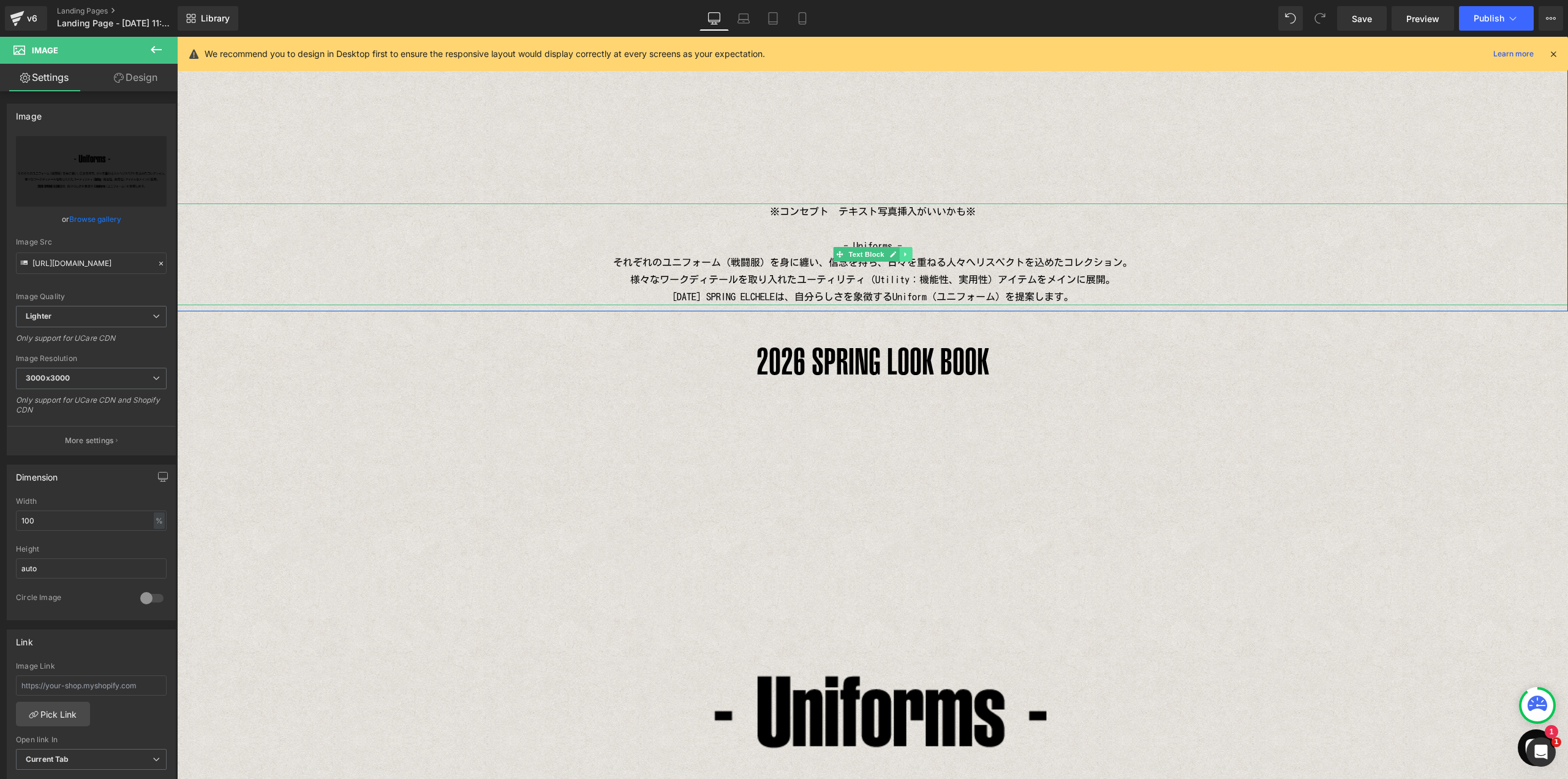
click at [902, 255] on icon at bounding box center [906, 254] width 7 height 7
click at [908, 255] on icon at bounding box center [912, 255] width 7 height 7
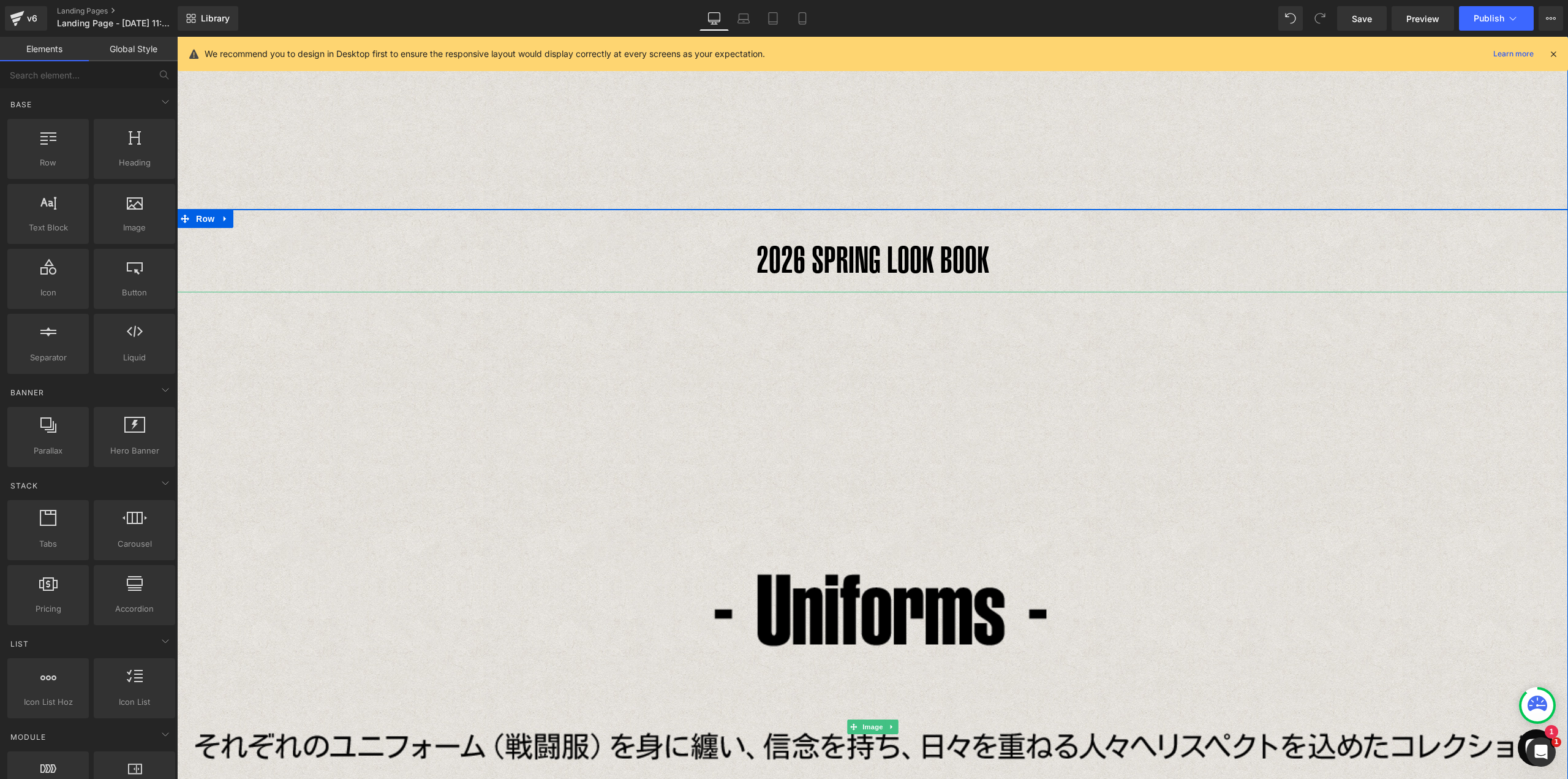
click at [765, 405] on img at bounding box center [872, 726] width 1391 height 870
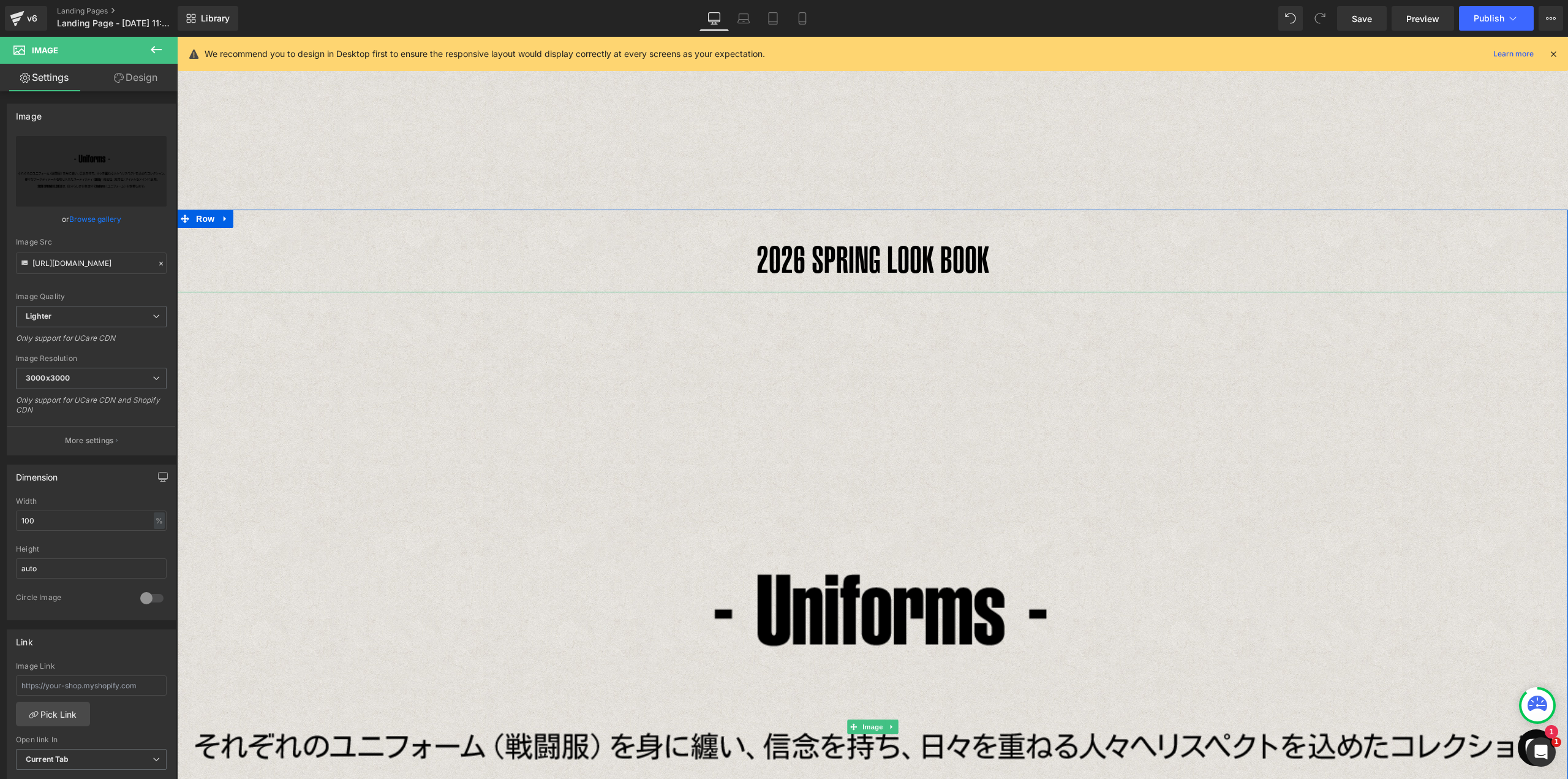
click at [243, 332] on img at bounding box center [872, 726] width 1391 height 870
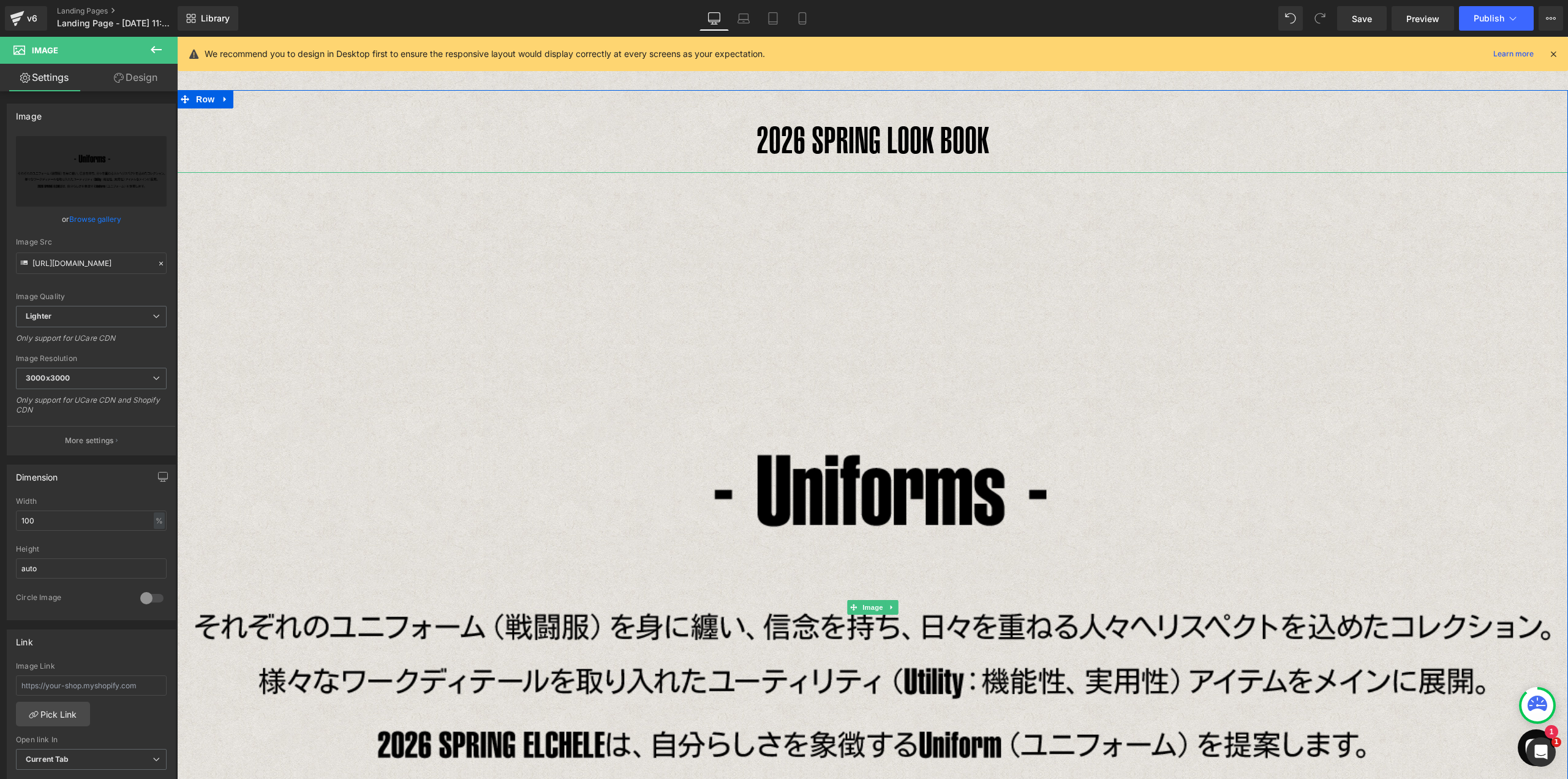
scroll to position [1012, 0]
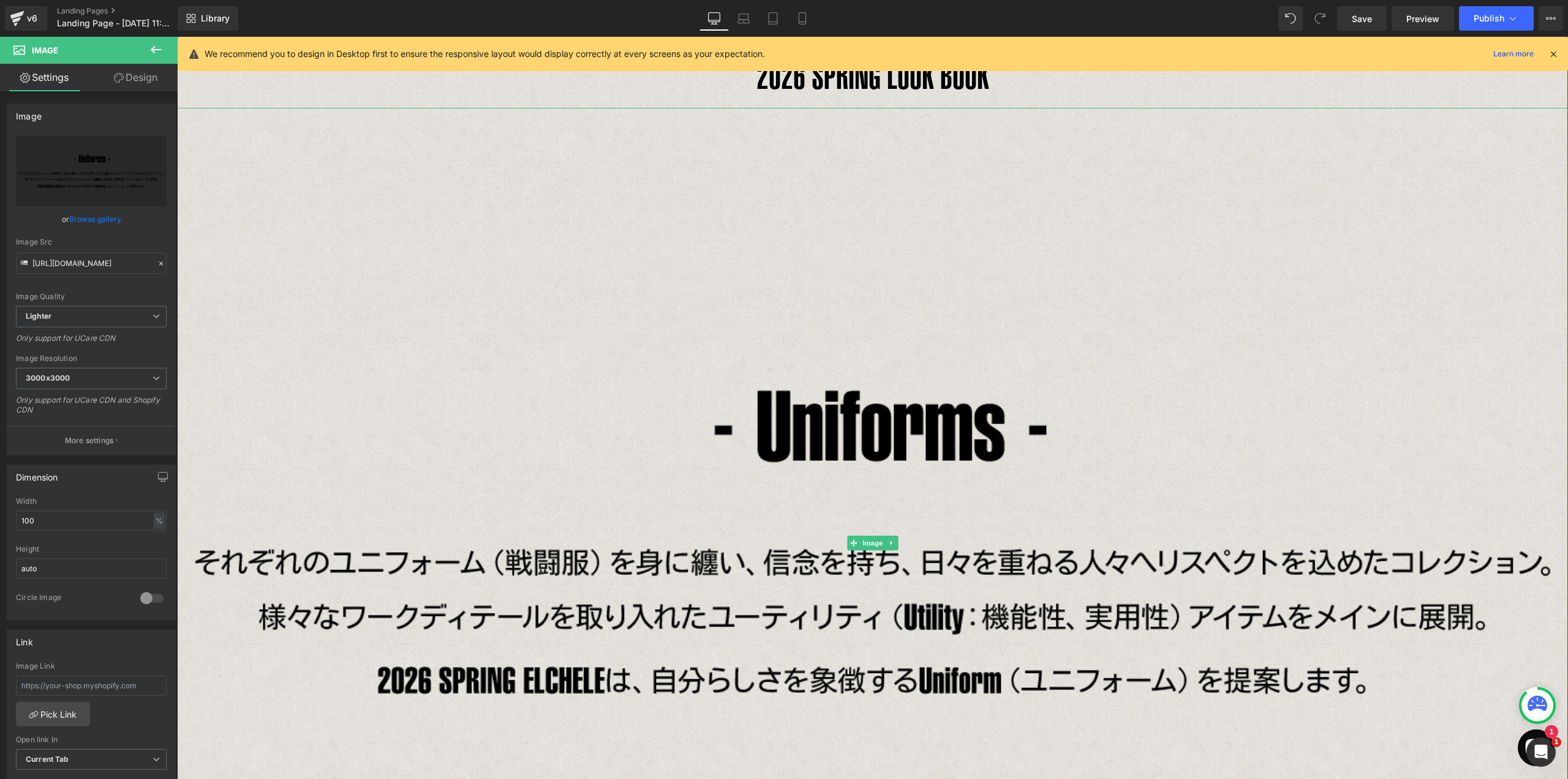
click at [888, 541] on icon at bounding box center [892, 543] width 7 height 7
click at [894, 544] on icon at bounding box center [898, 543] width 7 height 7
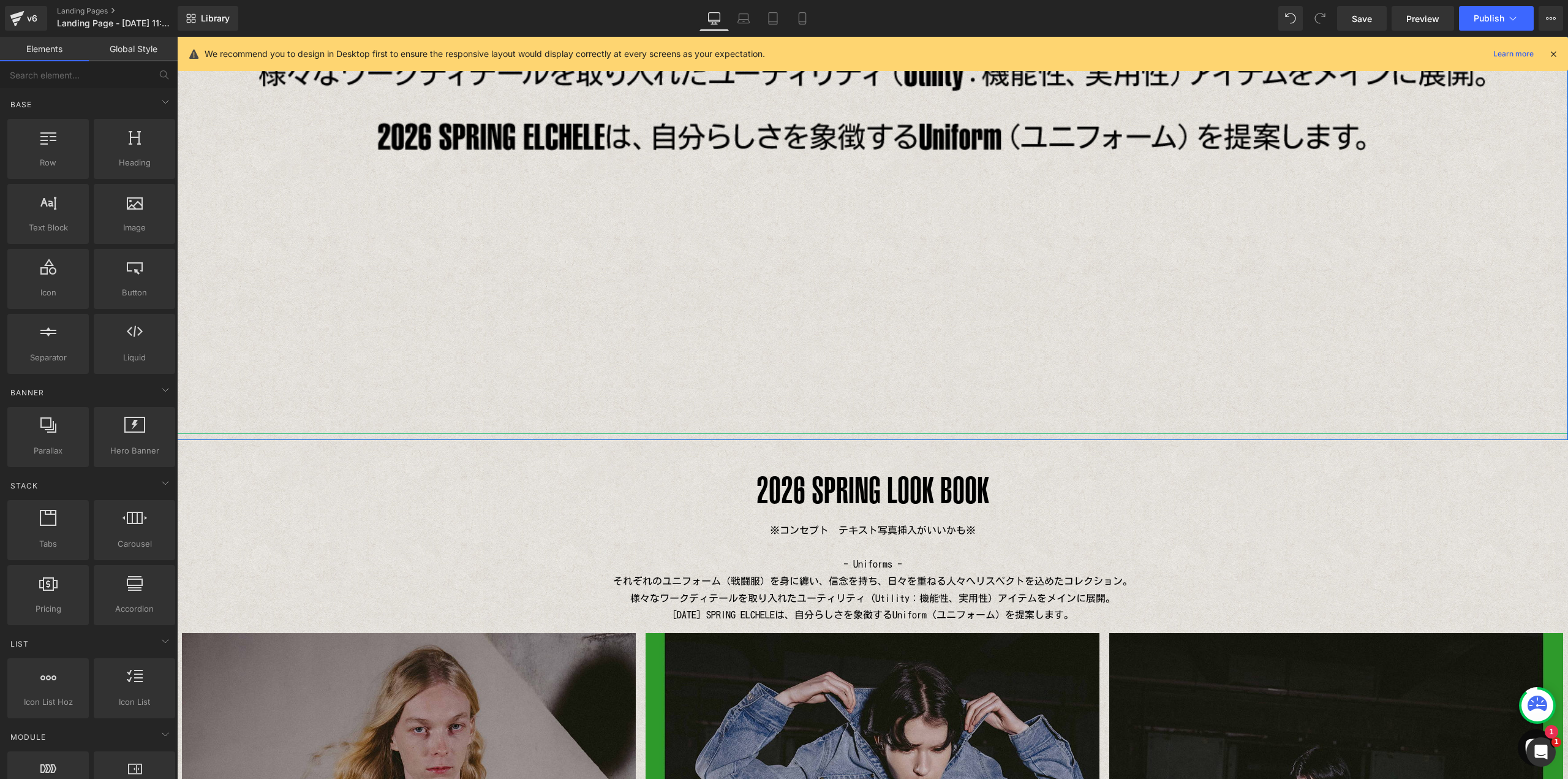
scroll to position [593, 0]
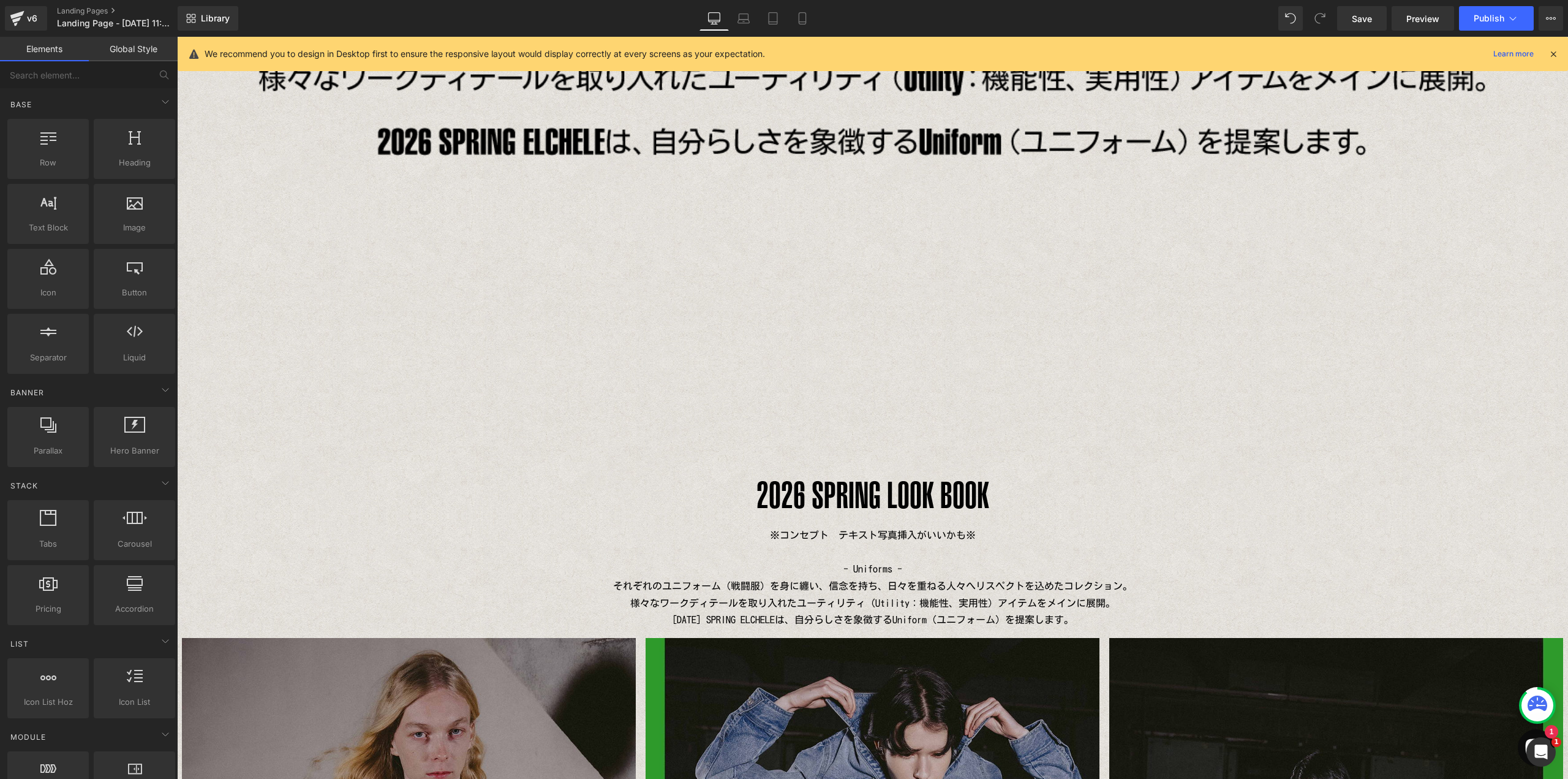
click at [838, 501] on div "2026 SPRING LOOK BOOK Heading" at bounding box center [872, 495] width 1391 height 64
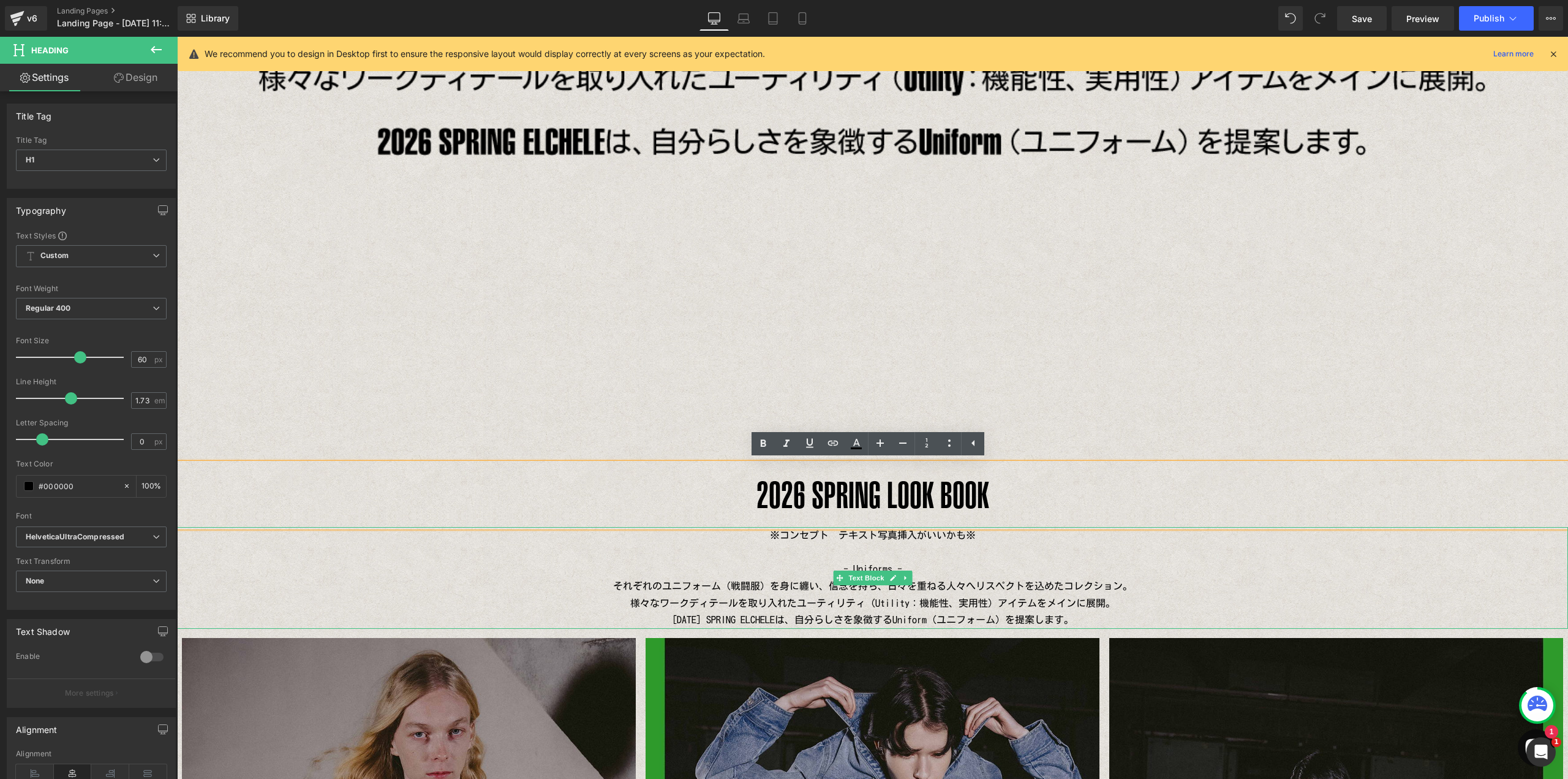
click at [997, 570] on p "- Uniforms - それぞれのユニフォーム（戦闘服）を身に纏い、信念を持ち、日々を重ねる人々へリスペクトを込めたコレクション。 様々なワークディテールを…" at bounding box center [872, 594] width 1391 height 68
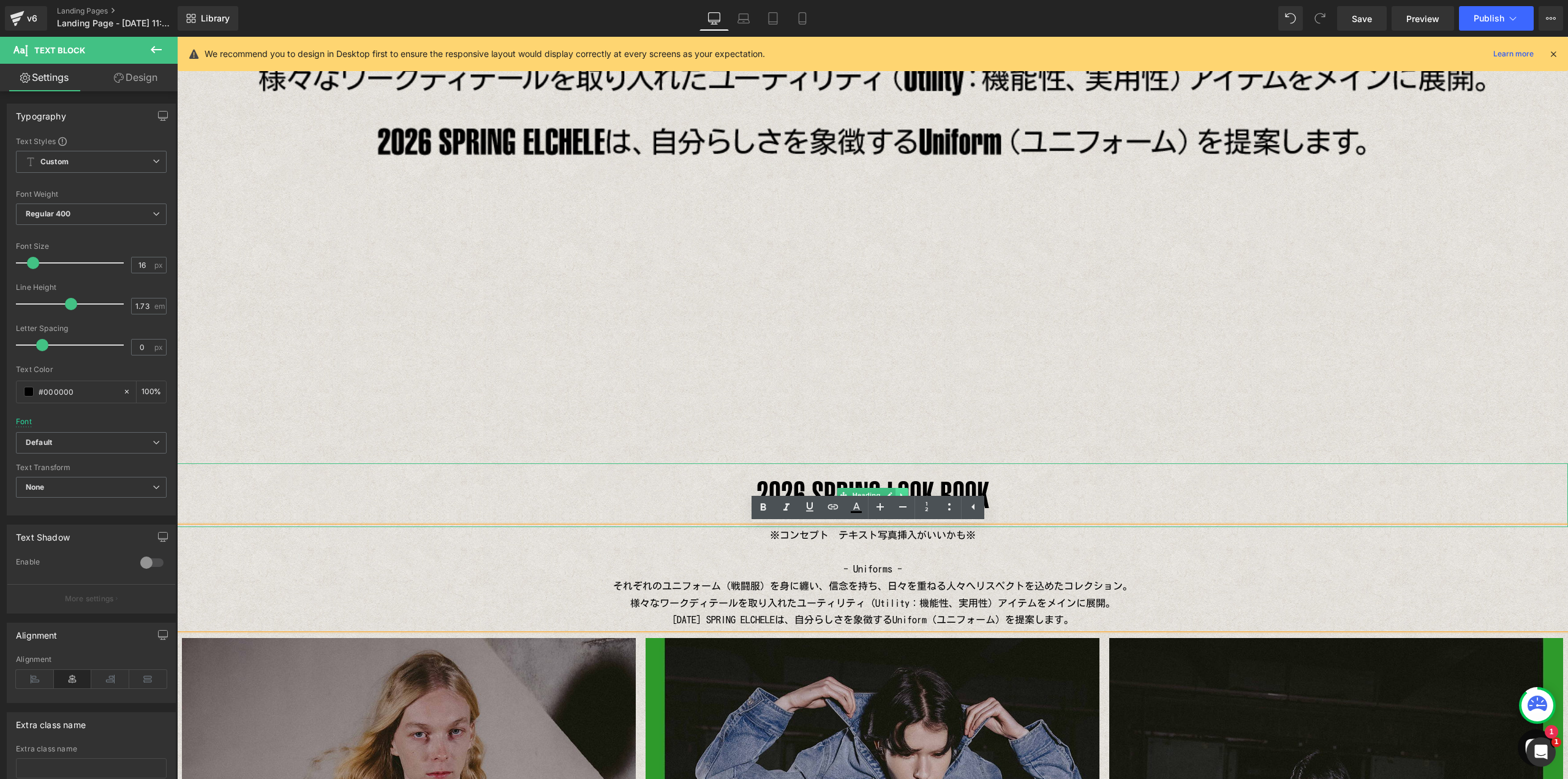
click at [895, 490] on link at bounding box center [902, 495] width 13 height 15
click at [548, 548] on p at bounding box center [872, 553] width 1391 height 17
click at [516, 412] on img at bounding box center [872, 4] width 1391 height 870
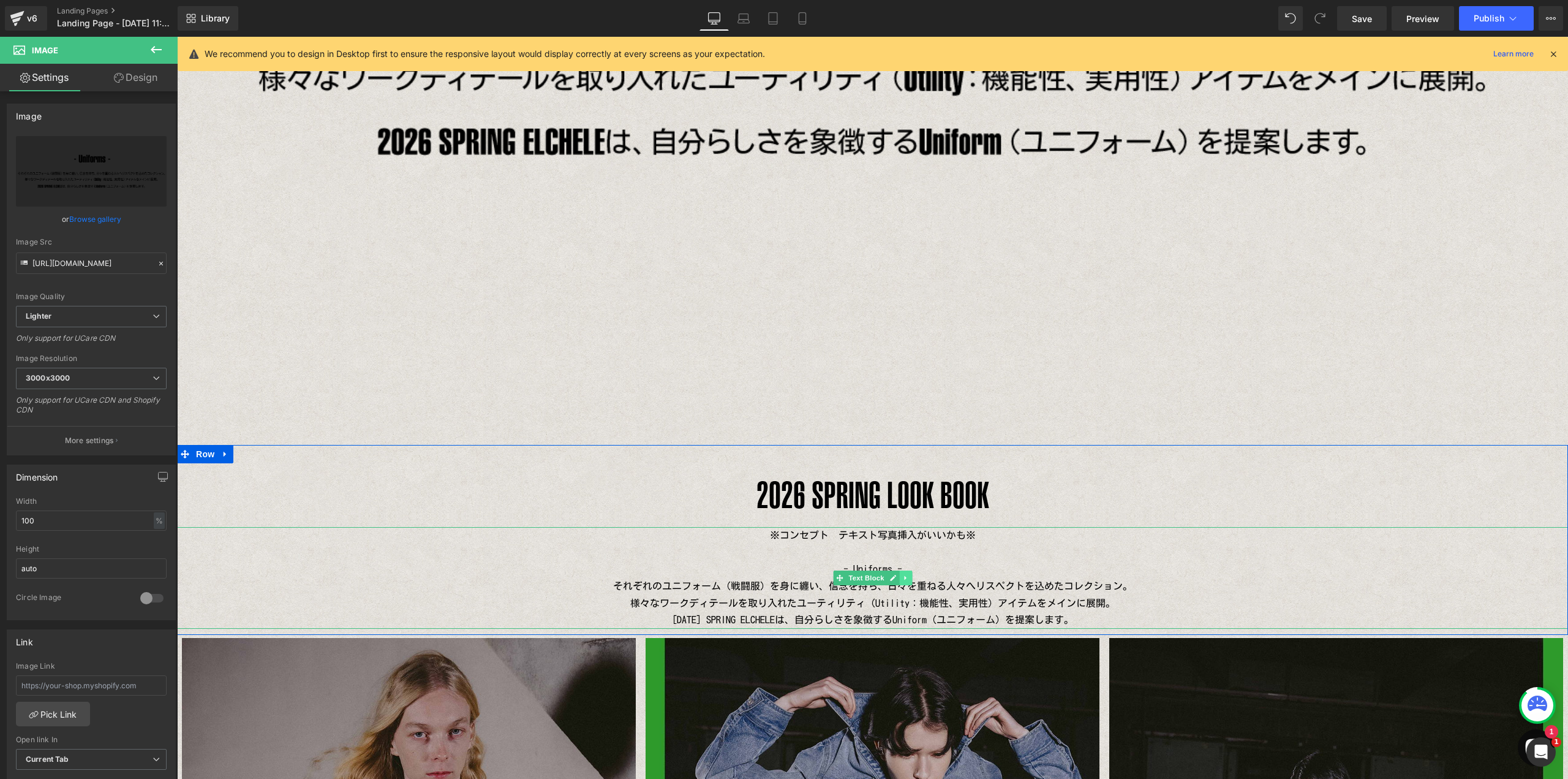
click at [902, 581] on icon at bounding box center [906, 577] width 7 height 7
click at [908, 579] on icon at bounding box center [912, 577] width 7 height 7
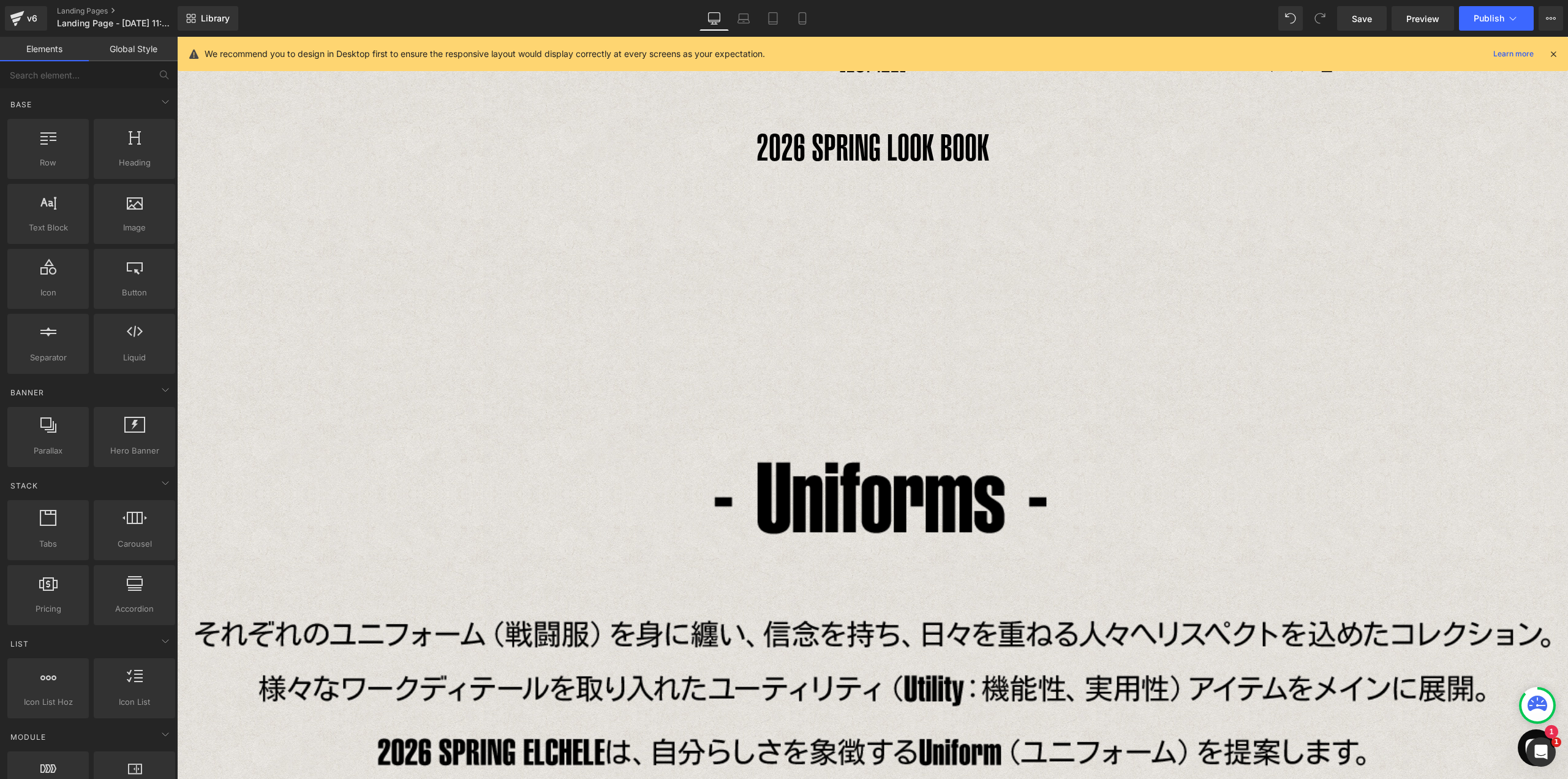
scroll to position [0, 0]
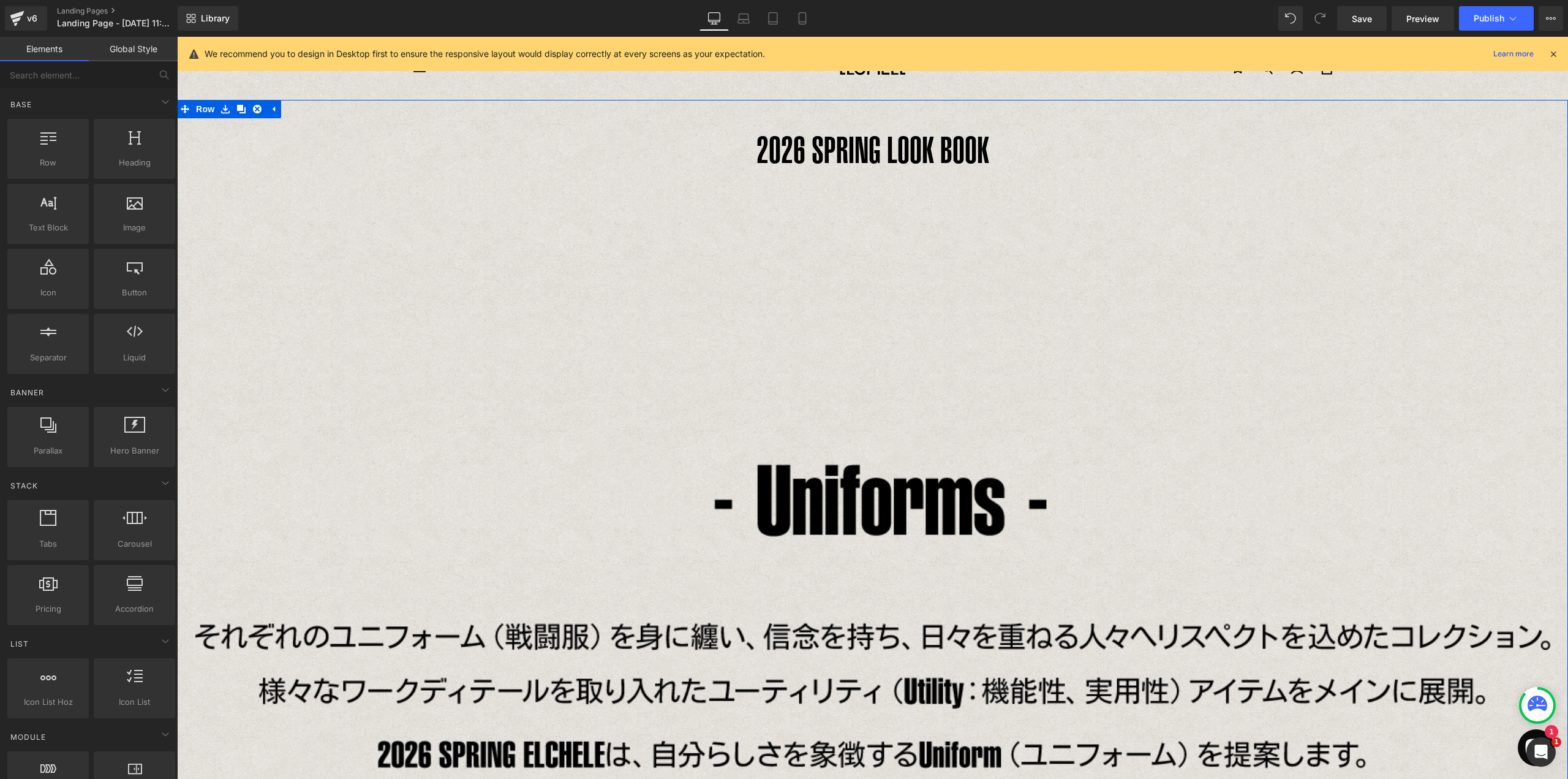
drag, startPoint x: 238, startPoint y: 112, endPoint x: 296, endPoint y: 155, distance: 72.2
click at [237, 112] on icon at bounding box center [241, 109] width 8 height 8
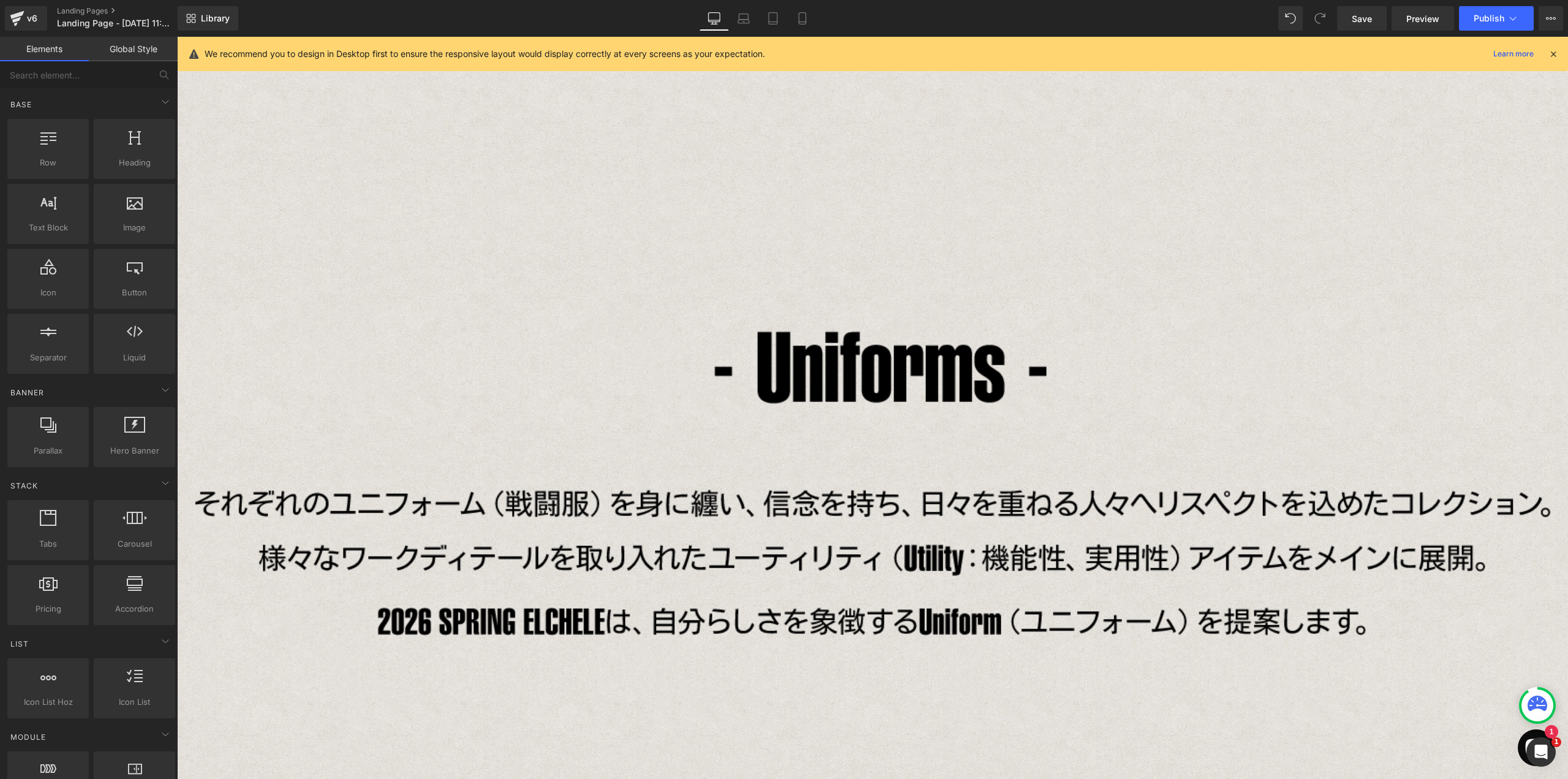
click at [906, 345] on img at bounding box center [872, 483] width 1391 height 870
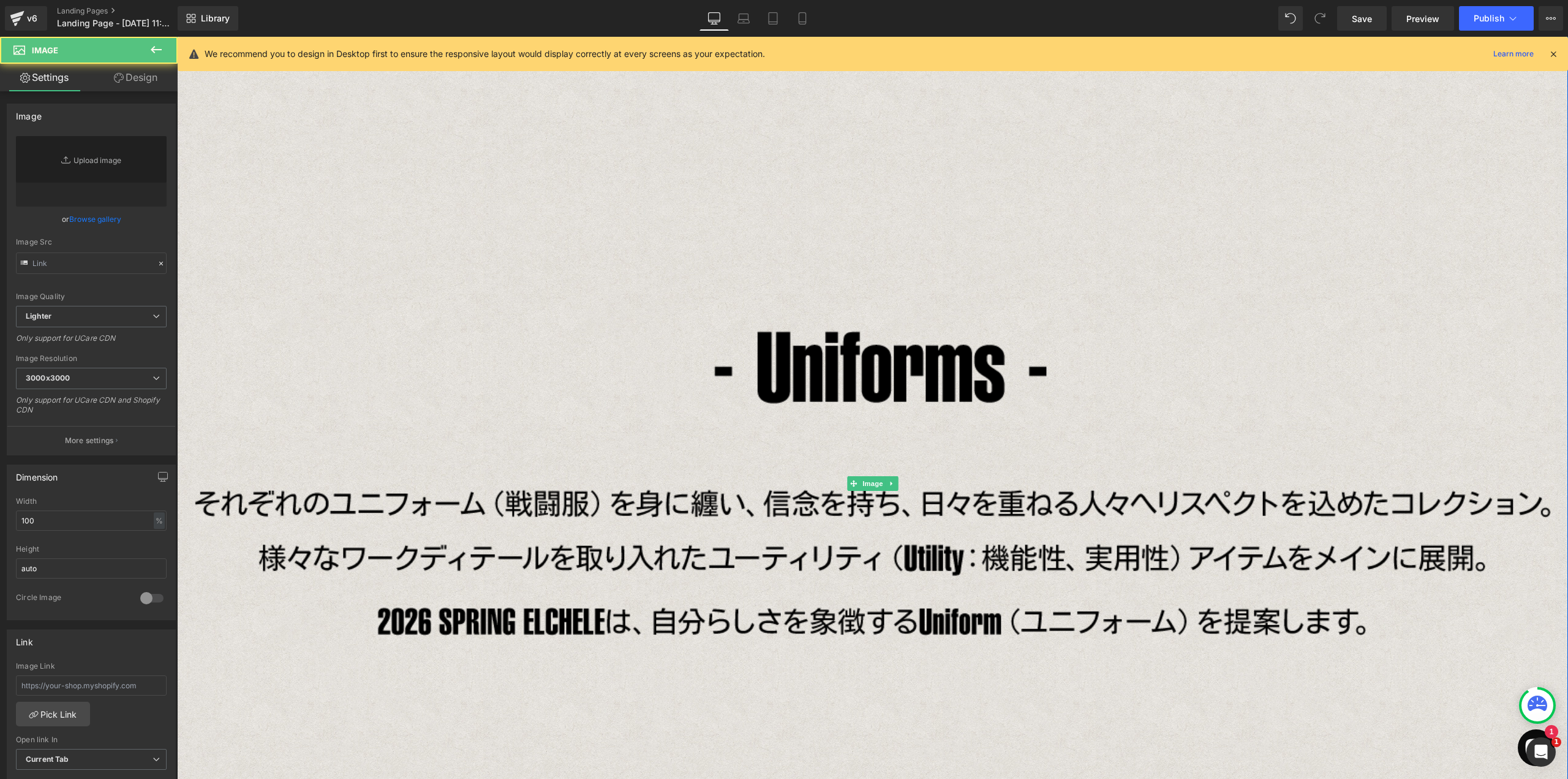
type input "[URL][DOMAIN_NAME]"
click at [888, 485] on icon at bounding box center [892, 483] width 7 height 7
click at [892, 485] on link at bounding box center [898, 483] width 13 height 15
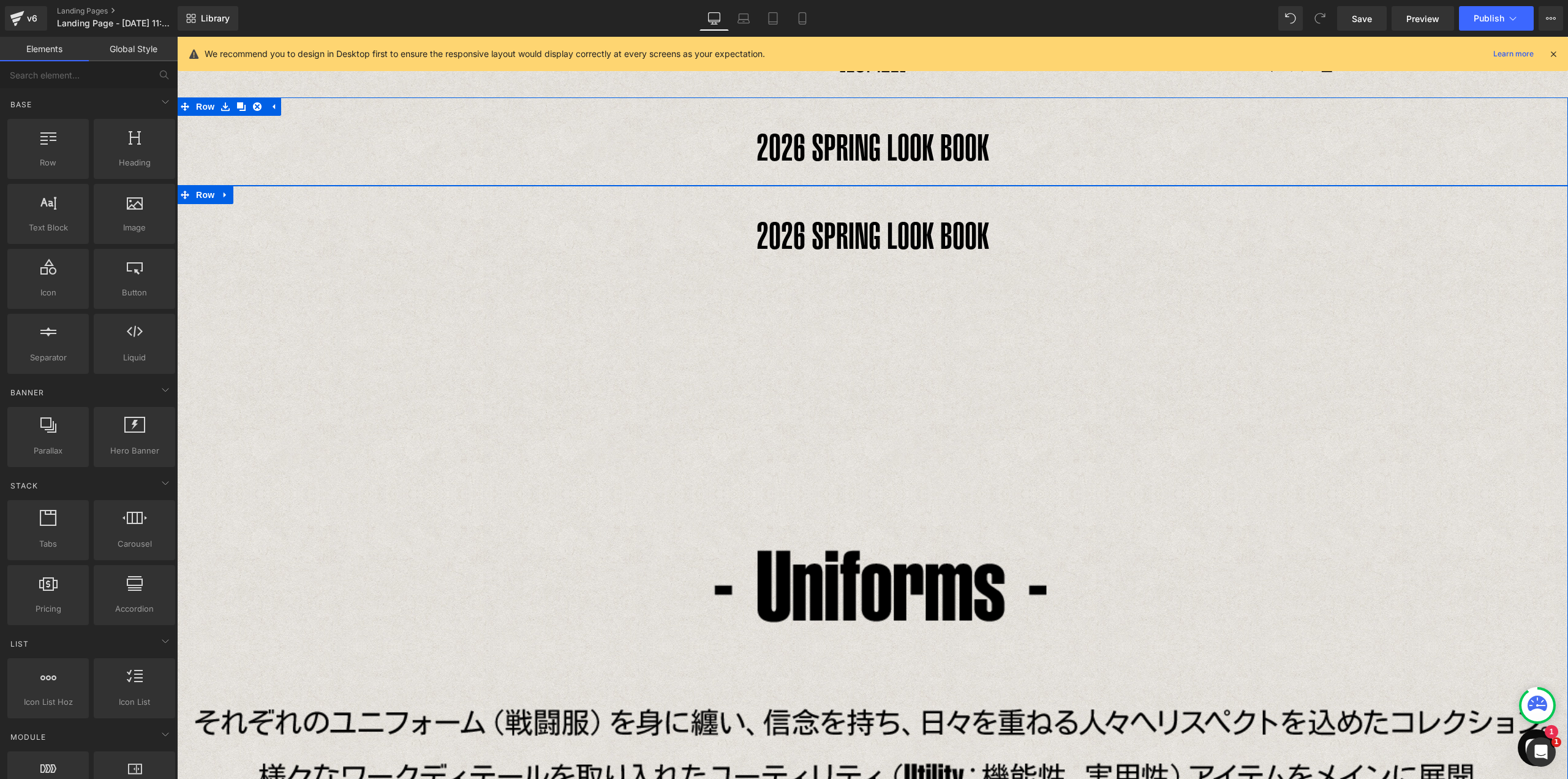
scroll to position [0, 0]
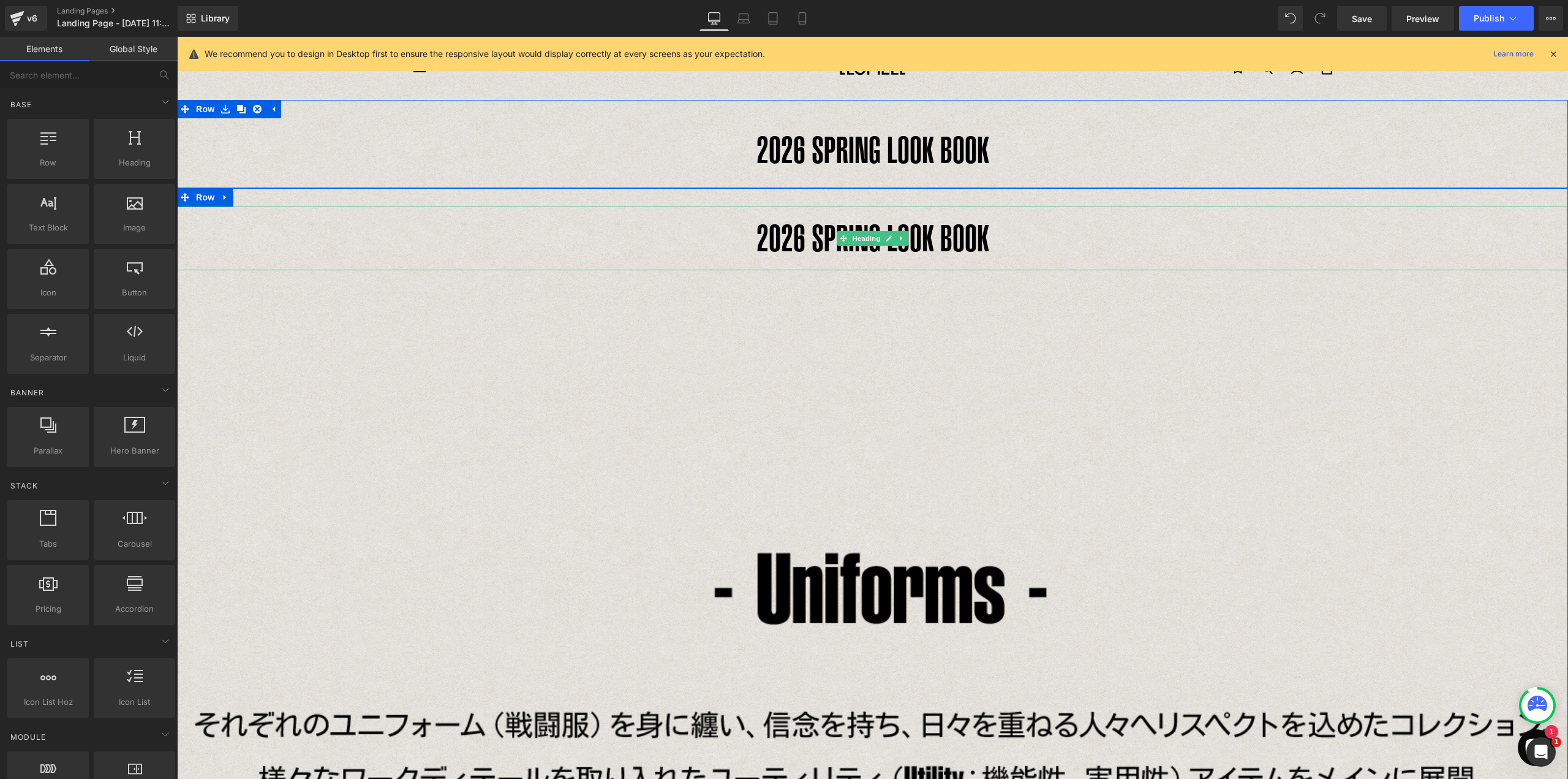
click at [891, 229] on h1 "2026 SPRING LOOK BOOK" at bounding box center [872, 238] width 1391 height 64
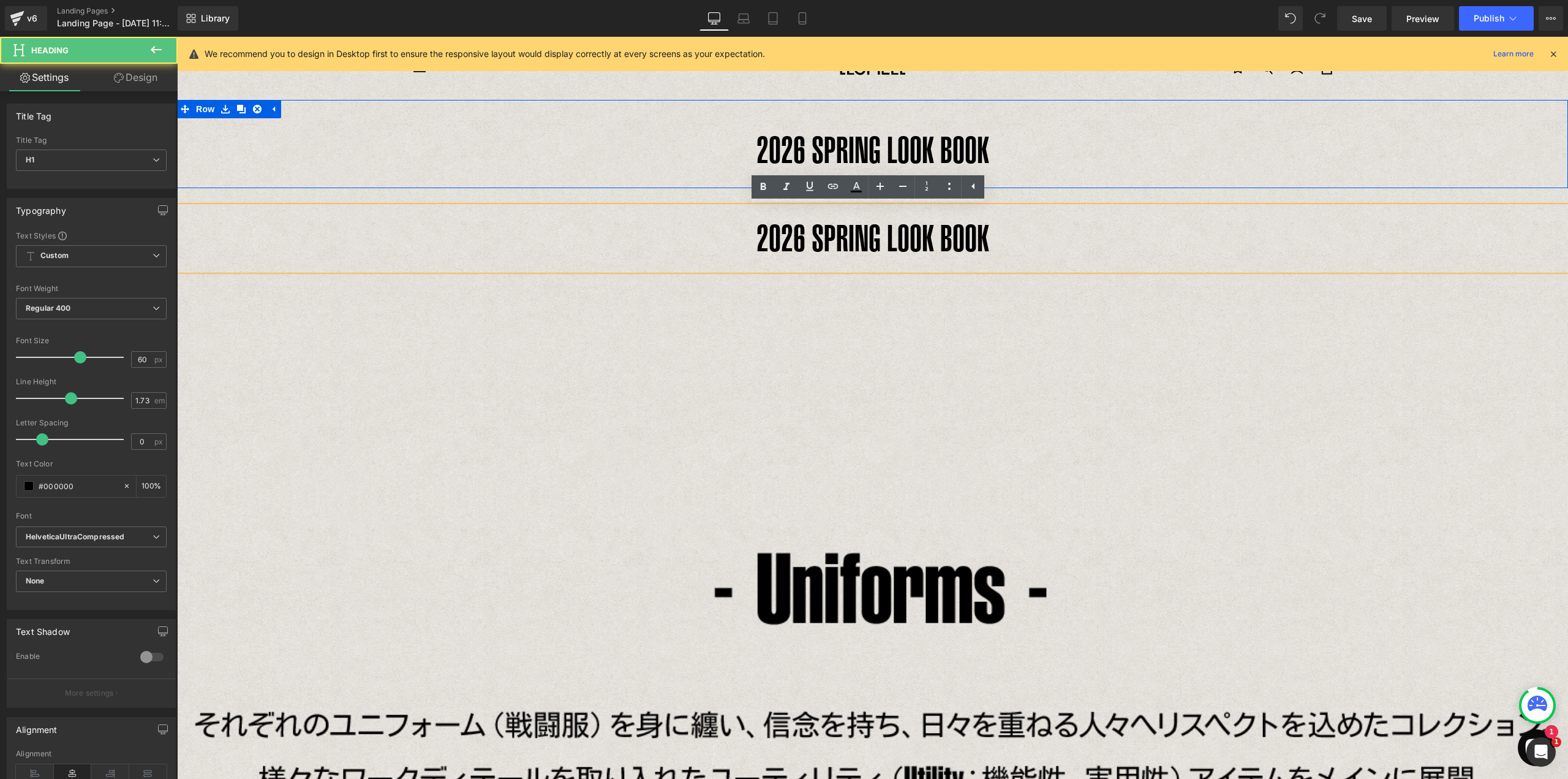
click at [898, 240] on h1 "2026 SPRING LOOK BOOK" at bounding box center [872, 238] width 1391 height 64
click at [947, 348] on img at bounding box center [872, 705] width 1391 height 870
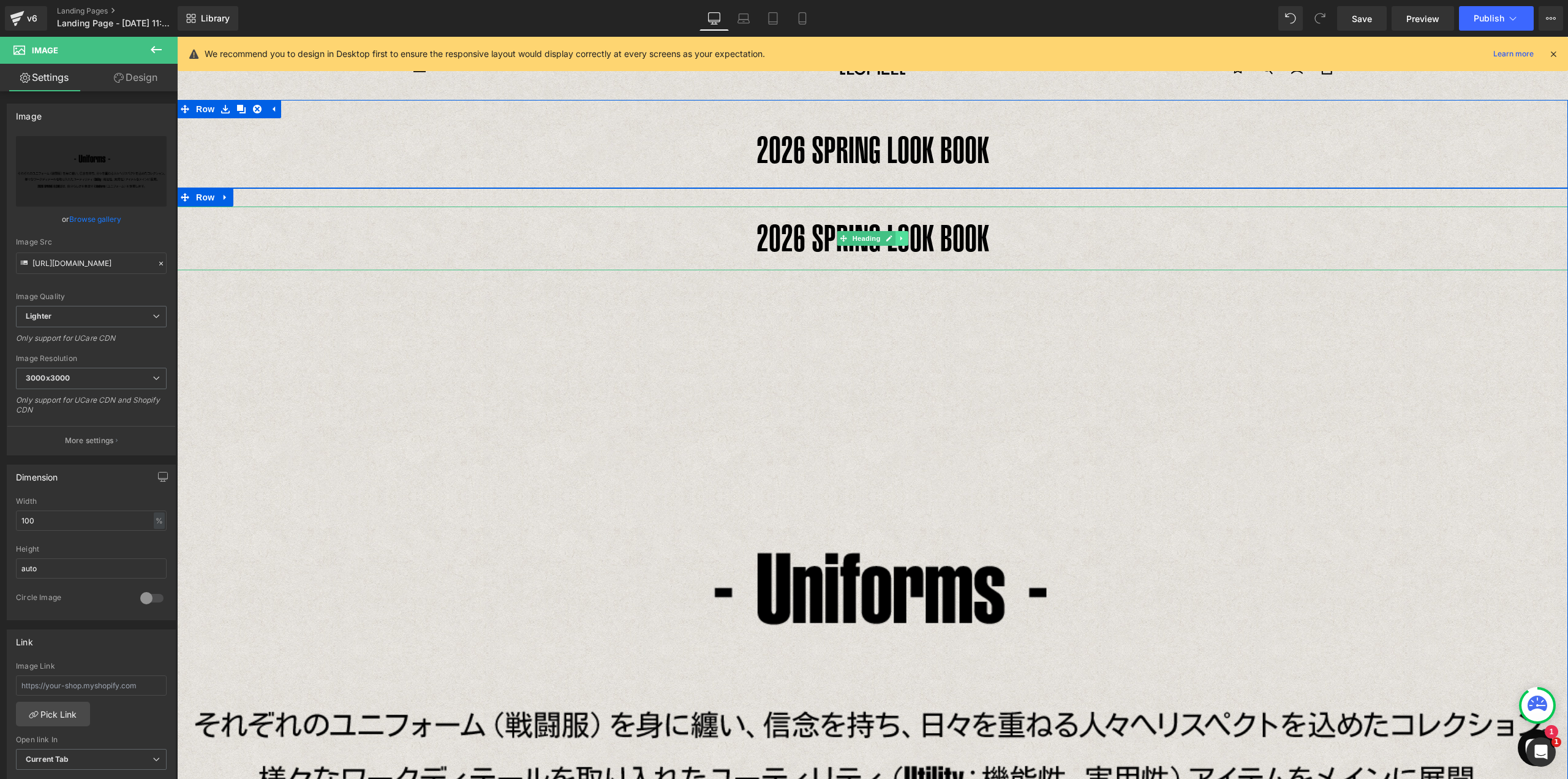
click at [898, 245] on link at bounding box center [902, 238] width 13 height 15
click at [905, 241] on icon at bounding box center [908, 238] width 7 height 7
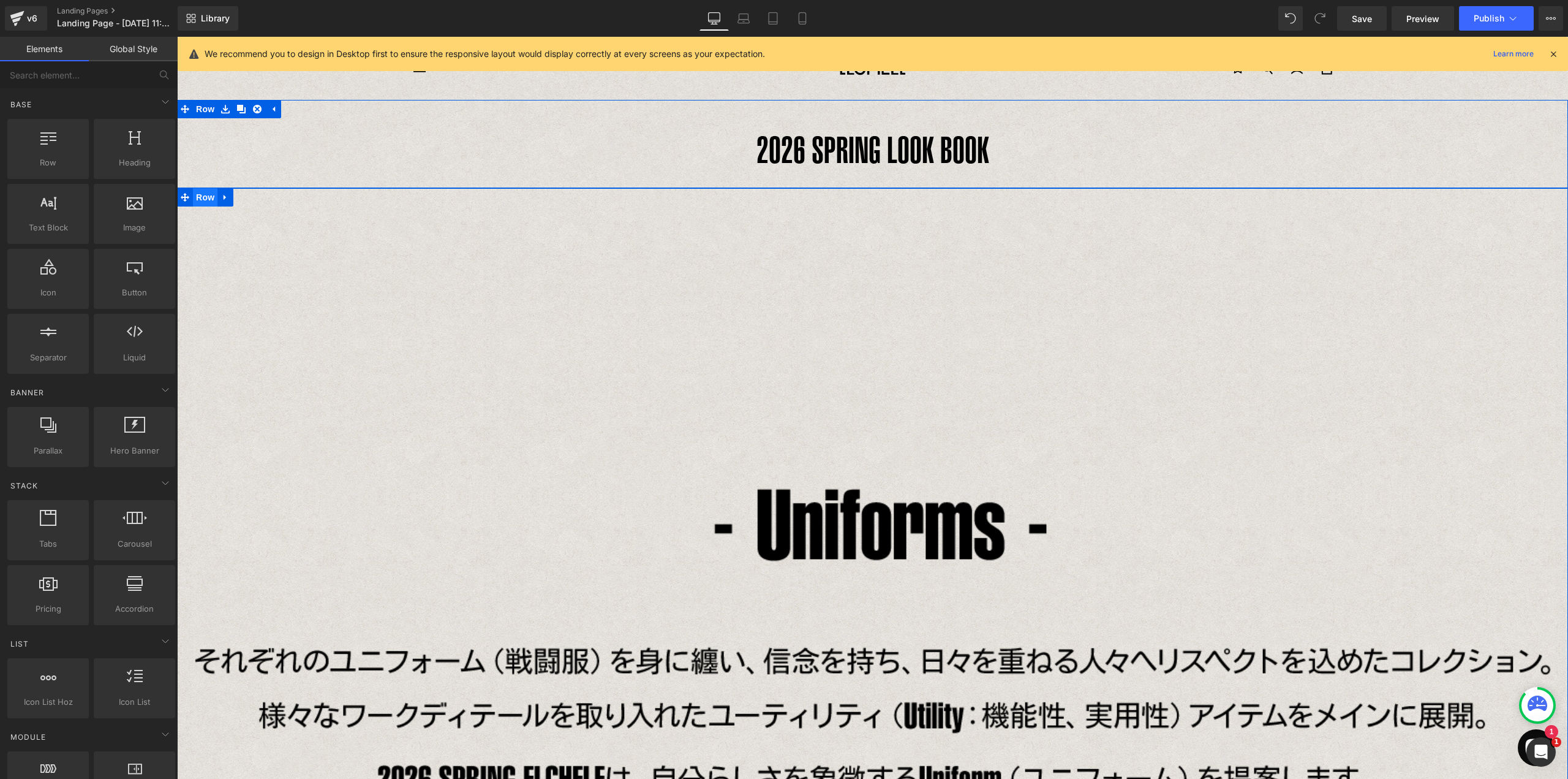
click at [199, 194] on span "Row" at bounding box center [205, 197] width 25 height 18
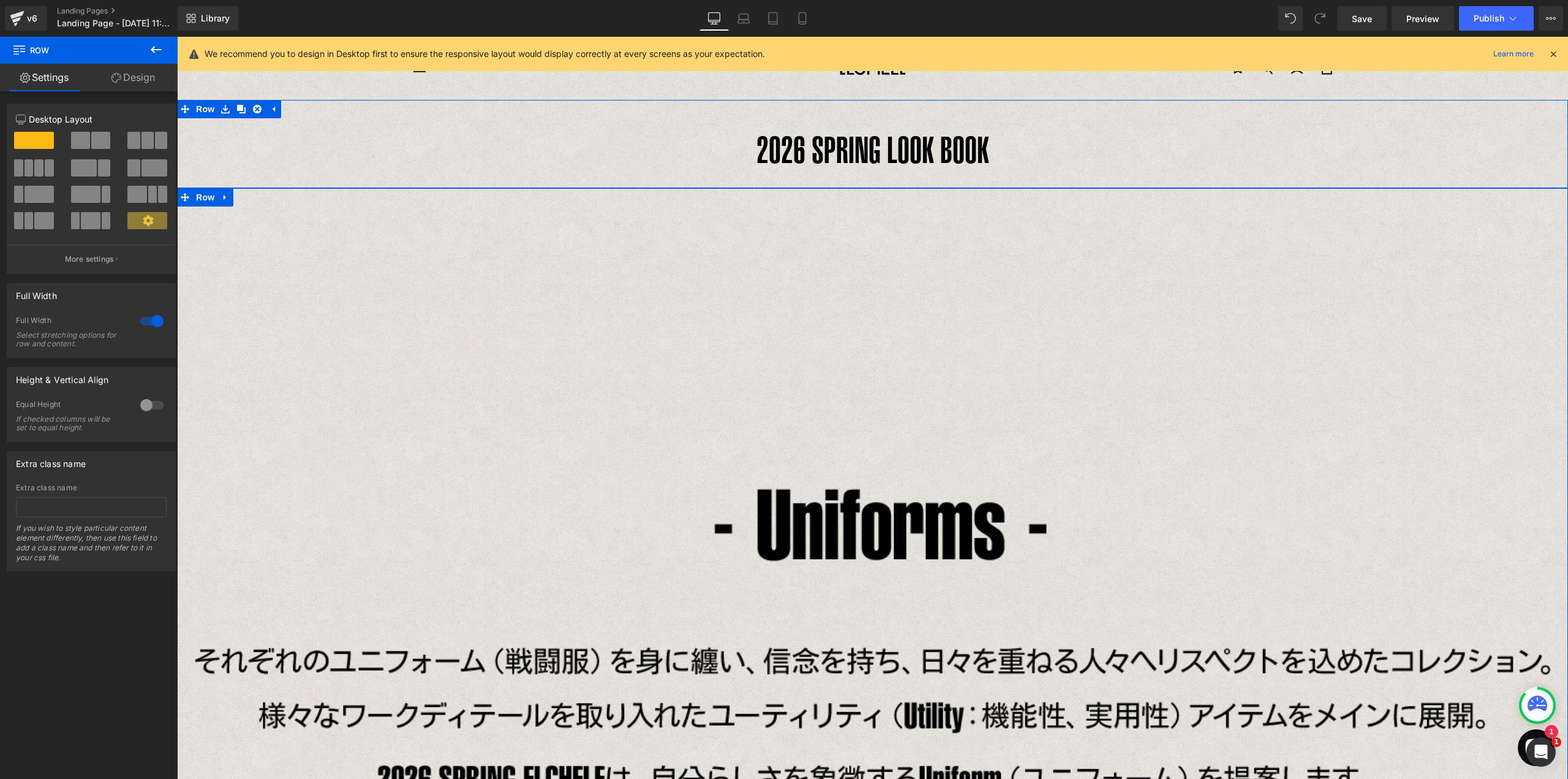
drag, startPoint x: 142, startPoint y: 320, endPoint x: 158, endPoint y: 360, distance: 43.1
click at [144, 321] on div at bounding box center [152, 321] width 30 height 20
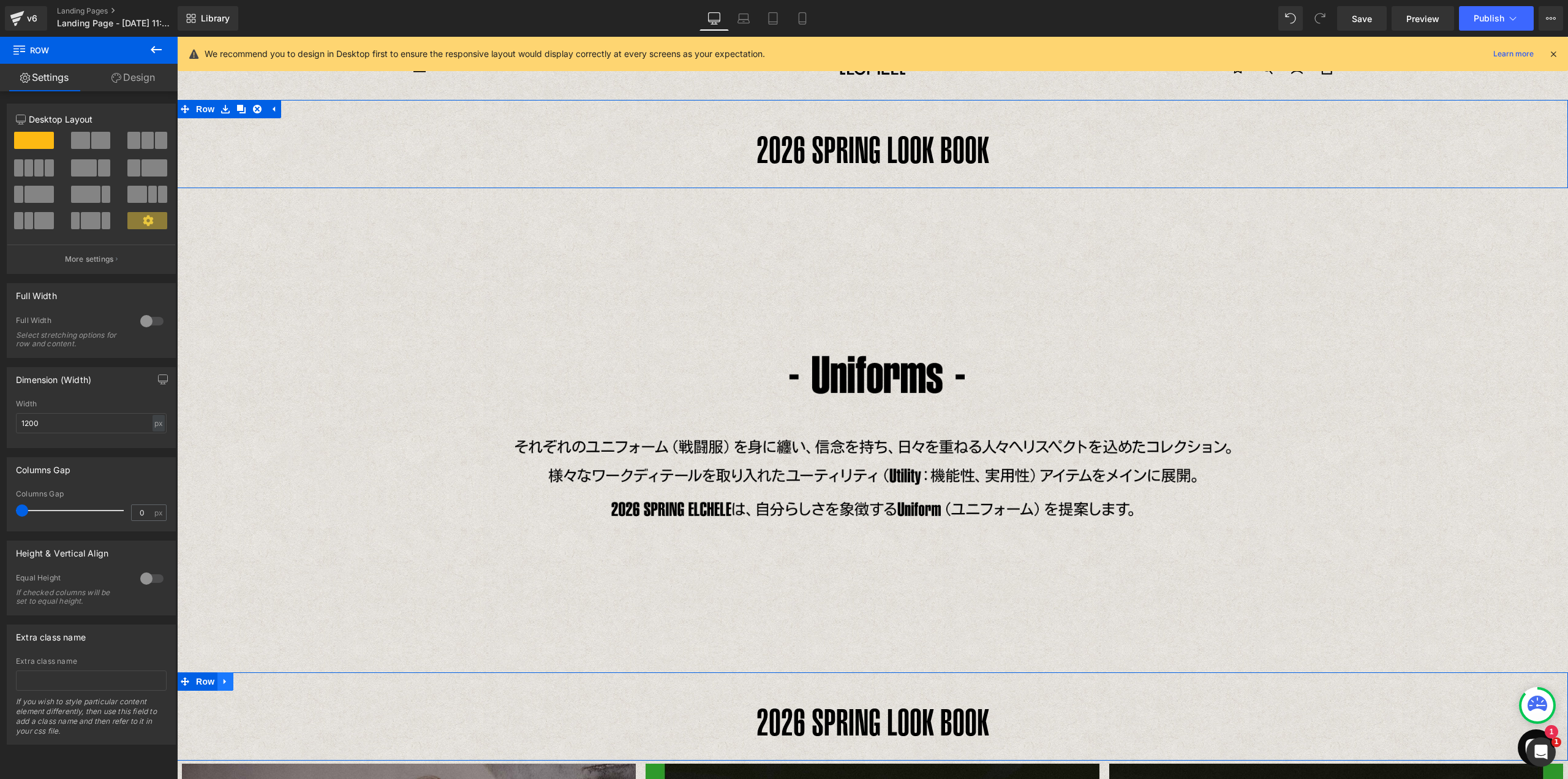
click at [223, 683] on icon at bounding box center [226, 681] width 8 height 9
click at [253, 680] on icon at bounding box center [257, 681] width 8 height 9
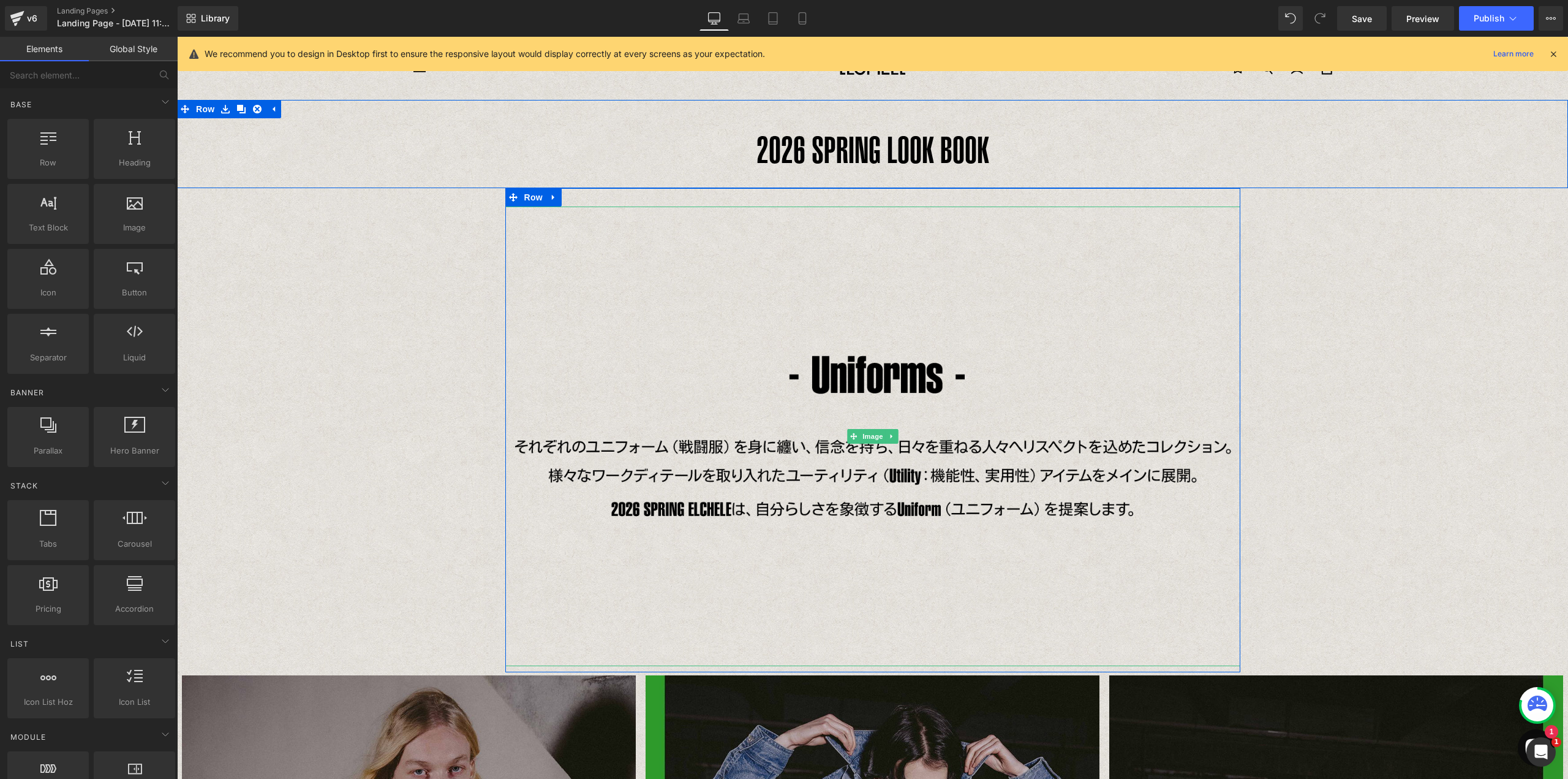
click at [586, 253] on img at bounding box center [872, 436] width 735 height 459
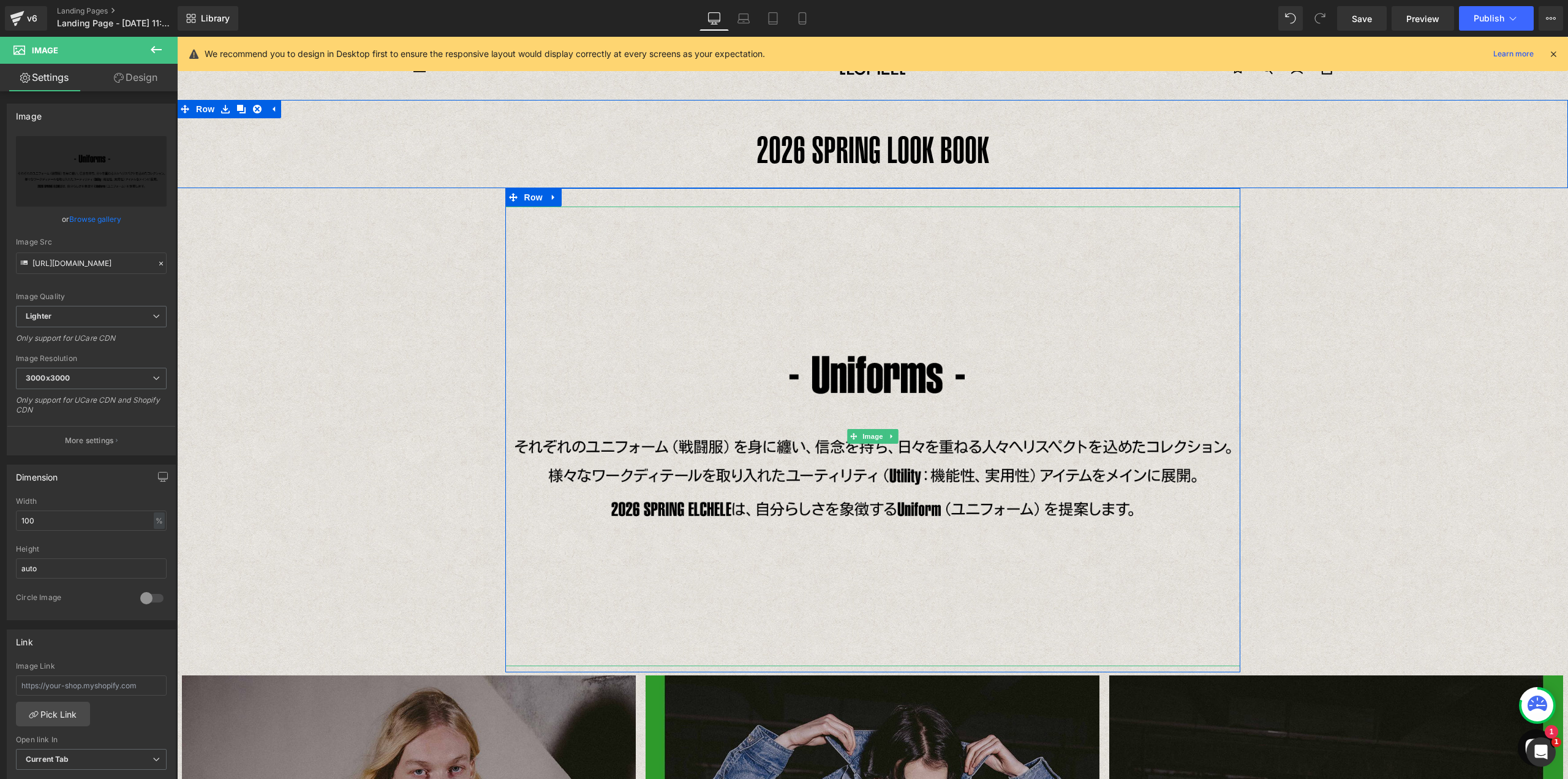
click at [706, 318] on img at bounding box center [872, 436] width 735 height 459
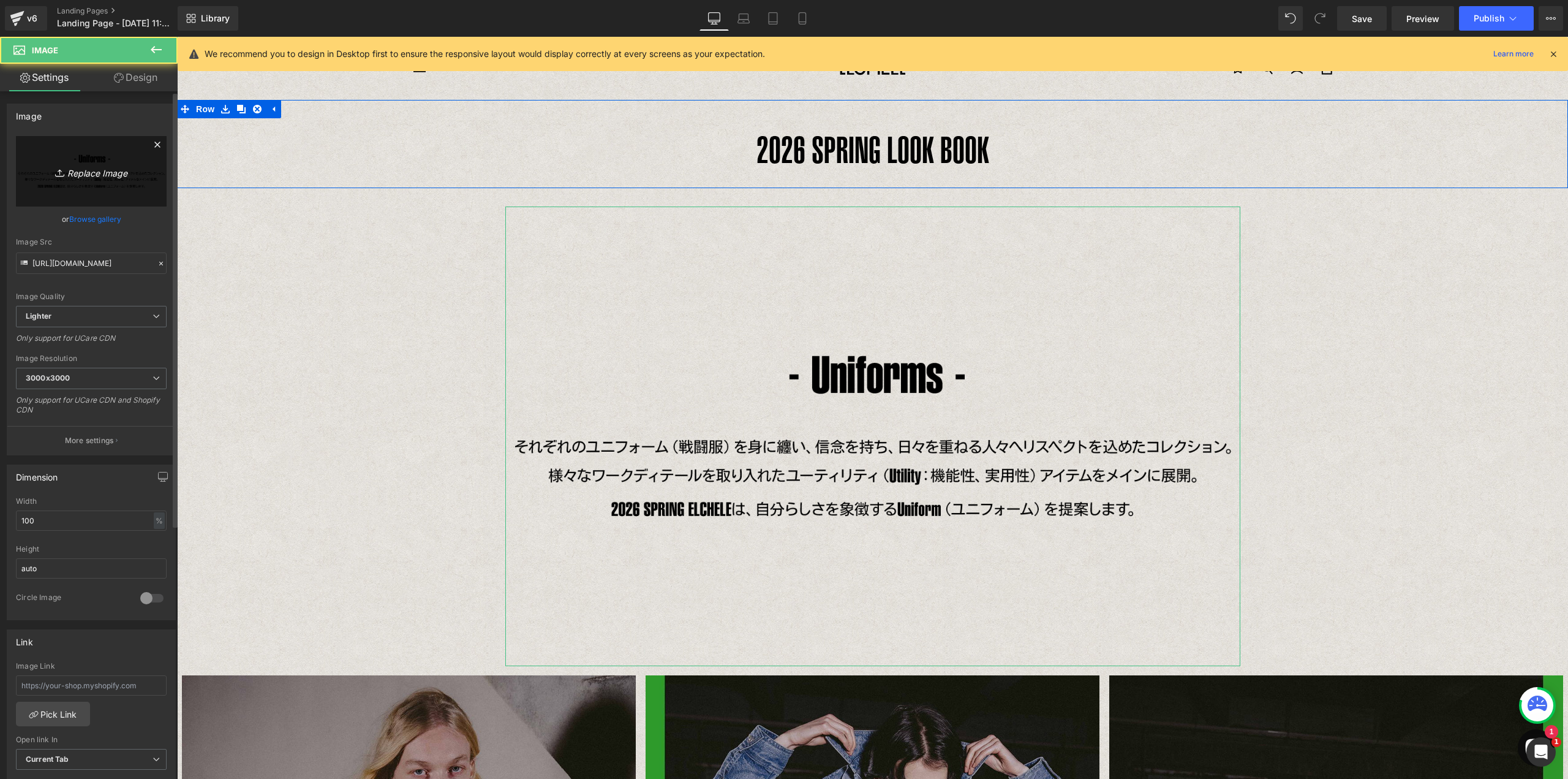
click at [98, 163] on icon "Replace Image" at bounding box center [91, 171] width 98 height 16
type input "C:\fakepath\26 SPRING CONCEPT.png"
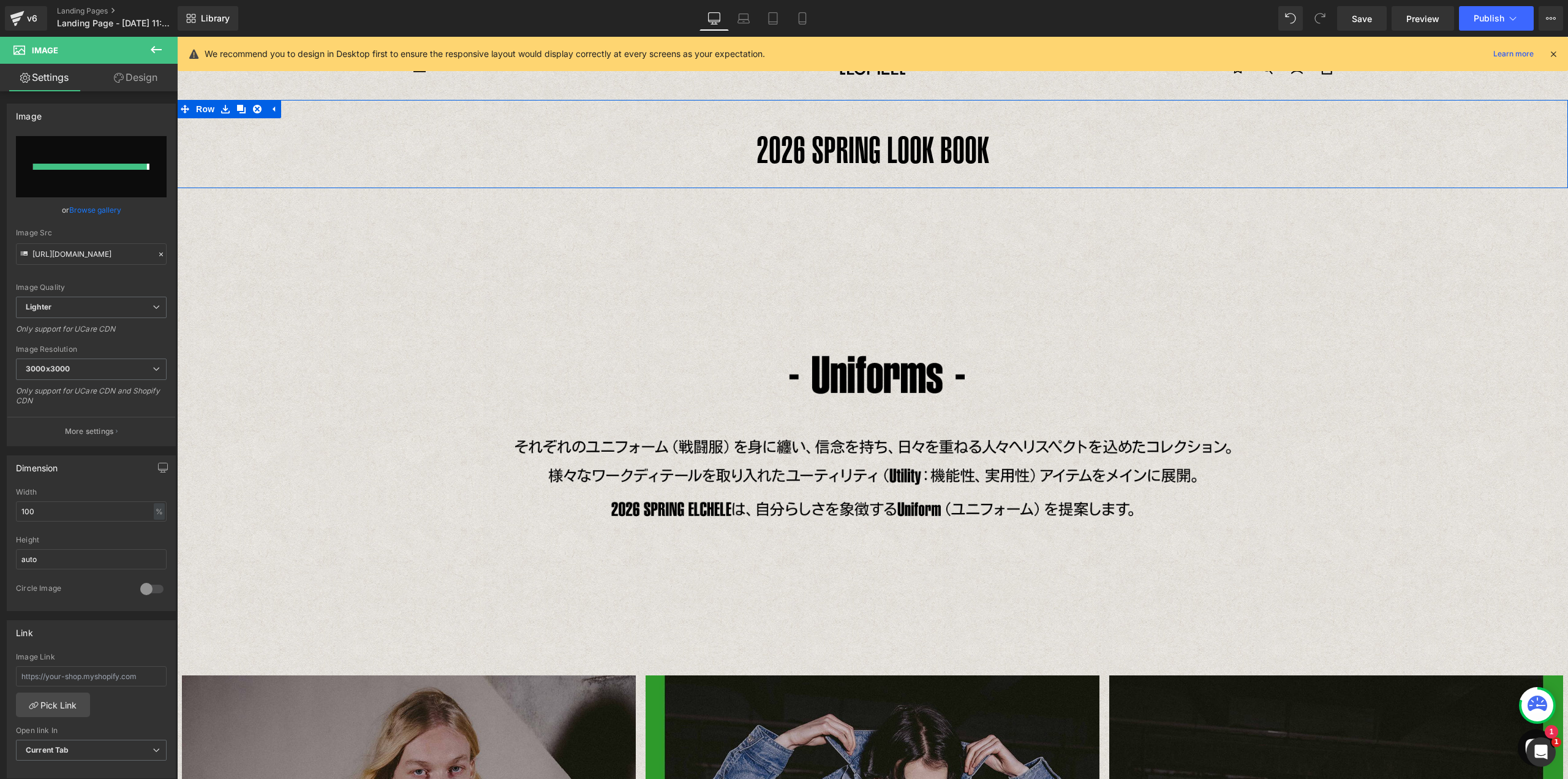
type input "[URL][DOMAIN_NAME]"
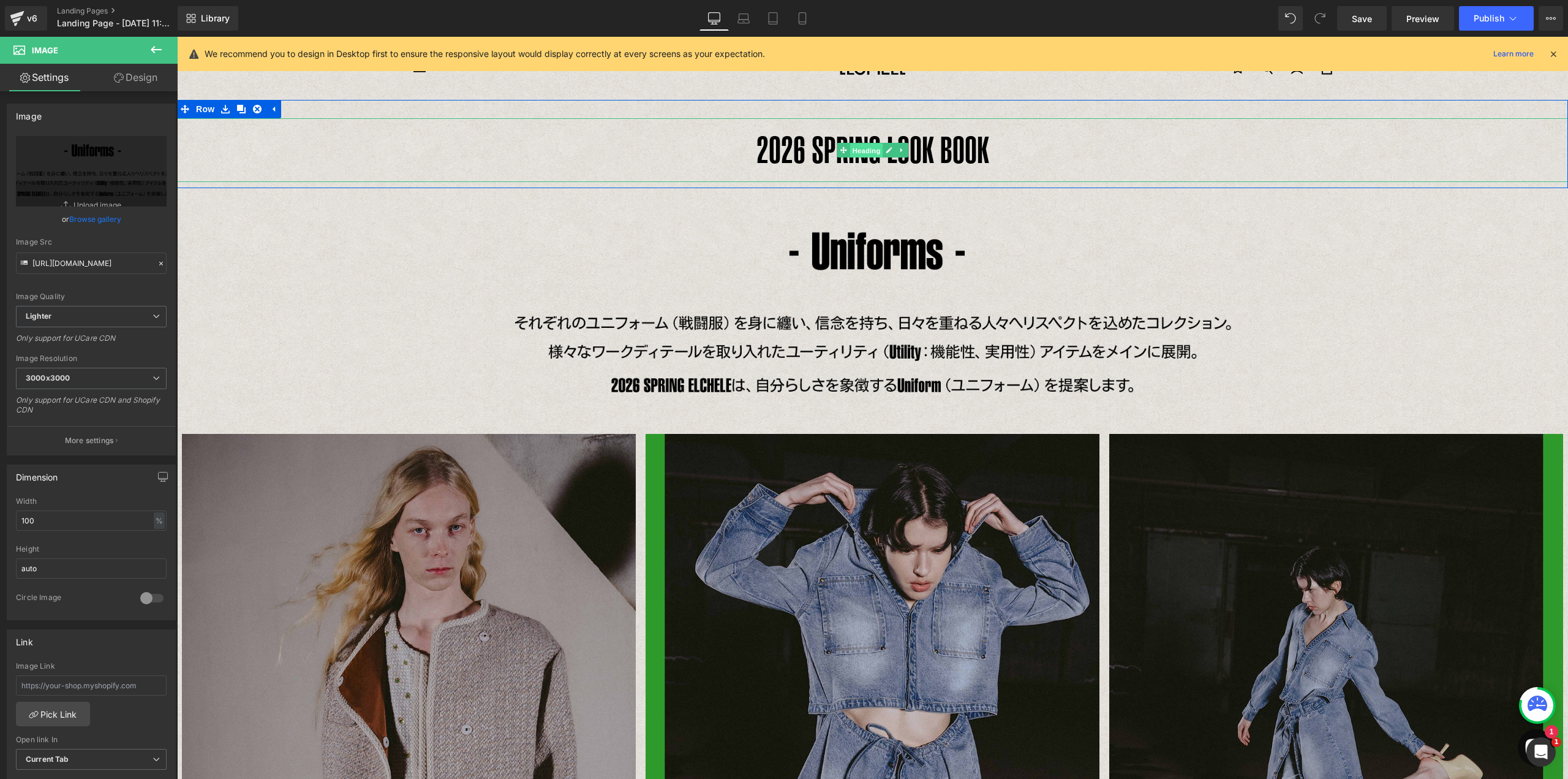
click at [859, 151] on span "Heading" at bounding box center [866, 151] width 33 height 15
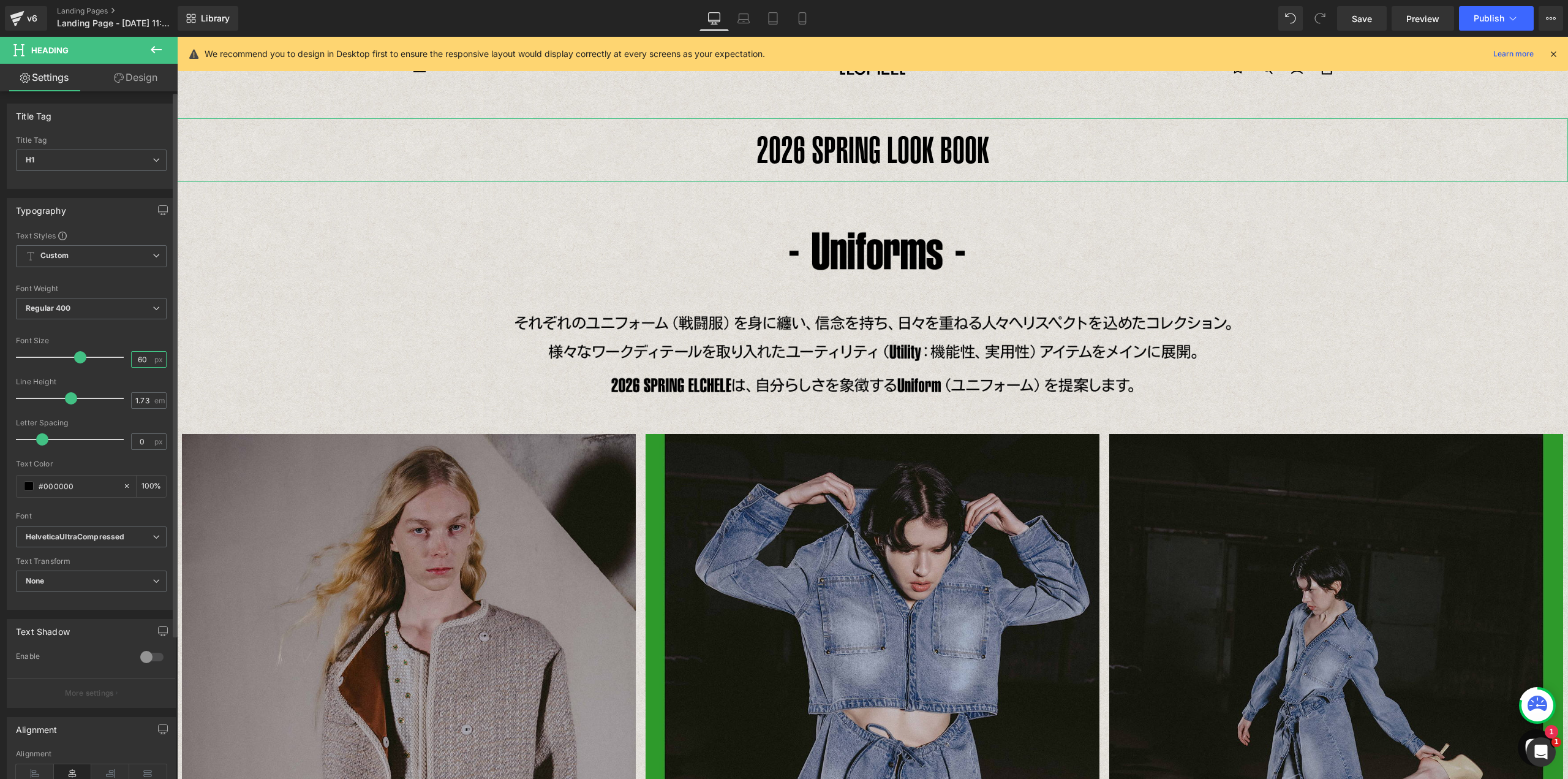
click at [144, 360] on input "60" at bounding box center [142, 359] width 21 height 16
click at [135, 360] on input "60" at bounding box center [142, 359] width 21 height 16
click at [806, 18] on icon at bounding box center [802, 18] width 7 height 11
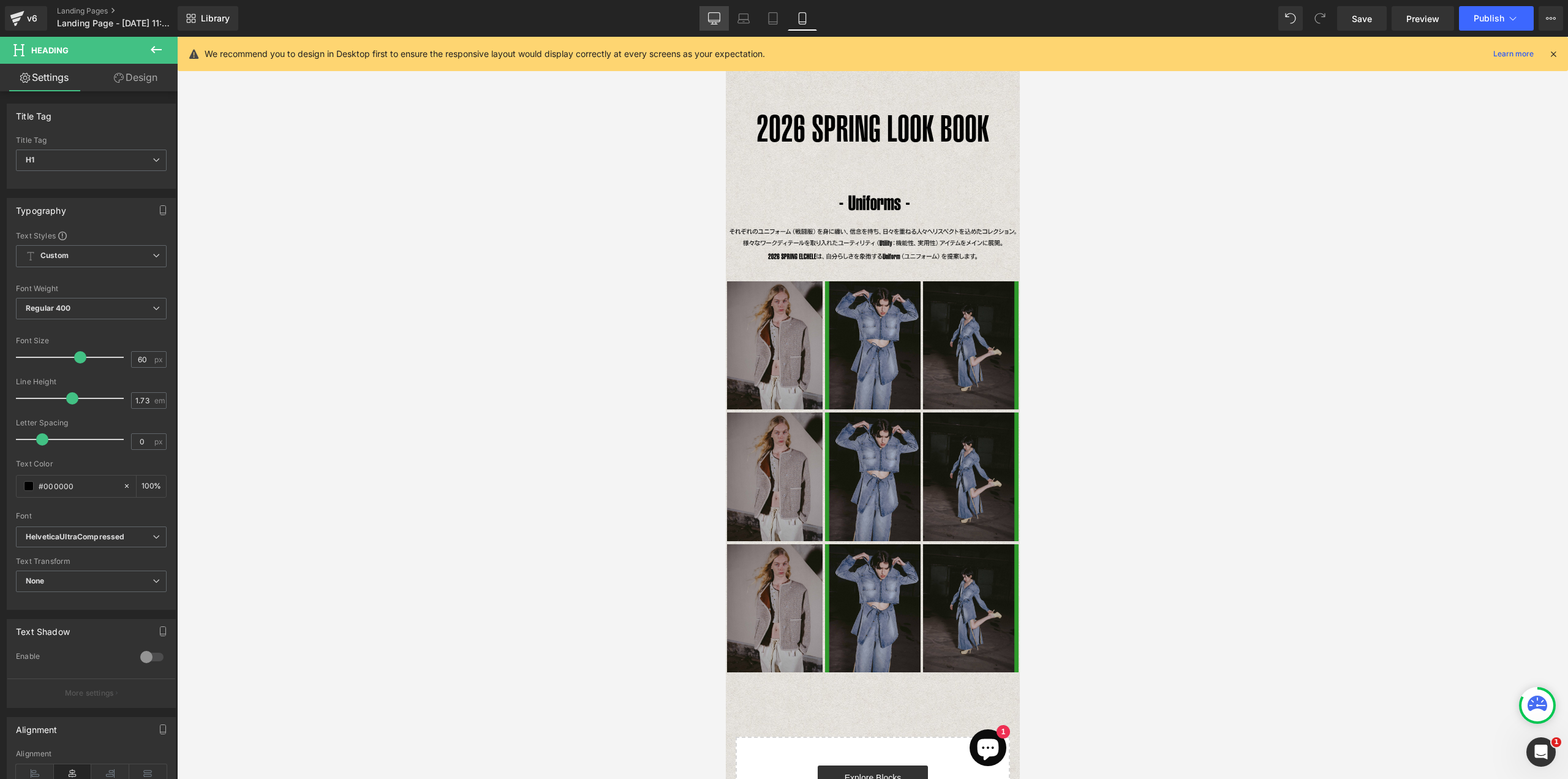
click at [714, 17] on icon at bounding box center [714, 18] width 12 height 12
type input "100"
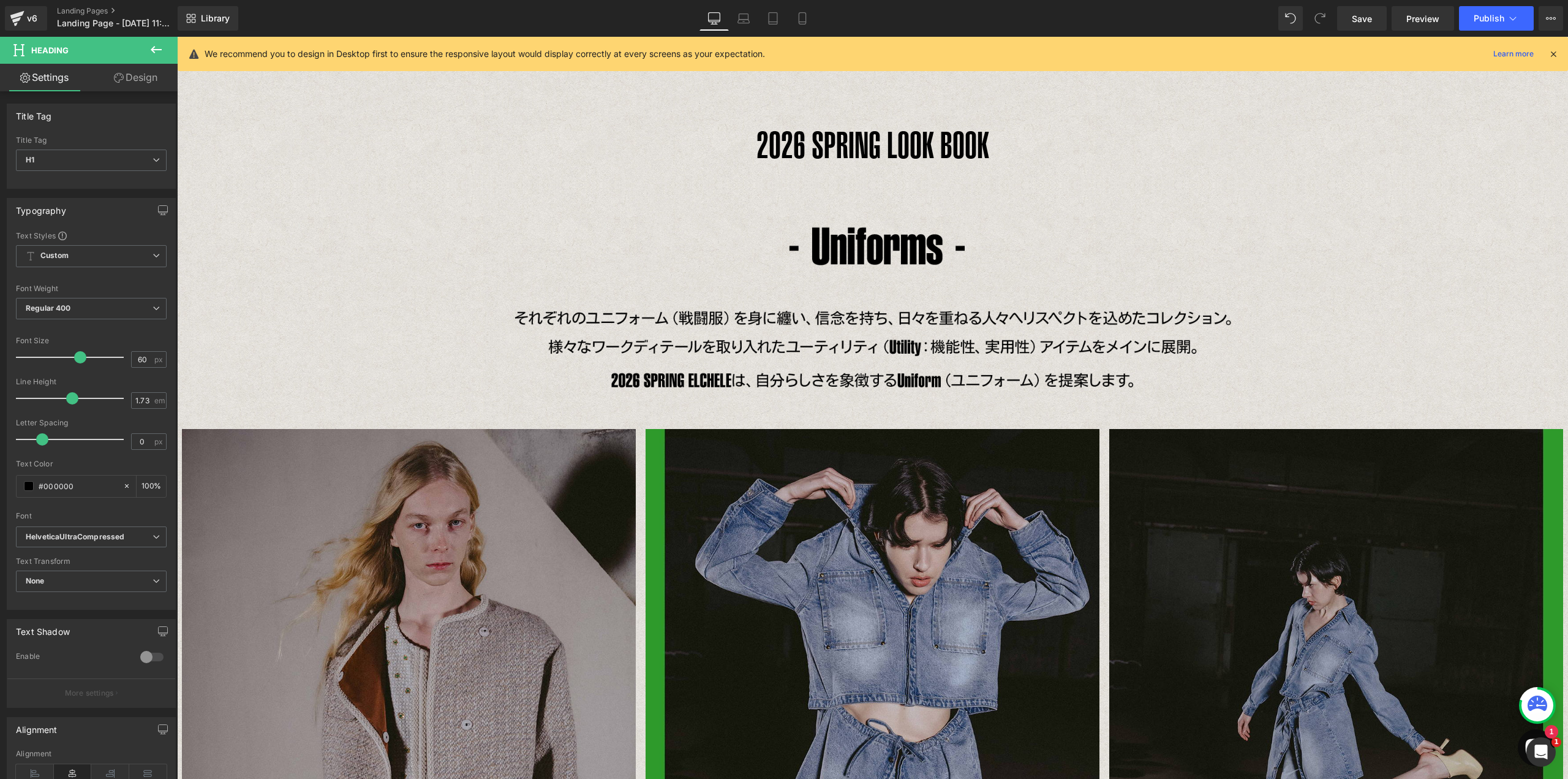
scroll to position [10, 0]
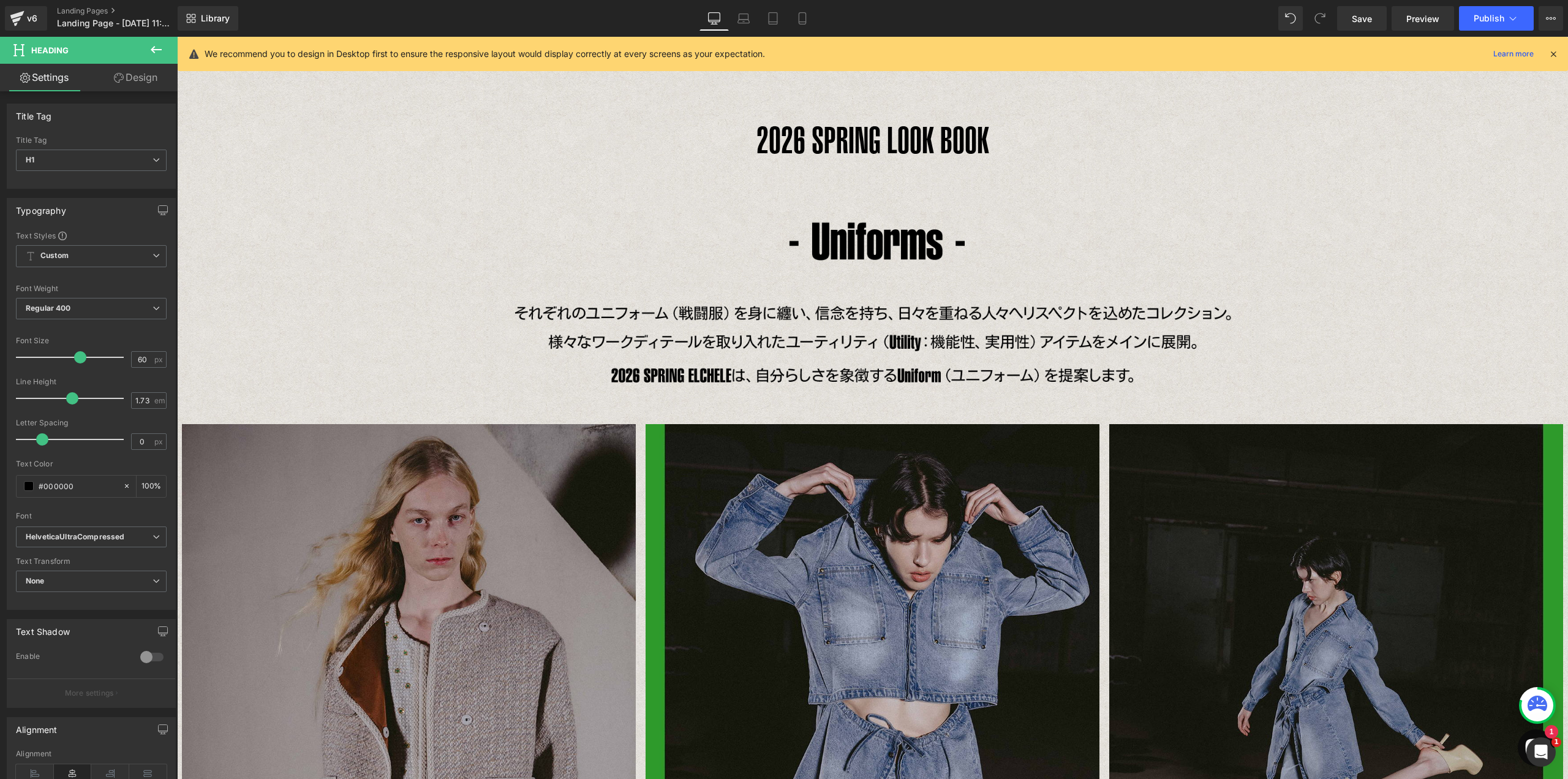
click at [819, 340] on img at bounding box center [872, 306] width 735 height 219
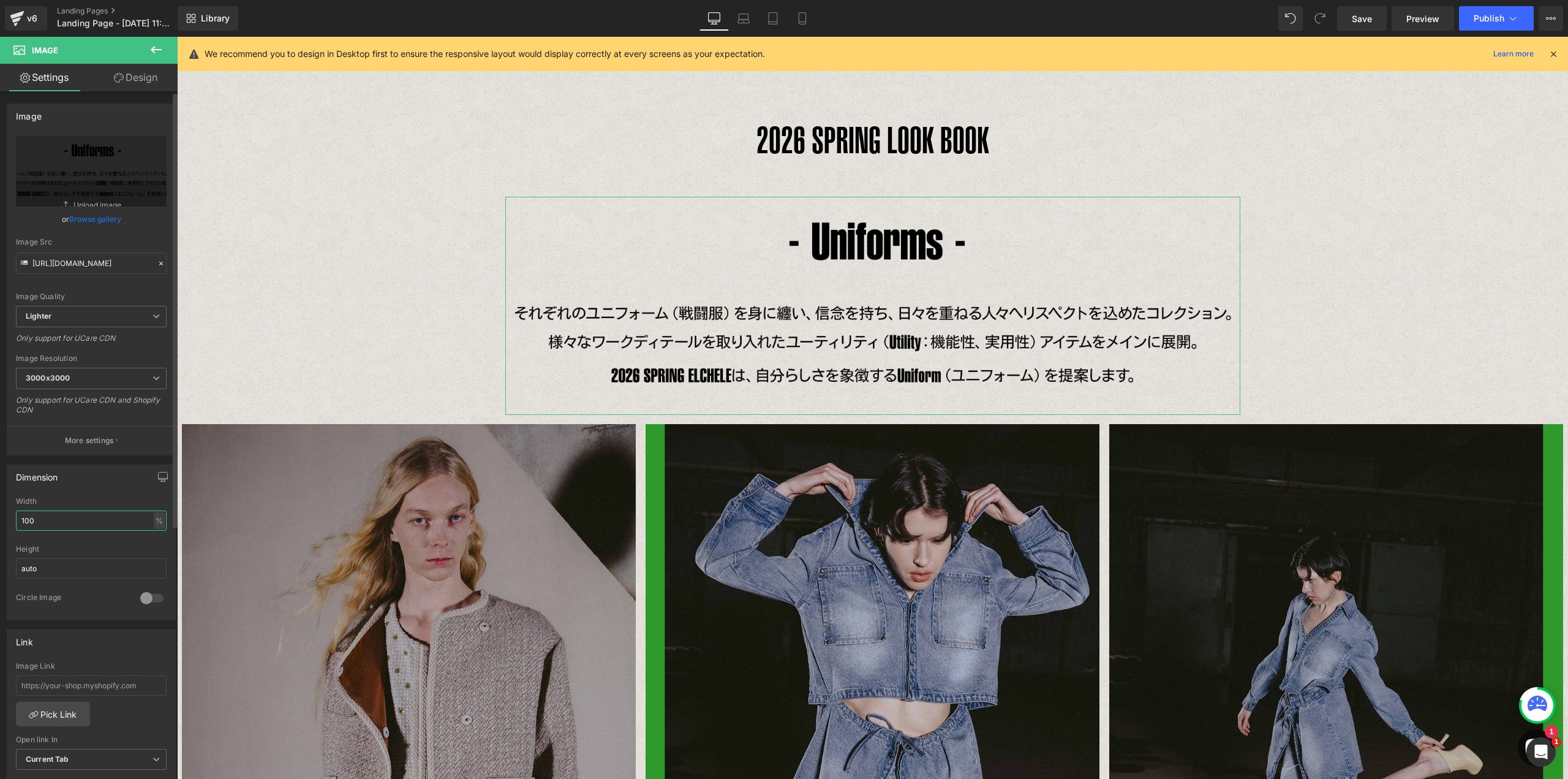
drag, startPoint x: 45, startPoint y: 520, endPoint x: 0, endPoint y: 520, distance: 45.0
click at [0, 520] on div "Dimension 100% Width 100 % % px auto Height auto 0 Circle Image" at bounding box center [91, 537] width 183 height 165
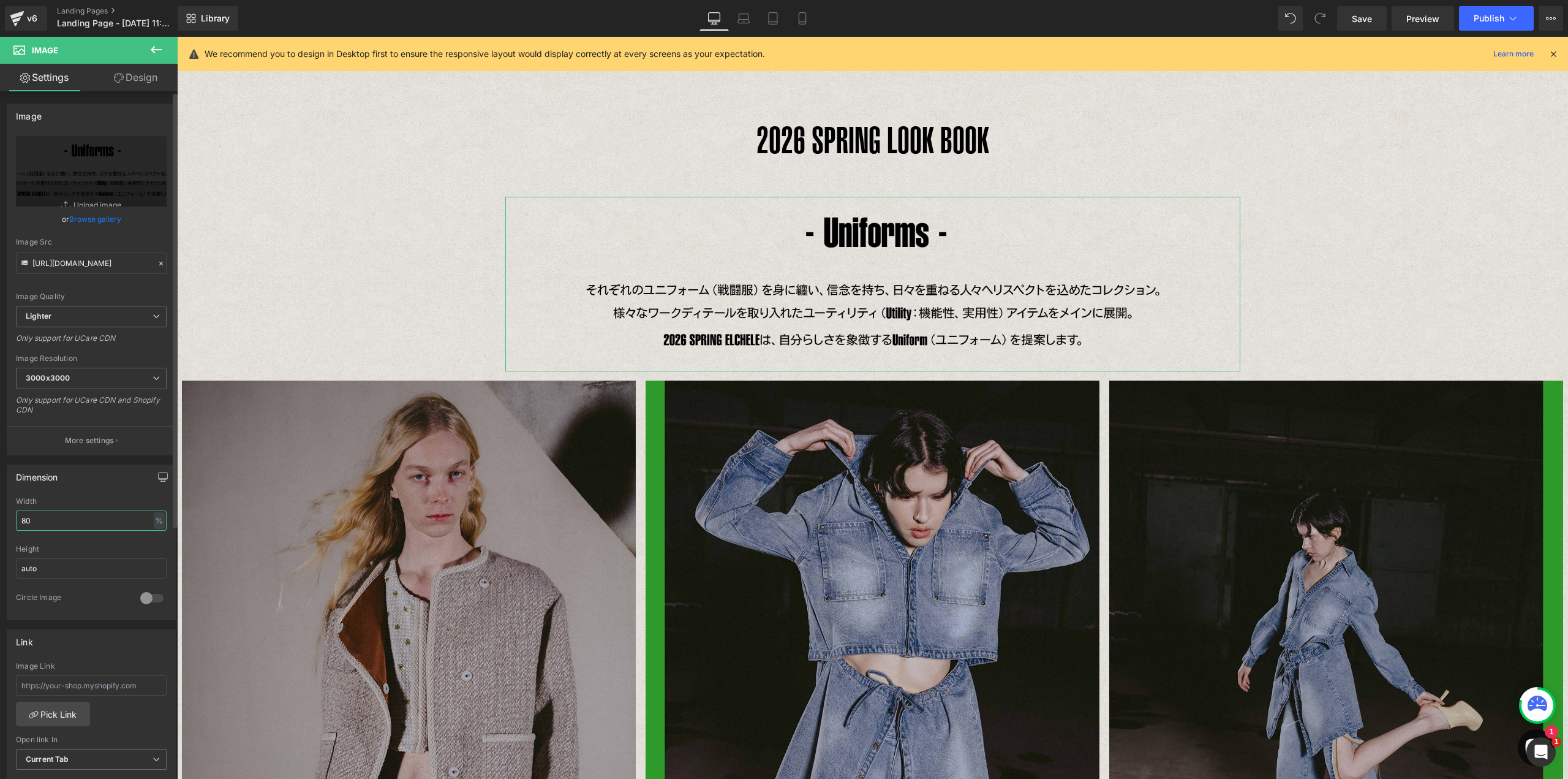
type input "8"
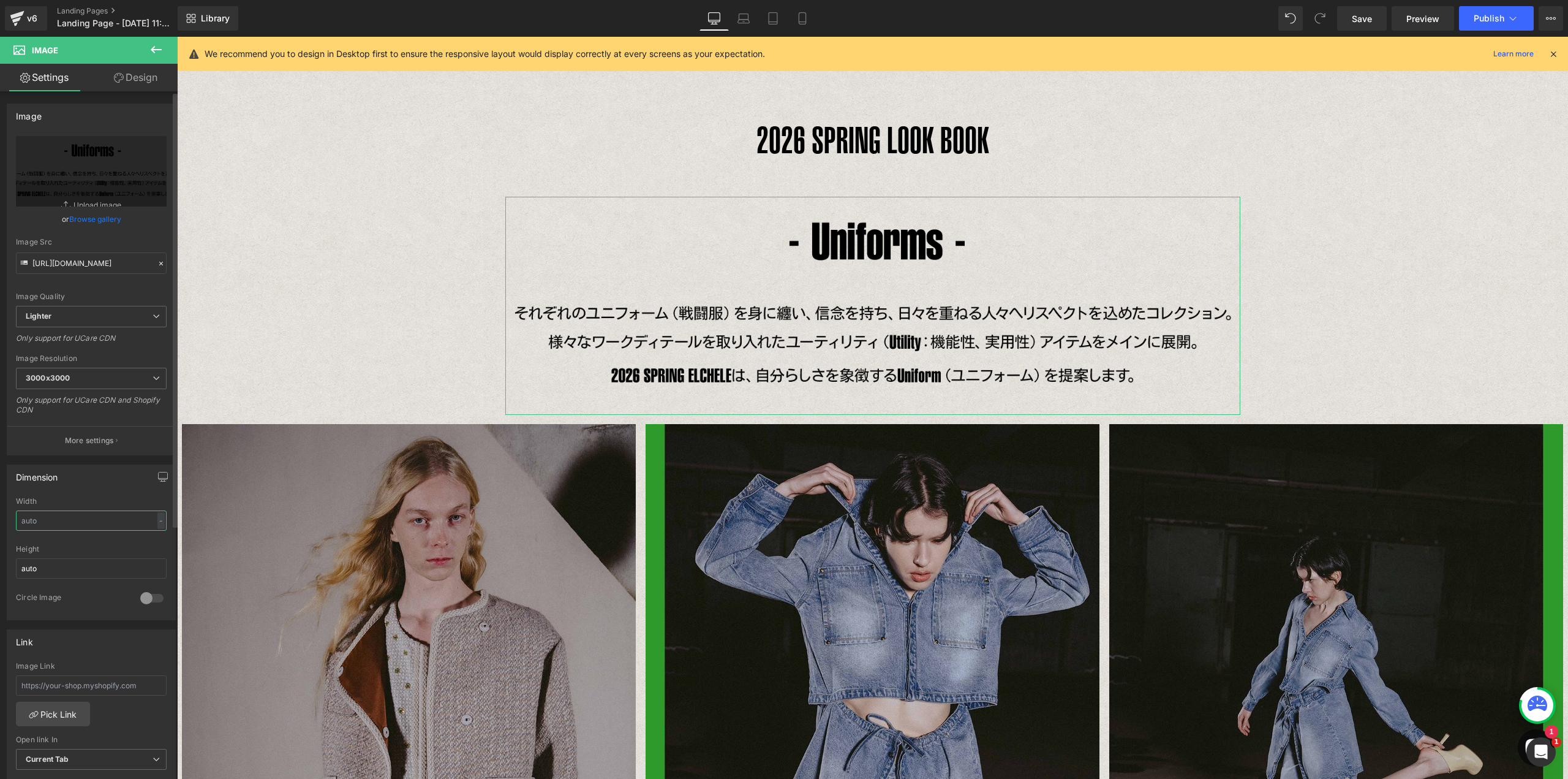
type input "0"
type input "70"
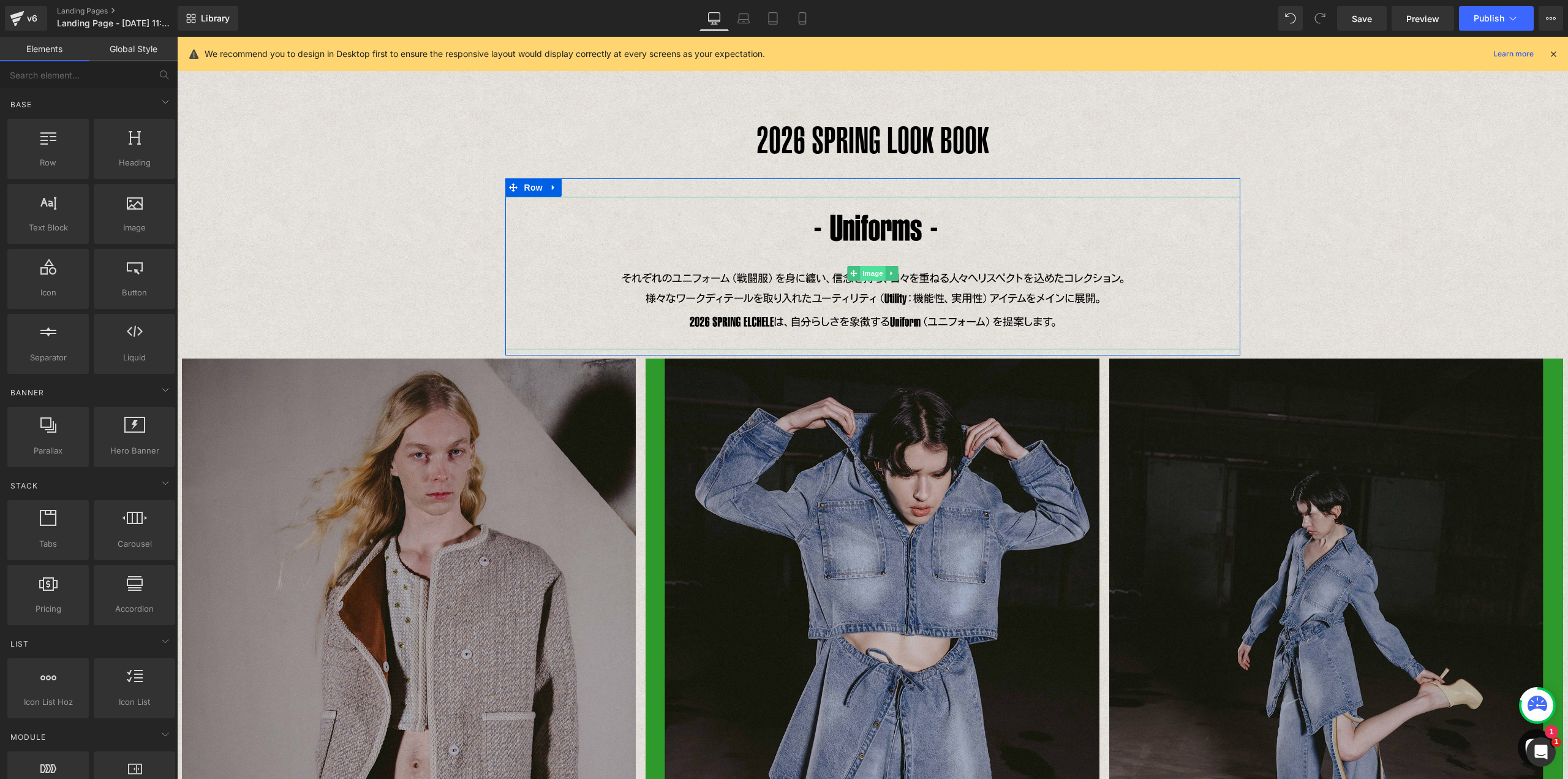
click at [876, 272] on span "Image" at bounding box center [873, 273] width 25 height 15
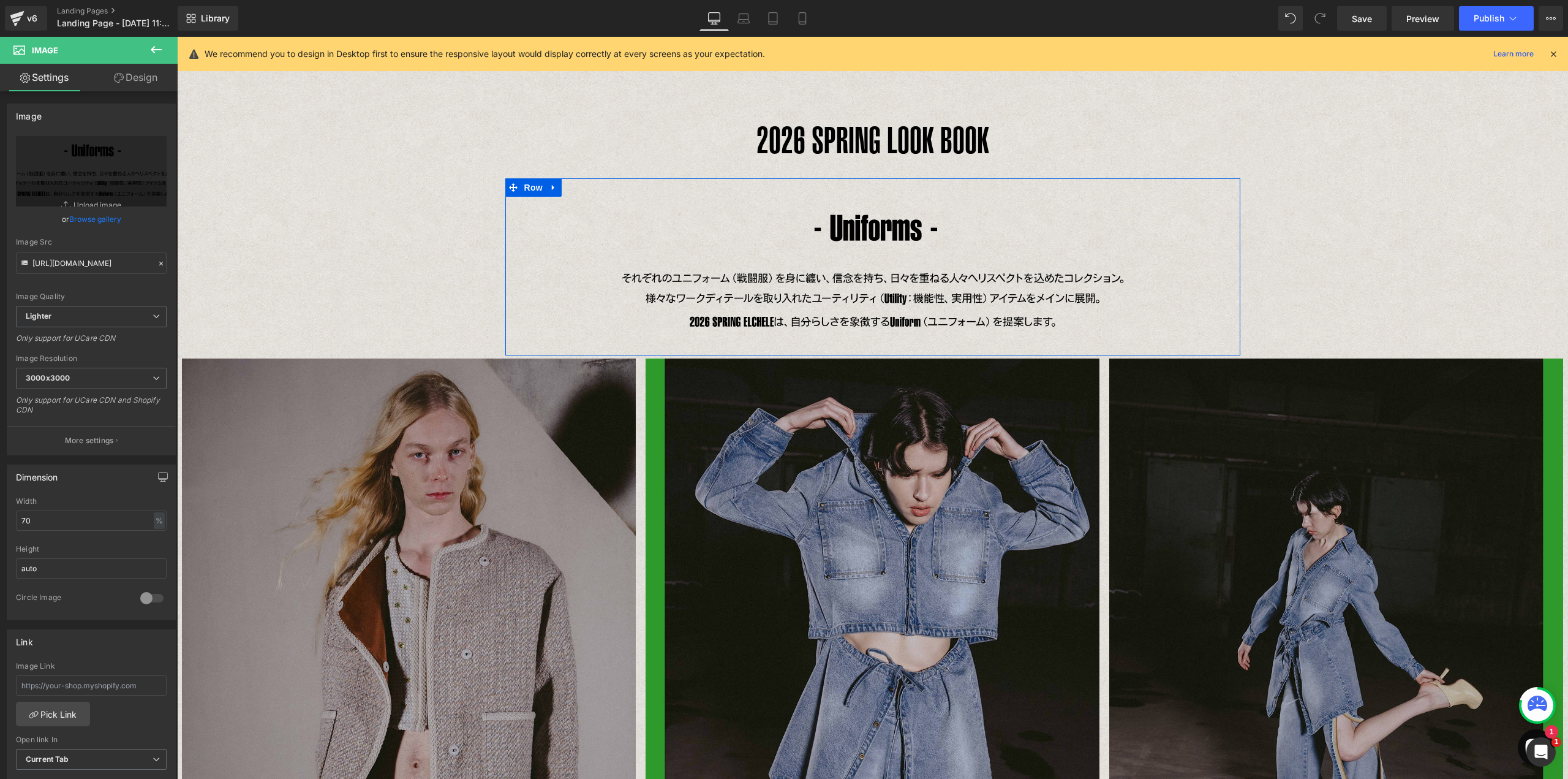
click at [528, 185] on span "Row" at bounding box center [533, 187] width 25 height 18
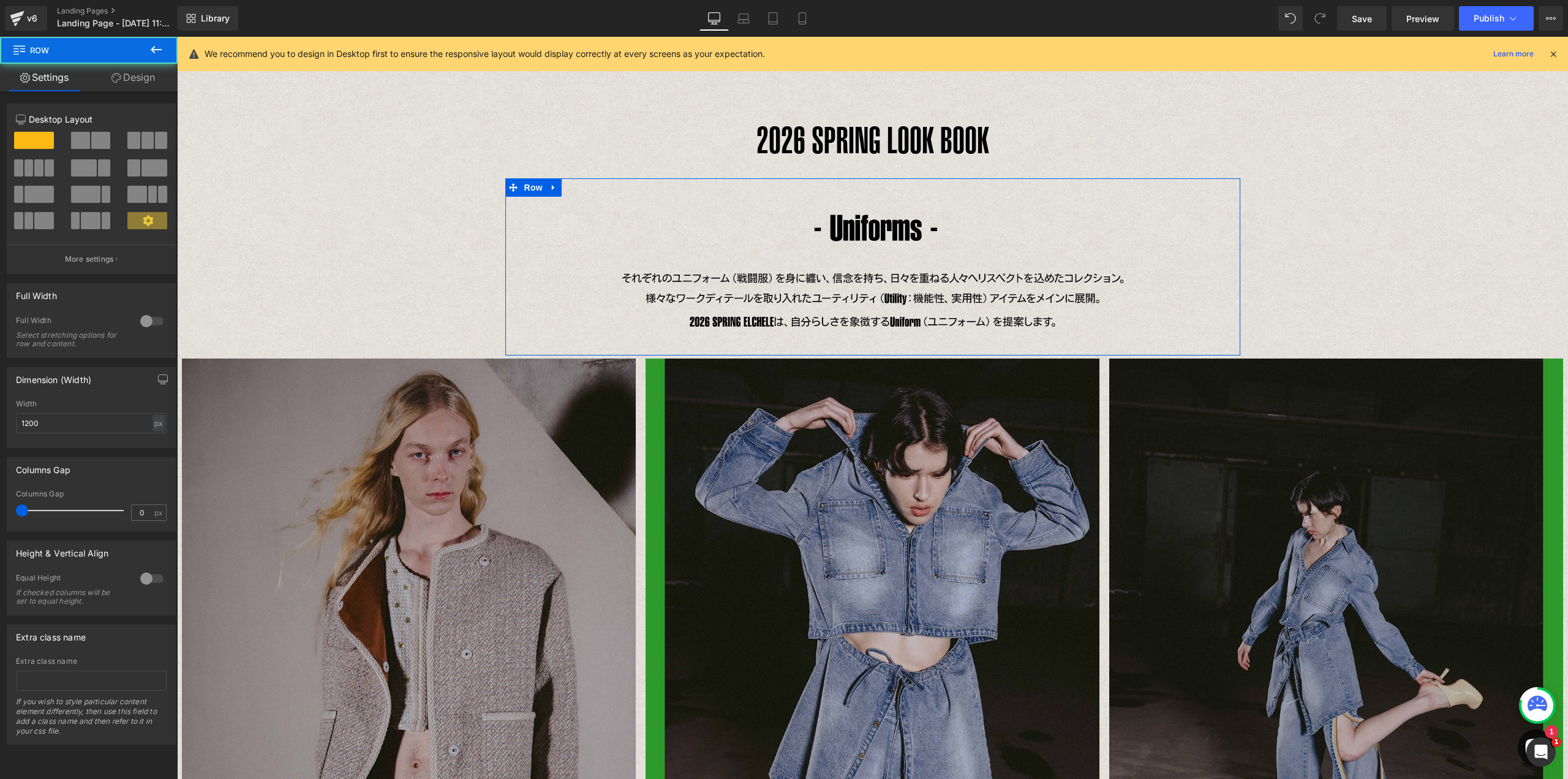
drag, startPoint x: 149, startPoint y: 80, endPoint x: 99, endPoint y: 166, distance: 99.5
click at [149, 80] on link "Design" at bounding box center [134, 77] width 89 height 28
click at [0, 0] on div "Spacing" at bounding box center [0, 0] width 0 height 0
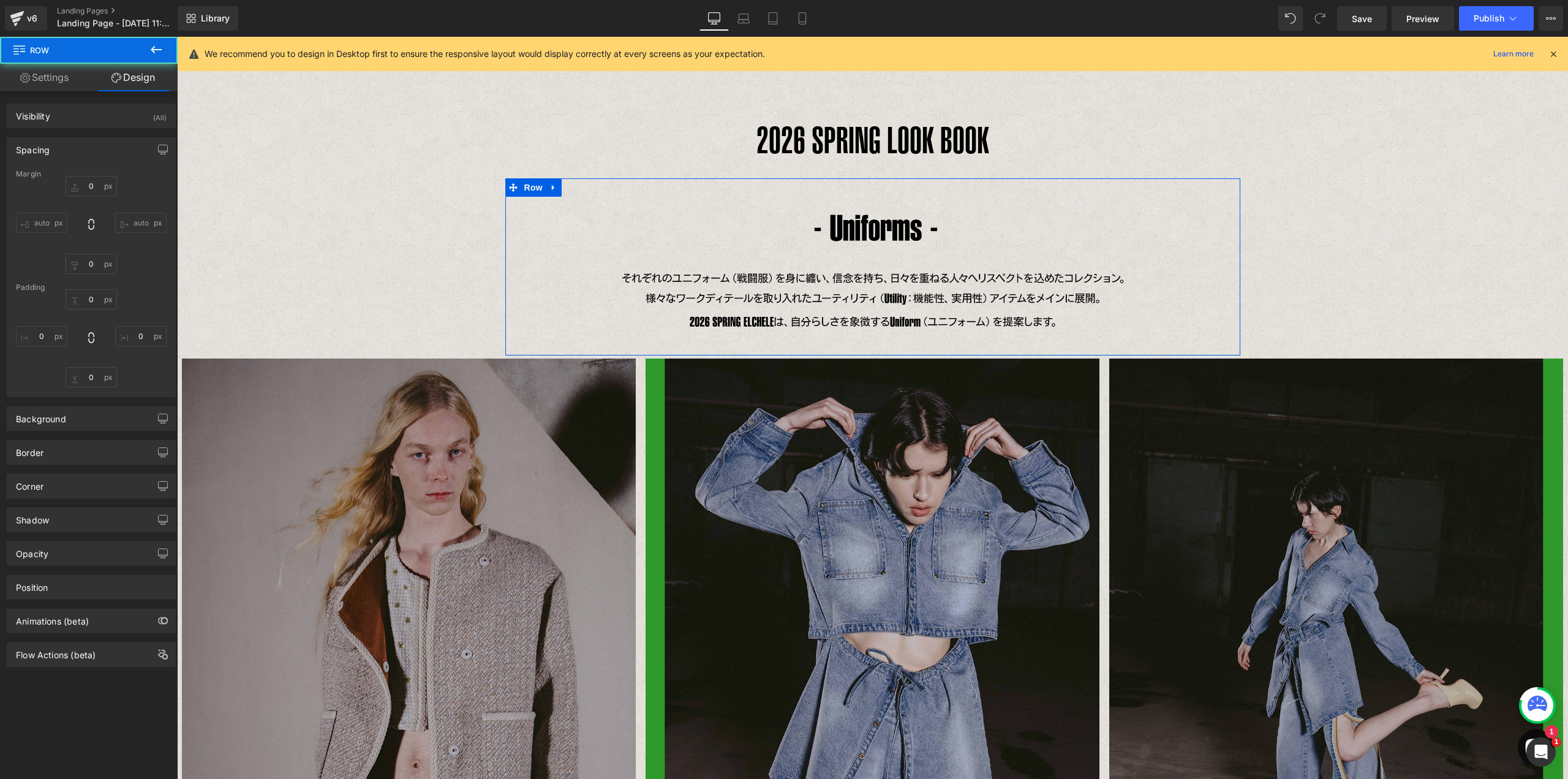
type input "0"
type input "30"
type input "0"
type input "10"
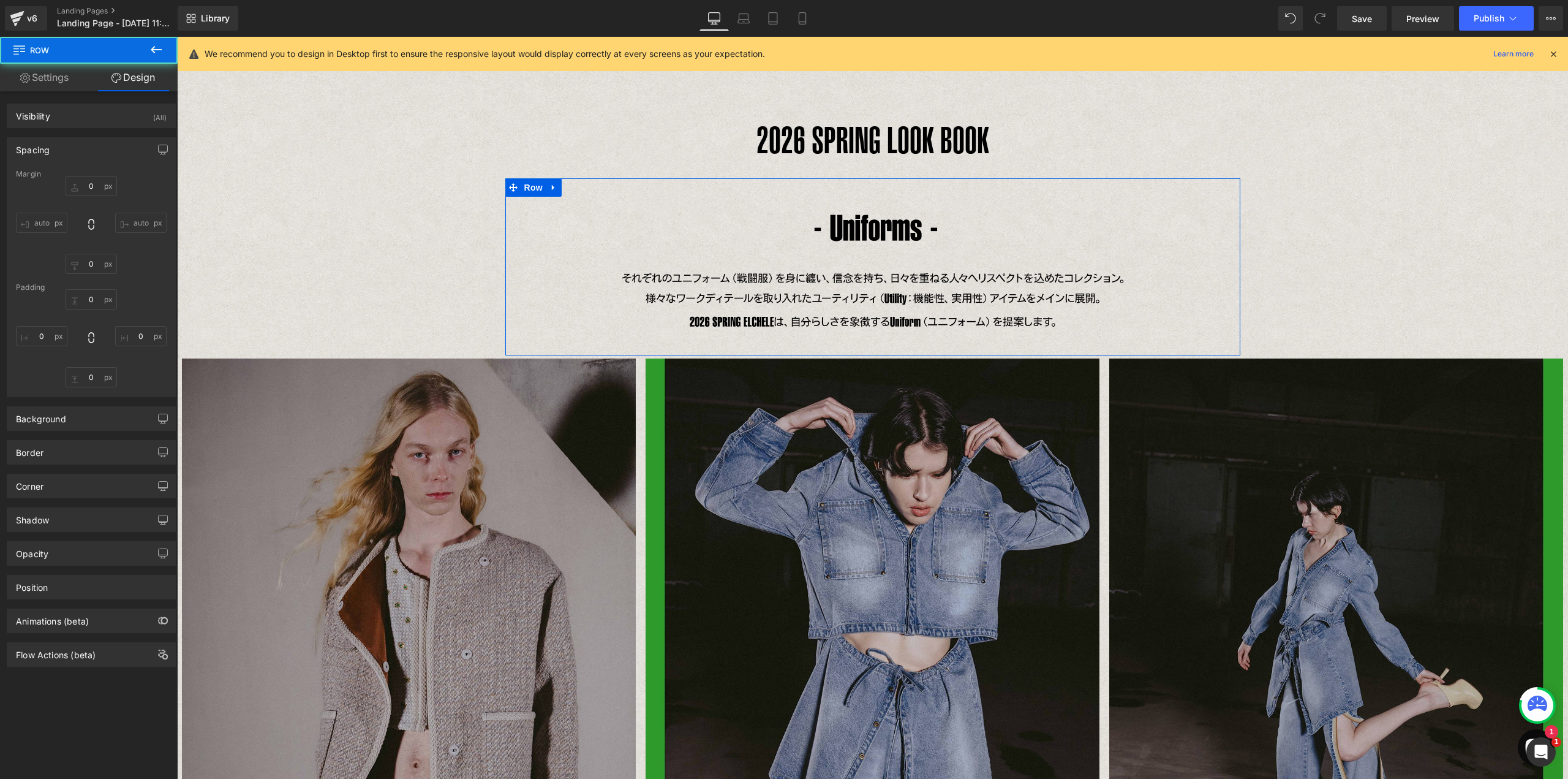
type input "0"
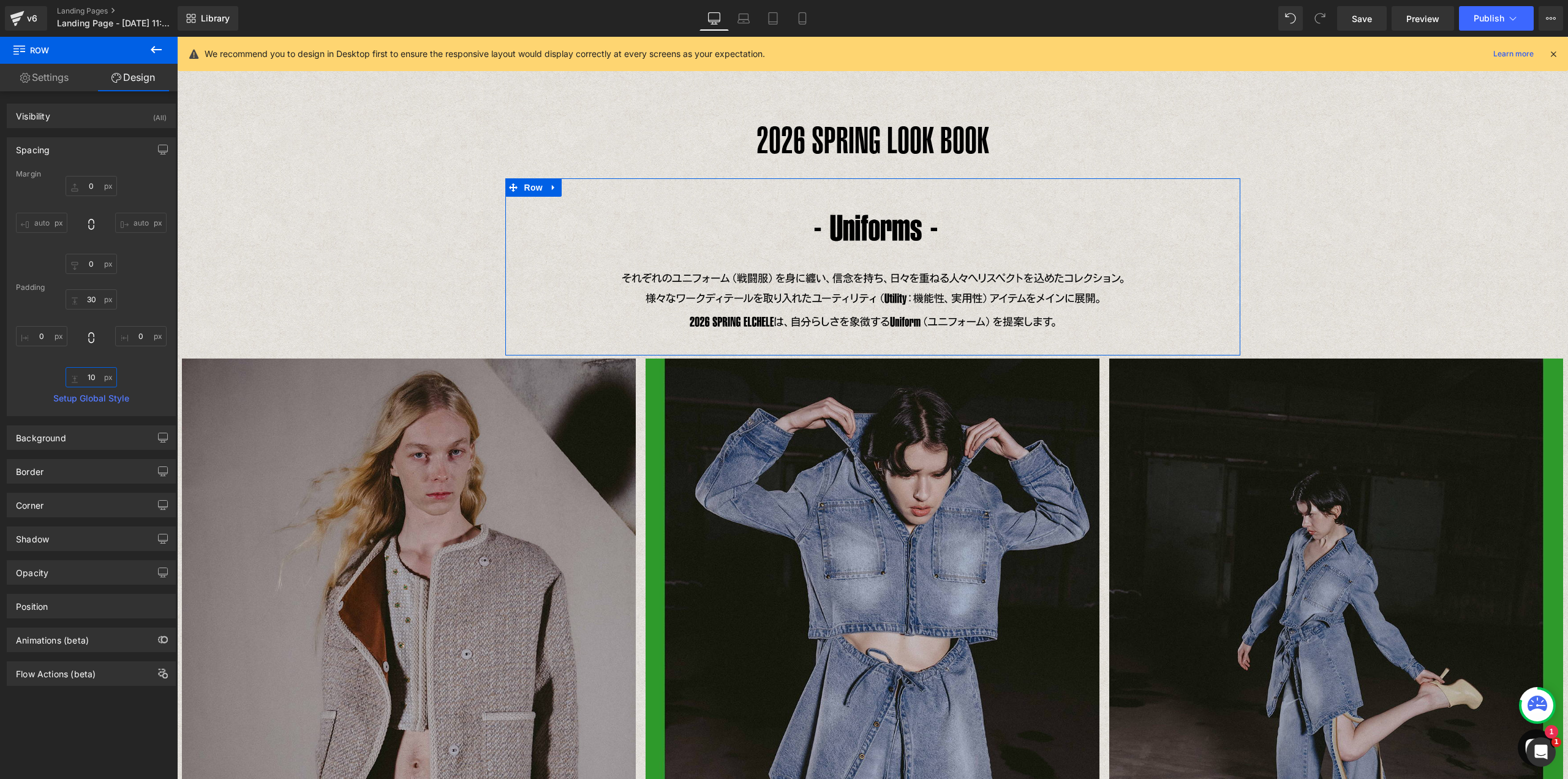
click at [94, 371] on input "10" at bounding box center [91, 377] width 52 height 21
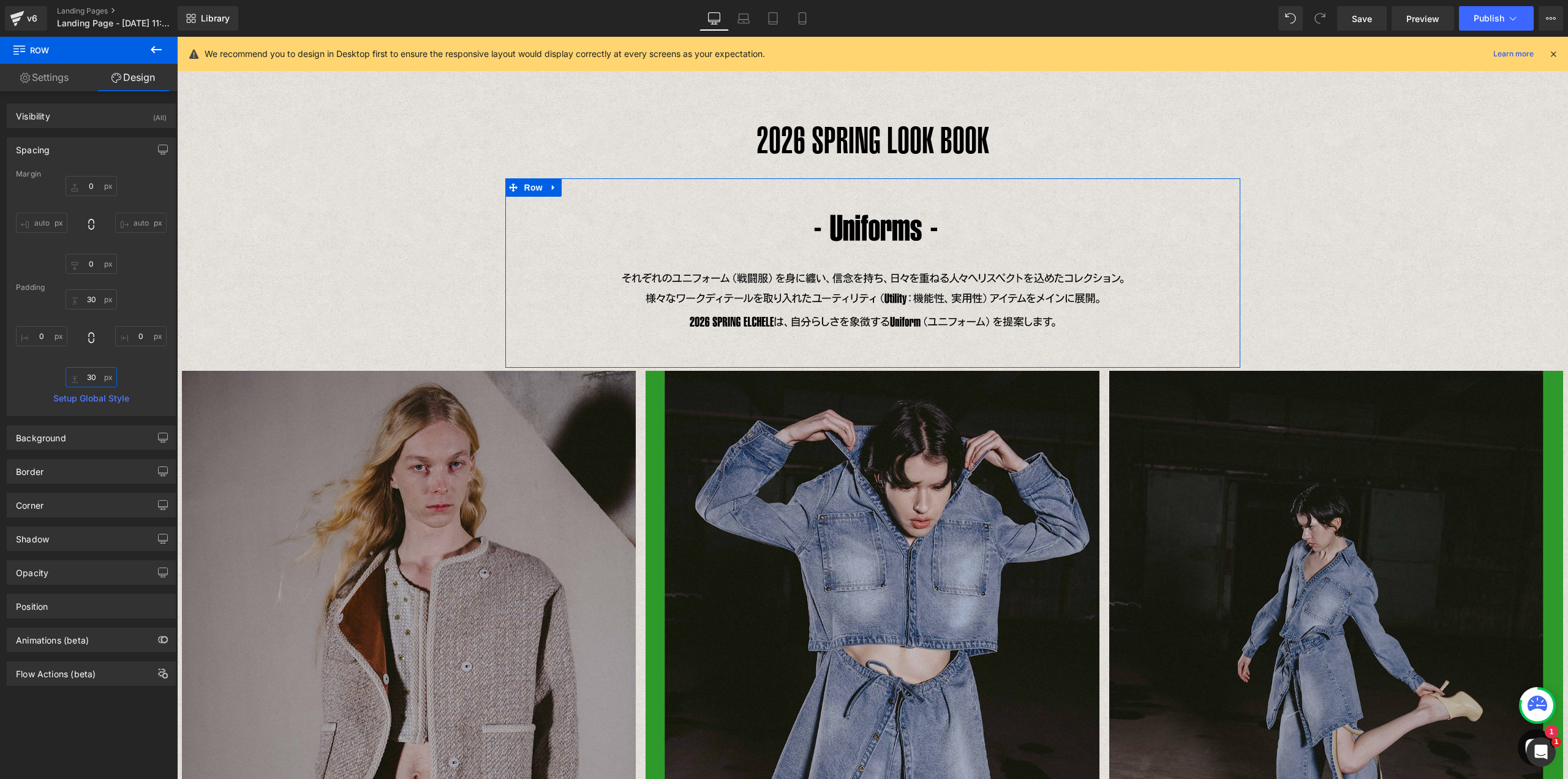
type input "3"
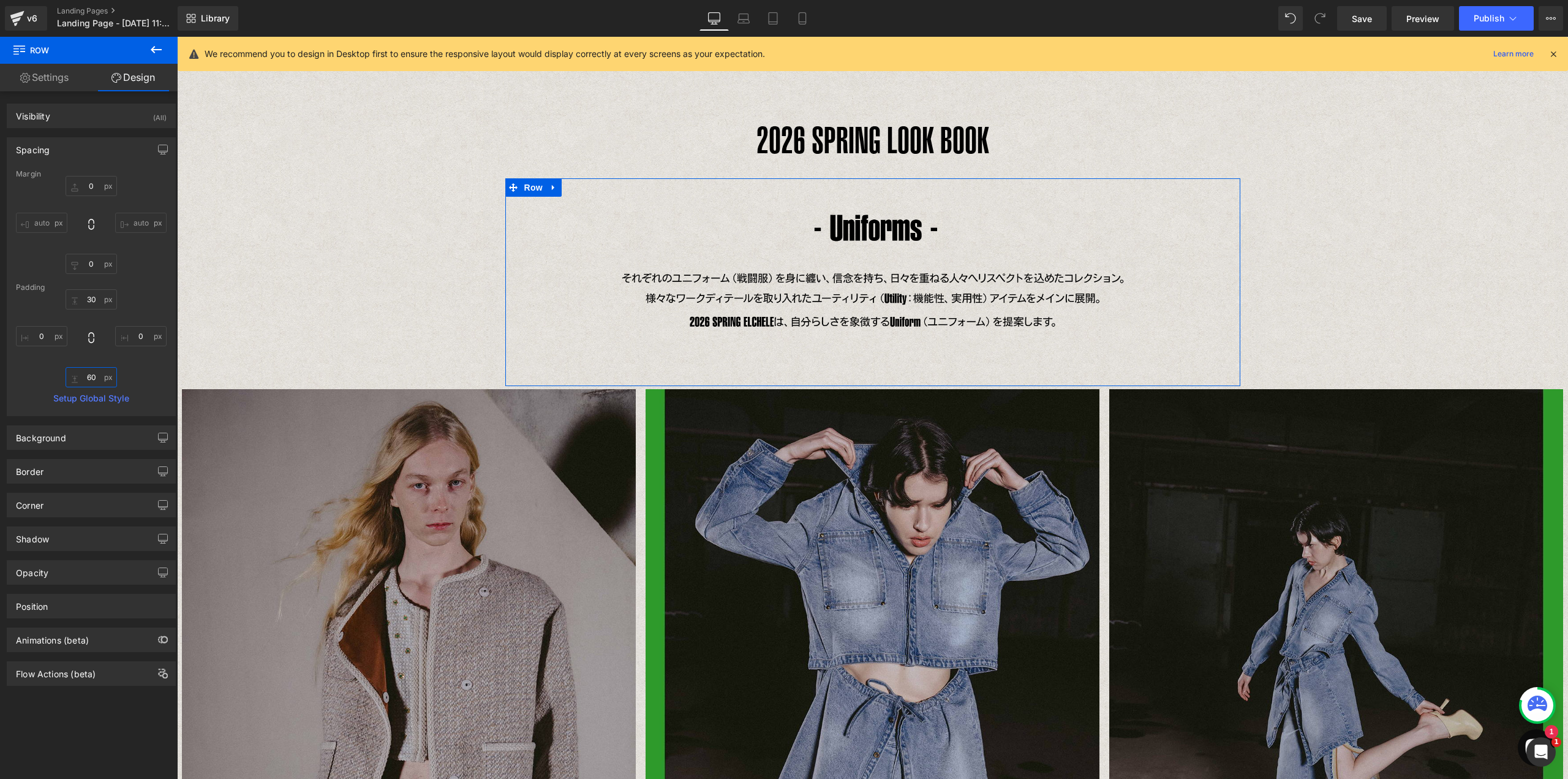
type input "60"
click at [740, 16] on icon at bounding box center [743, 17] width 9 height 6
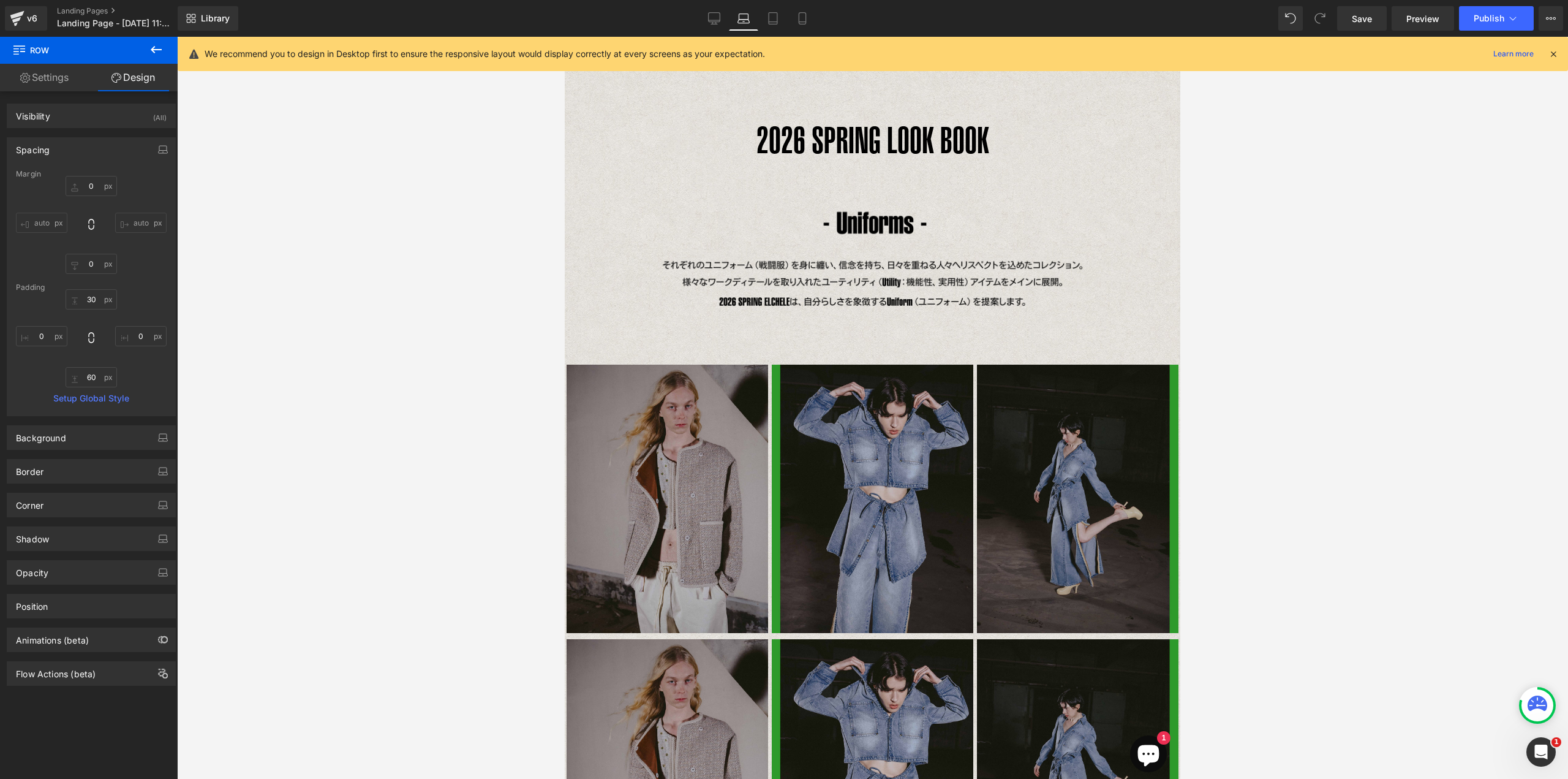
type input "0"
type input "30"
type input "0"
type input "60"
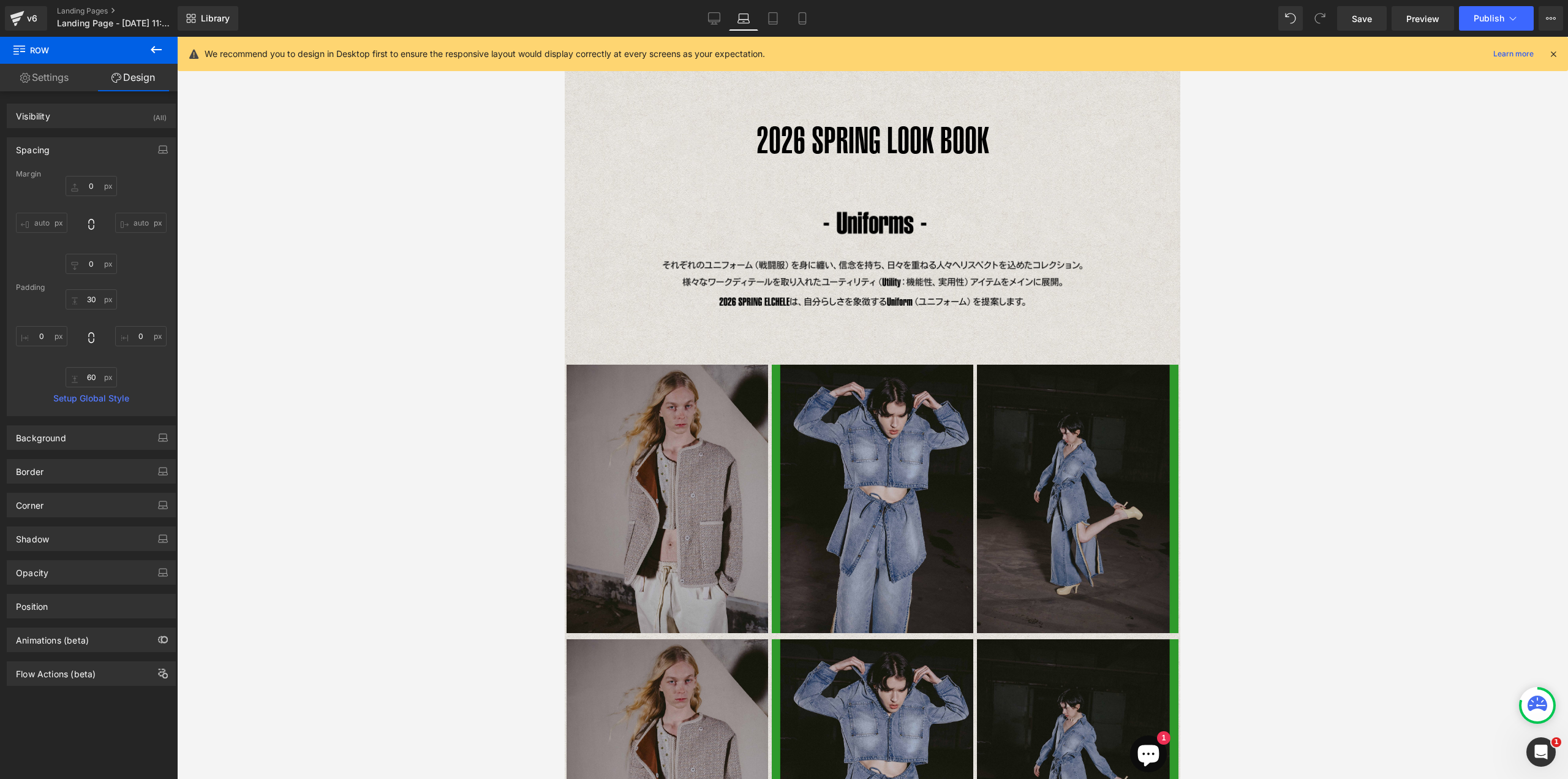
type input "0"
click at [774, 25] on link "Tablet" at bounding box center [773, 18] width 30 height 25
type input "0"
type input "30"
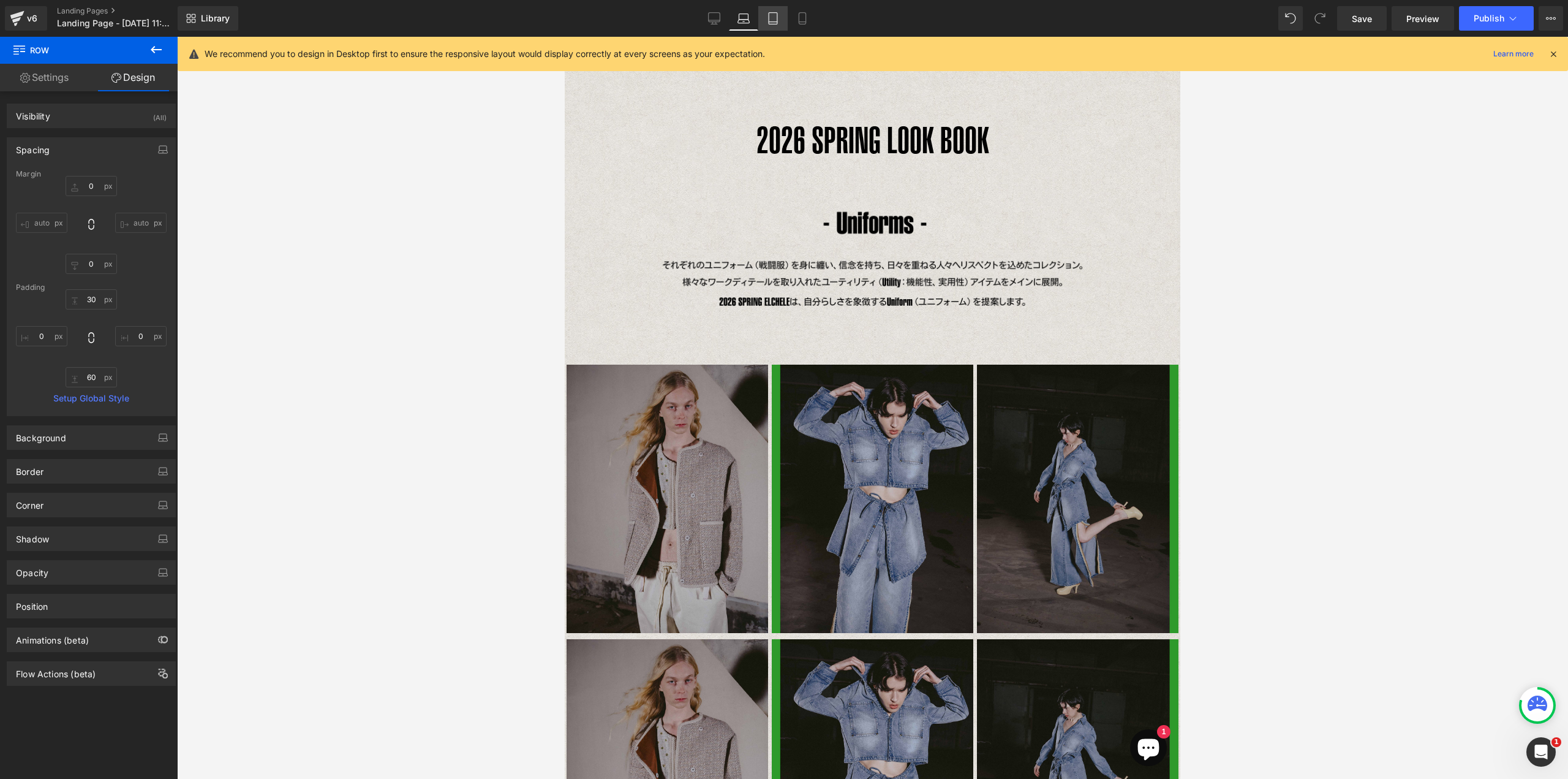
type input "0"
type input "60"
type input "0"
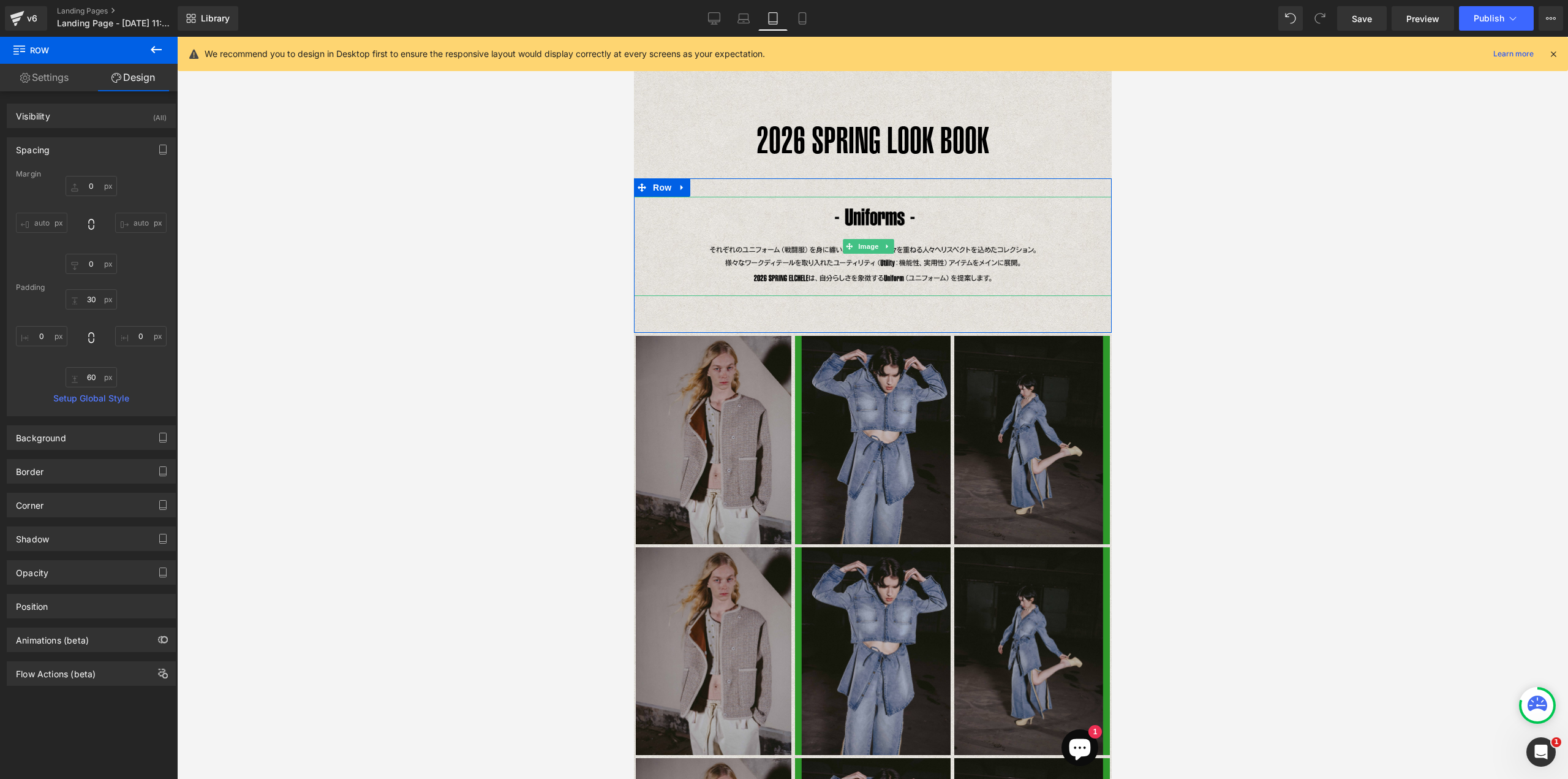
click at [881, 246] on link at bounding box center [886, 246] width 13 height 15
click at [666, 186] on span "Row" at bounding box center [661, 187] width 25 height 18
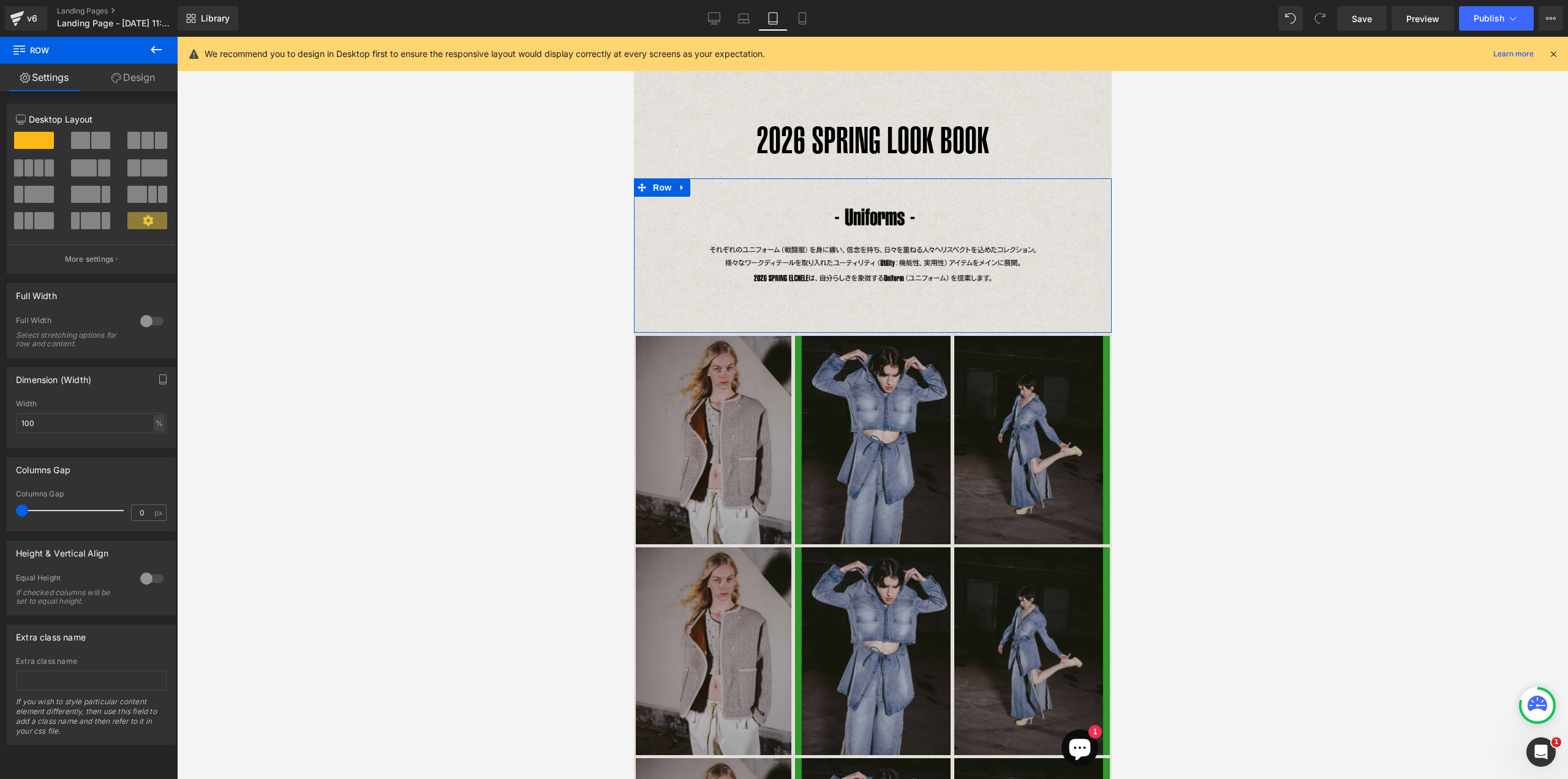
drag, startPoint x: 146, startPoint y: 80, endPoint x: 87, endPoint y: 204, distance: 137.3
click at [146, 79] on link "Design" at bounding box center [134, 77] width 89 height 28
click at [0, 0] on div "Spacing" at bounding box center [0, 0] width 0 height 0
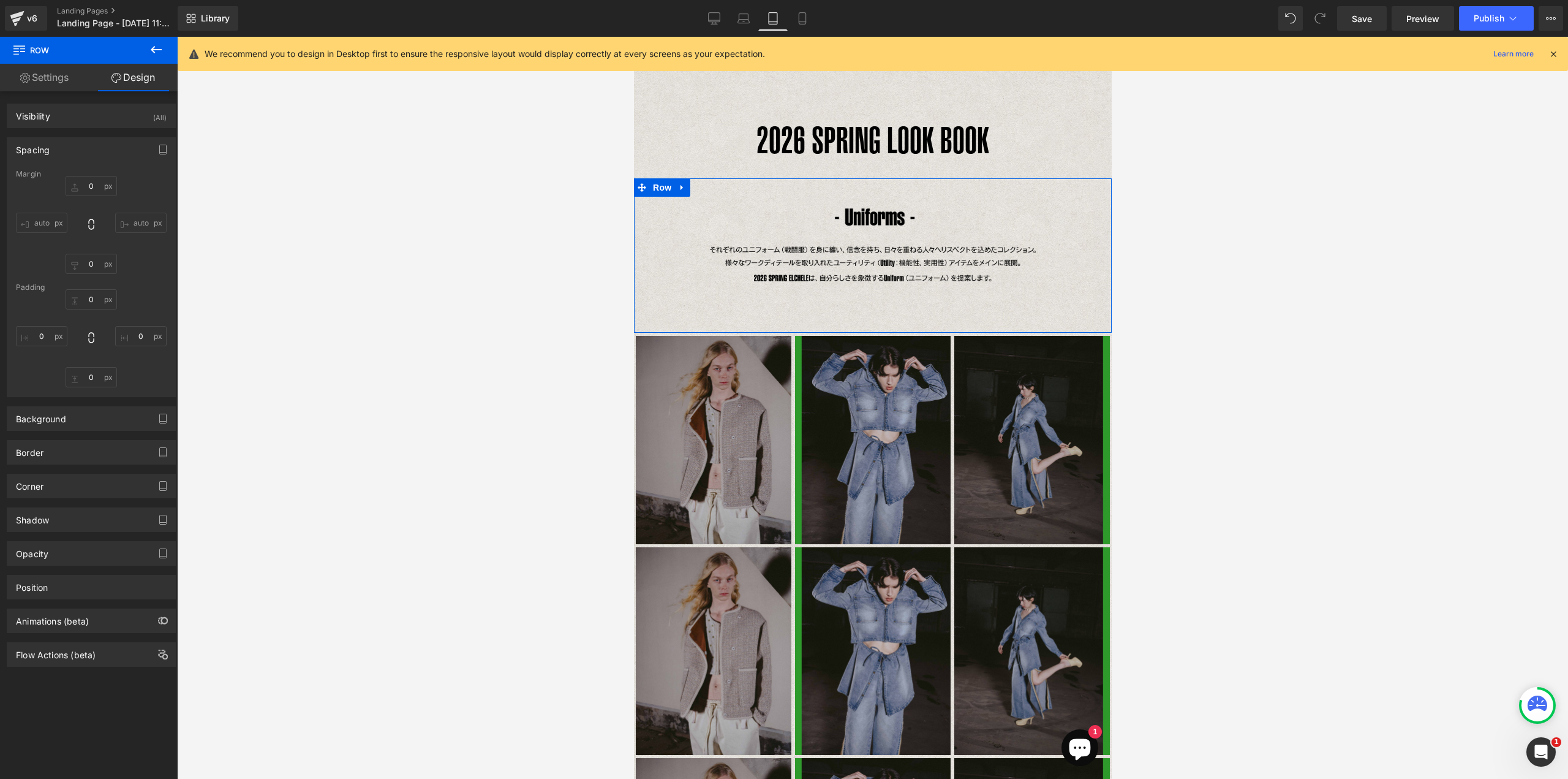
type input "0"
type input "30"
type input "0"
type input "60"
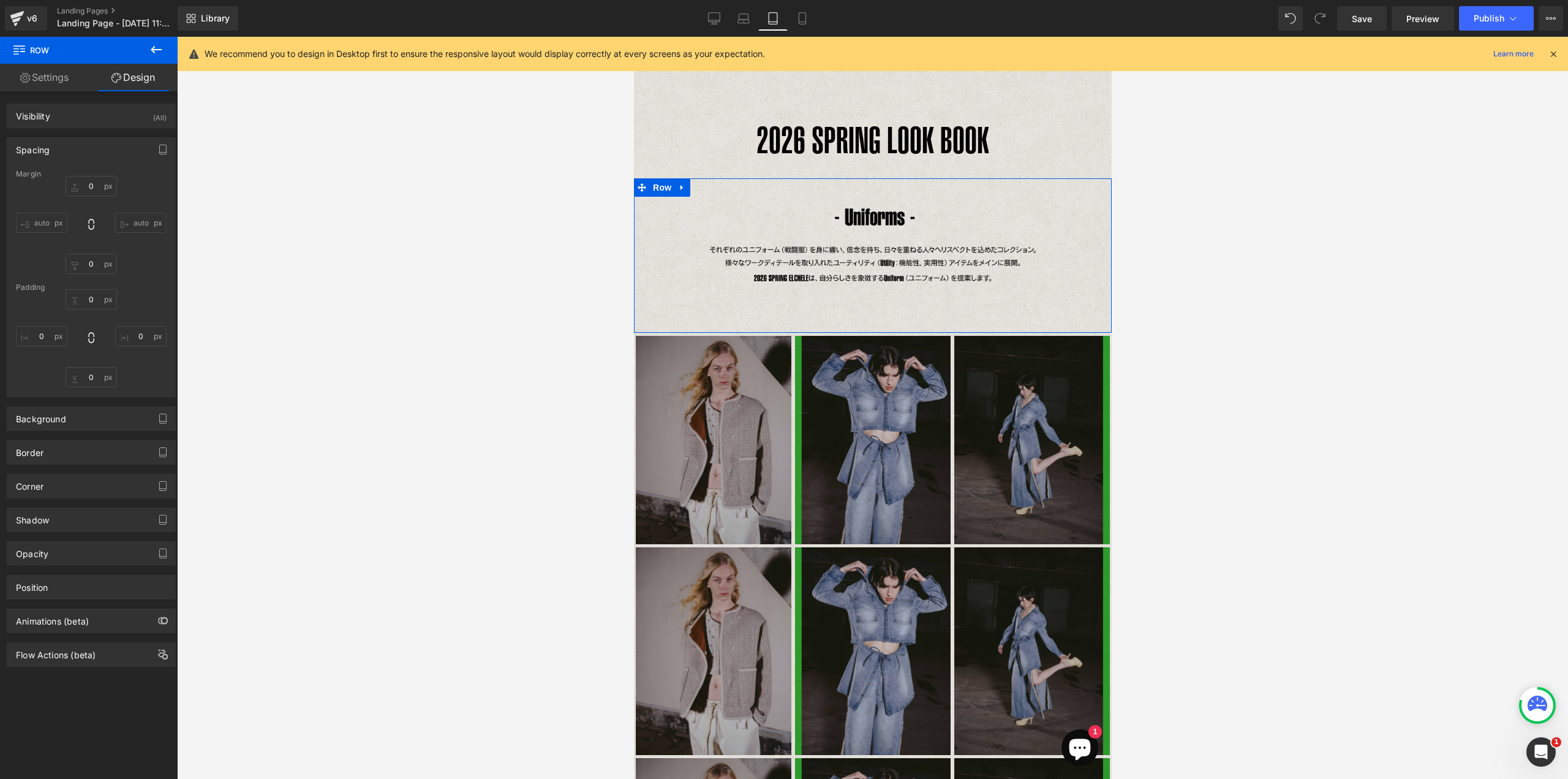
type input "0"
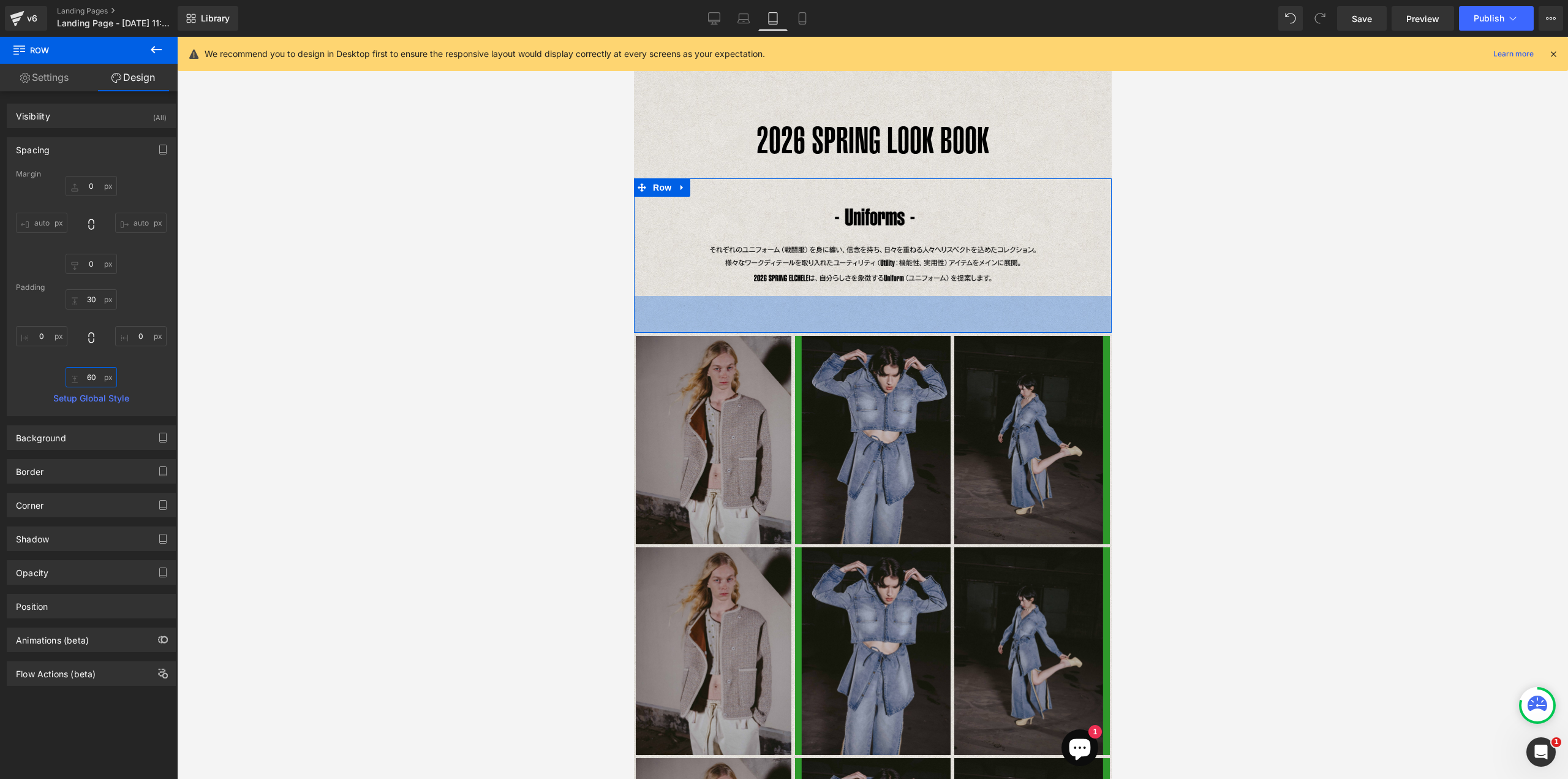
click at [91, 381] on input "60" at bounding box center [91, 377] width 52 height 21
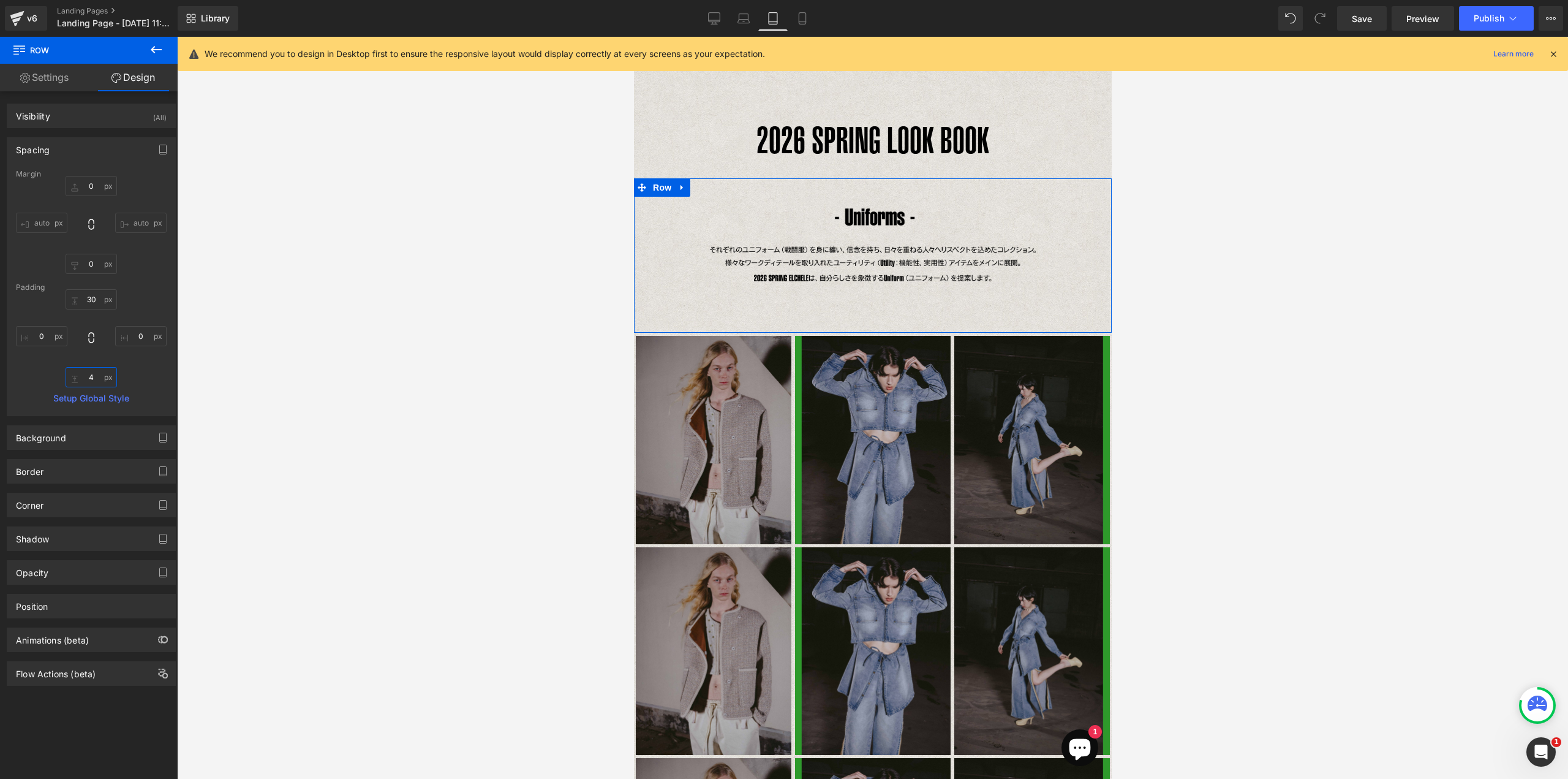
type input "40"
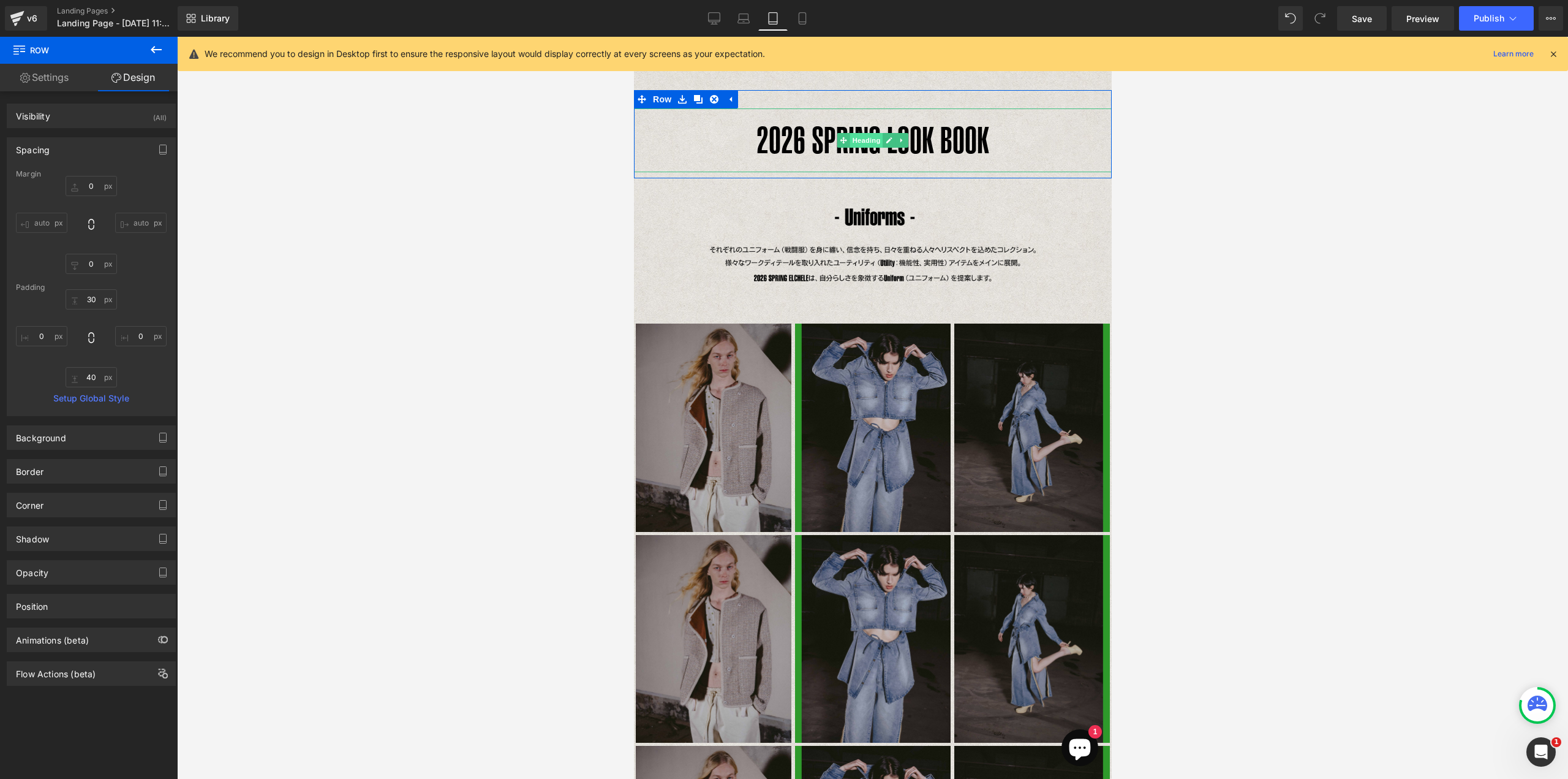
click at [860, 140] on span "Heading" at bounding box center [866, 140] width 33 height 15
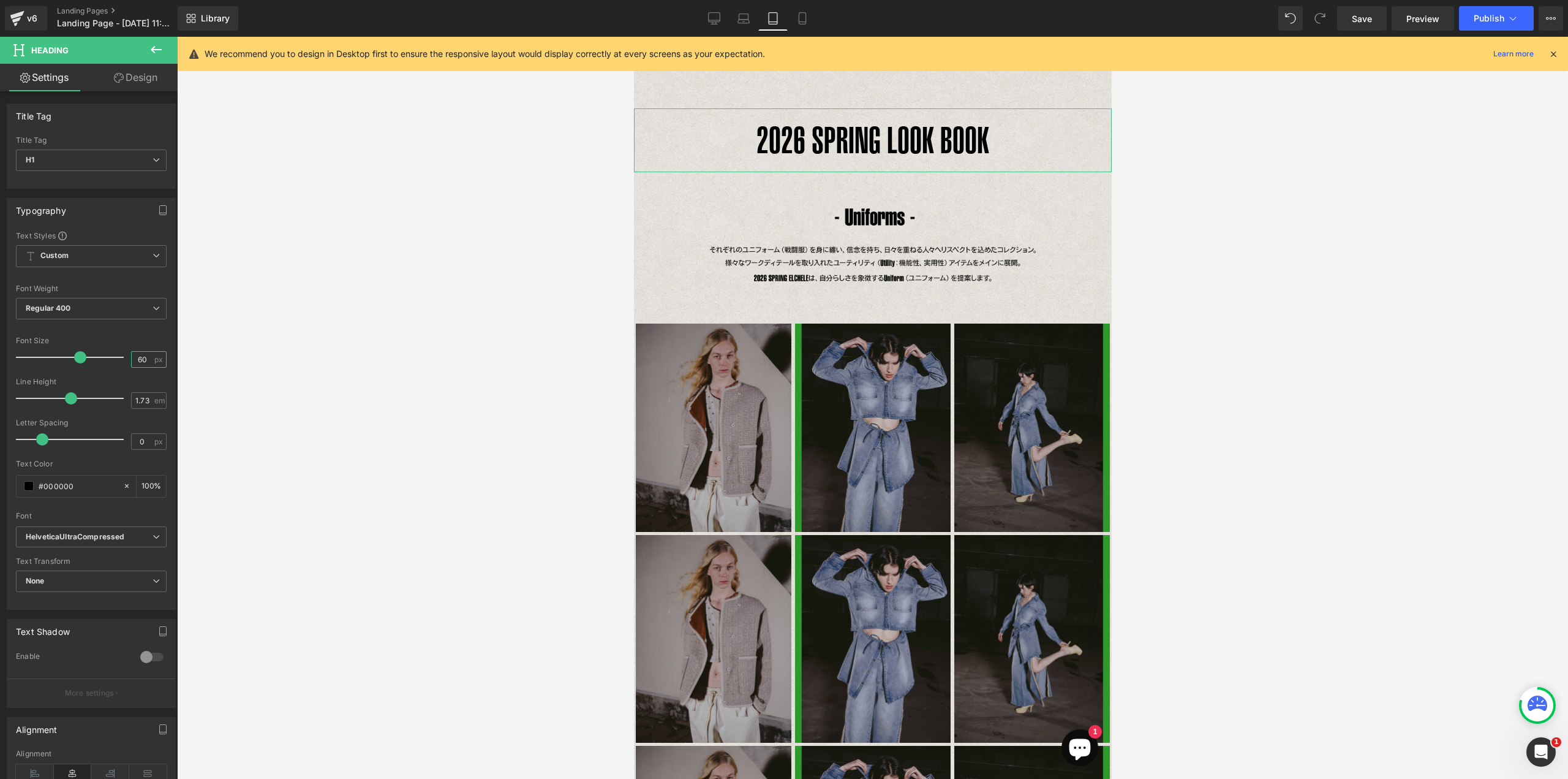
click at [137, 362] on input "60" at bounding box center [142, 359] width 21 height 16
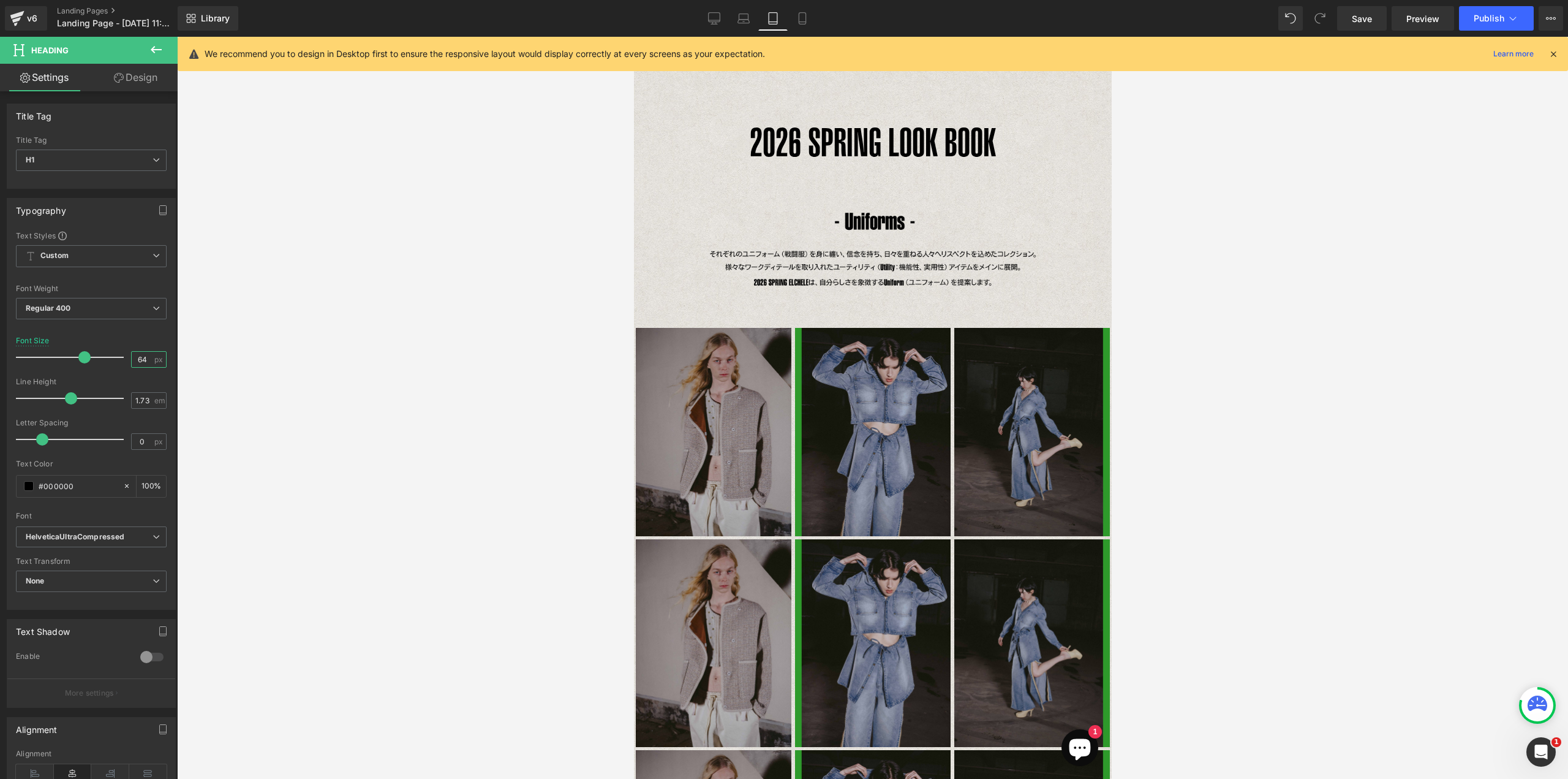
type input "6"
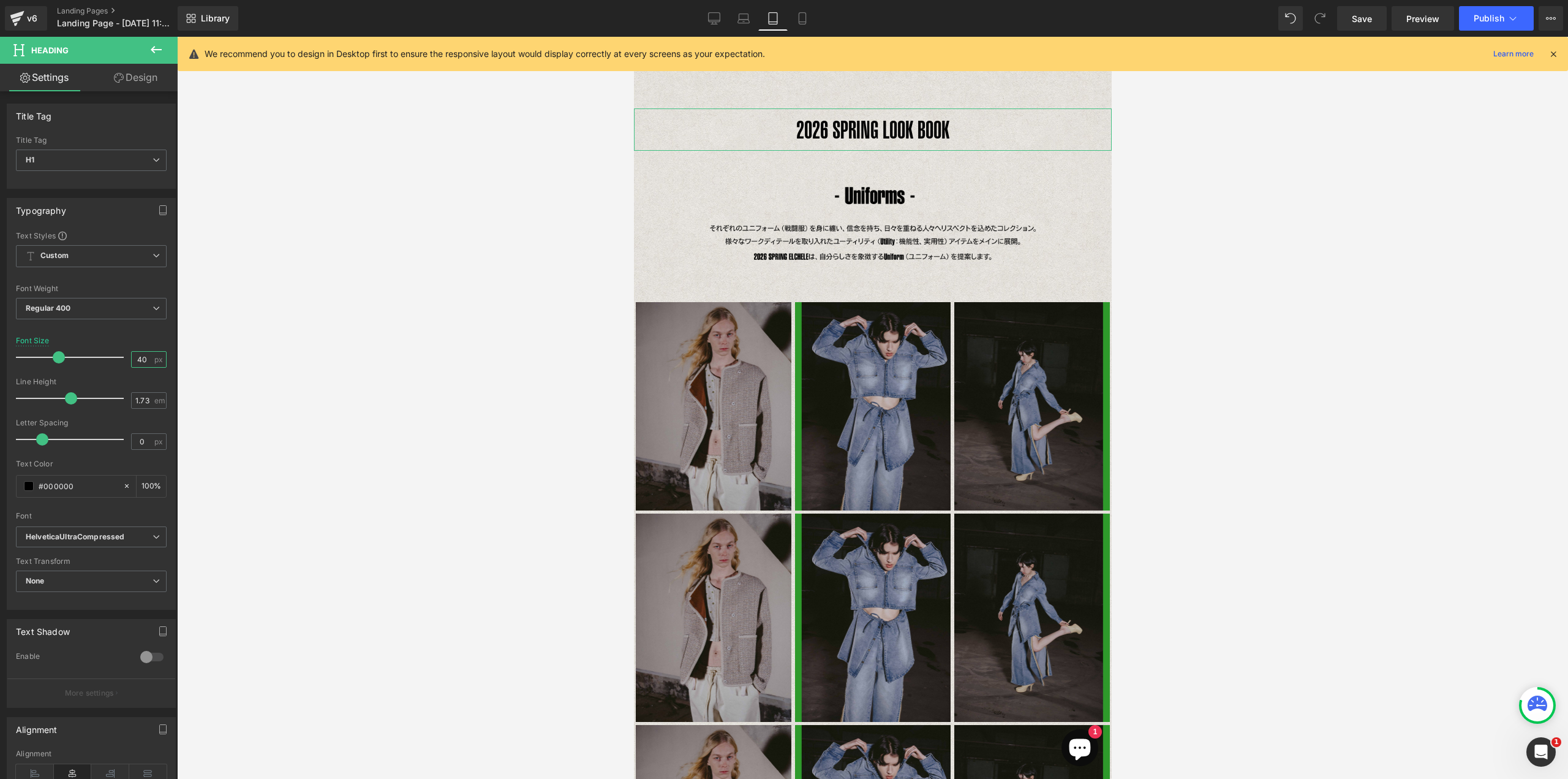
drag, startPoint x: 139, startPoint y: 360, endPoint x: 121, endPoint y: 360, distance: 18.0
click at [123, 361] on div "Font Size 40 px" at bounding box center [91, 357] width 151 height 41
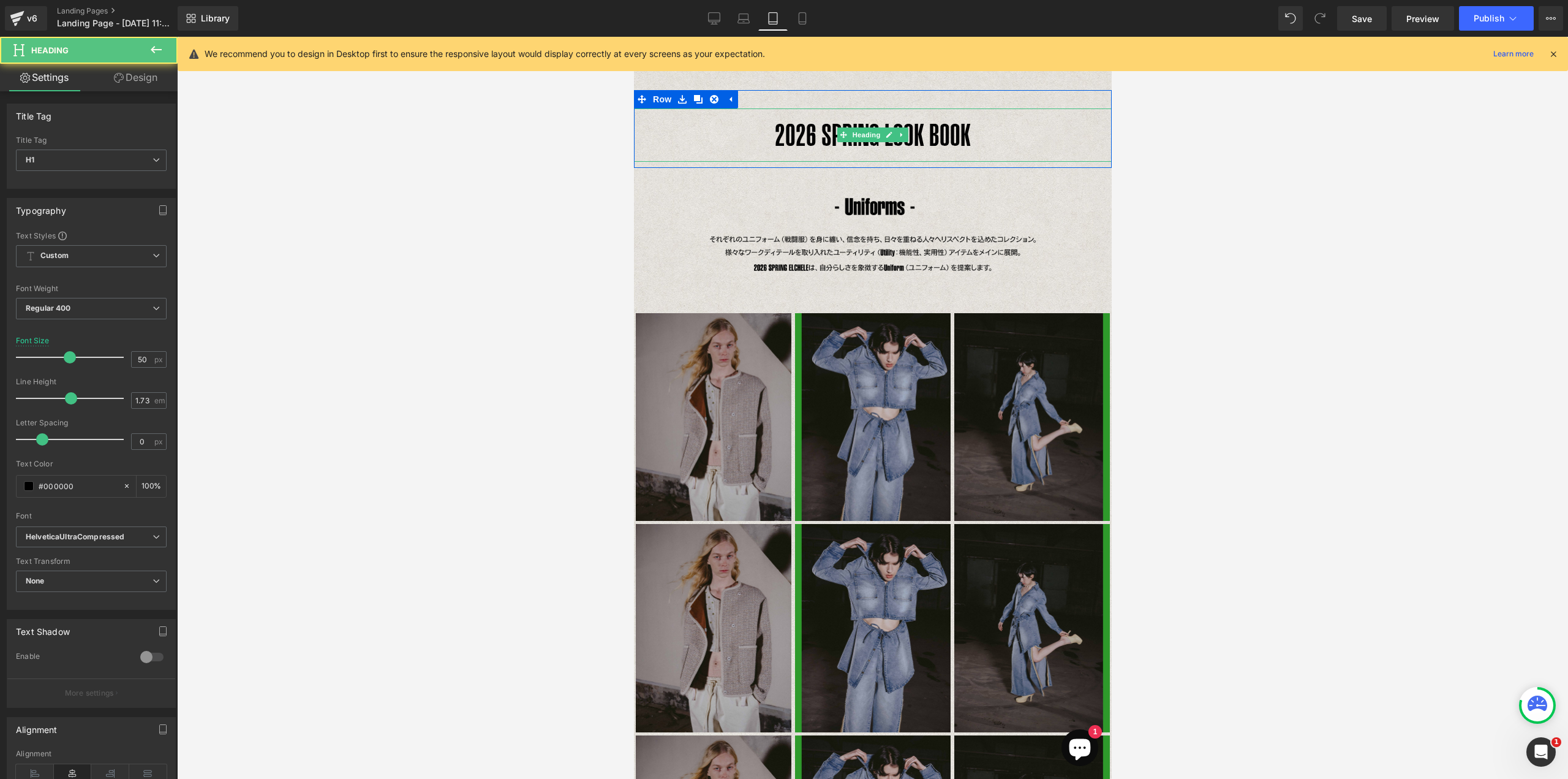
click at [777, 137] on h1 "2026 SPRING LOOK BOOK" at bounding box center [871, 134] width 477 height 53
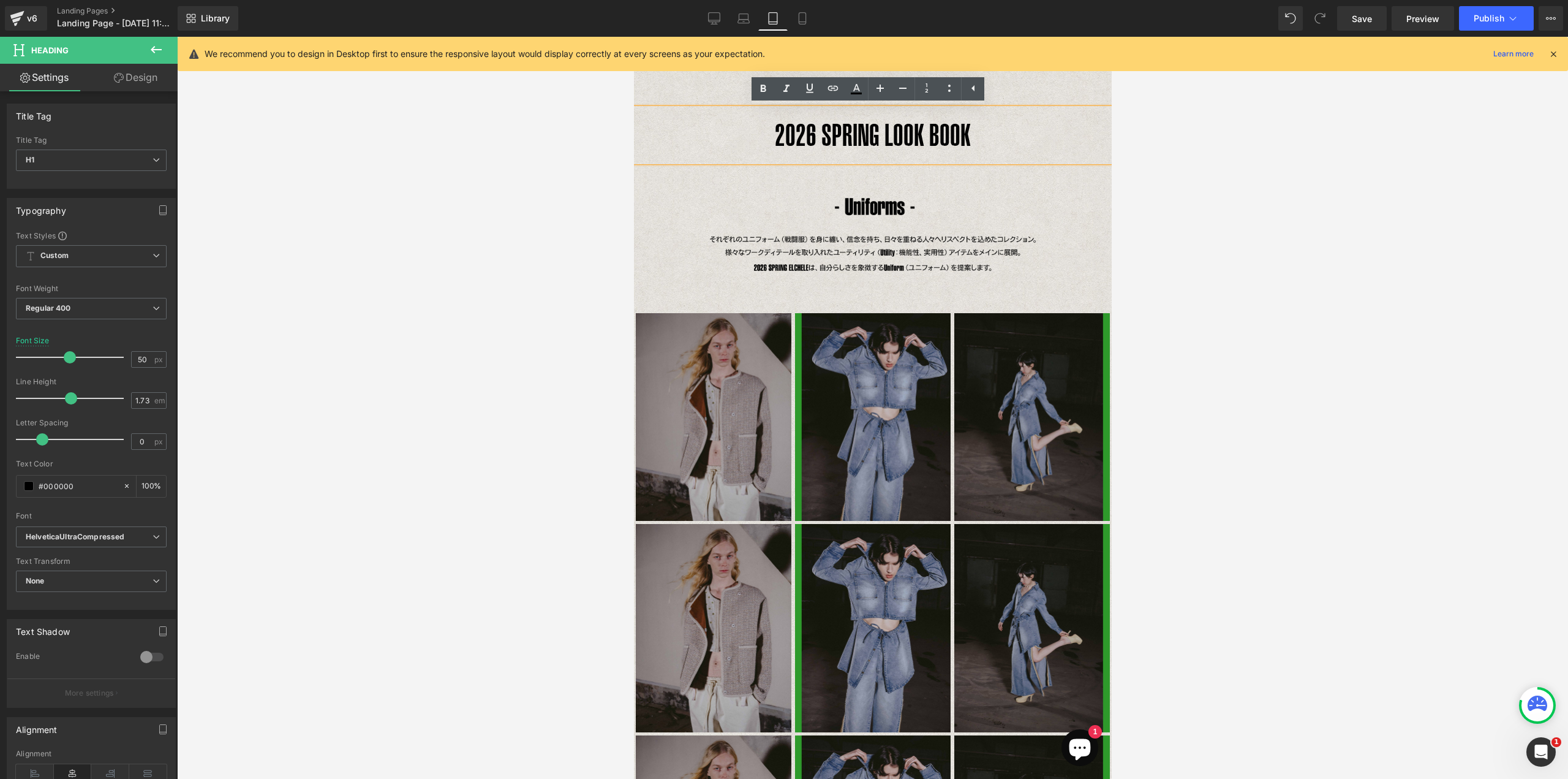
click at [759, 136] on h1 "2026 SPRING LOOK BOOK" at bounding box center [871, 134] width 477 height 53
click at [852, 135] on h1 "2026 SPRING LOOK BOOK" at bounding box center [871, 134] width 477 height 53
drag, startPoint x: 141, startPoint y: 359, endPoint x: 111, endPoint y: 353, distance: 30.6
click at [115, 357] on div "Font Size 50 px" at bounding box center [91, 357] width 151 height 41
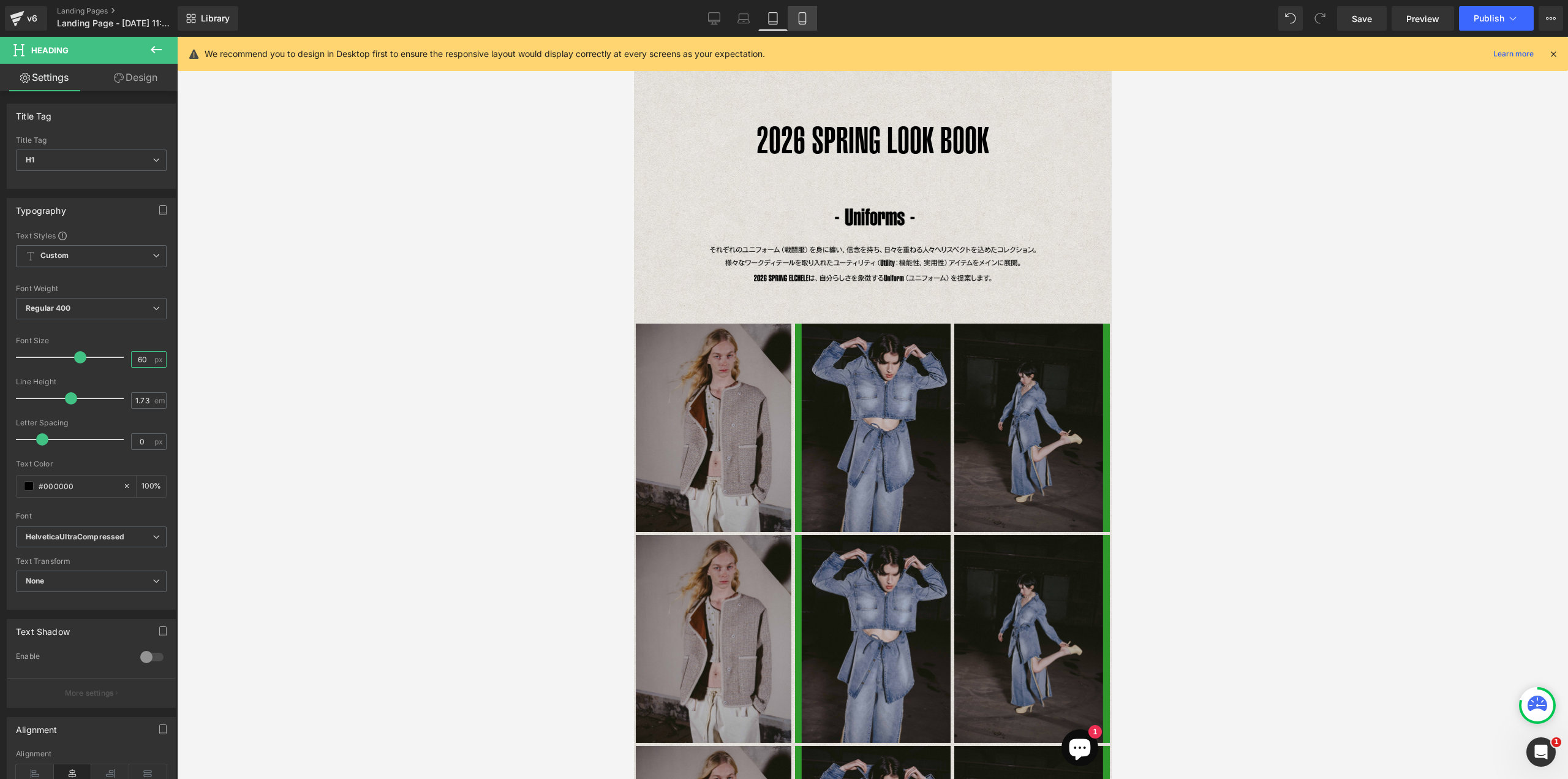
type input "60"
click at [796, 18] on icon at bounding box center [802, 18] width 12 height 12
type input "100"
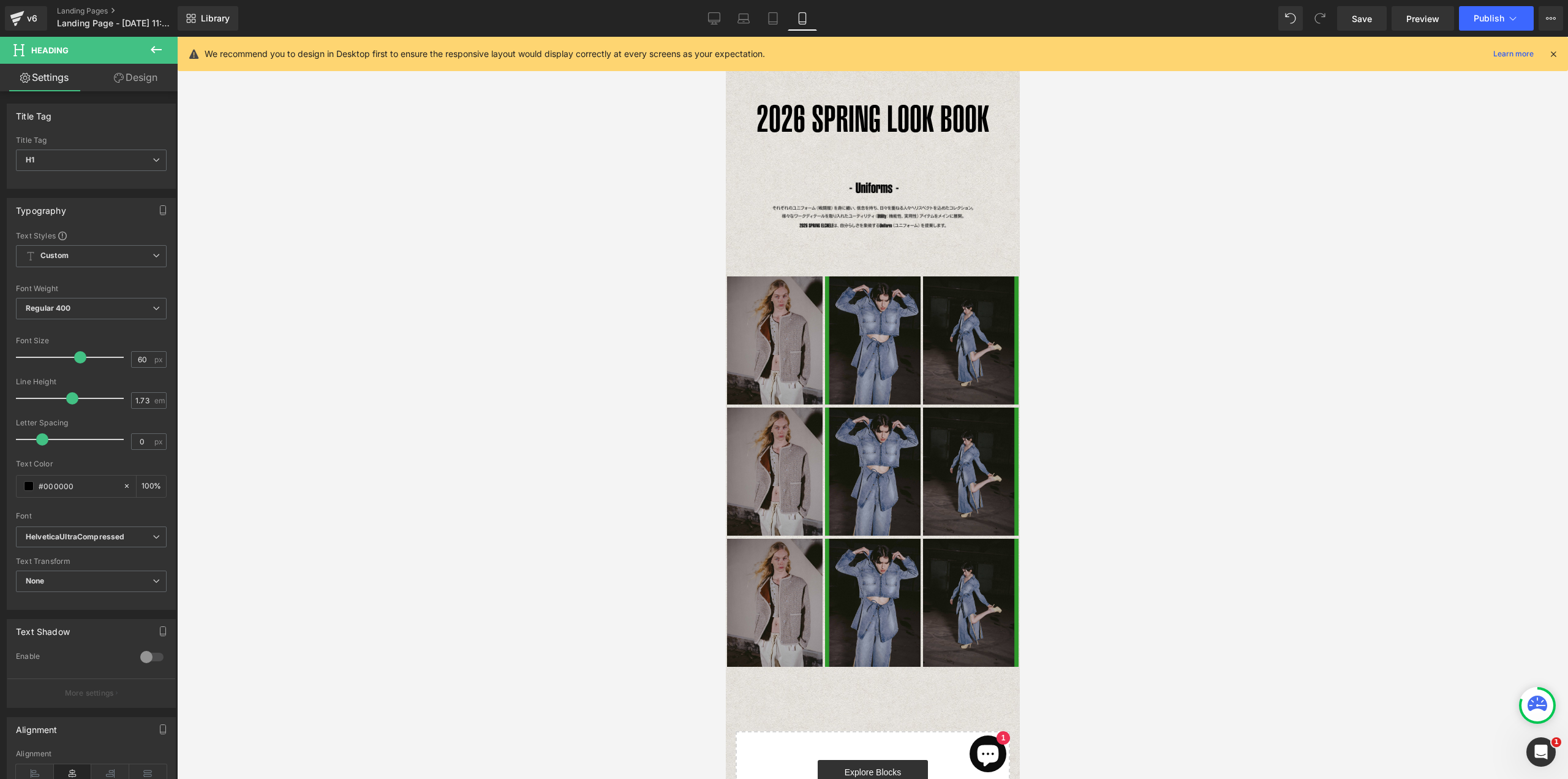
scroll to position [0, 0]
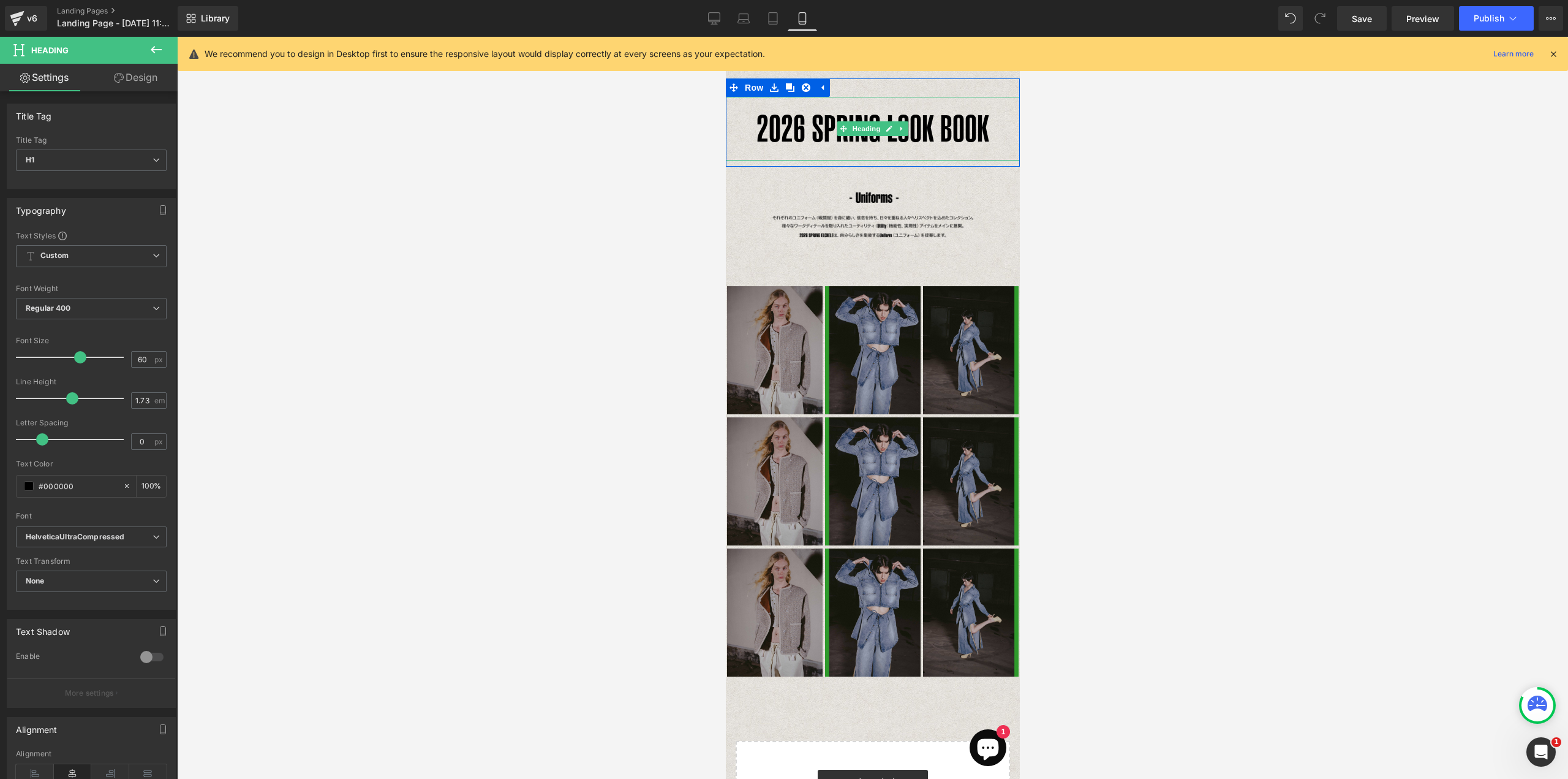
click at [806, 135] on h1 "2026 SPRING LOOK BOOK" at bounding box center [872, 129] width 294 height 64
drag, startPoint x: 136, startPoint y: 359, endPoint x: 125, endPoint y: 359, distance: 11.0
click at [125, 359] on div "Font Size 60 px" at bounding box center [91, 357] width 151 height 41
type input "40"
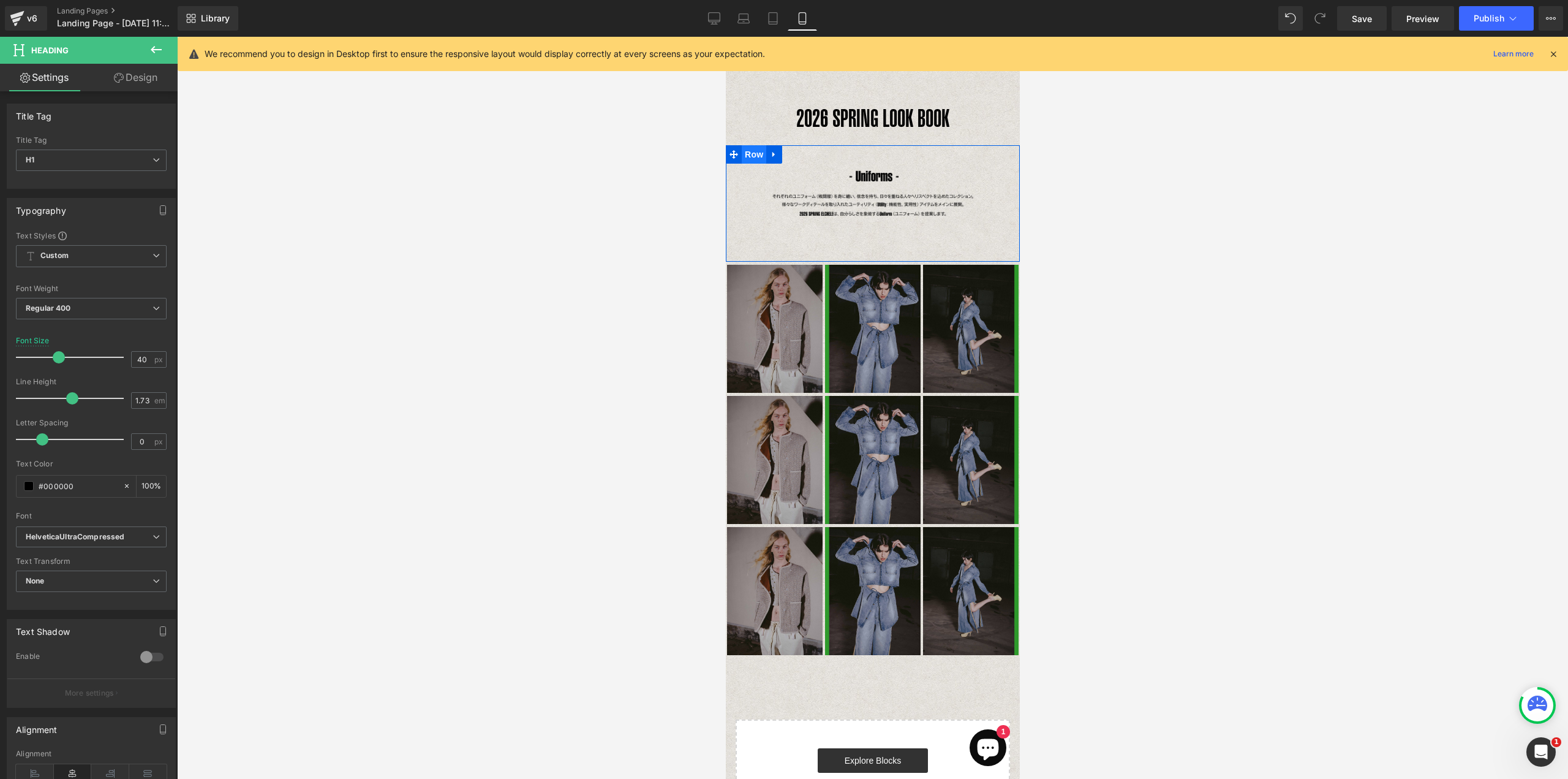
click at [753, 151] on span "Row" at bounding box center [753, 154] width 25 height 18
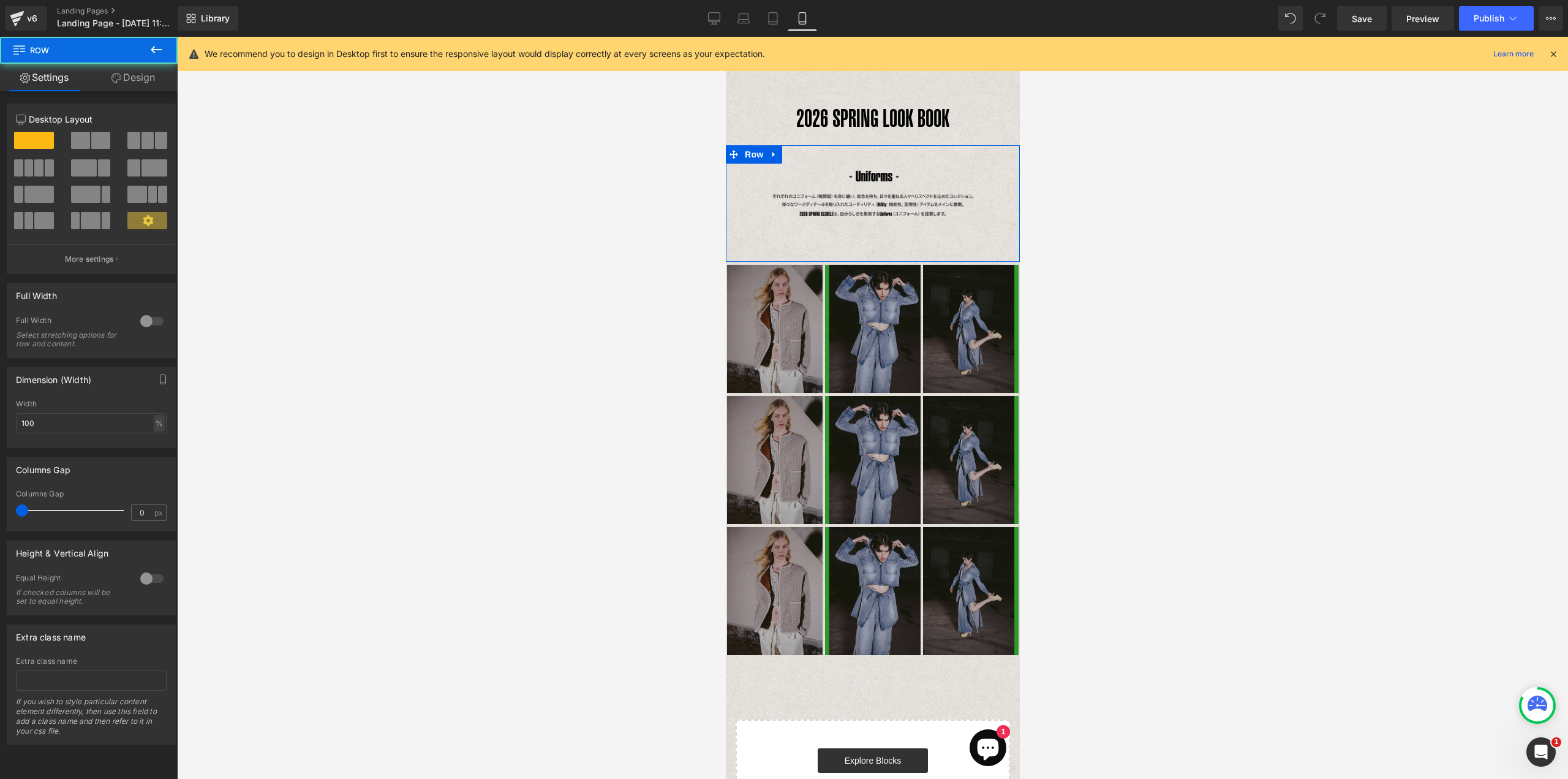
drag, startPoint x: 153, startPoint y: 76, endPoint x: 79, endPoint y: 211, distance: 154.0
click at [153, 76] on link "Design" at bounding box center [134, 77] width 89 height 28
click at [0, 0] on div "Spacing" at bounding box center [0, 0] width 0 height 0
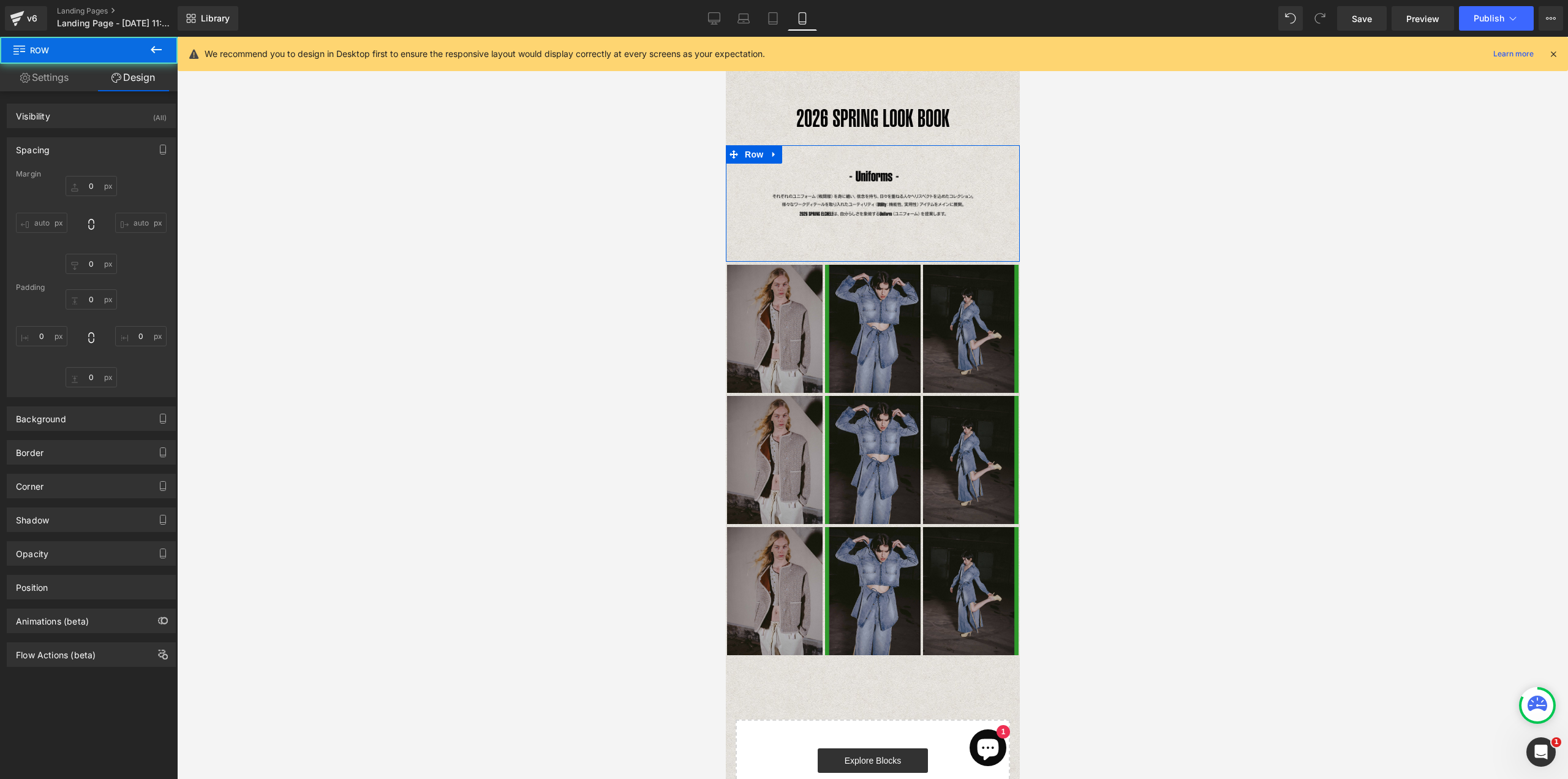
type input "0"
type input "30"
type input "0"
type input "60"
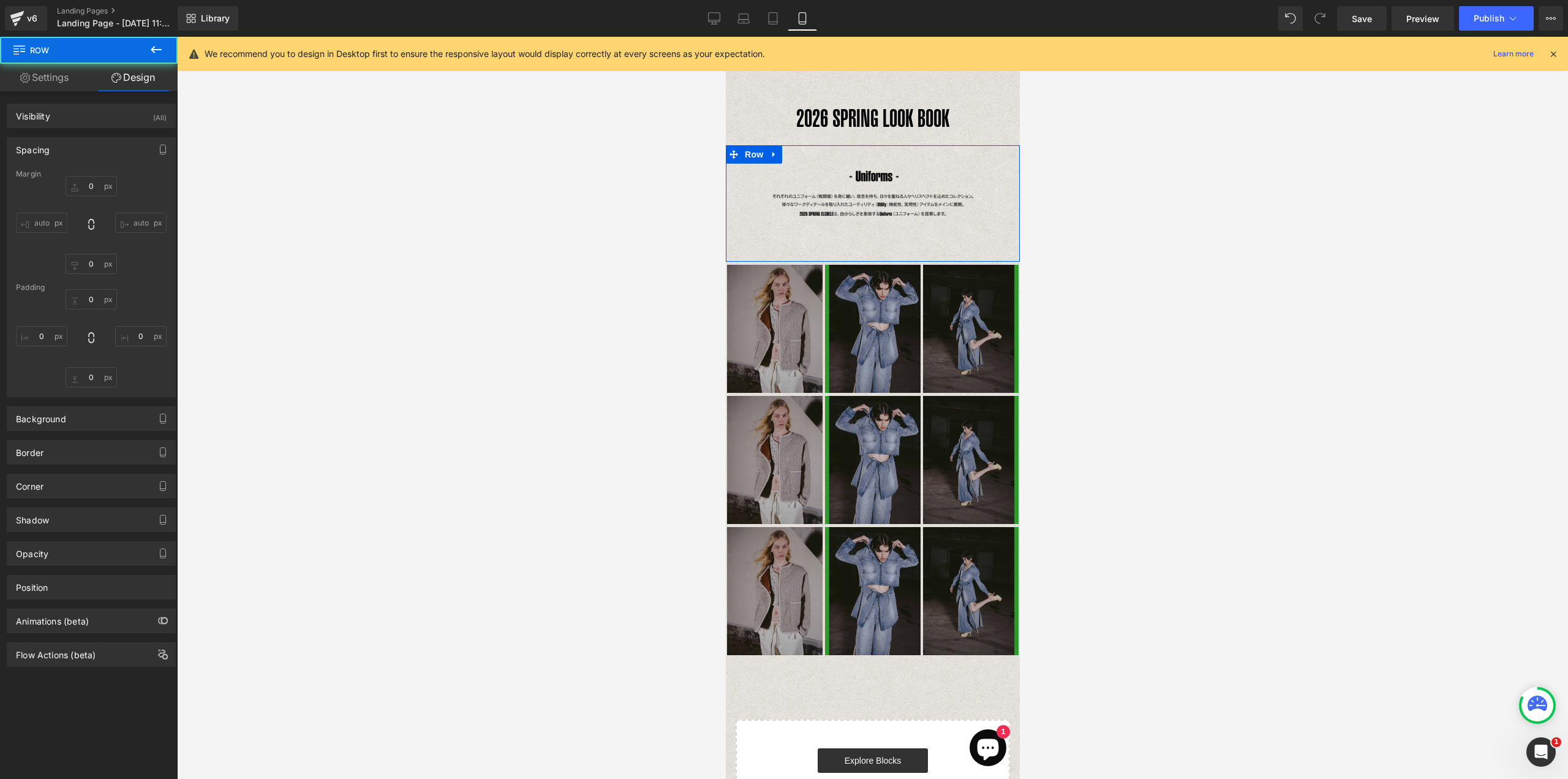
type input "0"
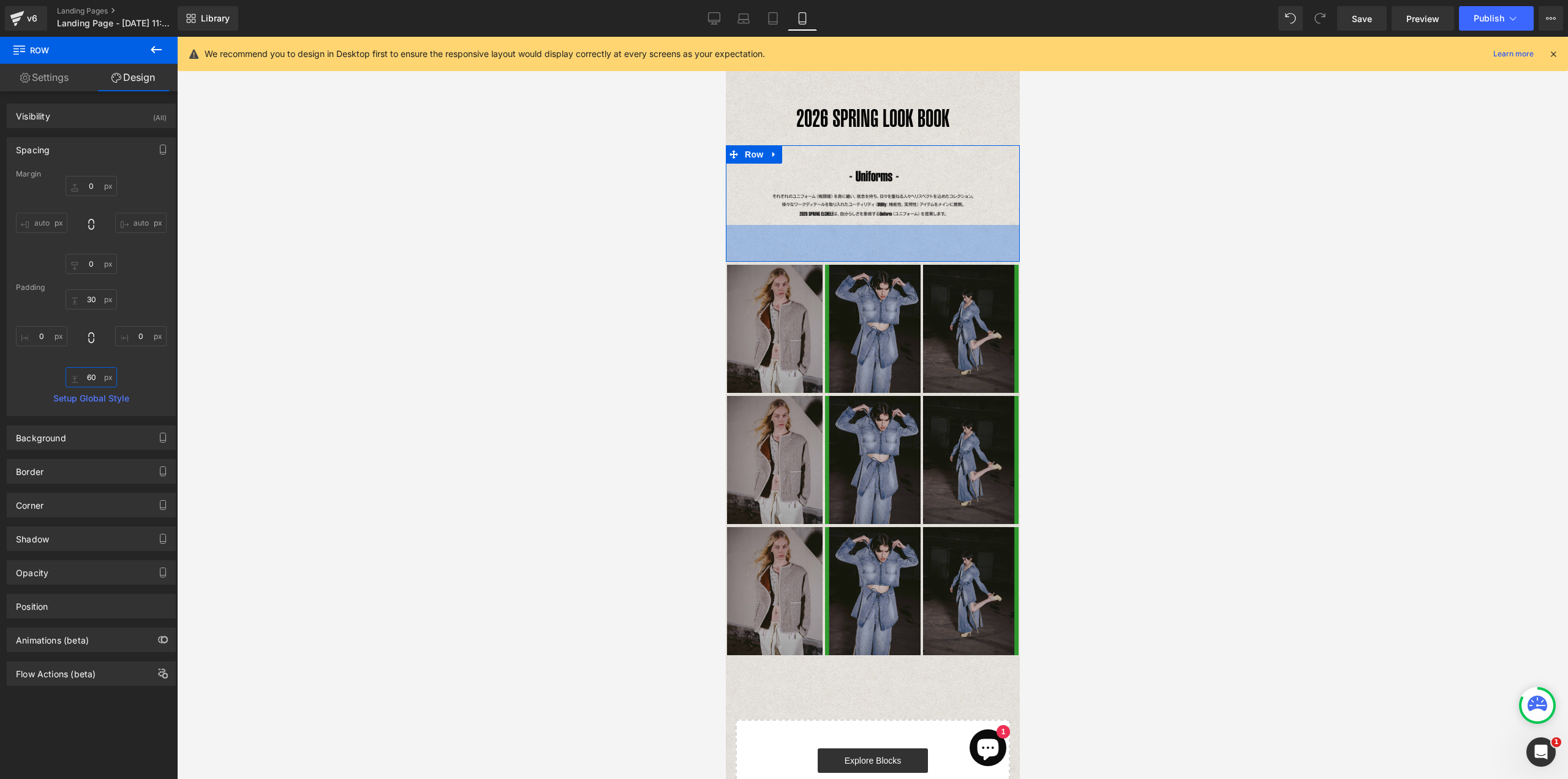
click at [88, 372] on input "60" at bounding box center [91, 377] width 52 height 21
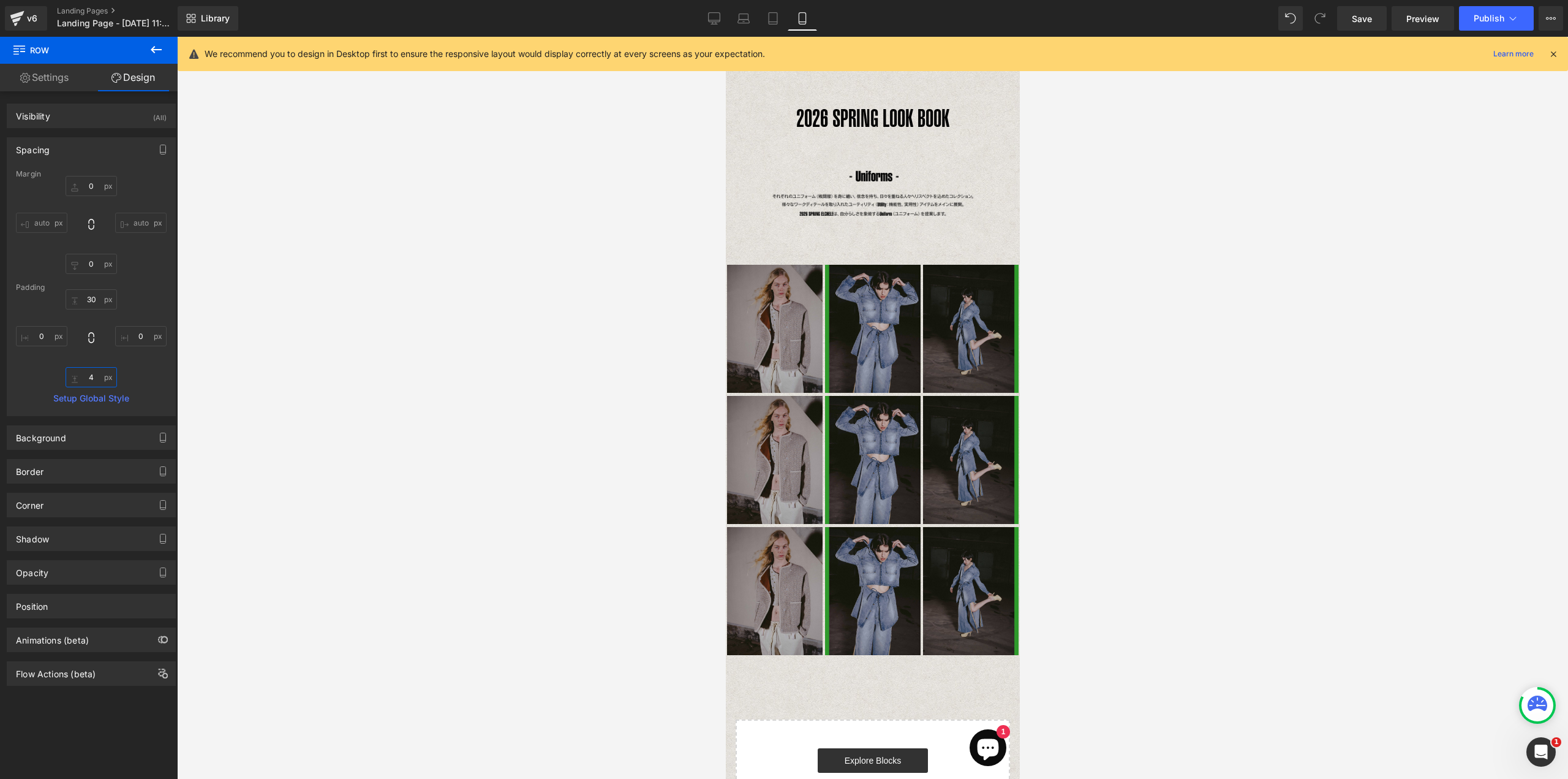
type input "40"
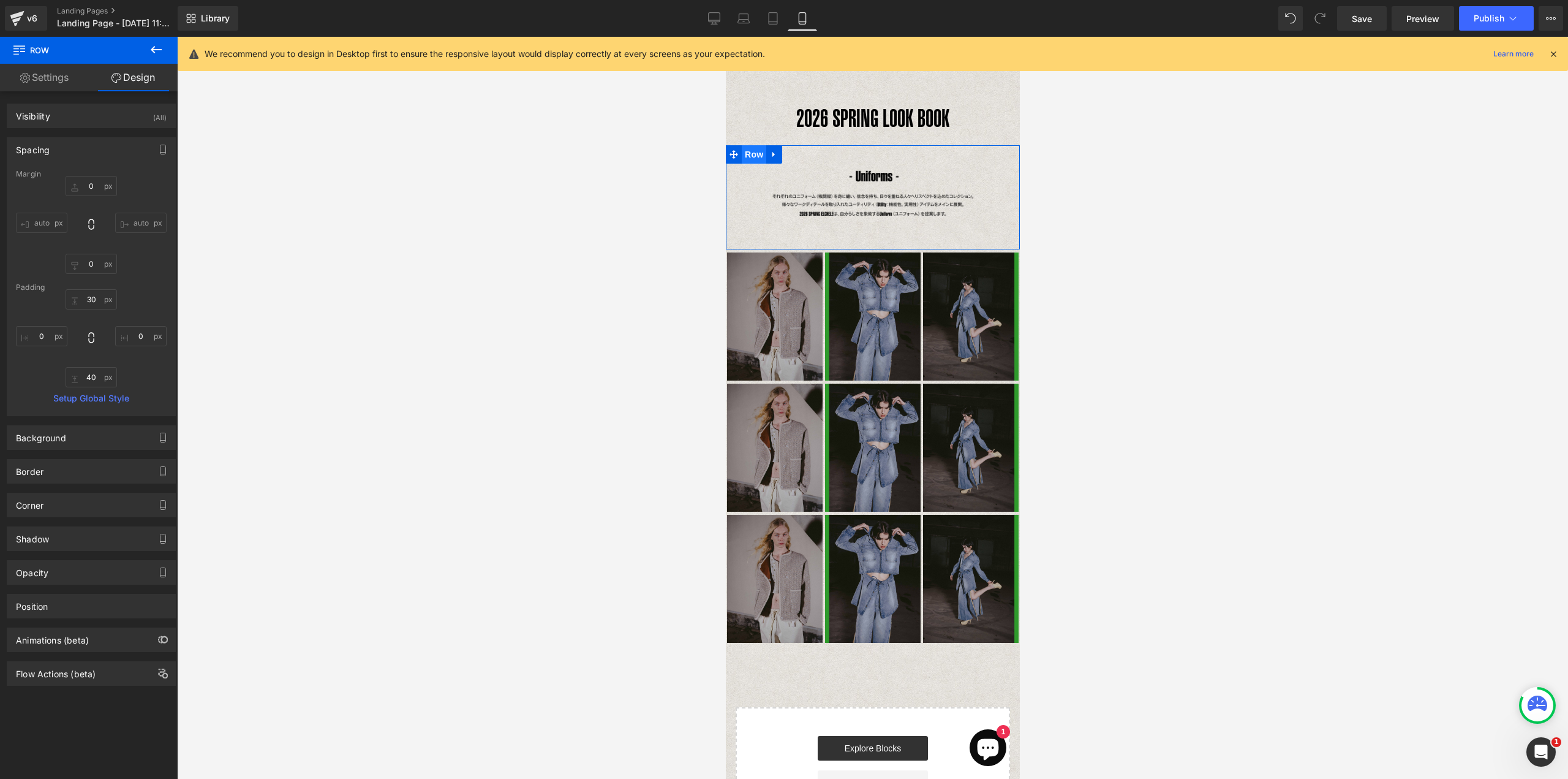
click at [752, 155] on span "Row" at bounding box center [753, 154] width 25 height 18
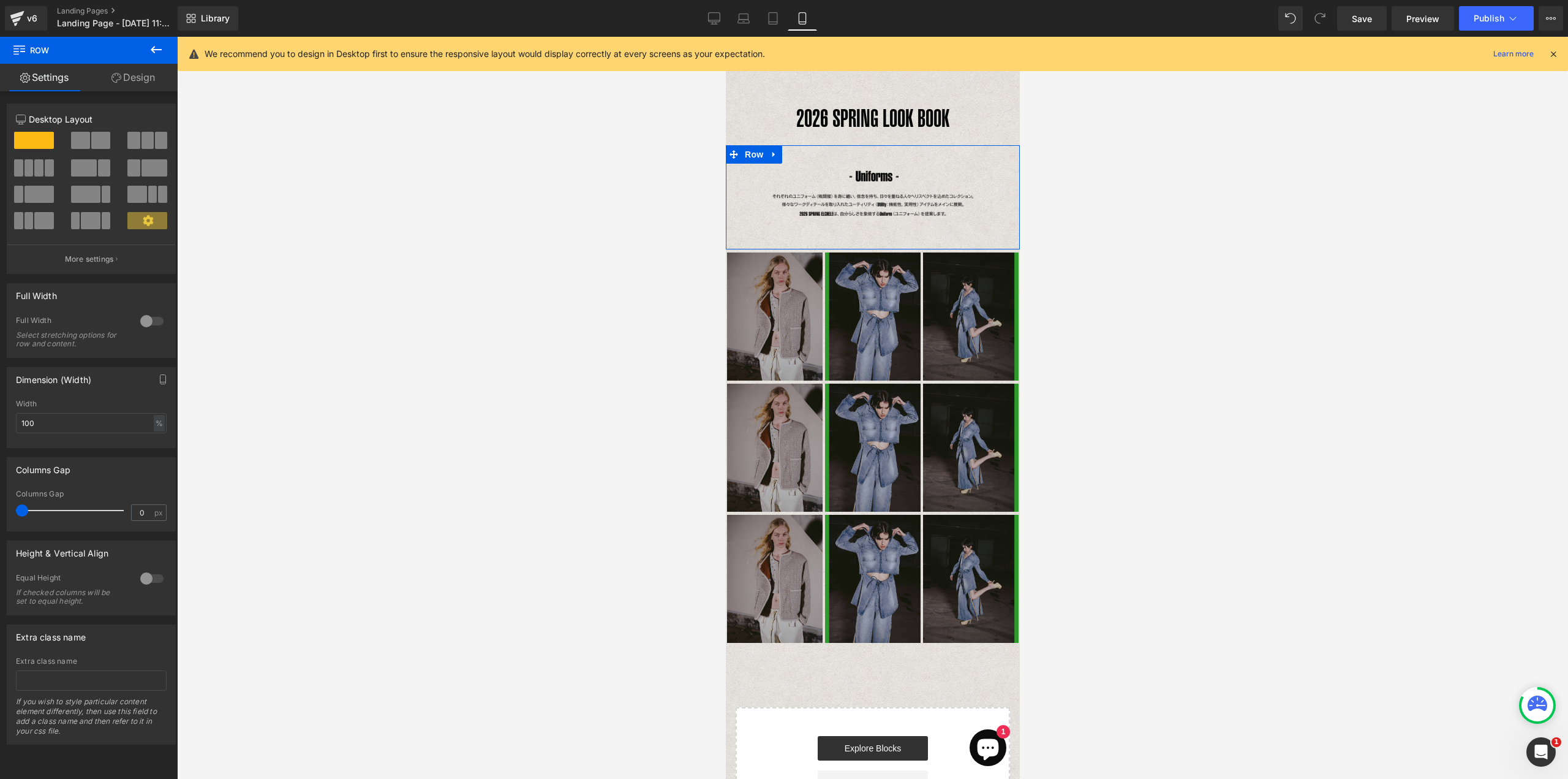
click at [149, 70] on link "Design" at bounding box center [134, 77] width 89 height 28
click at [0, 0] on div "Spacing" at bounding box center [0, 0] width 0 height 0
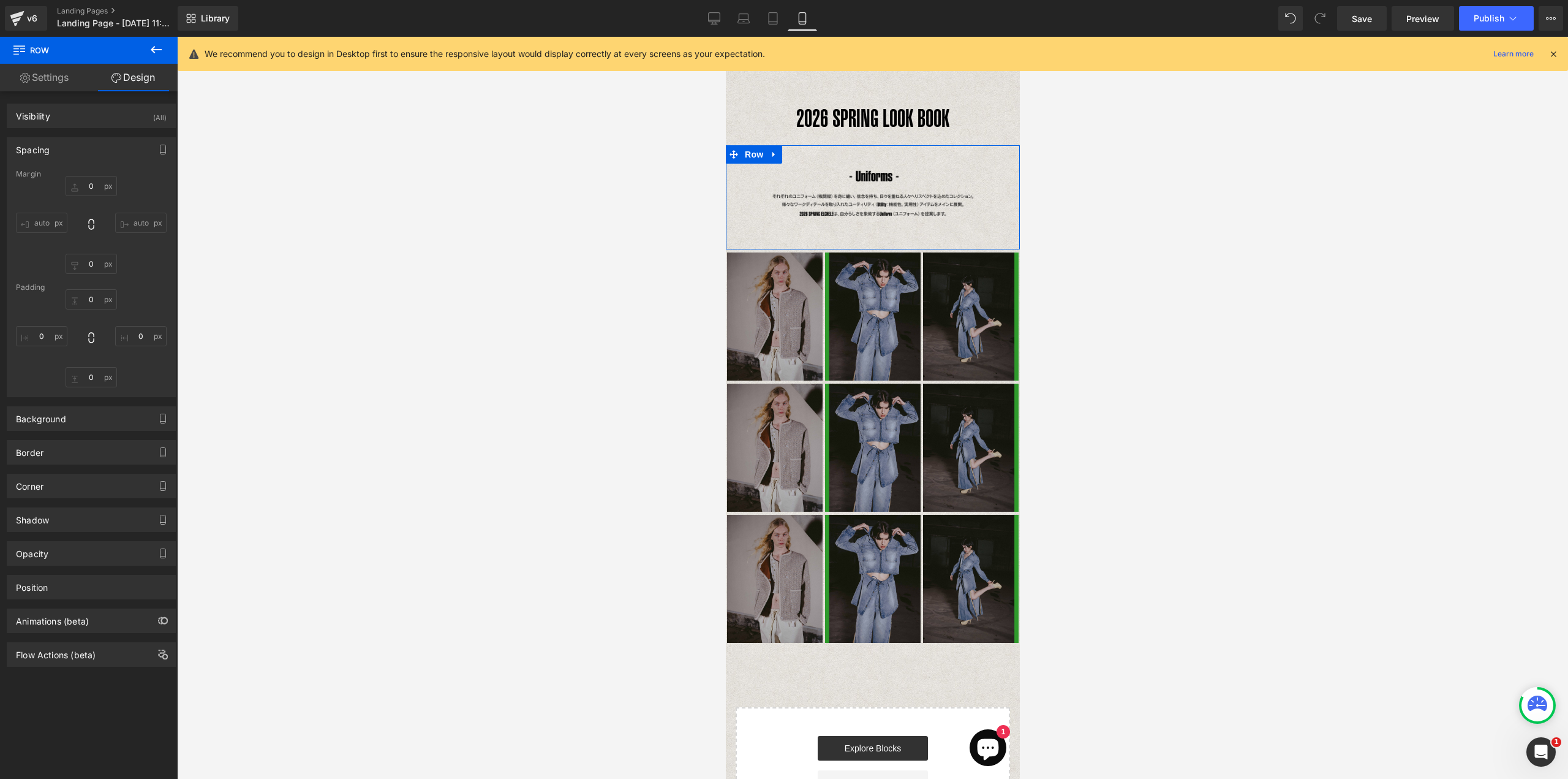
type input "0"
type input "30"
type input "0"
type input "40"
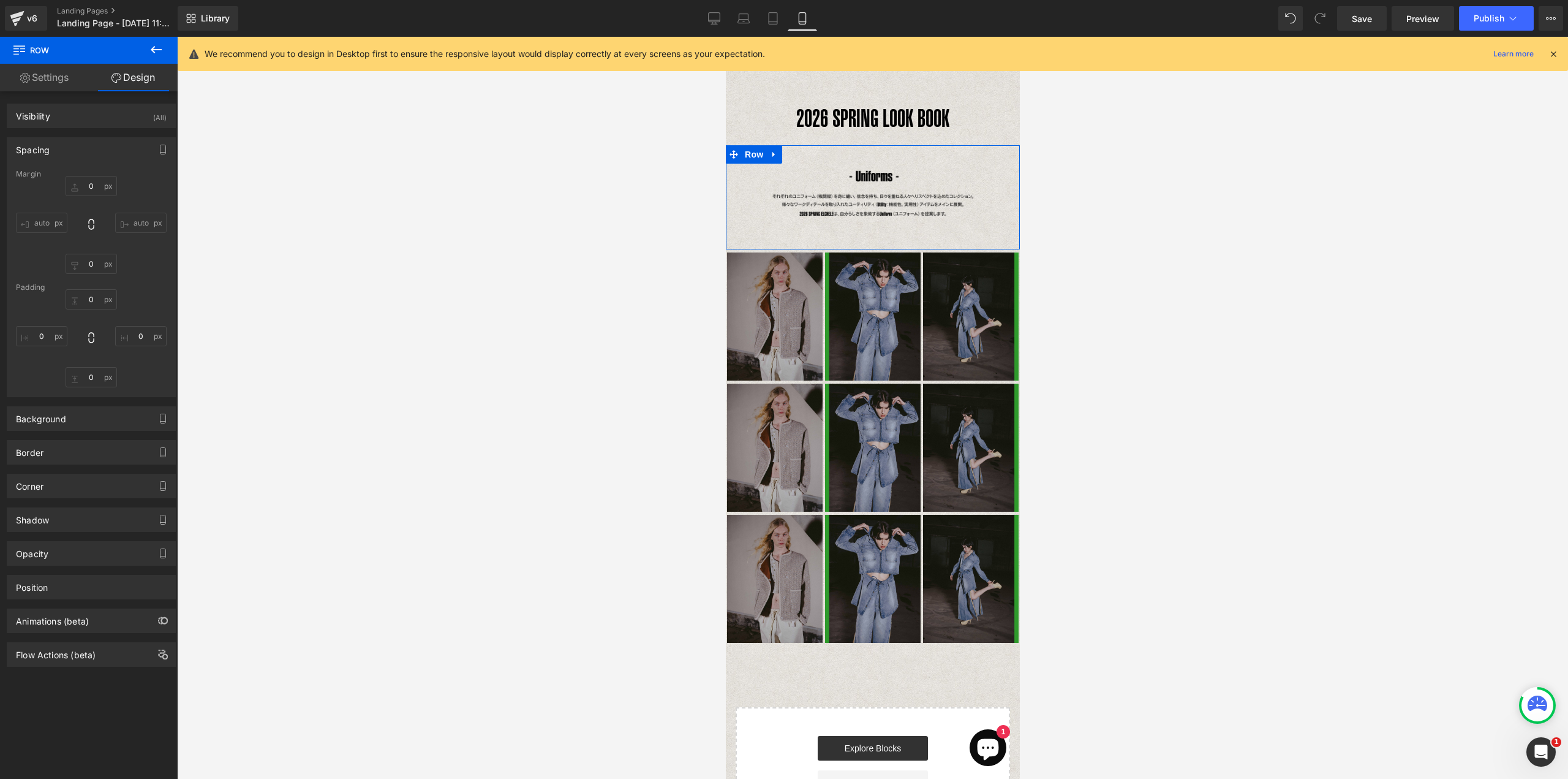
type input "0"
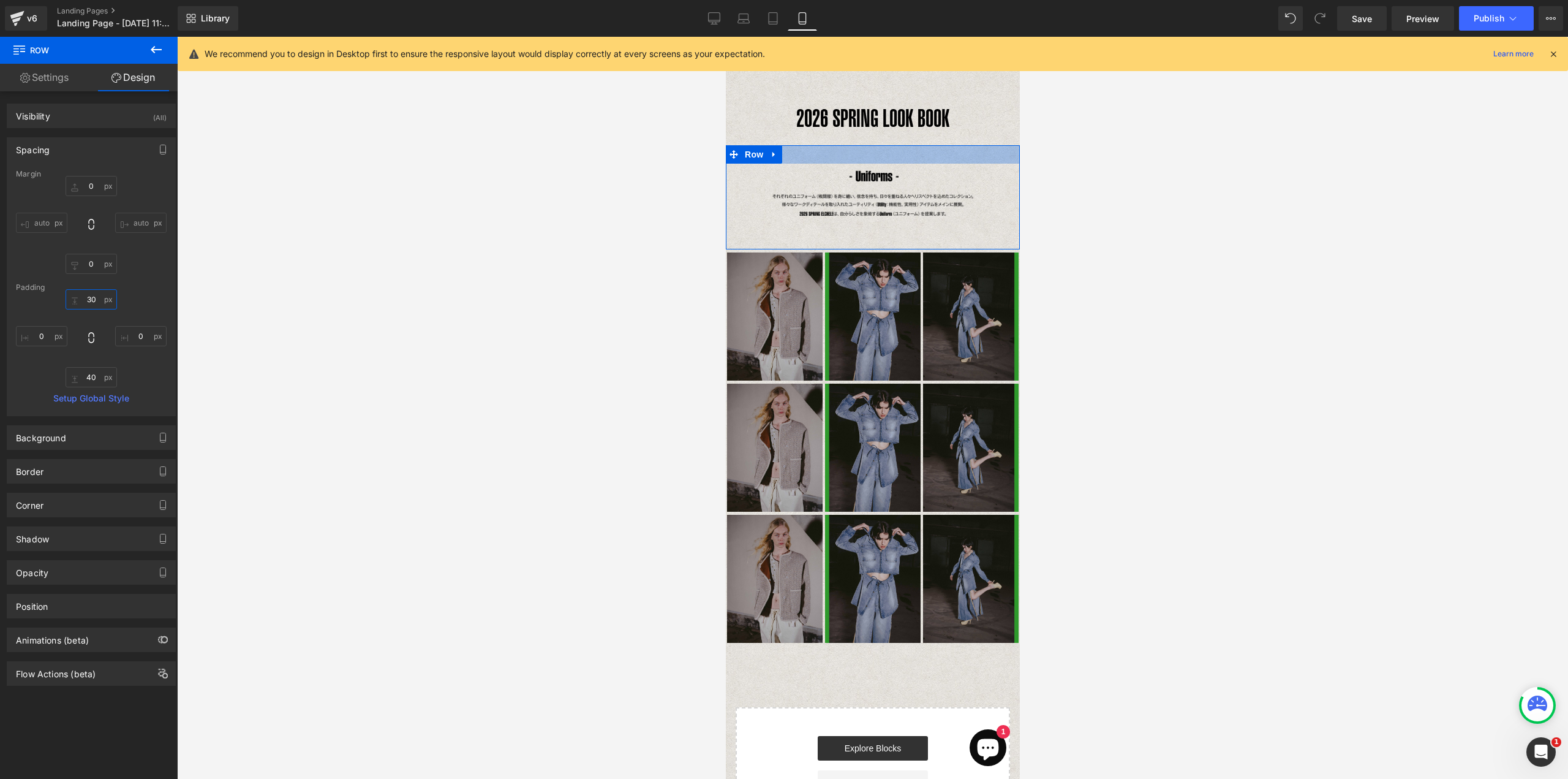
click at [89, 304] on input "30" at bounding box center [91, 299] width 52 height 21
type input "0"
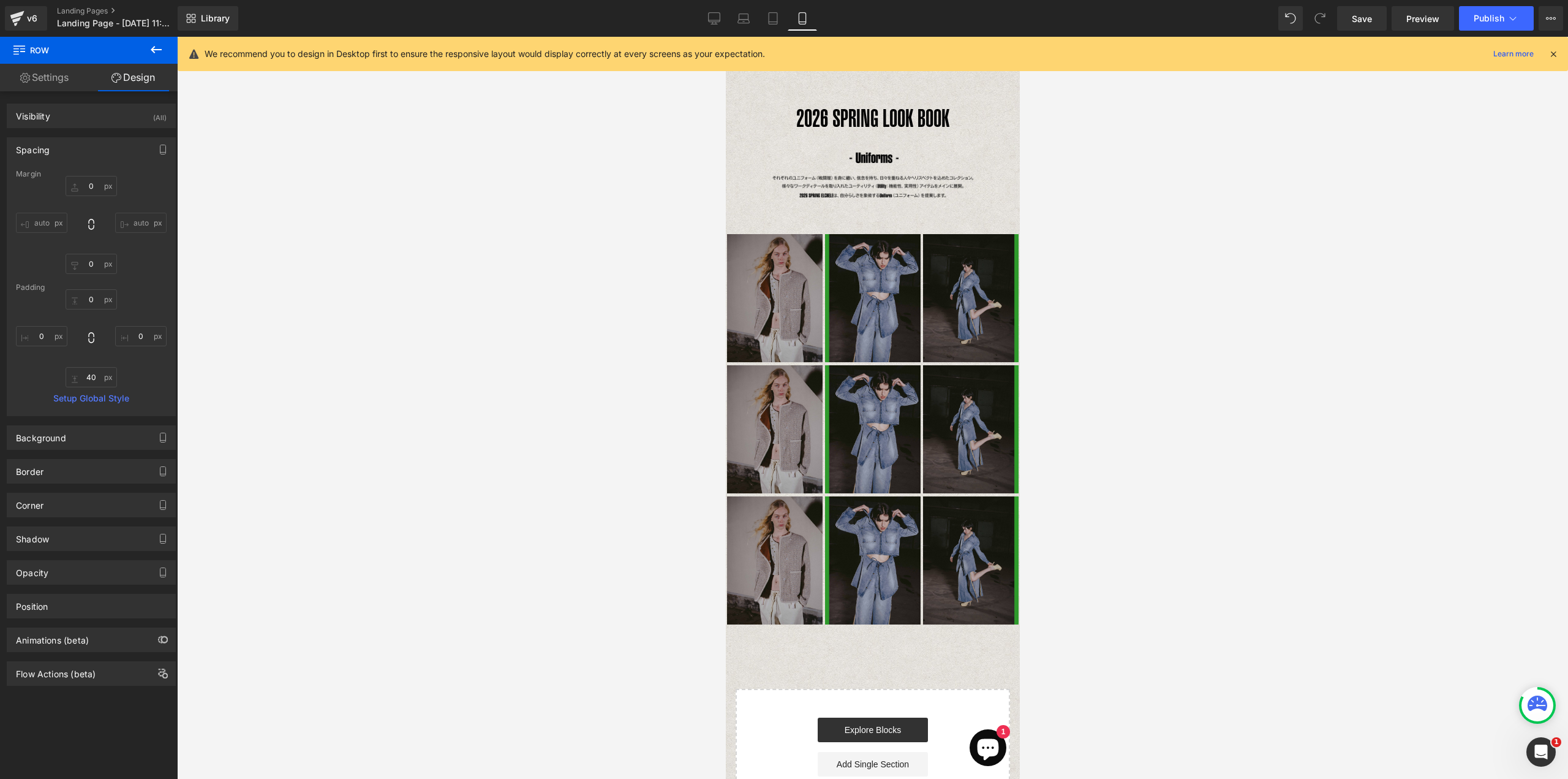
drag, startPoint x: 1195, startPoint y: 280, endPoint x: 1190, endPoint y: 273, distance: 8.6
click at [1195, 280] on div at bounding box center [872, 408] width 1391 height 742
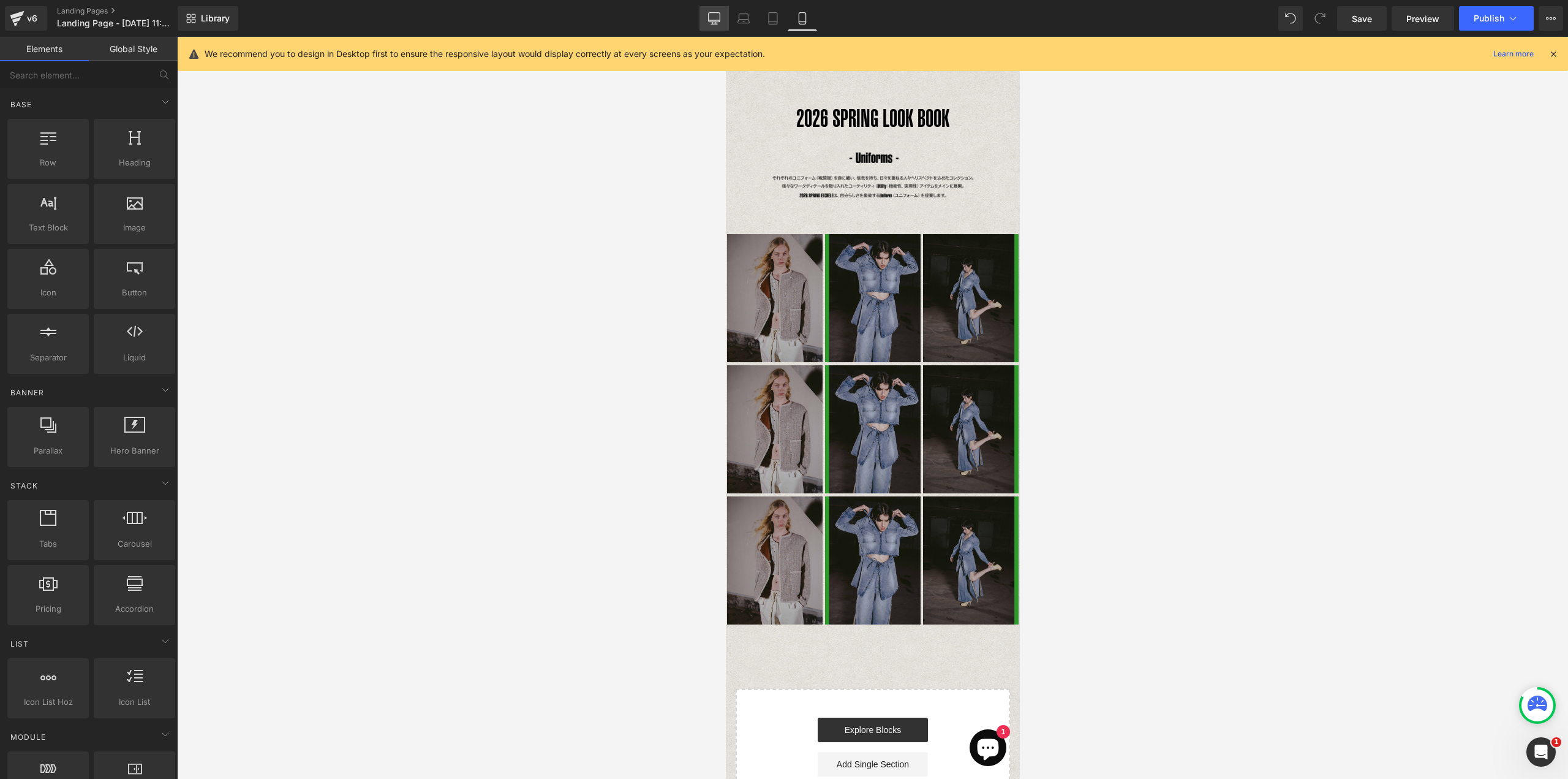
click at [719, 21] on icon at bounding box center [714, 21] width 11 height 0
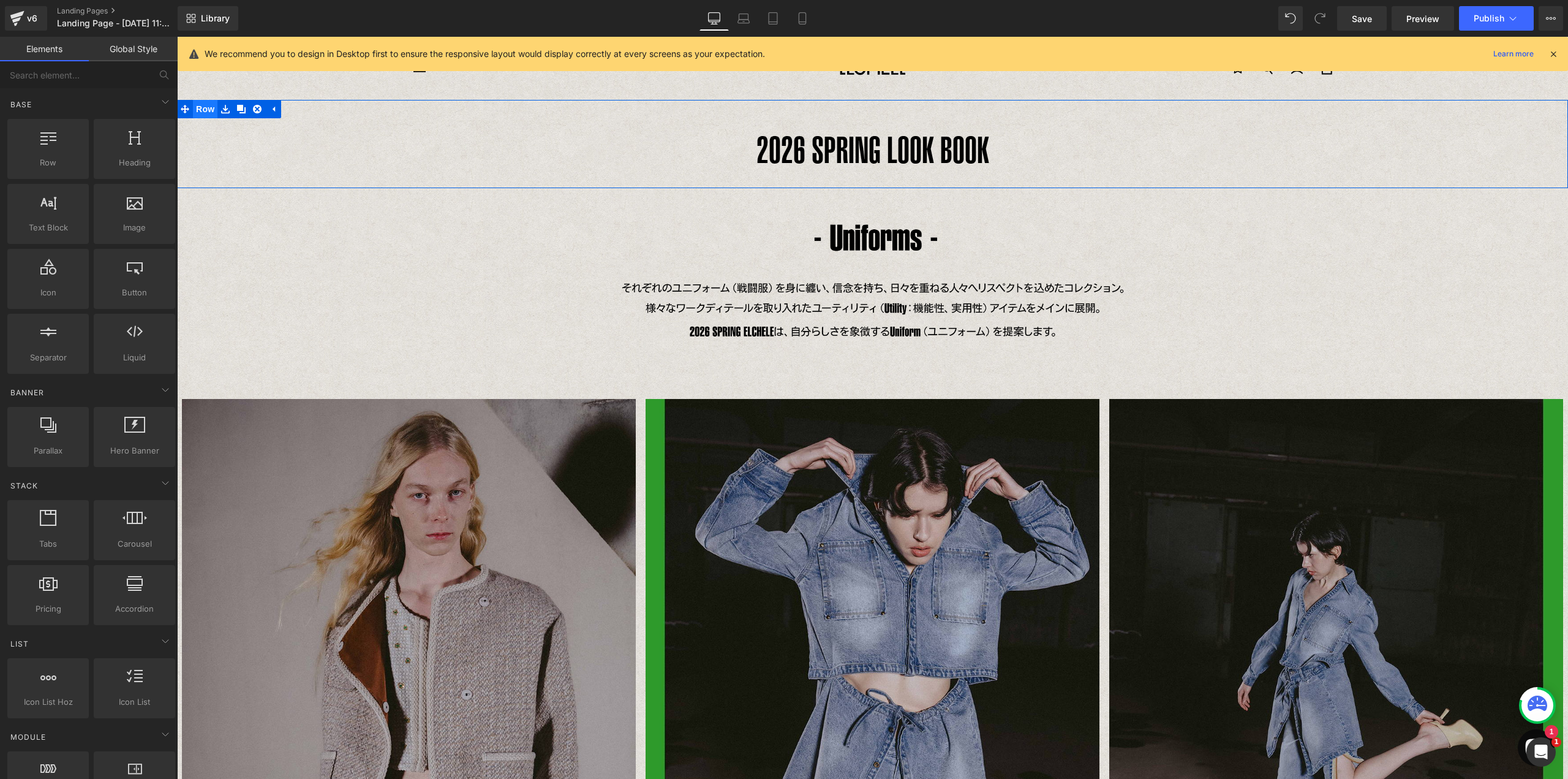
click at [199, 112] on span "Row" at bounding box center [205, 109] width 25 height 18
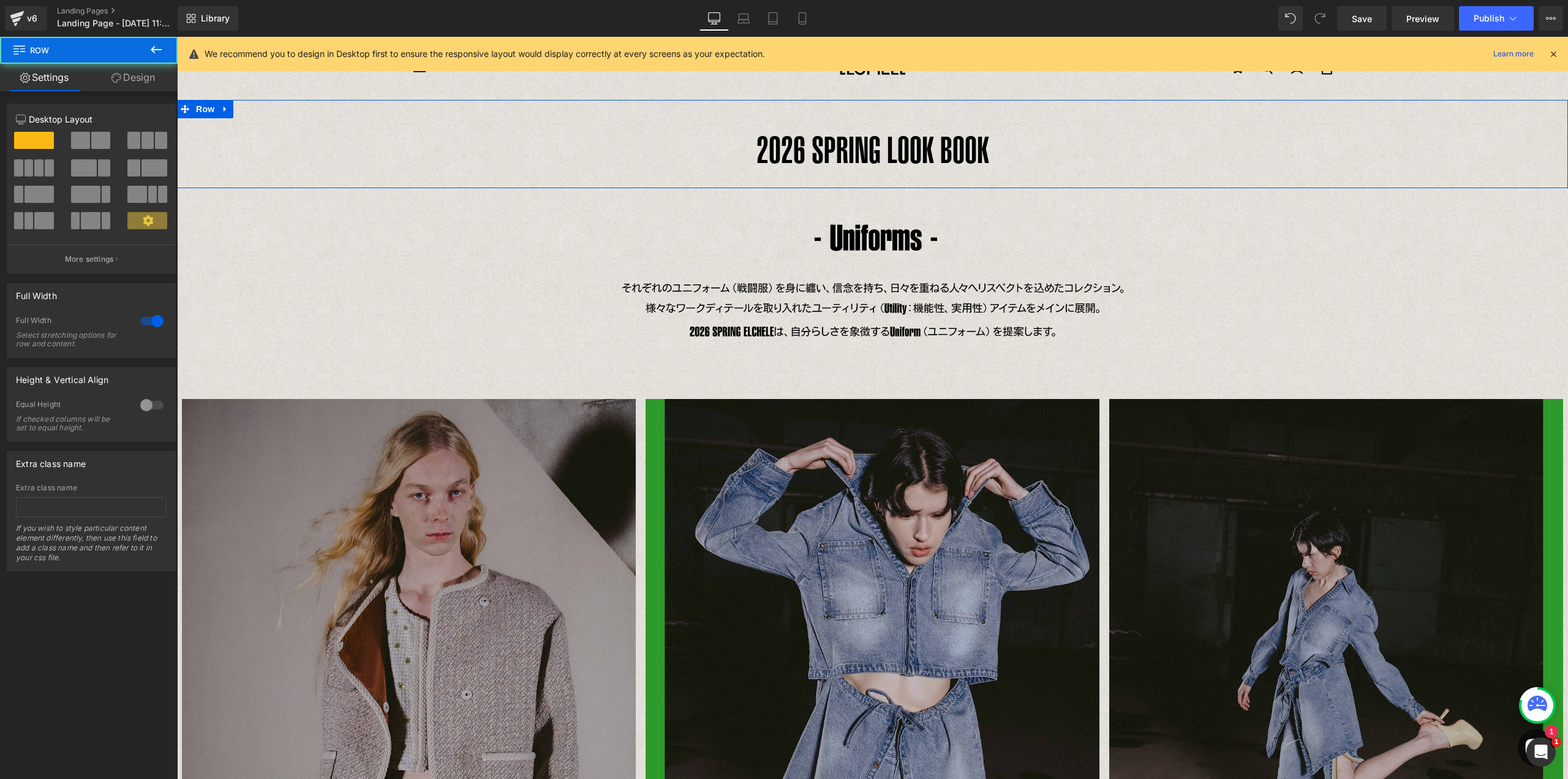
click at [151, 76] on link "Design" at bounding box center [134, 77] width 89 height 28
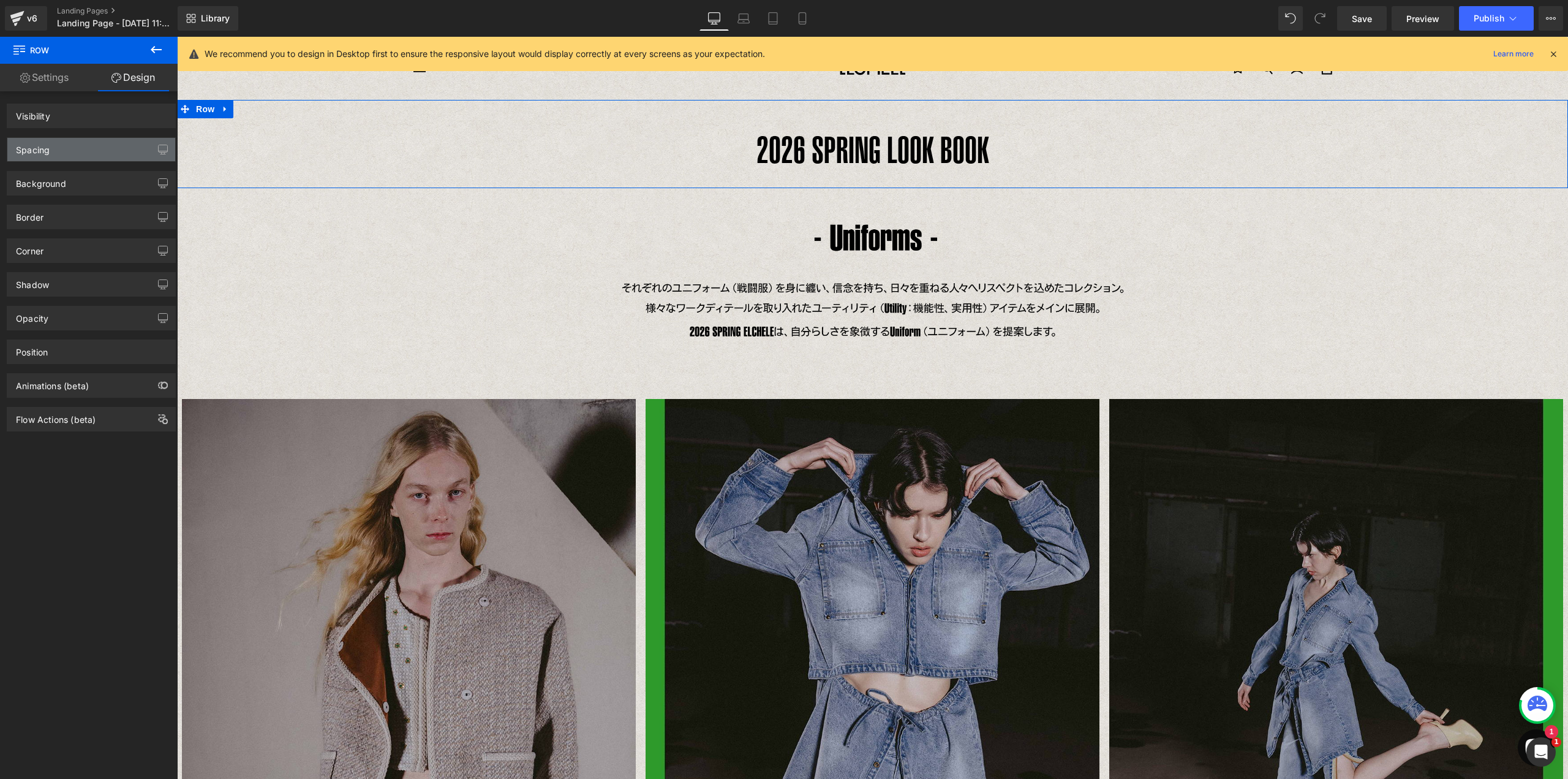
click at [101, 152] on div "Spacing" at bounding box center [91, 149] width 168 height 23
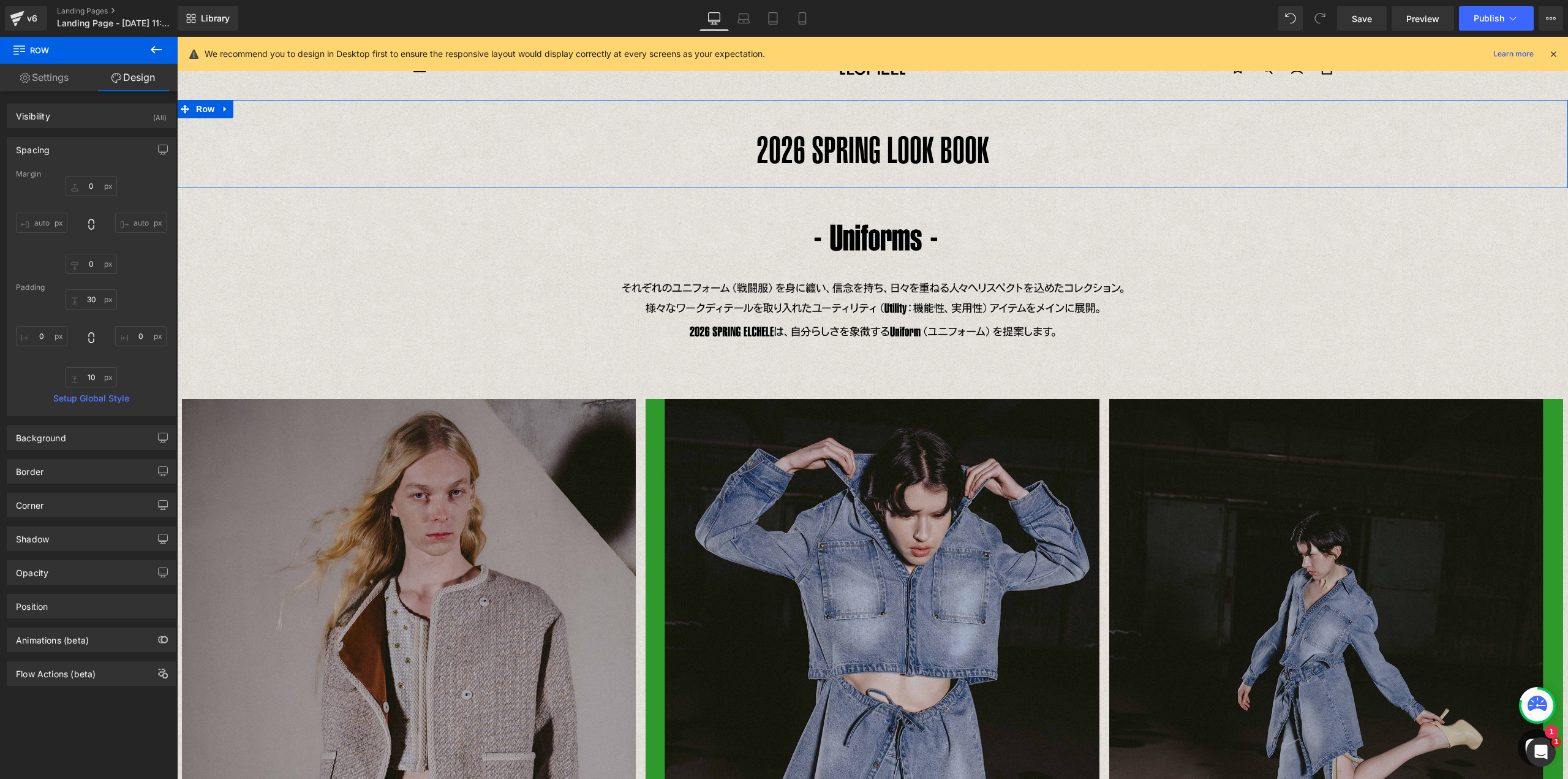
type input "0"
type input "30"
type input "0"
type input "10"
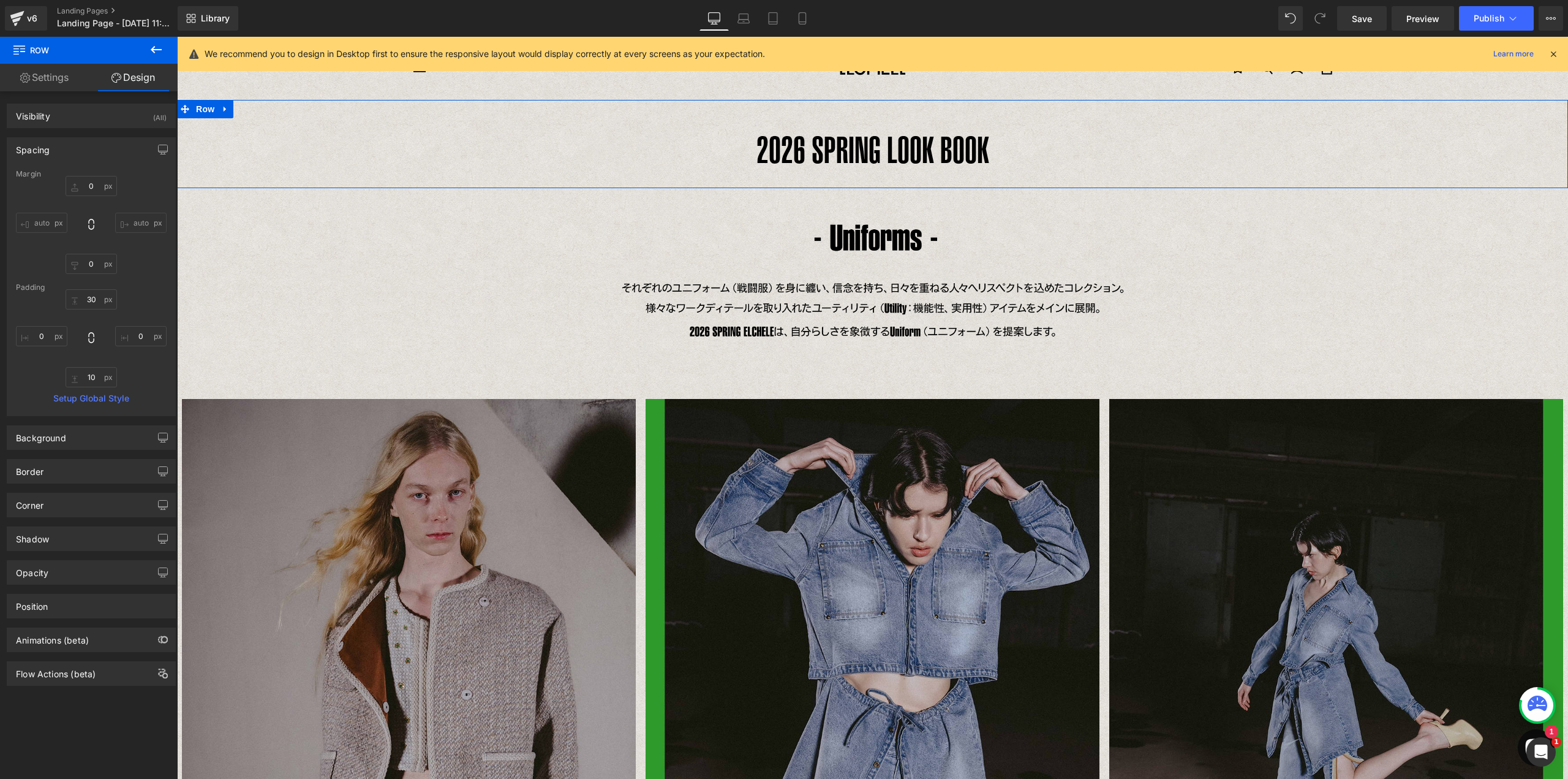
type input "0"
click at [83, 196] on div "0px 0 auto auto 0px 0 auto auto" at bounding box center [91, 225] width 151 height 98
click at [84, 189] on input "0" at bounding box center [91, 186] width 52 height 21
type input "20"
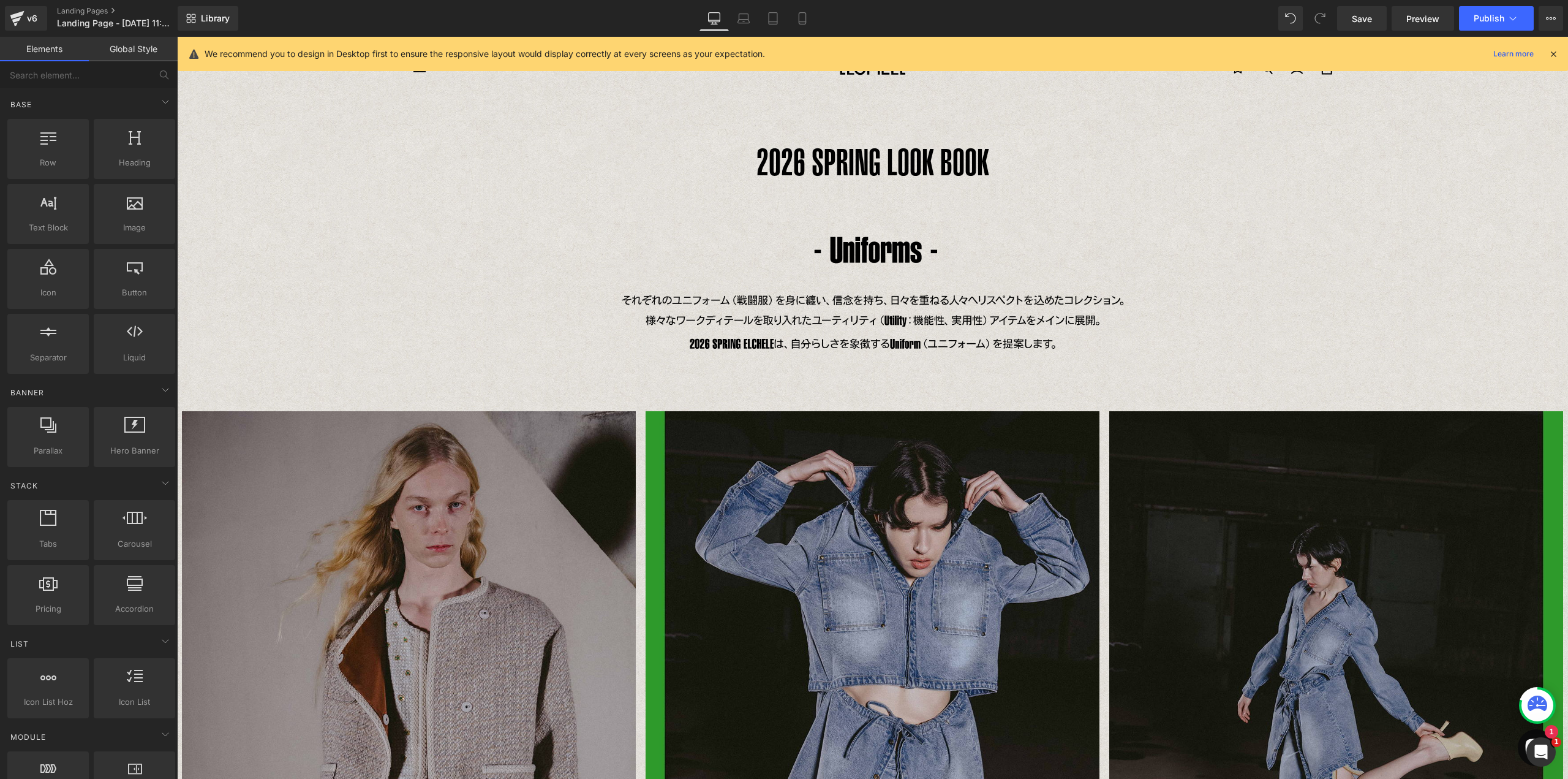
click at [1557, 56] on icon at bounding box center [1553, 54] width 11 height 11
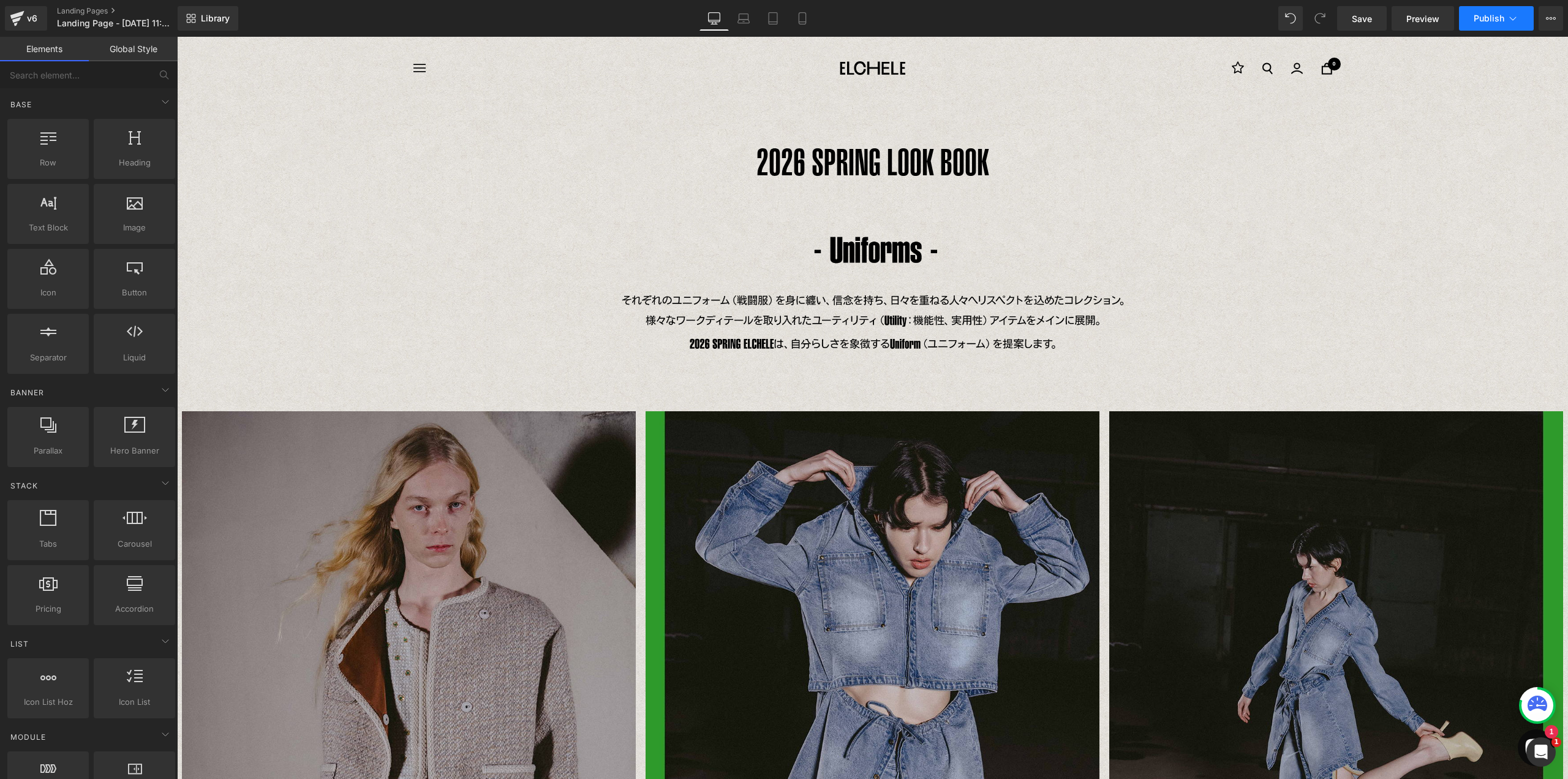
click at [1516, 23] on icon at bounding box center [1512, 18] width 12 height 12
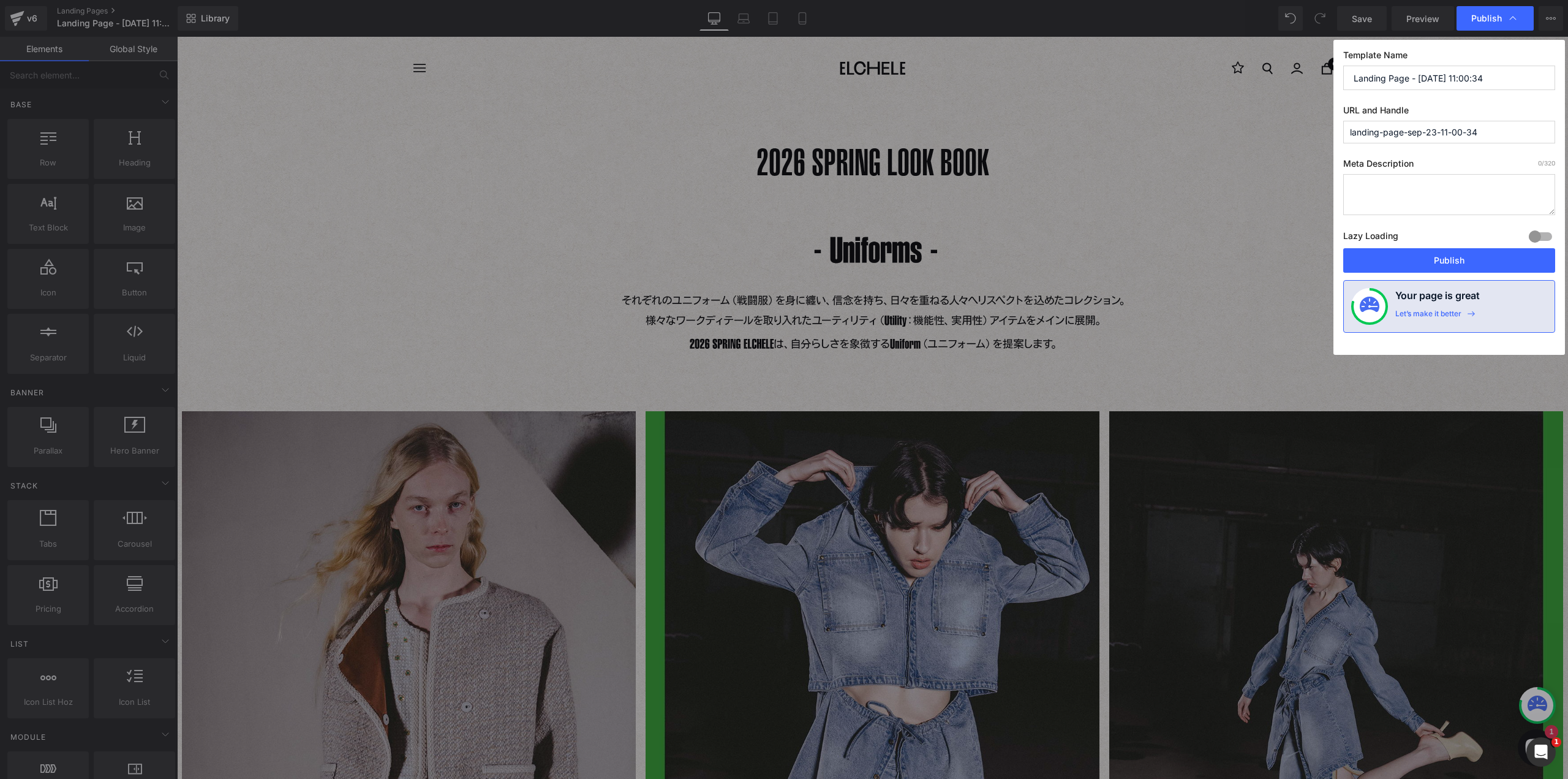
drag, startPoint x: 1496, startPoint y: 81, endPoint x: 1330, endPoint y: 65, distance: 166.8
click at [1337, 76] on div "Template Name Landing Page - [DATE] 11:00:34 URL and Handle landing-page-sep-23…" at bounding box center [1448, 197] width 231 height 315
type input "2"
drag, startPoint x: 1496, startPoint y: 76, endPoint x: 1255, endPoint y: 68, distance: 241.1
click at [1255, 68] on div "Publish Template Name [DATE] SPRING LOOK BOOK URL and Handle landing-page-sep-2…" at bounding box center [784, 389] width 1568 height 779
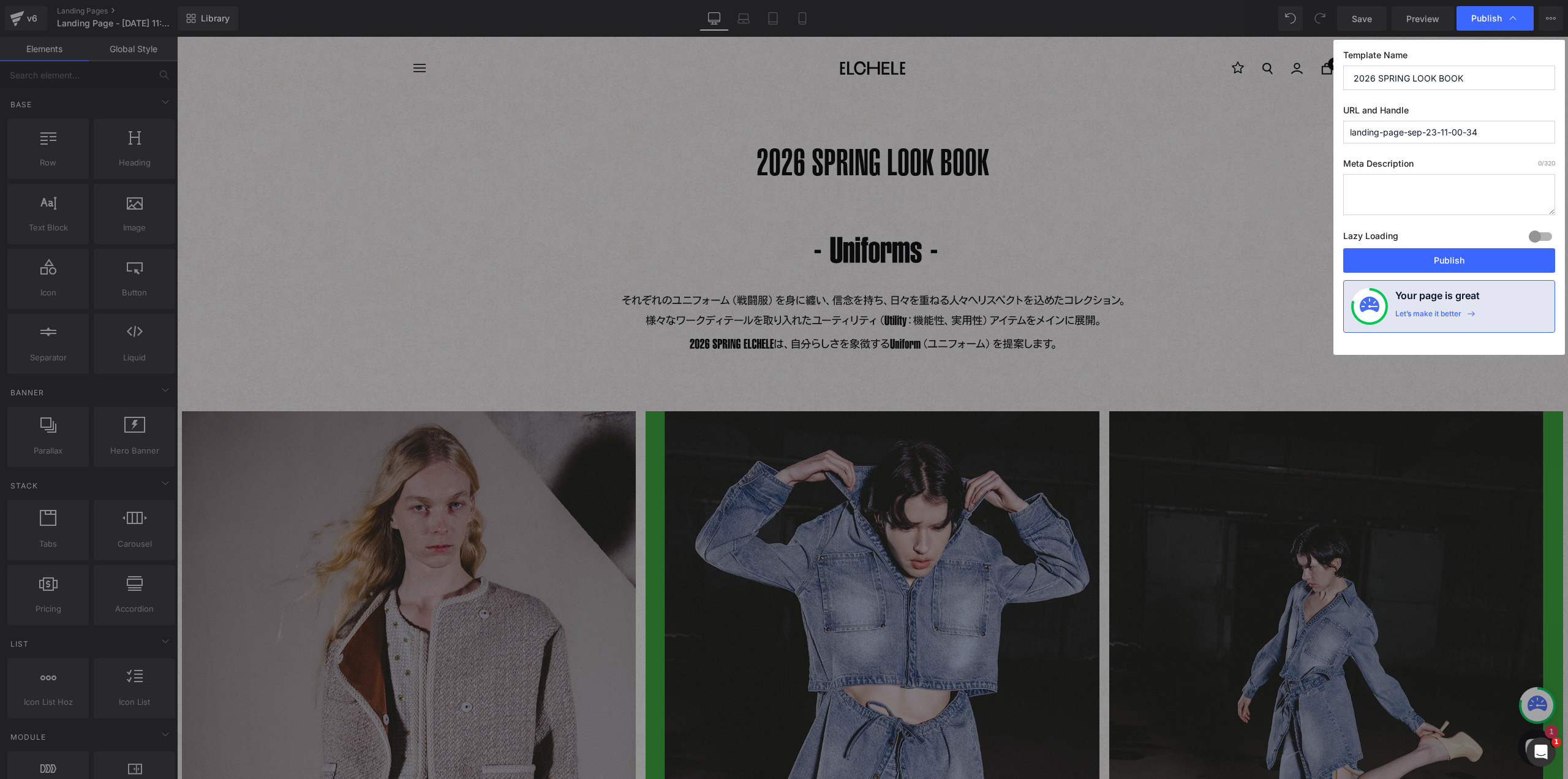
type input "2026 SPRING LOOK BOOK"
click at [1487, 121] on input "landing-page-sep-23-11-00-34" at bounding box center [1449, 132] width 212 height 23
drag, startPoint x: 1493, startPoint y: 135, endPoint x: 1263, endPoint y: 137, distance: 230.0
click at [1263, 137] on div "Publish Template Name [DATE] SPRING LOOK BOOK URL and Handle landing-page-sep-2…" at bounding box center [784, 389] width 1568 height 779
type input "lookbook-2026spring"
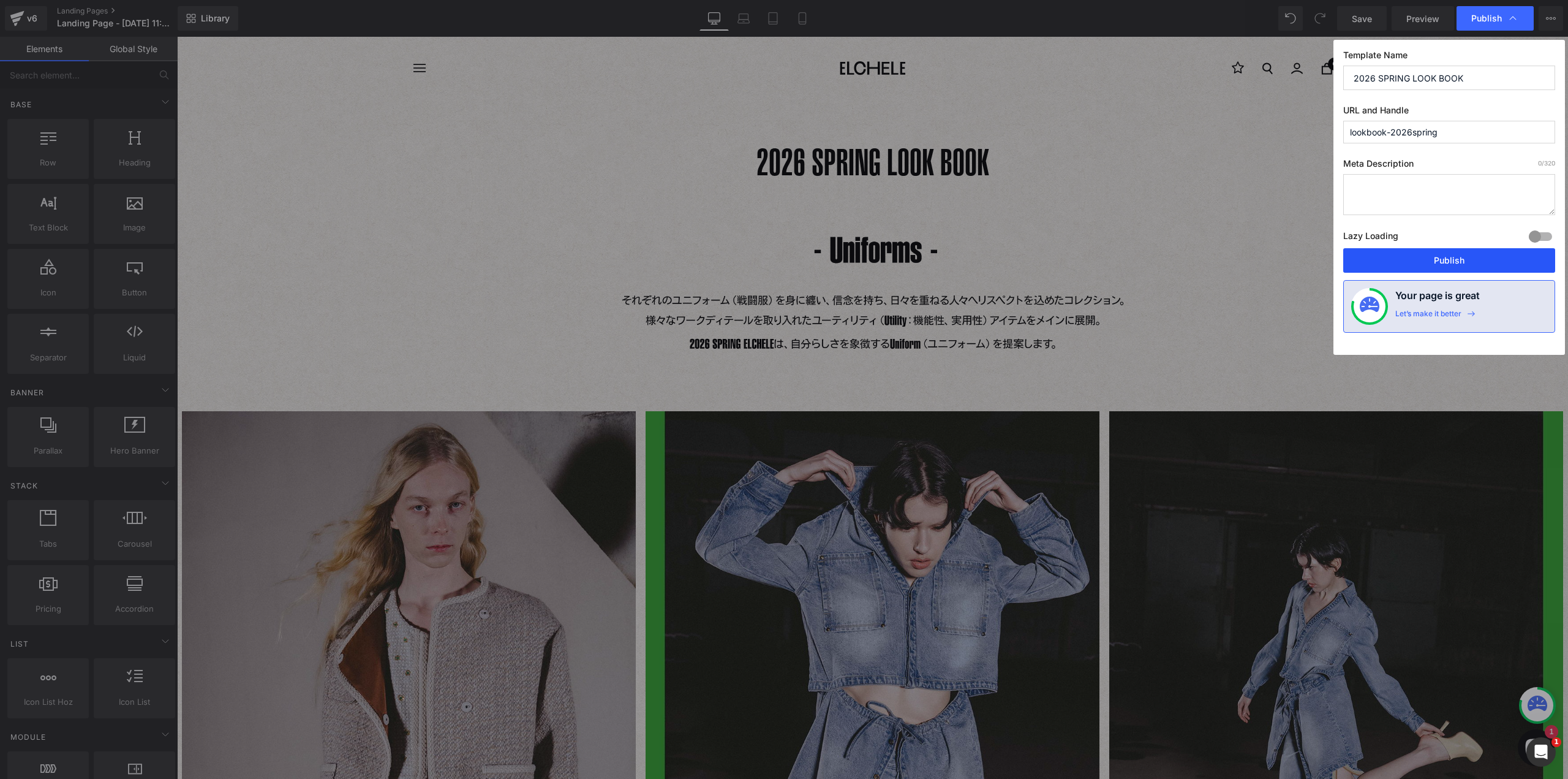
click at [1407, 255] on button "Publish" at bounding box center [1449, 260] width 212 height 25
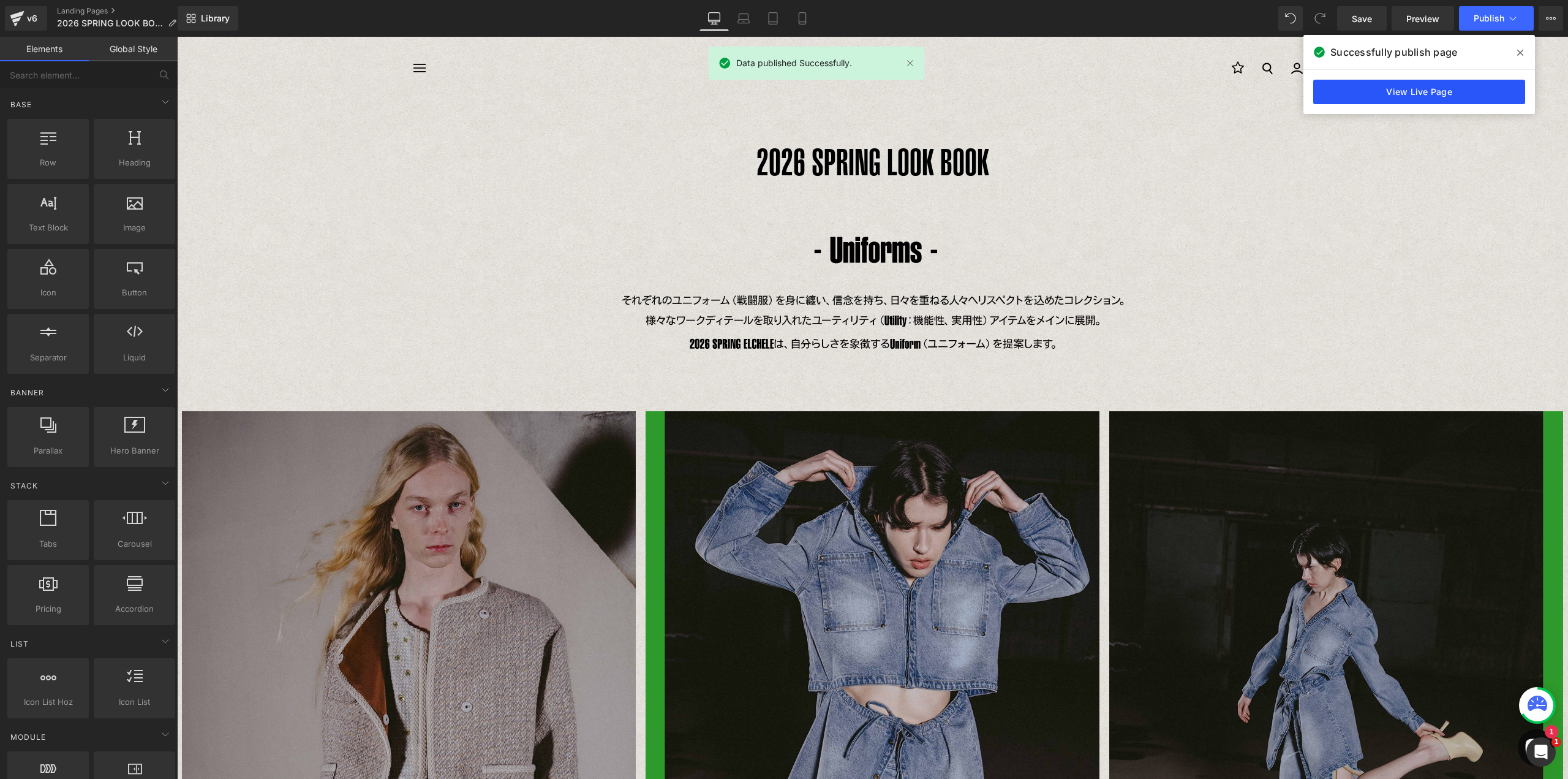
click at [1464, 91] on link "View Live Page" at bounding box center [1419, 92] width 212 height 25
